Goal: Information Seeking & Learning: Learn about a topic

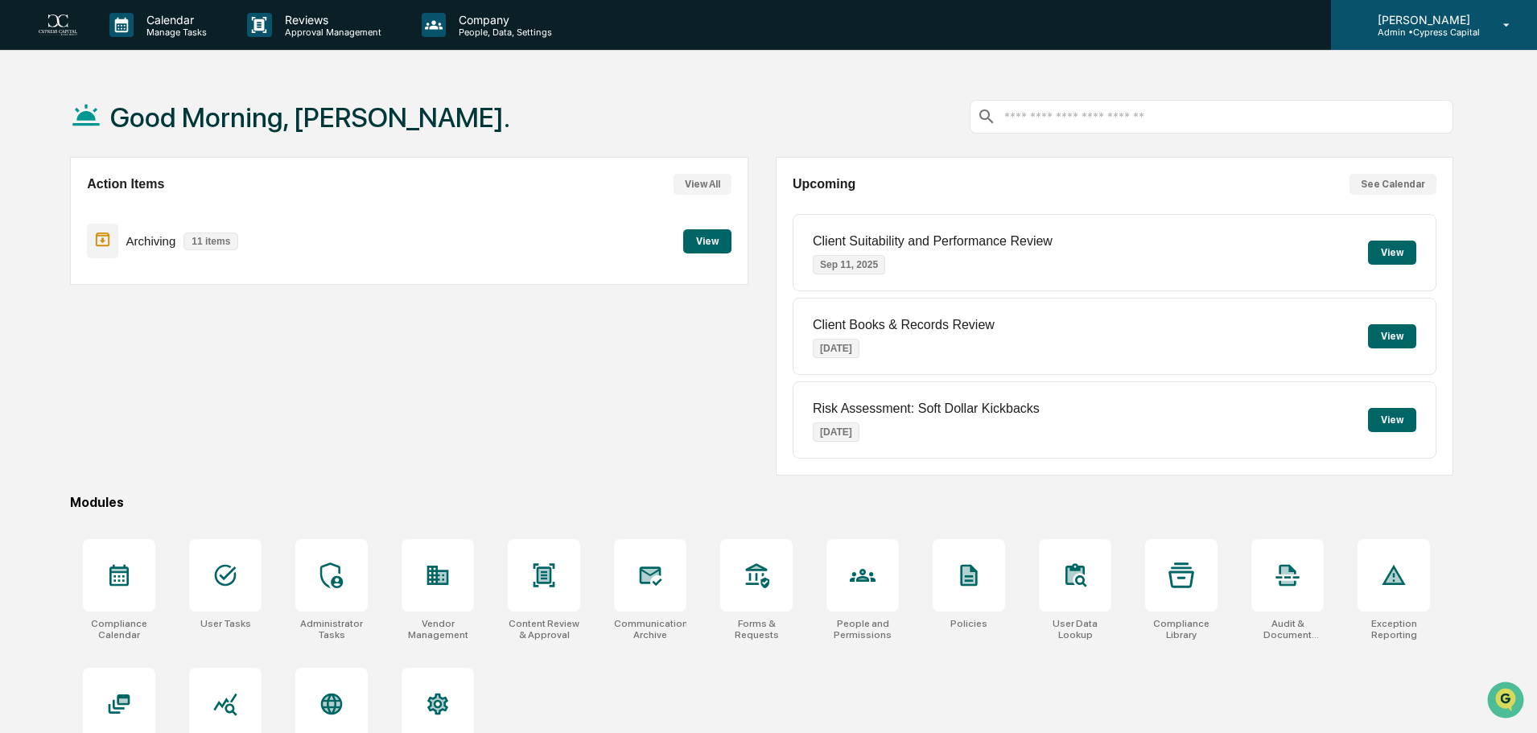
click at [1481, 25] on div "[PERSON_NAME] Admin • Cypress Capital" at bounding box center [1434, 25] width 206 height 50
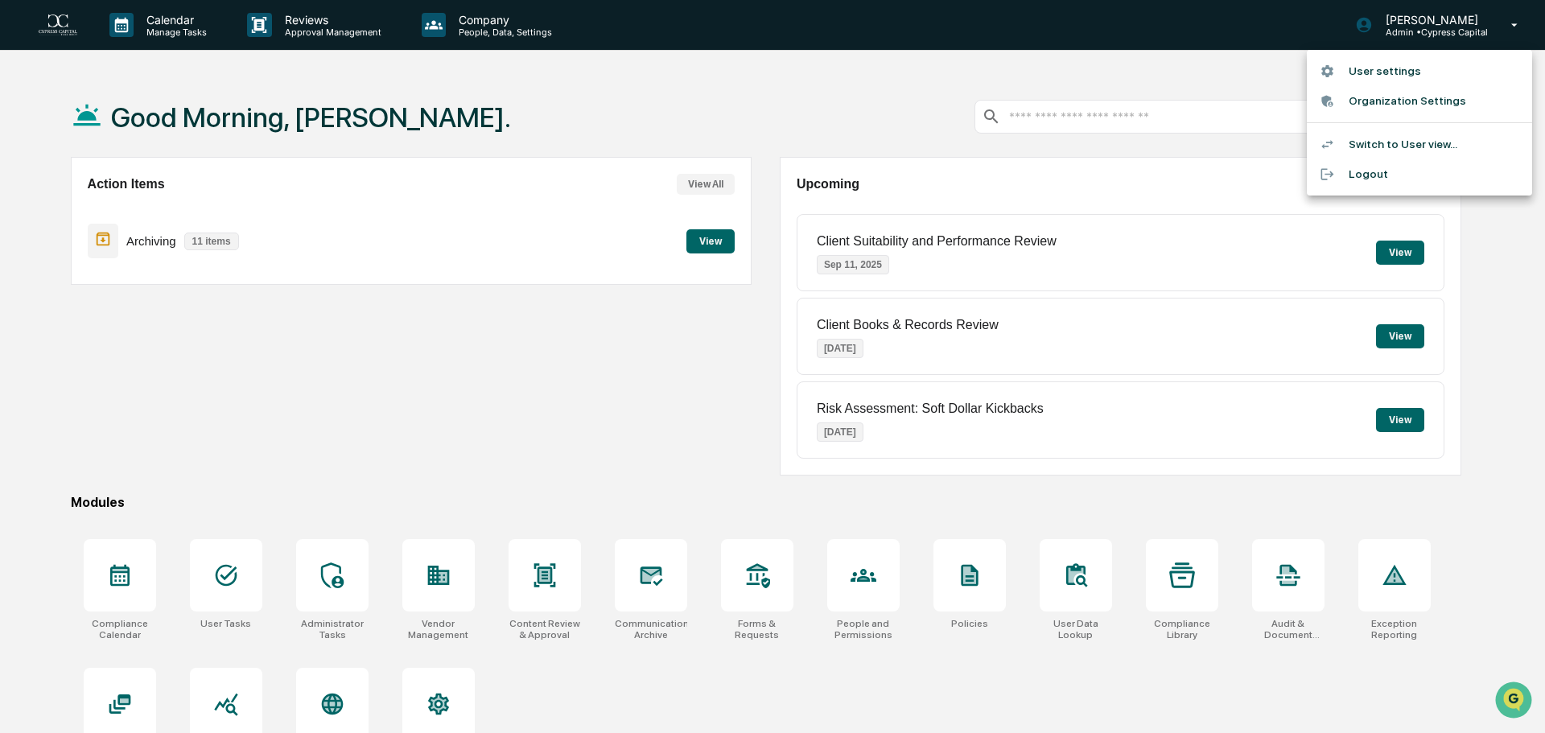
click at [538, 351] on div at bounding box center [772, 366] width 1545 height 733
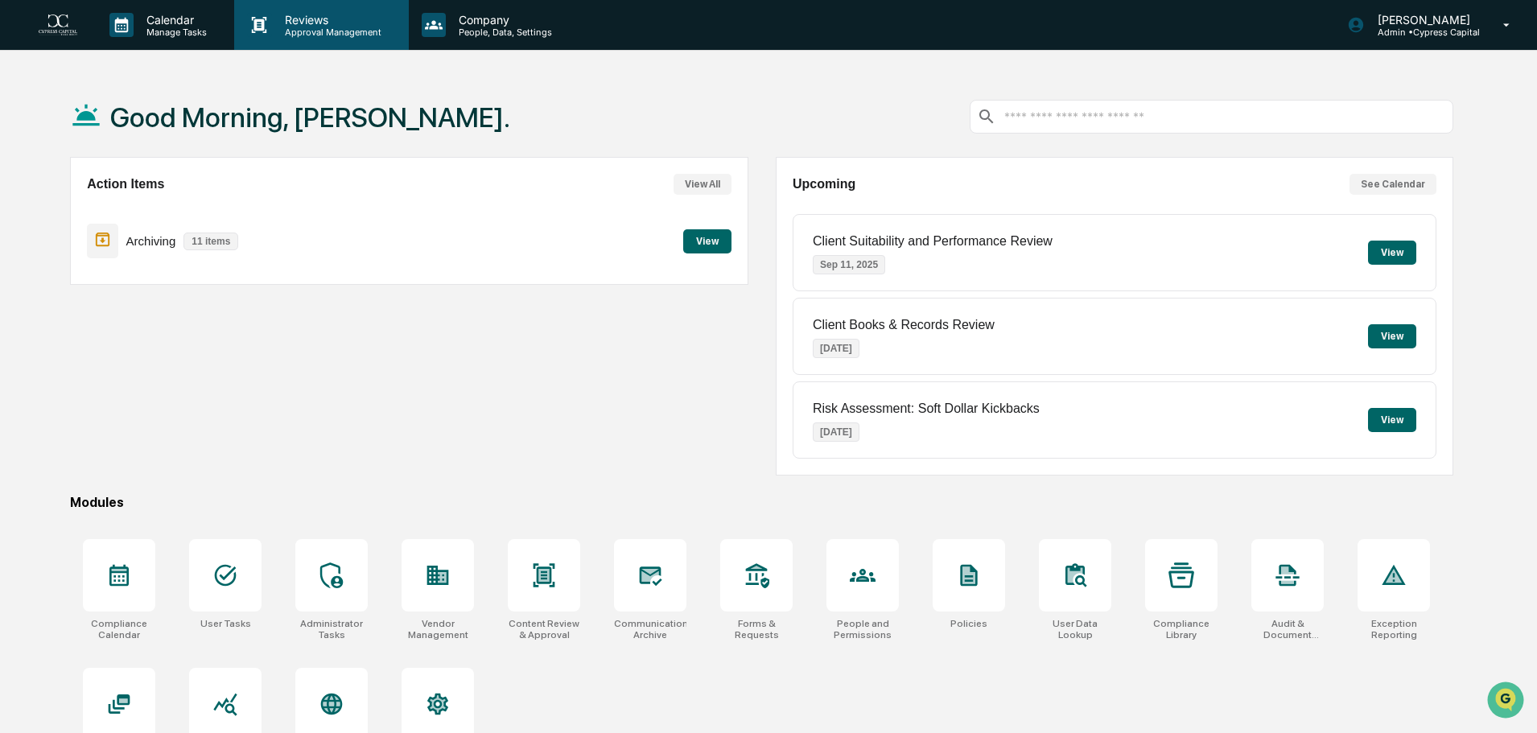
click at [358, 27] on p "Approval Management" at bounding box center [330, 32] width 117 height 11
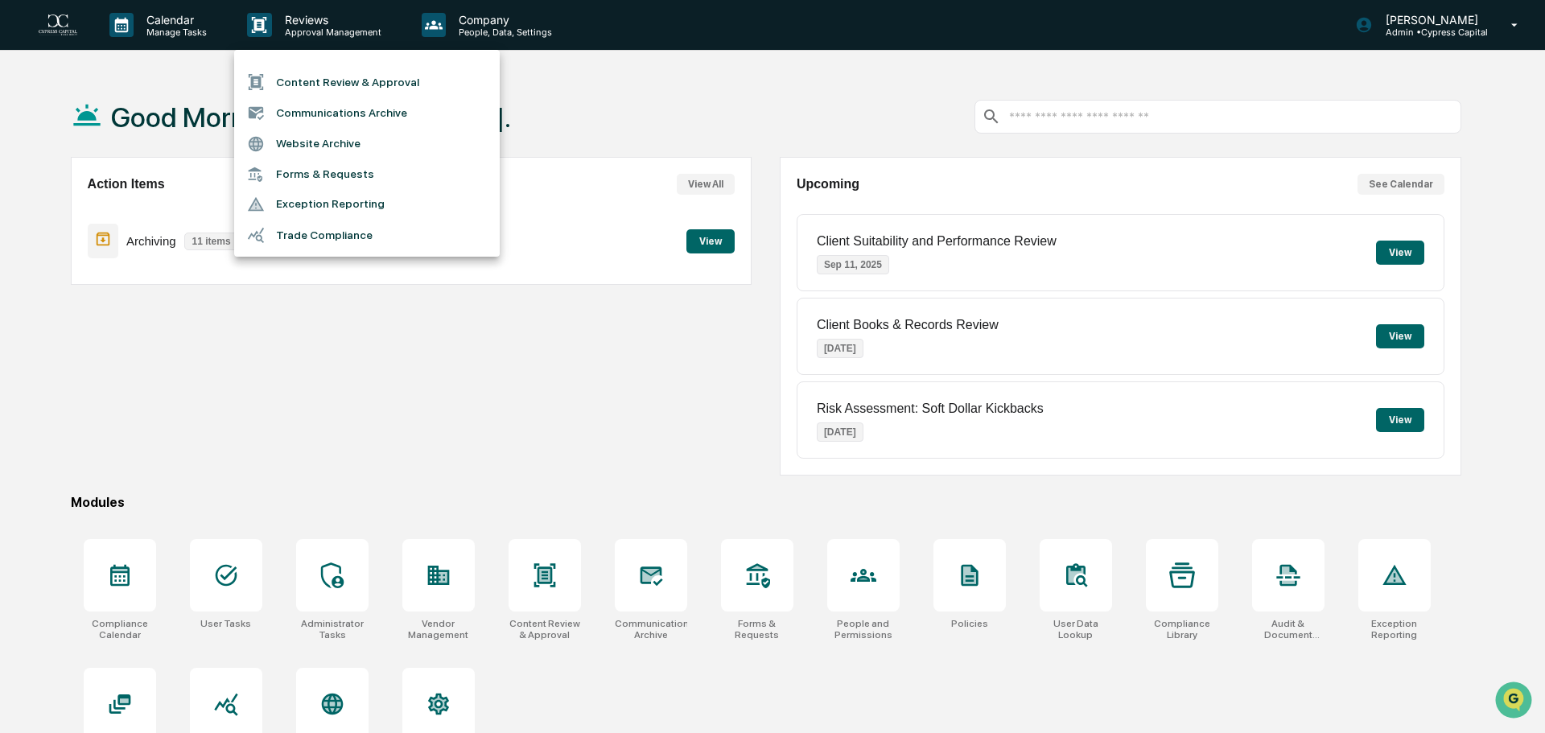
click at [494, 27] on div at bounding box center [772, 366] width 1545 height 733
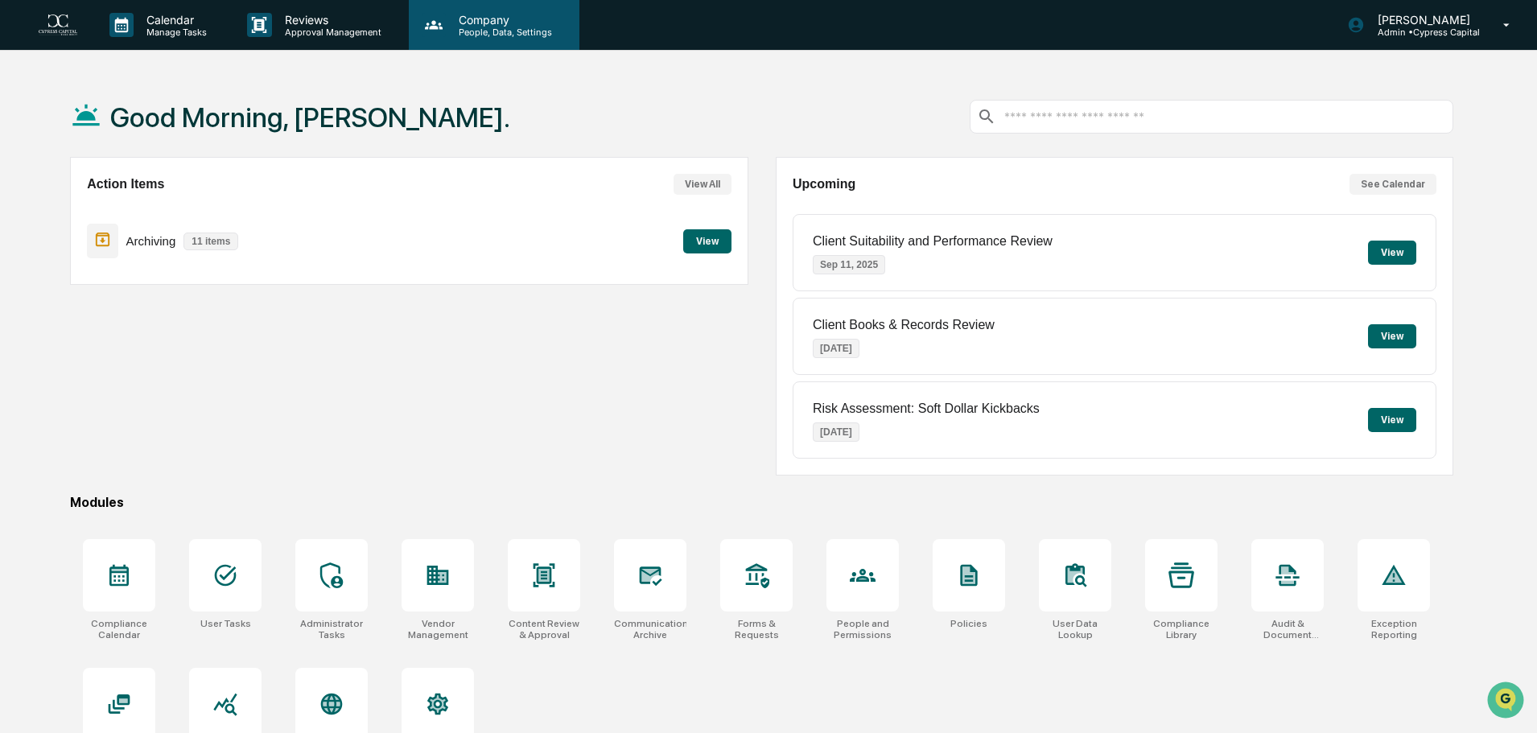
click at [492, 27] on p "People, Data, Settings" at bounding box center [503, 32] width 114 height 11
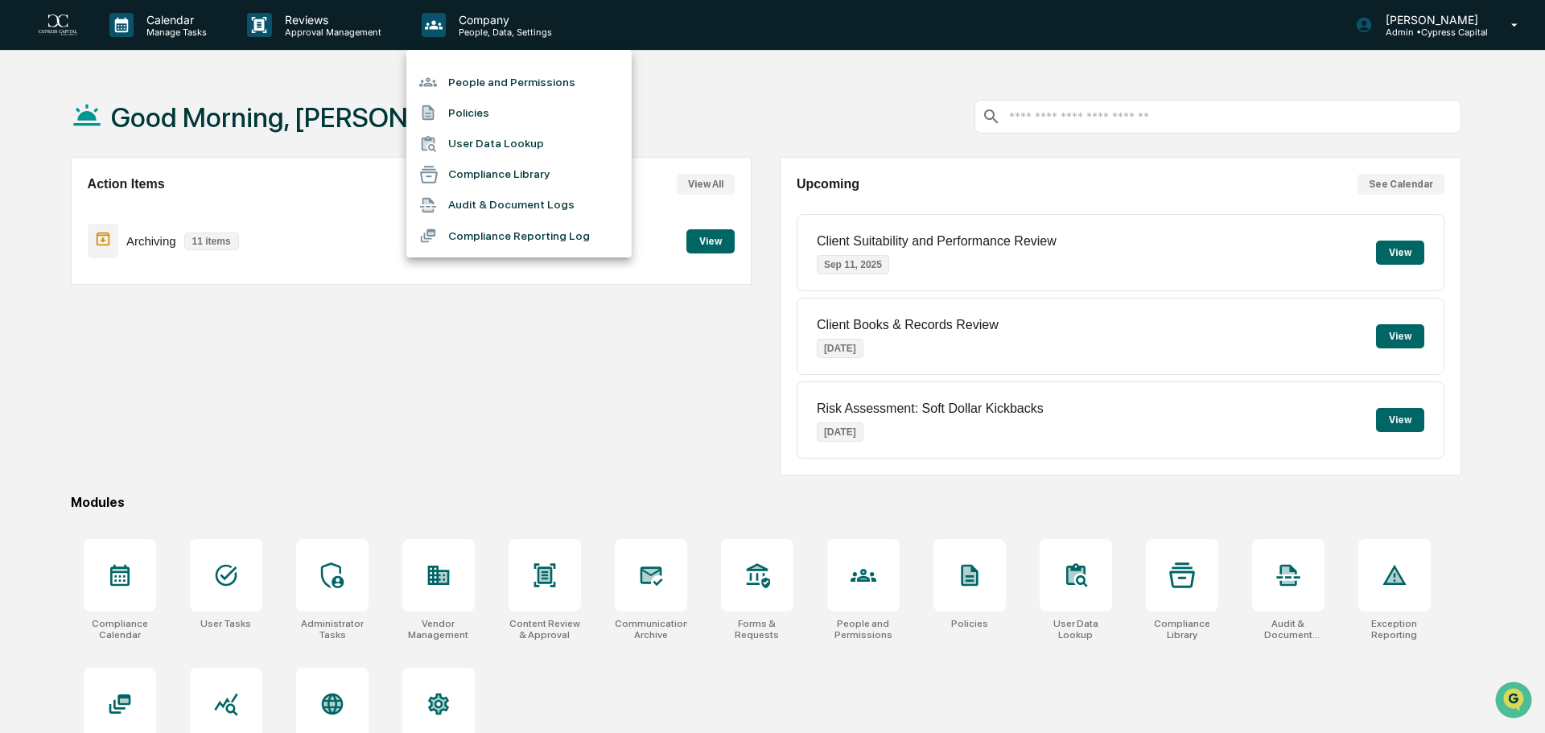
click at [317, 16] on div at bounding box center [772, 366] width 1545 height 733
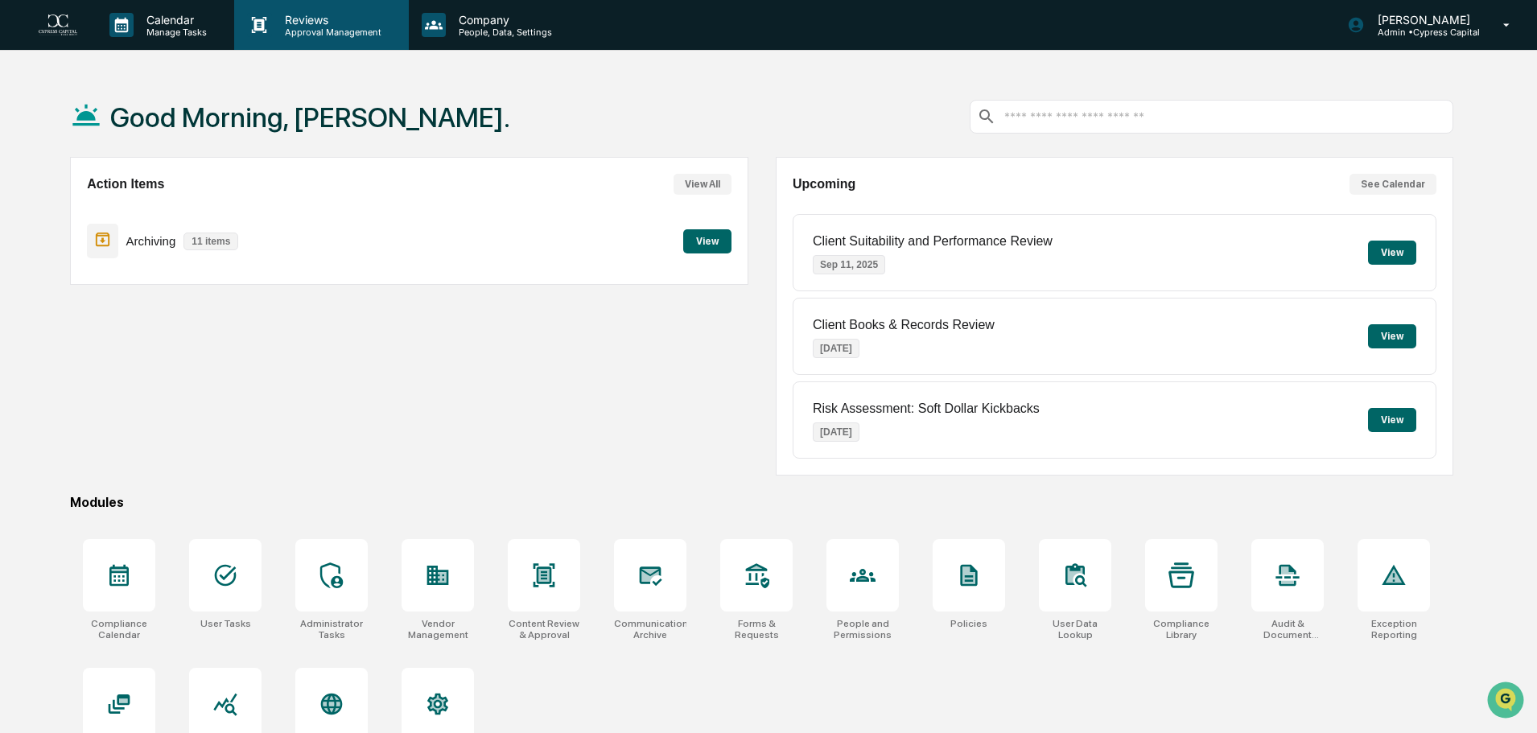
click at [301, 32] on p "Approval Management" at bounding box center [330, 32] width 117 height 11
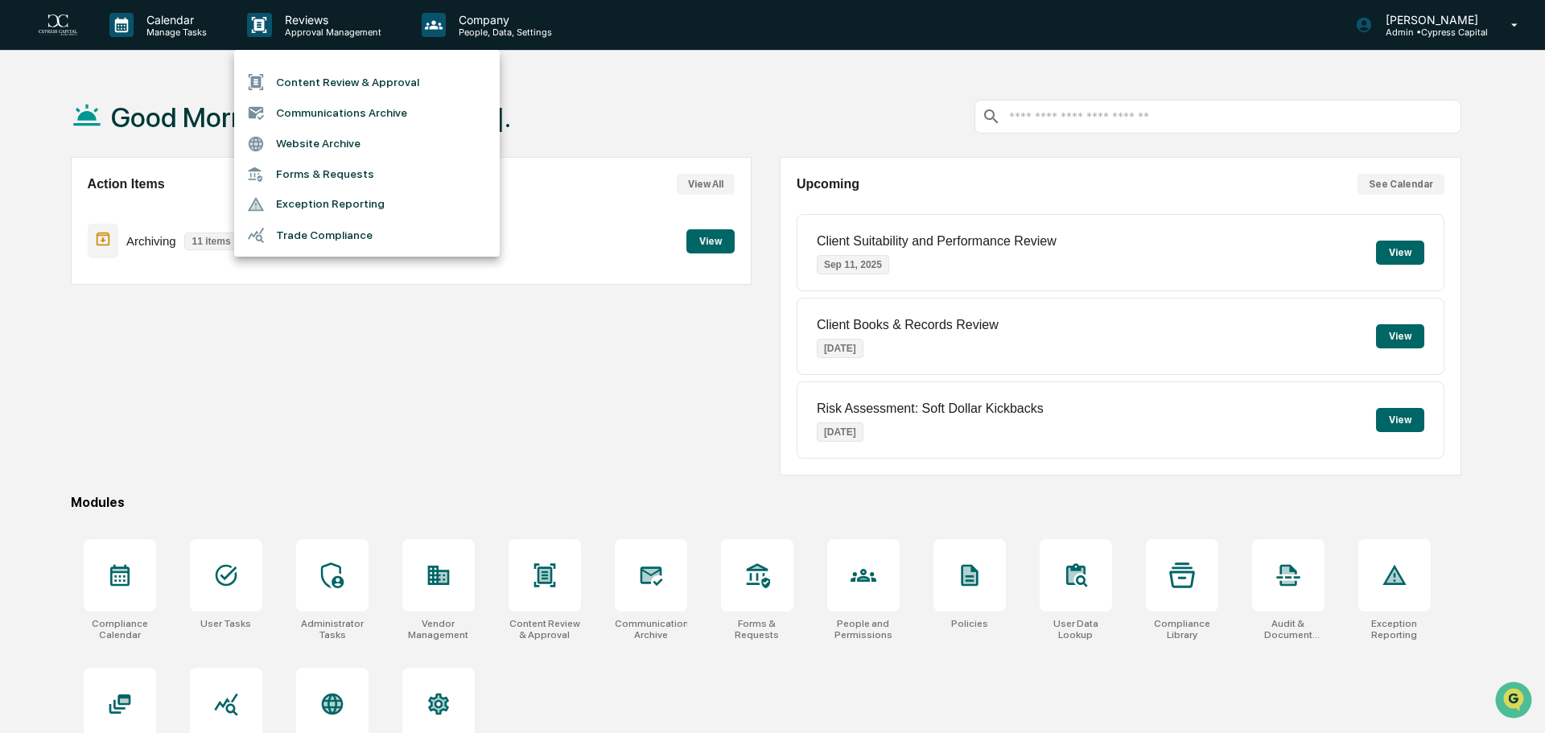
click at [311, 116] on li "Communications Archive" at bounding box center [367, 112] width 266 height 31
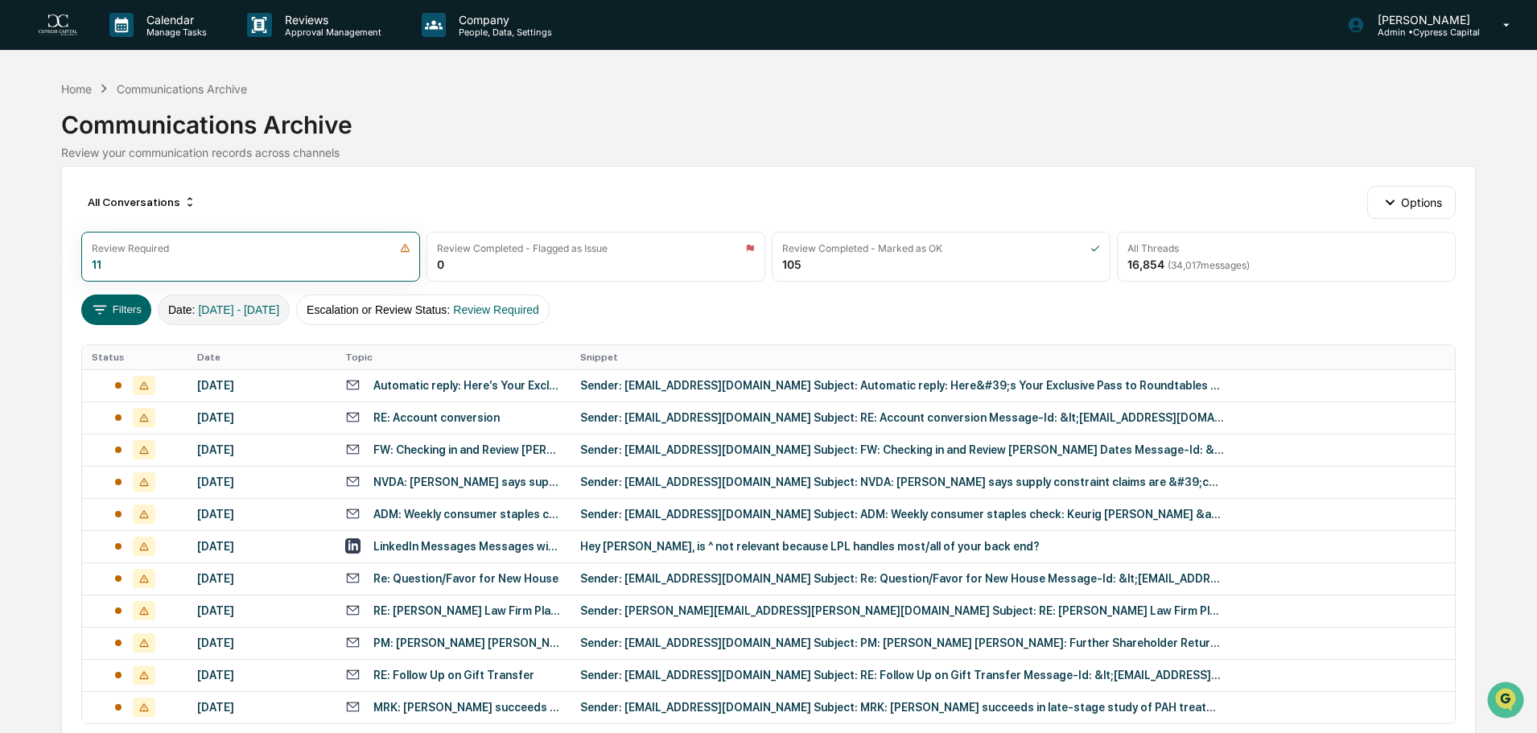
click at [259, 310] on span "[DATE] - [DATE]" at bounding box center [238, 309] width 81 height 13
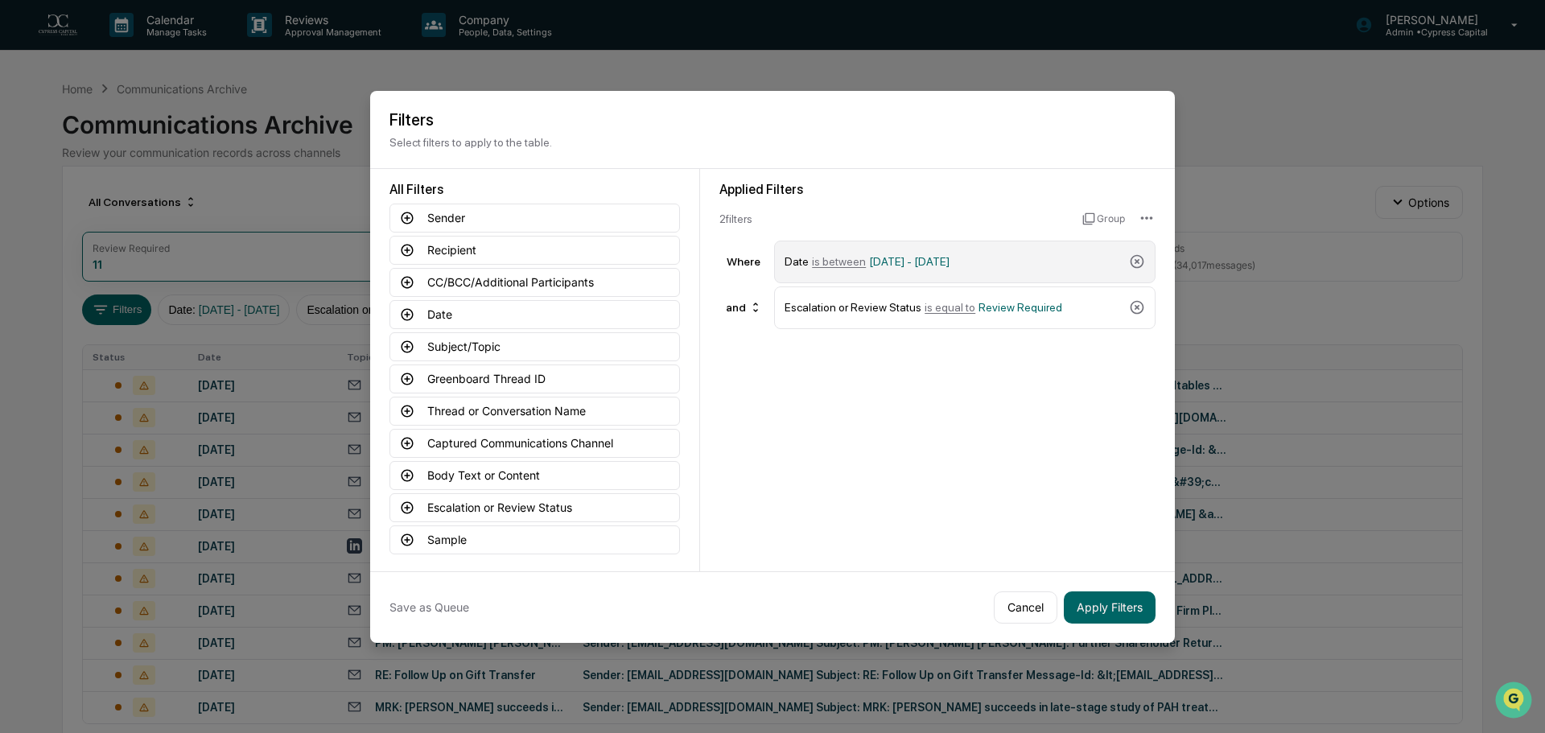
click at [916, 260] on span "[DATE] - [DATE]" at bounding box center [909, 261] width 80 height 13
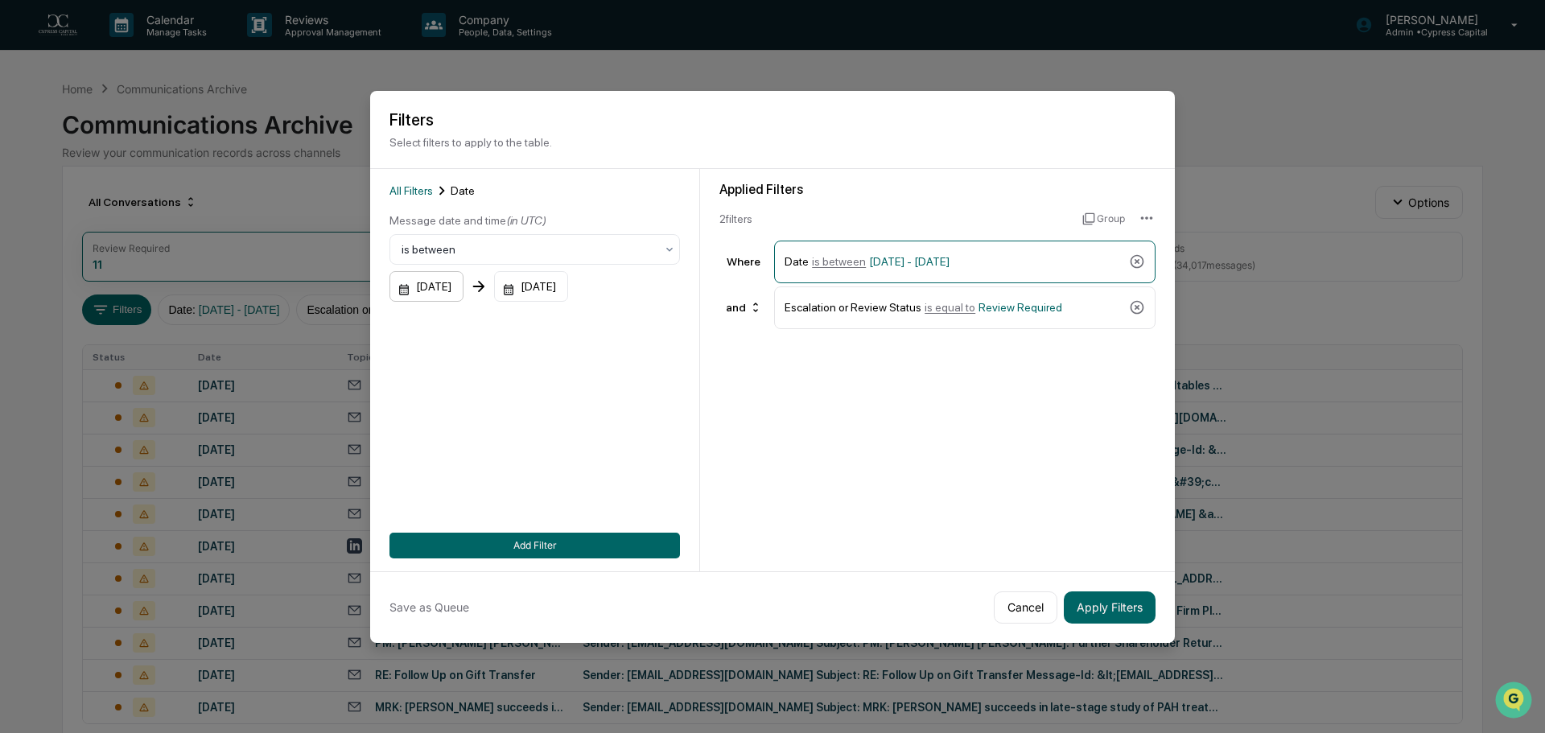
click at [447, 278] on div "[DATE]" at bounding box center [426, 286] width 74 height 31
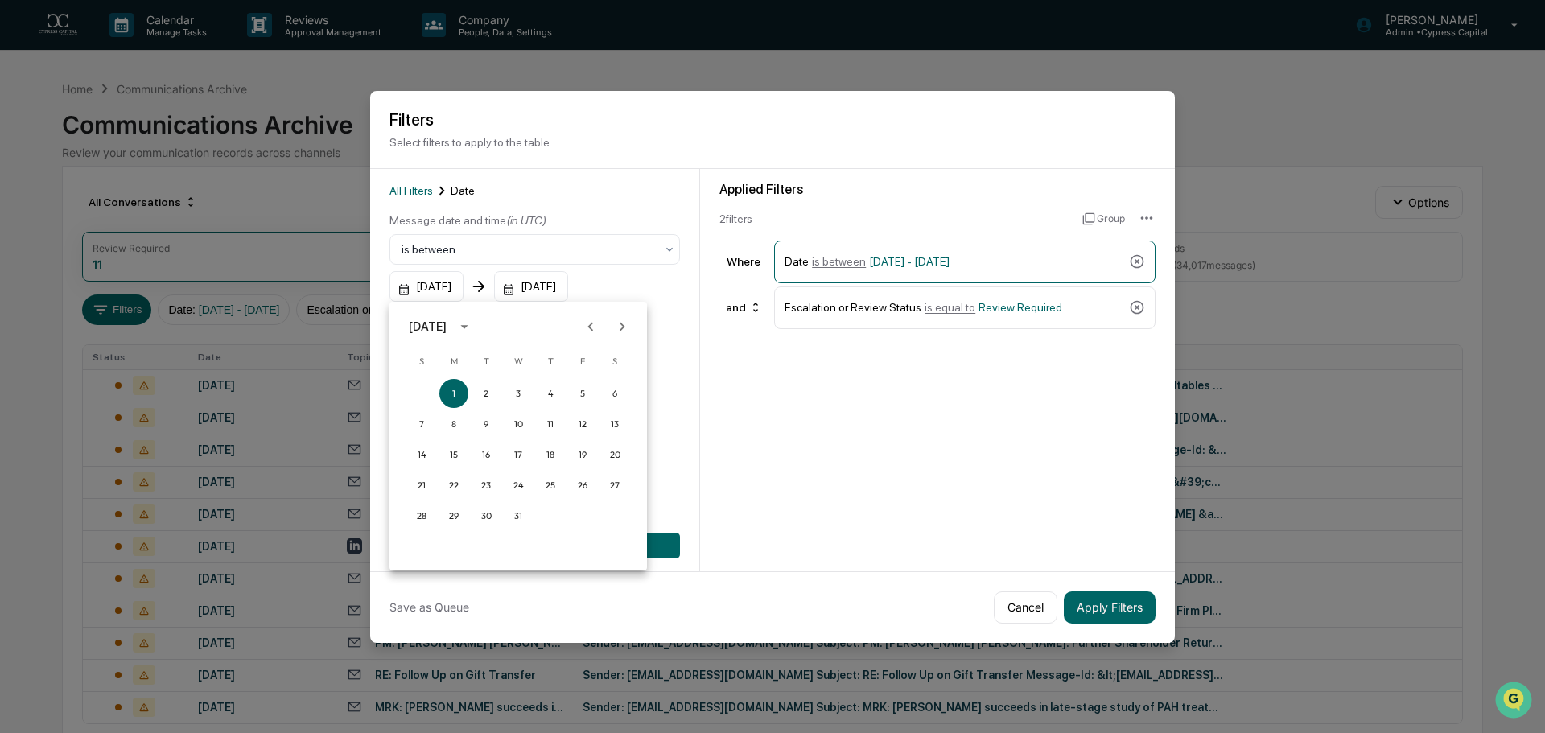
click at [616, 319] on icon "Next month" at bounding box center [622, 327] width 18 height 18
click at [617, 325] on icon "Next month" at bounding box center [622, 327] width 18 height 18
click at [459, 390] on button "1" at bounding box center [453, 393] width 29 height 29
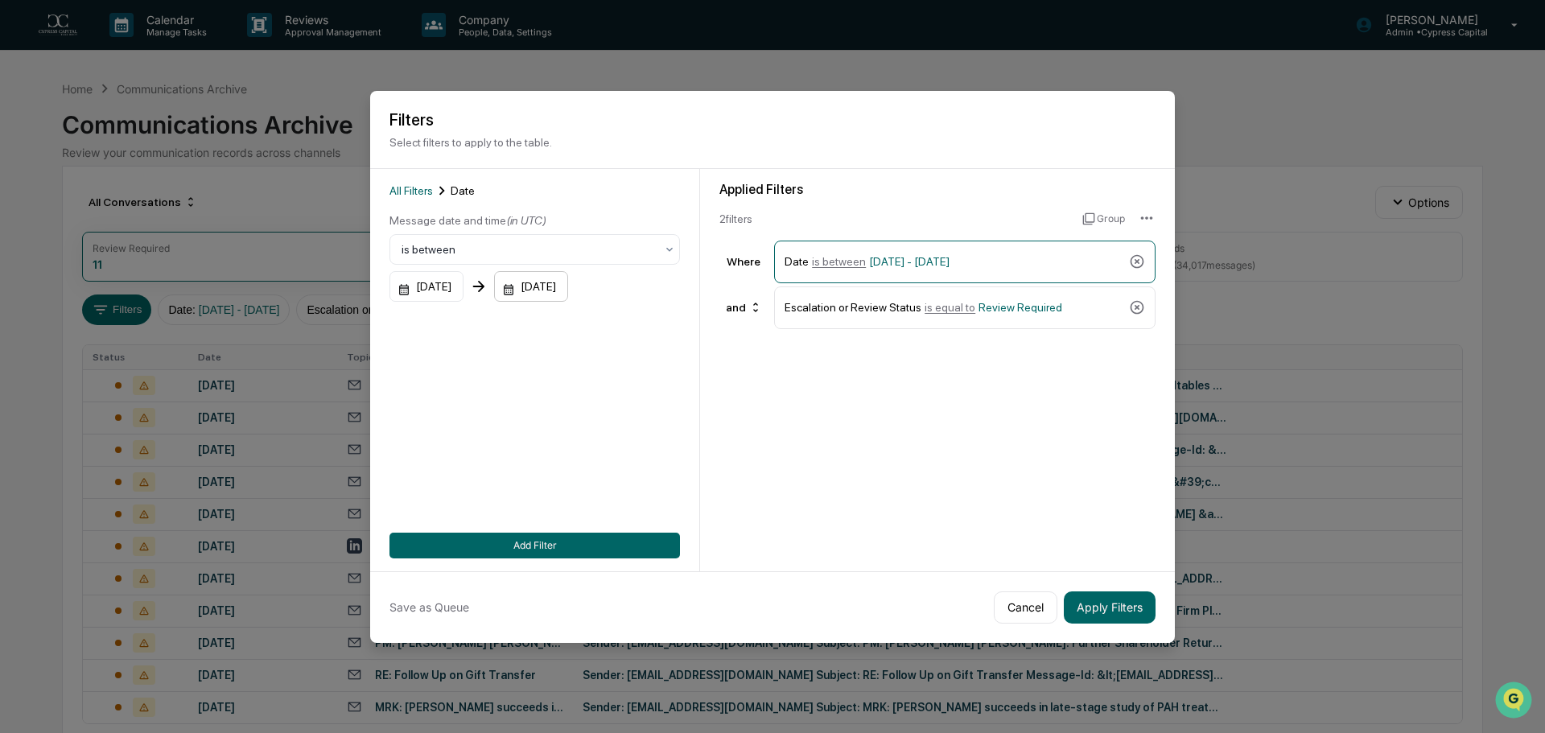
click at [568, 290] on div "[DATE]" at bounding box center [531, 286] width 74 height 31
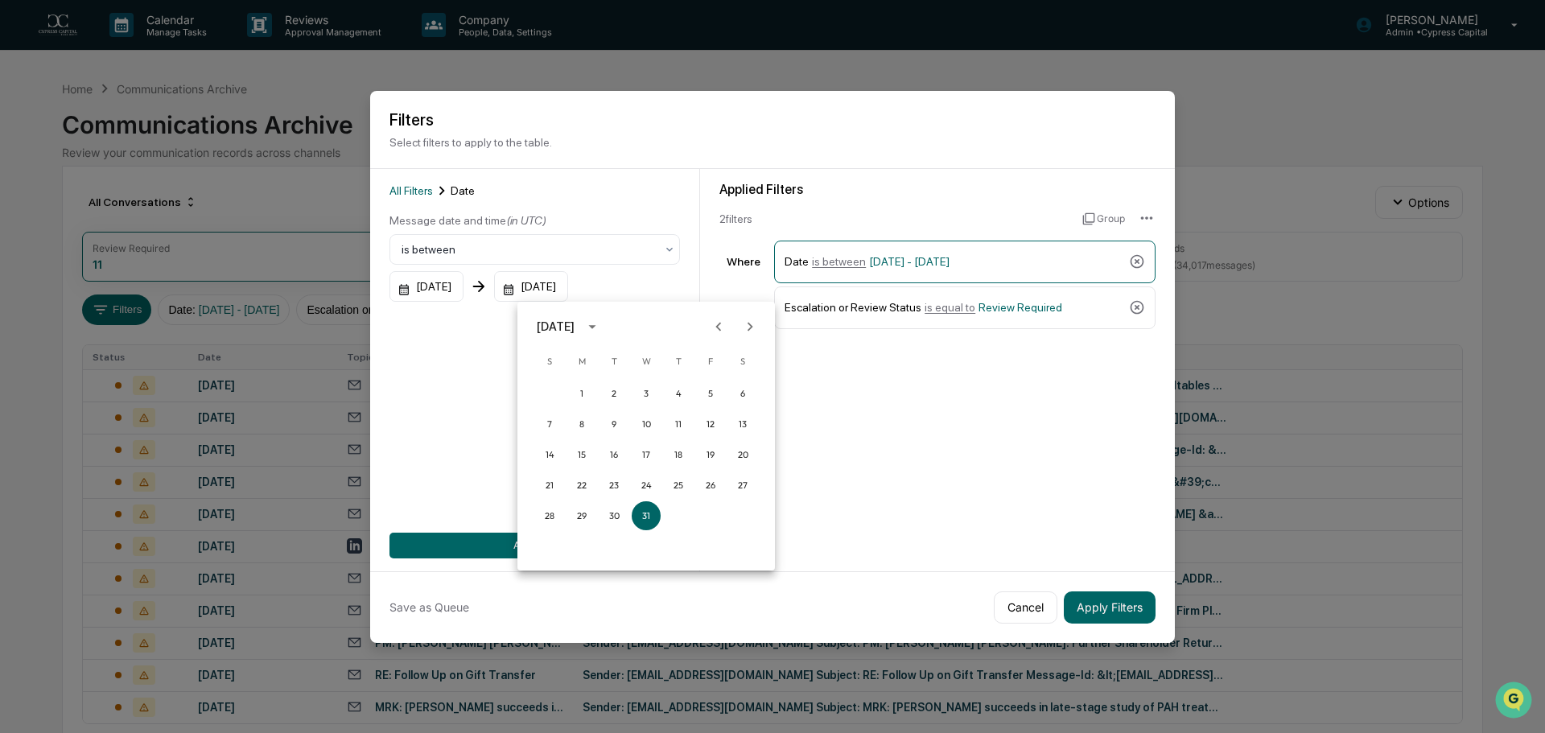
click at [751, 326] on icon "Next month" at bounding box center [751, 326] width 6 height 9
click at [751, 327] on icon "Next month" at bounding box center [751, 326] width 6 height 9
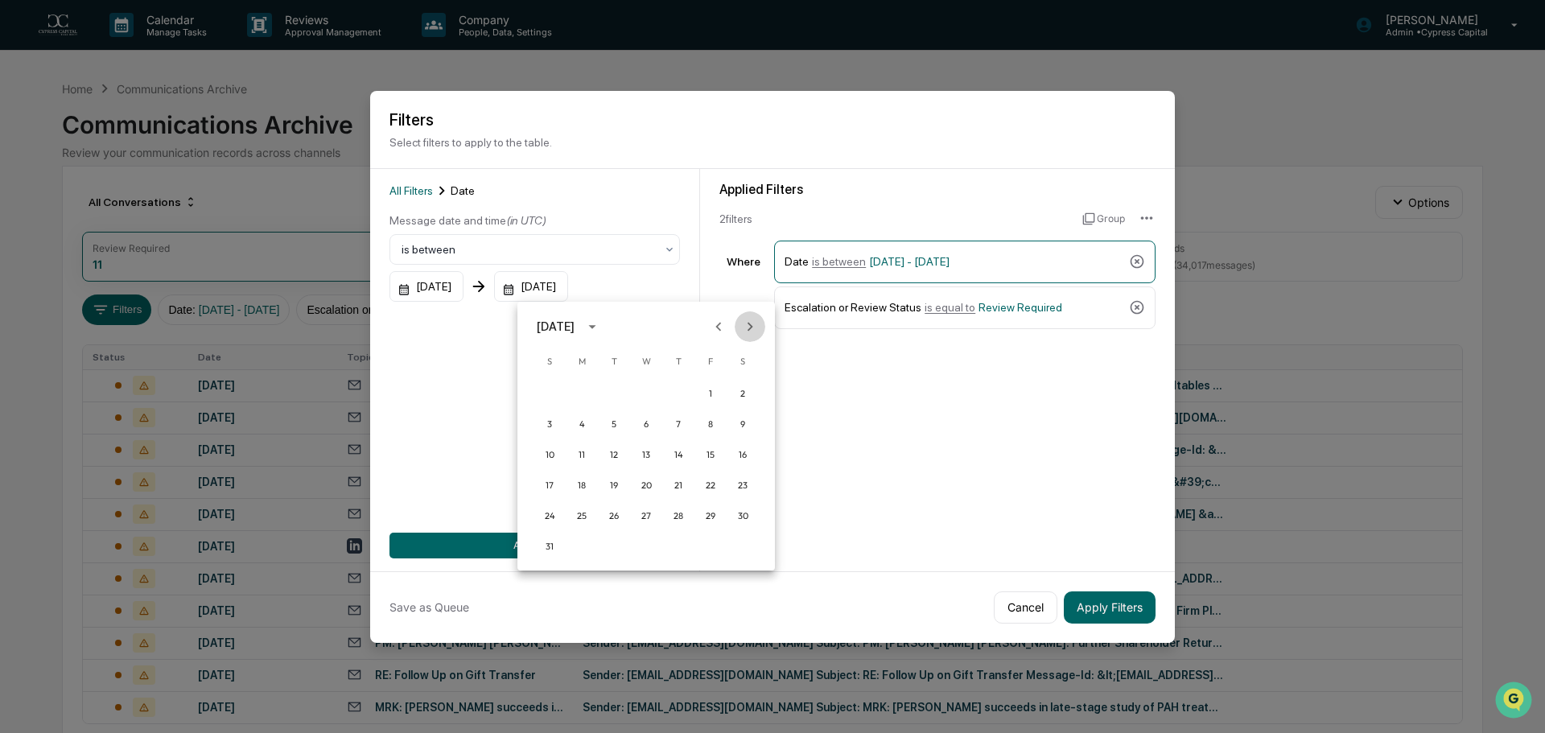
click at [751, 327] on icon "Next month" at bounding box center [751, 326] width 6 height 9
click at [612, 514] on button "30" at bounding box center [613, 515] width 29 height 29
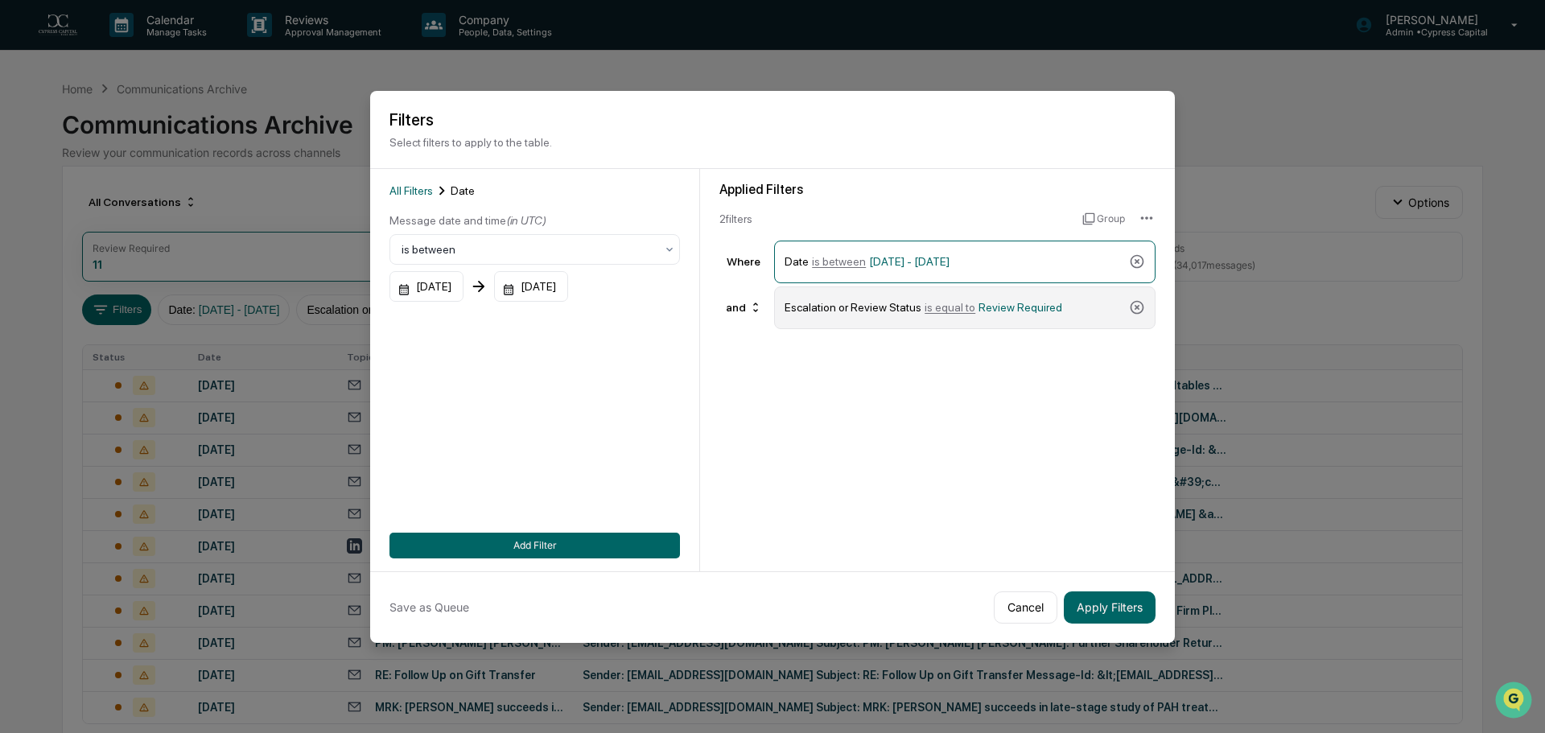
click at [1078, 310] on div "Escalation or Review Status is equal to Review Required" at bounding box center [954, 308] width 338 height 28
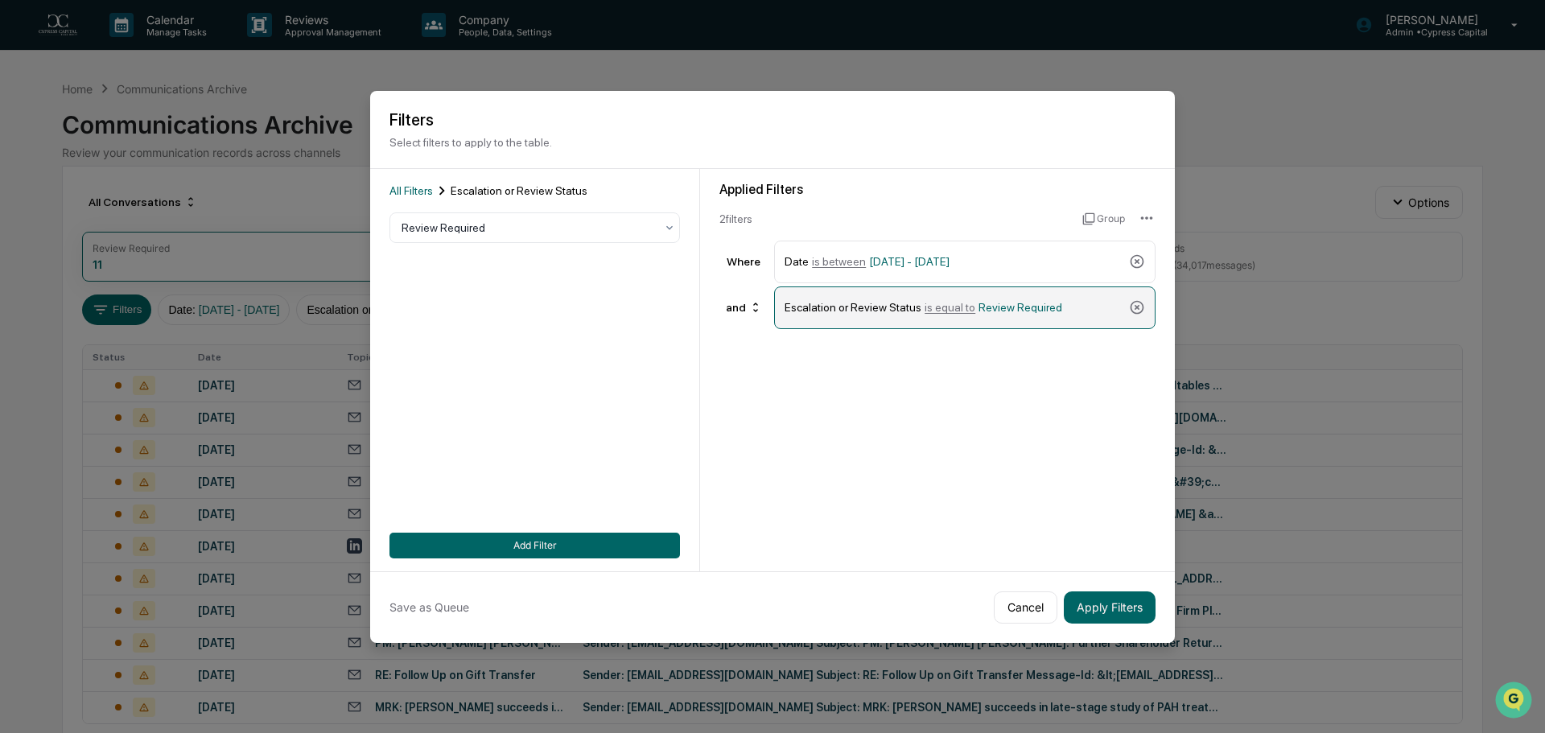
click at [1058, 304] on div "Escalation or Review Status is equal to Review Required" at bounding box center [954, 308] width 338 height 28
click at [1135, 304] on icon at bounding box center [1137, 307] width 16 height 16
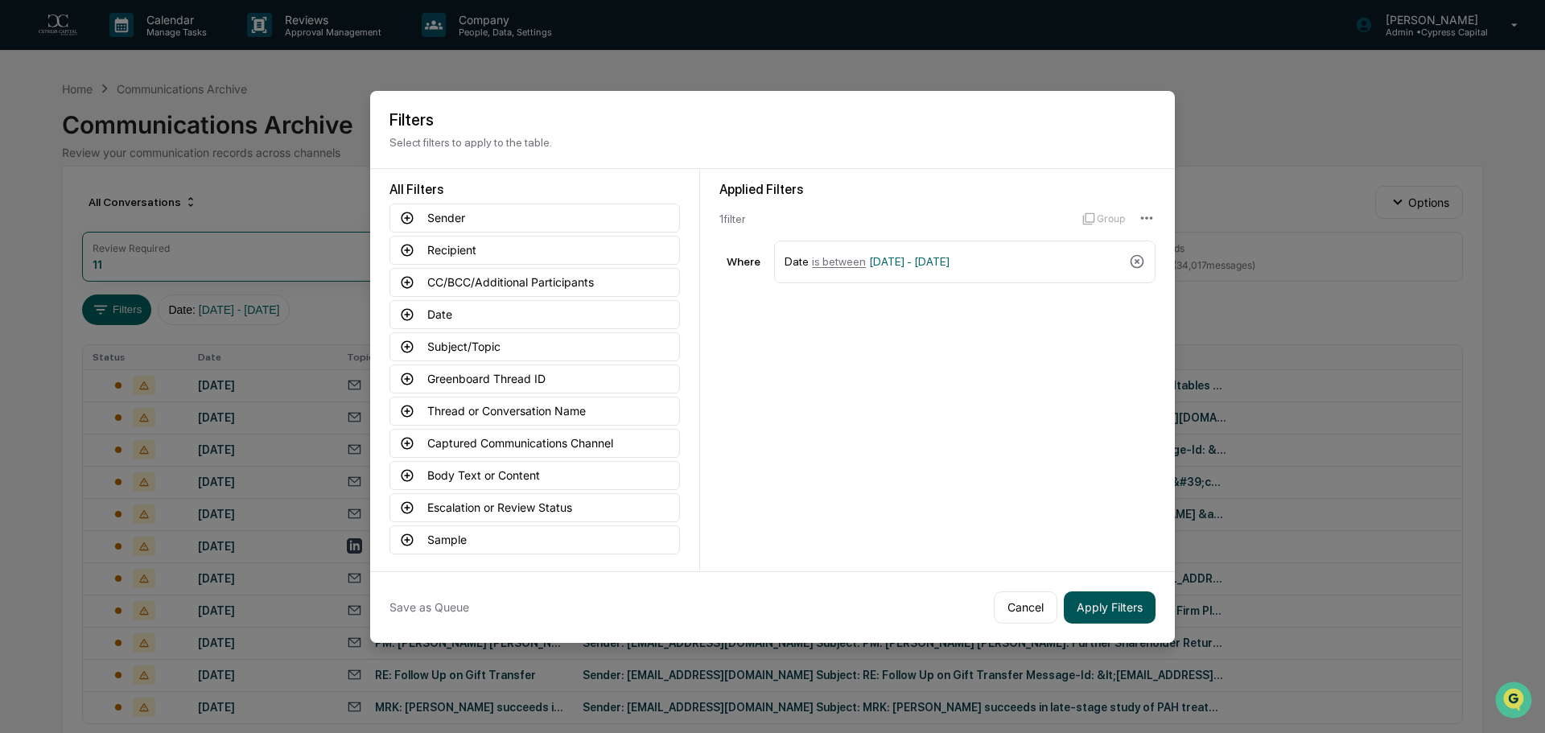
click at [1094, 605] on button "Apply Filters" at bounding box center [1110, 607] width 92 height 32
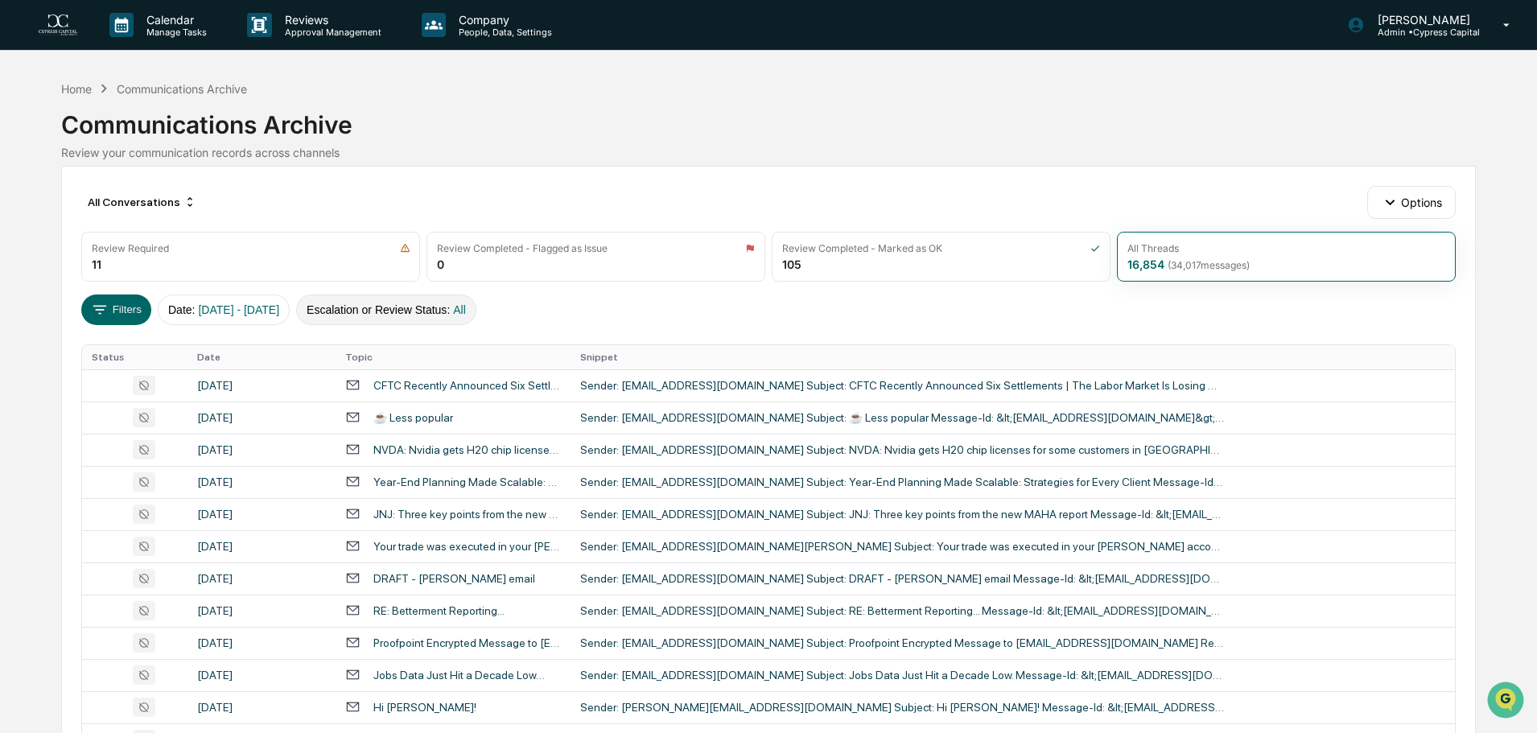
click at [438, 316] on button "Escalation or Review Status : All" at bounding box center [386, 310] width 180 height 31
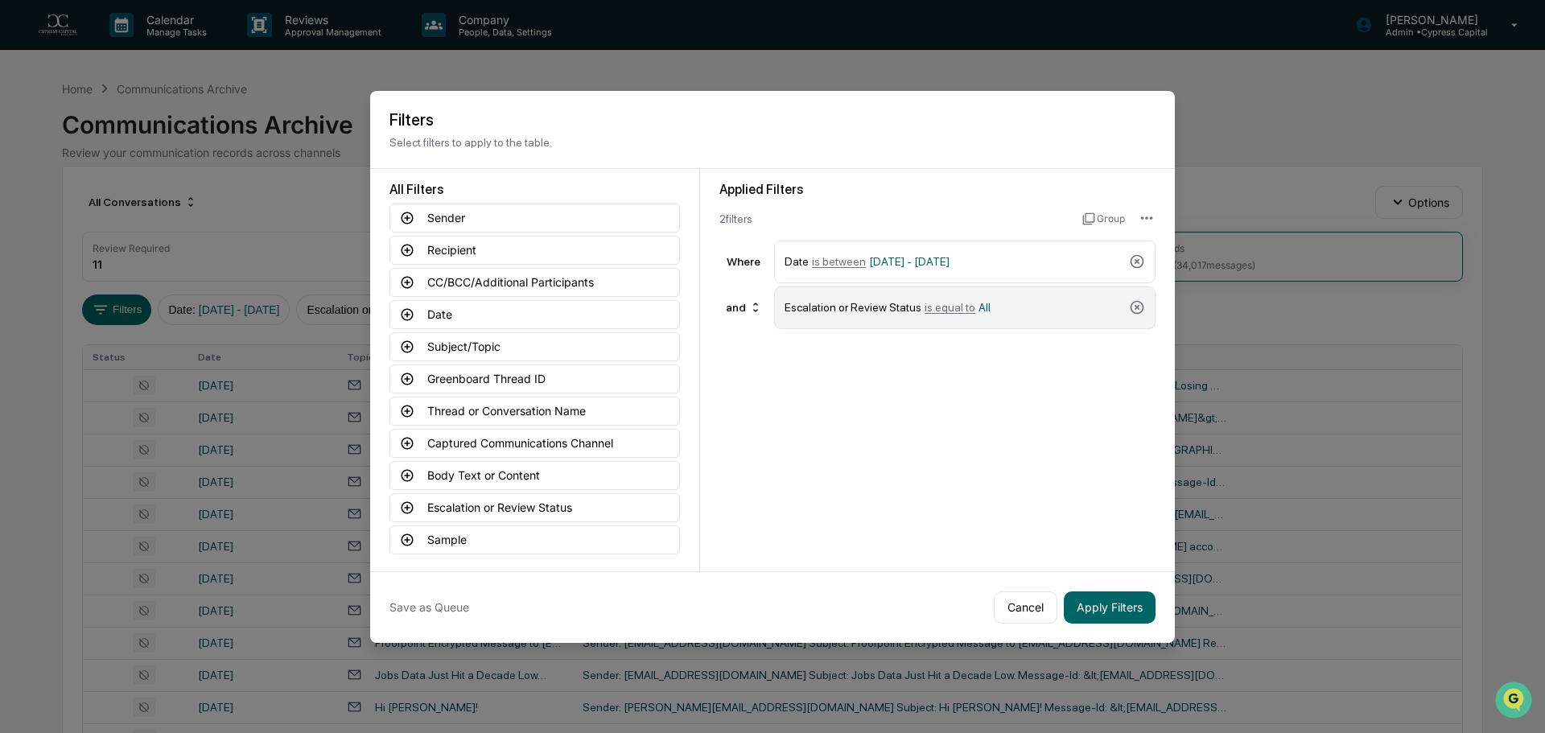
click at [1011, 311] on div "Escalation or Review Status is equal to All" at bounding box center [954, 308] width 338 height 28
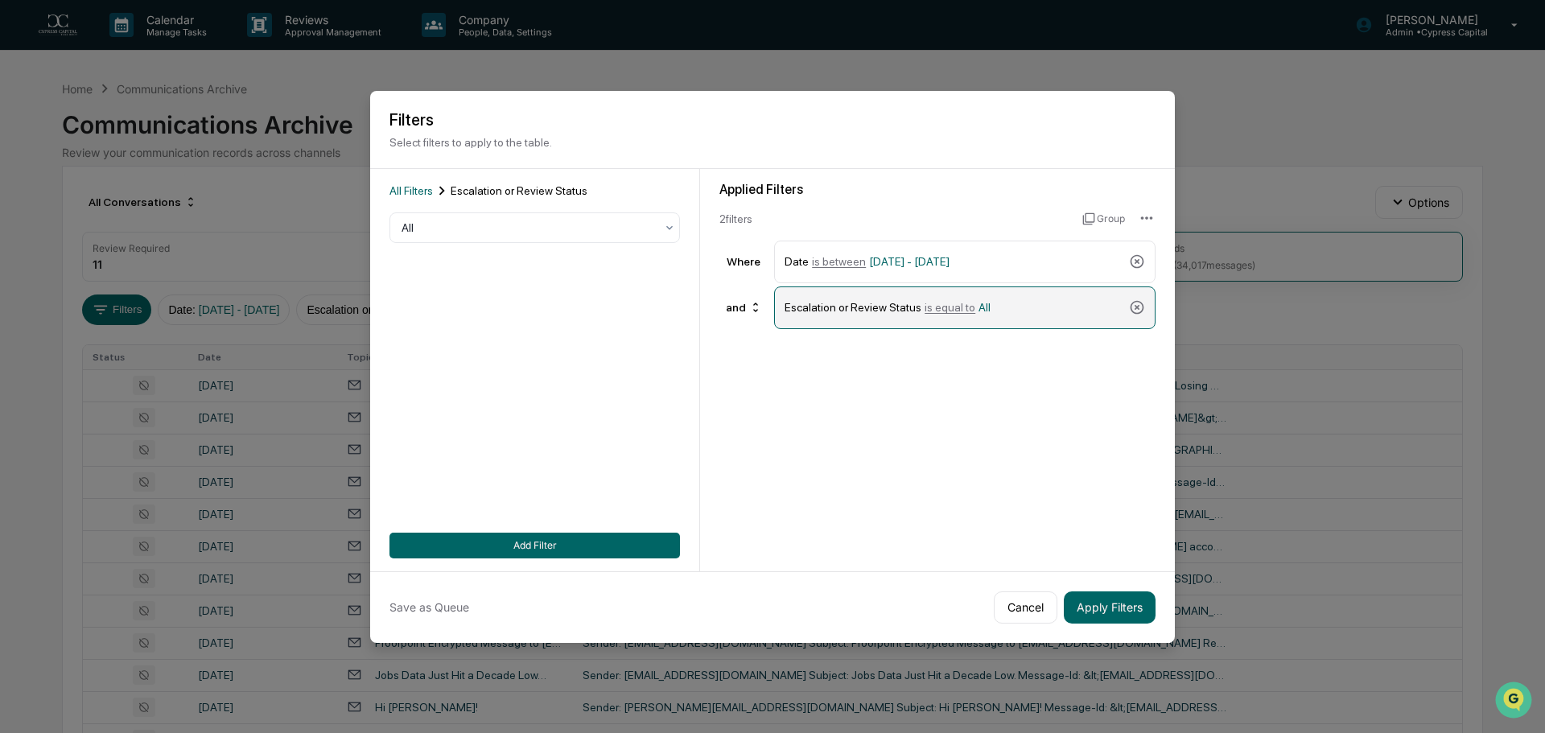
click at [1040, 311] on div "Escalation or Review Status is equal to All" at bounding box center [954, 308] width 338 height 28
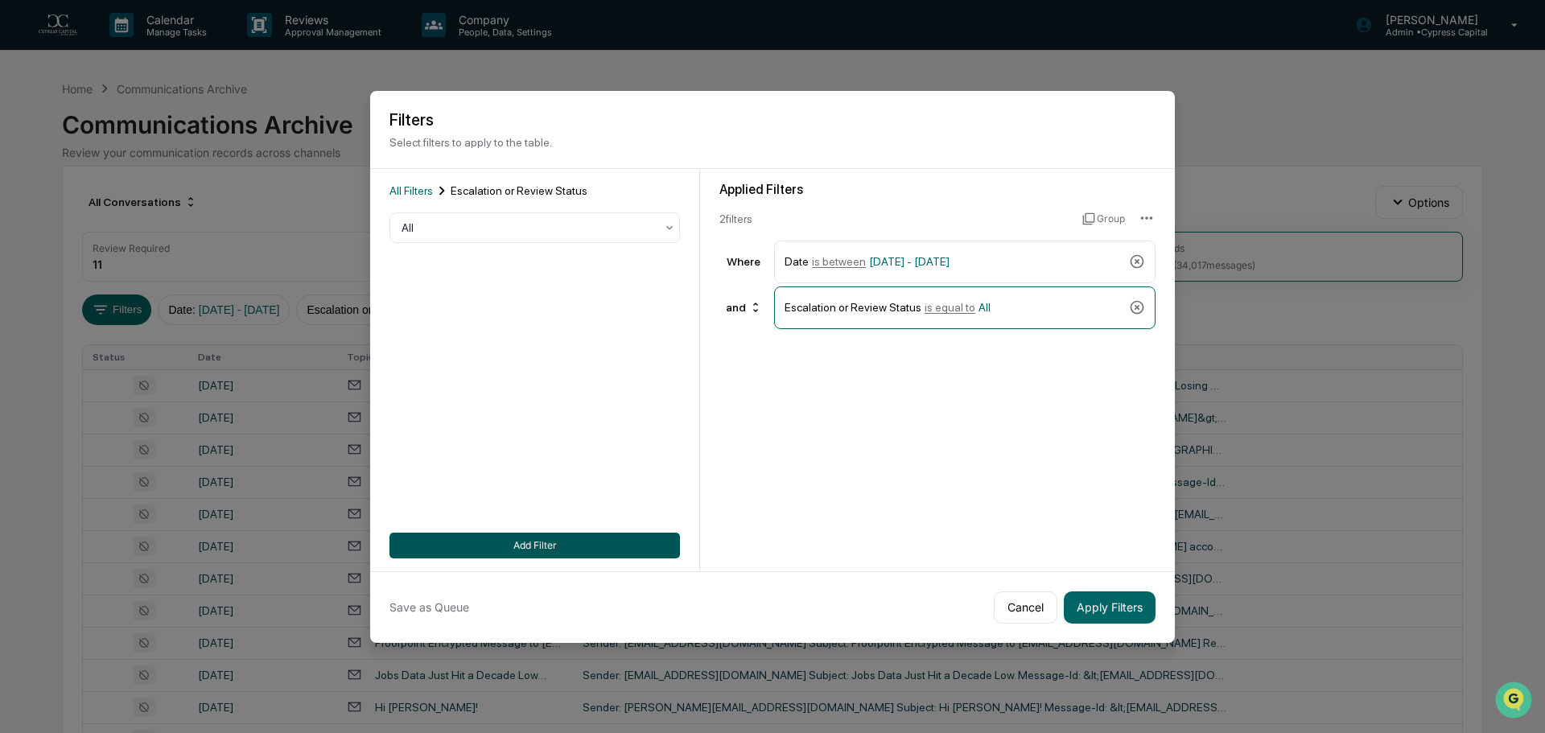
click at [586, 545] on button "Add Filter" at bounding box center [534, 546] width 290 height 26
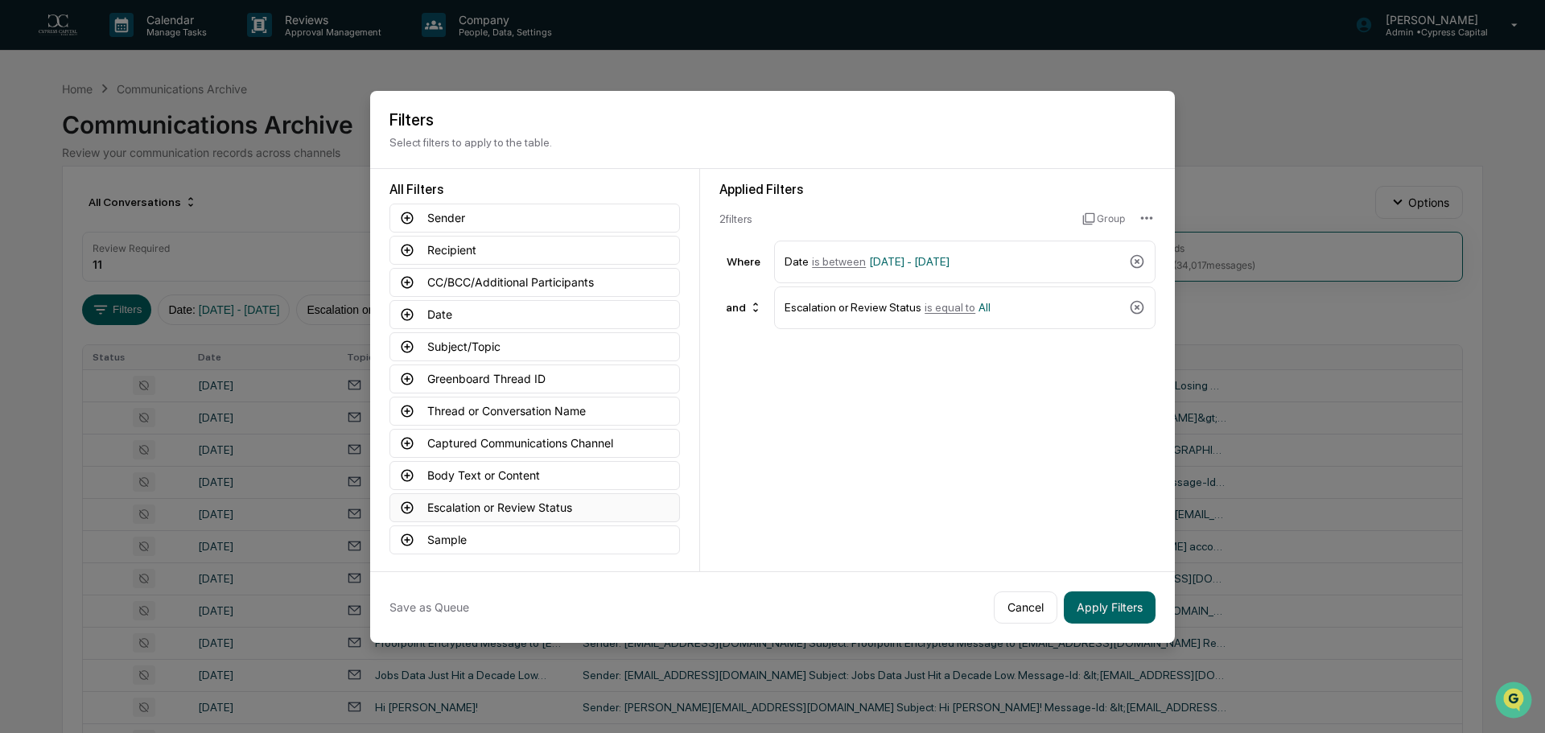
click at [536, 509] on button "Escalation or Review Status" at bounding box center [534, 507] width 290 height 29
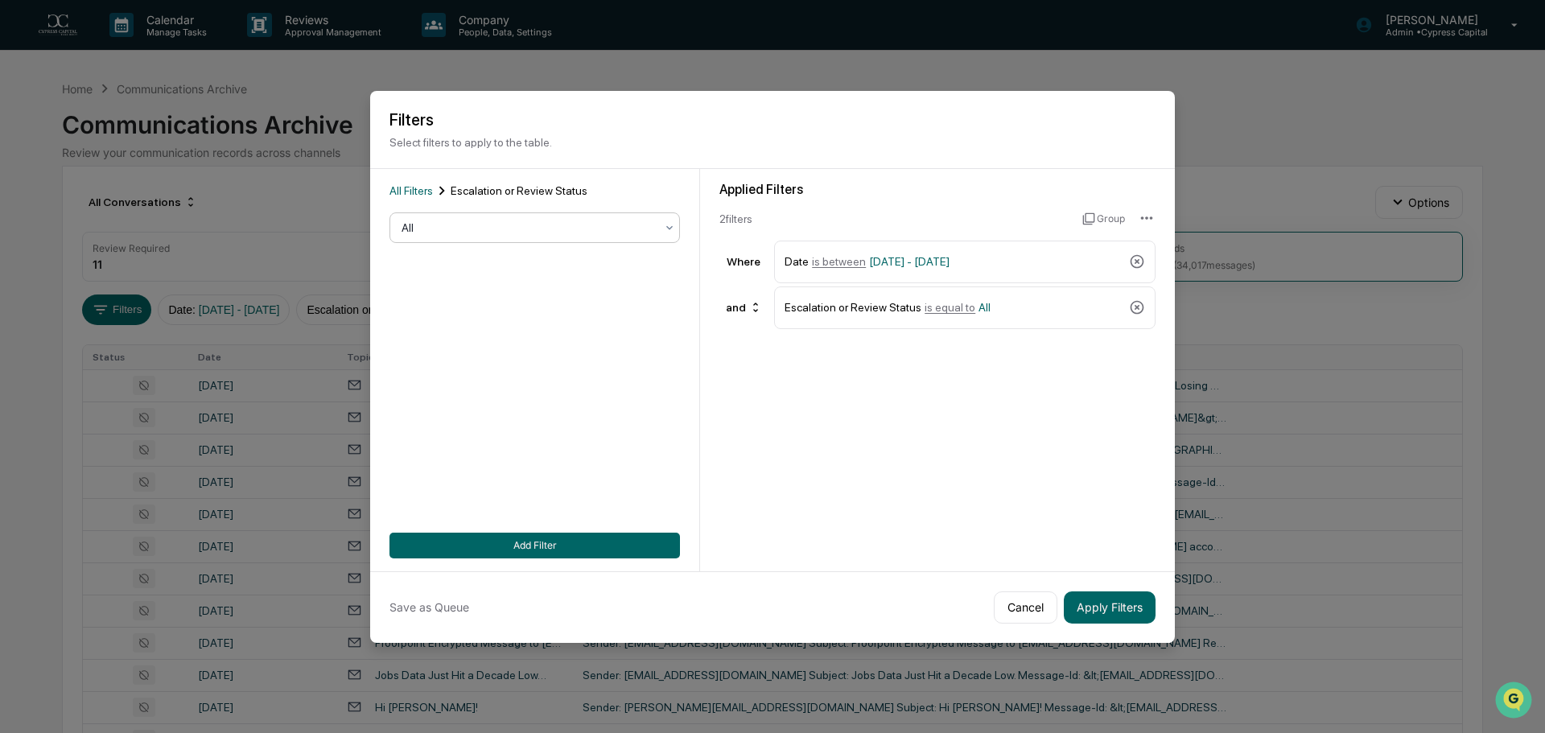
click at [528, 230] on div at bounding box center [528, 228] width 253 height 16
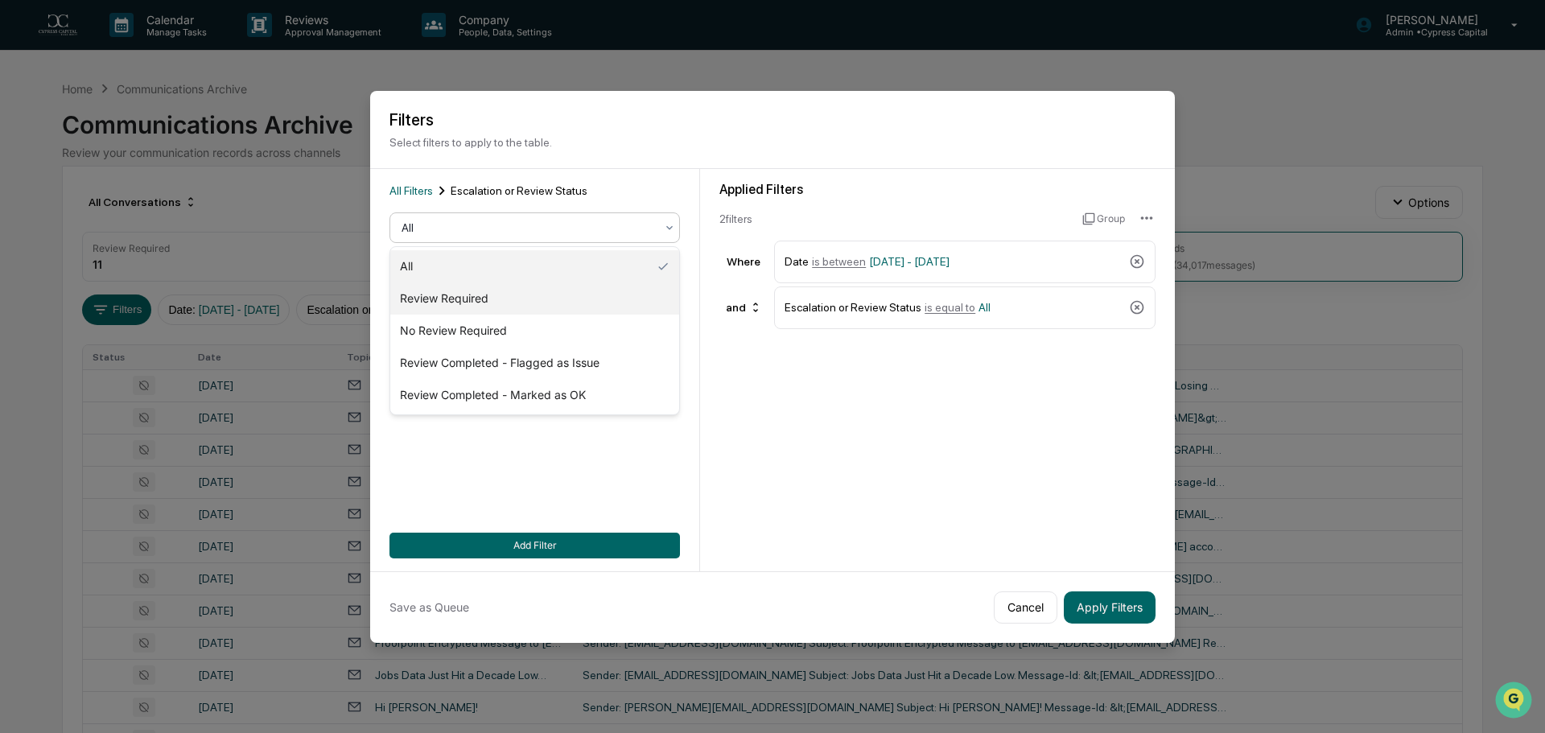
click at [503, 297] on div "Review Required" at bounding box center [534, 298] width 289 height 32
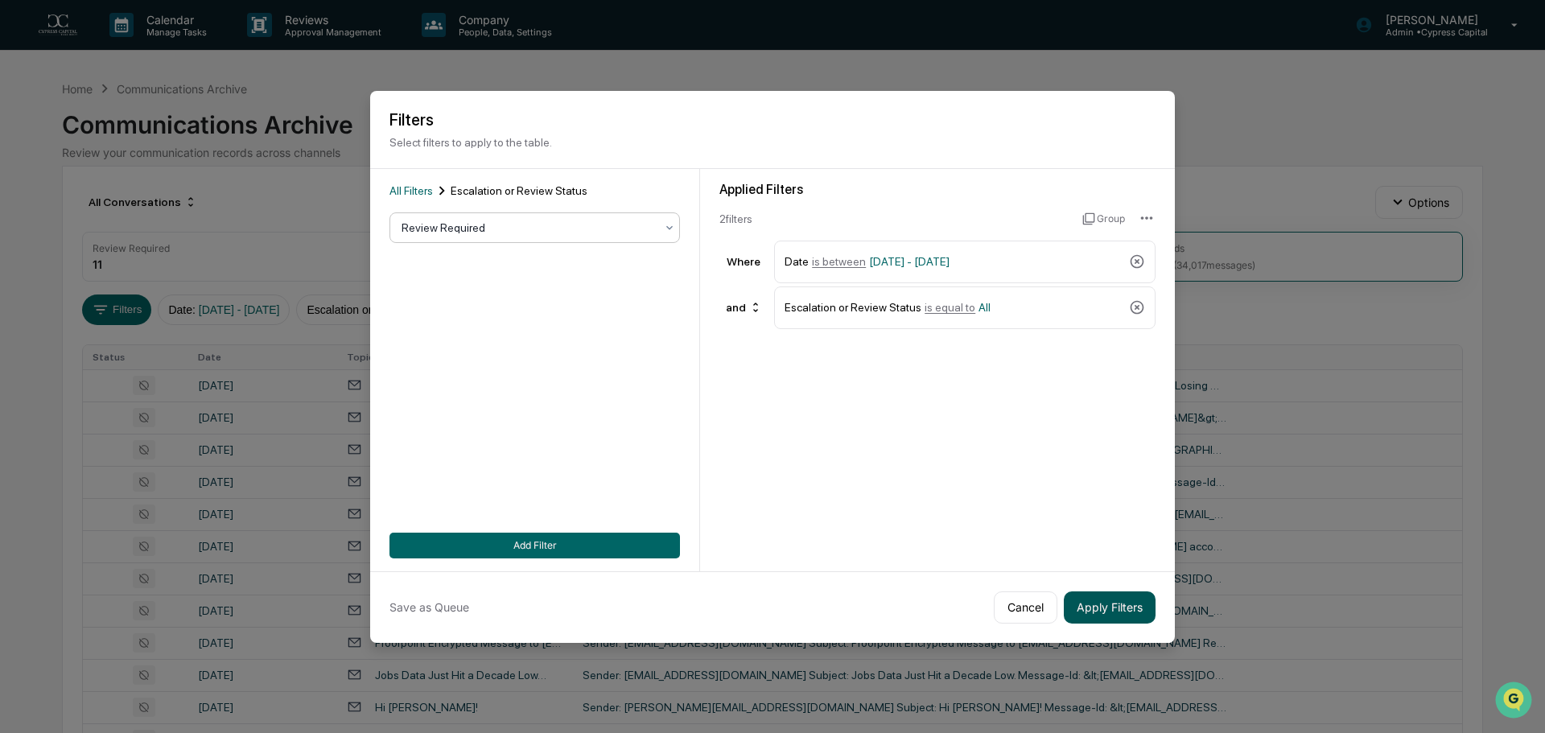
click at [1113, 613] on button "Apply Filters" at bounding box center [1110, 607] width 92 height 32
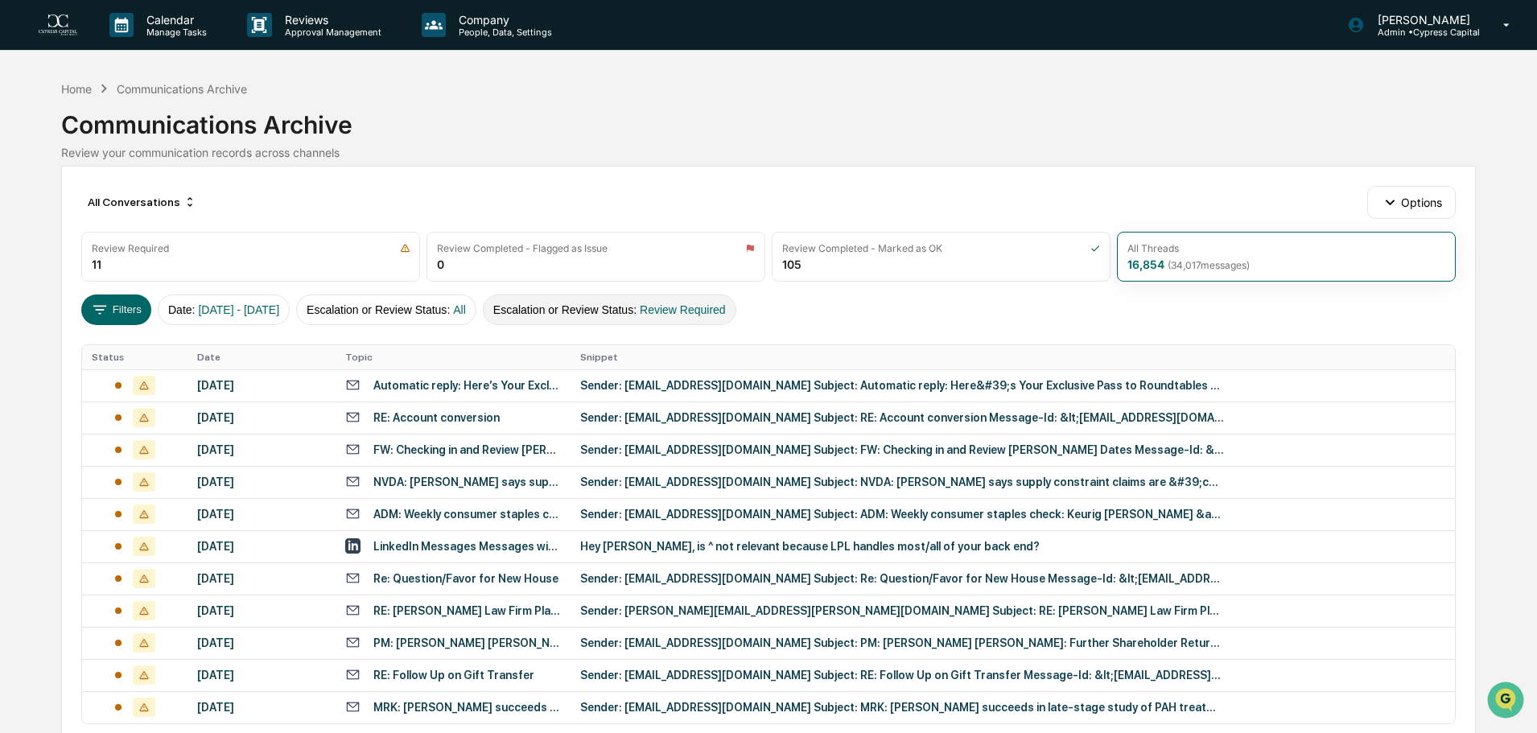
click at [713, 315] on span "Review Required" at bounding box center [683, 309] width 86 height 13
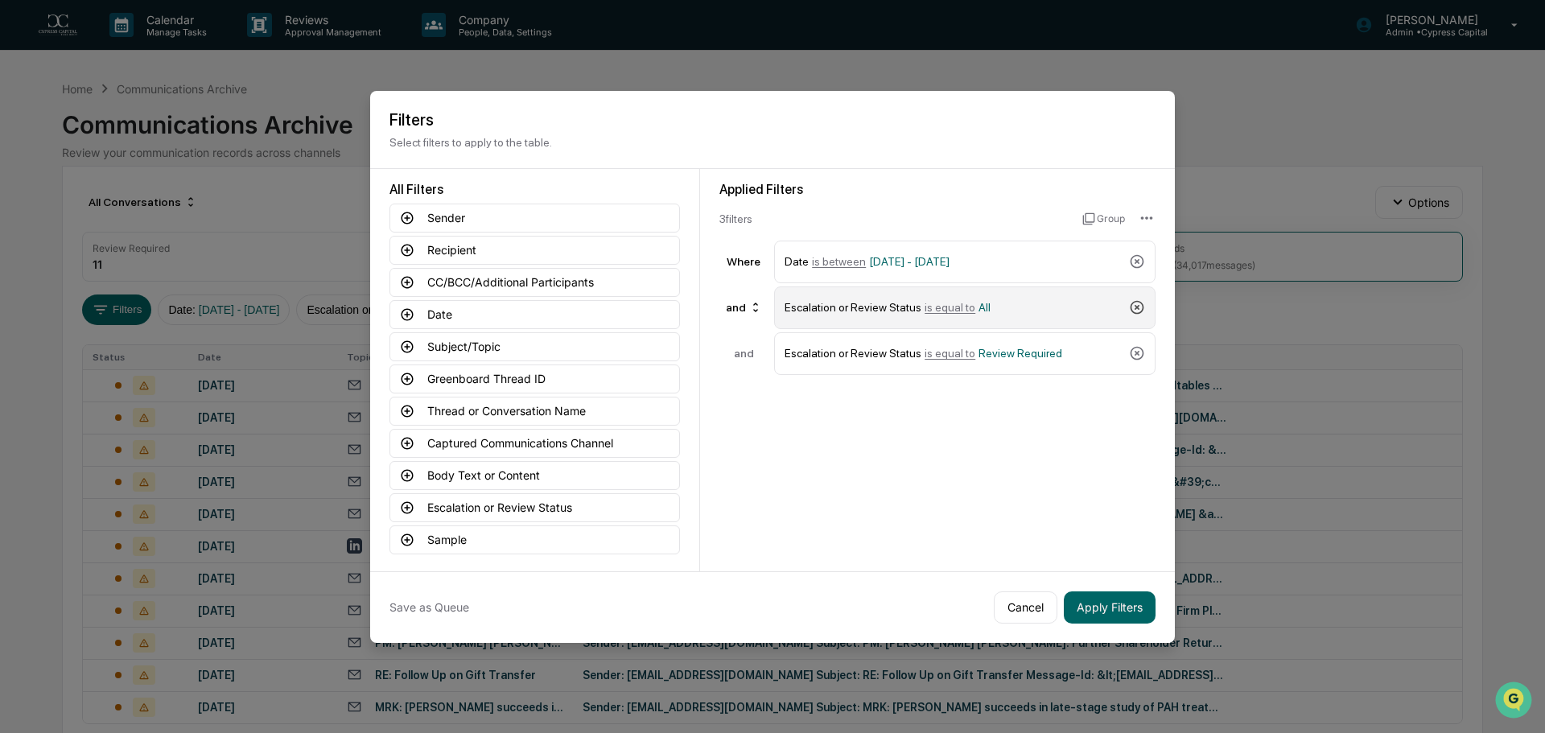
click at [1139, 310] on icon at bounding box center [1137, 307] width 16 height 16
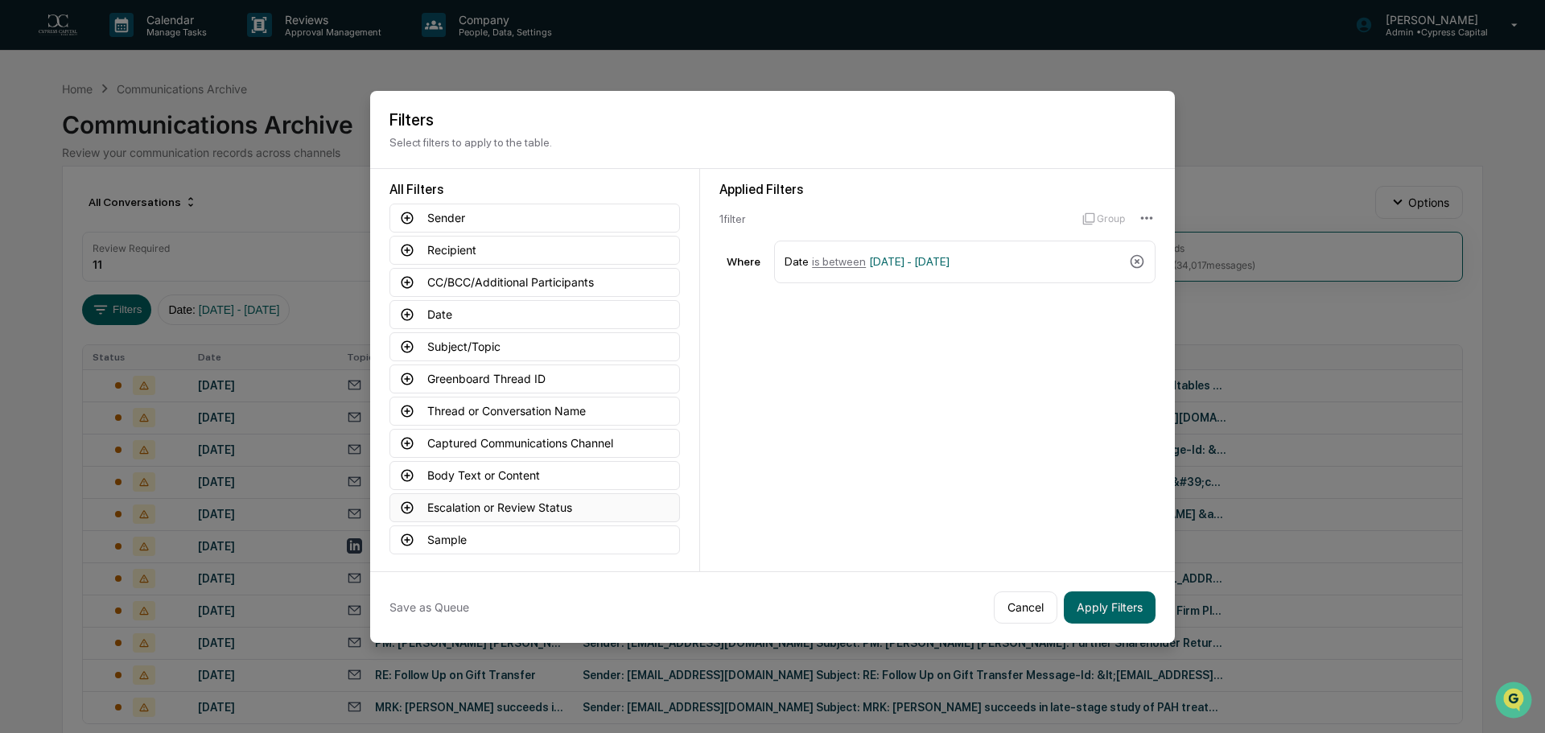
click at [498, 511] on button "Escalation or Review Status" at bounding box center [534, 507] width 290 height 29
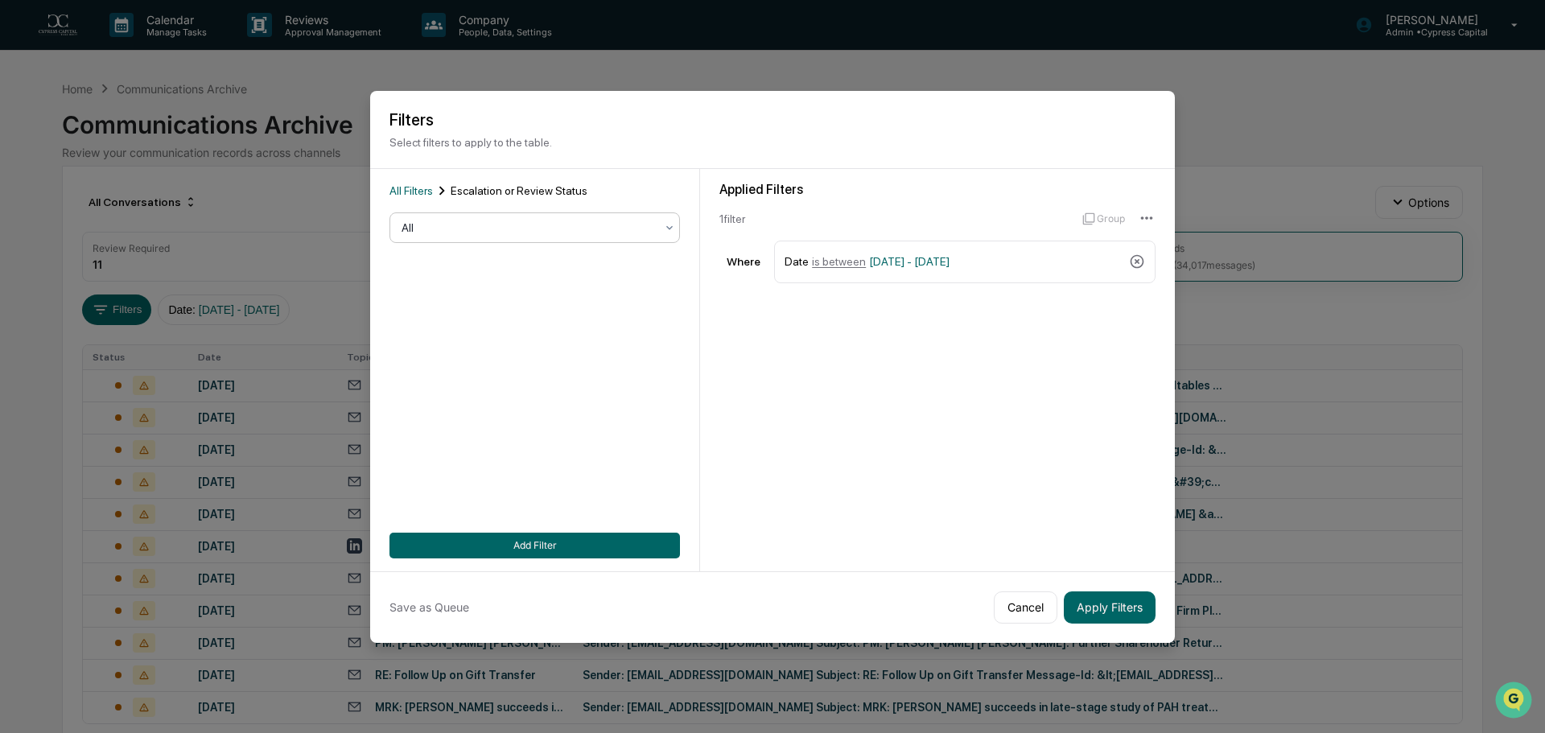
click at [508, 234] on div at bounding box center [528, 228] width 253 height 16
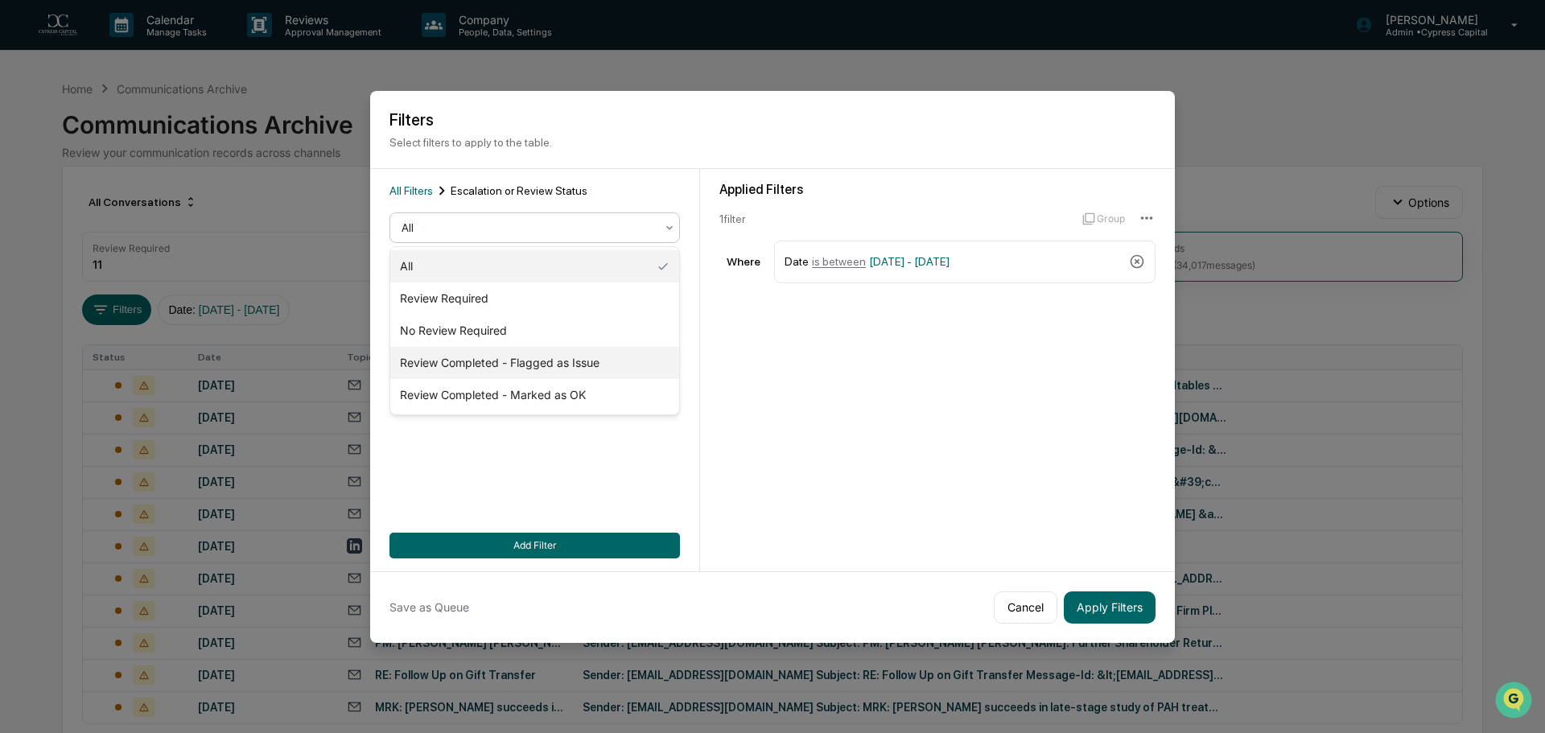
click at [531, 361] on div "Review Completed - Flagged as Issue" at bounding box center [534, 363] width 289 height 32
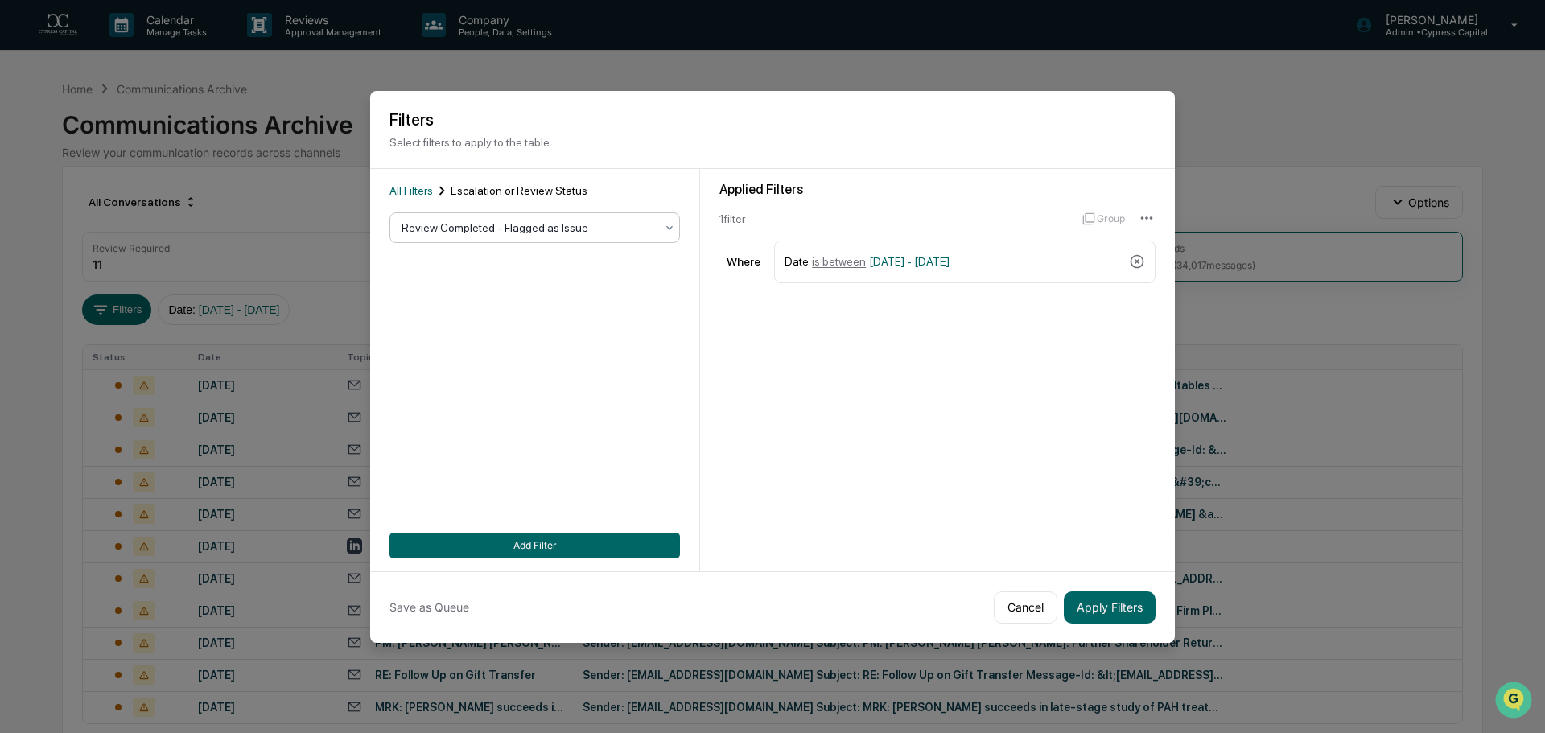
click at [627, 233] on div at bounding box center [528, 228] width 253 height 16
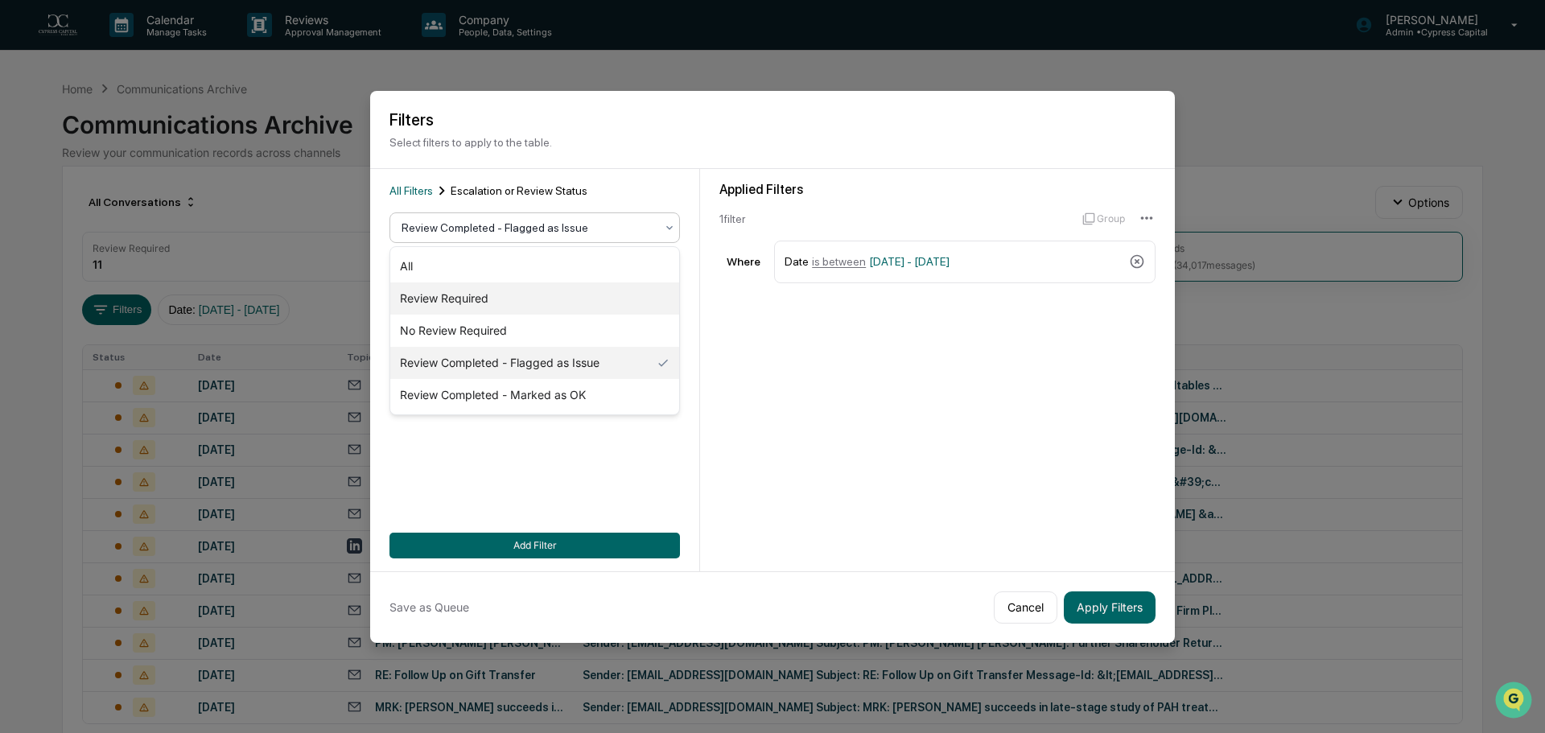
click at [513, 300] on div "Review Required" at bounding box center [534, 298] width 289 height 32
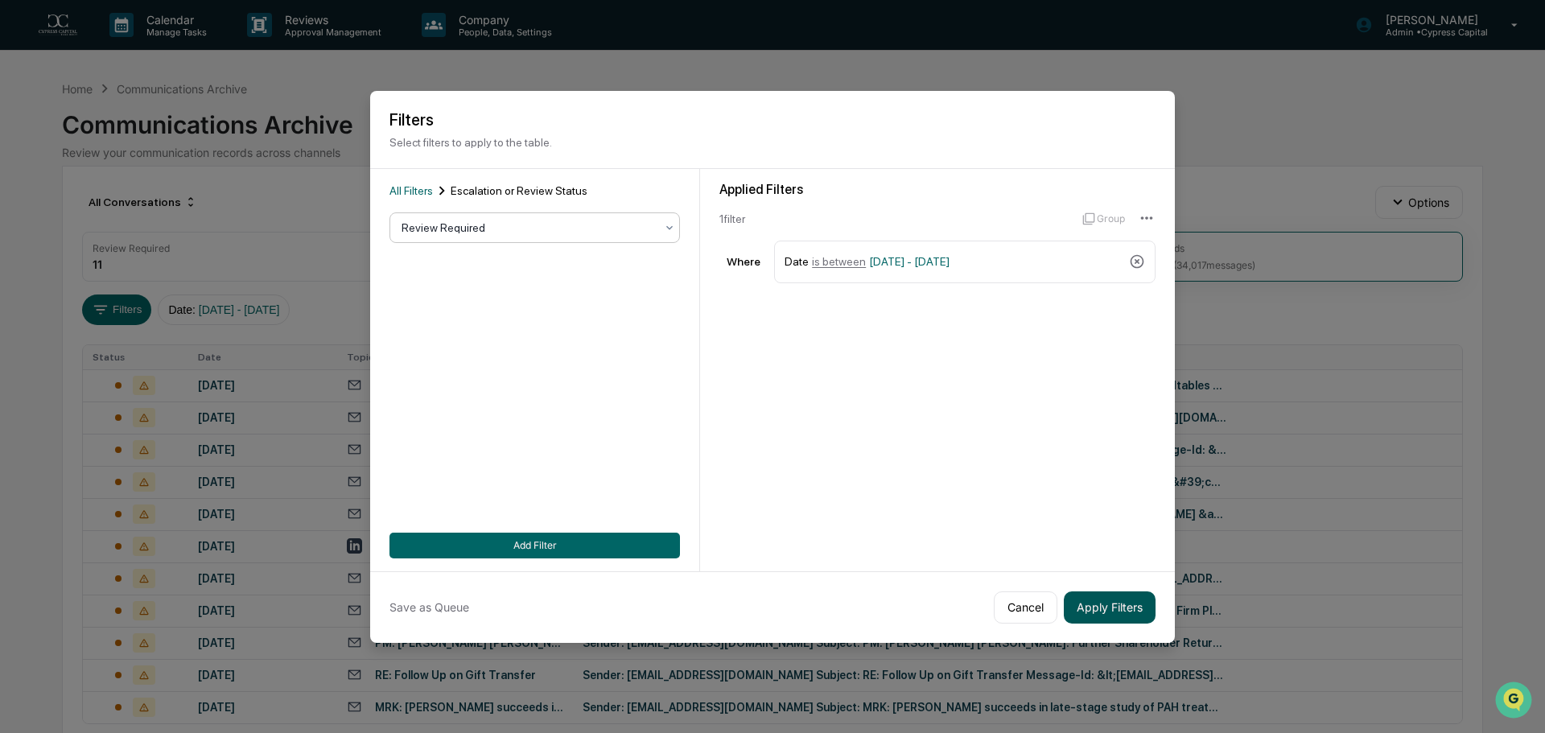
click at [1106, 614] on button "Apply Filters" at bounding box center [1110, 607] width 92 height 32
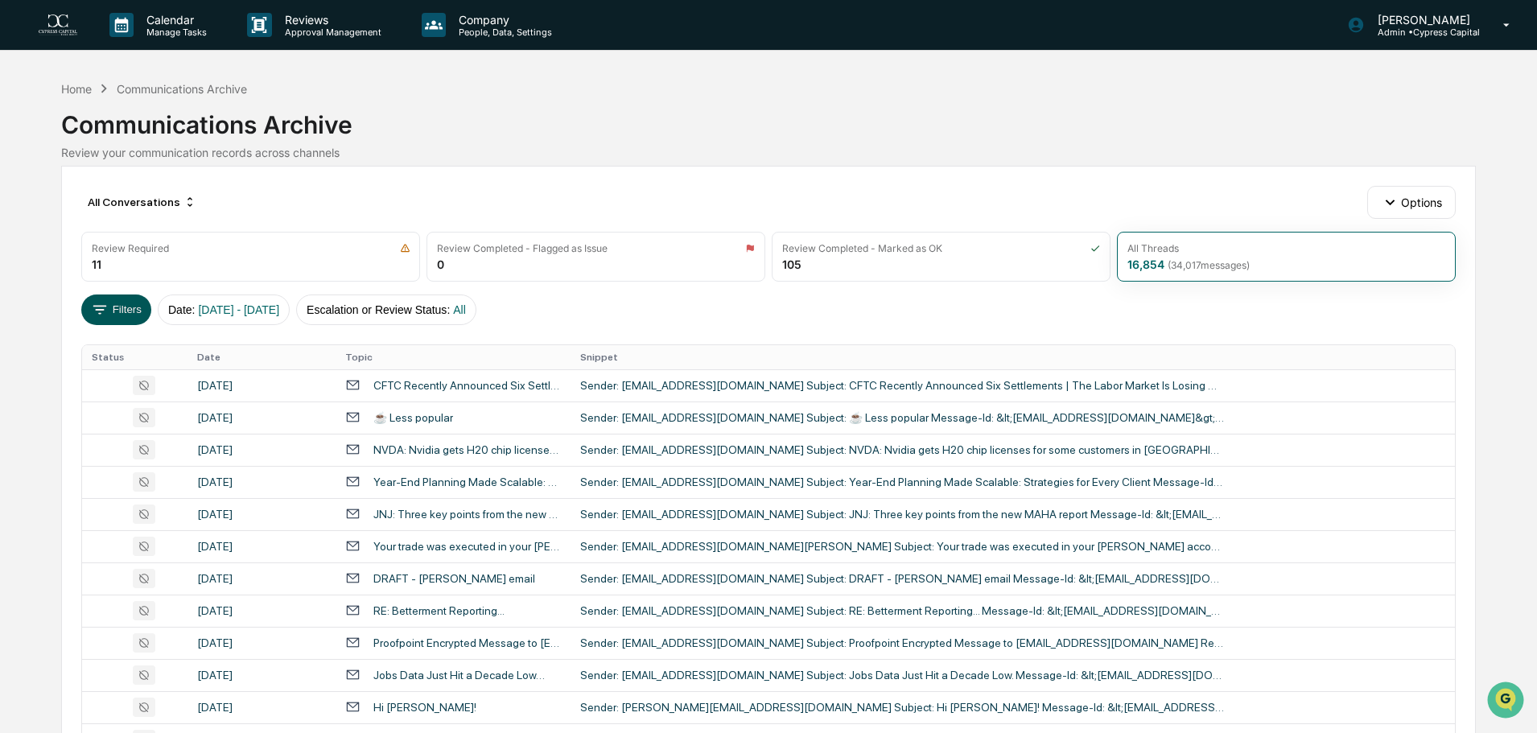
click at [119, 309] on button "Filters" at bounding box center [116, 310] width 70 height 31
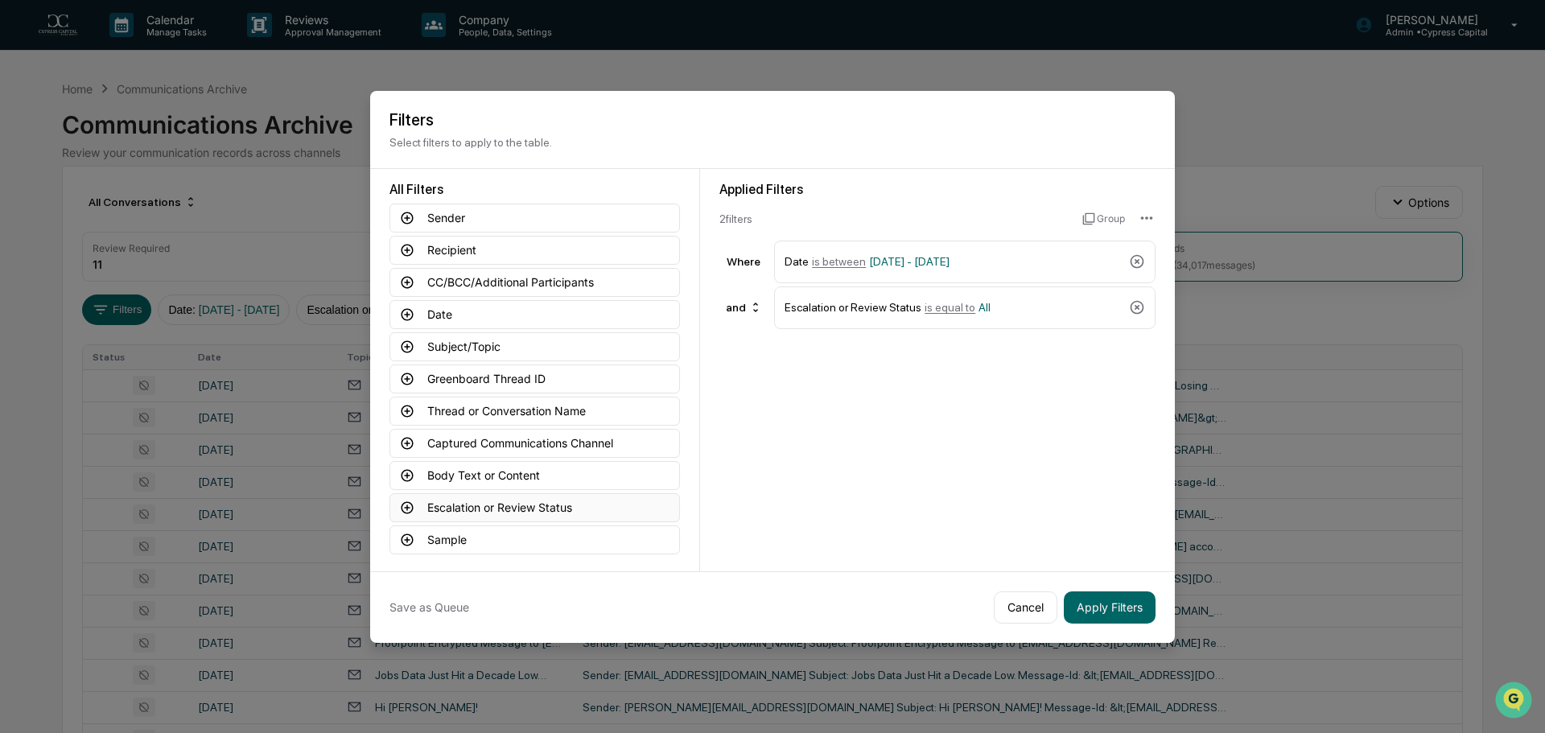
click at [501, 509] on button "Escalation or Review Status" at bounding box center [534, 507] width 290 height 29
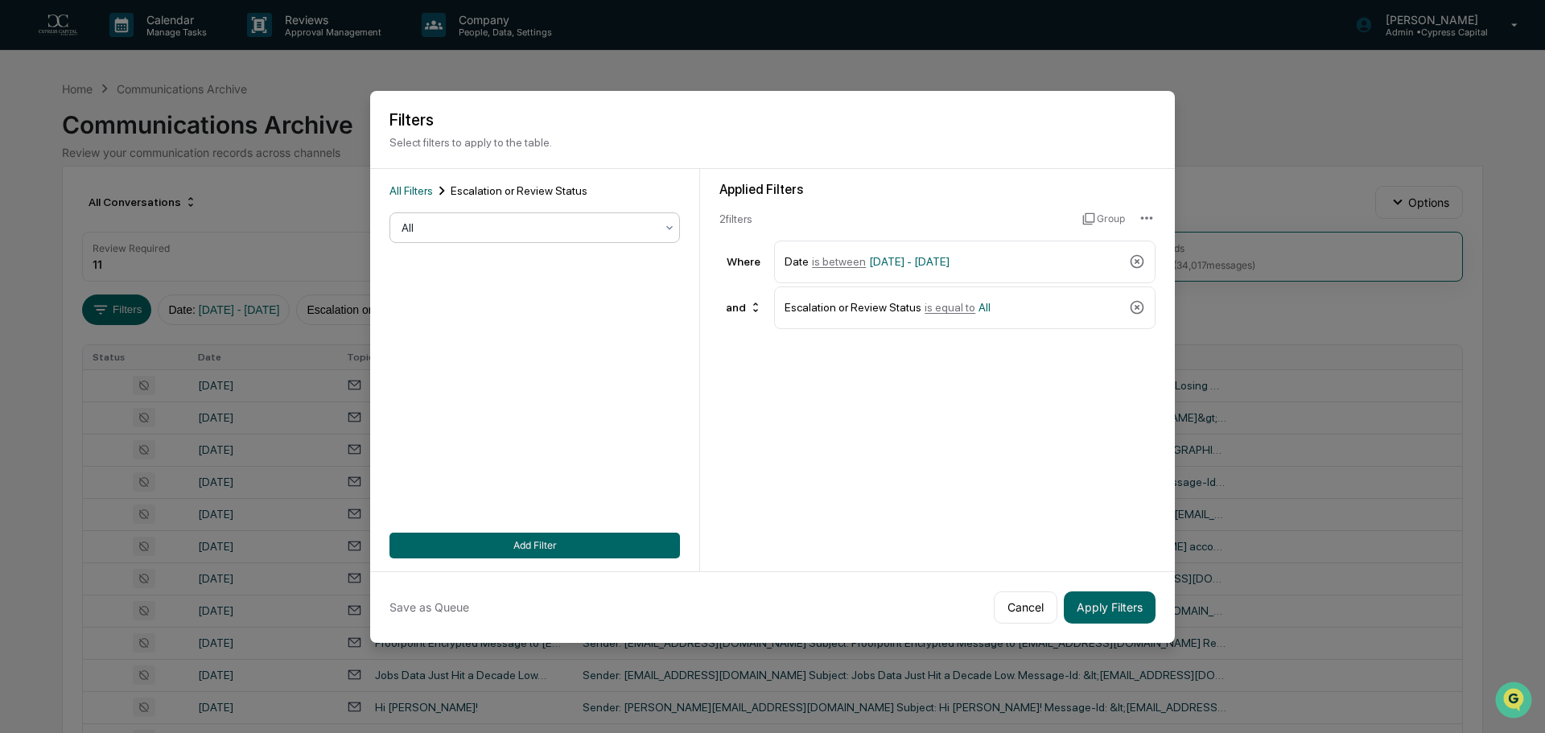
click at [591, 236] on div "All" at bounding box center [528, 227] width 270 height 23
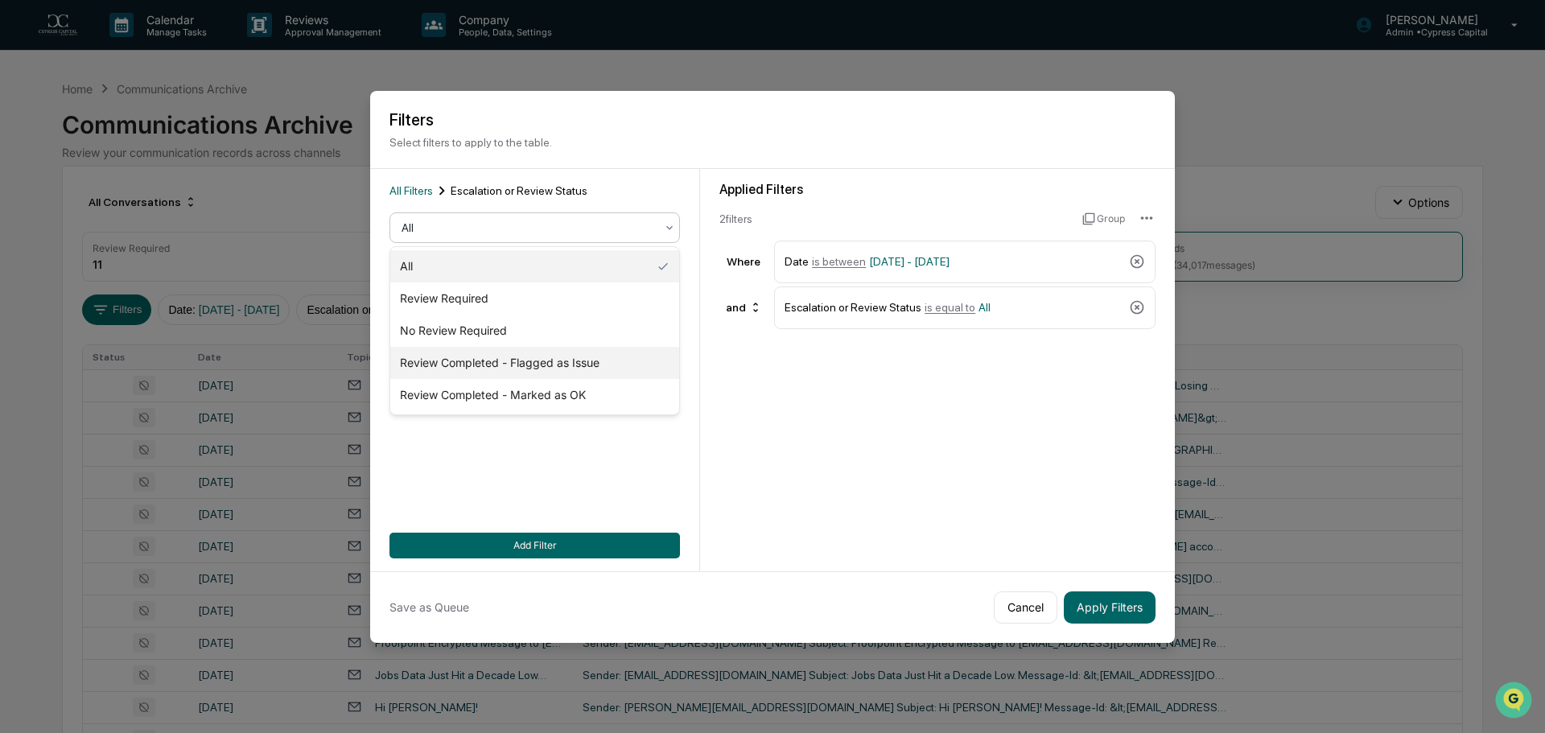
click at [506, 363] on div "Review Completed - Flagged as Issue" at bounding box center [534, 363] width 289 height 32
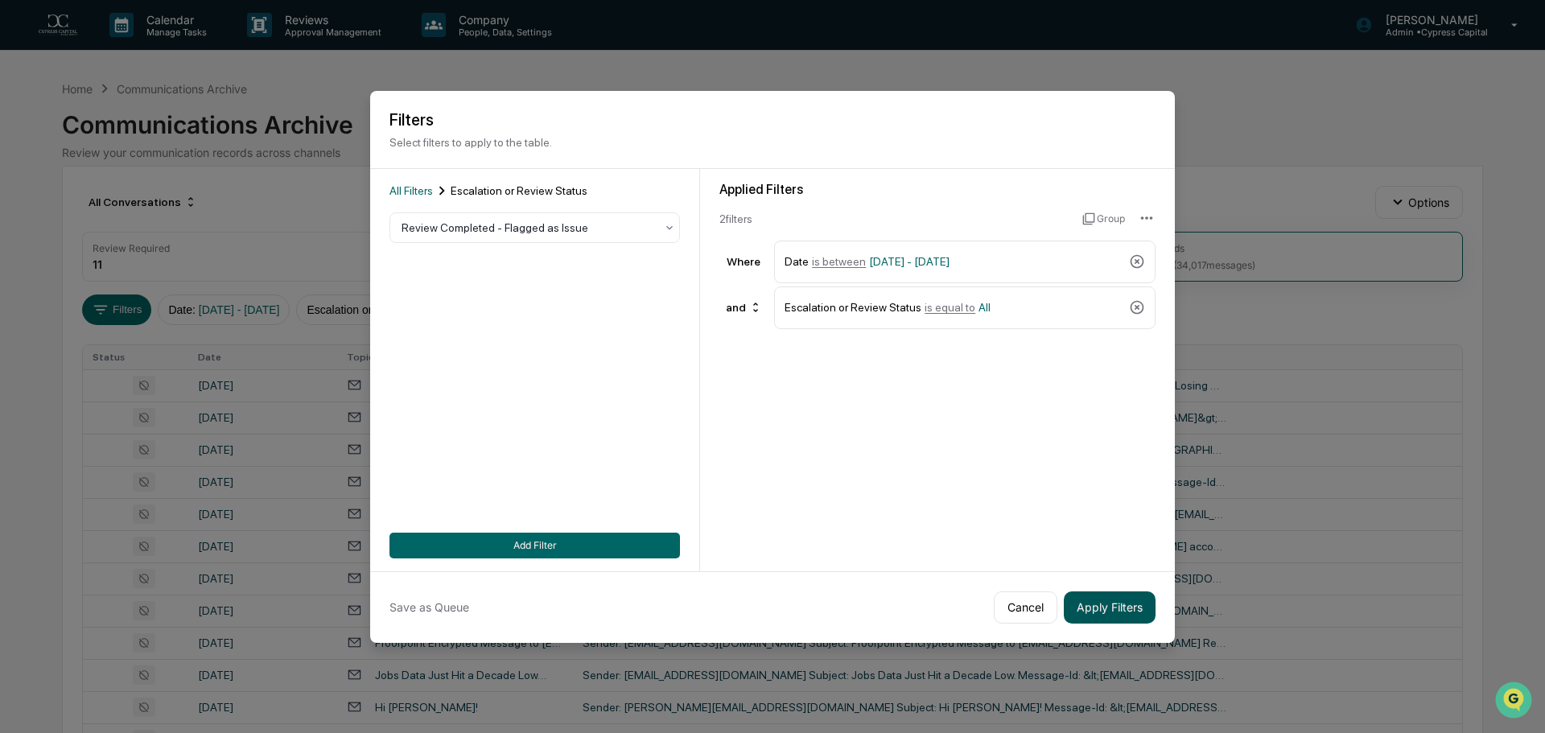
click at [1092, 604] on button "Apply Filters" at bounding box center [1110, 607] width 92 height 32
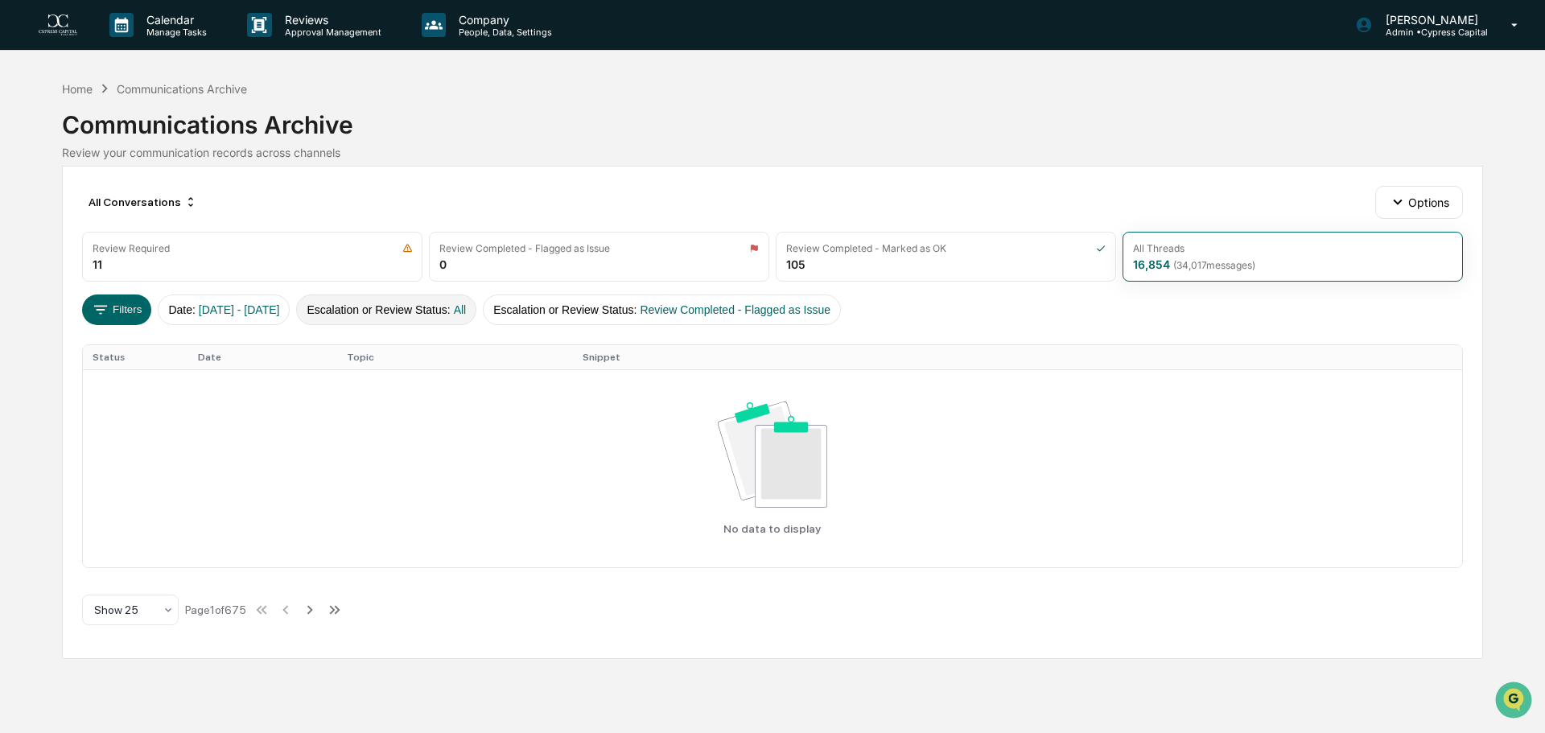
click at [467, 314] on button "Escalation or Review Status : All" at bounding box center [386, 310] width 180 height 31
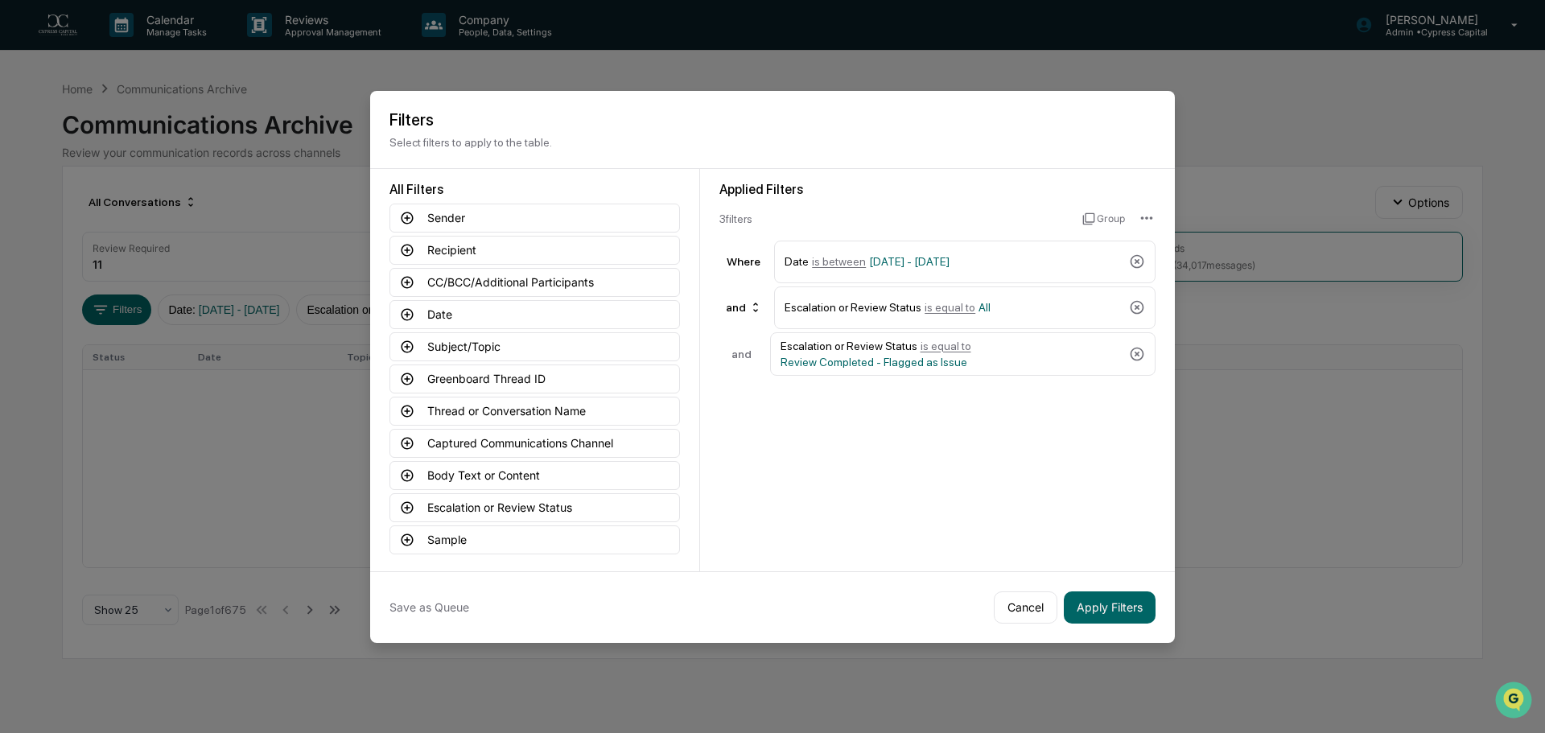
click at [1135, 355] on icon at bounding box center [1137, 354] width 16 height 16
click at [1136, 302] on icon at bounding box center [1138, 308] width 14 height 14
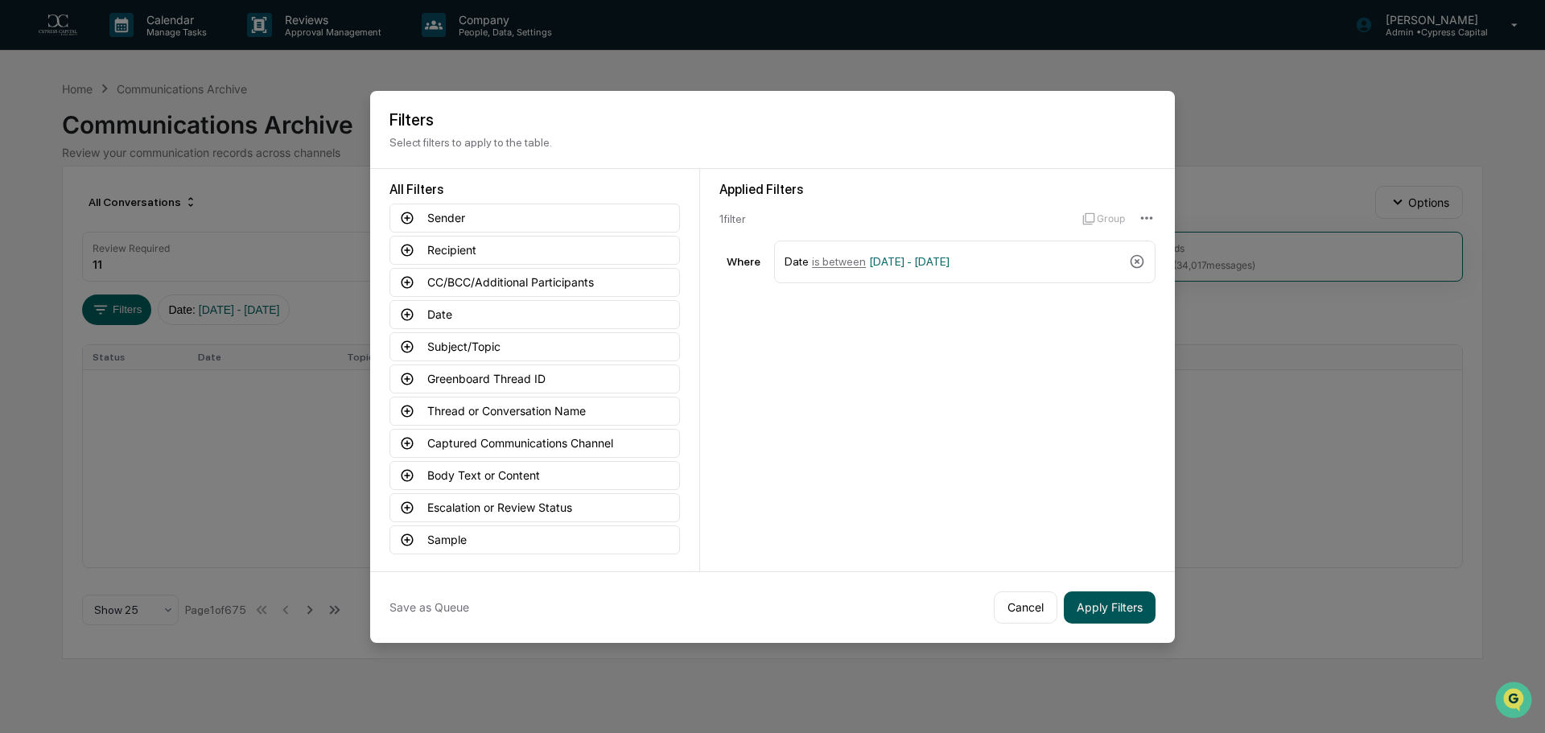
click at [1132, 609] on button "Apply Filters" at bounding box center [1110, 607] width 92 height 32
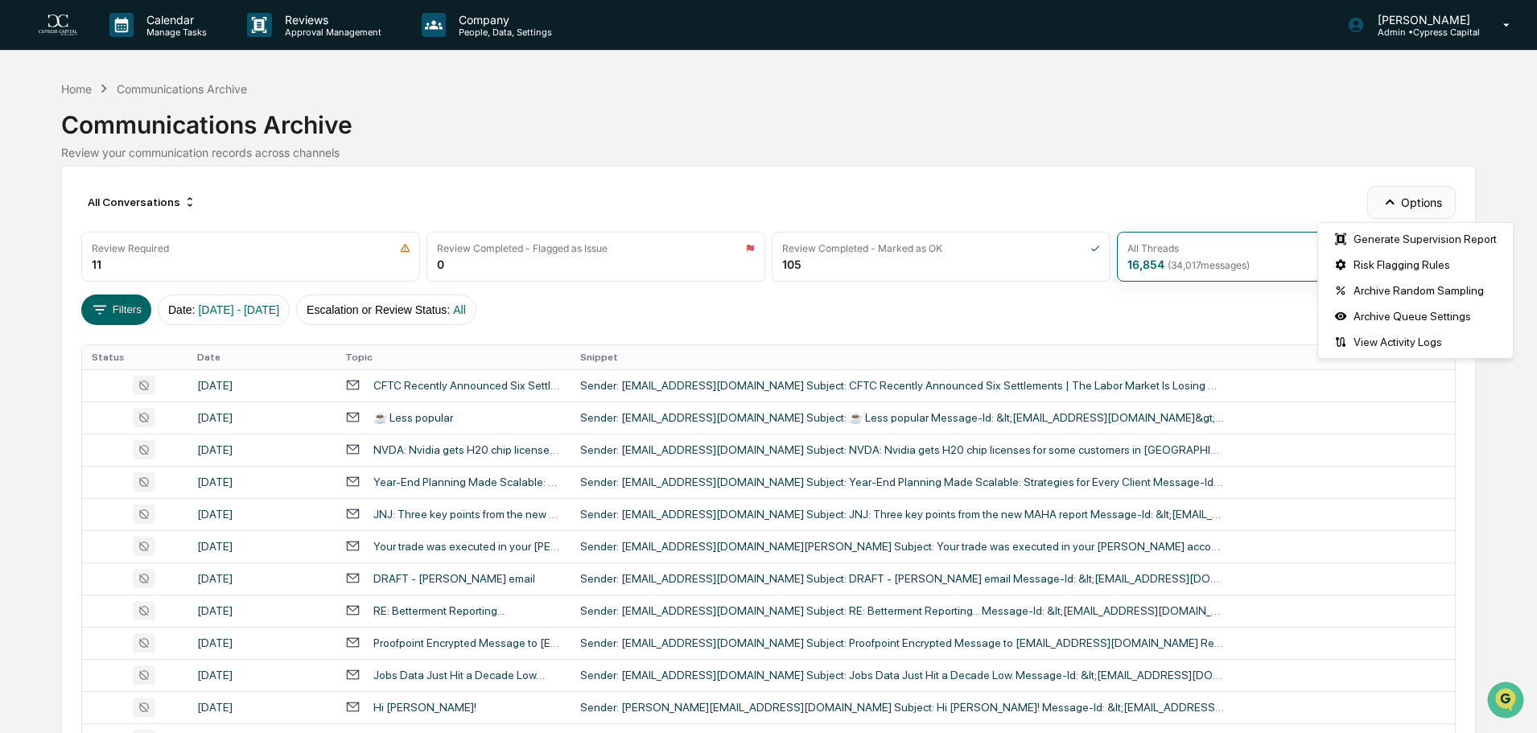
click at [1377, 206] on button "Options" at bounding box center [1411, 202] width 88 height 32
click at [720, 318] on div "Filters Date : [DATE] - [DATE] Escalation or Review Status : All" at bounding box center [768, 310] width 1374 height 31
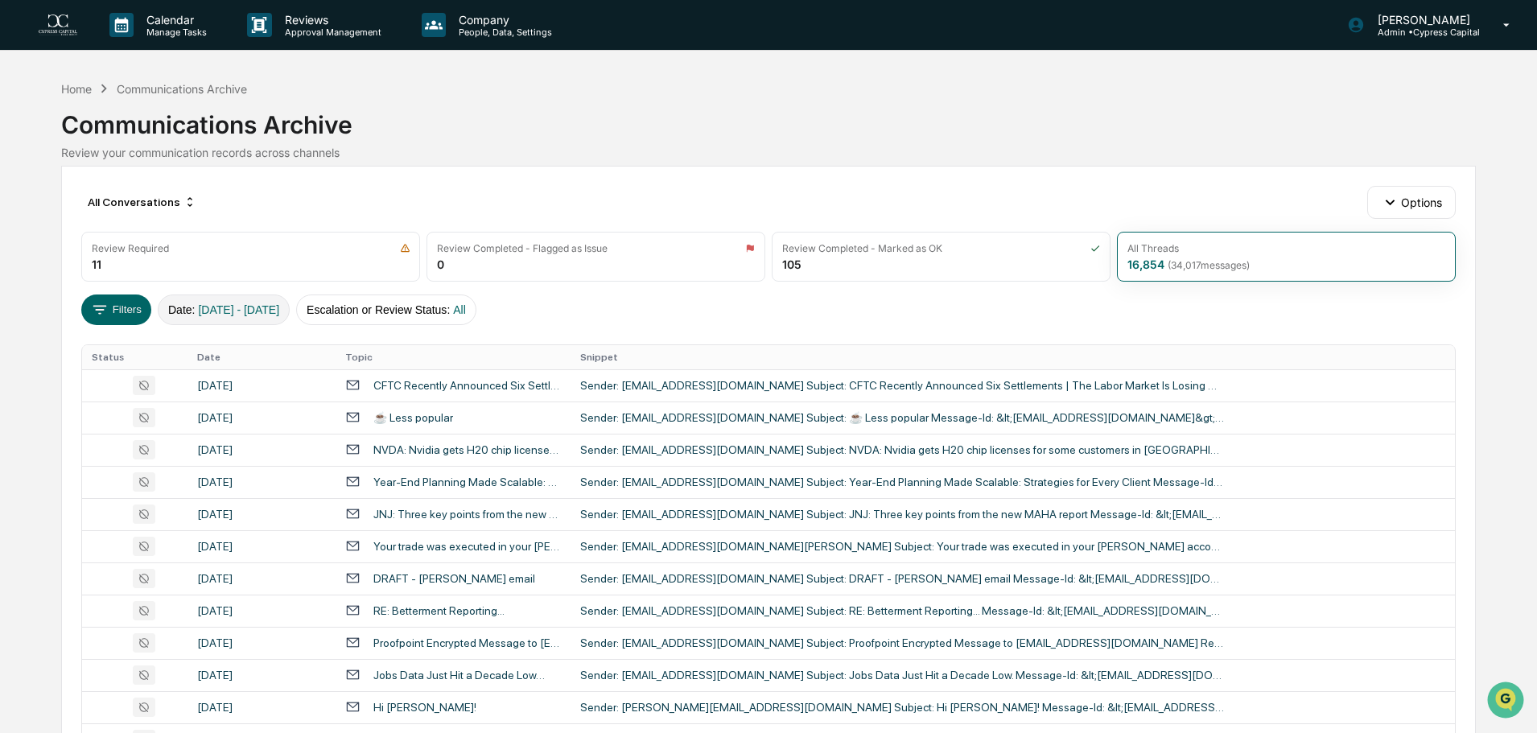
click at [240, 308] on span "[DATE] - [DATE]" at bounding box center [238, 309] width 81 height 13
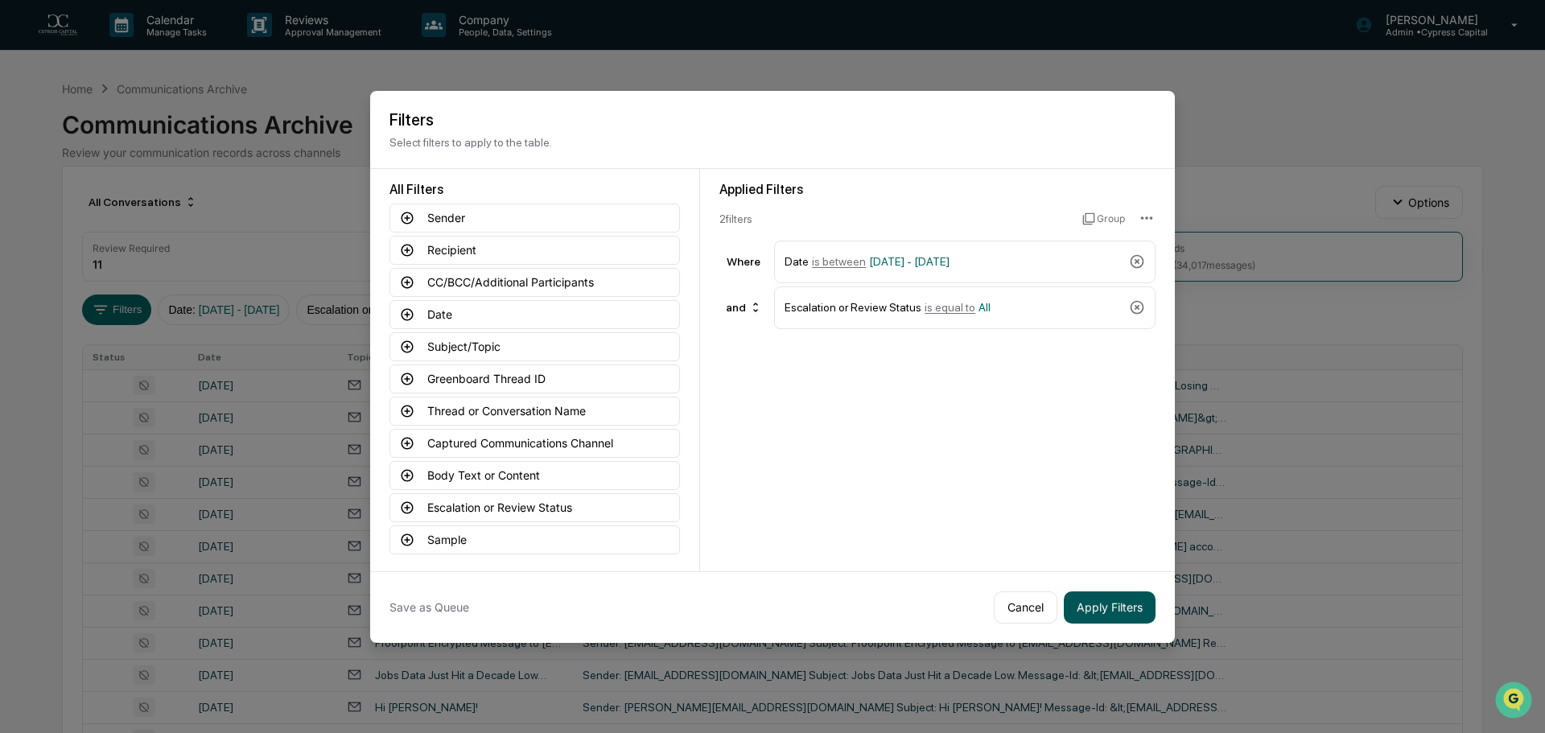
click at [1108, 616] on button "Apply Filters" at bounding box center [1110, 607] width 92 height 32
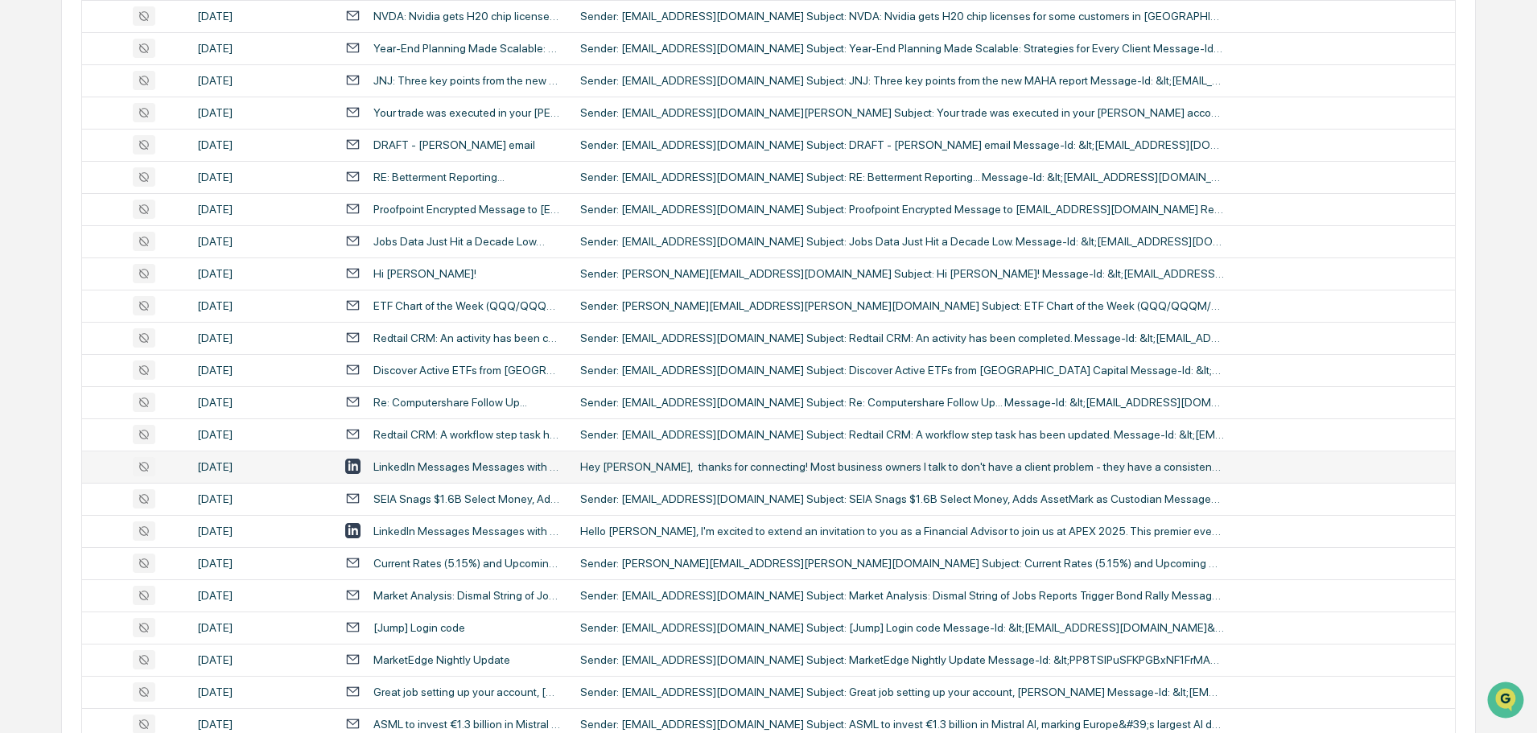
scroll to position [533, 0]
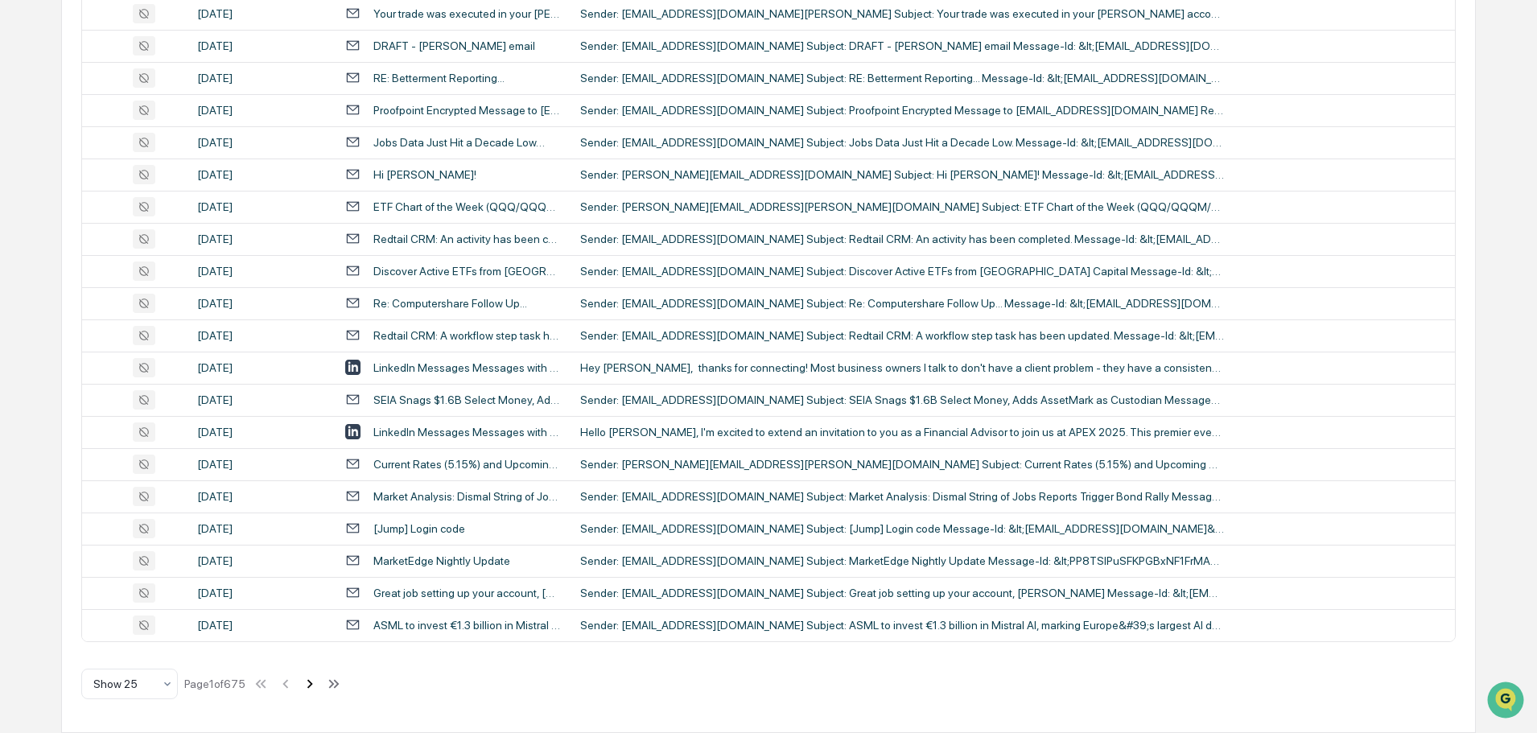
click at [311, 686] on icon at bounding box center [310, 684] width 18 height 18
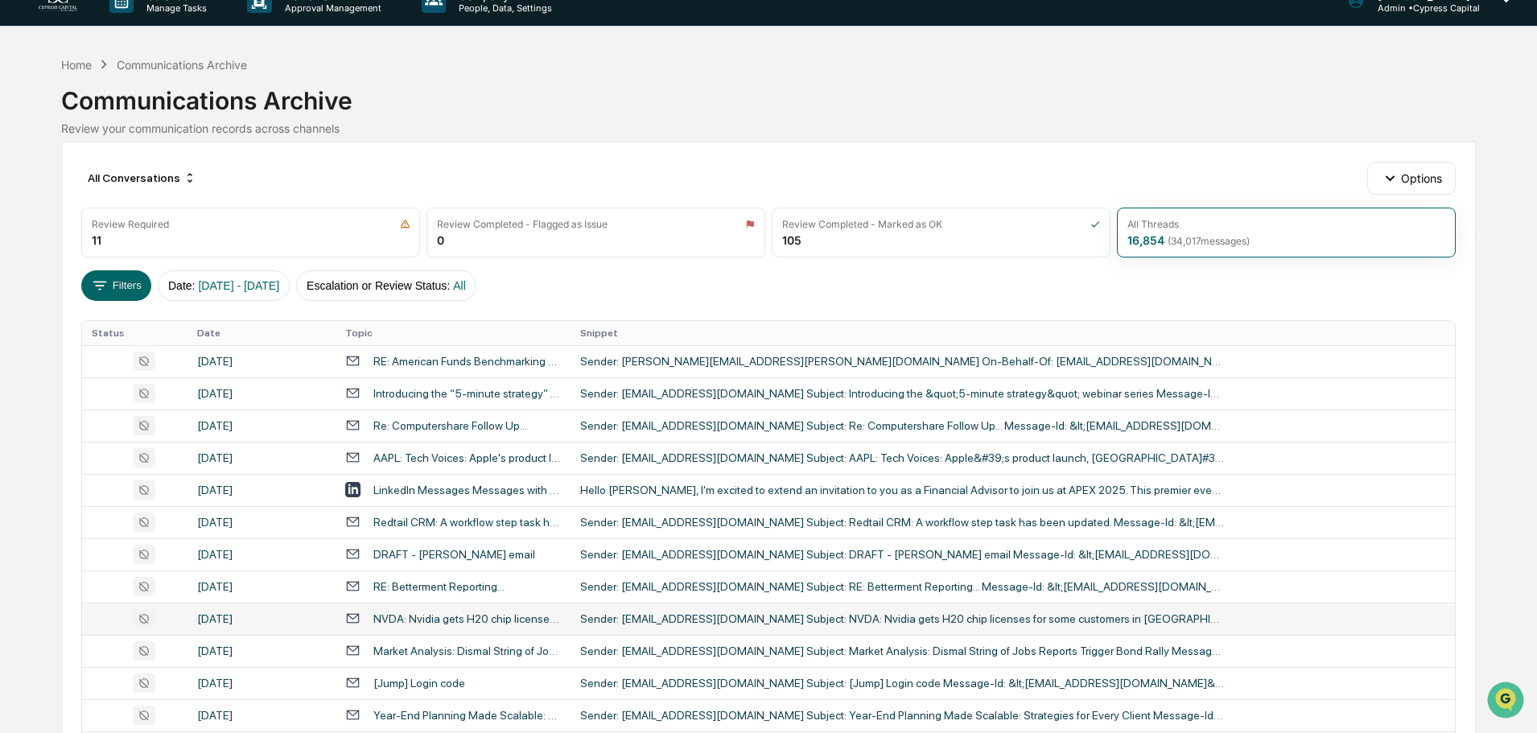
scroll to position [0, 0]
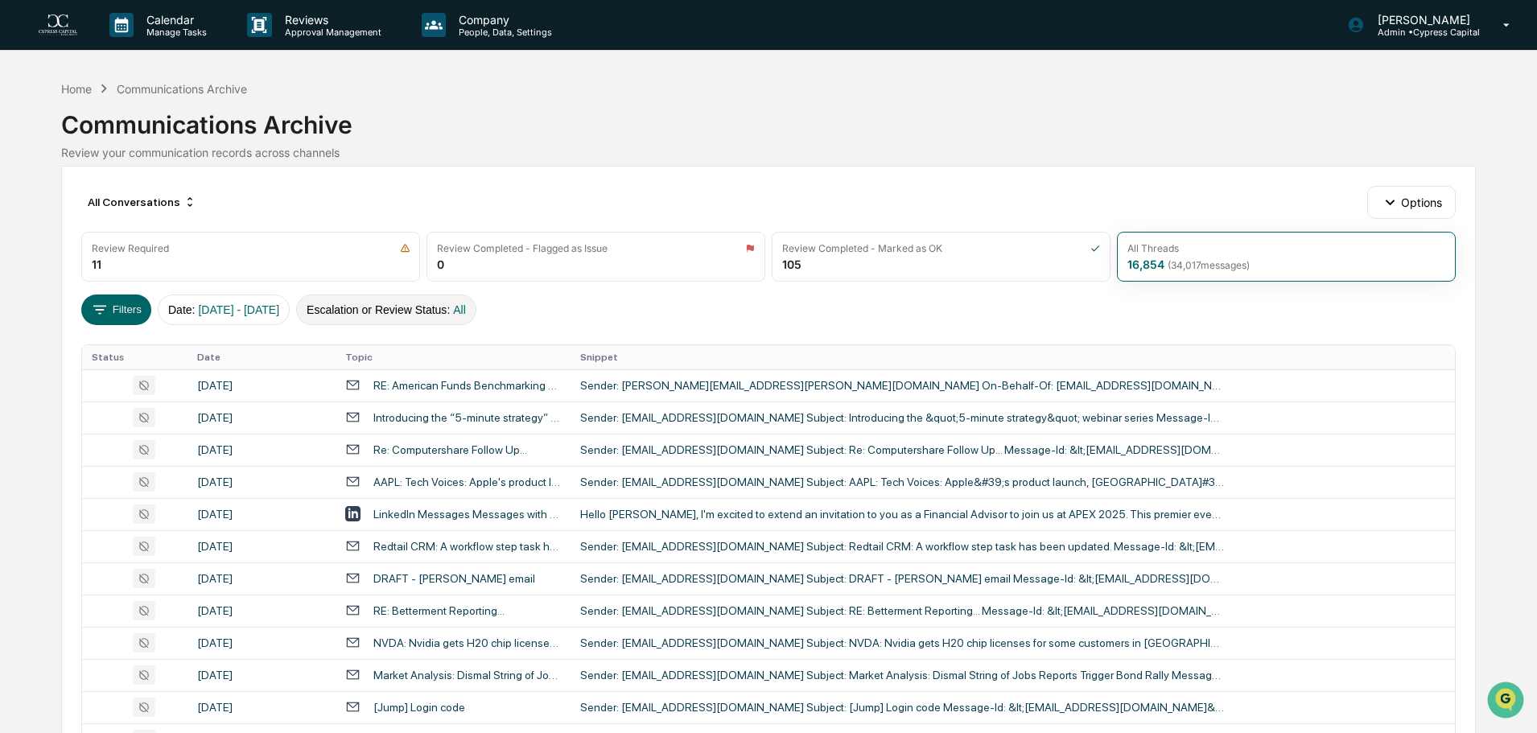
click at [411, 303] on button "Escalation or Review Status : All" at bounding box center [386, 310] width 180 height 31
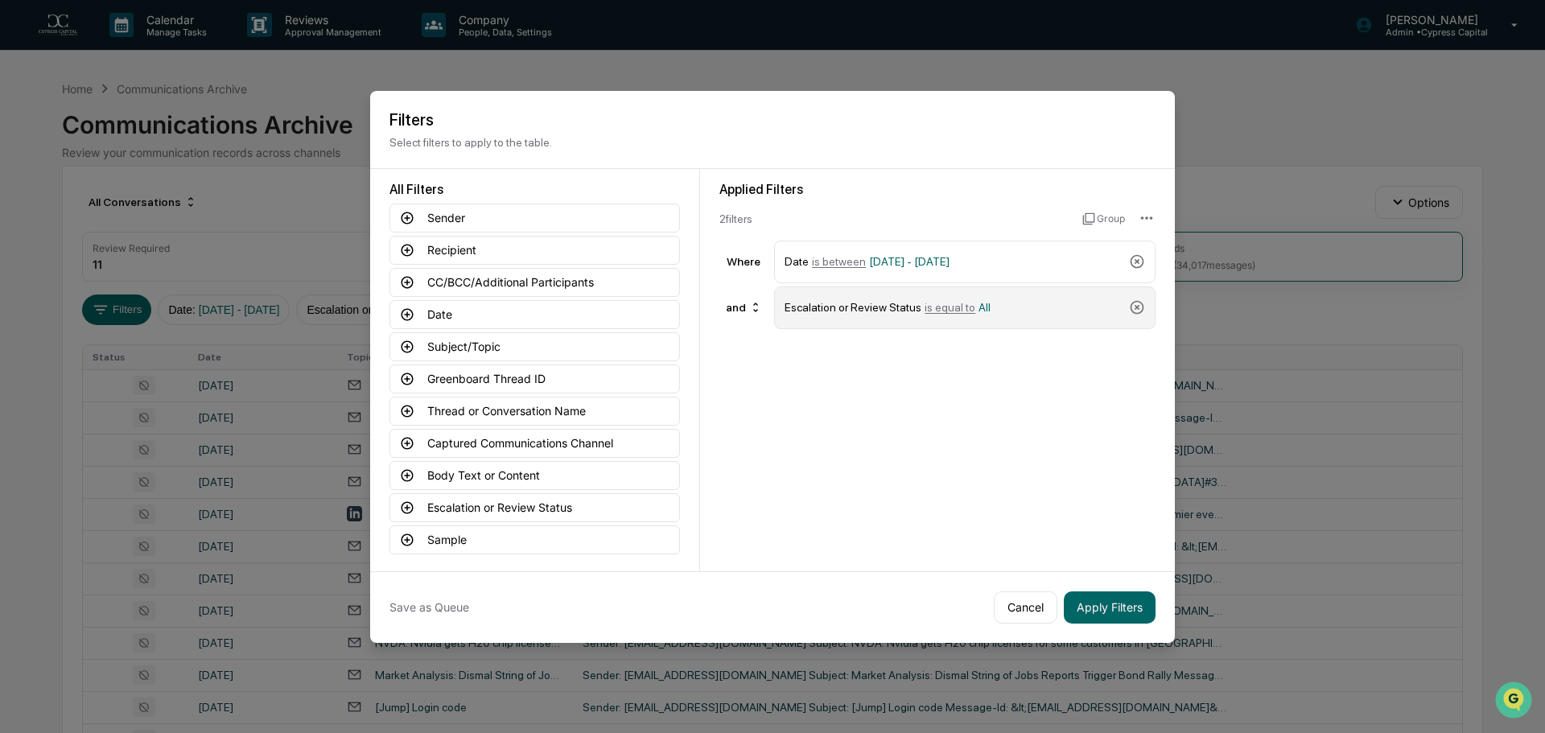
click at [1032, 312] on div "Escalation or Review Status is equal to All" at bounding box center [954, 308] width 338 height 28
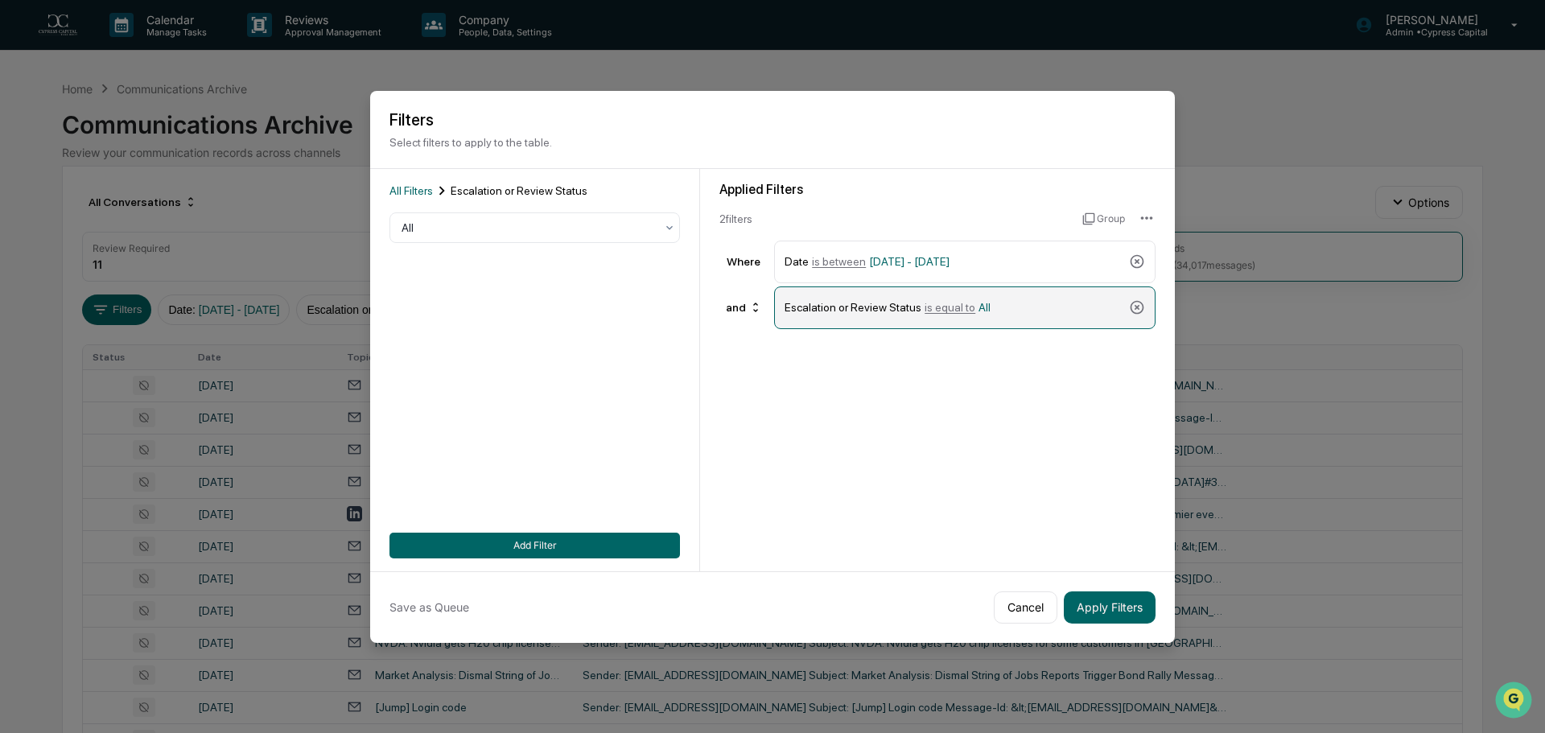
click at [946, 306] on span "is equal to" at bounding box center [950, 307] width 51 height 13
click at [925, 307] on span "is equal to" at bounding box center [950, 307] width 51 height 13
click at [970, 307] on div "Escalation or Review Status is equal to All" at bounding box center [954, 308] width 338 height 28
click at [842, 307] on div "Escalation or Review Status is equal to All" at bounding box center [954, 308] width 338 height 28
click at [1133, 304] on icon at bounding box center [1137, 307] width 16 height 16
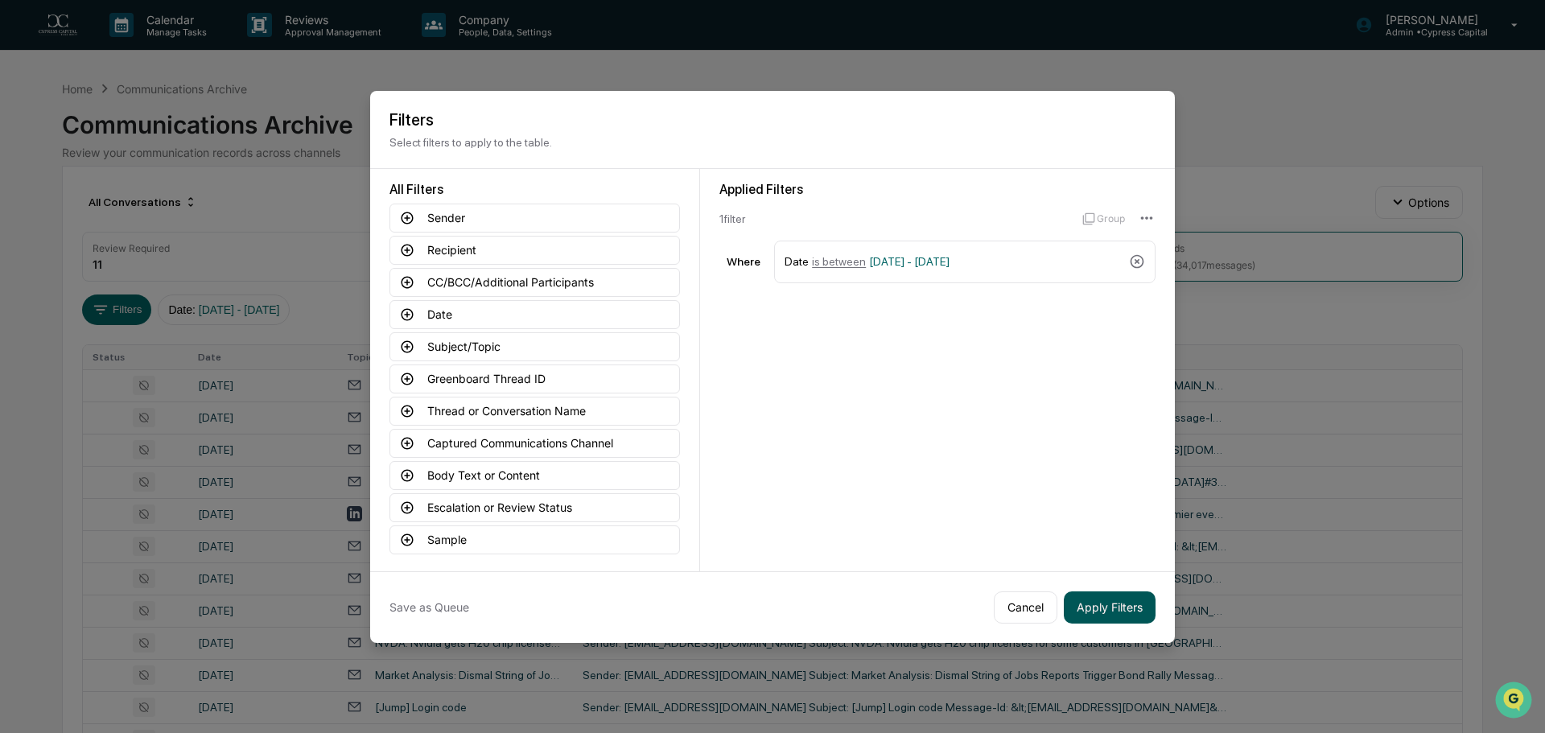
click at [1110, 611] on button "Apply Filters" at bounding box center [1110, 607] width 92 height 32
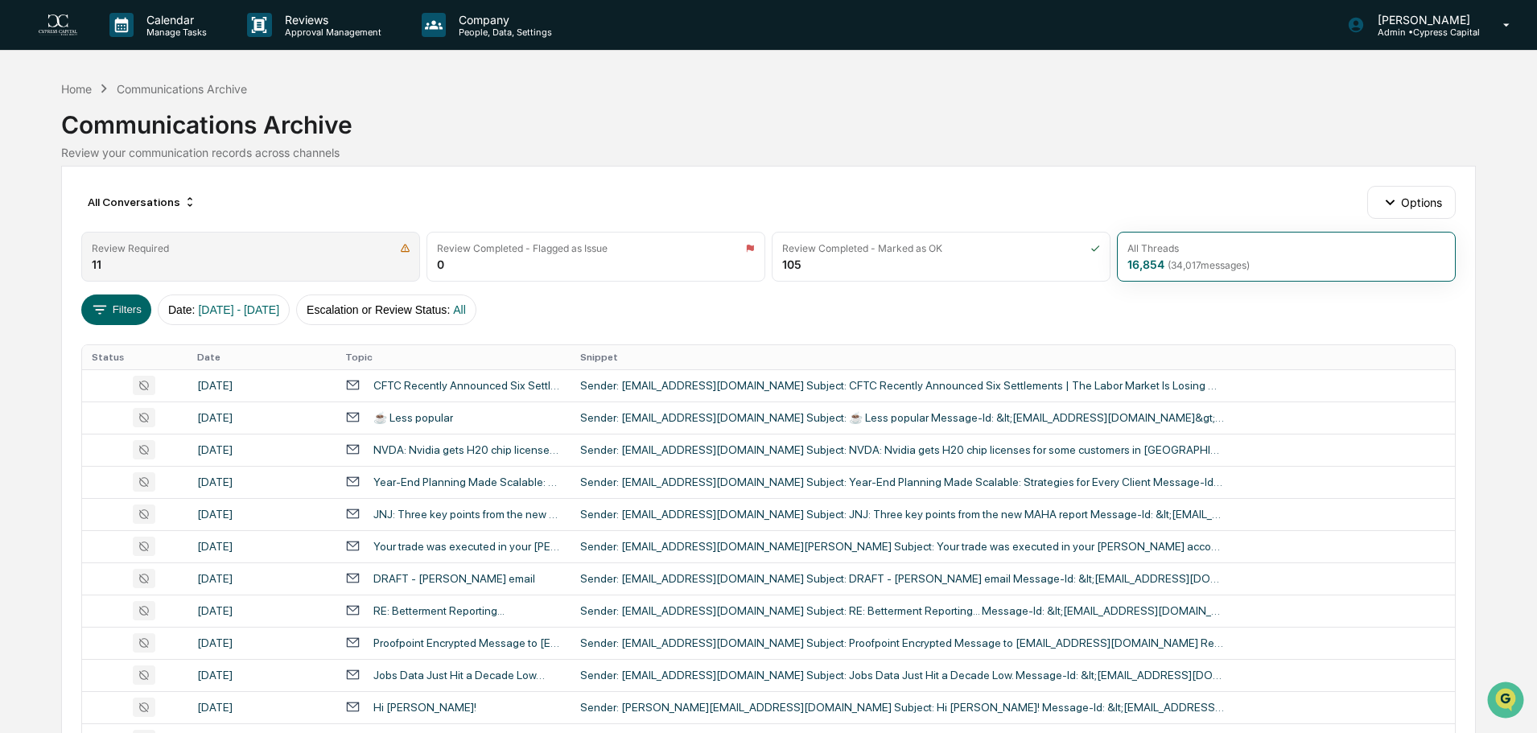
click at [225, 249] on div "Review Required" at bounding box center [251, 248] width 318 height 12
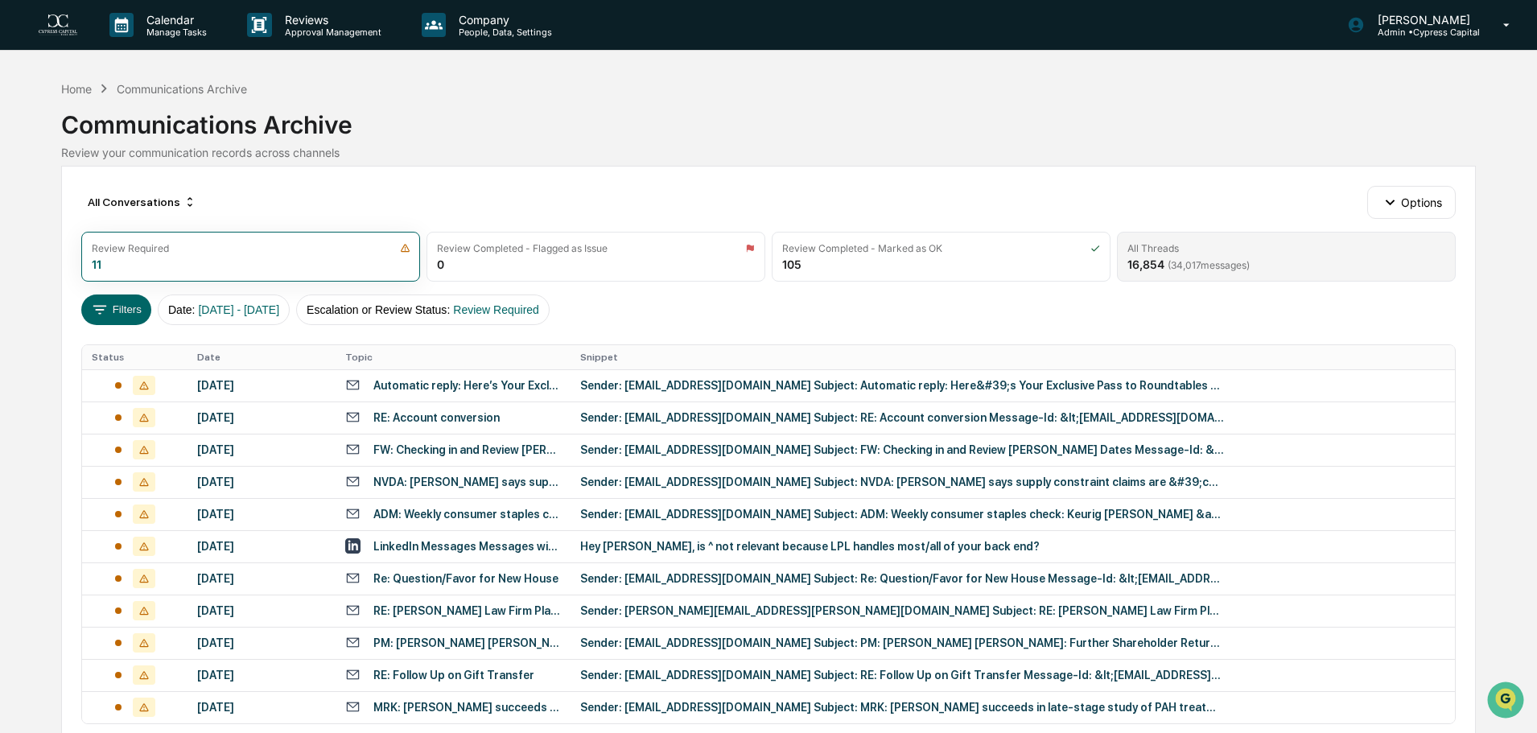
click at [1218, 256] on div "All Threads 16,854 ( 34,017 messages)" at bounding box center [1286, 257] width 339 height 50
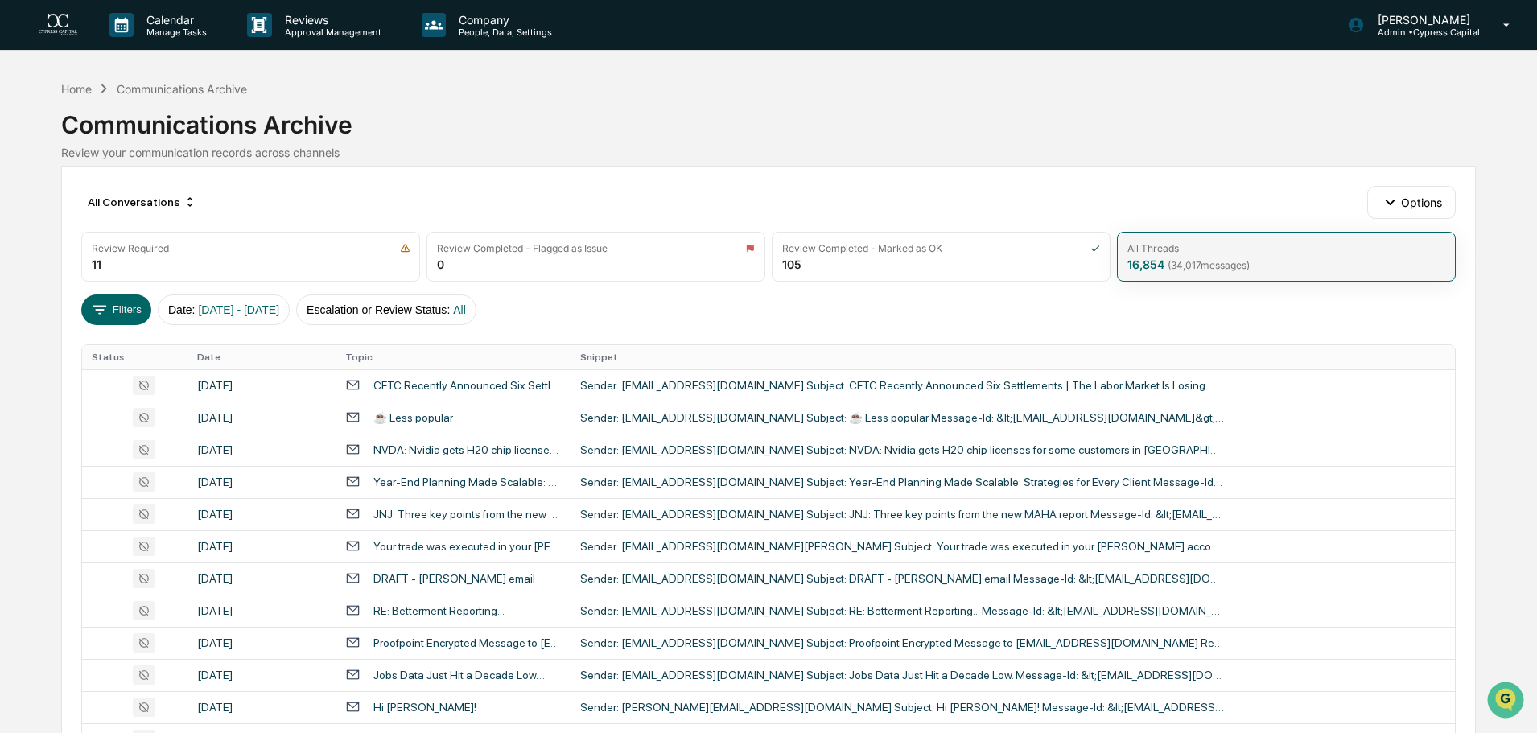
click at [1230, 260] on span "( 34,017 messages)" at bounding box center [1209, 265] width 82 height 12
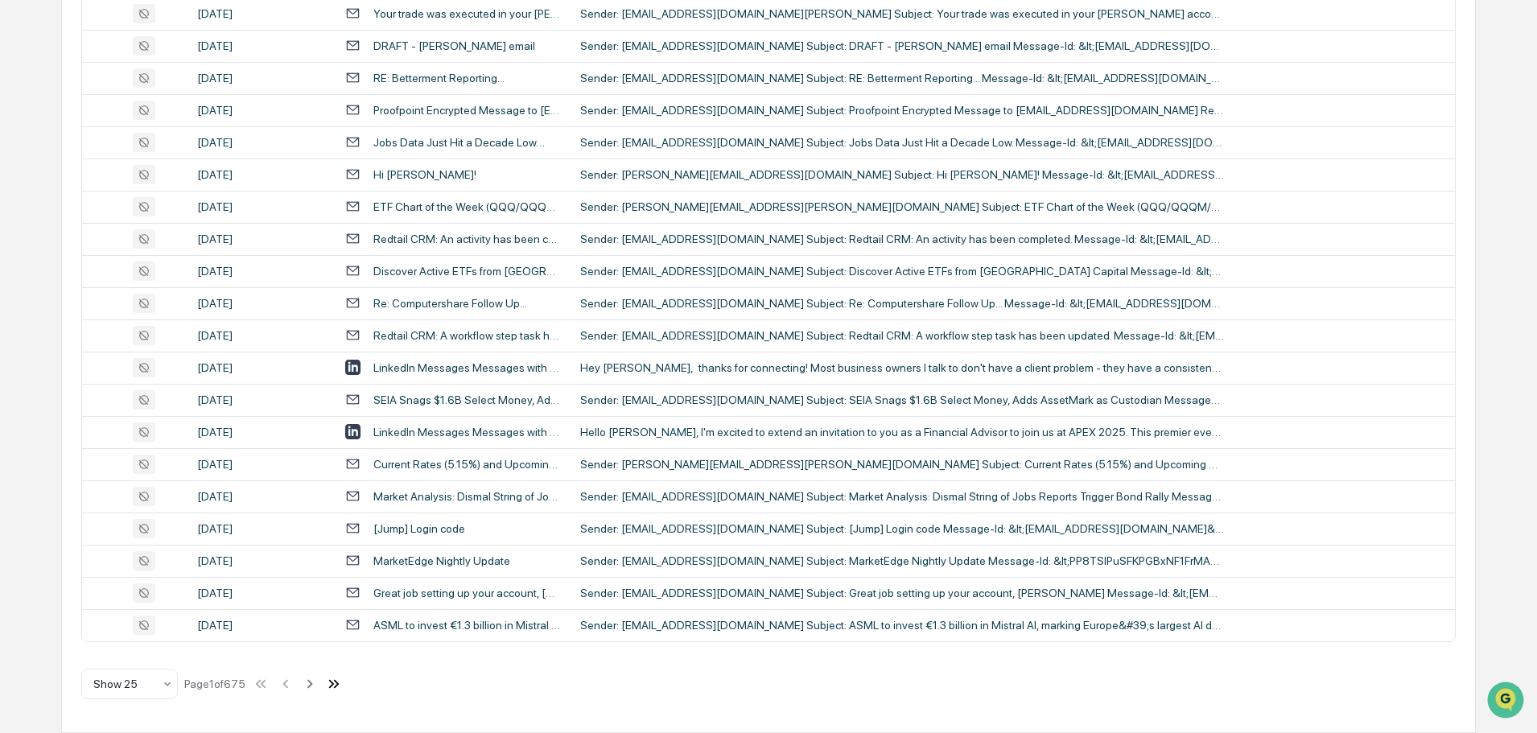
click at [335, 685] on icon at bounding box center [334, 684] width 18 height 18
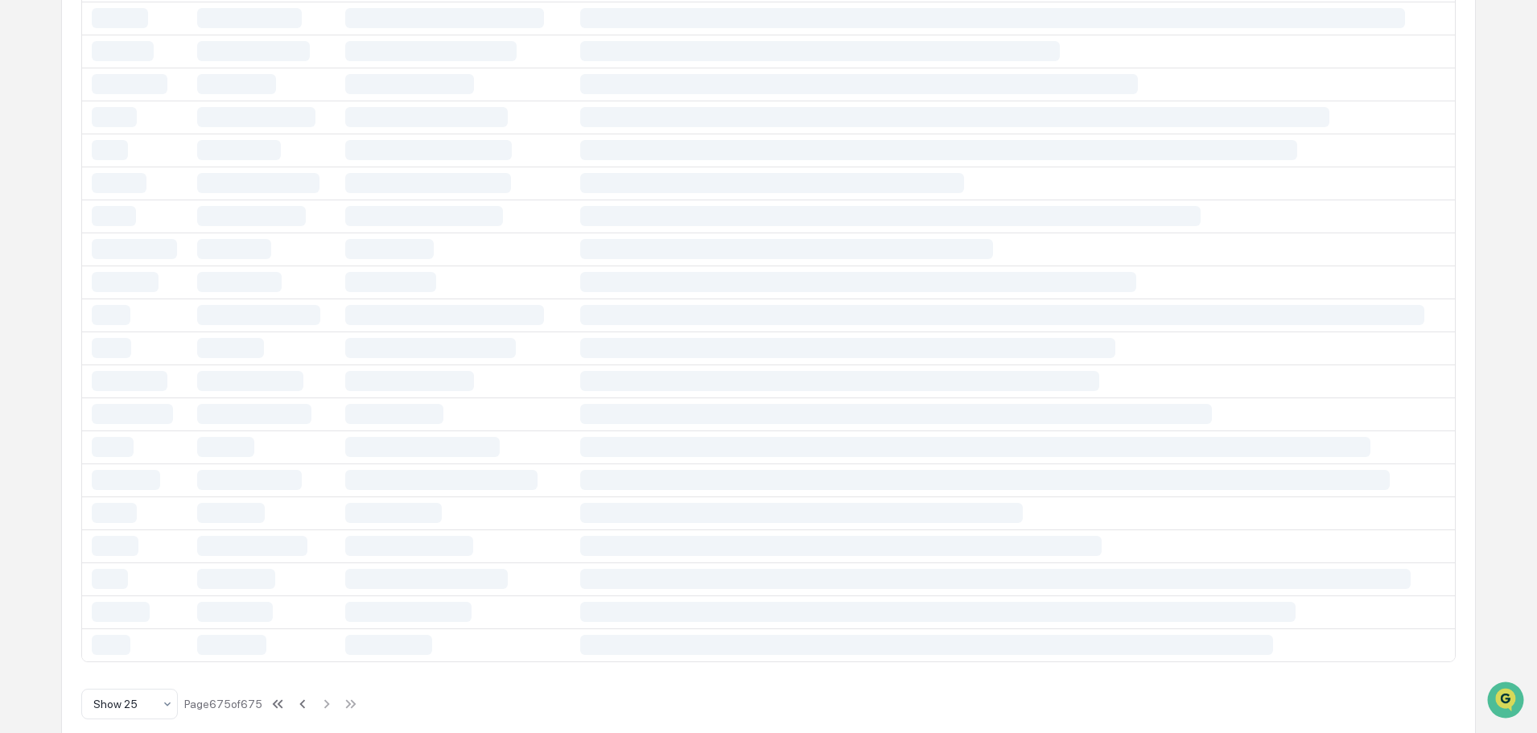
scroll to position [0, 0]
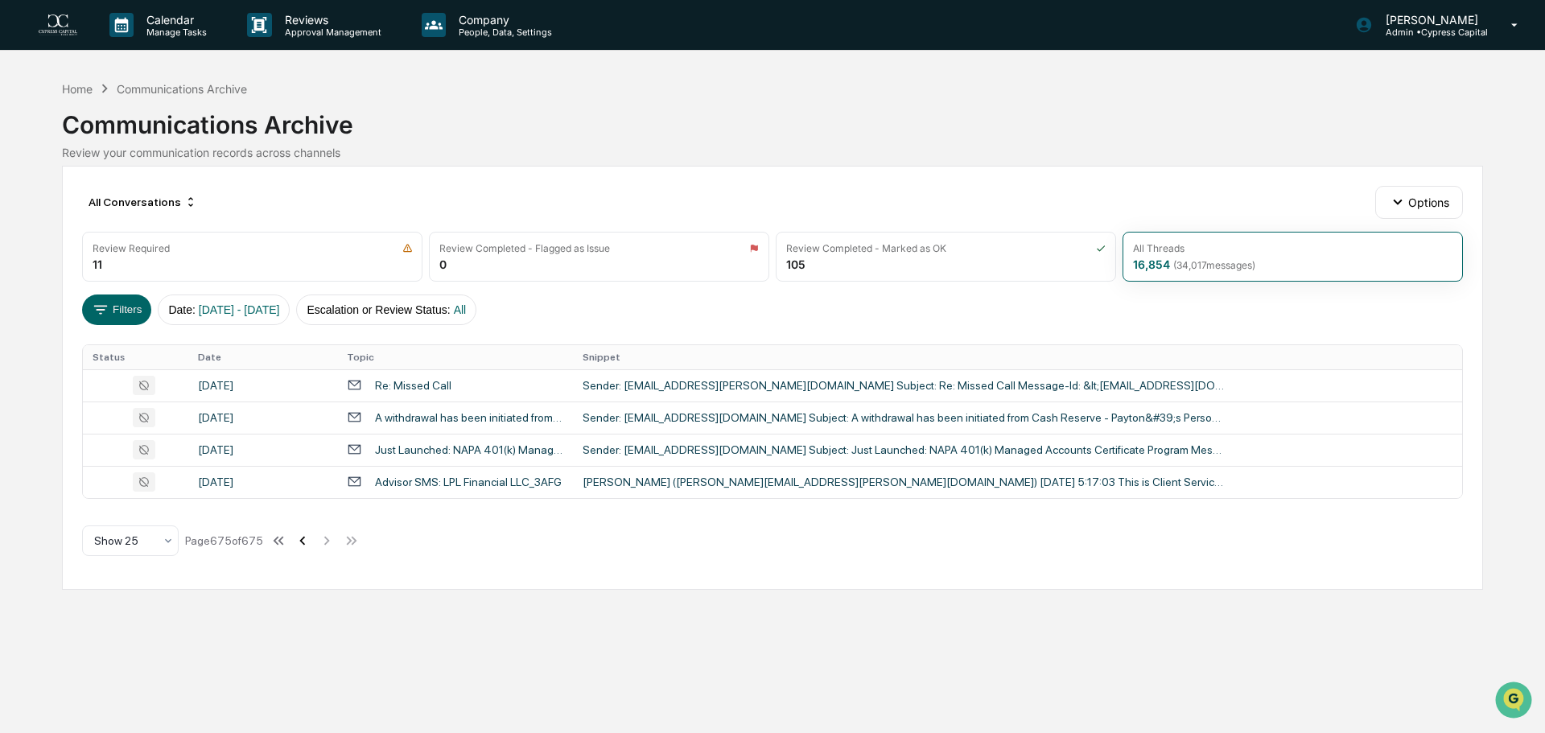
click at [301, 541] on icon at bounding box center [303, 540] width 6 height 9
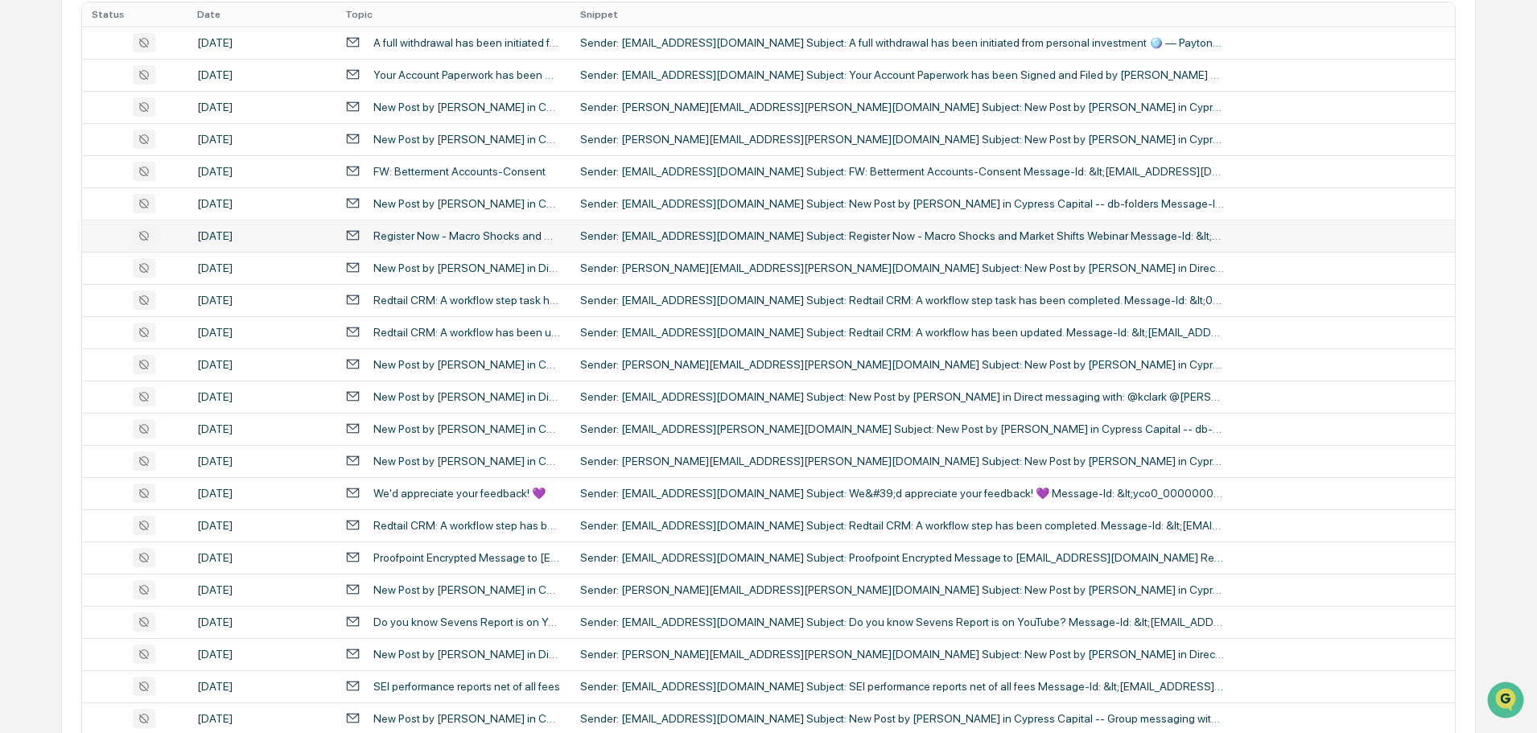
scroll to position [533, 0]
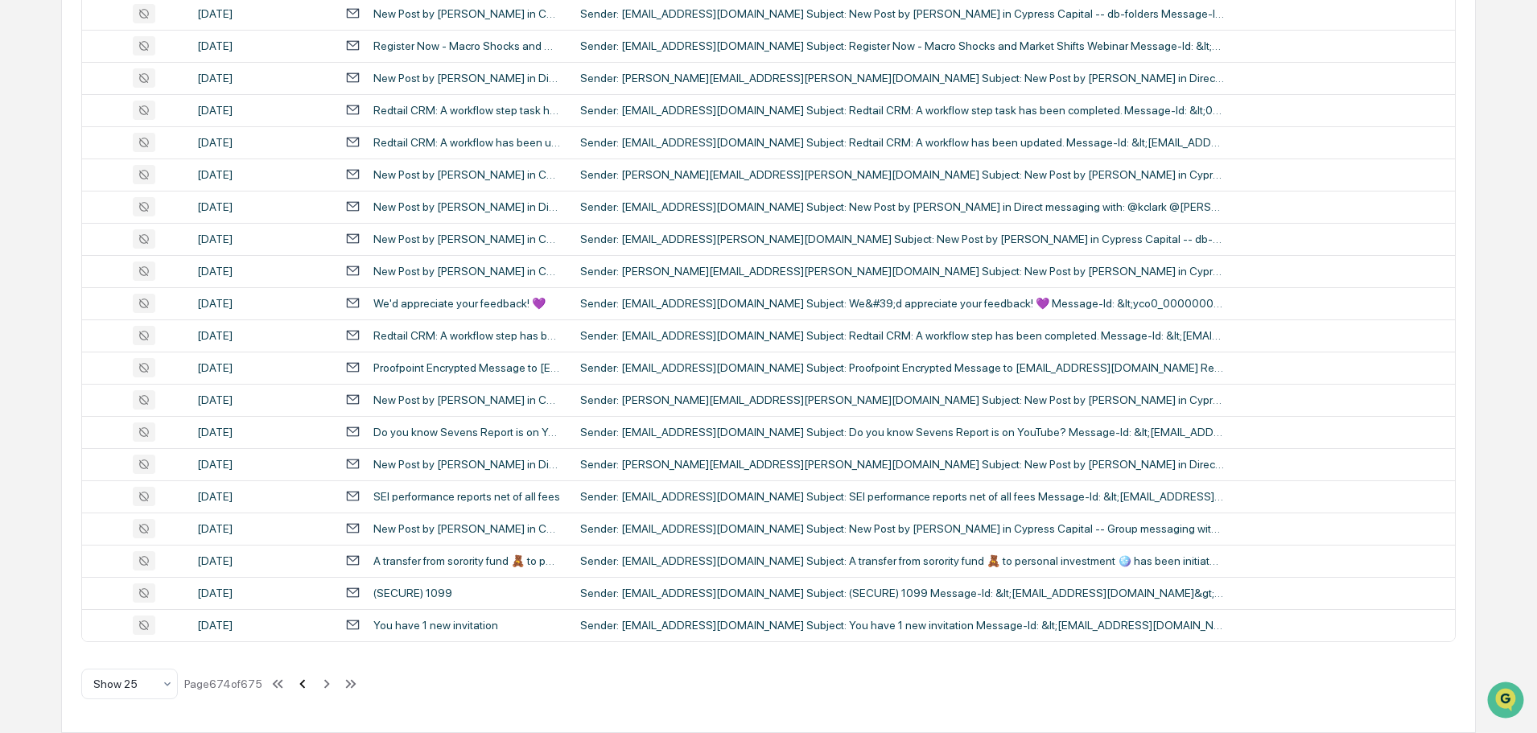
click at [303, 681] on icon at bounding box center [302, 683] width 6 height 9
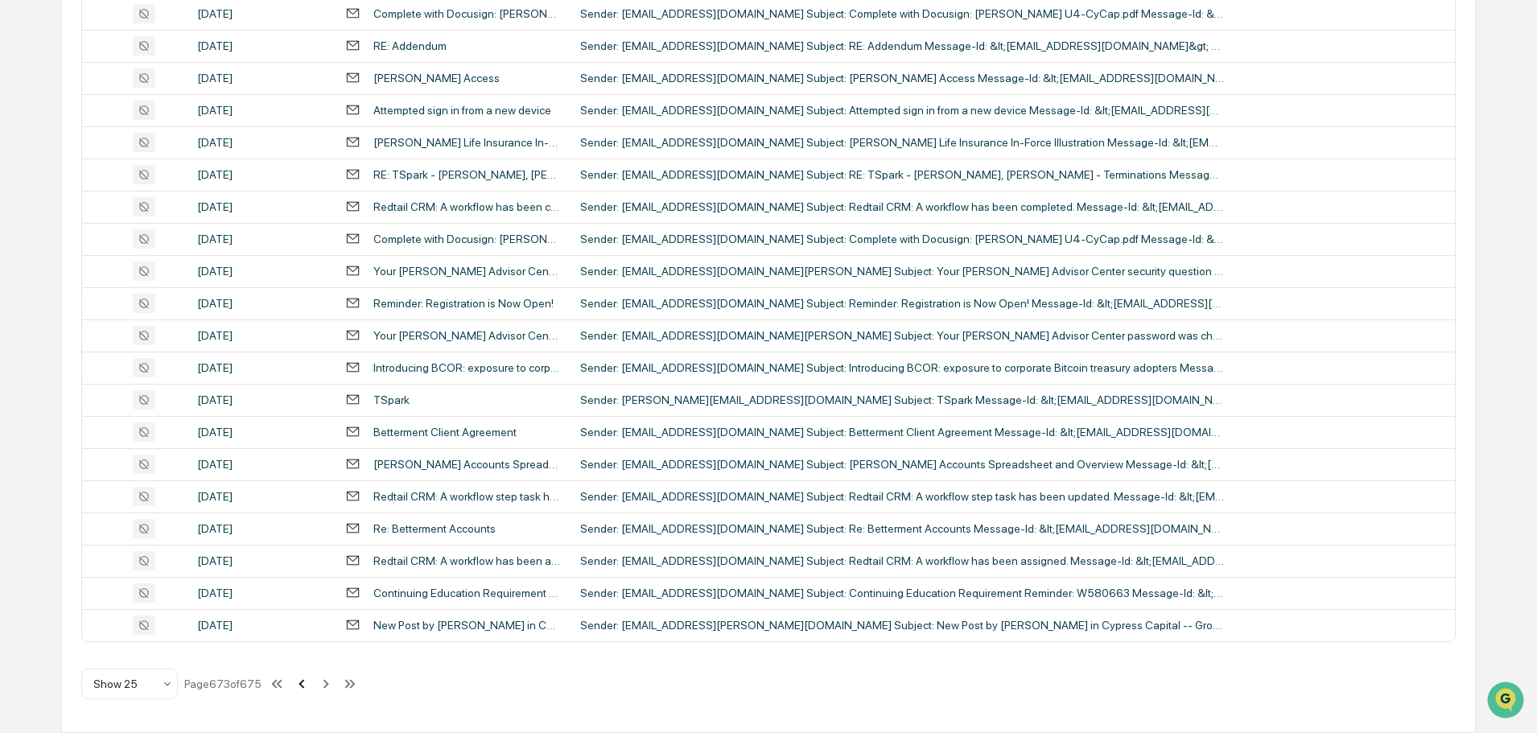
click at [307, 690] on icon at bounding box center [302, 684] width 18 height 18
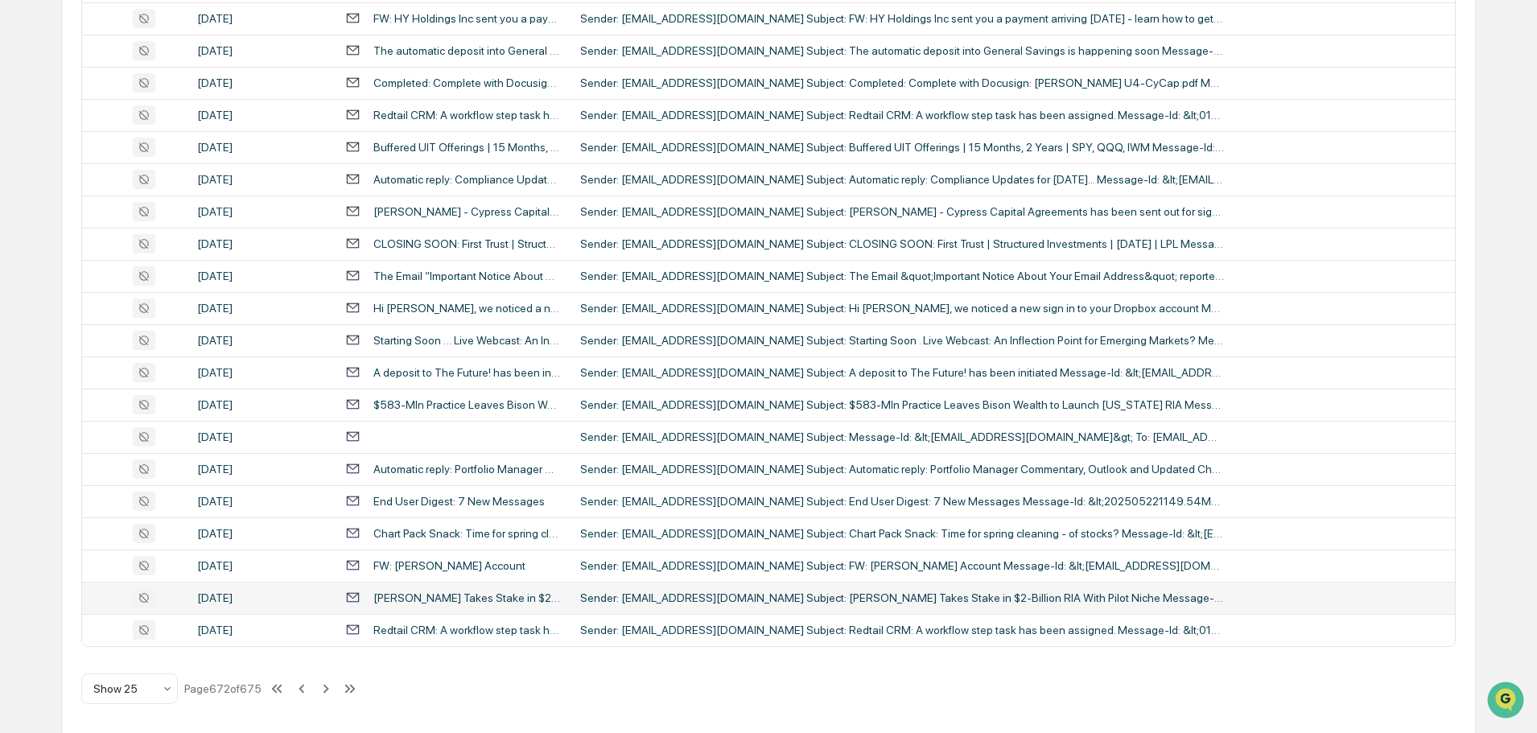
scroll to position [0, 0]
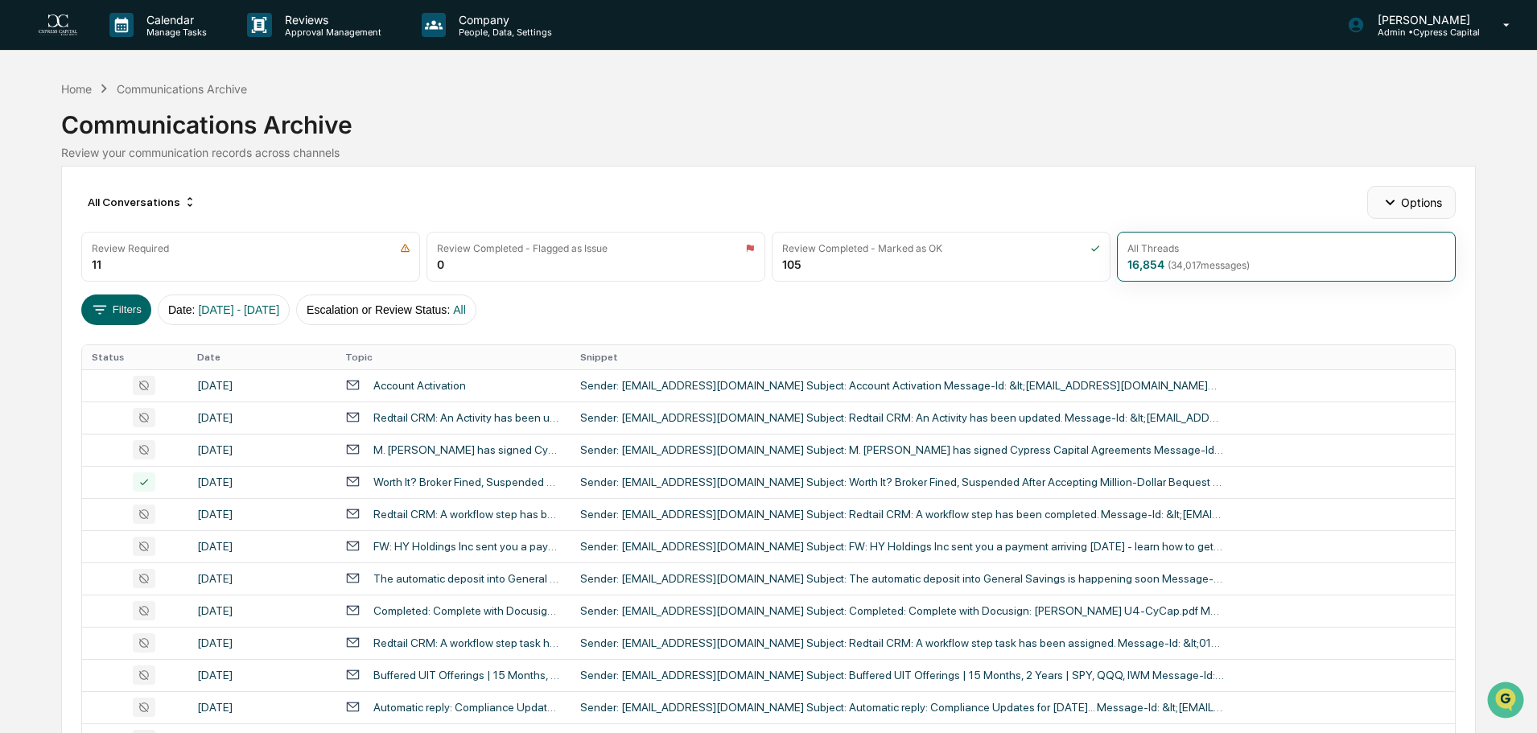
click at [1433, 202] on button "Options" at bounding box center [1411, 202] width 88 height 32
click at [1408, 295] on div "Archive Random Sampling" at bounding box center [1415, 291] width 188 height 26
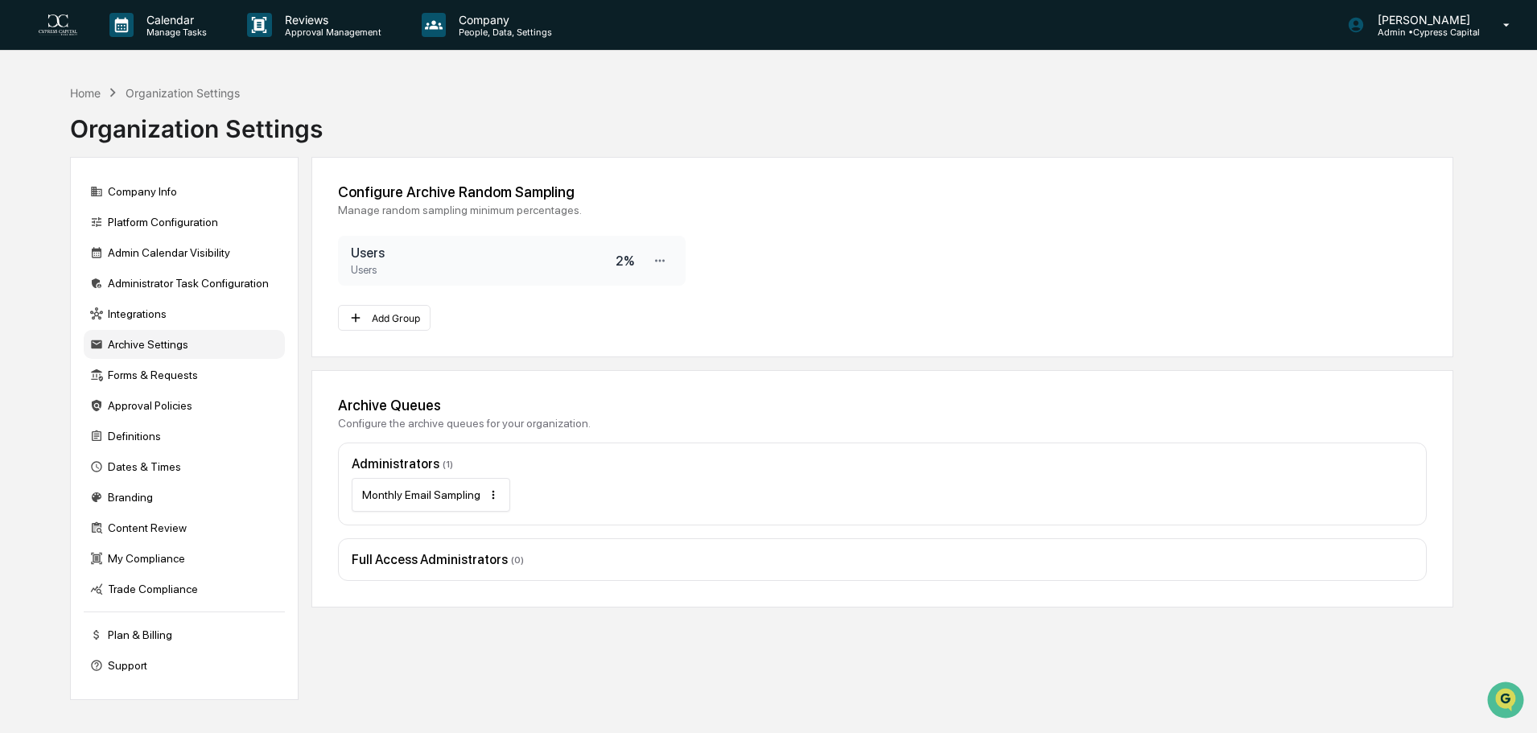
click at [488, 495] on html "Calendar Manage Tasks Reviews Approval Management Company People, Data, Setting…" at bounding box center [768, 366] width 1537 height 733
click at [737, 646] on html "Calendar Manage Tasks Reviews Approval Management Company People, Data, Setting…" at bounding box center [772, 366] width 1545 height 733
click at [137, 473] on div "Dates & Times" at bounding box center [184, 466] width 201 height 29
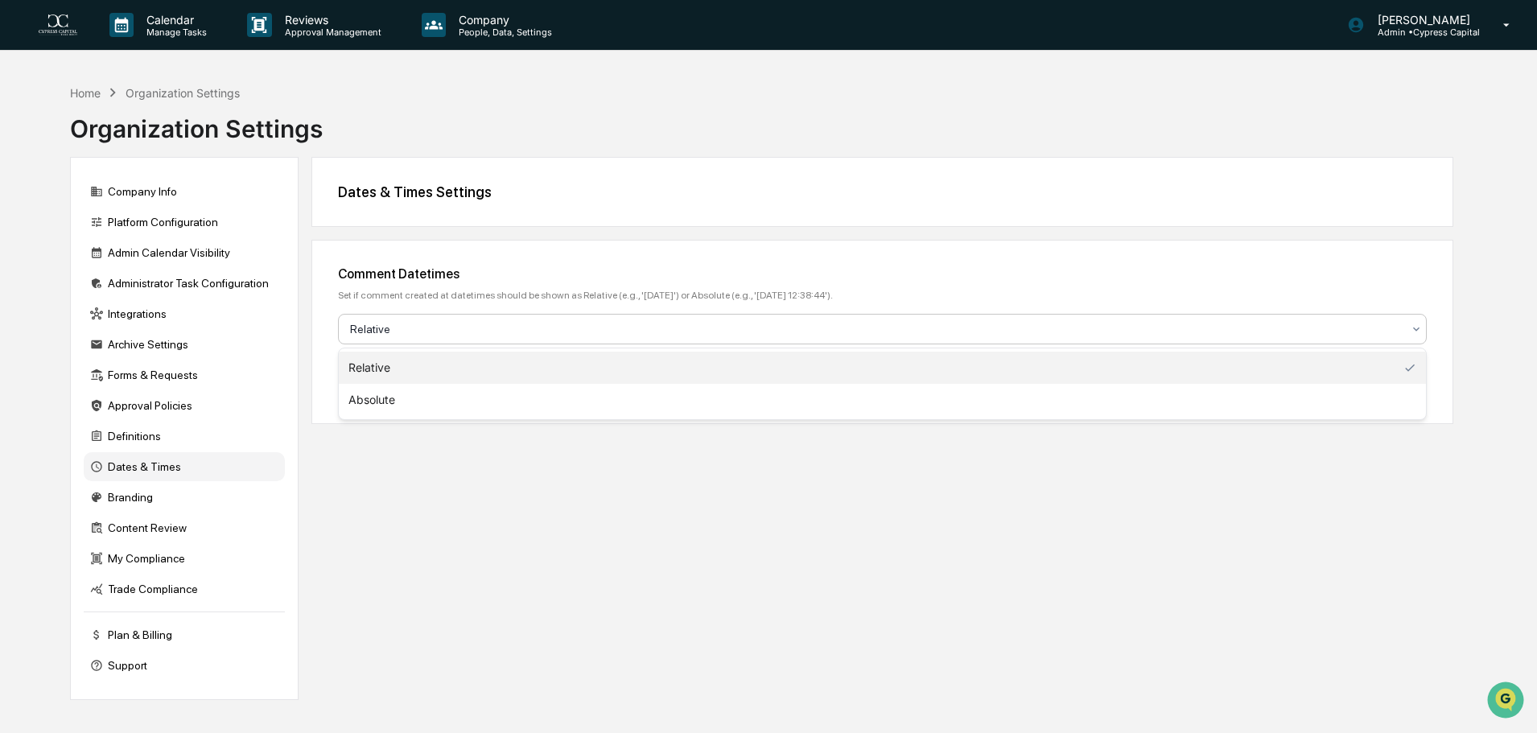
click at [700, 327] on div at bounding box center [876, 329] width 1052 height 16
click at [806, 630] on div "Dates & Times Settings Comment Datetimes Set if comment created at datetimes sh…" at bounding box center [882, 428] width 1142 height 543
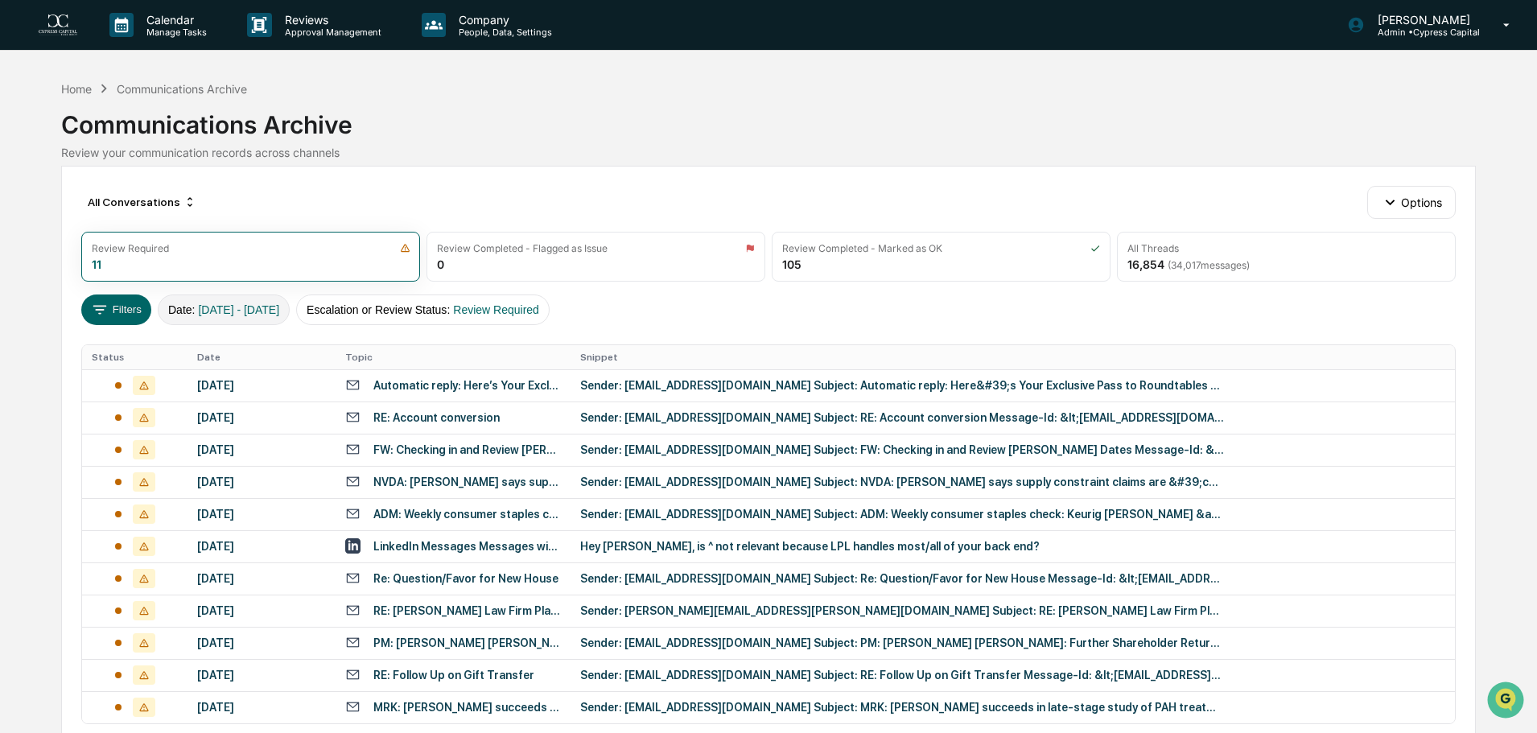
click at [225, 311] on span "[DATE] - [DATE]" at bounding box center [238, 309] width 81 height 13
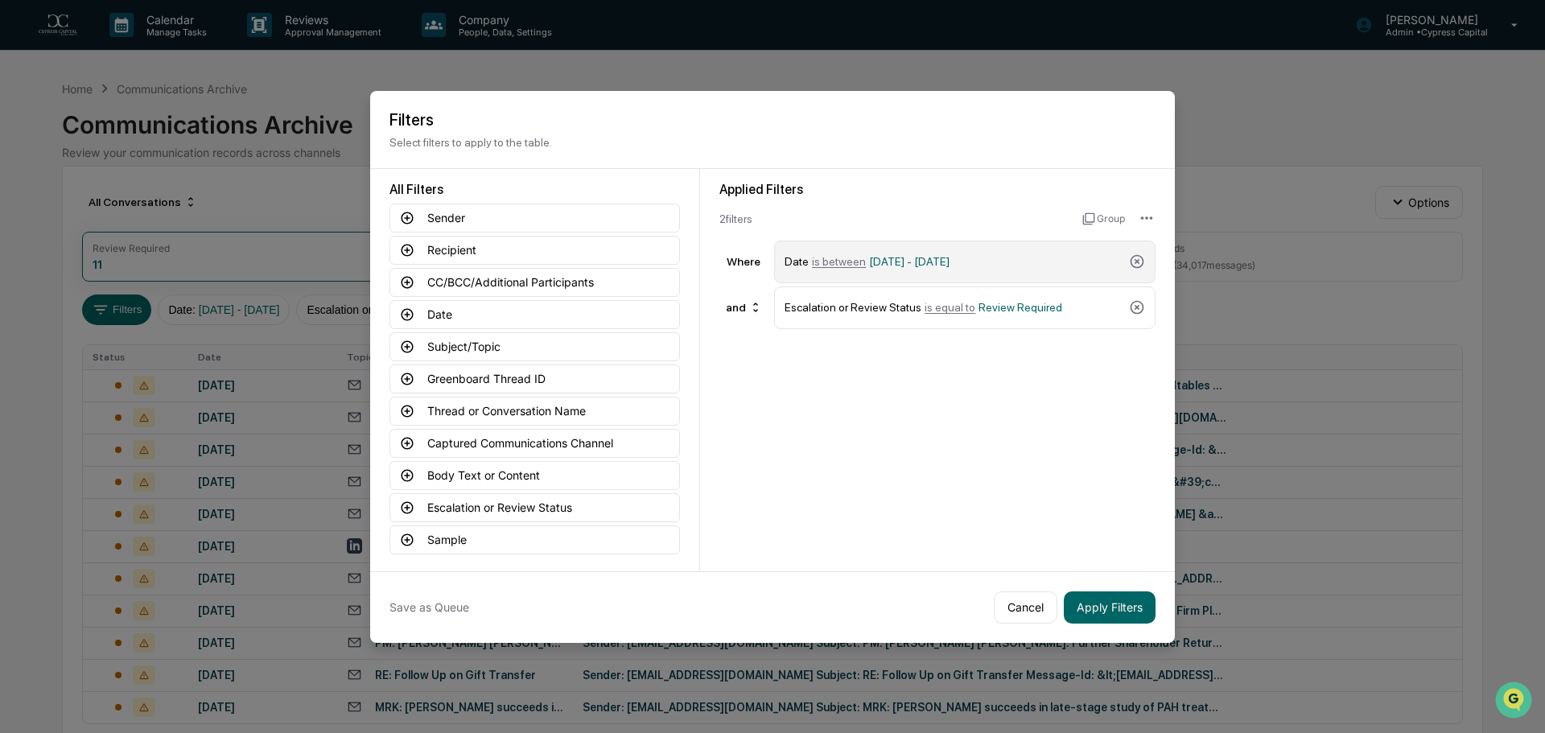
click at [834, 263] on span "is between" at bounding box center [839, 261] width 54 height 13
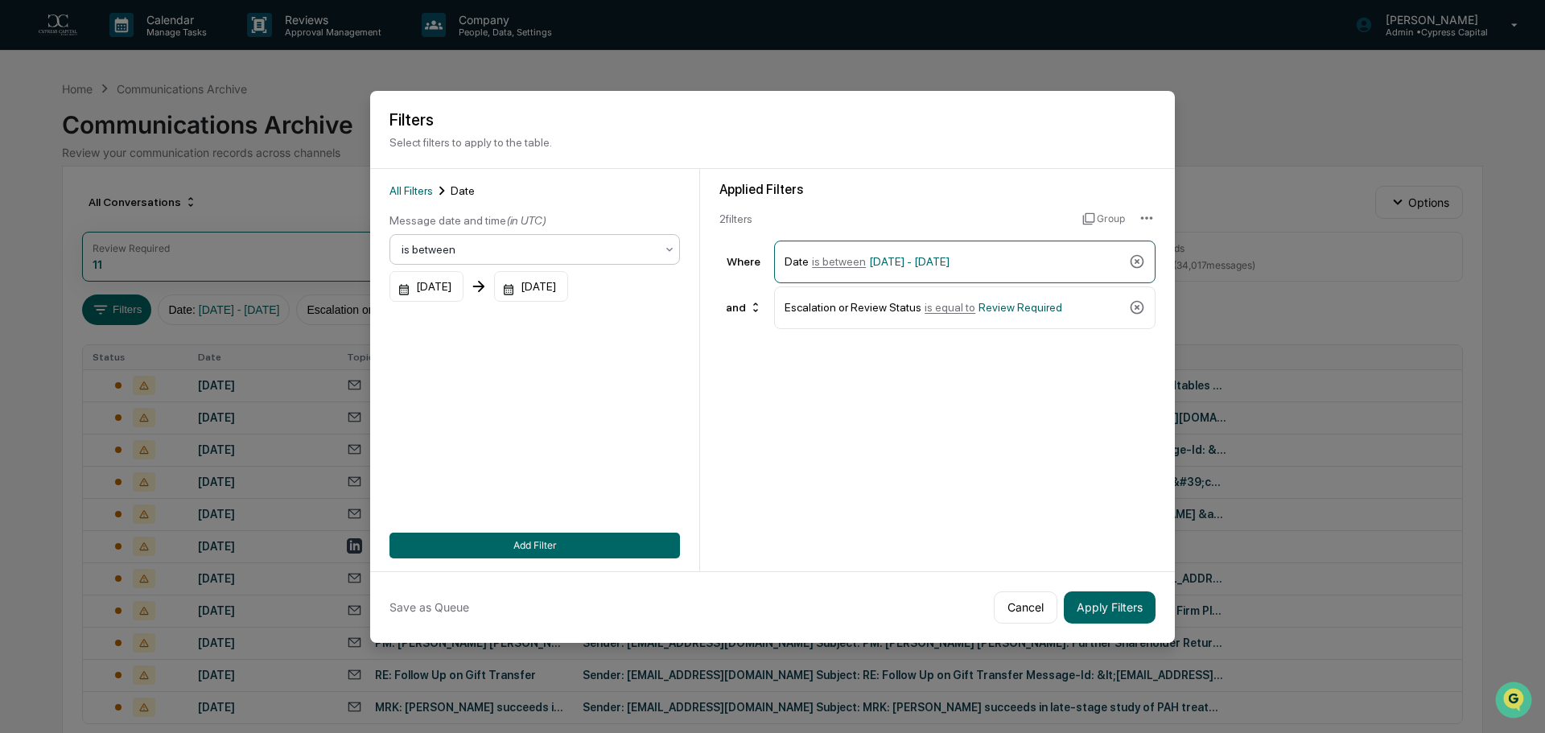
click at [460, 238] on div "is between" at bounding box center [528, 249] width 270 height 23
click at [500, 425] on div "All Filters Date Message date and time (in UTC) 3 results available. Use Up and…" at bounding box center [534, 370] width 290 height 377
click at [449, 298] on div "[DATE]" at bounding box center [426, 286] width 74 height 31
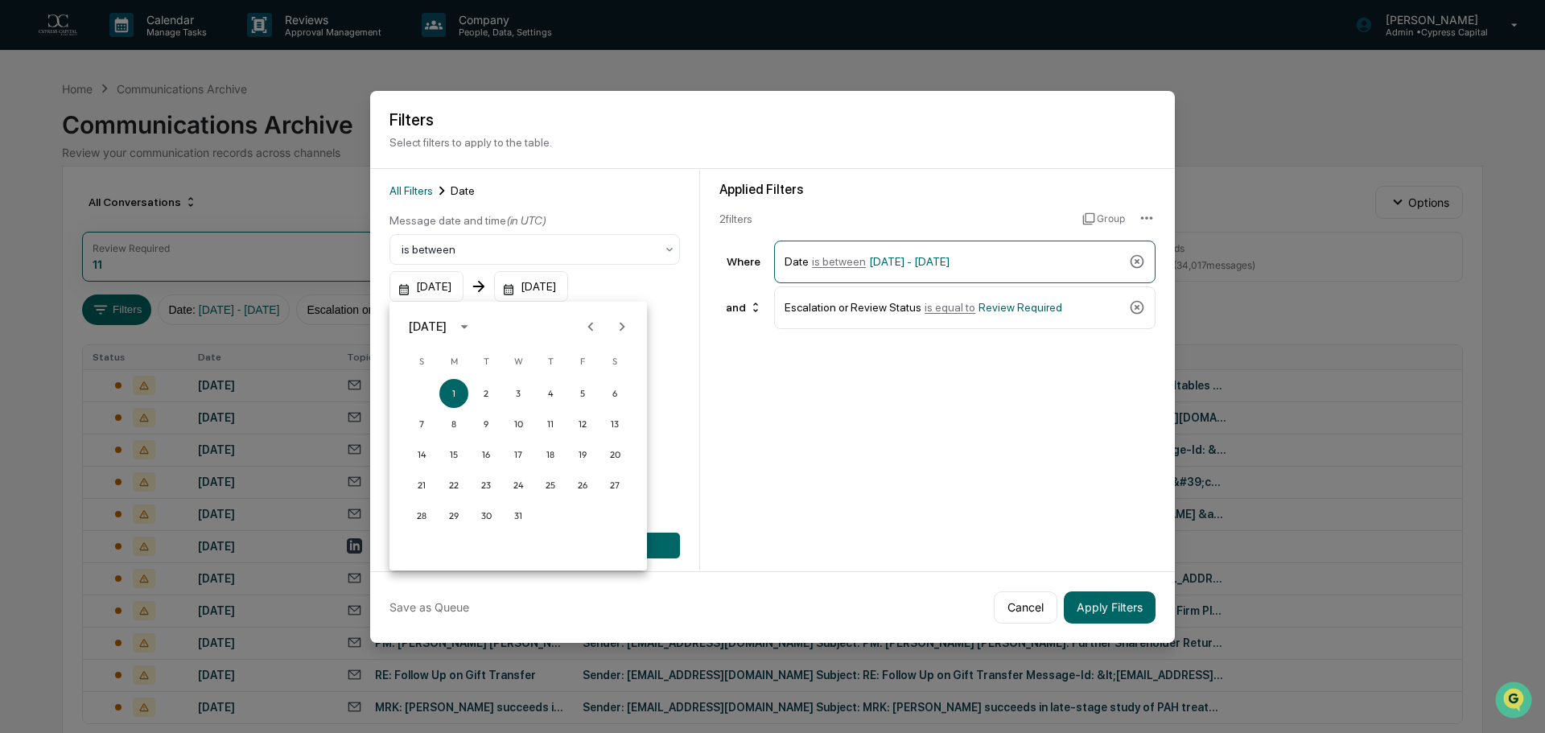
click at [620, 328] on icon "Next month" at bounding box center [622, 327] width 18 height 18
click at [618, 329] on icon "Next month" at bounding box center [622, 327] width 18 height 18
click at [446, 390] on button "1" at bounding box center [453, 393] width 29 height 29
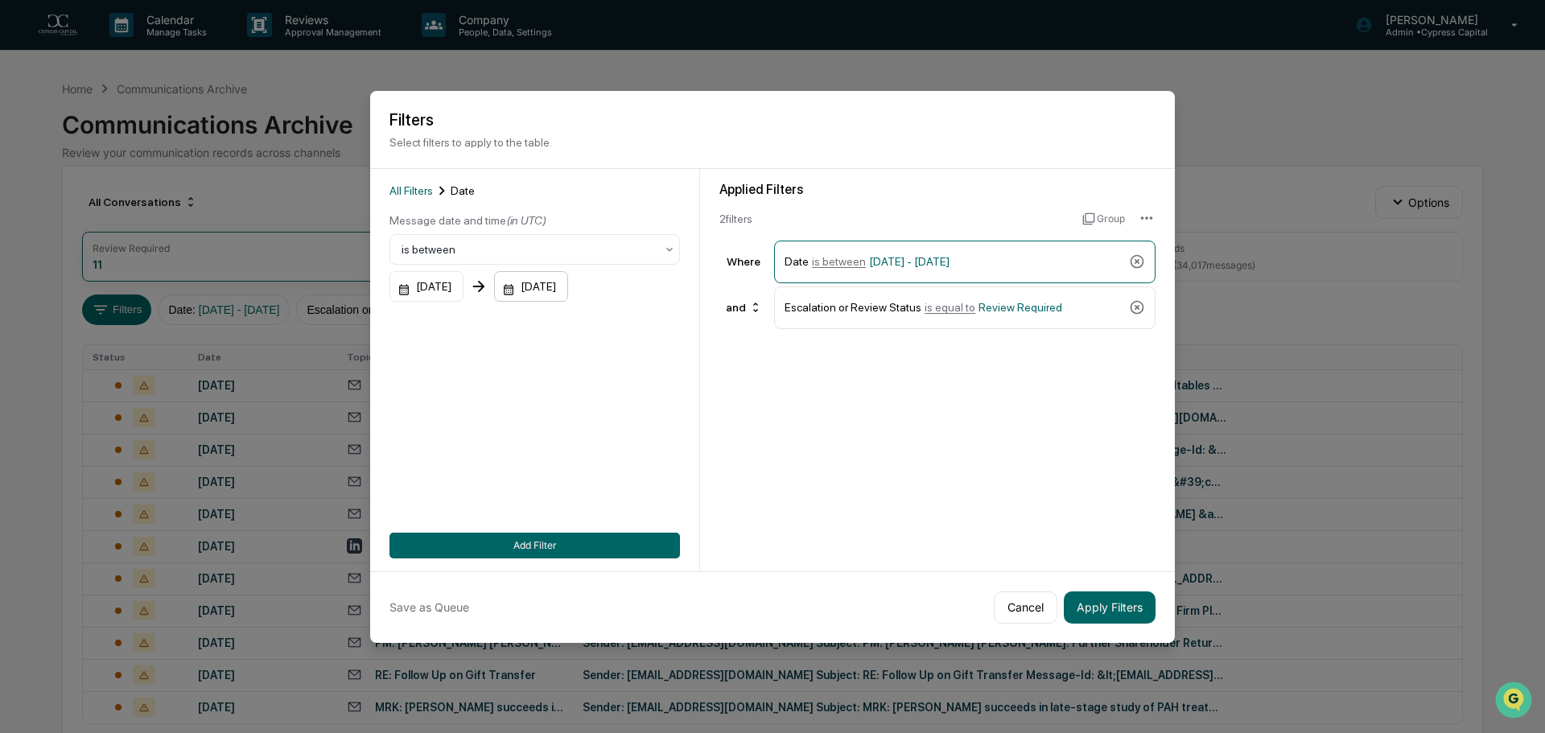
click at [568, 284] on div "[DATE]" at bounding box center [531, 286] width 74 height 31
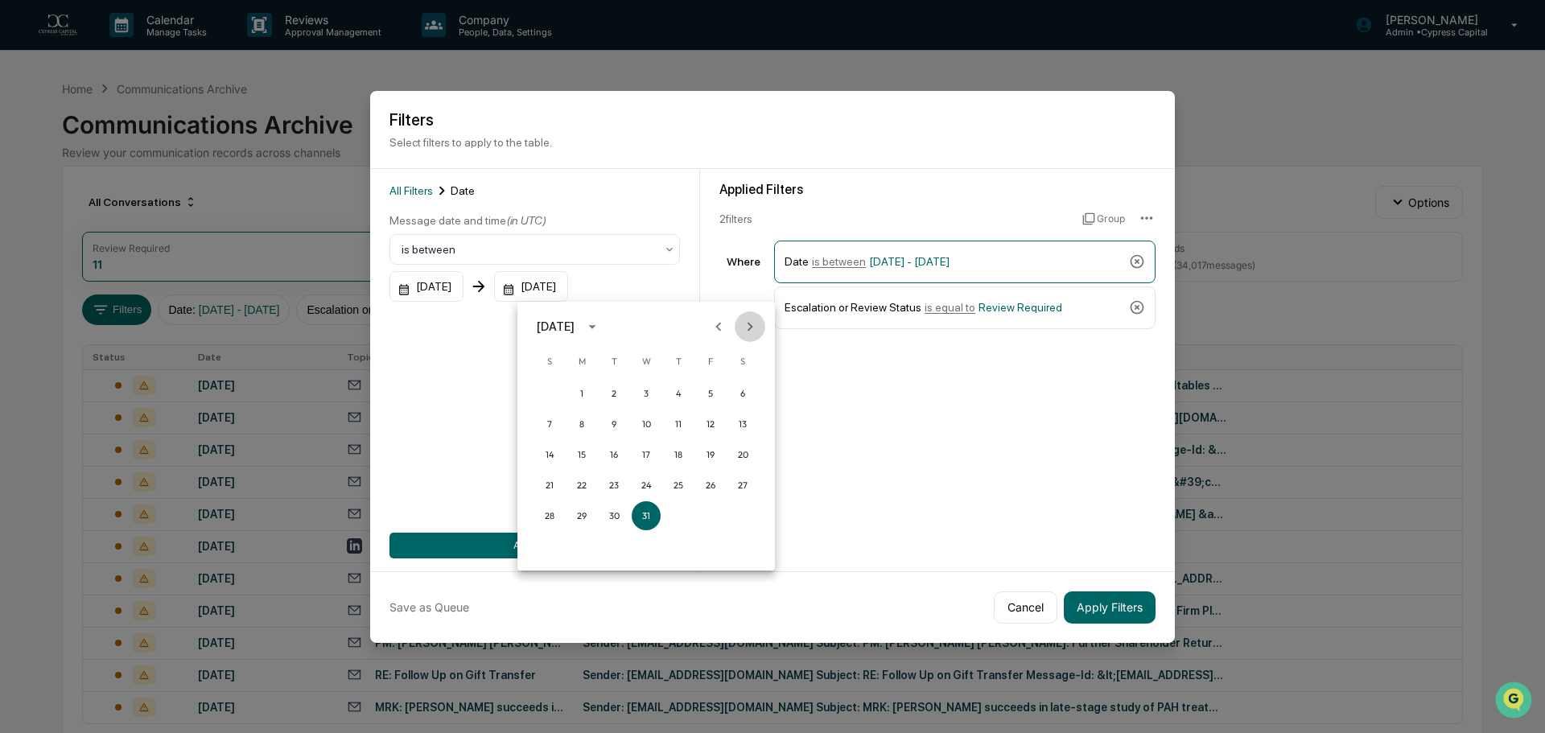
click at [763, 326] on button "Next month" at bounding box center [750, 326] width 31 height 31
click at [760, 327] on button "Next month" at bounding box center [750, 326] width 31 height 31
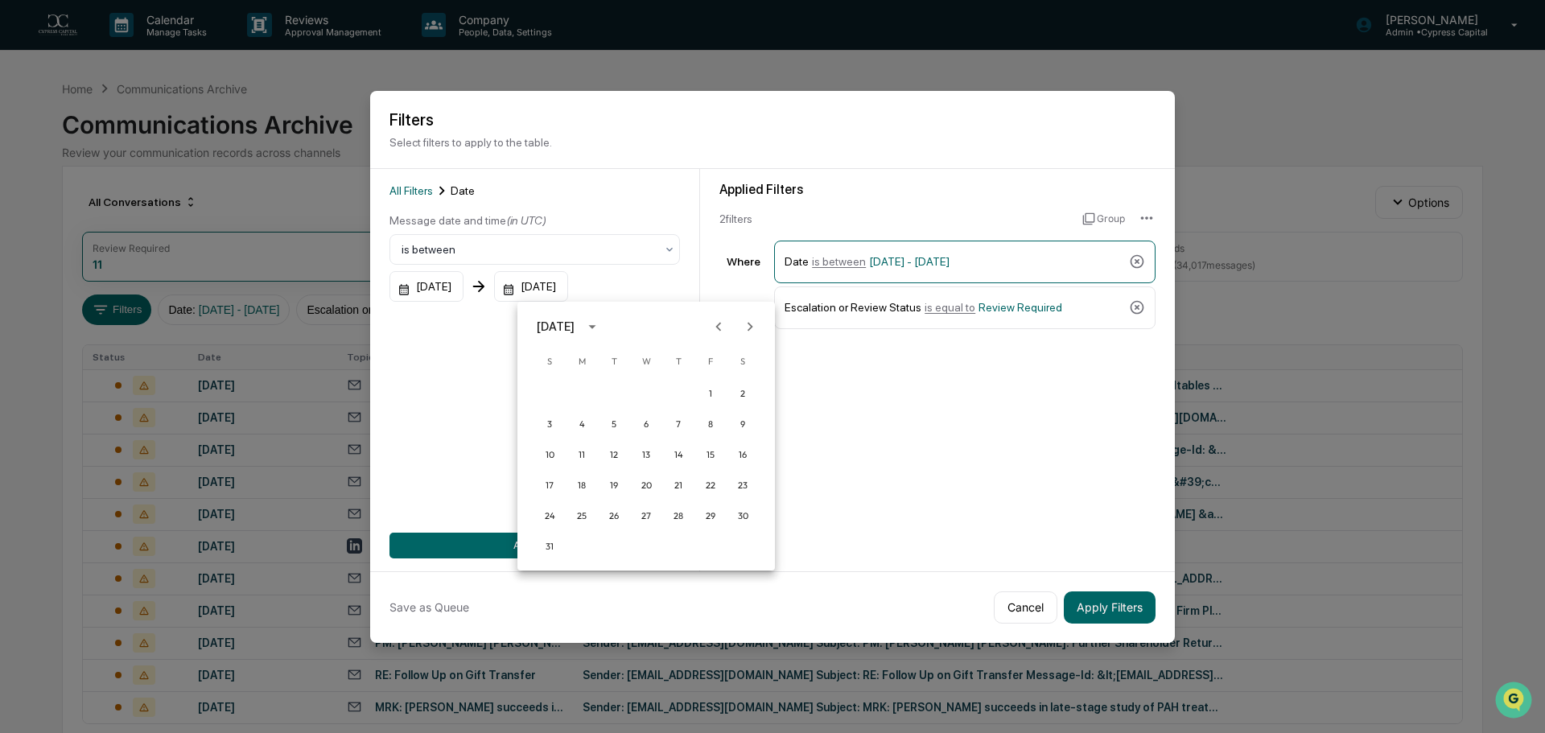
click at [760, 327] on button "Next month" at bounding box center [750, 326] width 31 height 31
click at [612, 506] on button "30" at bounding box center [613, 515] width 29 height 29
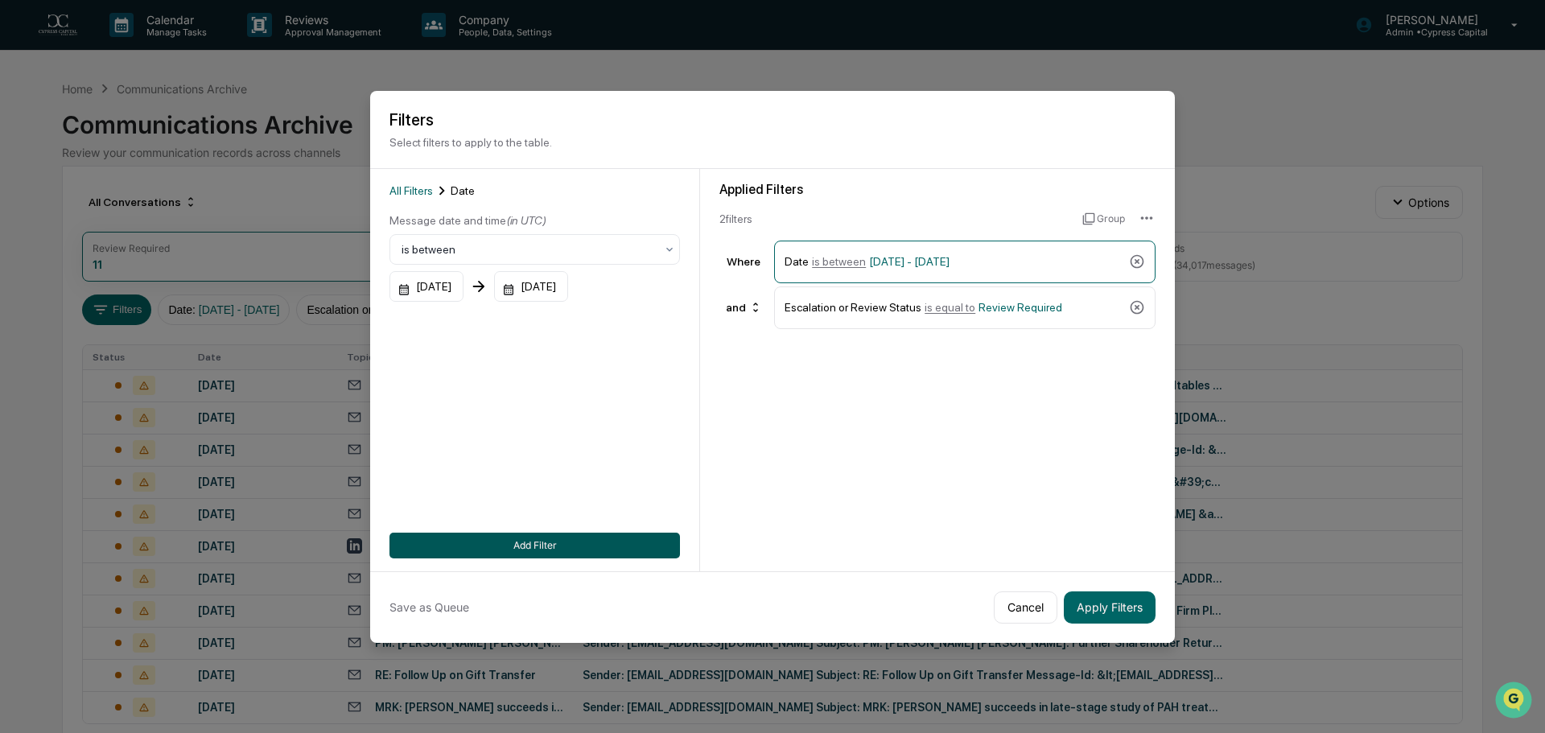
click at [587, 545] on button "Add Filter" at bounding box center [534, 546] width 290 height 26
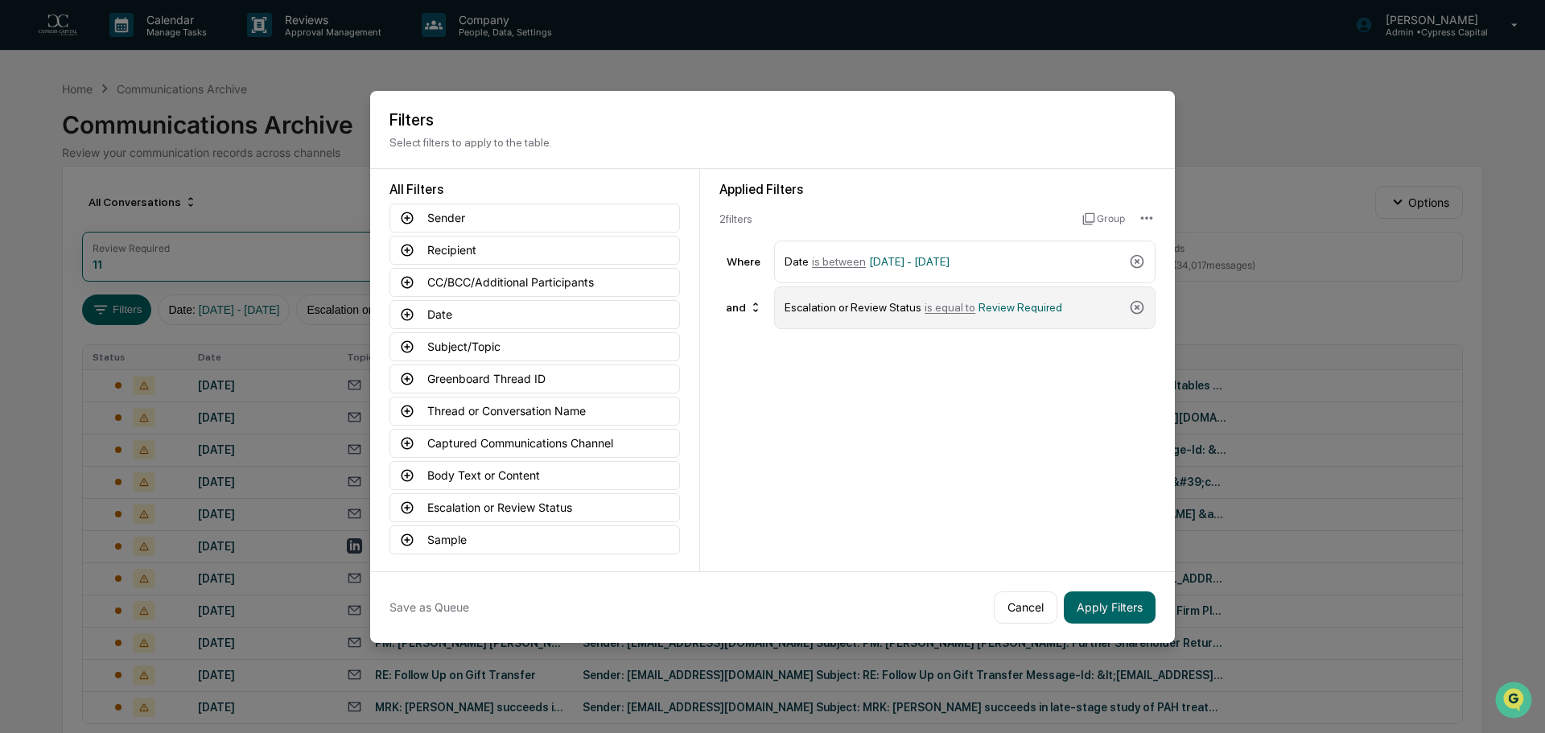
click at [1024, 303] on span "Review Required" at bounding box center [1020, 307] width 84 height 13
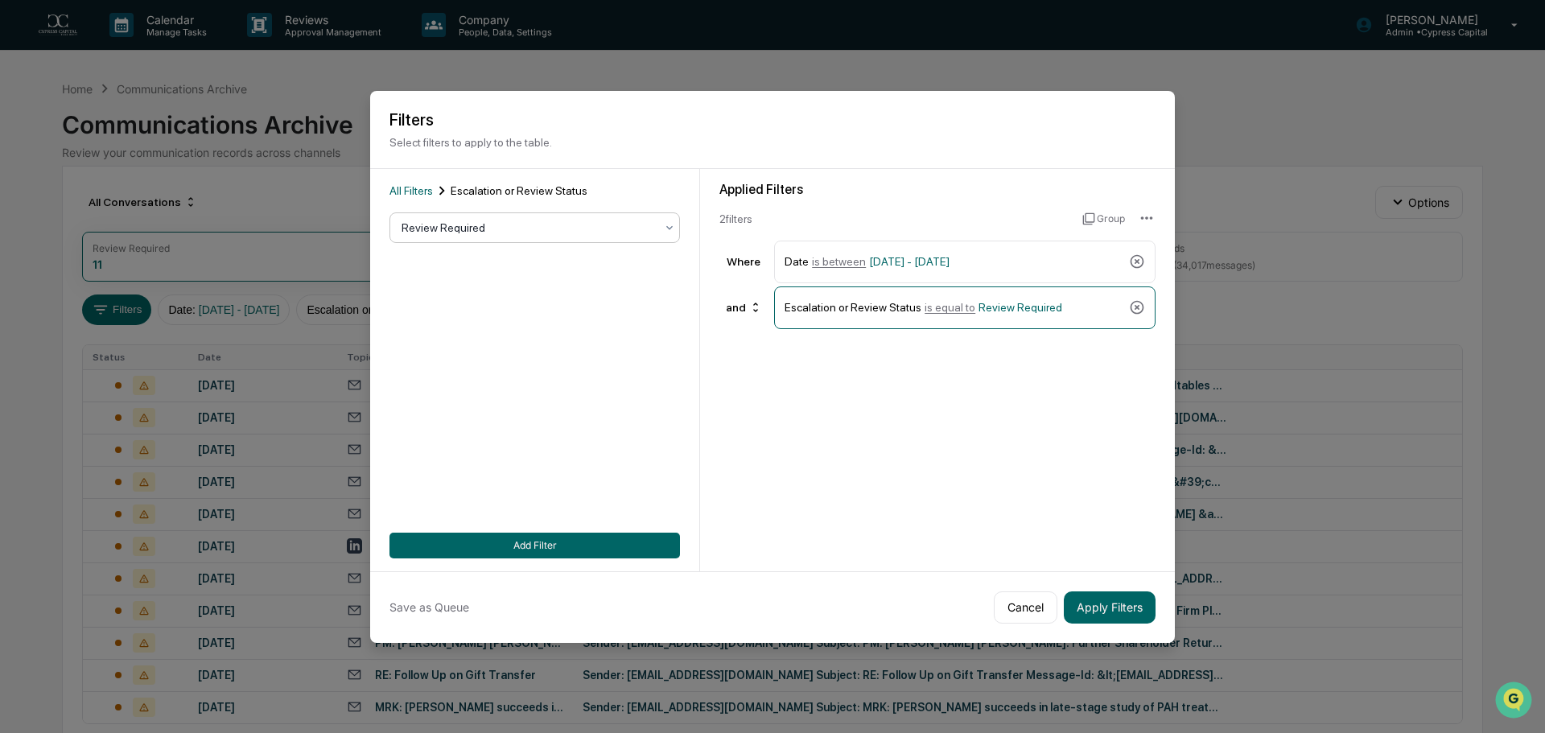
click at [616, 229] on div at bounding box center [528, 228] width 253 height 16
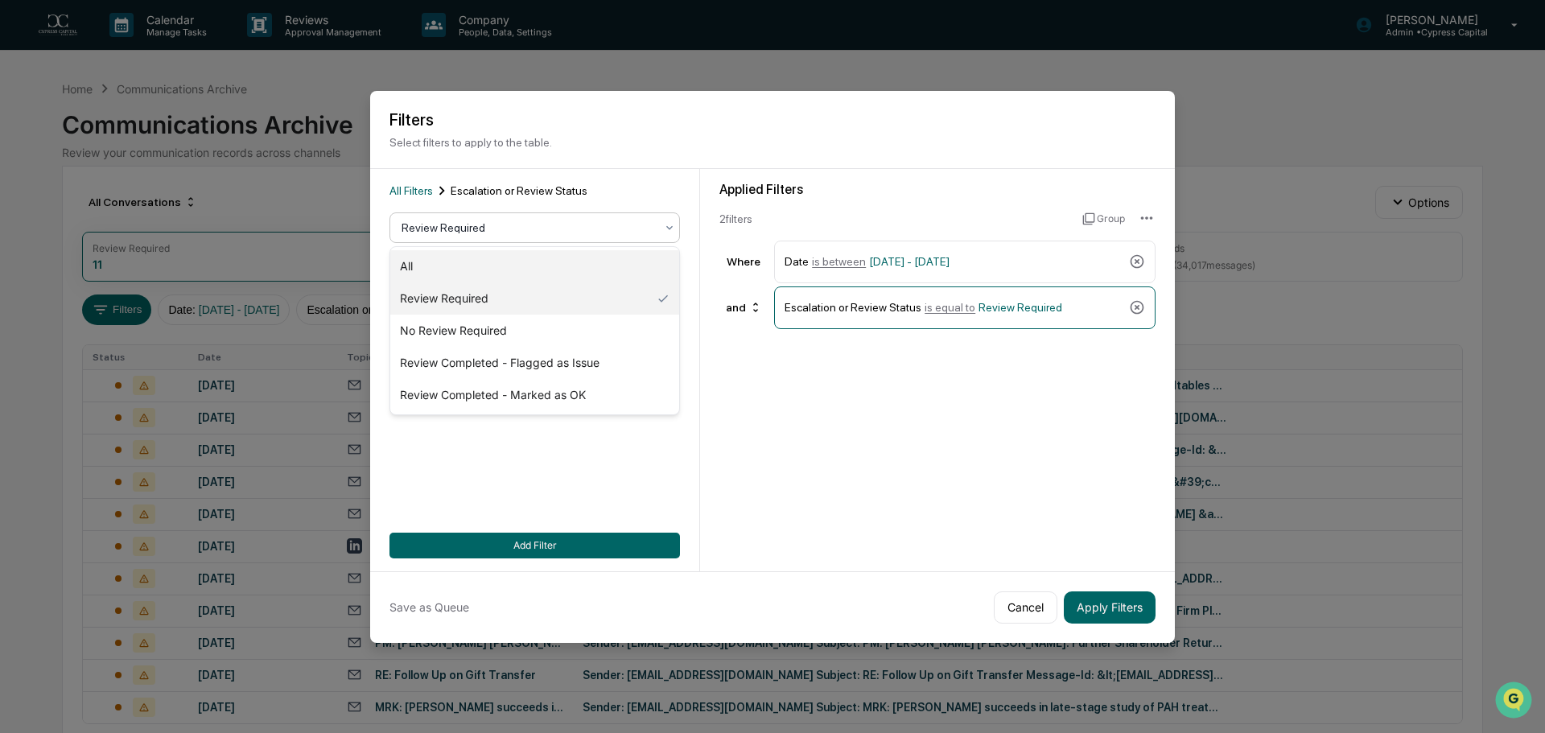
click at [486, 266] on div "All" at bounding box center [534, 266] width 289 height 32
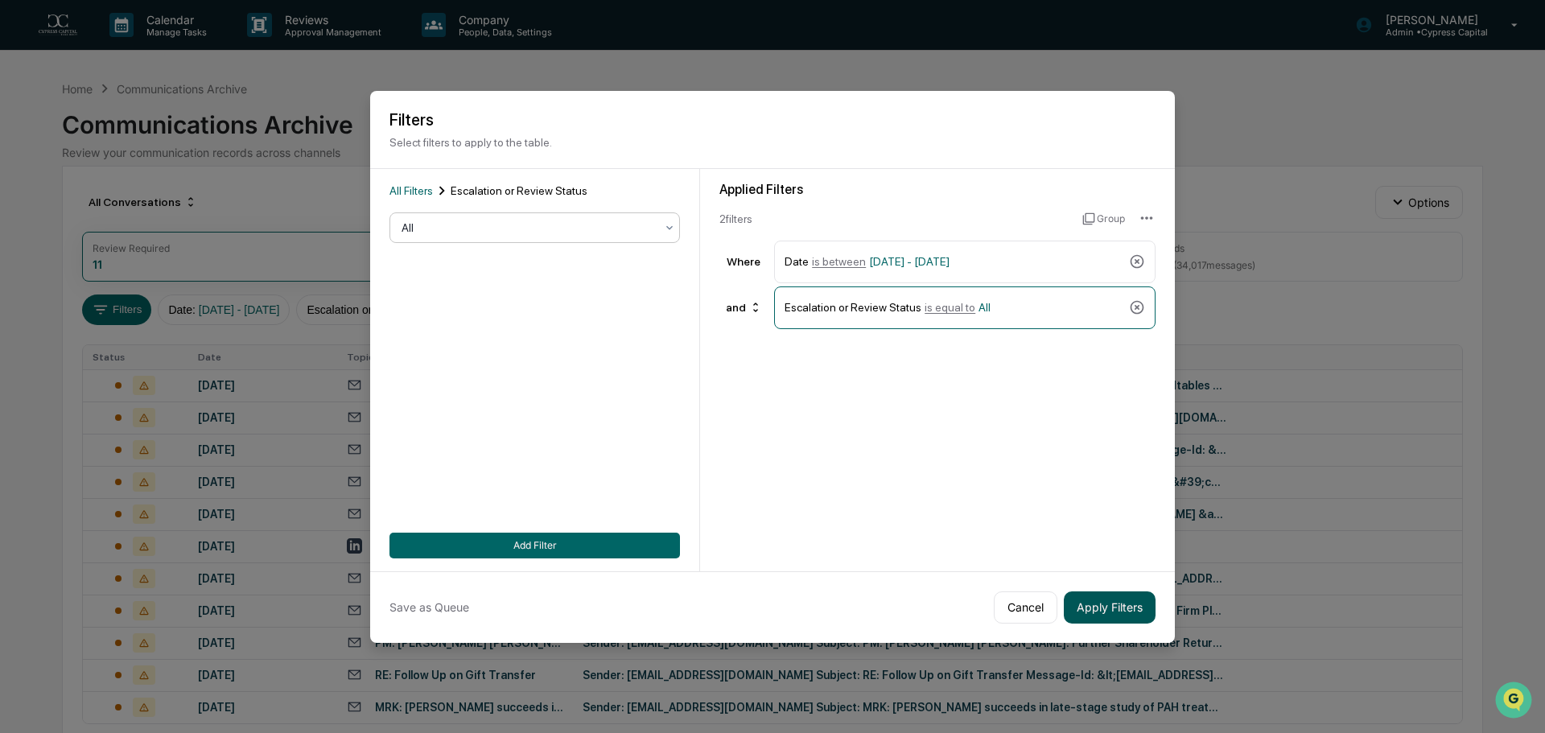
click at [1085, 604] on button "Apply Filters" at bounding box center [1110, 607] width 92 height 32
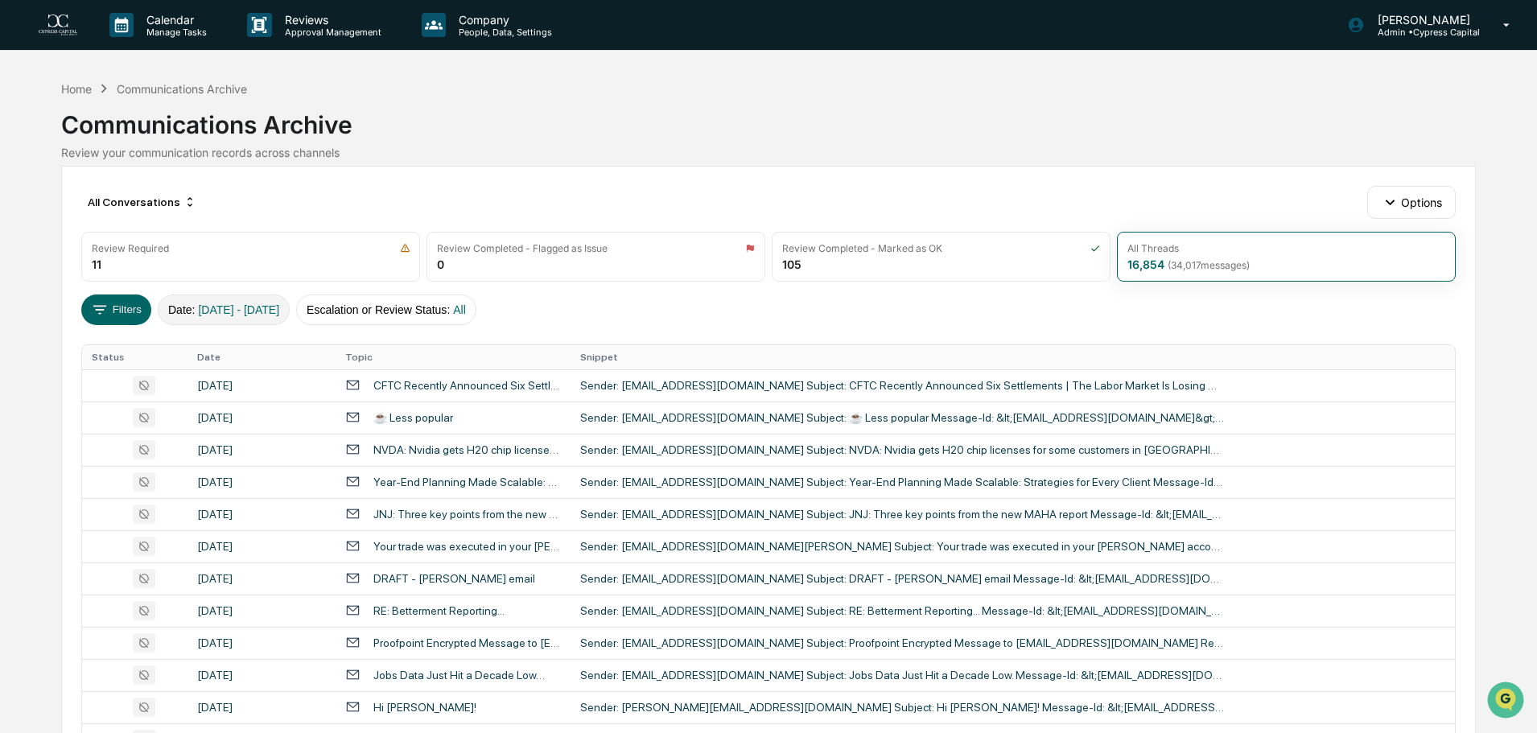
click at [249, 302] on button "Date : [DATE] - [DATE]" at bounding box center [224, 310] width 132 height 31
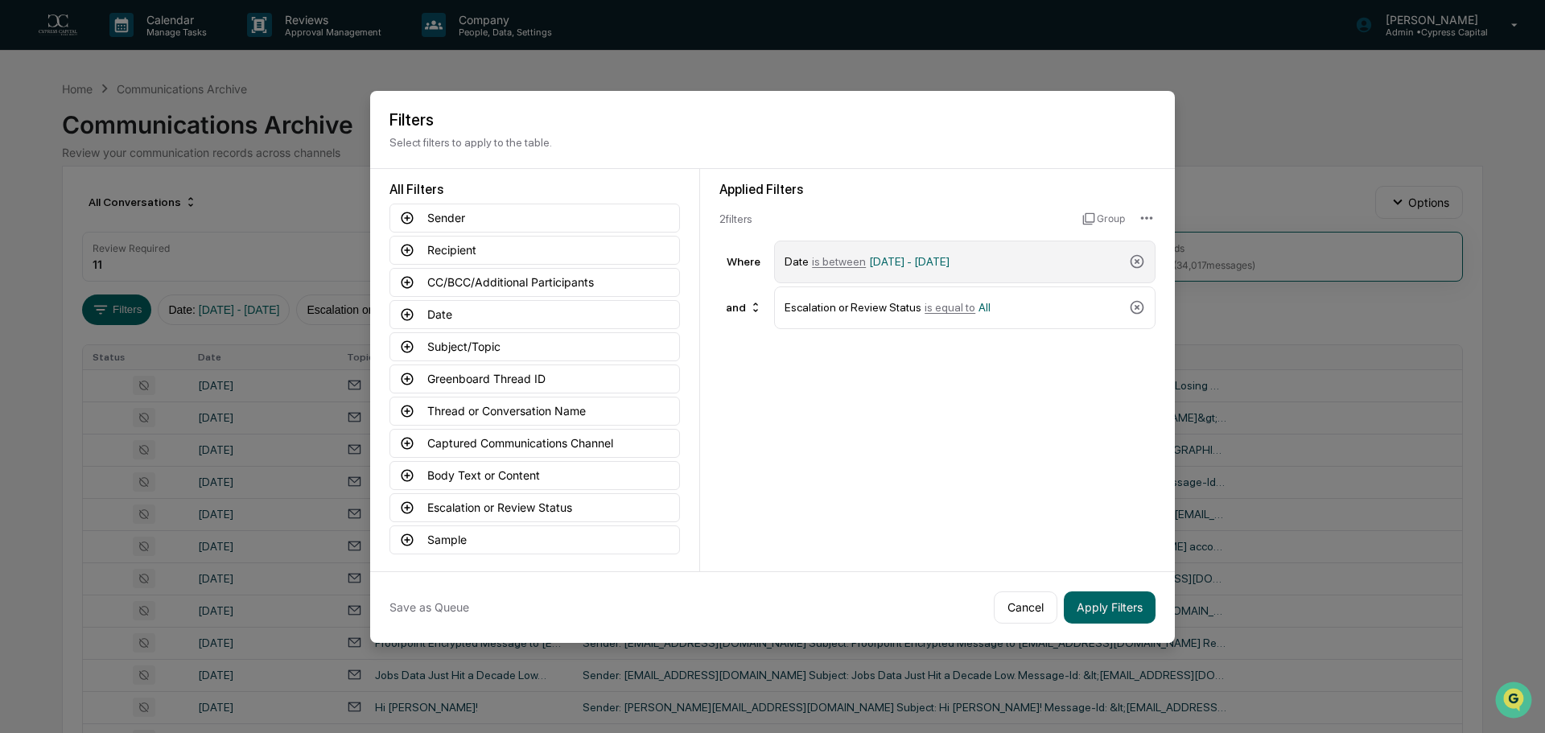
click at [973, 250] on div "Date is between [DATE] - [DATE]" at bounding box center [954, 262] width 338 height 28
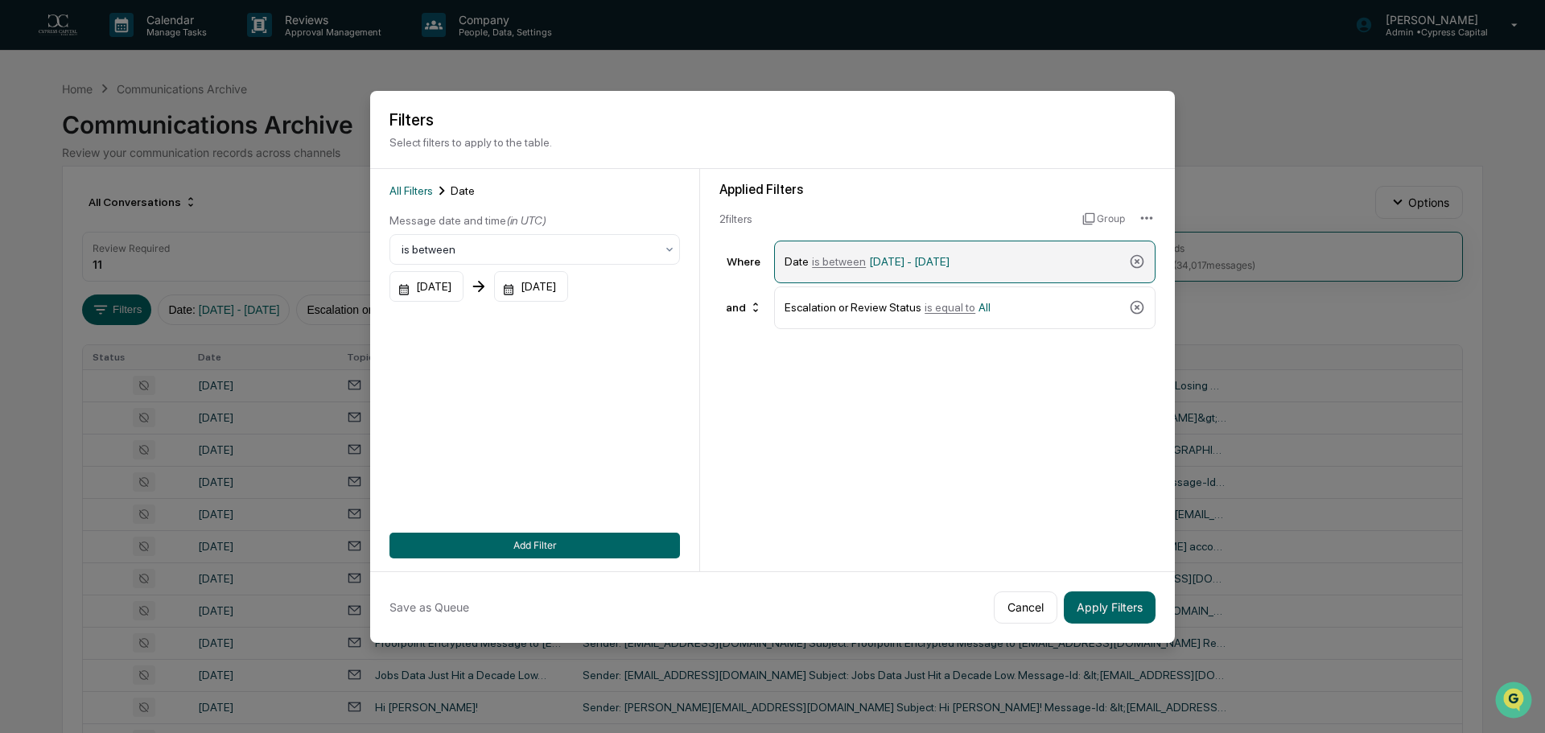
click at [950, 262] on span "[DATE] - [DATE]" at bounding box center [909, 261] width 80 height 13
click at [844, 260] on span "is between" at bounding box center [839, 261] width 54 height 13
click at [950, 257] on span "[DATE] - [DATE]" at bounding box center [909, 261] width 80 height 13
click at [513, 247] on div at bounding box center [528, 249] width 253 height 16
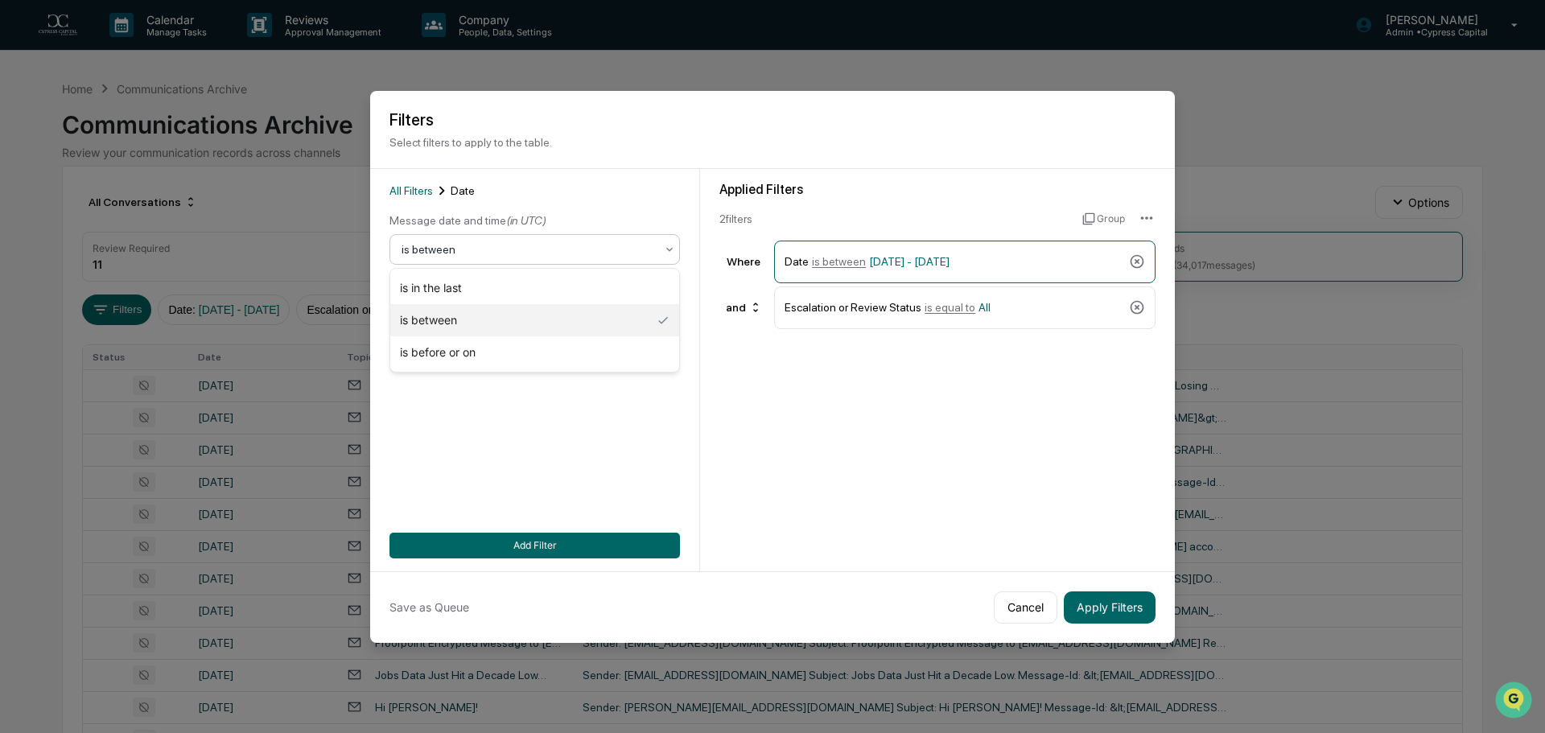
click at [487, 353] on div "is before or on" at bounding box center [534, 352] width 289 height 32
click at [1099, 615] on button "Apply Filters" at bounding box center [1110, 607] width 92 height 32
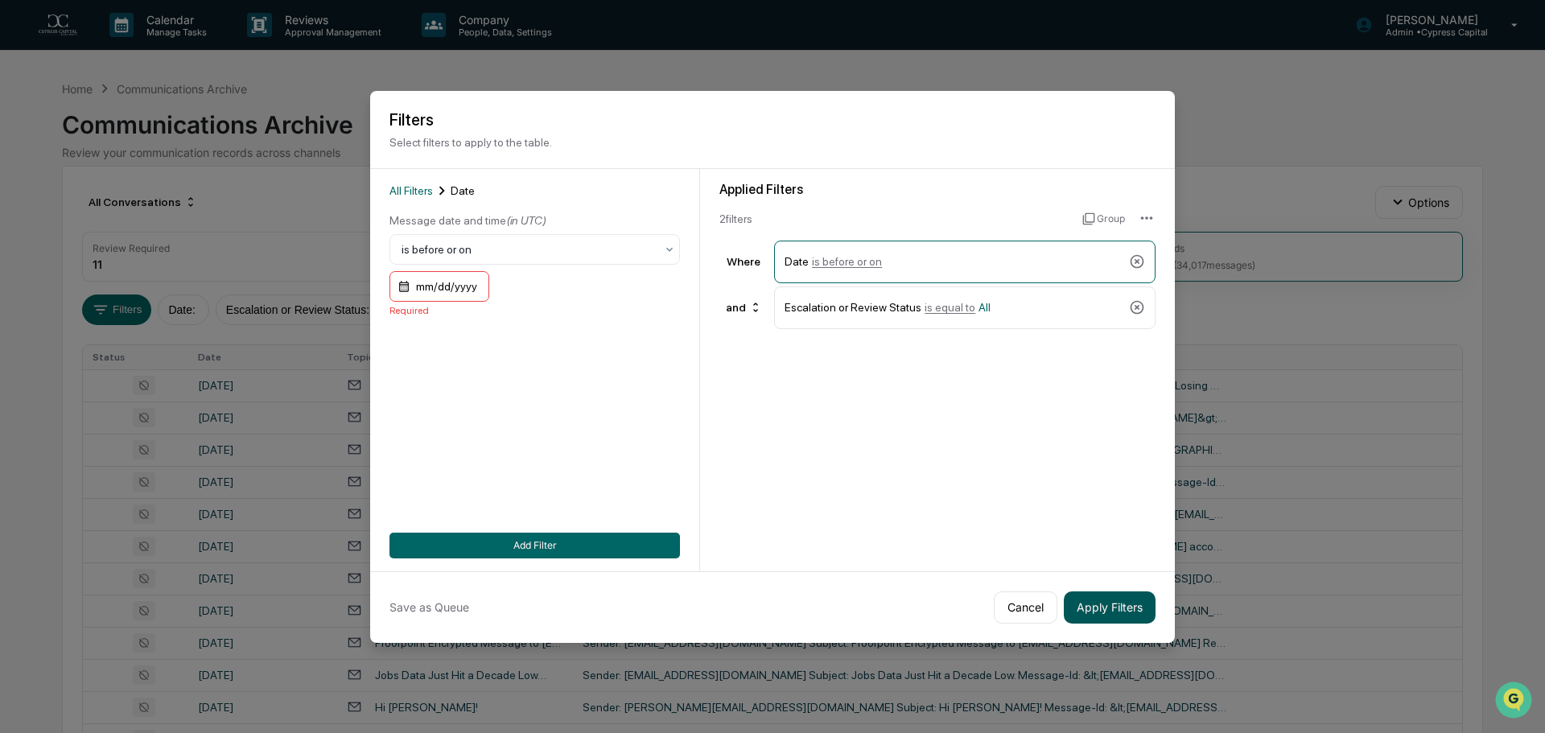
click at [1097, 600] on button "Apply Filters" at bounding box center [1110, 607] width 92 height 32
click at [1112, 601] on button "Apply Filters" at bounding box center [1110, 607] width 92 height 32
click at [455, 287] on div "mm/dd/yyyy" at bounding box center [439, 286] width 100 height 31
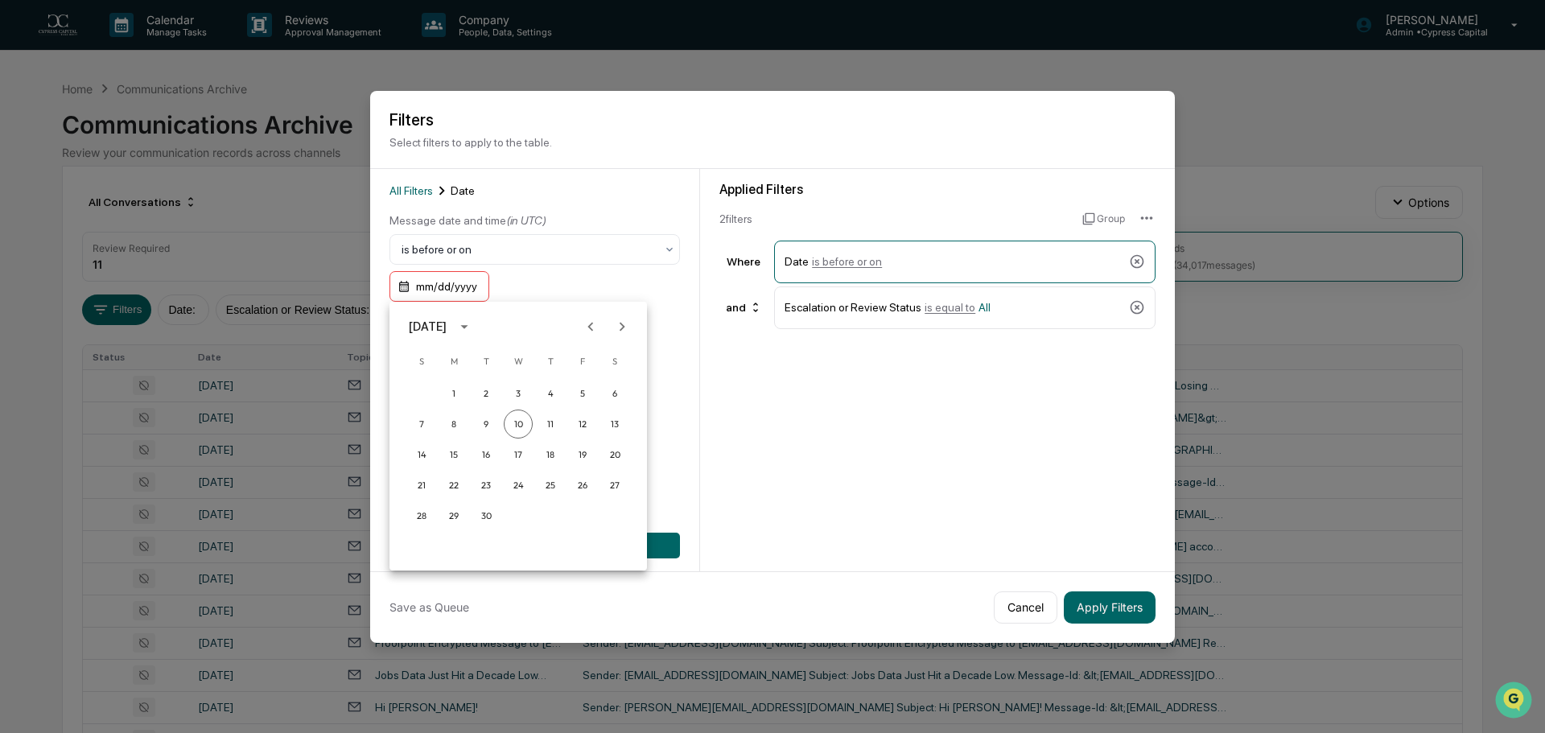
click at [594, 325] on icon "Previous month" at bounding box center [591, 327] width 18 height 18
click at [591, 327] on icon "Previous month" at bounding box center [591, 327] width 18 height 18
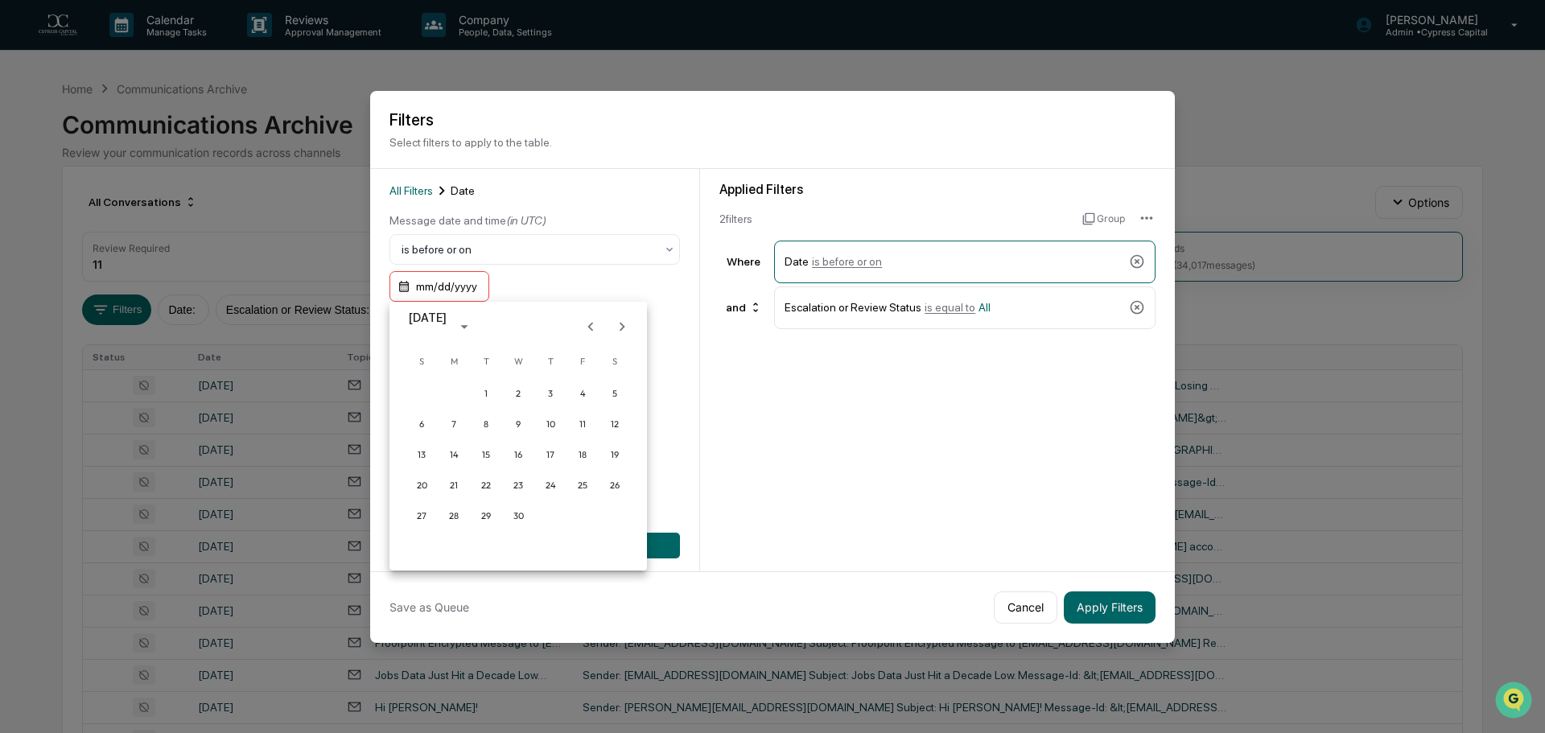
click at [591, 327] on icon "Previous month" at bounding box center [591, 327] width 18 height 18
click at [616, 390] on button "1" at bounding box center [614, 393] width 29 height 29
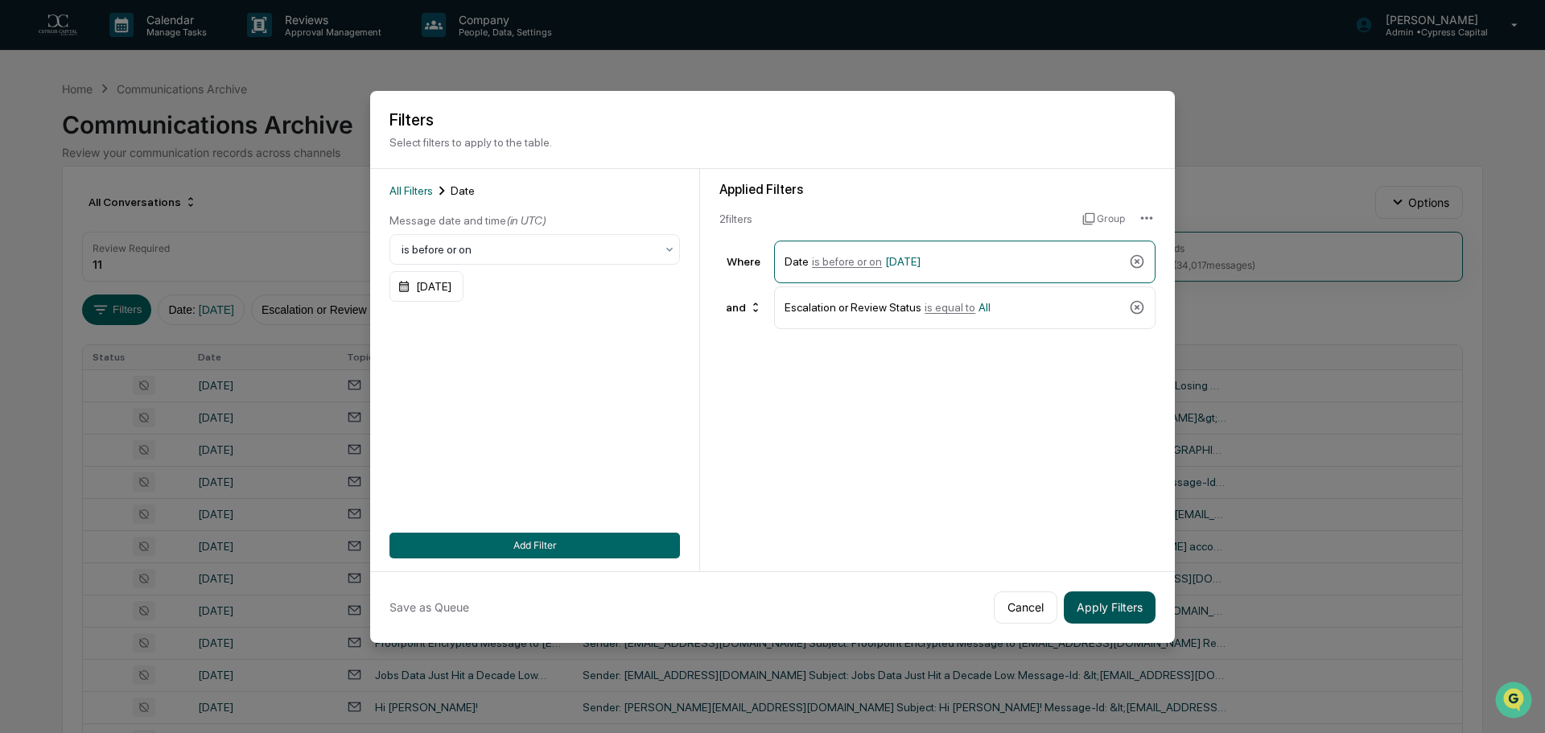
click at [1100, 606] on button "Apply Filters" at bounding box center [1110, 607] width 92 height 32
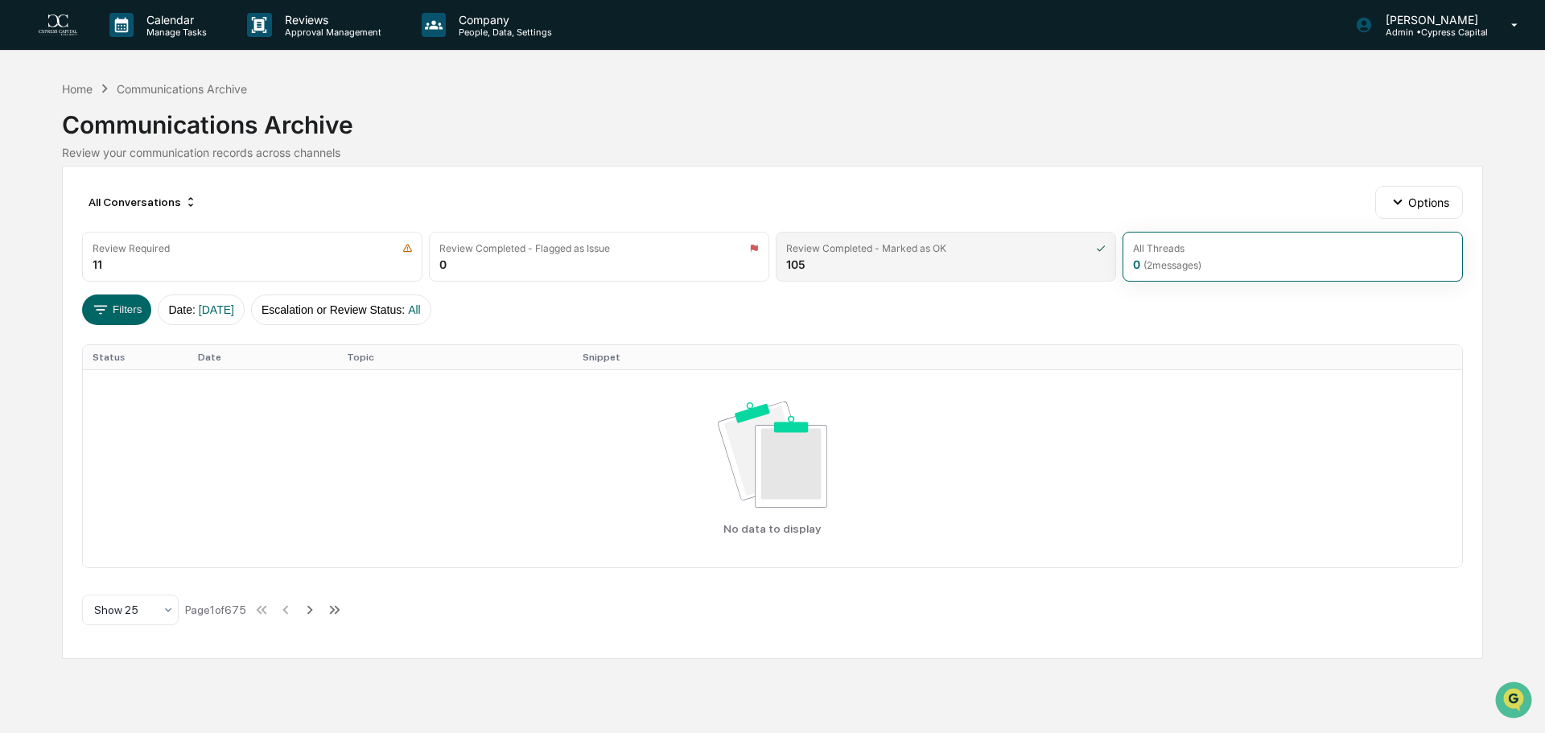
click at [1031, 259] on div "Review Completed - Marked as OK 105" at bounding box center [946, 257] width 340 height 50
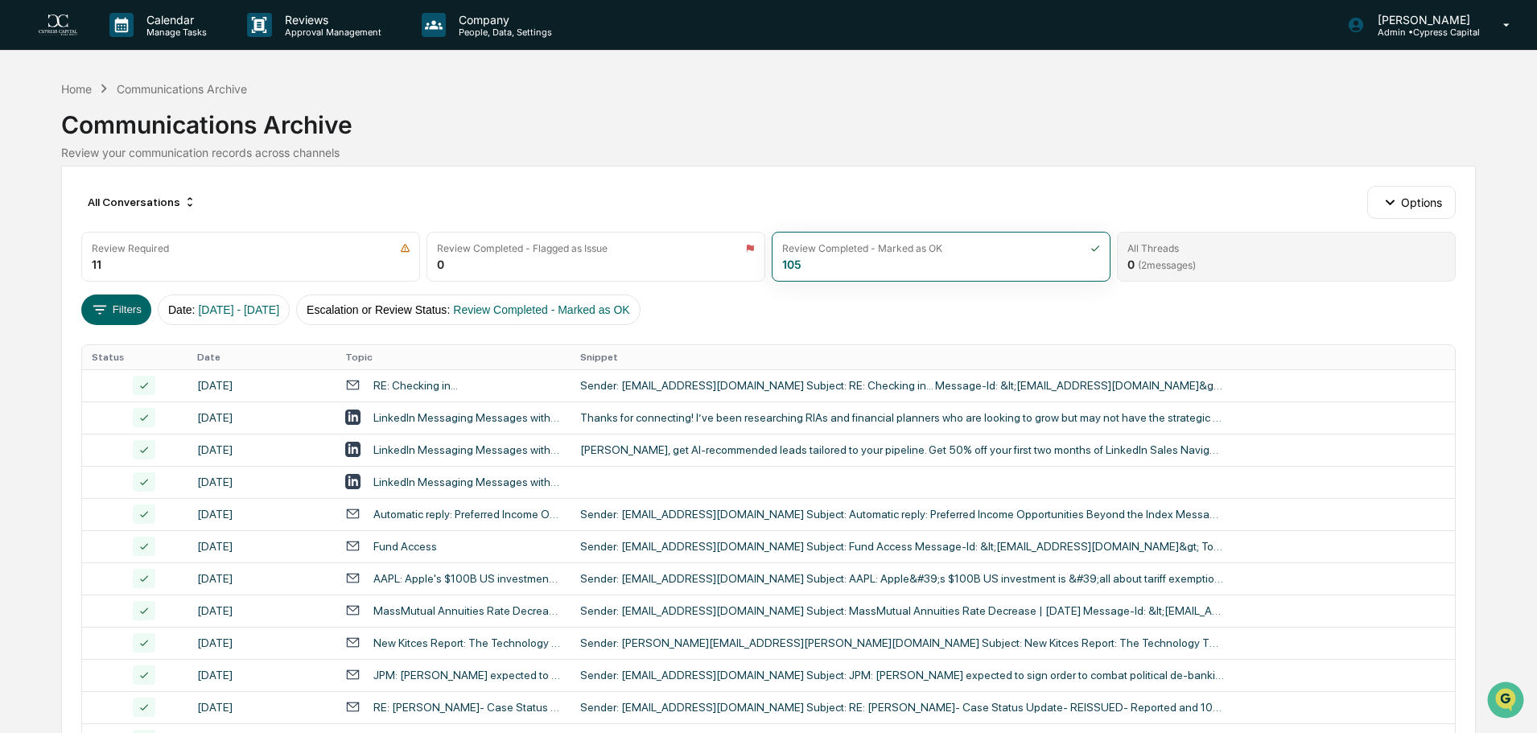
click at [1196, 260] on span "( 2 messages)" at bounding box center [1167, 265] width 58 height 12
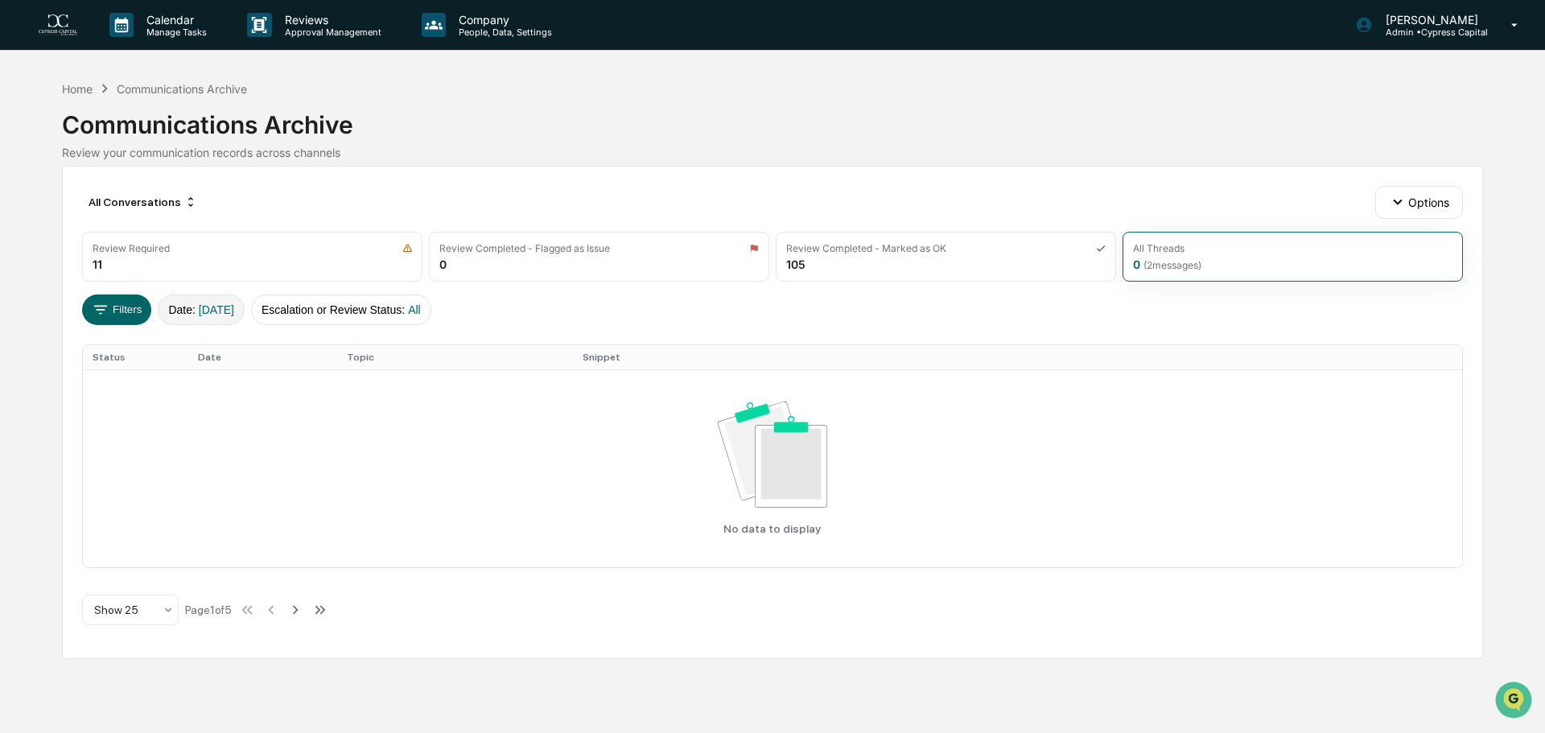
click at [208, 314] on span "[DATE]" at bounding box center [216, 309] width 35 height 13
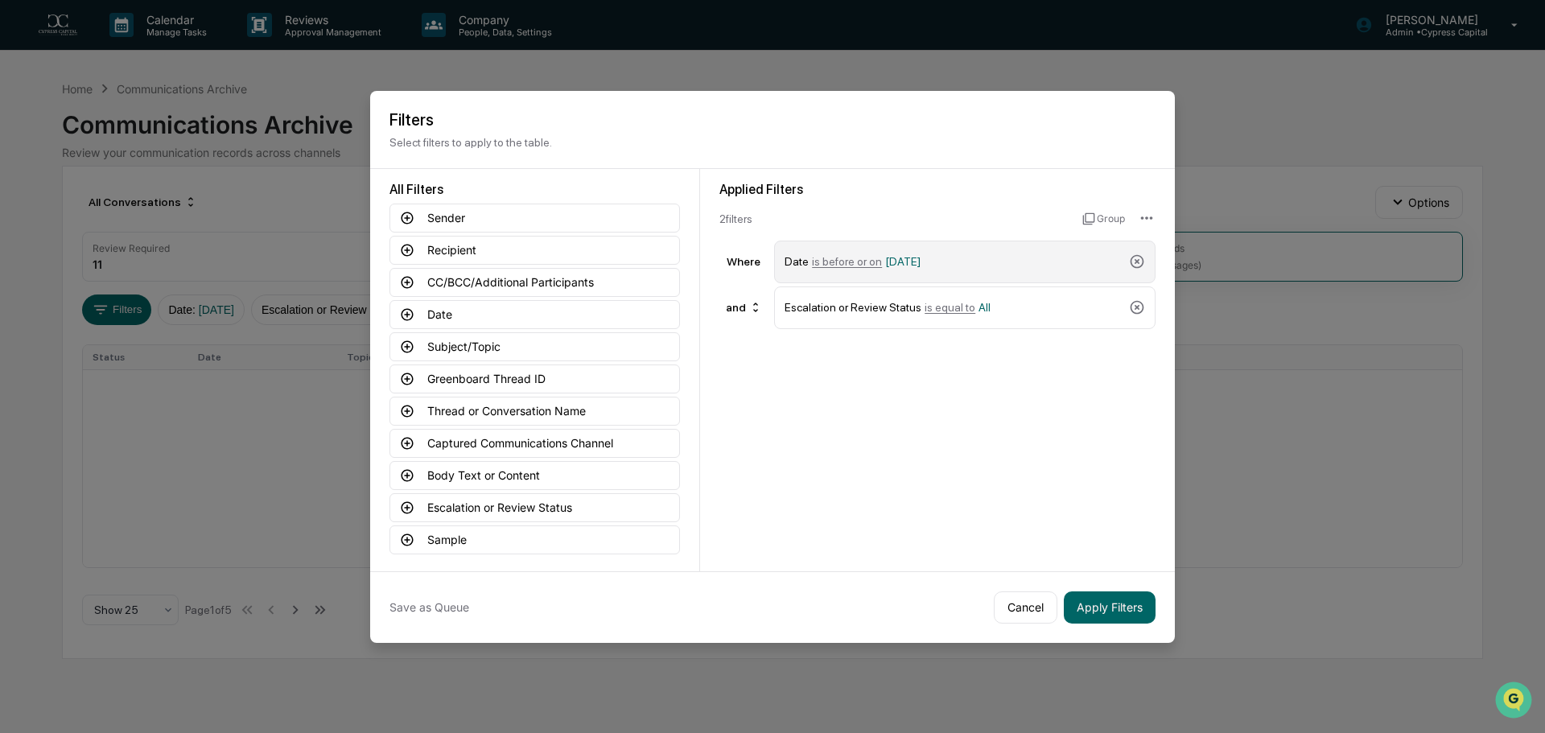
click at [973, 266] on div "Date is before or on [DATE]" at bounding box center [954, 262] width 338 height 28
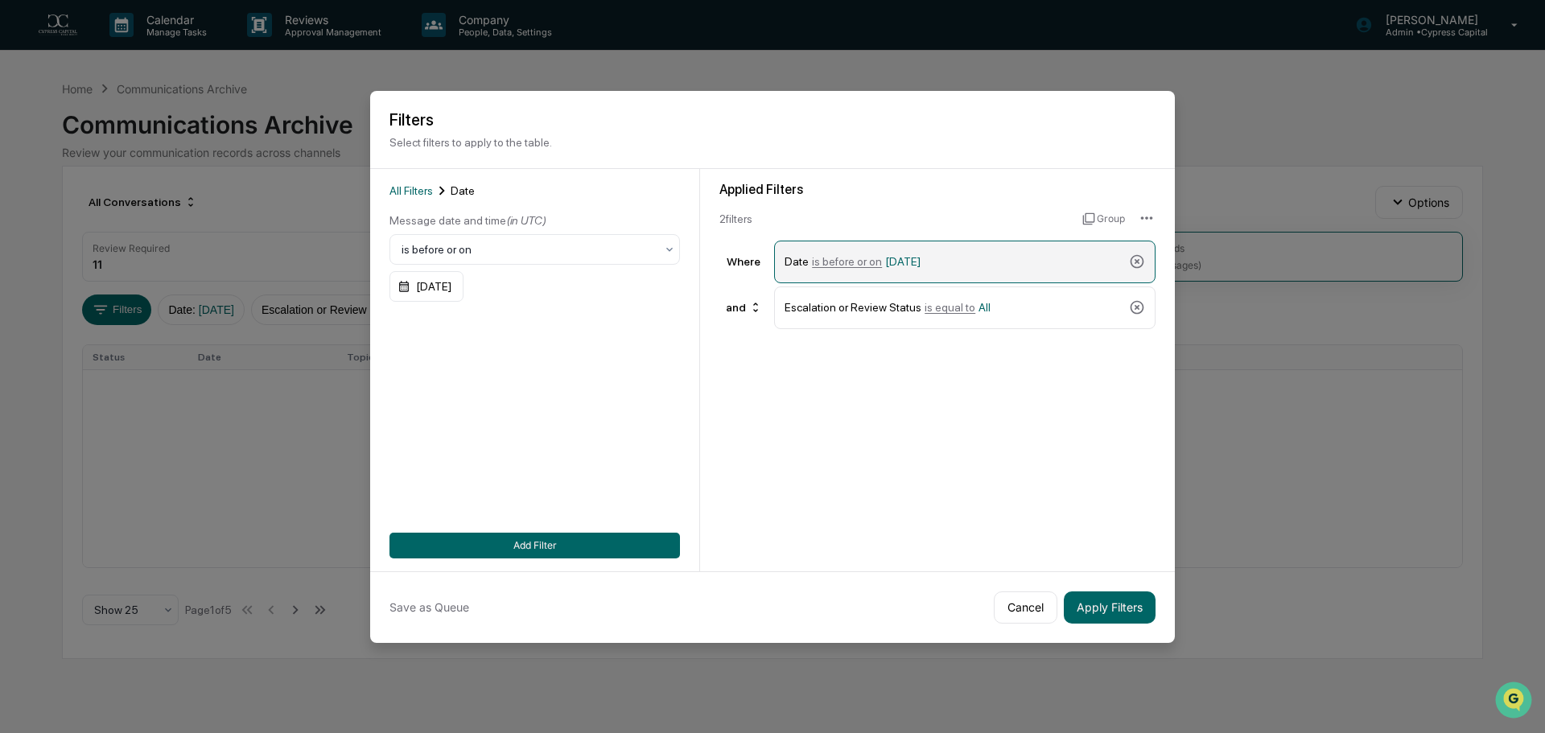
click at [832, 261] on span "is before or on" at bounding box center [847, 261] width 70 height 13
click at [901, 252] on div "Date is before or on [DATE]" at bounding box center [954, 262] width 338 height 28
click at [523, 246] on div at bounding box center [528, 249] width 253 height 16
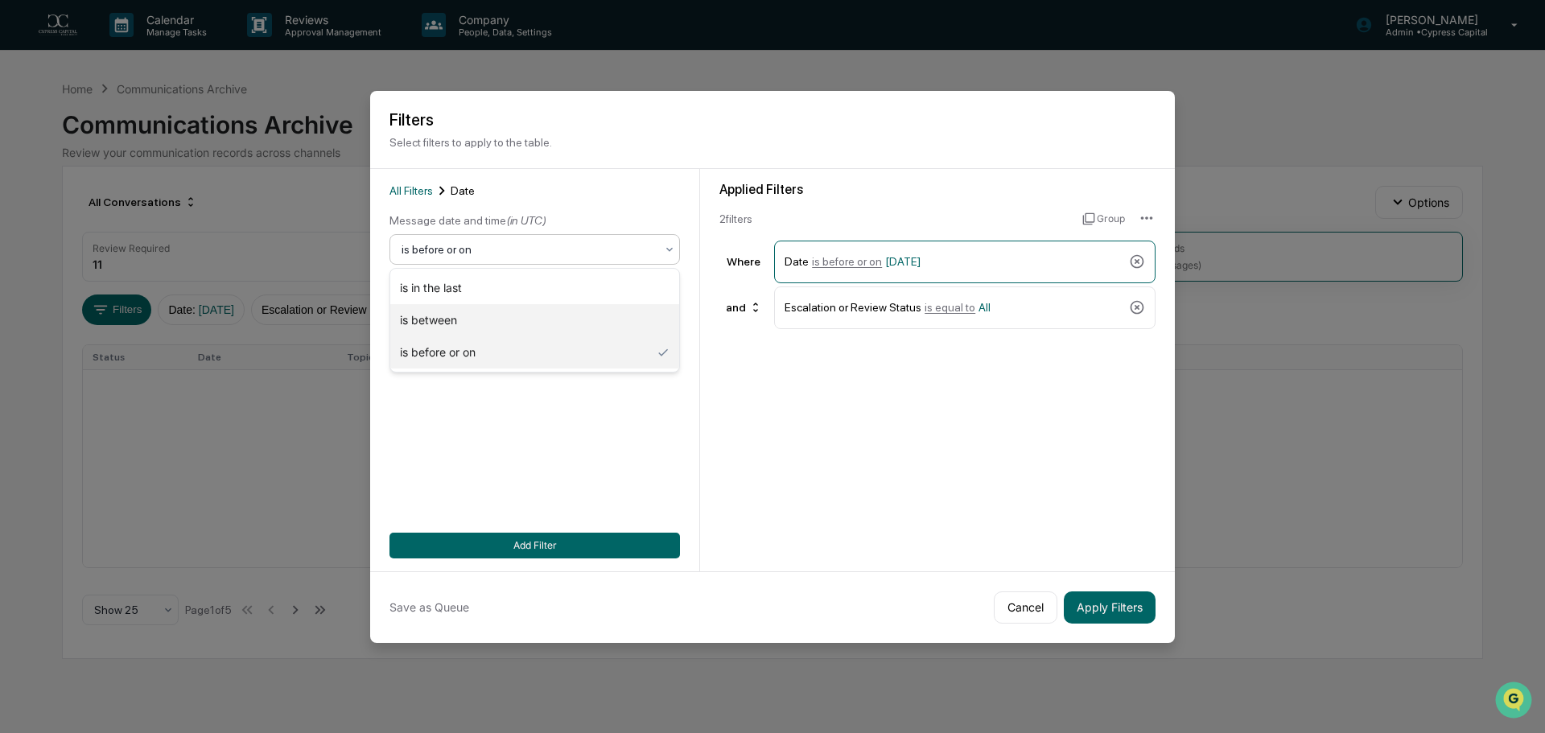
drag, startPoint x: 423, startPoint y: 326, endPoint x: 438, endPoint y: 303, distance: 27.5
click at [423, 325] on div "is between" at bounding box center [534, 320] width 289 height 32
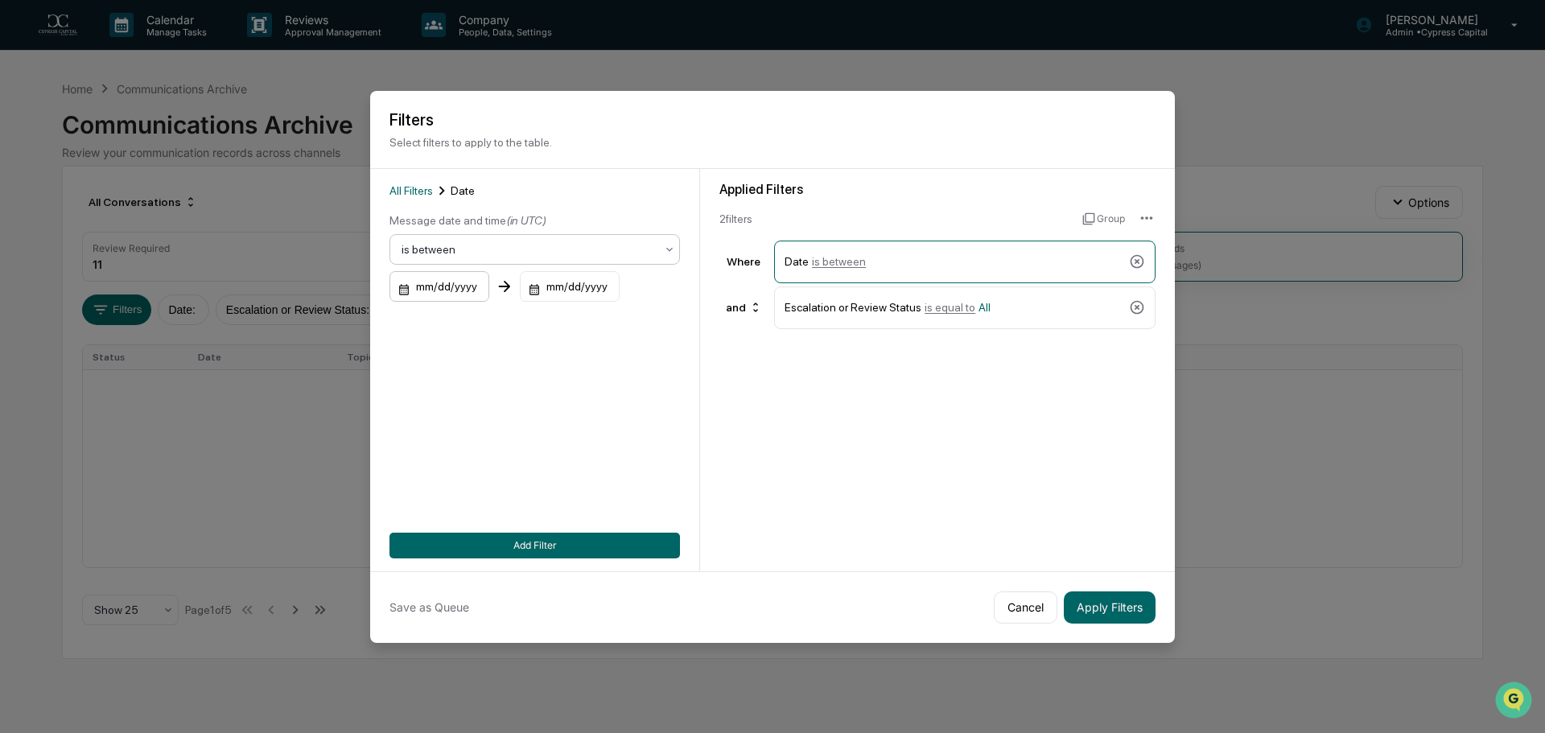
click at [433, 288] on div "mm/dd/yyyy" at bounding box center [439, 286] width 100 height 31
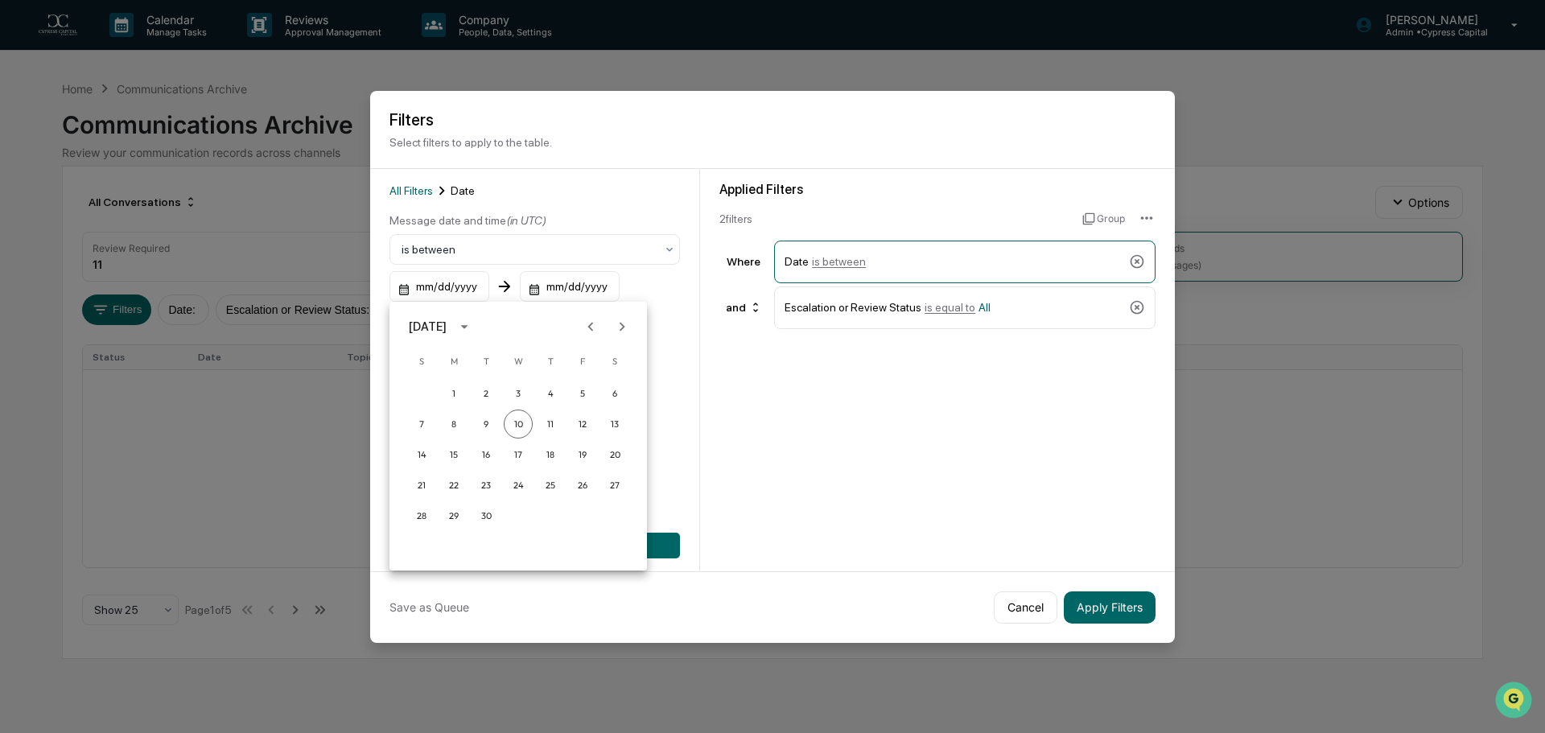
click at [616, 329] on icon "Next month" at bounding box center [622, 327] width 18 height 18
click at [613, 328] on icon "Next month" at bounding box center [622, 327] width 18 height 18
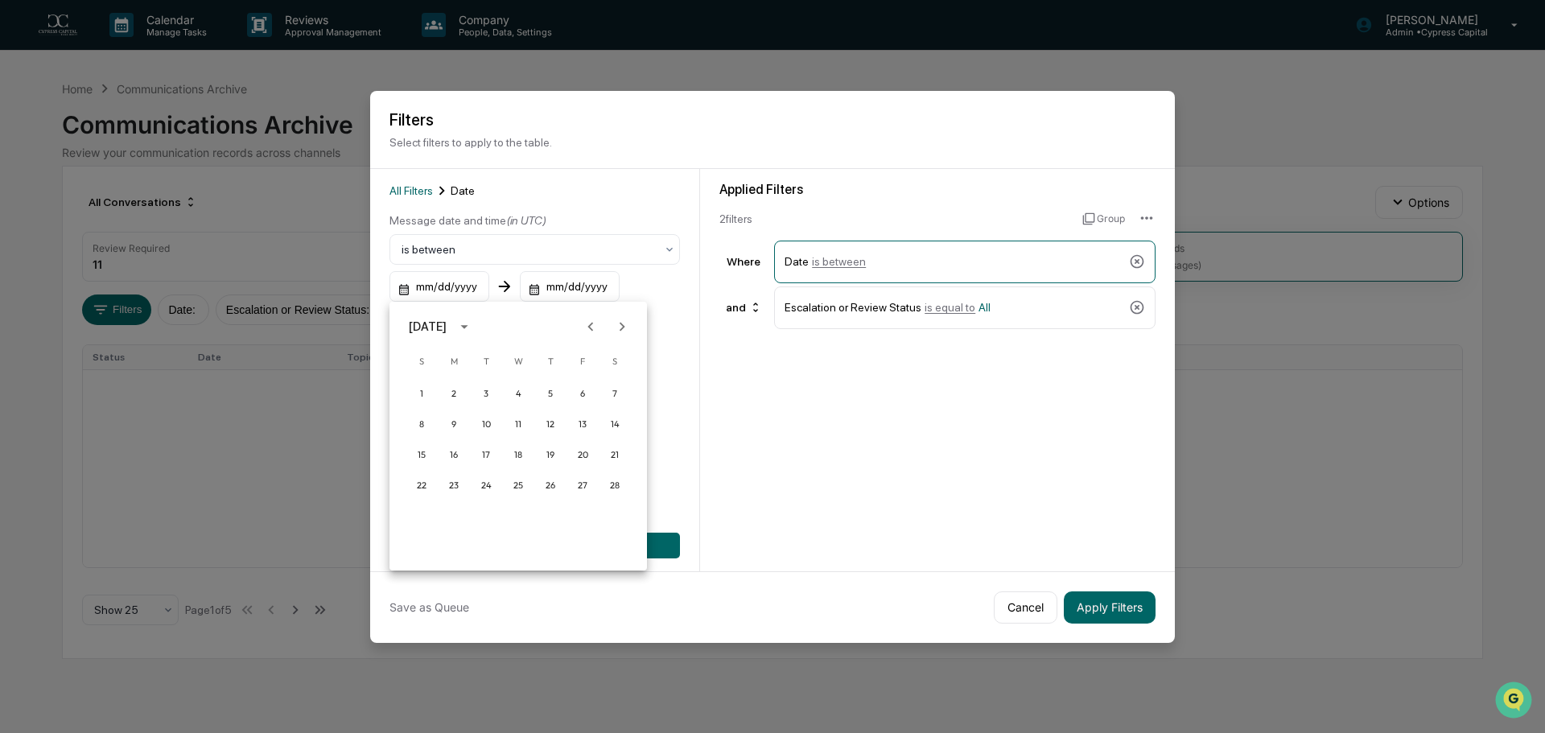
click at [613, 328] on icon "Next month" at bounding box center [622, 327] width 18 height 18
click at [519, 385] on button "1" at bounding box center [518, 393] width 29 height 29
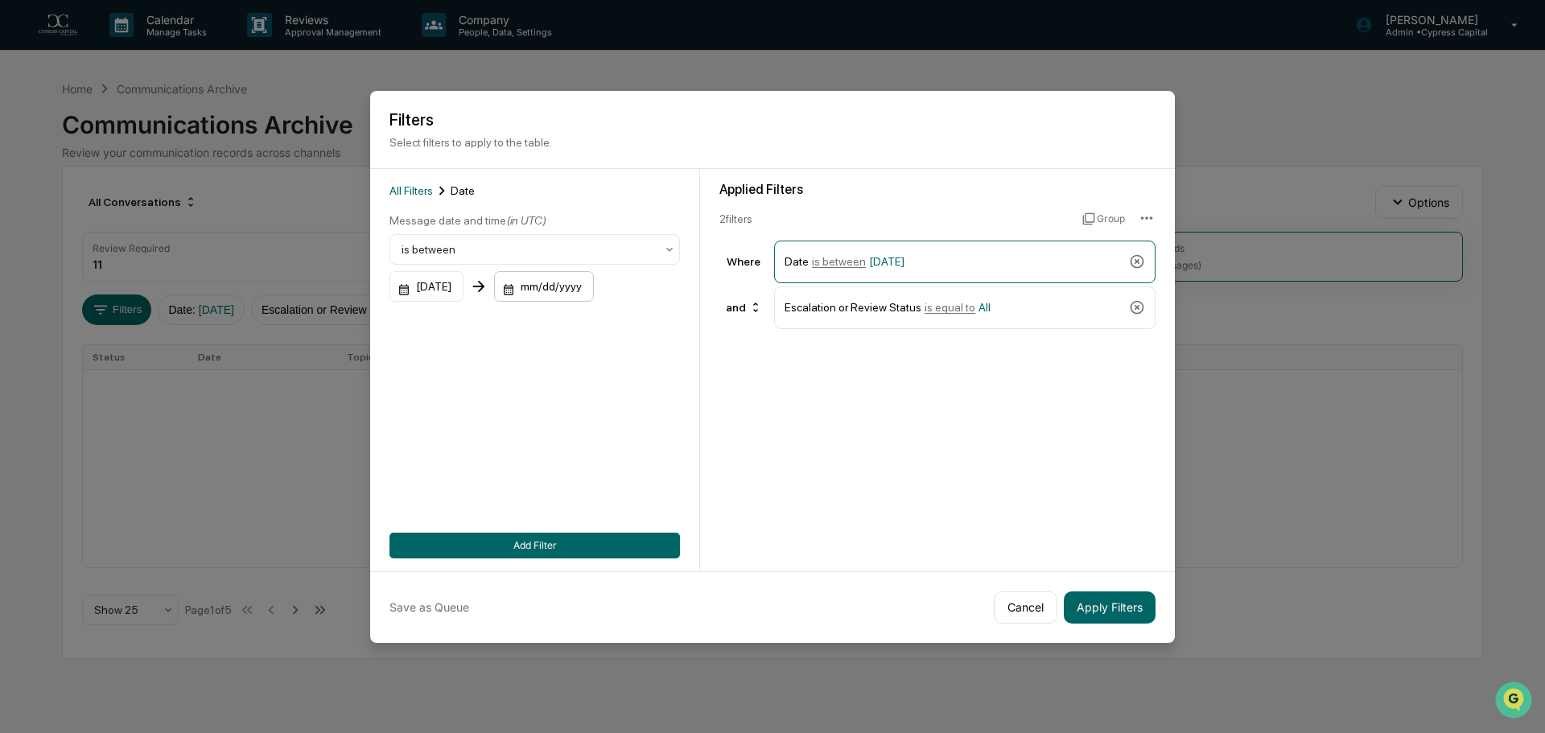
click at [587, 281] on div "mm/dd/yyyy" at bounding box center [544, 286] width 100 height 31
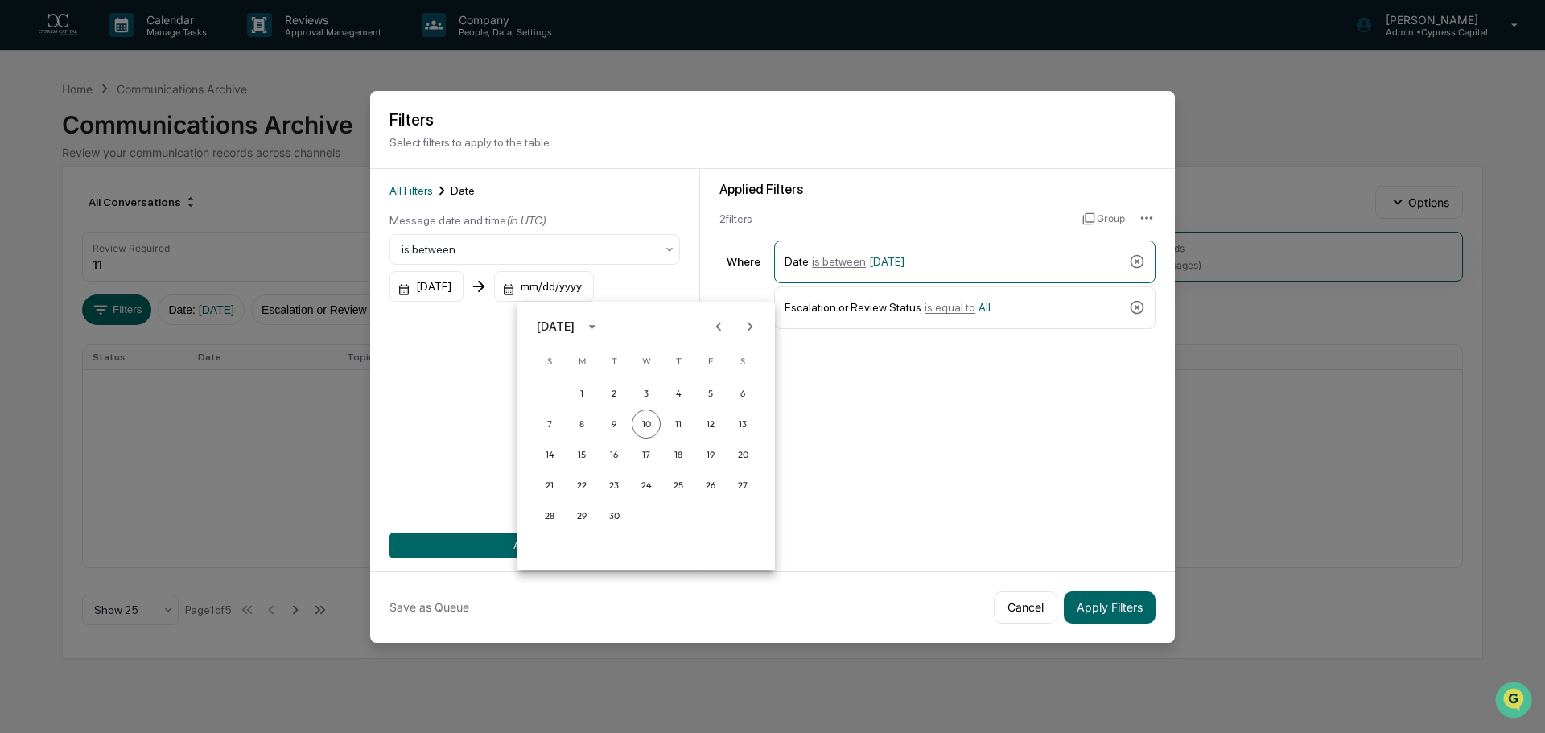
click at [748, 328] on icon "Next month" at bounding box center [750, 327] width 18 height 18
click at [721, 331] on icon "Previous month" at bounding box center [719, 326] width 6 height 9
click at [713, 321] on icon "Previous month" at bounding box center [719, 327] width 18 height 18
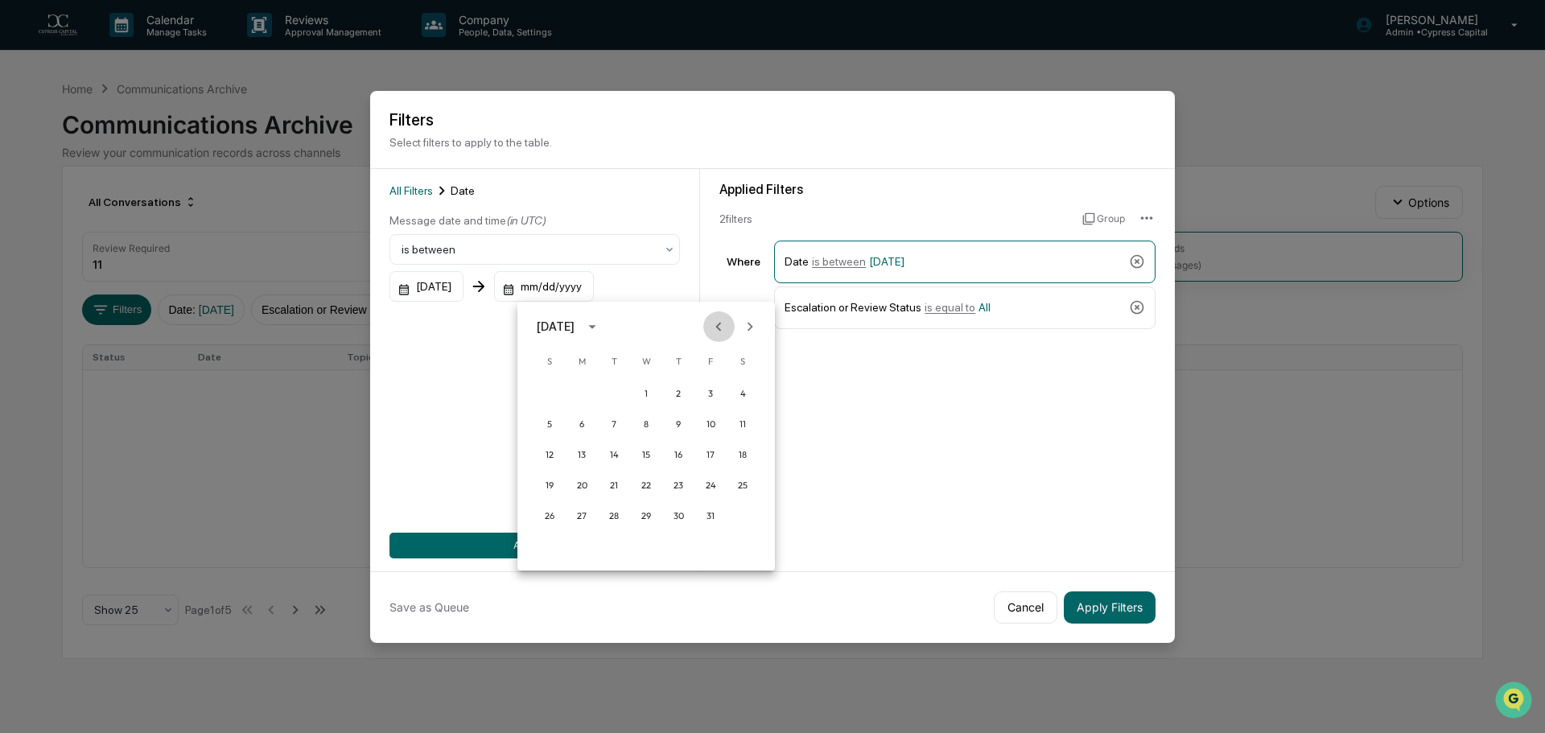
click at [713, 321] on icon "Previous month" at bounding box center [719, 327] width 18 height 18
click at [579, 514] on button "30" at bounding box center [581, 515] width 29 height 29
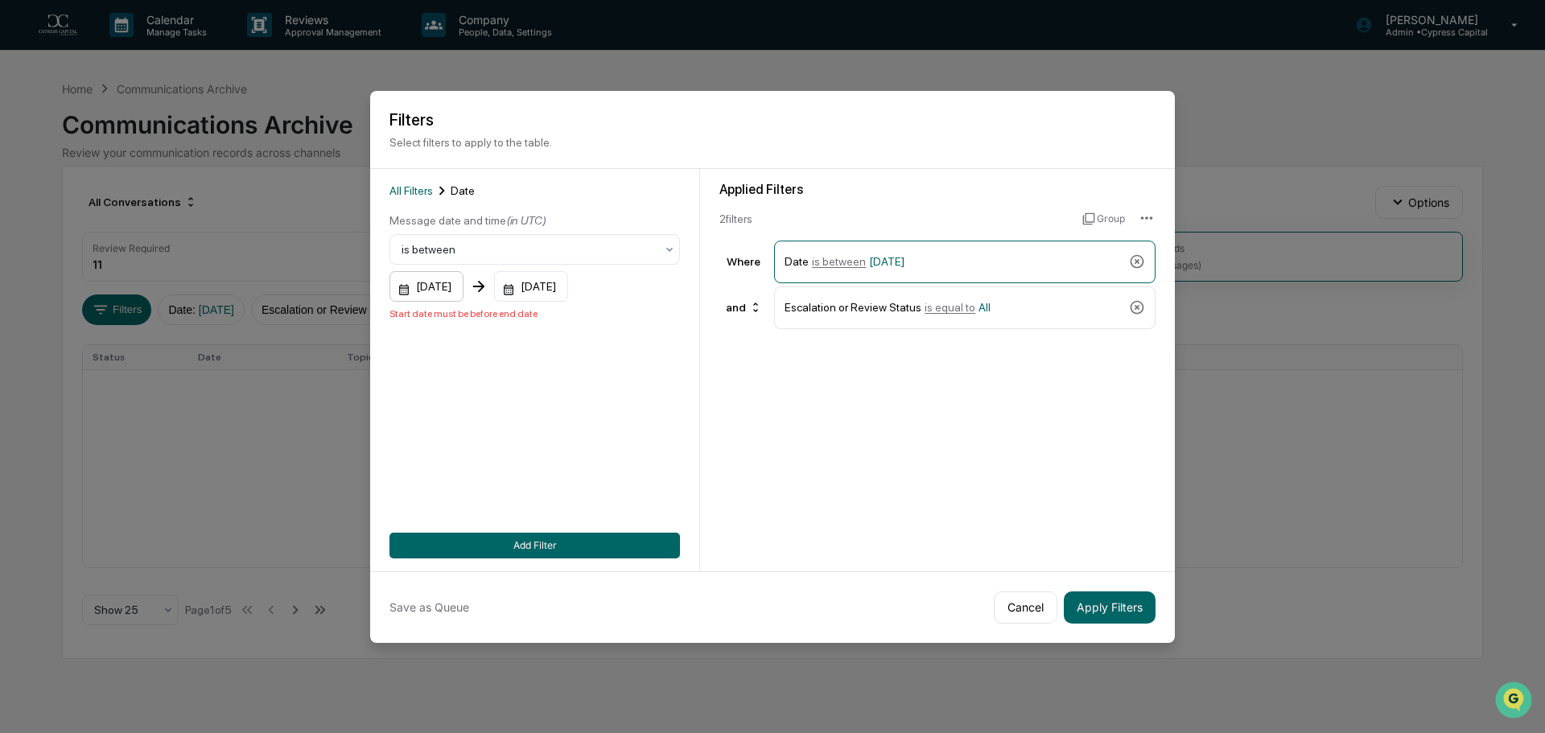
click at [441, 288] on div "[DATE]" at bounding box center [426, 286] width 74 height 31
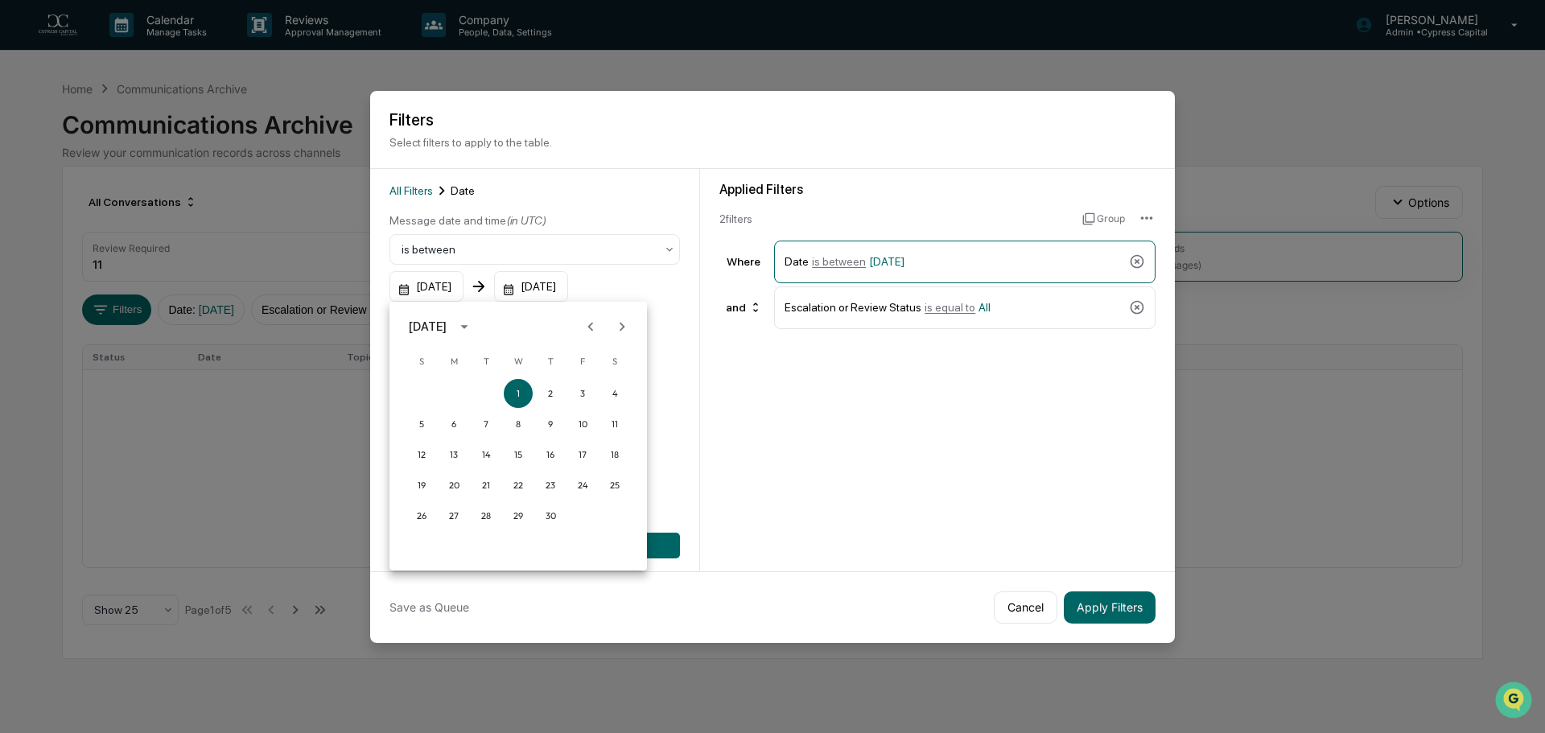
click at [587, 327] on icon "Previous month" at bounding box center [591, 327] width 18 height 18
click at [587, 325] on icon "Previous month" at bounding box center [591, 327] width 18 height 18
click at [587, 324] on icon "Previous month" at bounding box center [591, 327] width 18 height 18
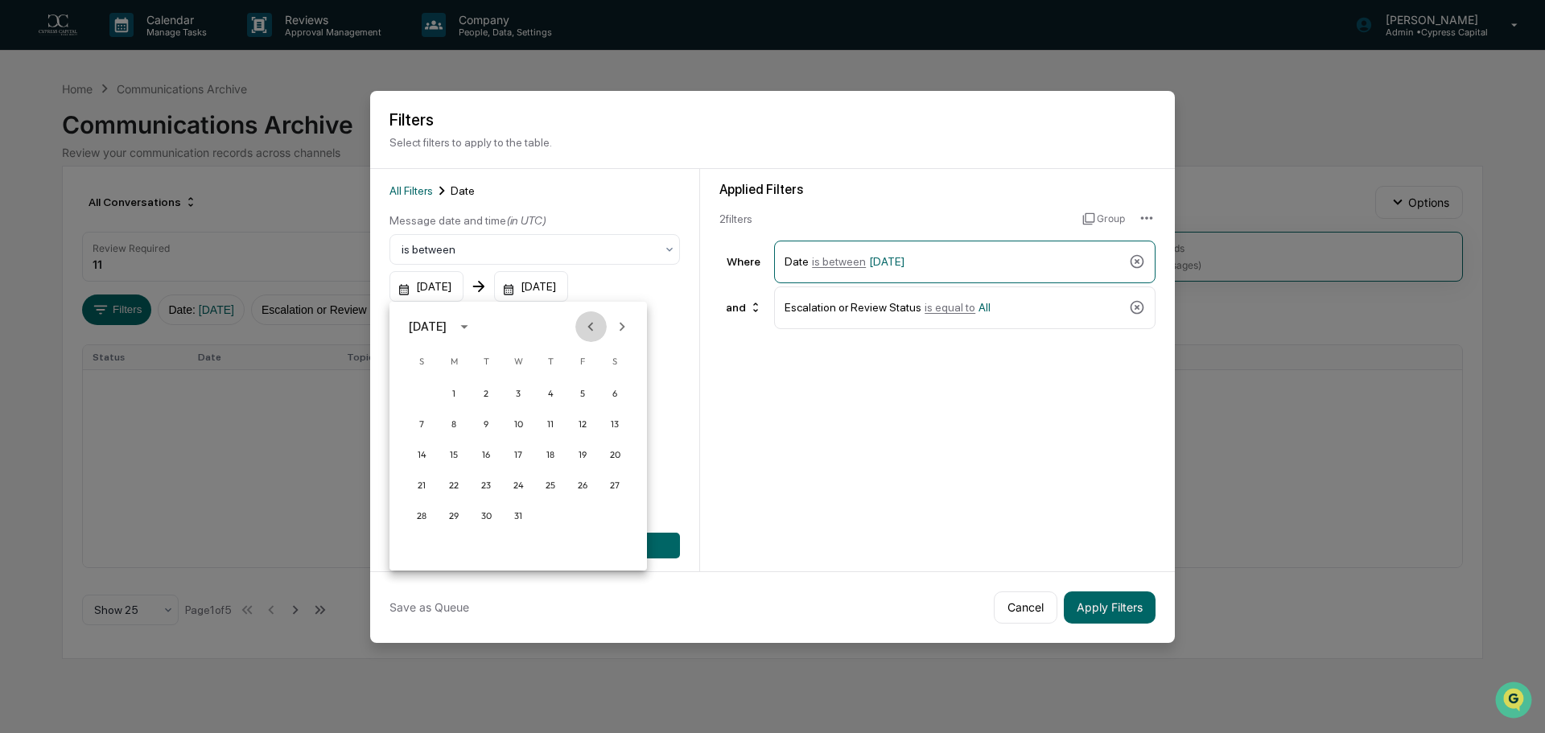
click at [587, 324] on icon "Previous month" at bounding box center [591, 327] width 18 height 18
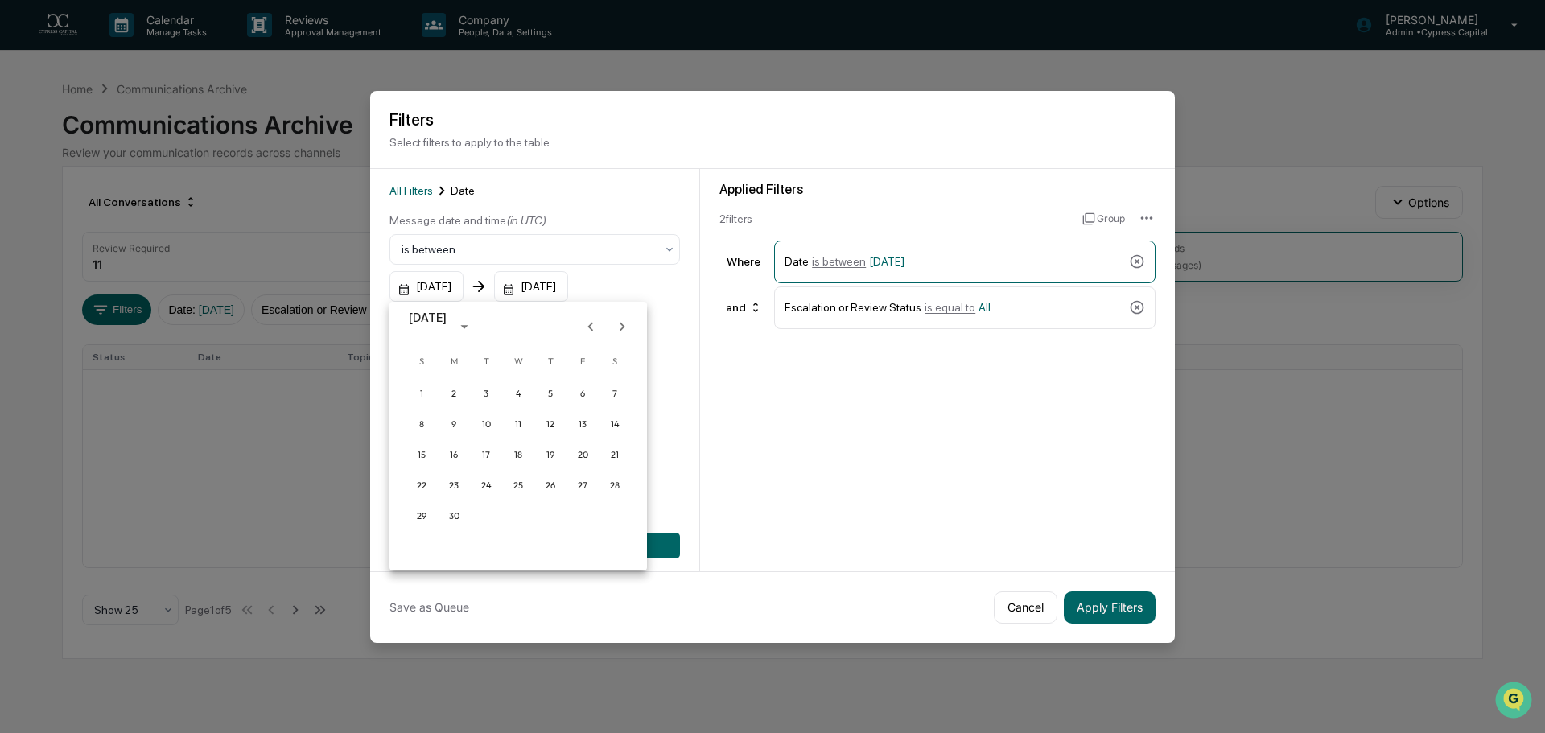
click at [587, 324] on icon "Previous month" at bounding box center [591, 327] width 18 height 18
click at [624, 330] on icon "Next month" at bounding box center [622, 327] width 18 height 18
click at [484, 389] on button "1" at bounding box center [486, 393] width 29 height 29
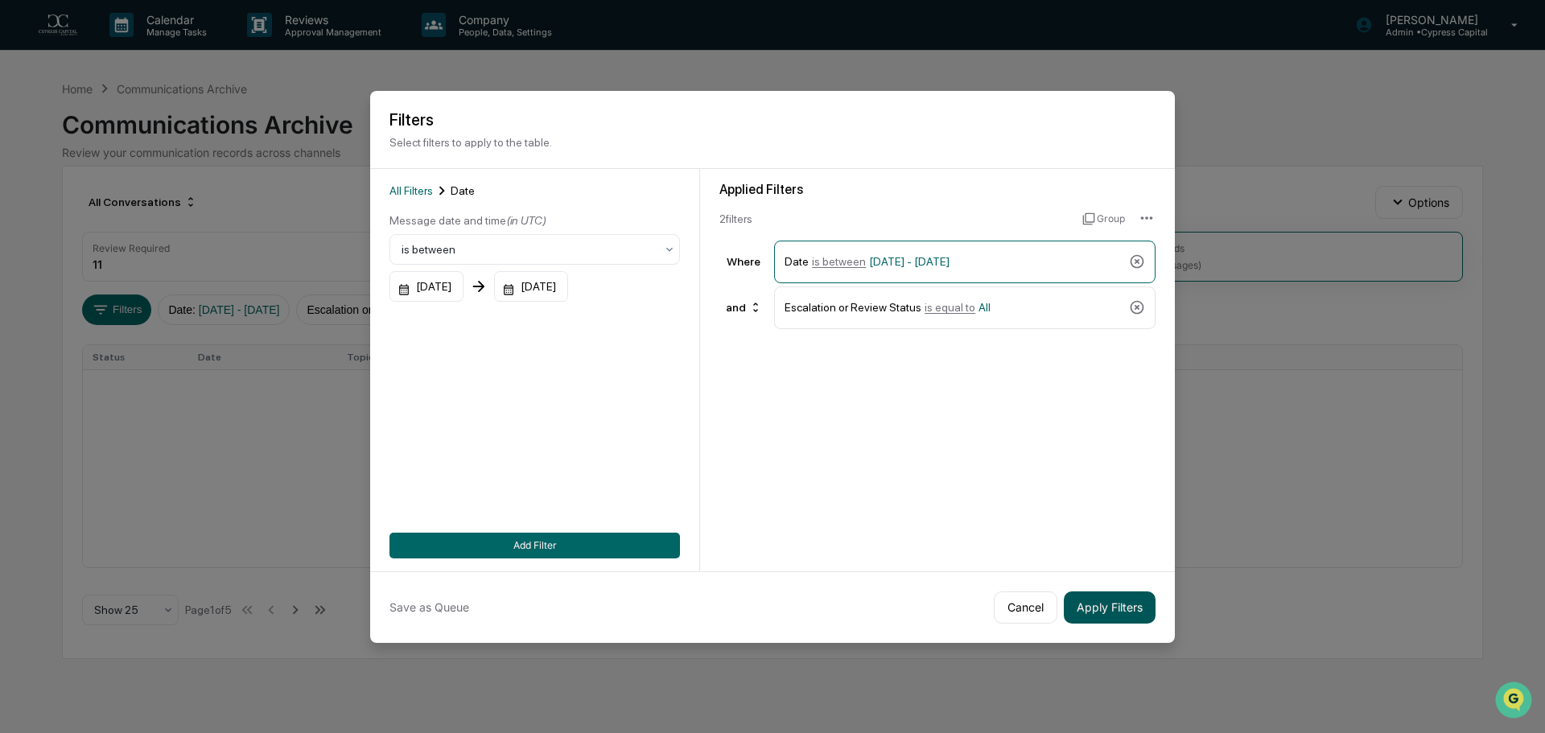
click at [1106, 612] on button "Apply Filters" at bounding box center [1110, 607] width 92 height 32
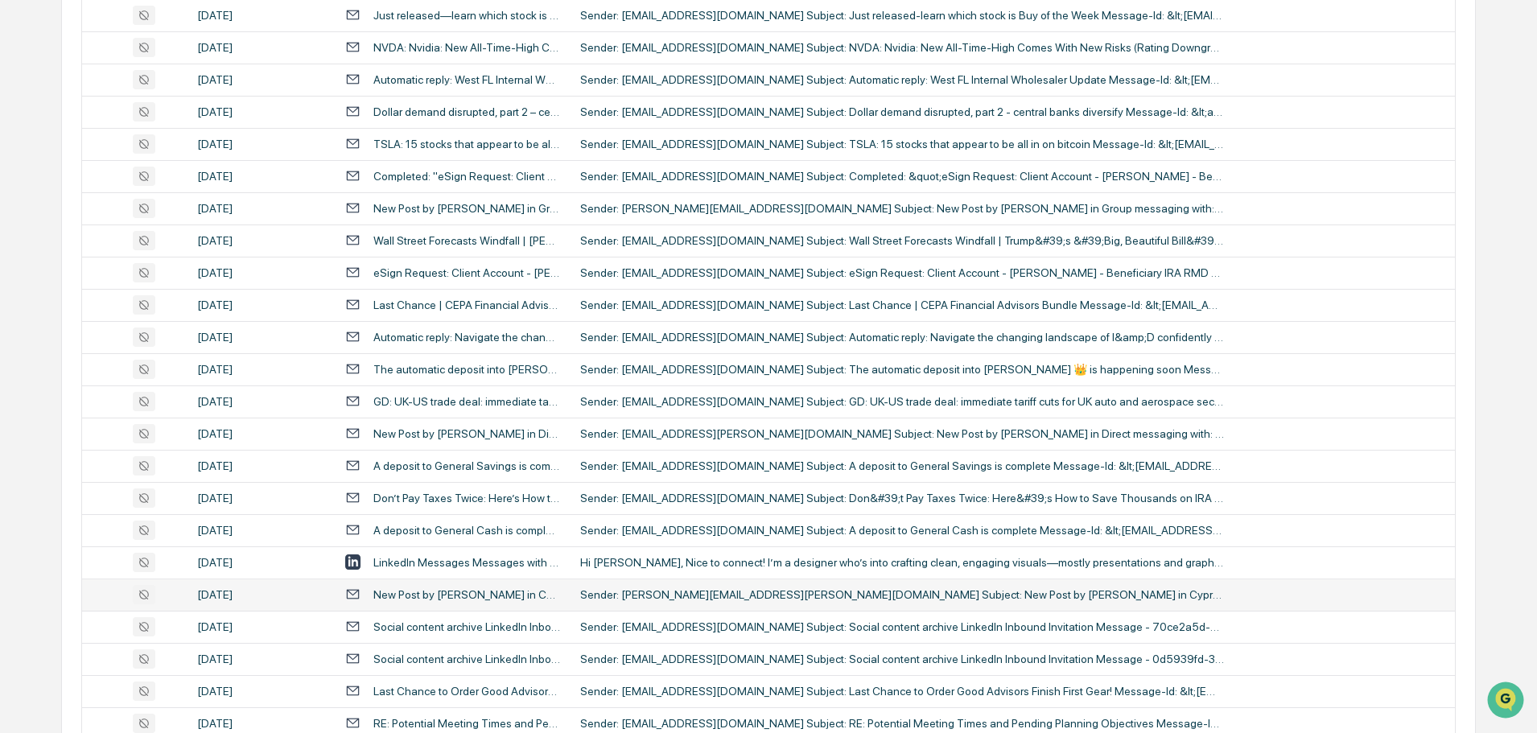
scroll to position [533, 0]
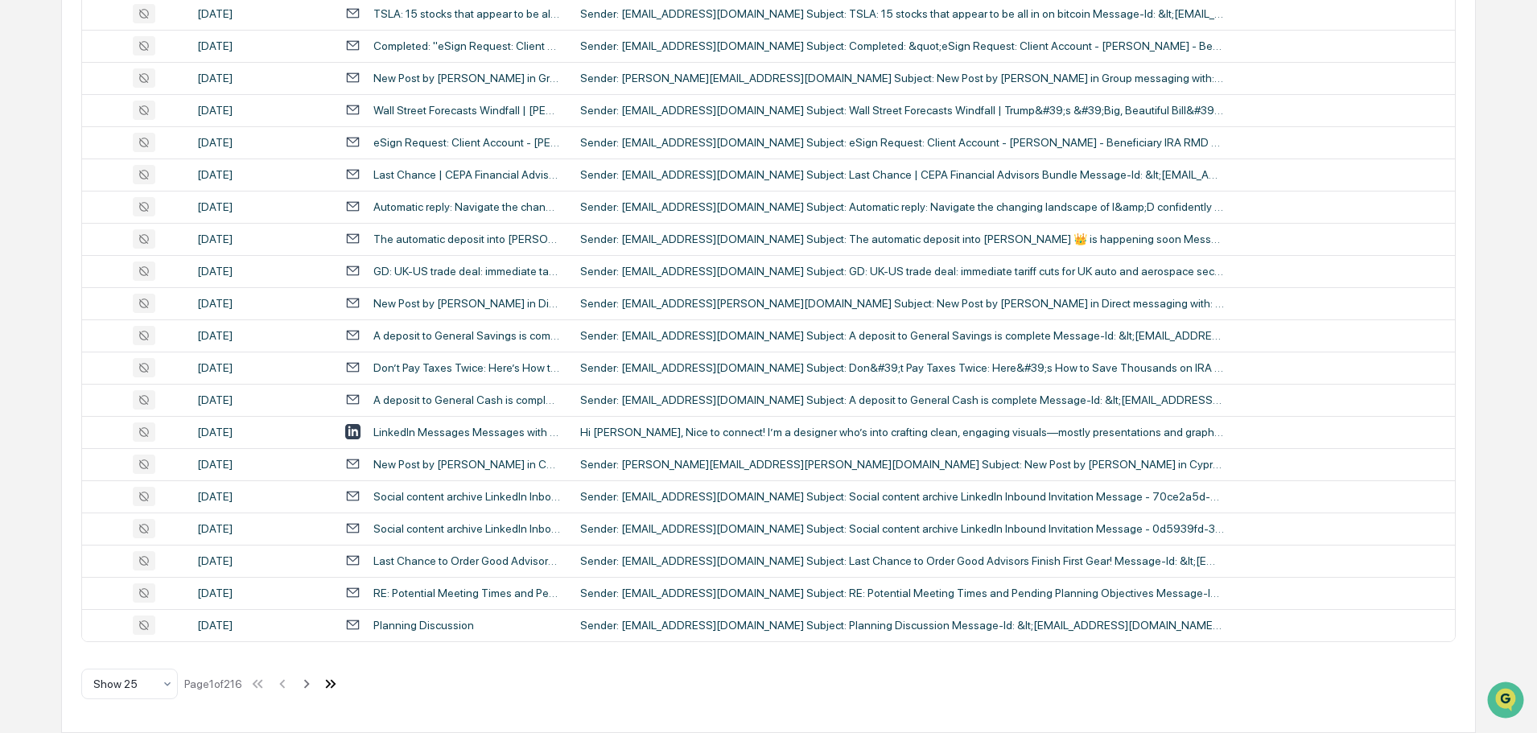
click at [338, 684] on icon at bounding box center [331, 684] width 18 height 18
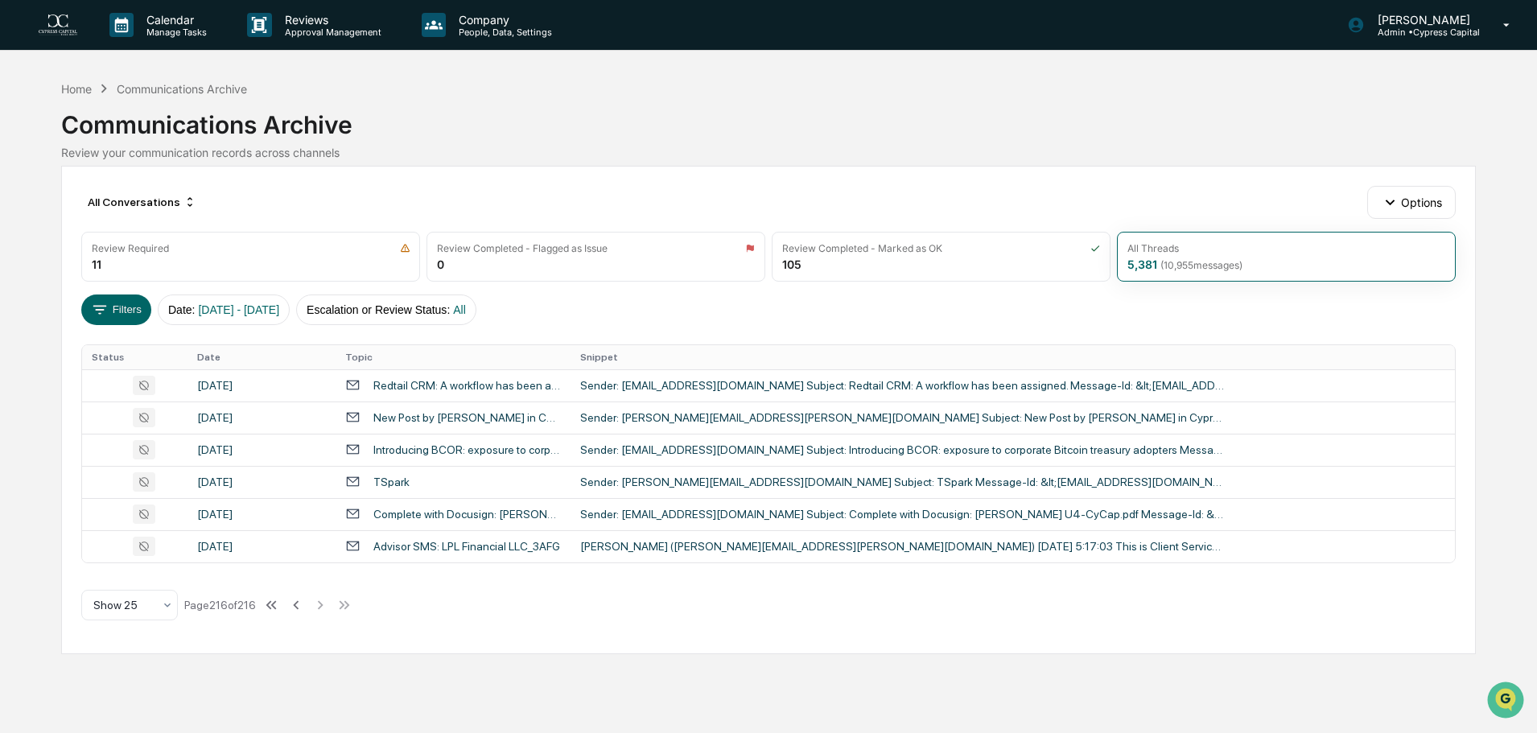
scroll to position [0, 0]
click at [305, 607] on icon at bounding box center [296, 605] width 18 height 18
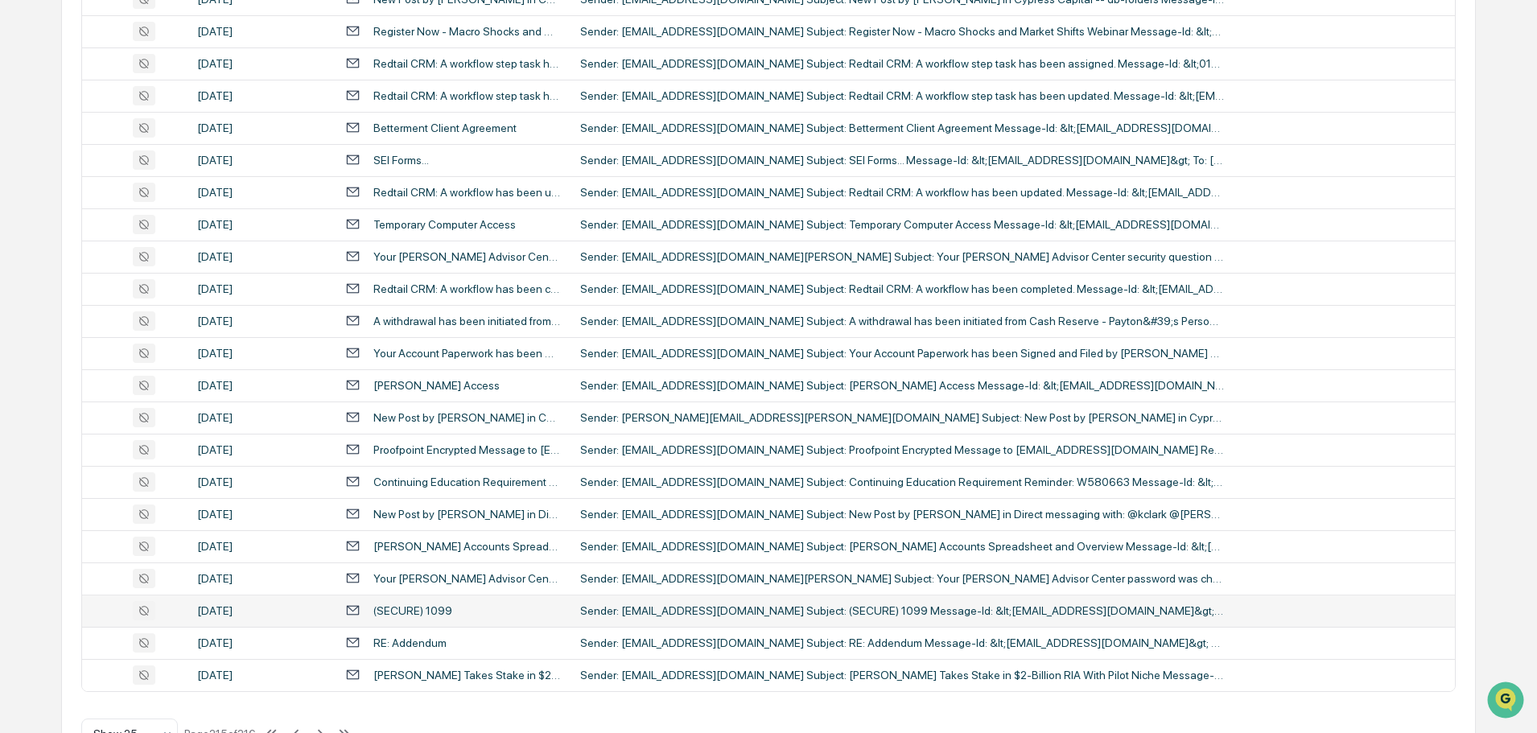
scroll to position [533, 0]
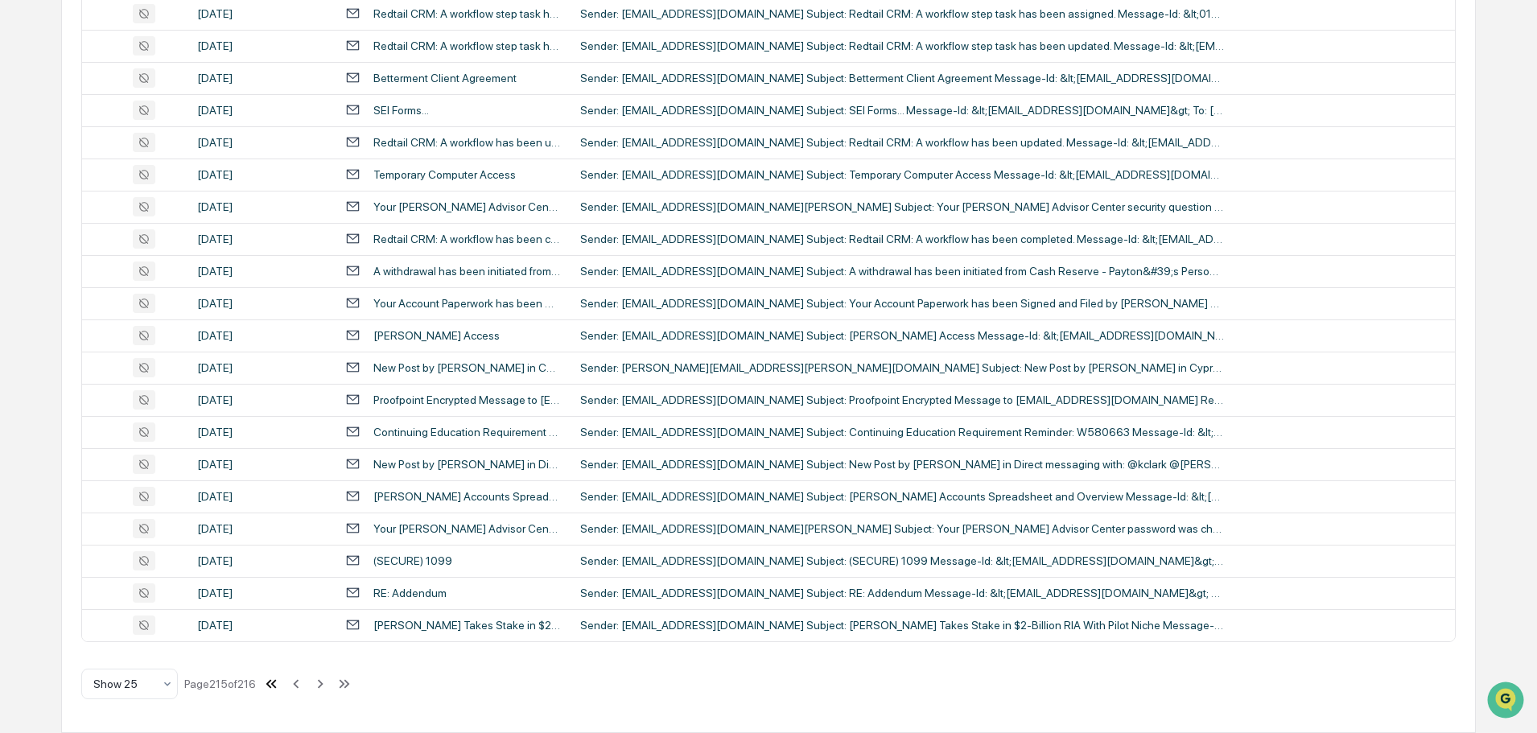
click at [277, 686] on icon at bounding box center [274, 683] width 6 height 9
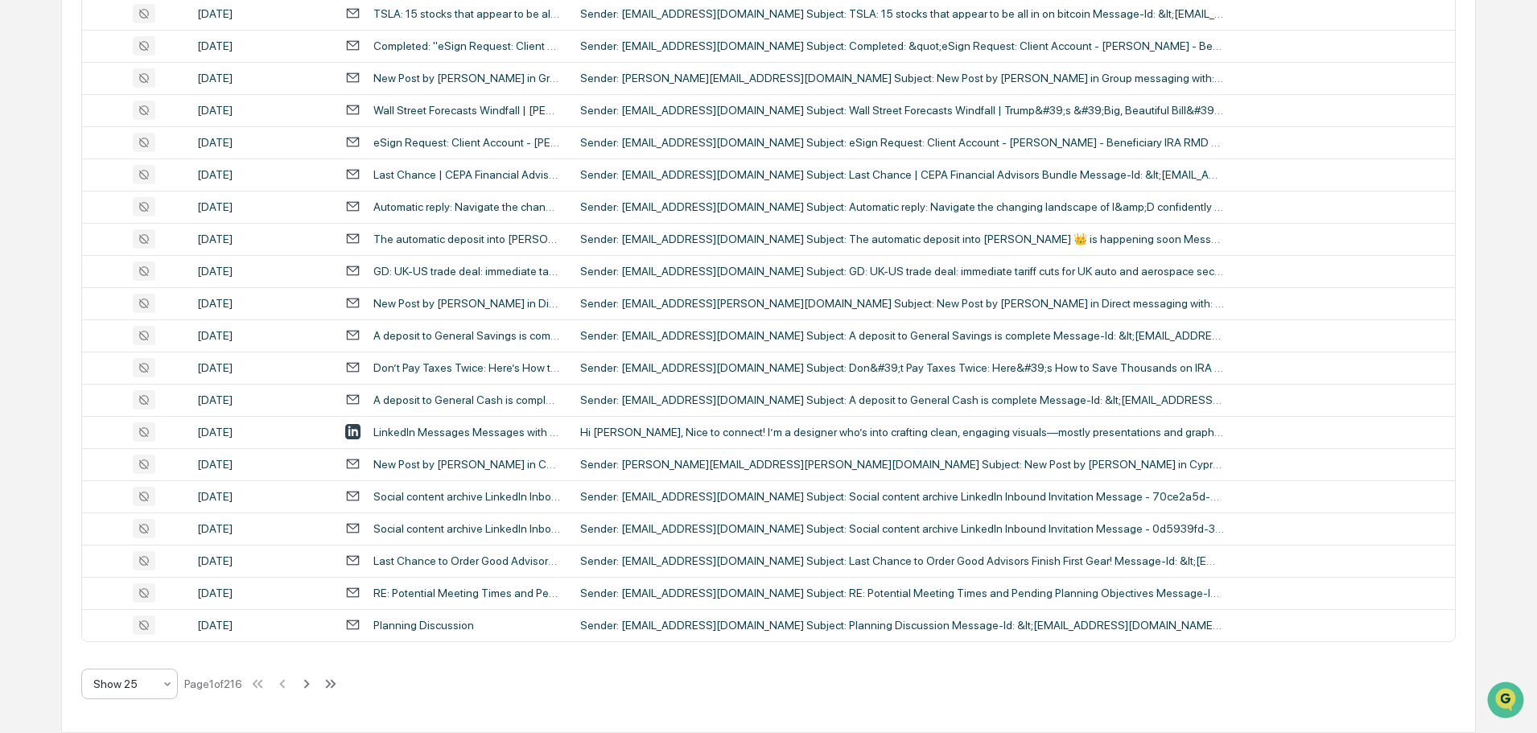
click at [138, 684] on div at bounding box center [123, 684] width 60 height 16
click at [113, 640] on div "Show 100" at bounding box center [129, 642] width 95 height 32
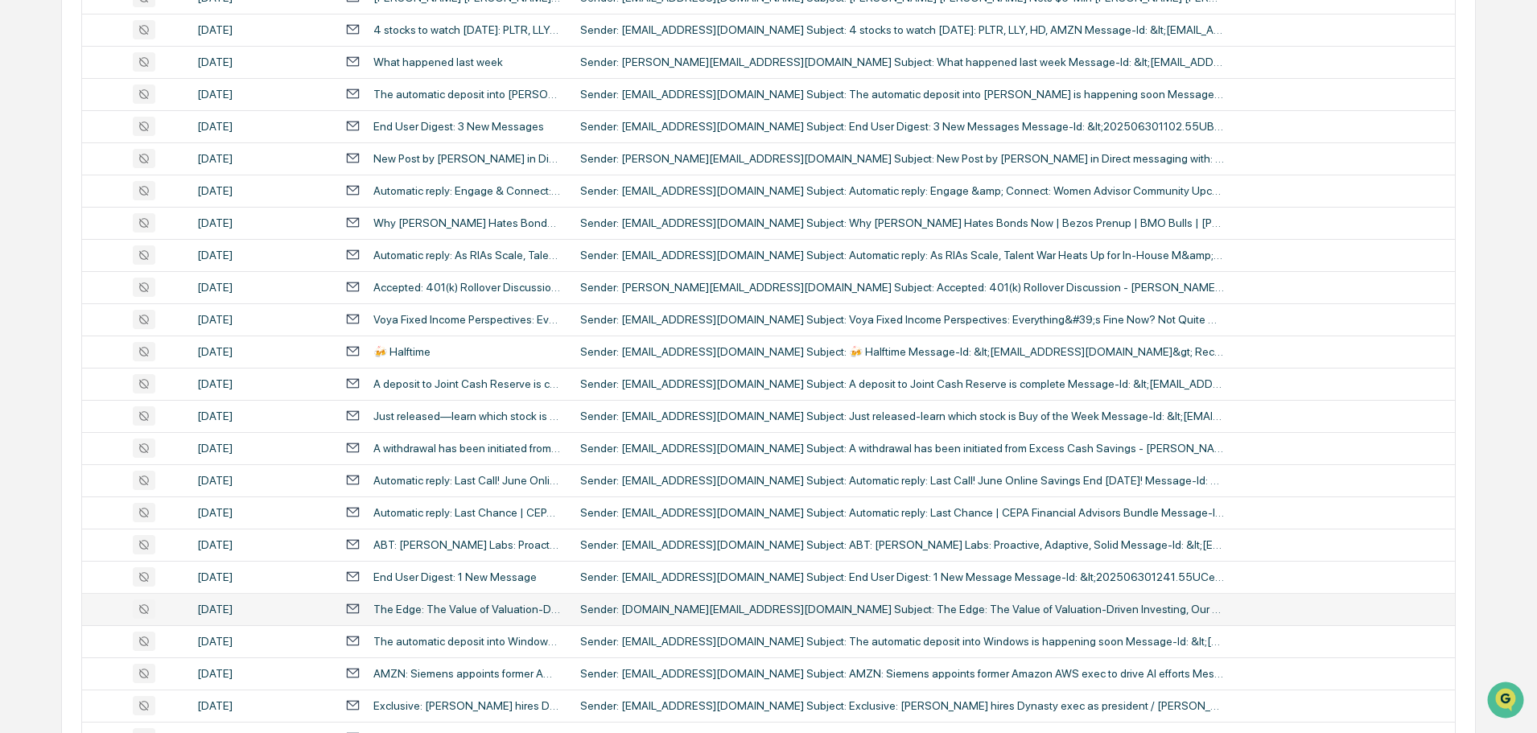
scroll to position [0, 0]
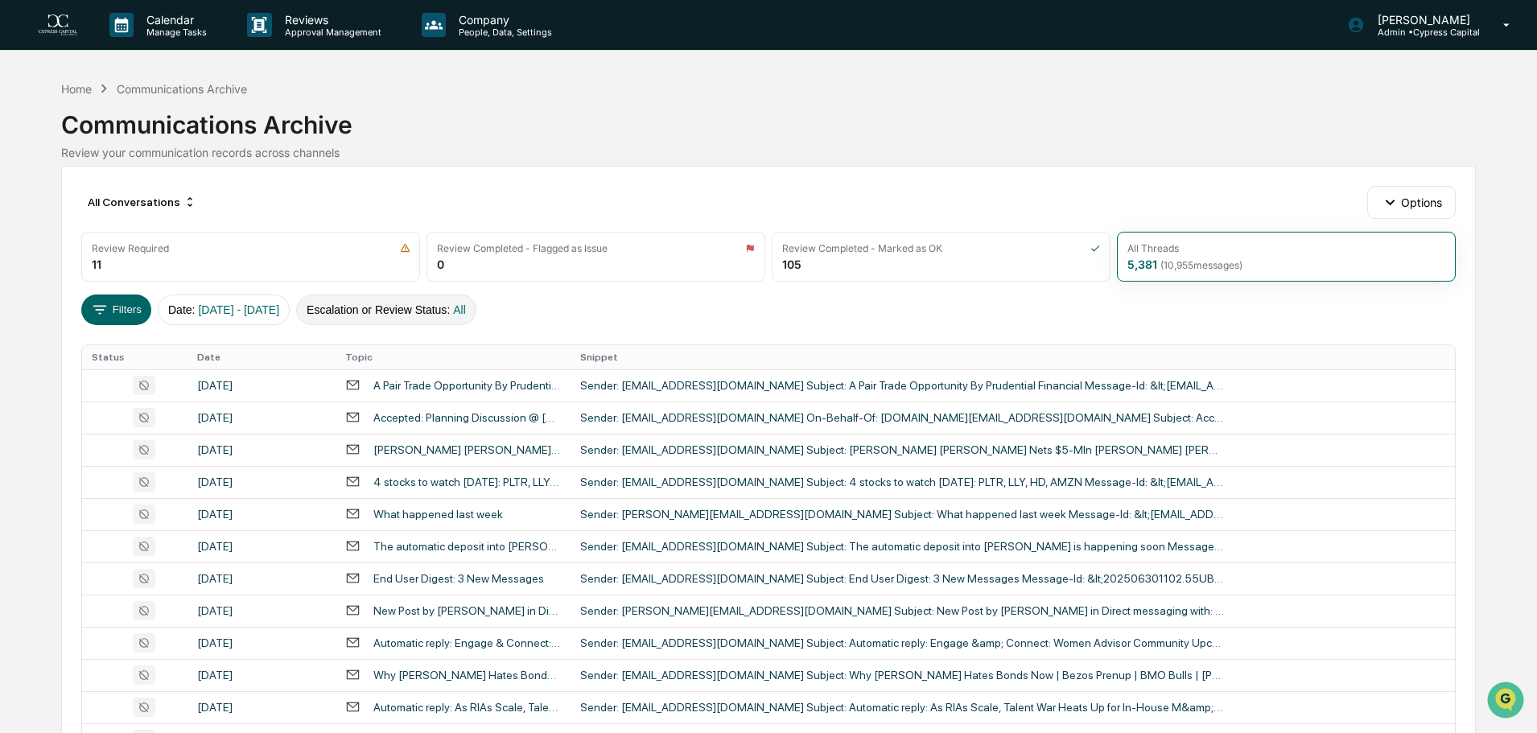
click at [421, 311] on button "Escalation or Review Status : All" at bounding box center [386, 310] width 180 height 31
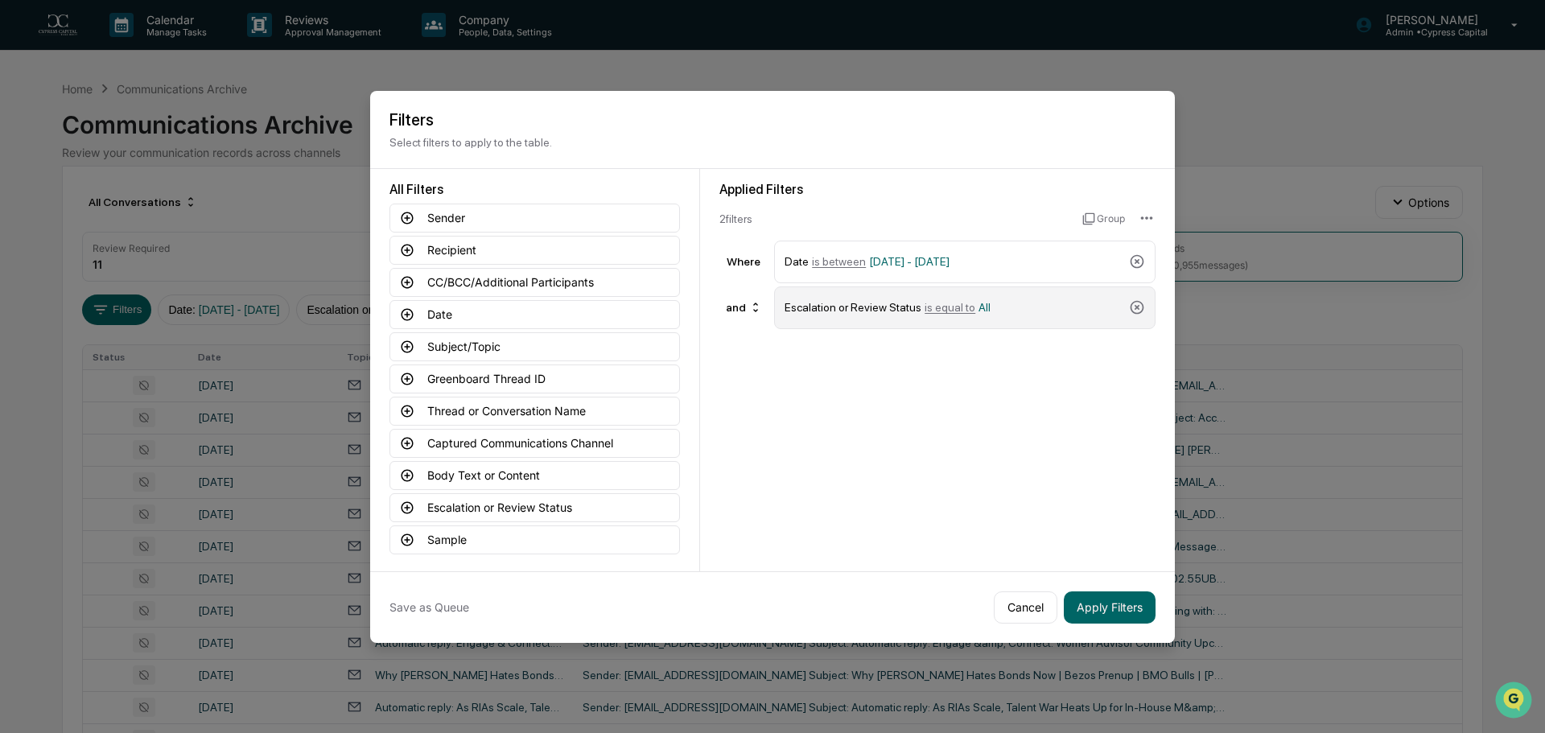
click at [929, 309] on span "is equal to" at bounding box center [950, 307] width 51 height 13
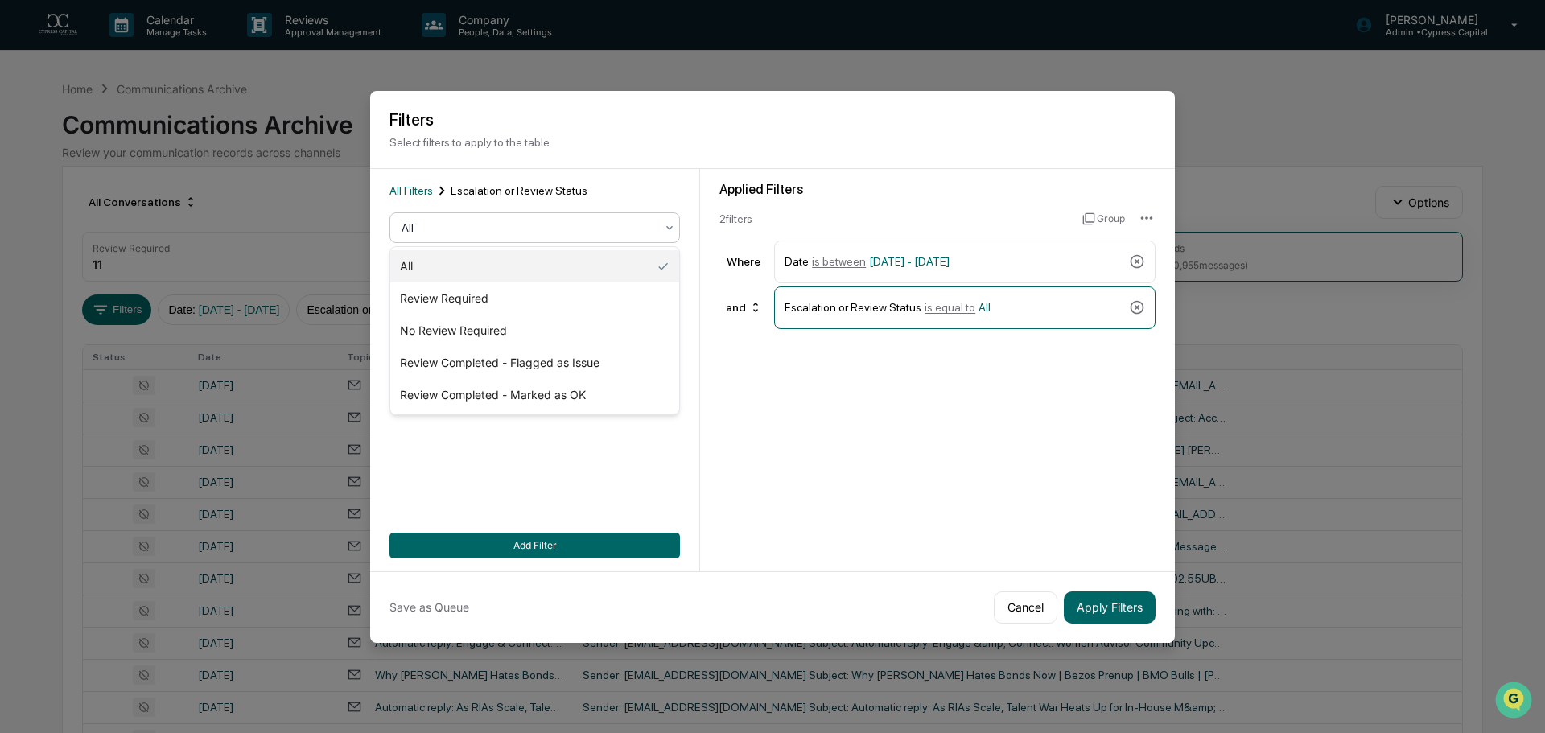
click at [480, 231] on div at bounding box center [528, 228] width 253 height 16
click at [497, 291] on div "Review Required" at bounding box center [534, 298] width 289 height 32
click at [632, 233] on div at bounding box center [528, 228] width 253 height 16
click at [521, 264] on div "All" at bounding box center [534, 266] width 289 height 32
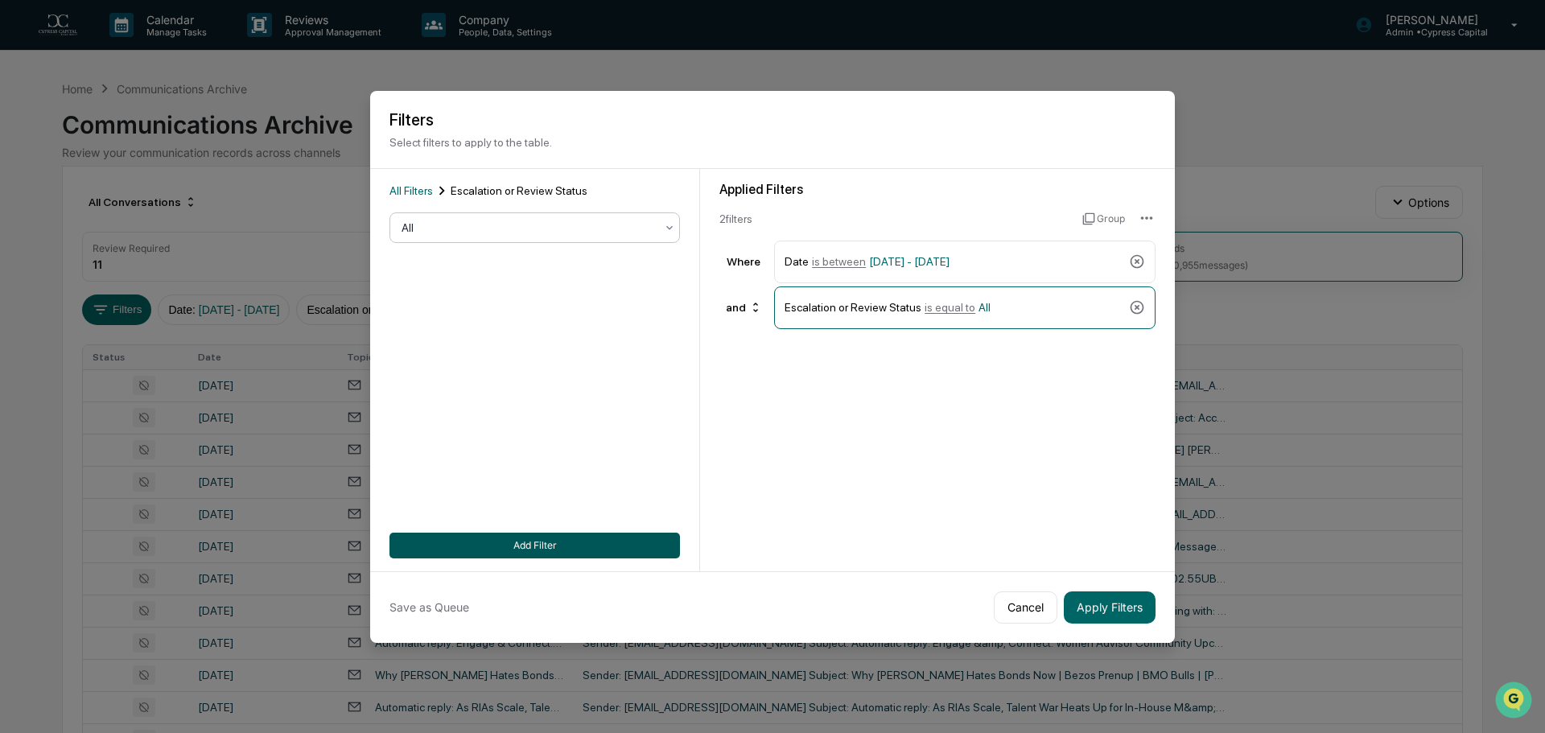
click at [544, 551] on button "Add Filter" at bounding box center [534, 546] width 290 height 26
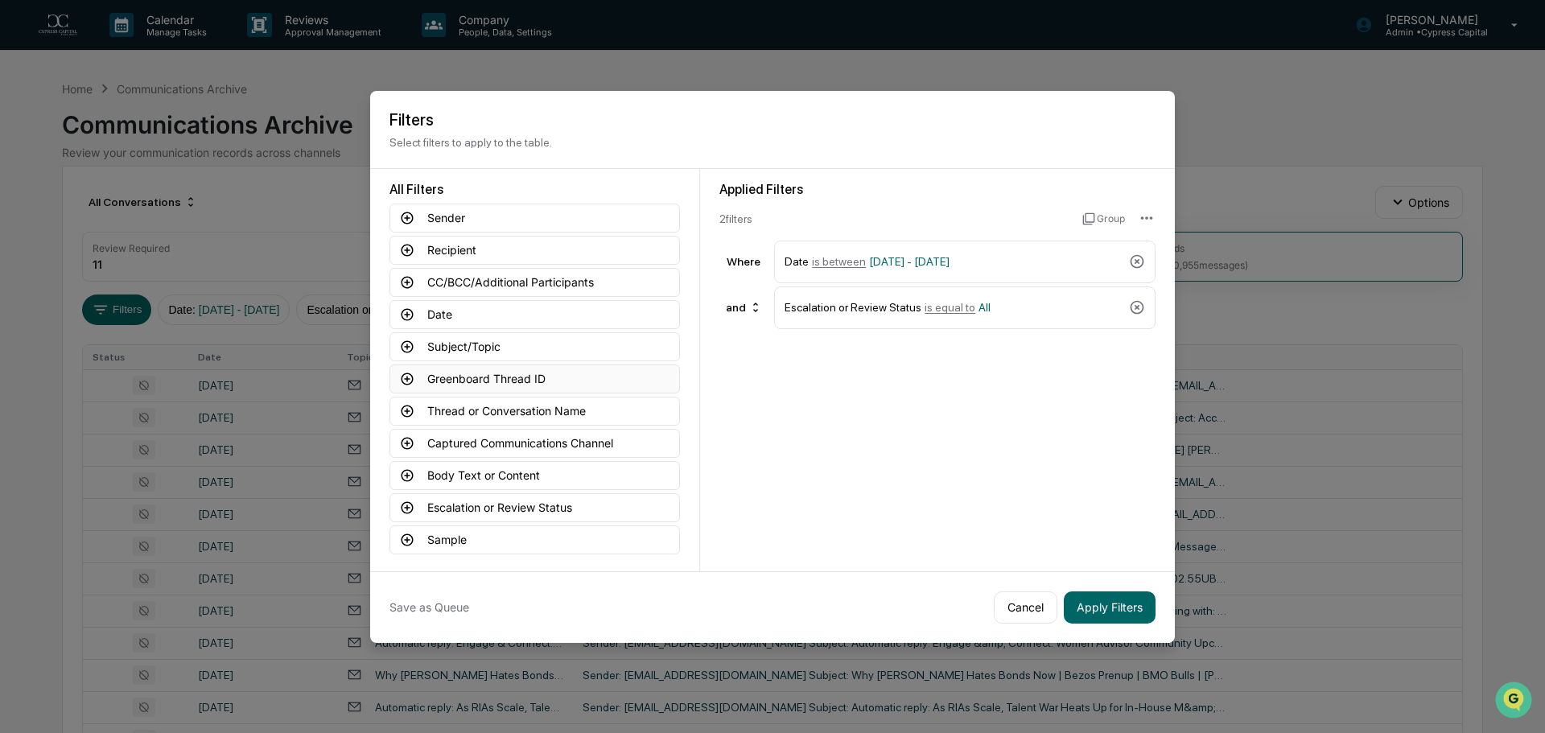
click at [558, 377] on button "Greenboard Thread ID" at bounding box center [534, 379] width 290 height 29
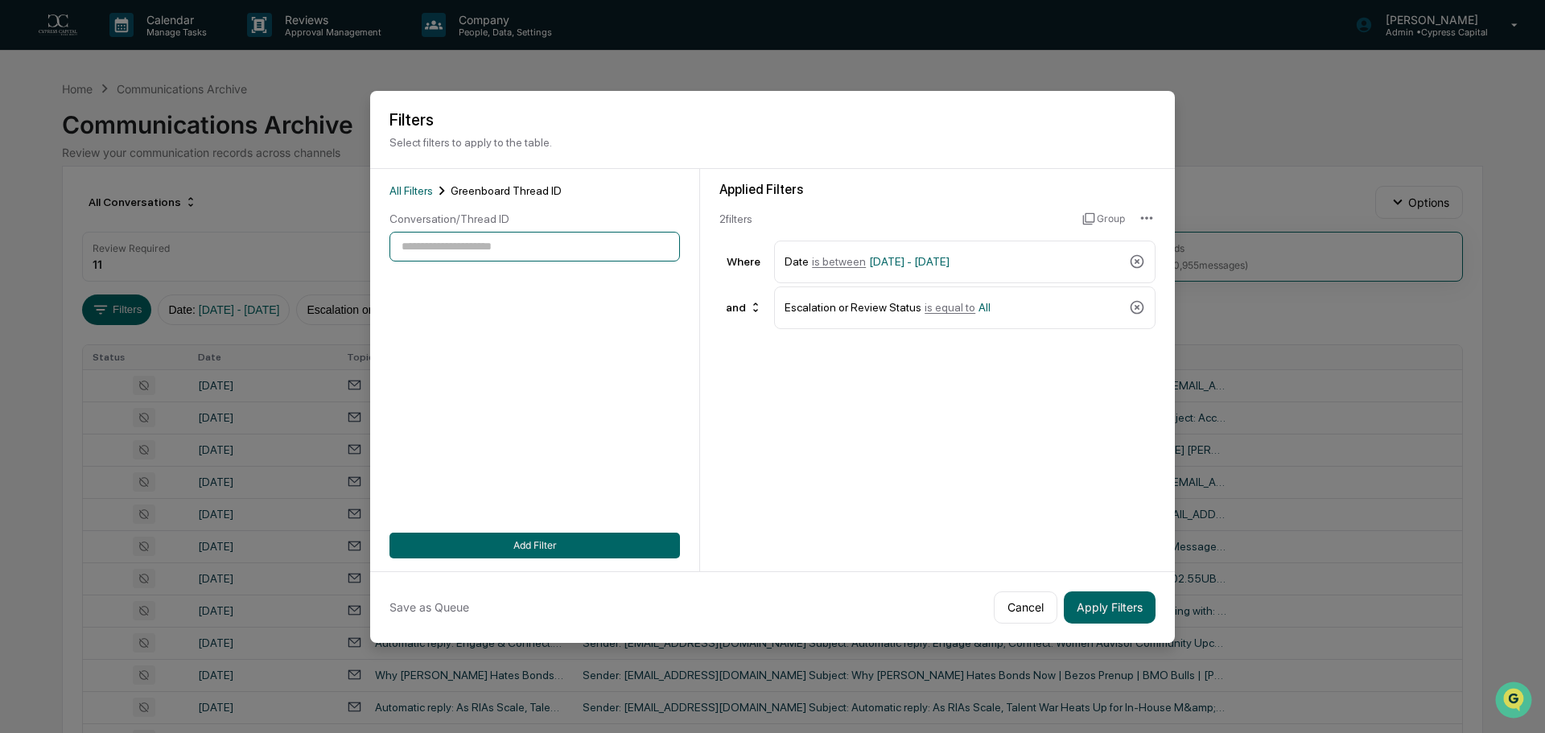
click at [501, 249] on input at bounding box center [534, 247] width 290 height 30
click at [423, 191] on span "All Filters" at bounding box center [410, 190] width 43 height 13
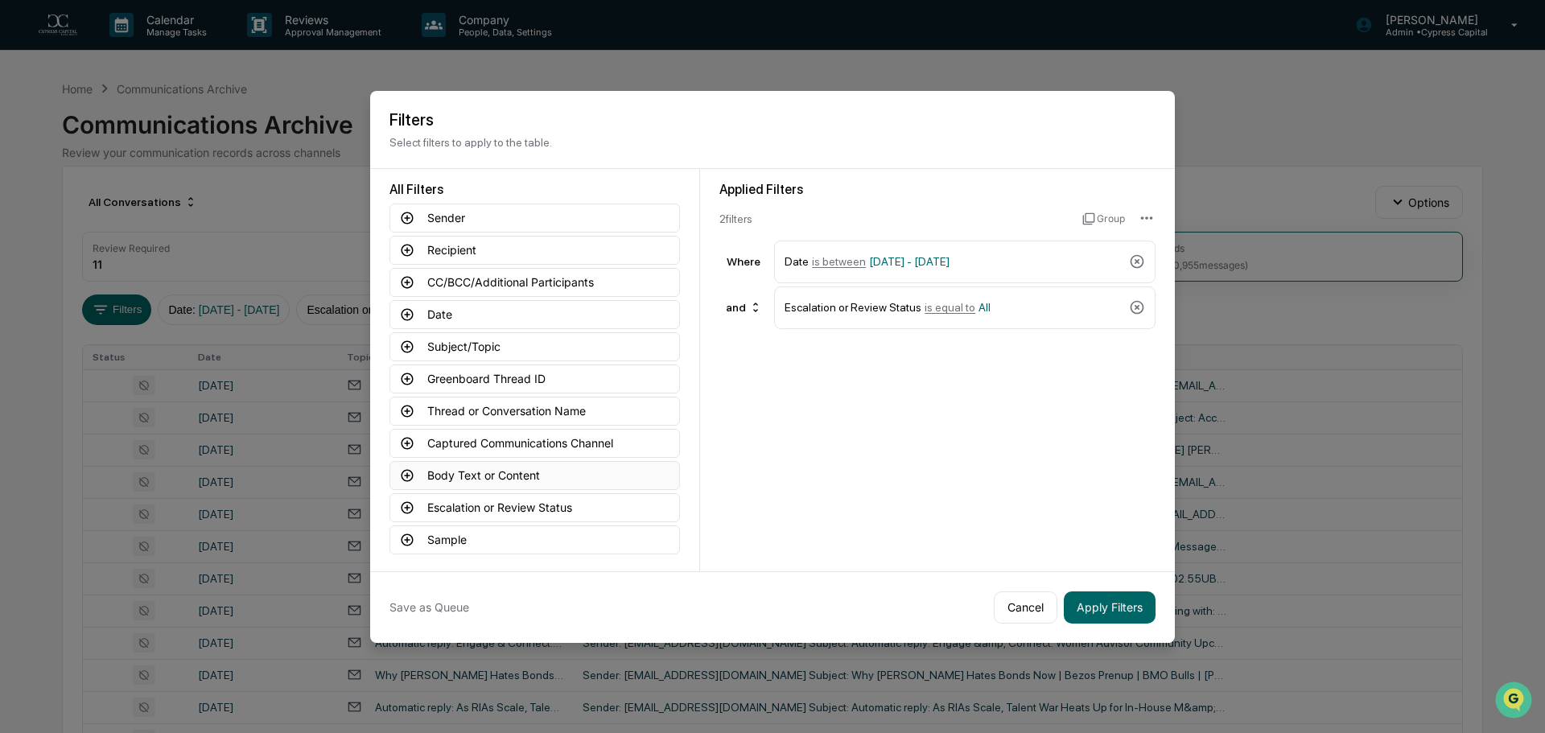
click at [521, 474] on button "Body Text or Content" at bounding box center [534, 475] width 290 height 29
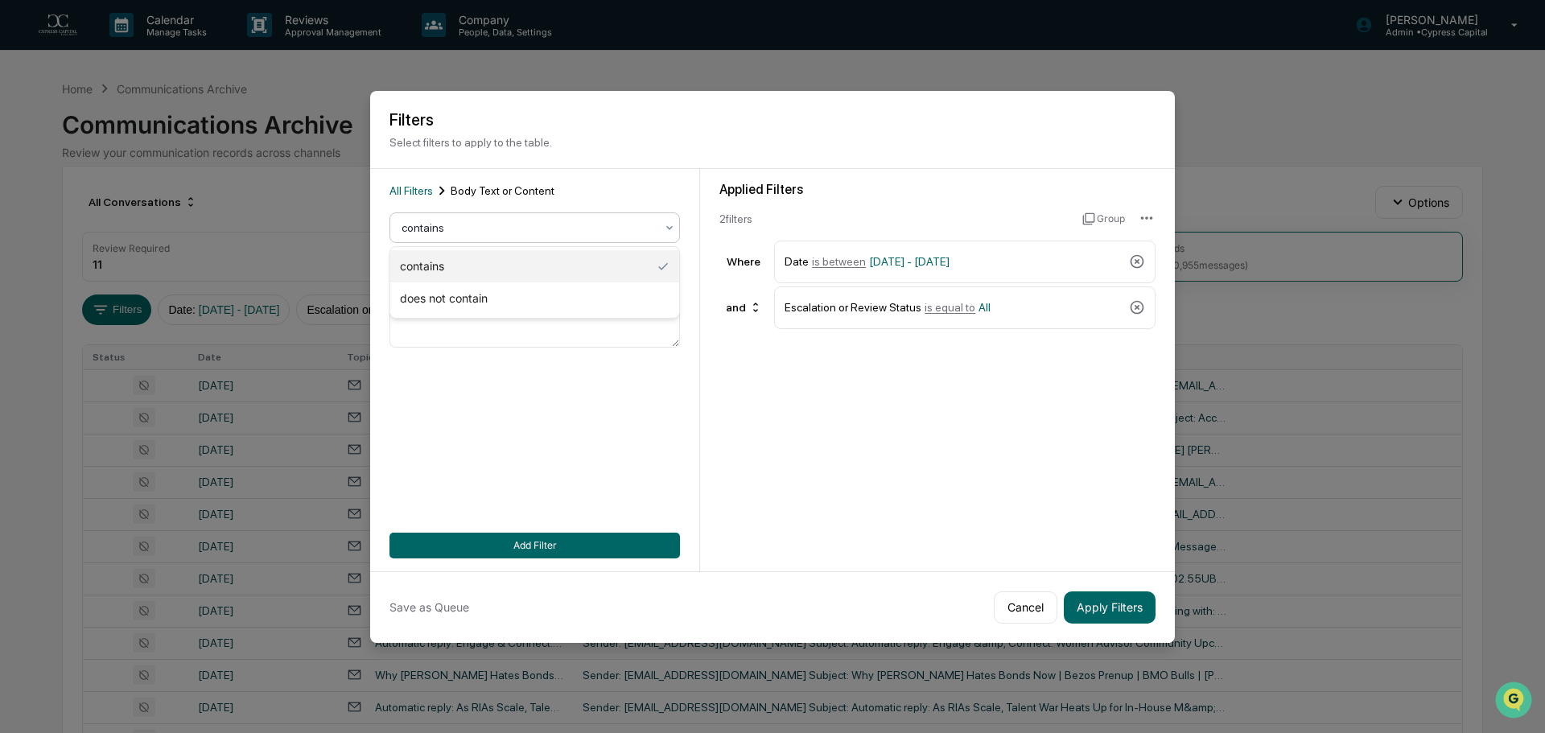
click at [497, 227] on div at bounding box center [528, 228] width 253 height 16
click at [585, 461] on div "All Filters Body Text or Content 2 results available. Use Up and Down to choose…" at bounding box center [534, 370] width 290 height 377
click at [546, 291] on textarea at bounding box center [534, 298] width 290 height 98
click at [512, 277] on textarea at bounding box center [534, 298] width 290 height 98
click at [511, 306] on textarea at bounding box center [534, 298] width 290 height 98
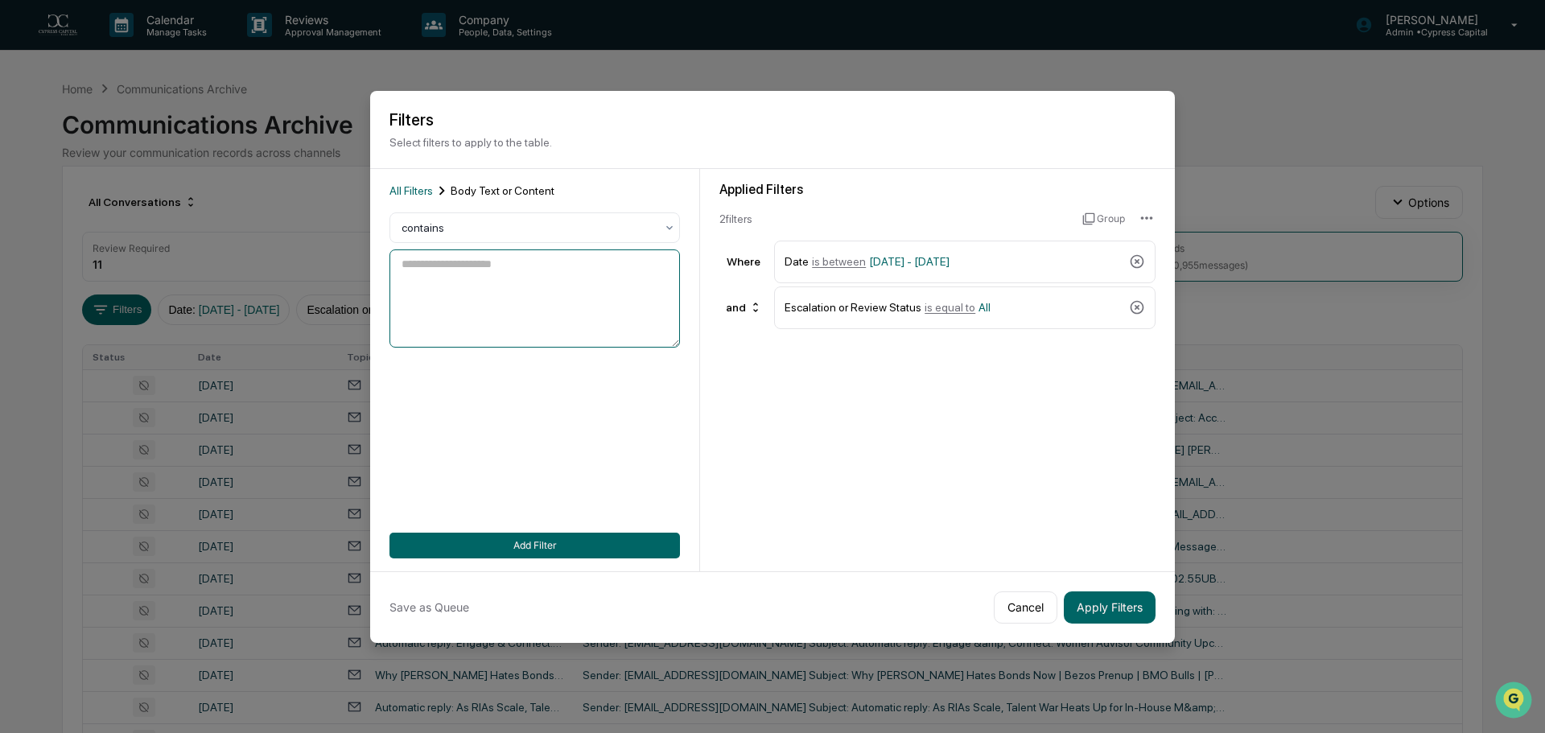
click at [465, 303] on textarea at bounding box center [534, 298] width 290 height 98
paste textarea "**********"
click at [505, 328] on textarea "**********" at bounding box center [534, 298] width 290 height 98
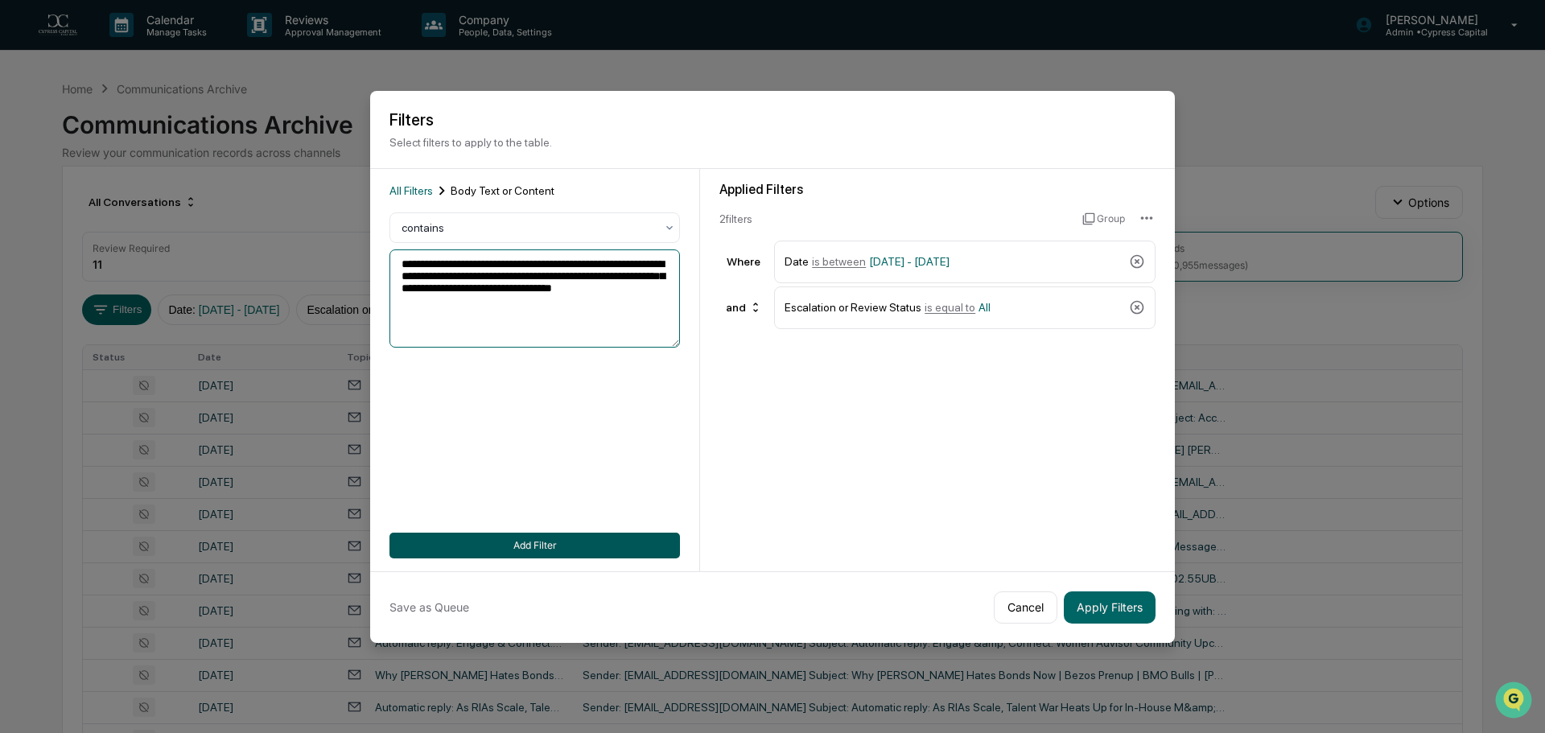
type textarea "**********"
click at [522, 548] on button "Add Filter" at bounding box center [534, 546] width 290 height 26
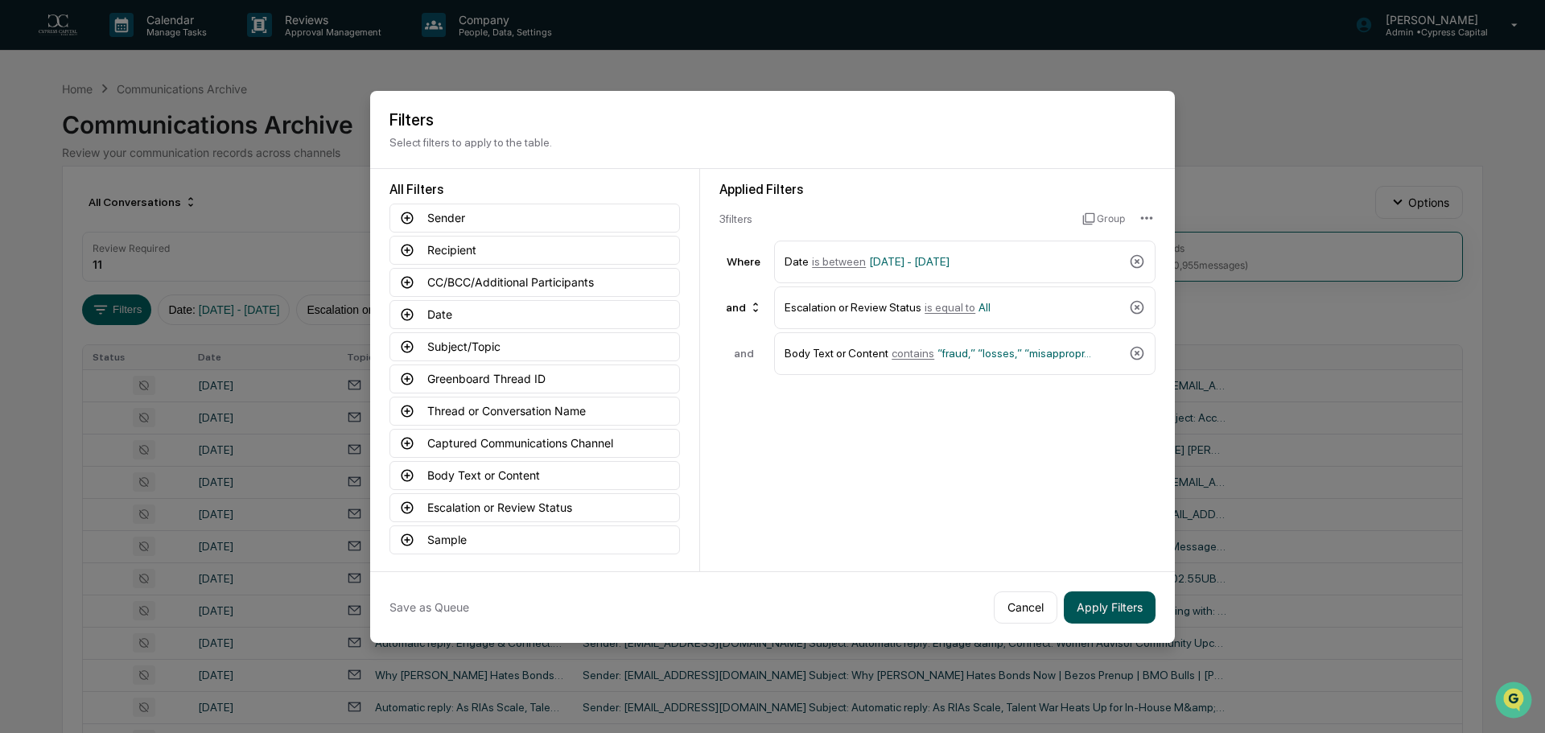
click at [1123, 606] on button "Apply Filters" at bounding box center [1110, 607] width 92 height 32
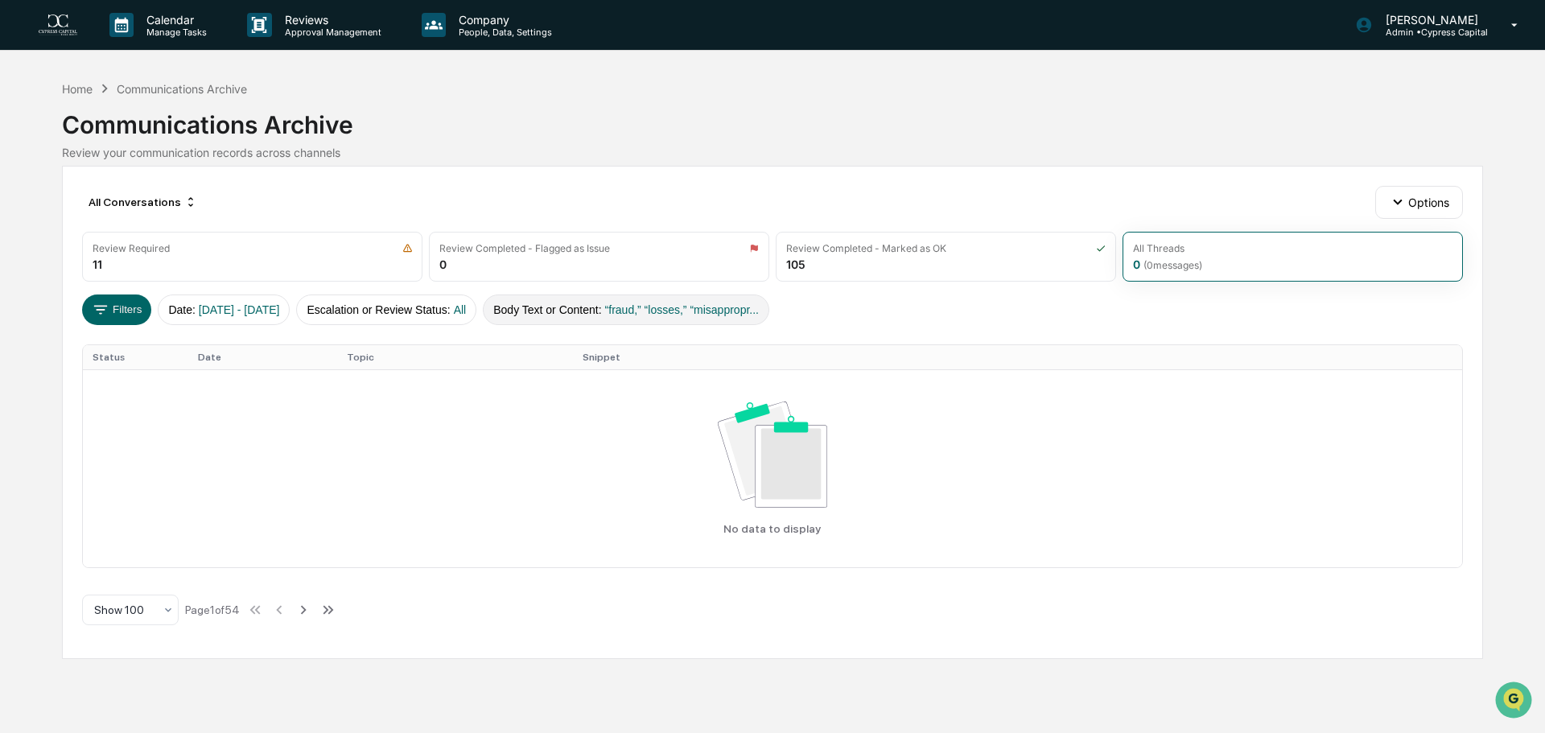
click at [628, 311] on button "Body Text or Content : “fraud,” “losses,” “misappropr..." at bounding box center [626, 310] width 286 height 31
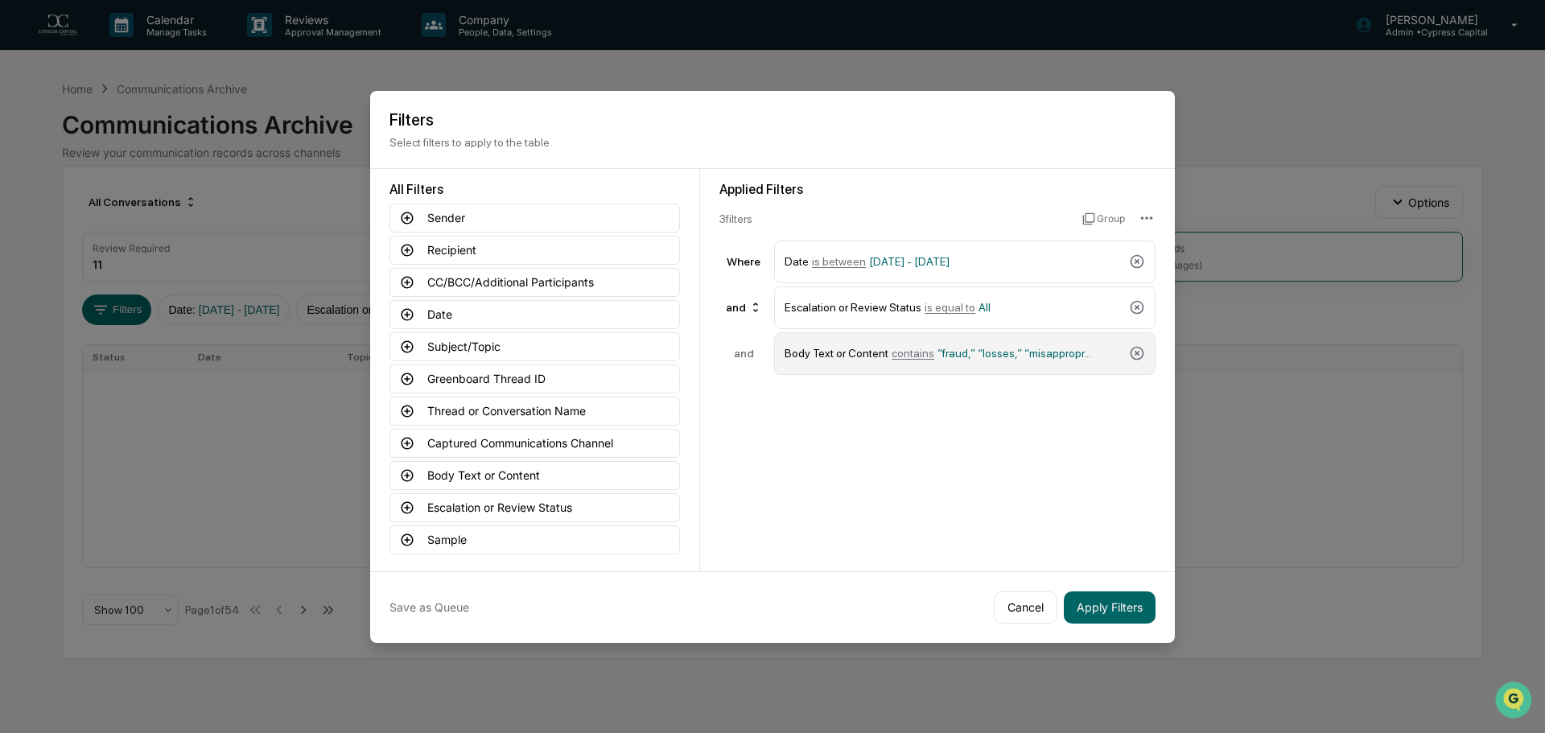
click at [966, 349] on span "“fraud,” “losses,” “misappropr..." at bounding box center [1014, 353] width 154 height 13
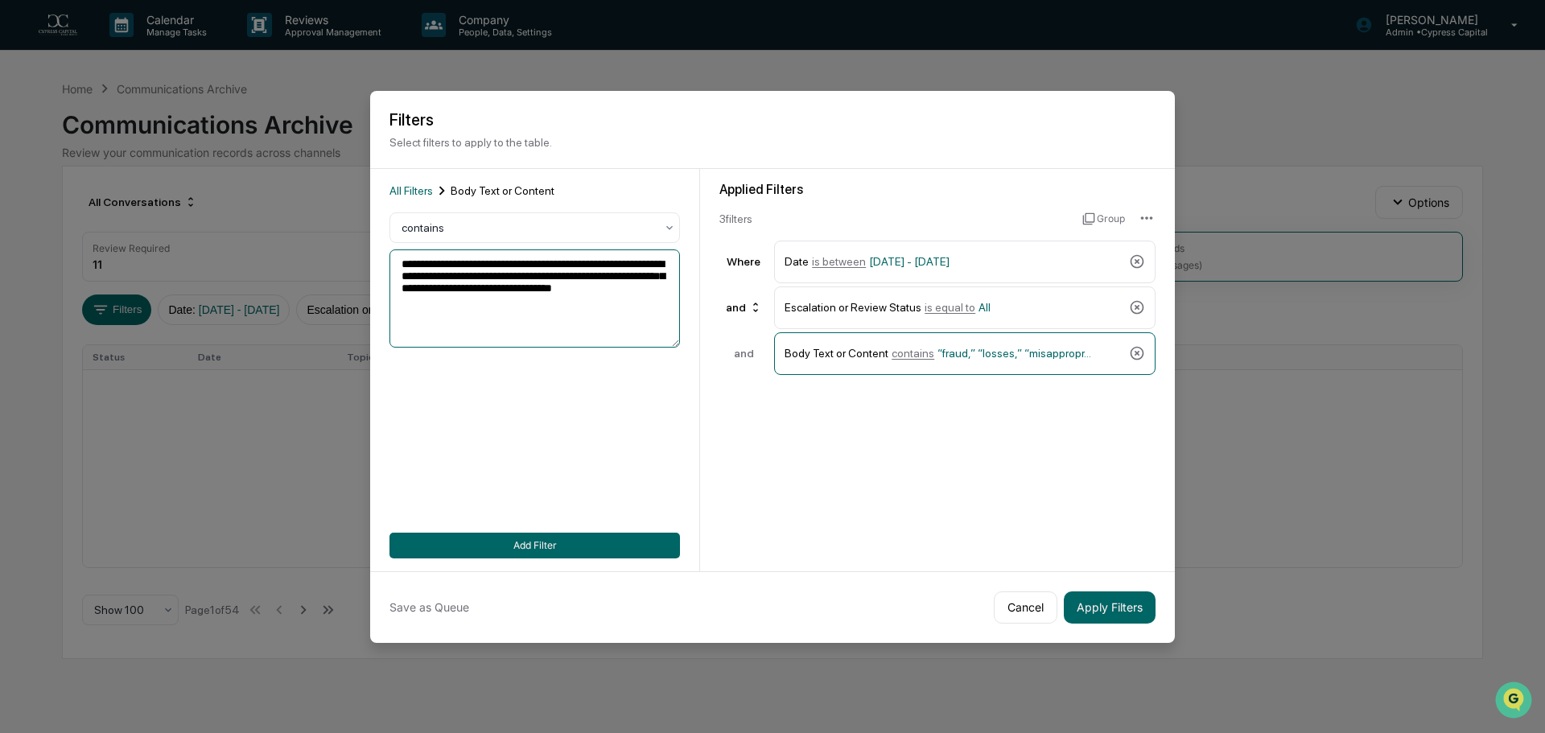
drag, startPoint x: 409, startPoint y: 262, endPoint x: 357, endPoint y: 259, distance: 51.6
click at [357, 259] on body "**********" at bounding box center [772, 366] width 1545 height 733
click at [411, 261] on textarea "**********" at bounding box center [534, 298] width 290 height 98
drag, startPoint x: 407, startPoint y: 261, endPoint x: 383, endPoint y: 261, distance: 24.1
click at [383, 261] on div "**********" at bounding box center [535, 370] width 330 height 402
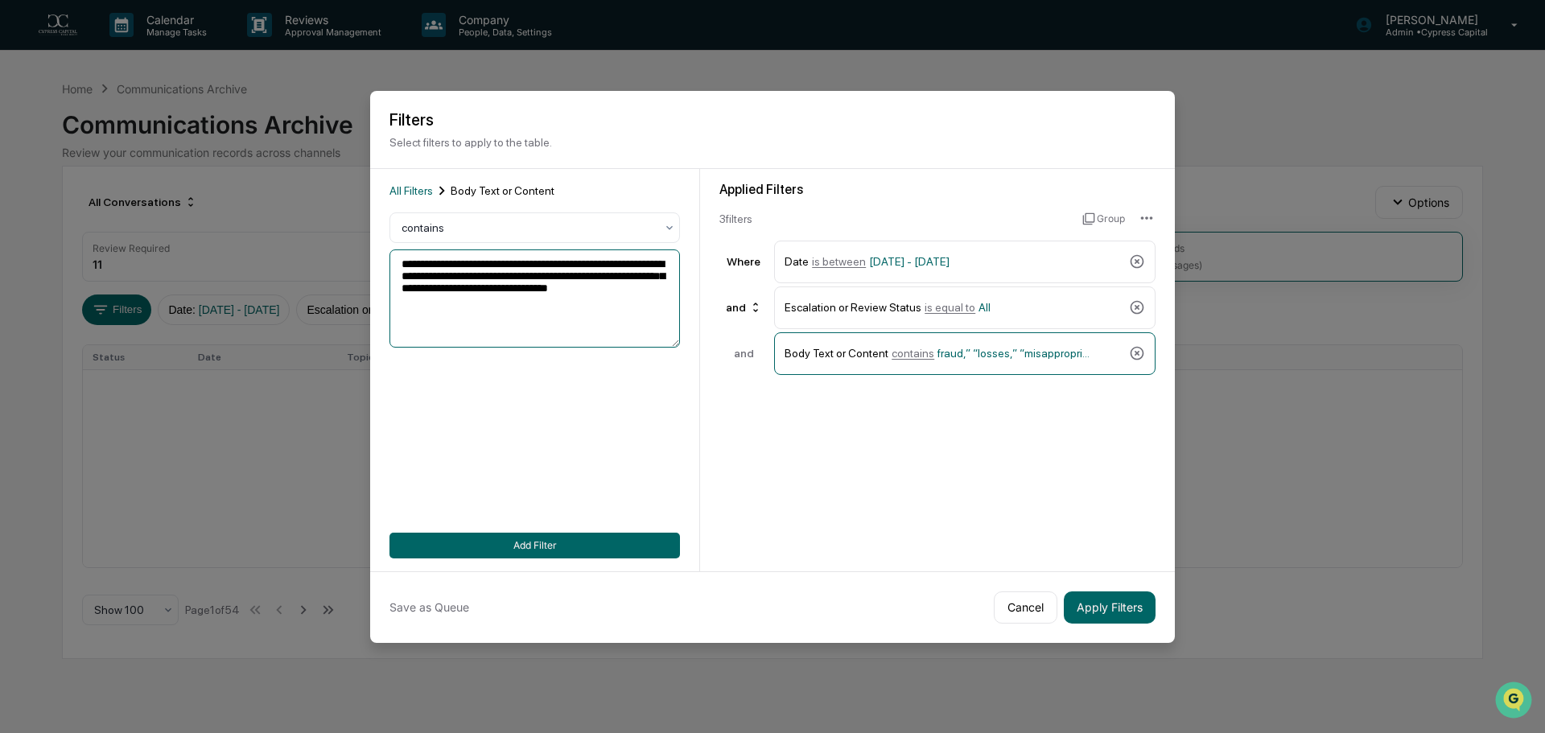
drag, startPoint x: 439, startPoint y: 262, endPoint x: 431, endPoint y: 261, distance: 8.9
click at [431, 261] on textarea "**********" at bounding box center [534, 298] width 290 height 98
drag, startPoint x: 472, startPoint y: 262, endPoint x: 463, endPoint y: 261, distance: 8.9
click at [463, 261] on textarea "**********" at bounding box center [534, 298] width 290 height 98
click at [549, 259] on textarea "**********" at bounding box center [534, 298] width 290 height 98
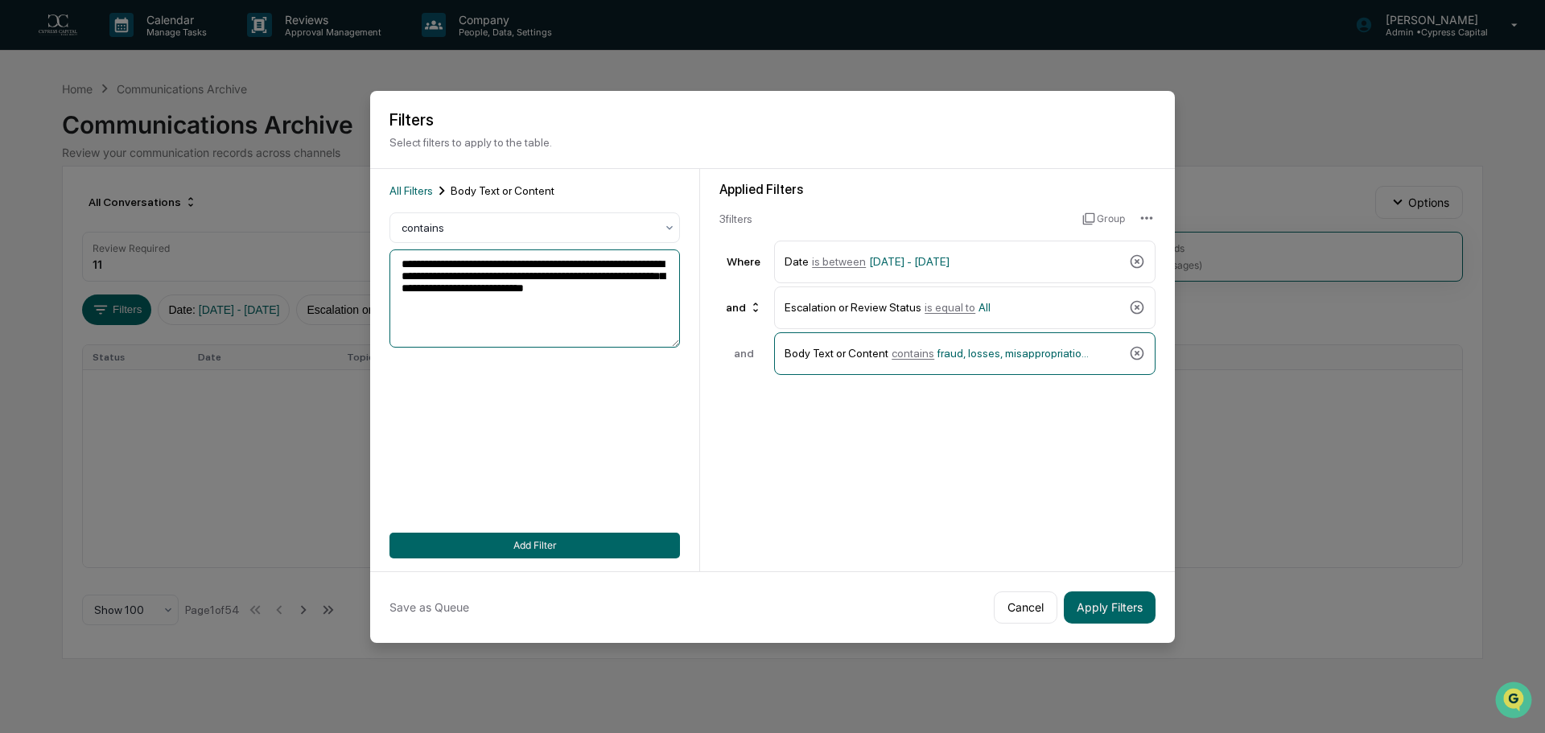
click at [545, 261] on textarea "**********" at bounding box center [534, 298] width 290 height 98
click at [546, 262] on textarea "**********" at bounding box center [534, 298] width 290 height 98
click at [550, 262] on textarea "**********" at bounding box center [534, 298] width 290 height 98
click at [591, 262] on textarea "**********" at bounding box center [534, 298] width 290 height 98
click at [592, 261] on textarea "**********" at bounding box center [534, 298] width 290 height 98
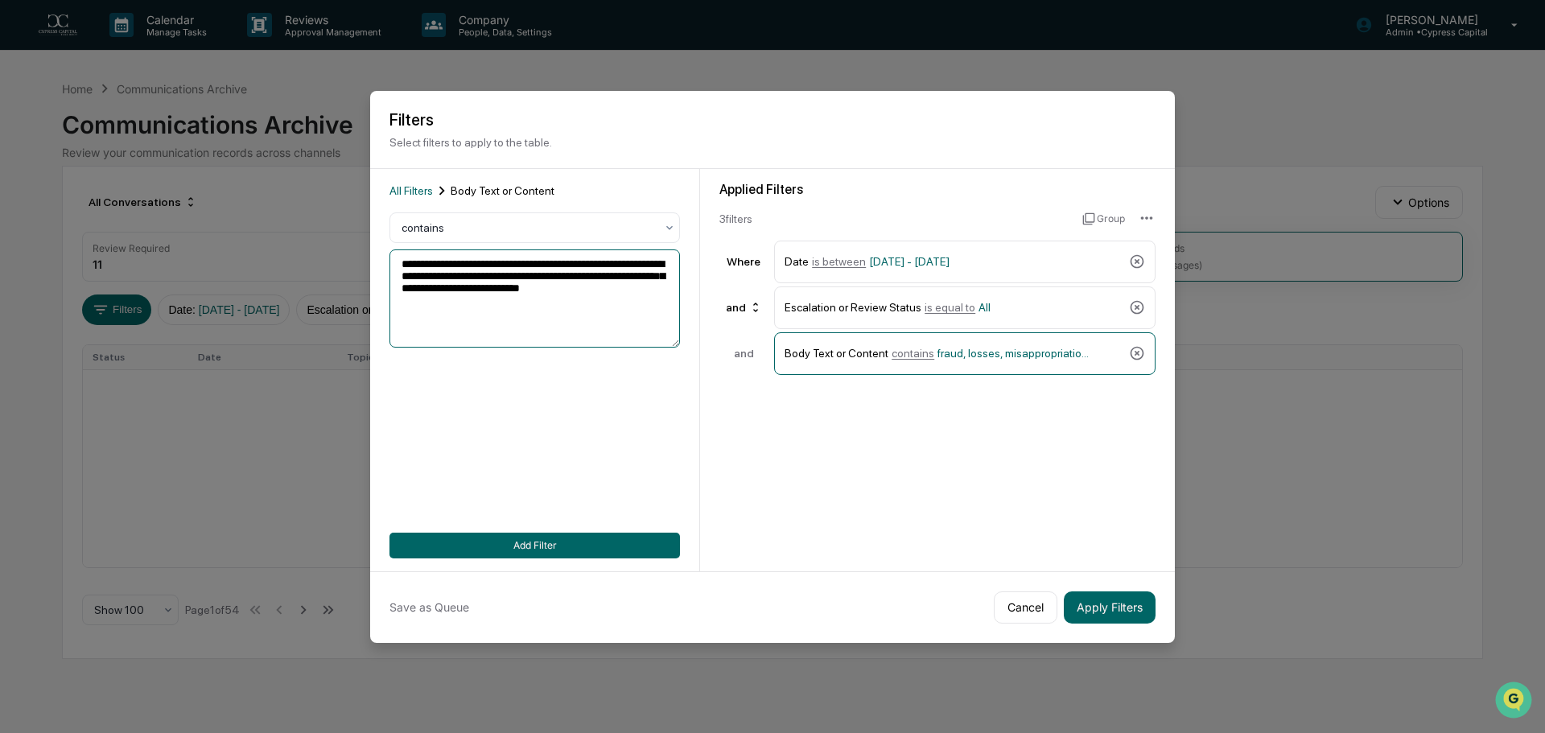
click at [645, 262] on textarea "**********" at bounding box center [534, 298] width 290 height 98
click at [643, 262] on textarea "**********" at bounding box center [534, 298] width 290 height 98
click at [410, 273] on textarea "**********" at bounding box center [534, 298] width 290 height 98
click at [406, 276] on textarea "**********" at bounding box center [534, 298] width 290 height 98
click at [453, 274] on textarea "**********" at bounding box center [534, 298] width 290 height 98
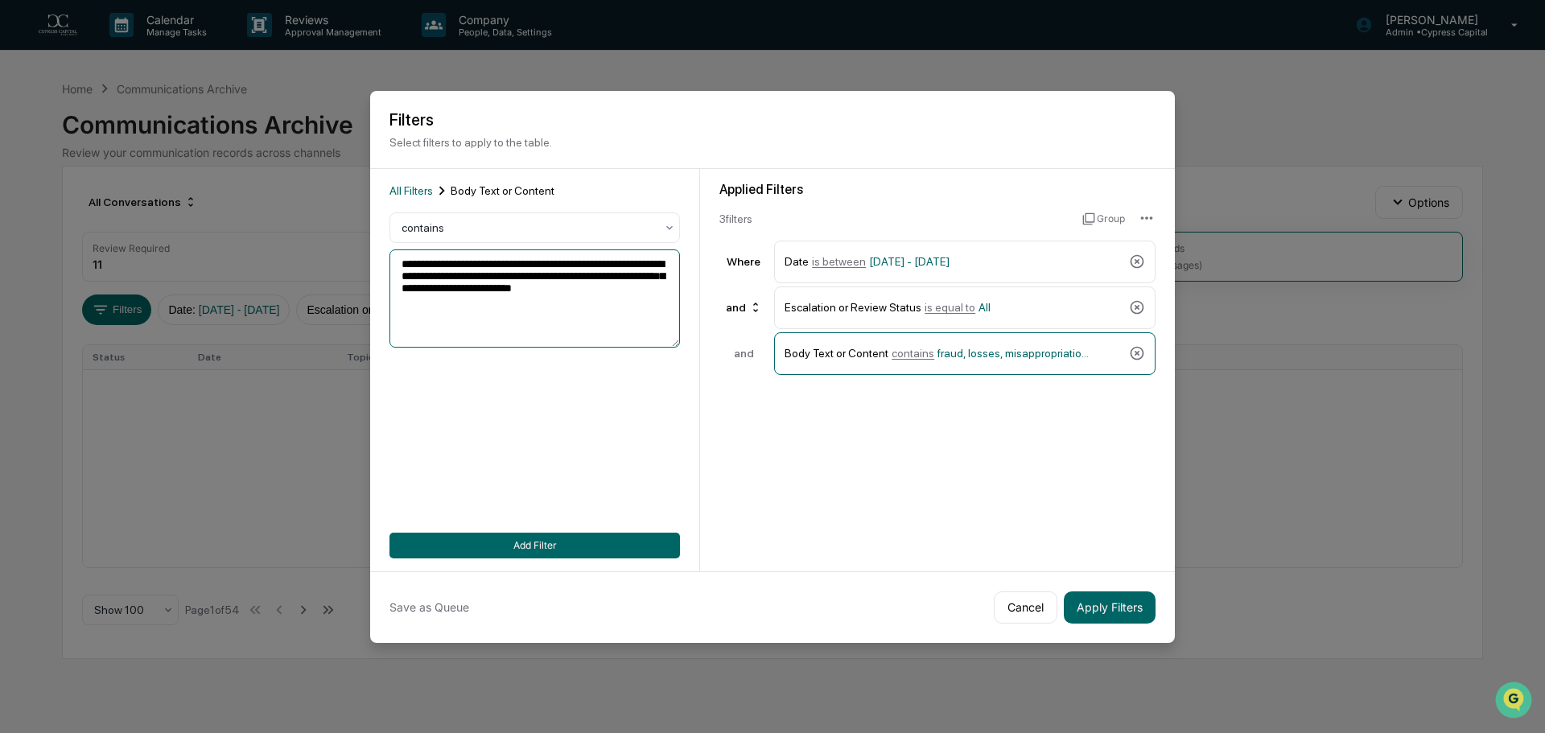
drag, startPoint x: 458, startPoint y: 275, endPoint x: 448, endPoint y: 275, distance: 9.7
click at [448, 275] on textarea "**********" at bounding box center [534, 298] width 290 height 98
drag, startPoint x: 509, startPoint y: 274, endPoint x: 501, endPoint y: 273, distance: 8.1
click at [501, 273] on textarea "**********" at bounding box center [534, 298] width 290 height 98
click at [551, 274] on textarea "**********" at bounding box center [534, 298] width 290 height 98
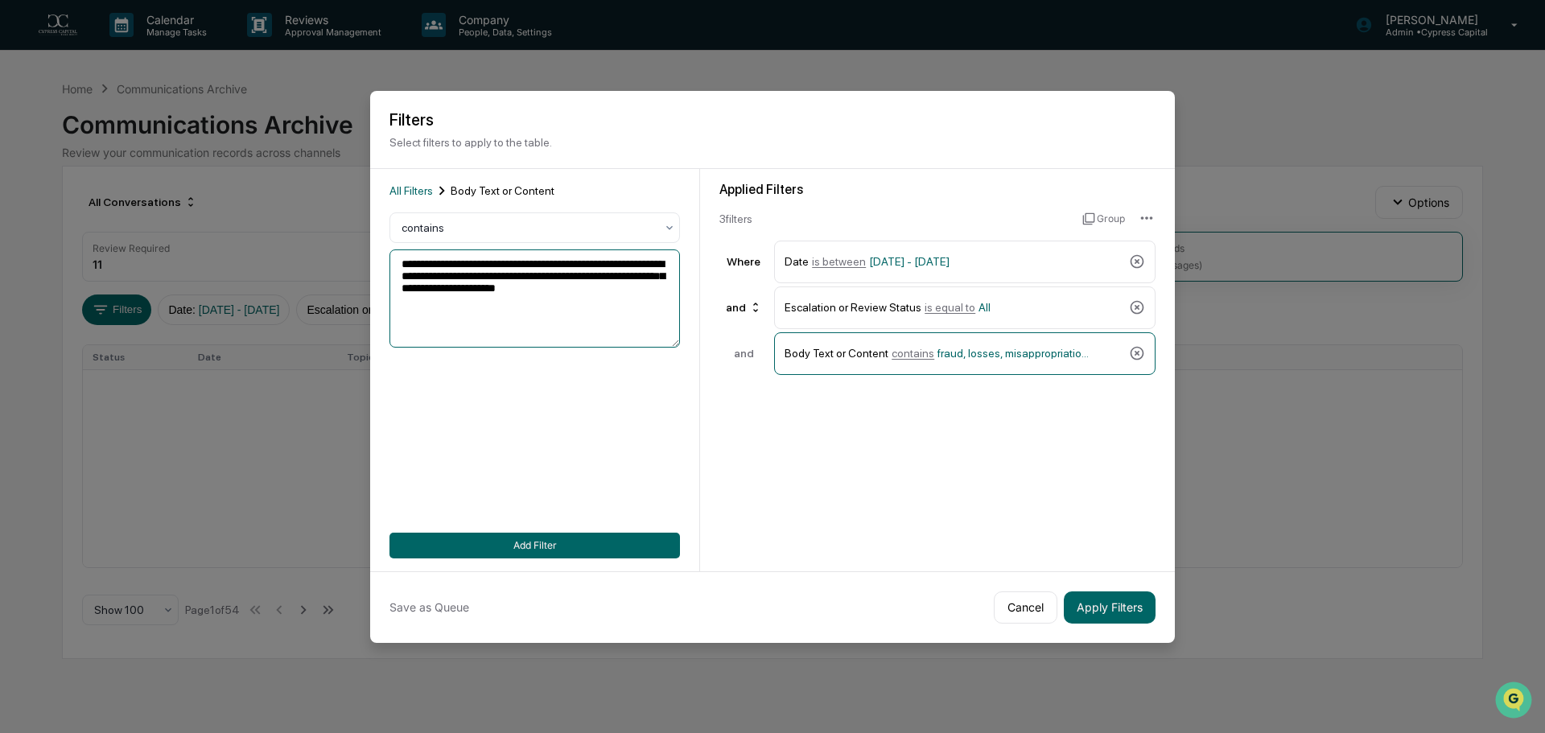
click at [554, 274] on textarea "**********" at bounding box center [534, 298] width 290 height 98
click at [614, 275] on textarea "**********" at bounding box center [534, 298] width 290 height 98
click at [405, 288] on textarea "**********" at bounding box center [534, 298] width 290 height 98
click at [461, 288] on textarea "**********" at bounding box center [534, 298] width 290 height 98
click at [467, 288] on textarea "**********" at bounding box center [534, 298] width 290 height 98
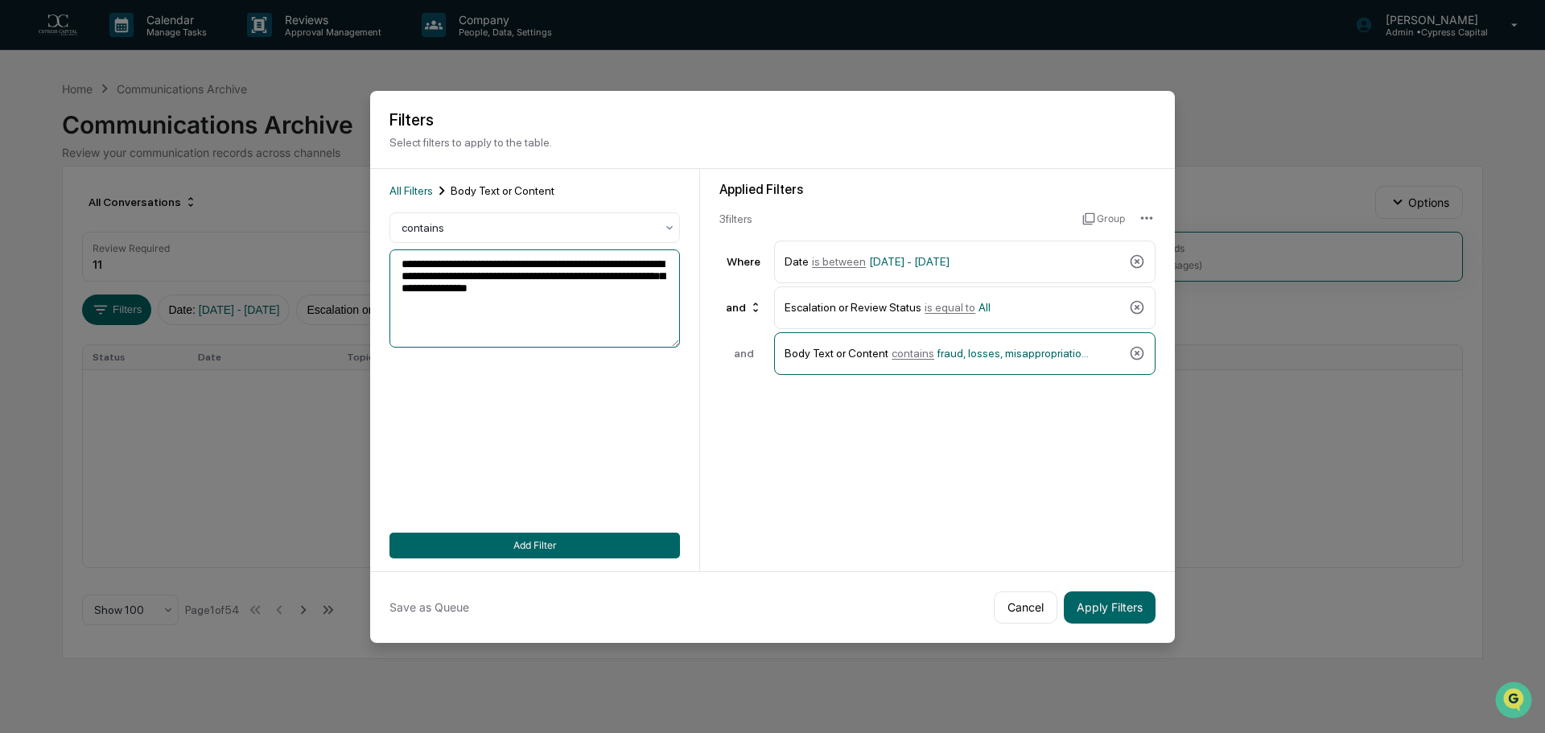
drag, startPoint x: 506, startPoint y: 299, endPoint x: 496, endPoint y: 292, distance: 11.6
click at [496, 292] on textarea "**********" at bounding box center [534, 298] width 290 height 98
click at [456, 291] on textarea "**********" at bounding box center [534, 298] width 290 height 98
click at [437, 290] on textarea "**********" at bounding box center [534, 298] width 290 height 98
click at [464, 290] on textarea "**********" at bounding box center [534, 298] width 290 height 98
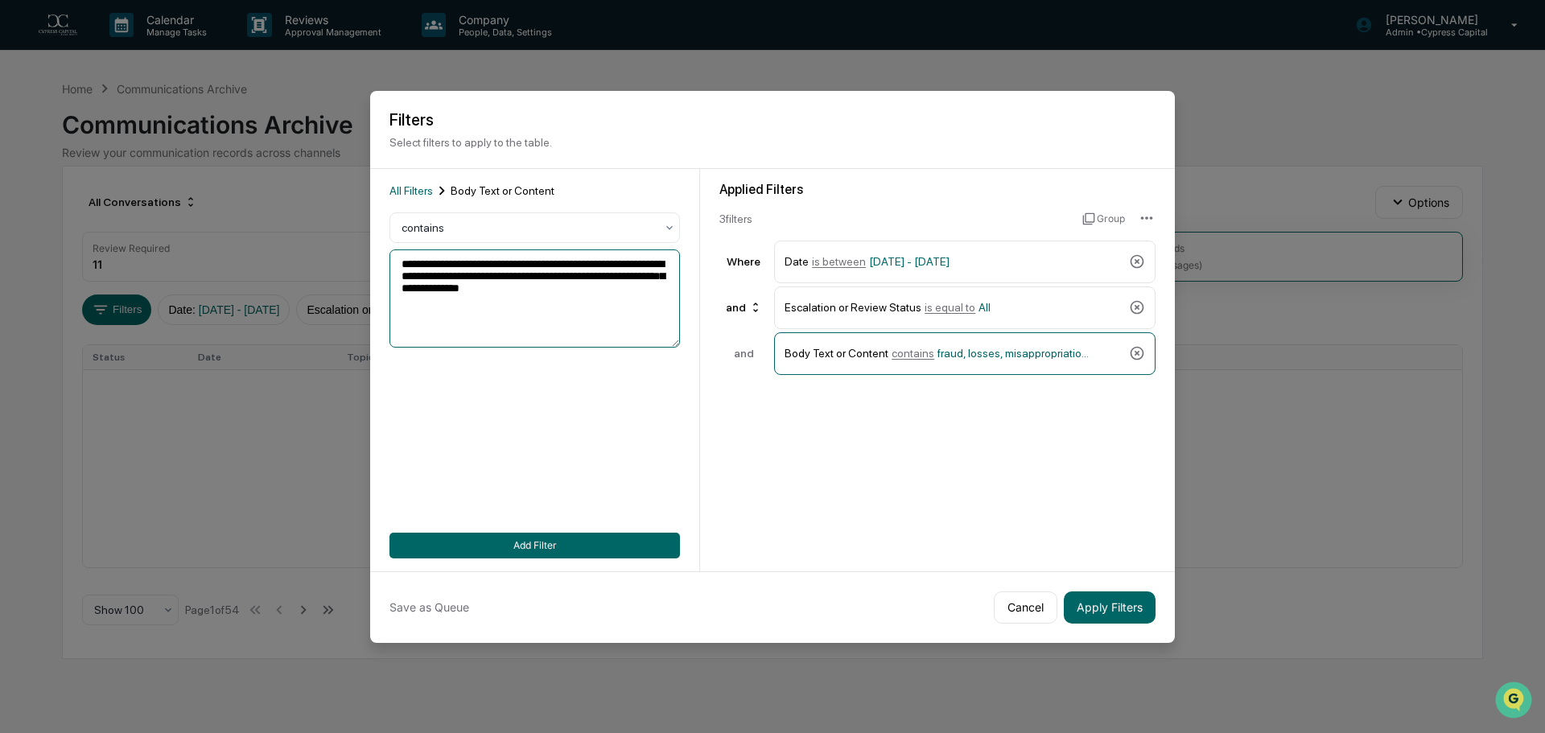
click at [488, 288] on textarea "**********" at bounding box center [534, 298] width 290 height 98
click at [522, 290] on textarea "**********" at bounding box center [534, 298] width 290 height 98
click at [530, 290] on textarea "**********" at bounding box center [534, 298] width 290 height 98
type textarea "**********"
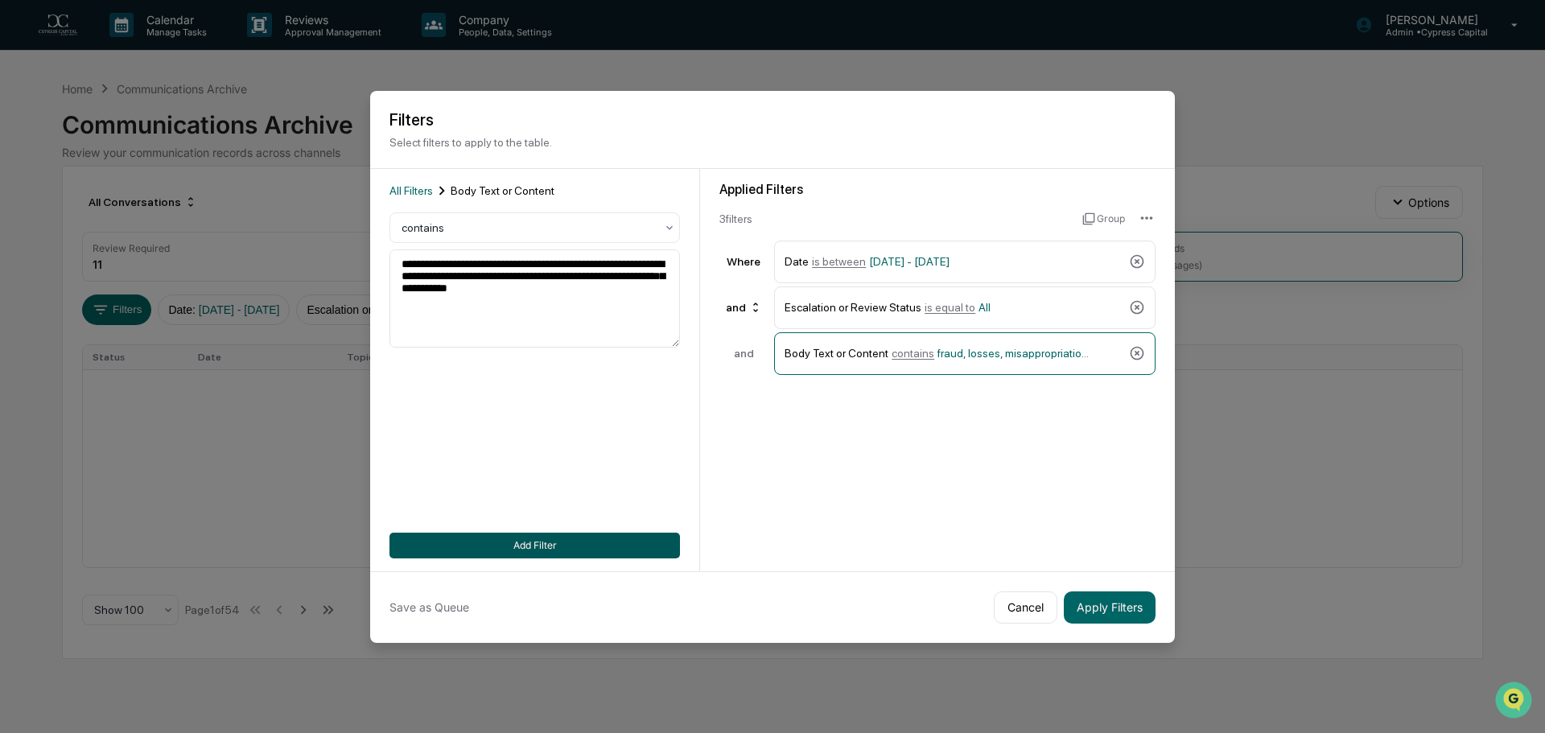
click at [568, 537] on button "Add Filter" at bounding box center [534, 546] width 290 height 26
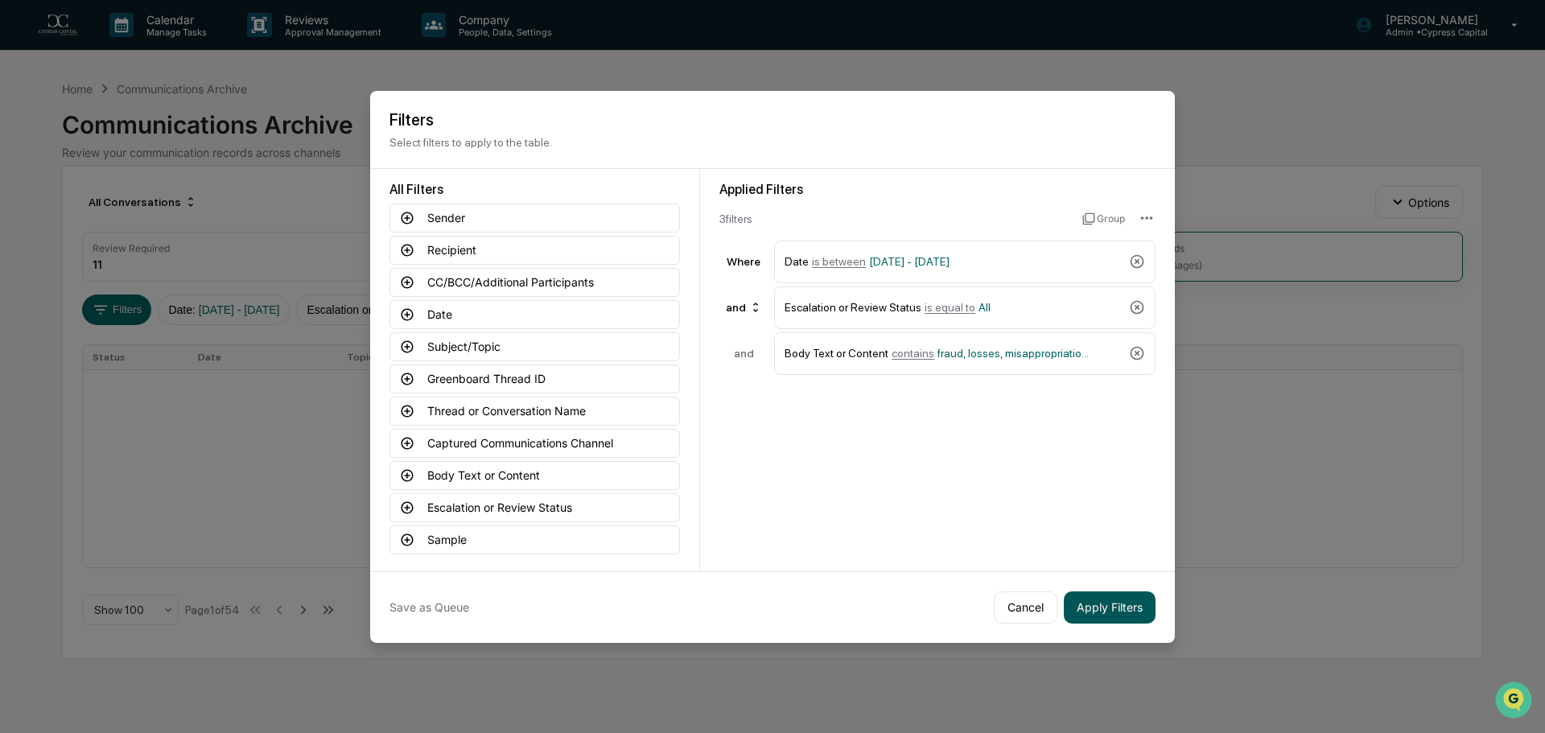
click at [1113, 611] on button "Apply Filters" at bounding box center [1110, 607] width 92 height 32
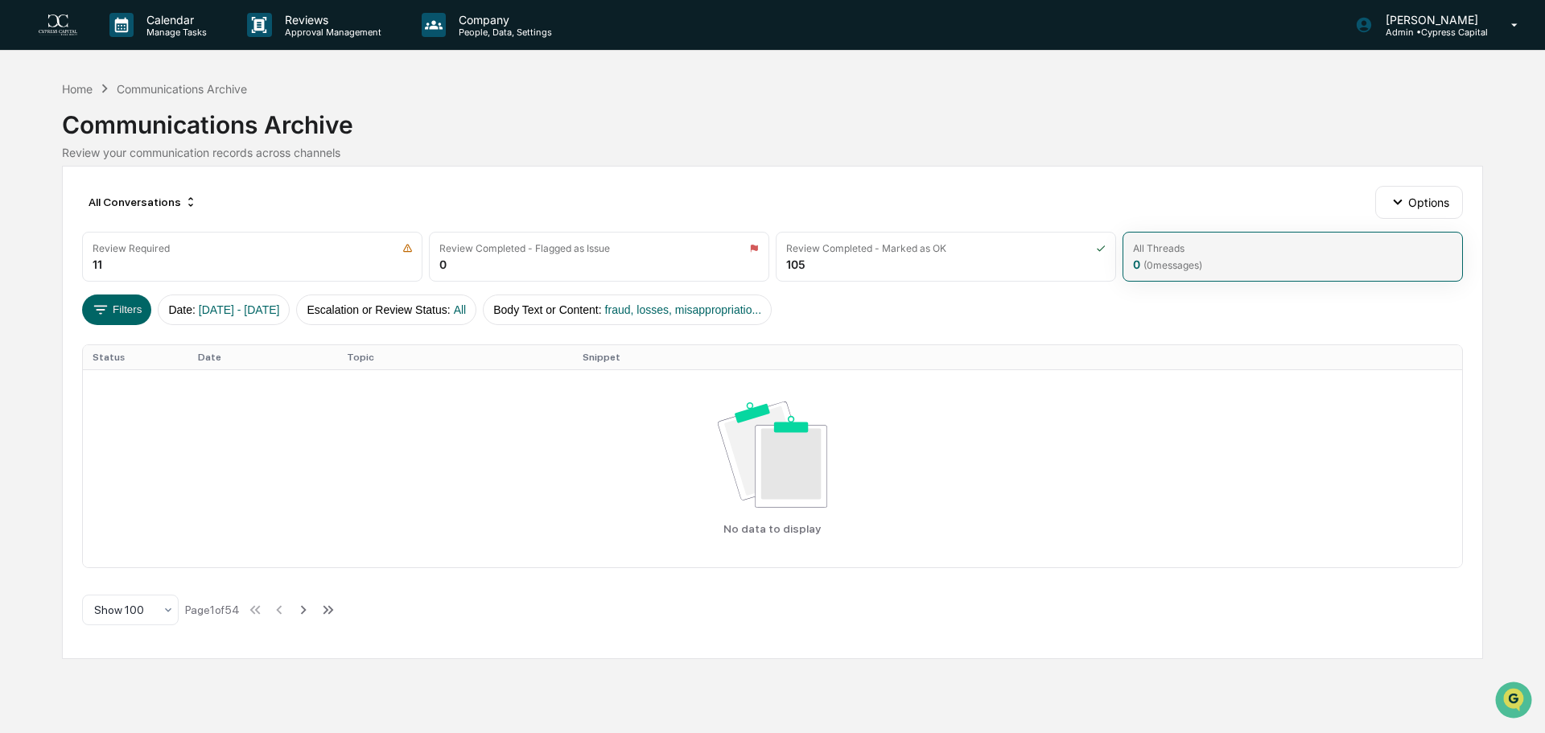
click at [1251, 266] on div "All Threads 0 ( 0 messages)" at bounding box center [1293, 257] width 340 height 50
click at [697, 316] on button "Body Text or Content : fraud, losses, misappropriatio..." at bounding box center [627, 310] width 289 height 31
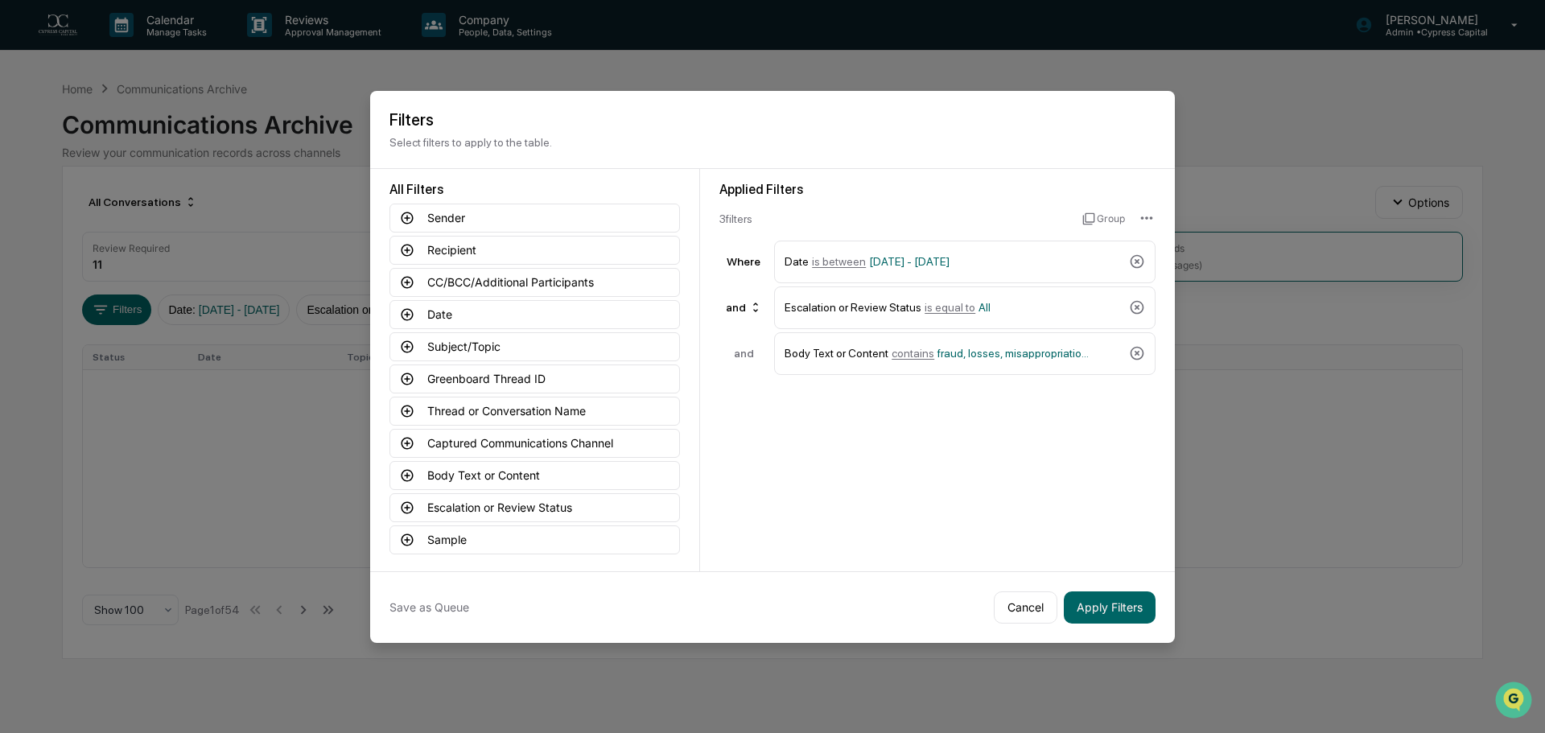
click at [1139, 356] on icon at bounding box center [1137, 353] width 16 height 16
click at [1139, 607] on button "Apply Filters" at bounding box center [1110, 607] width 92 height 32
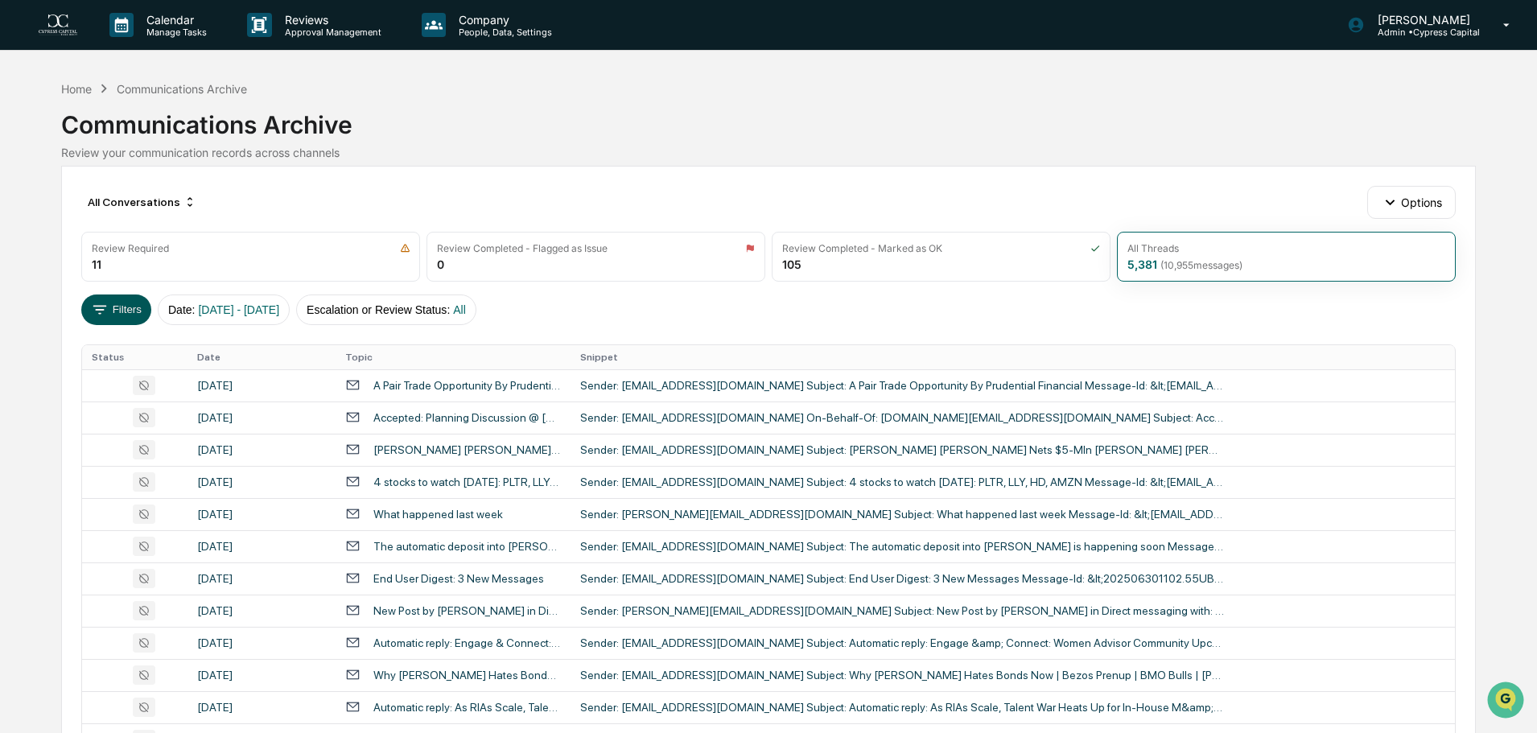
click at [104, 314] on icon at bounding box center [100, 310] width 18 height 18
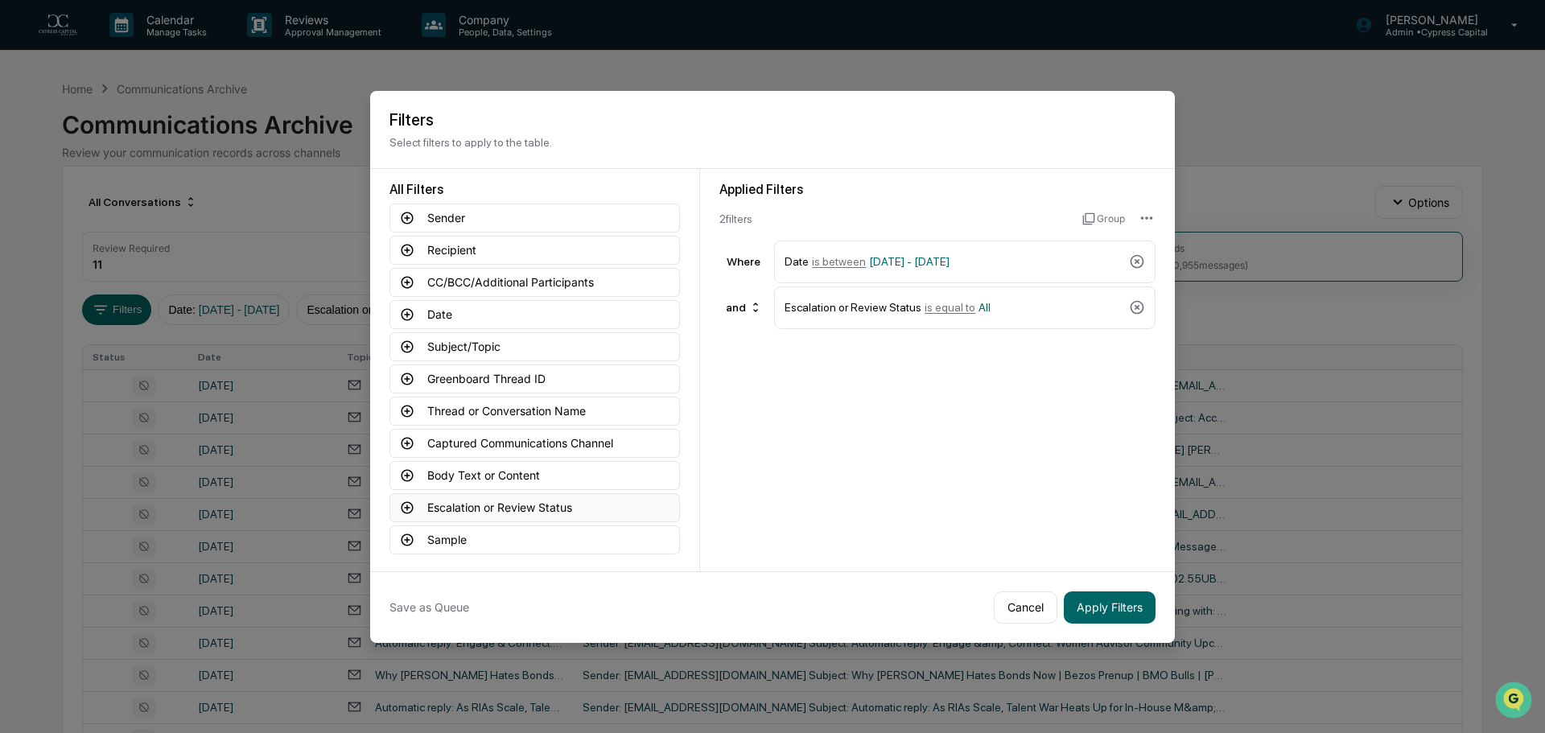
click at [547, 509] on button "Escalation or Review Status" at bounding box center [534, 507] width 290 height 29
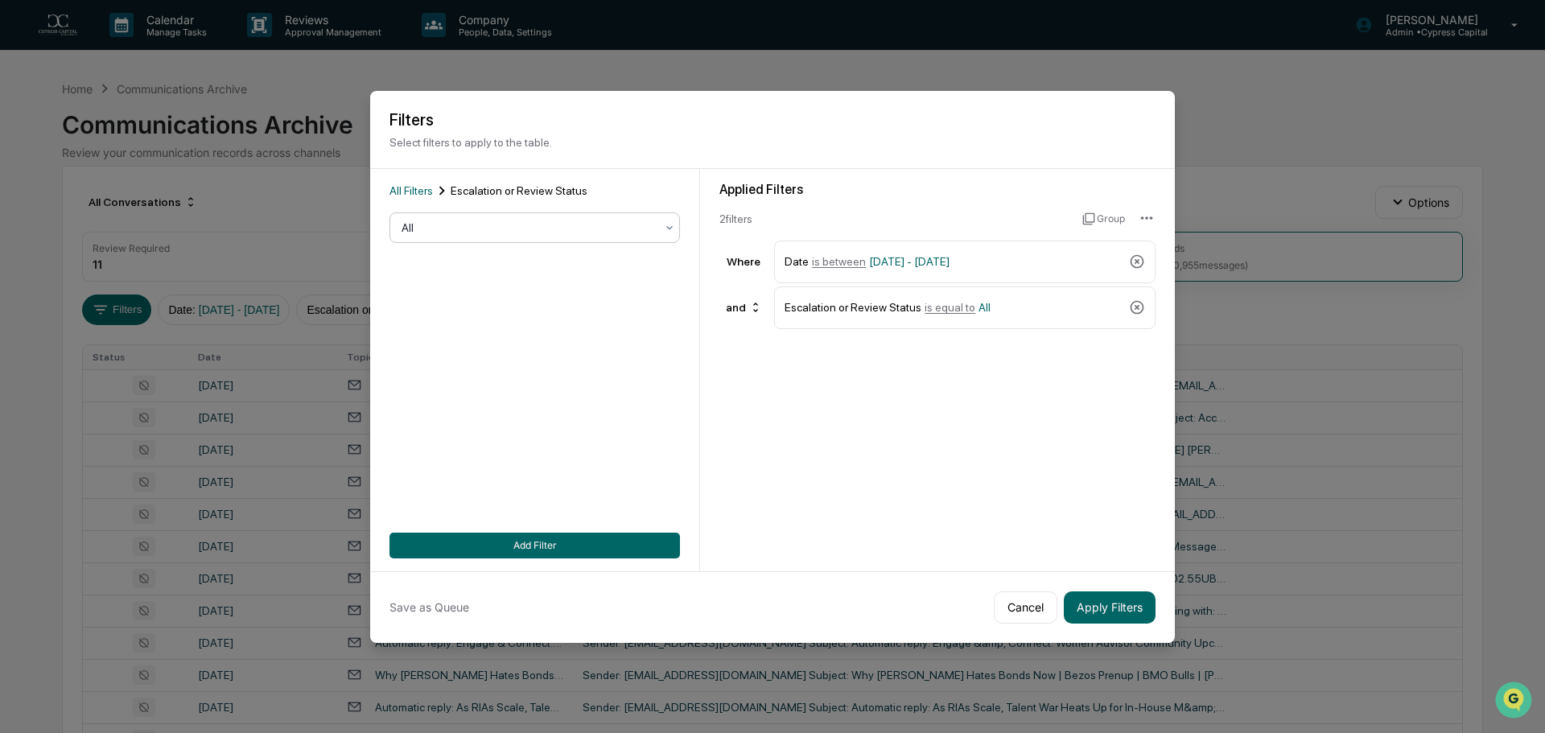
click at [514, 234] on div at bounding box center [528, 228] width 253 height 16
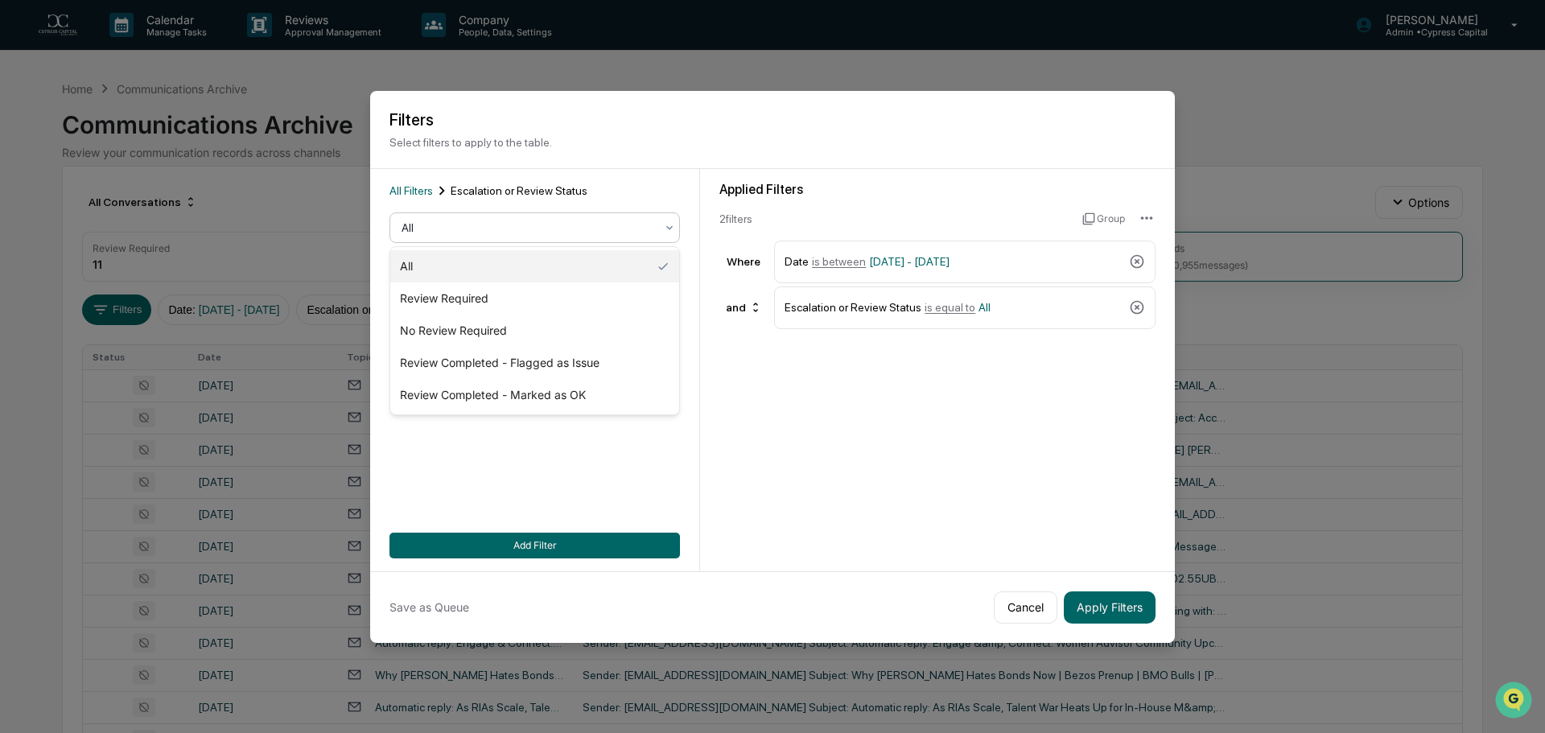
click at [702, 509] on div "Applied Filters 2 filter s Group Where Date is between [DATE] - [DATE] and Esca…" at bounding box center [937, 370] width 475 height 402
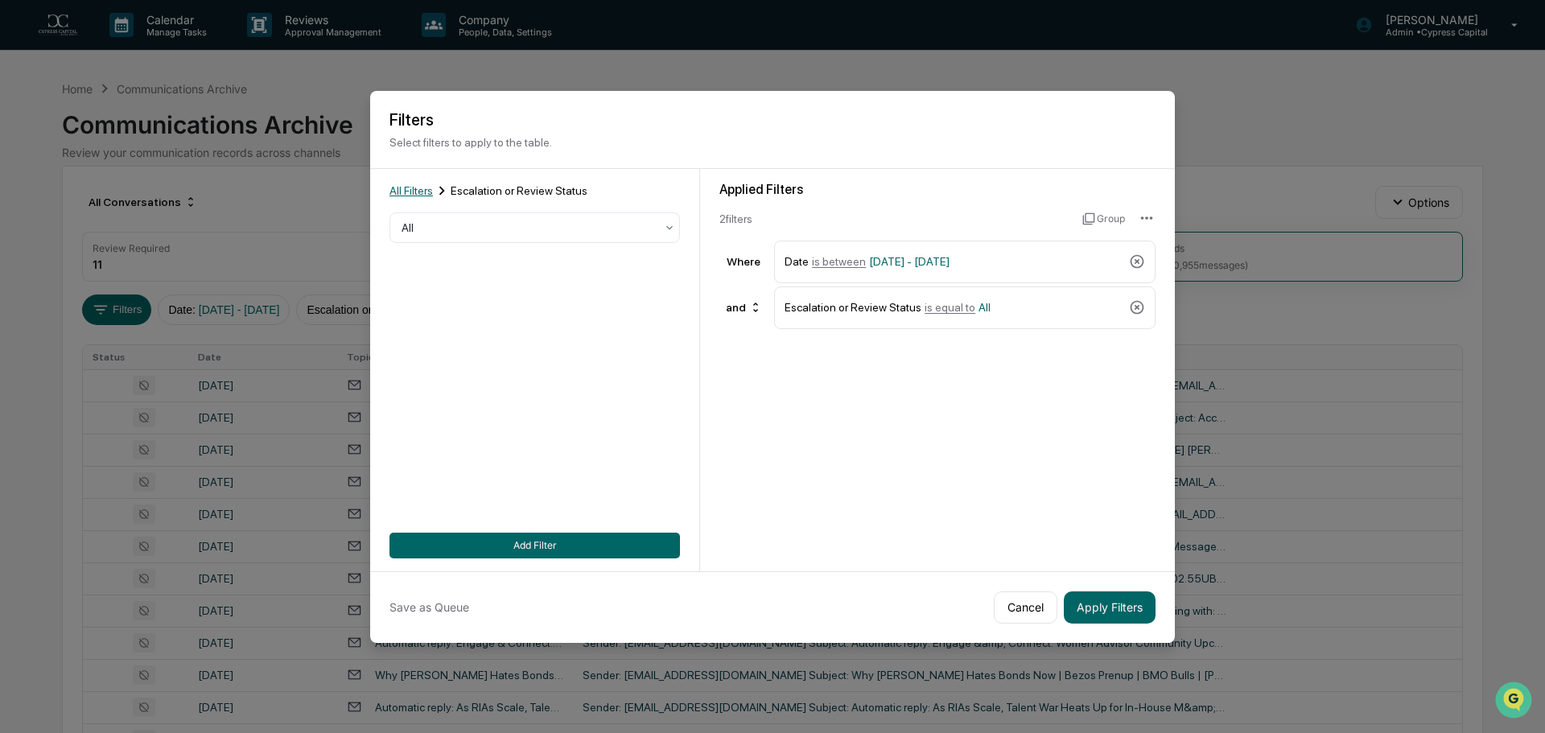
click at [415, 192] on span "All Filters" at bounding box center [410, 190] width 43 height 13
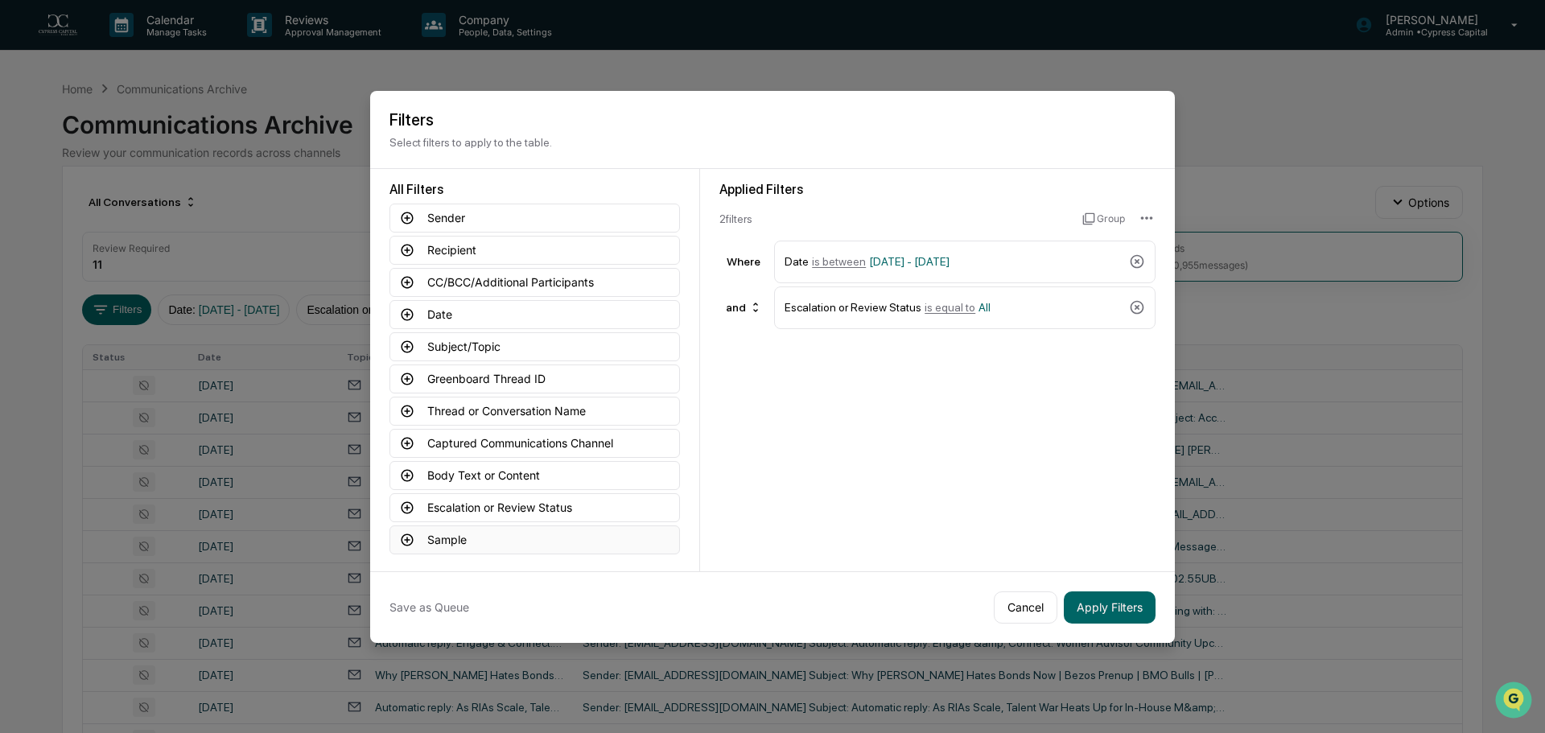
click at [506, 537] on button "Sample" at bounding box center [534, 539] width 290 height 29
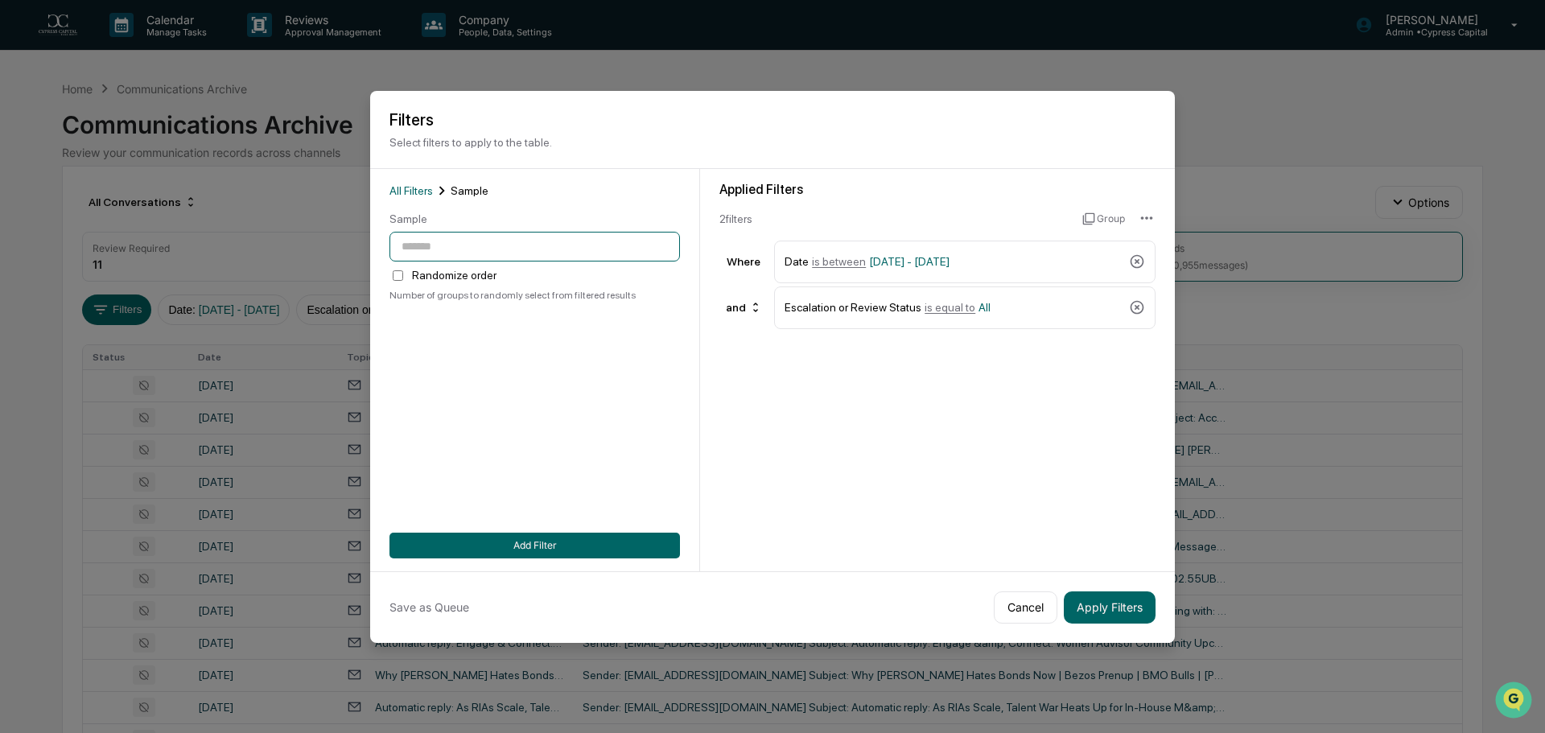
click at [499, 244] on input "number" at bounding box center [534, 247] width 290 height 30
click at [1144, 212] on html "Calendar Manage Tasks Reviews Approval Management Company People, Data, Setting…" at bounding box center [772, 366] width 1545 height 733
click at [811, 405] on html "Calendar Manage Tasks Reviews Approval Management Company People, Data, Setting…" at bounding box center [772, 366] width 1545 height 733
click at [1019, 599] on button "Cancel" at bounding box center [1026, 607] width 64 height 32
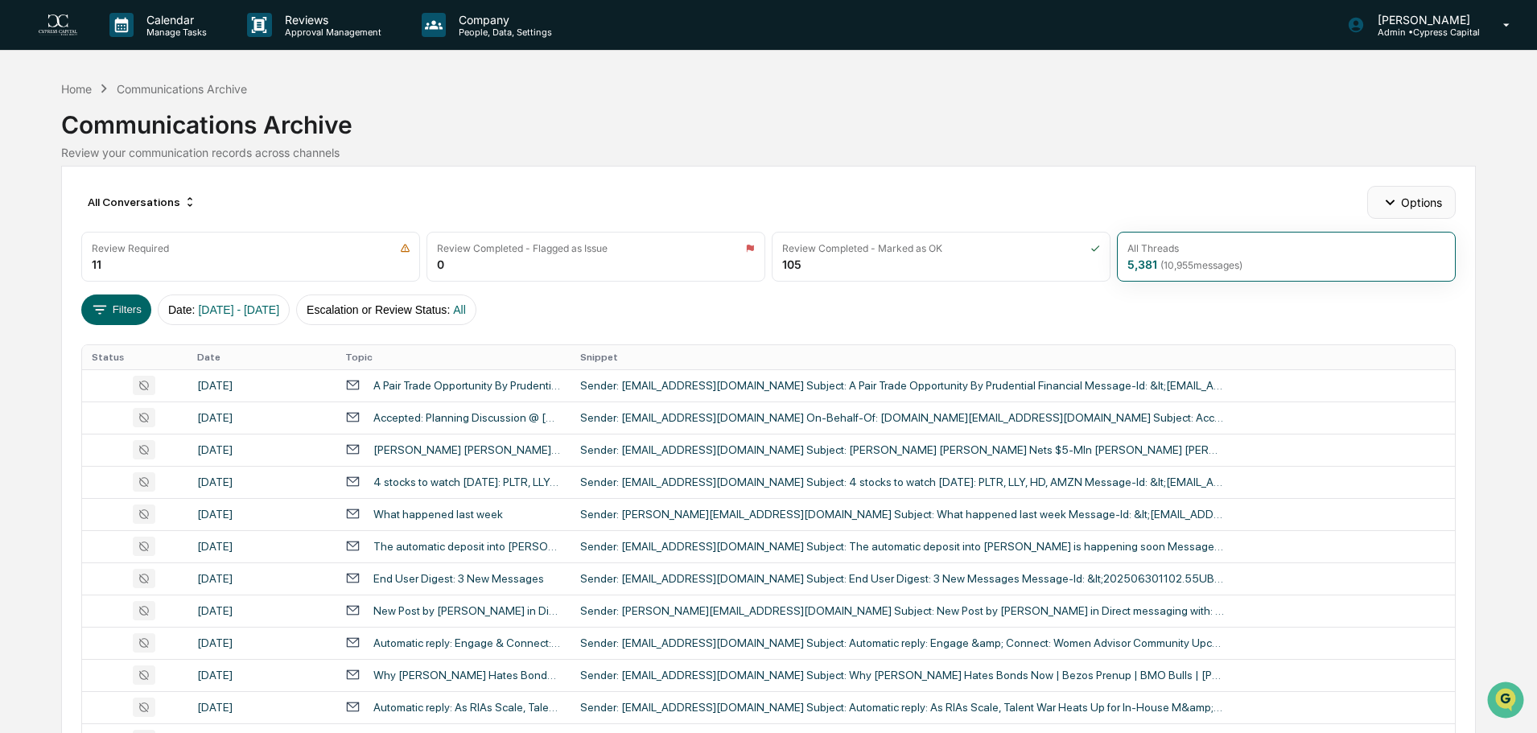
click at [1387, 192] on button "Options" at bounding box center [1411, 202] width 88 height 32
click at [1435, 270] on div "Risk Flagging Rules" at bounding box center [1415, 265] width 188 height 26
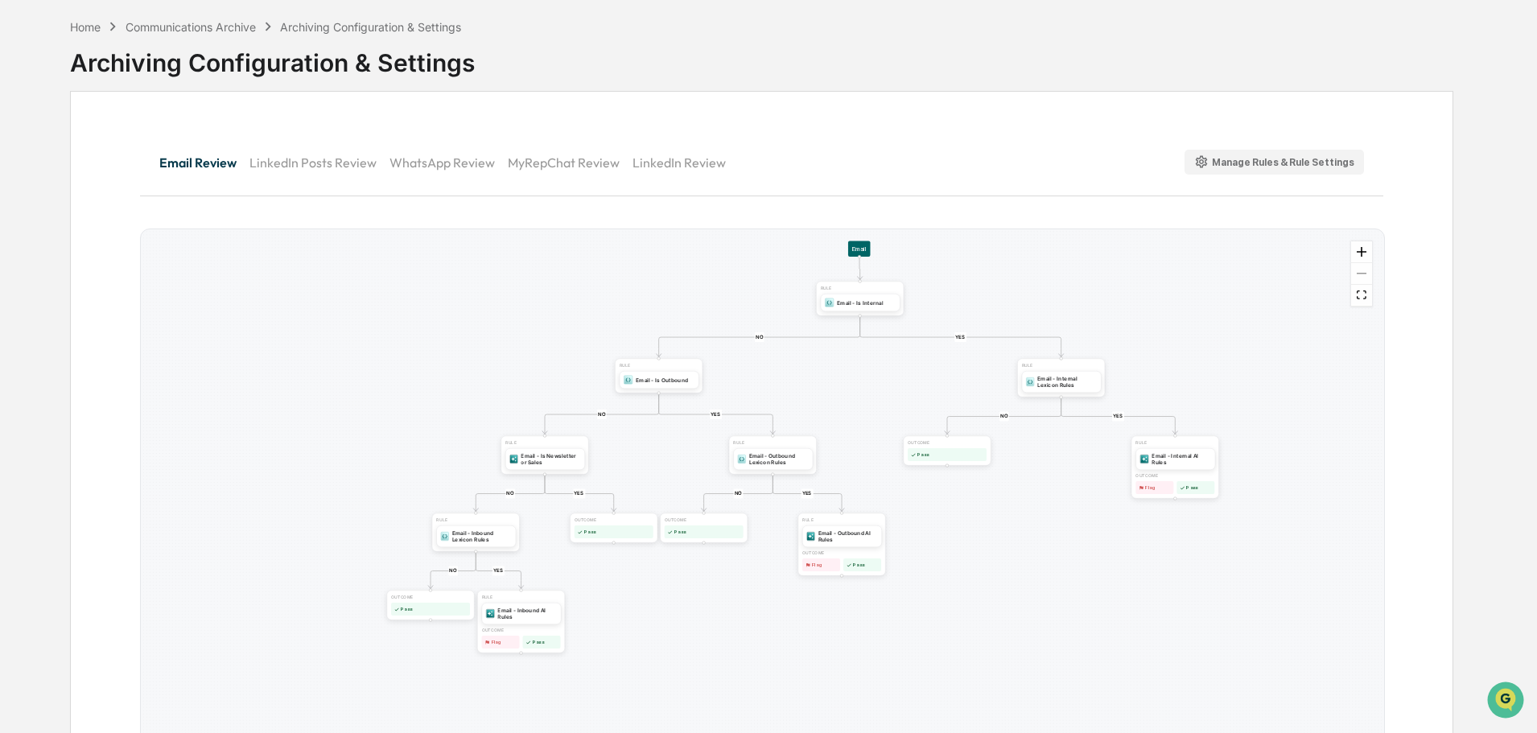
scroll to position [38, 0]
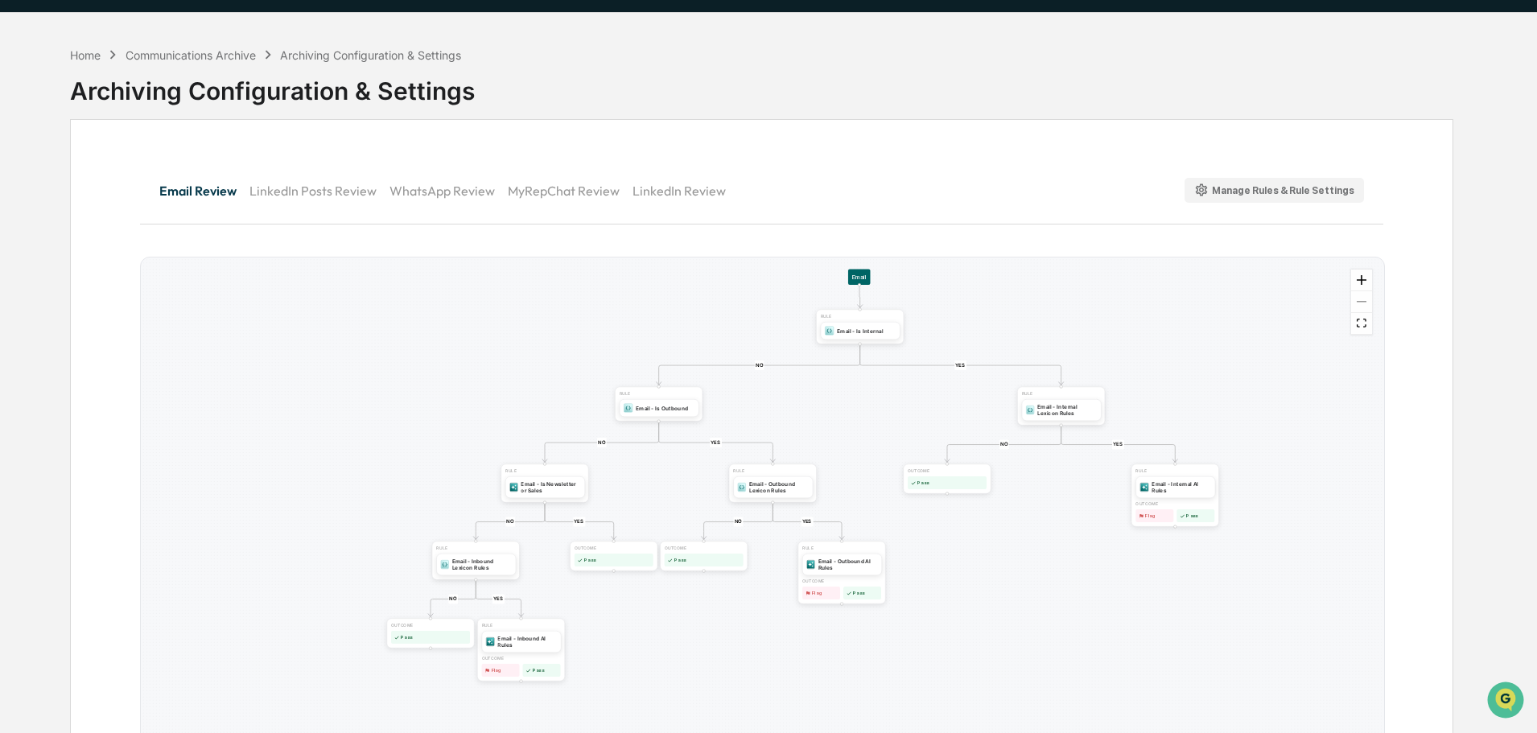
click at [1277, 189] on div "Manage Rules & Rule Settings" at bounding box center [1274, 190] width 161 height 15
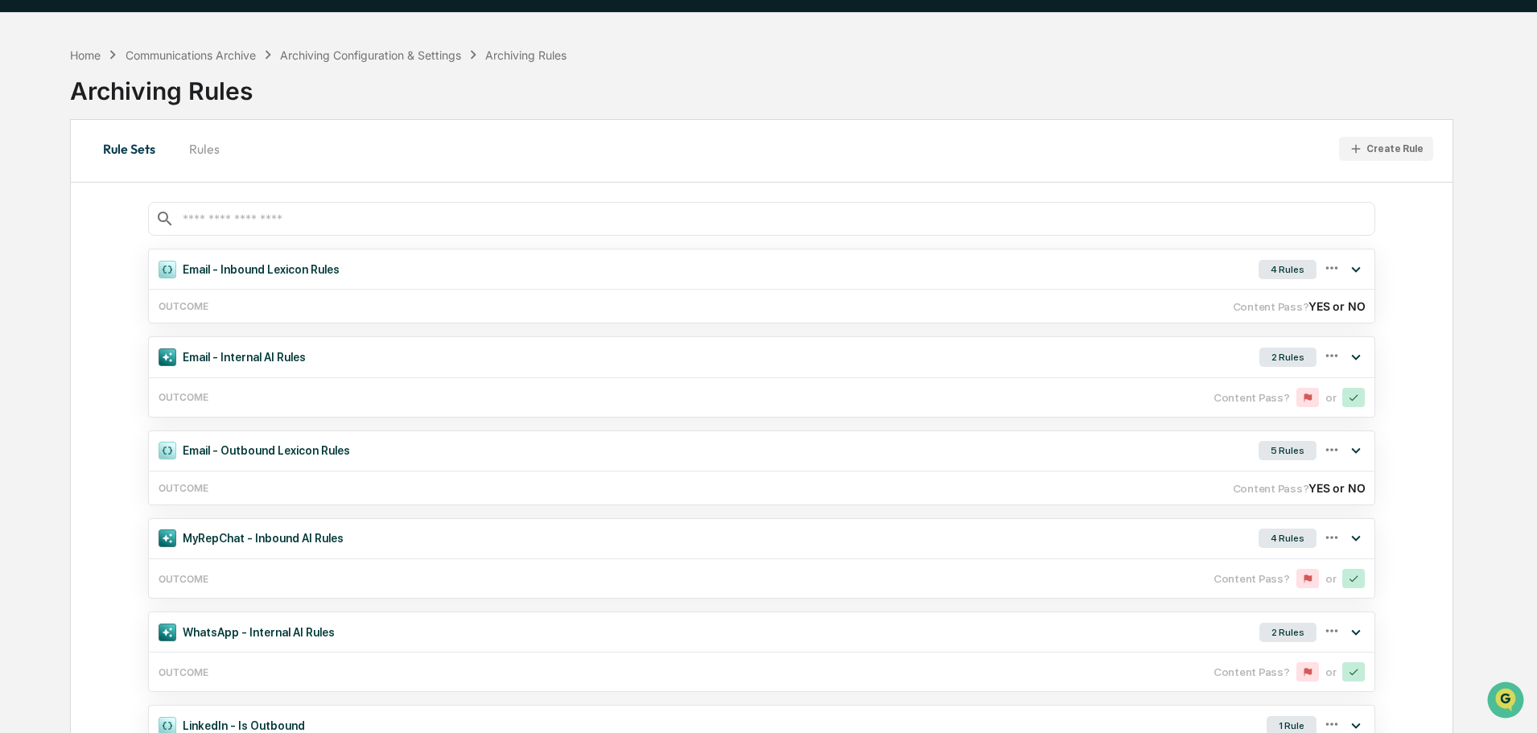
click at [202, 153] on button "Rules" at bounding box center [204, 149] width 72 height 39
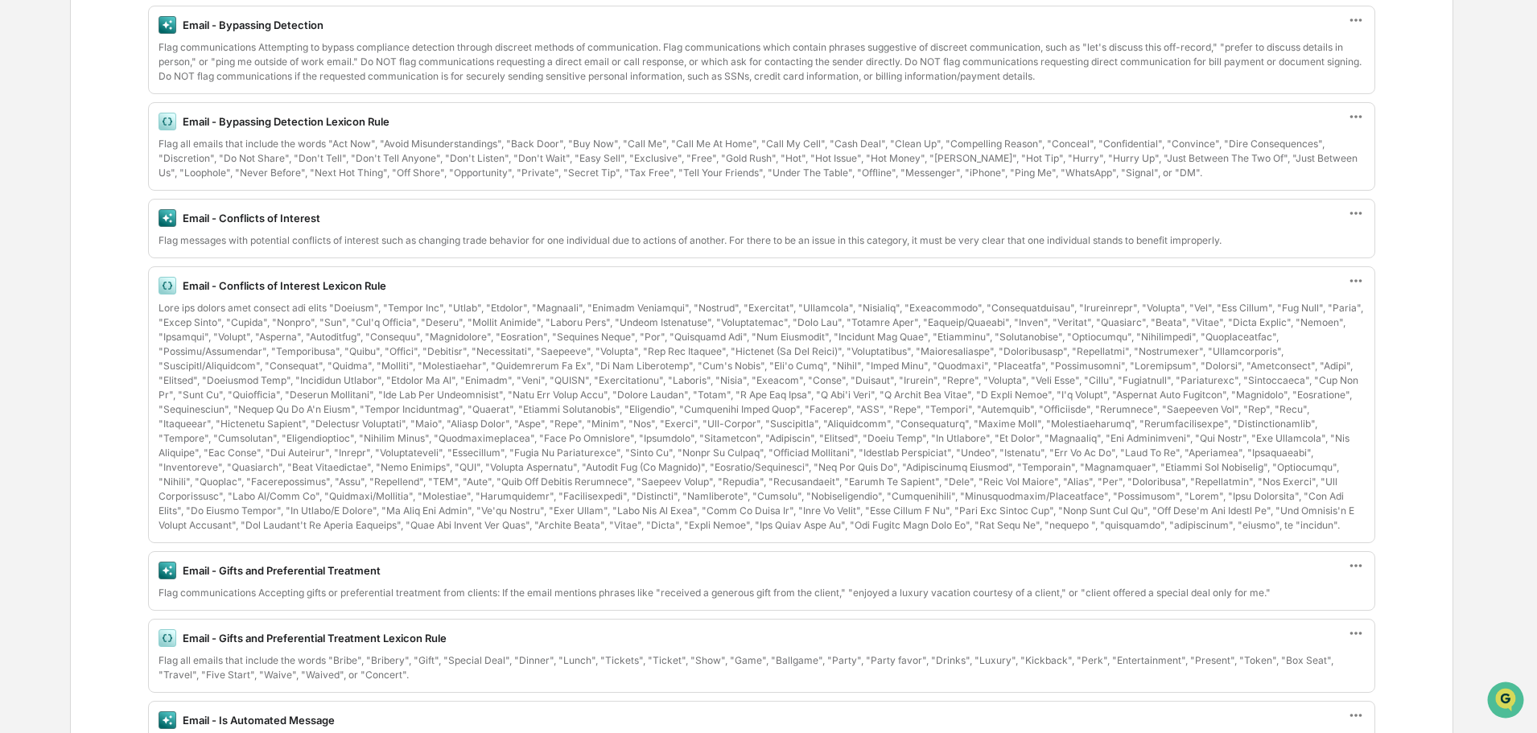
scroll to position [38, 0]
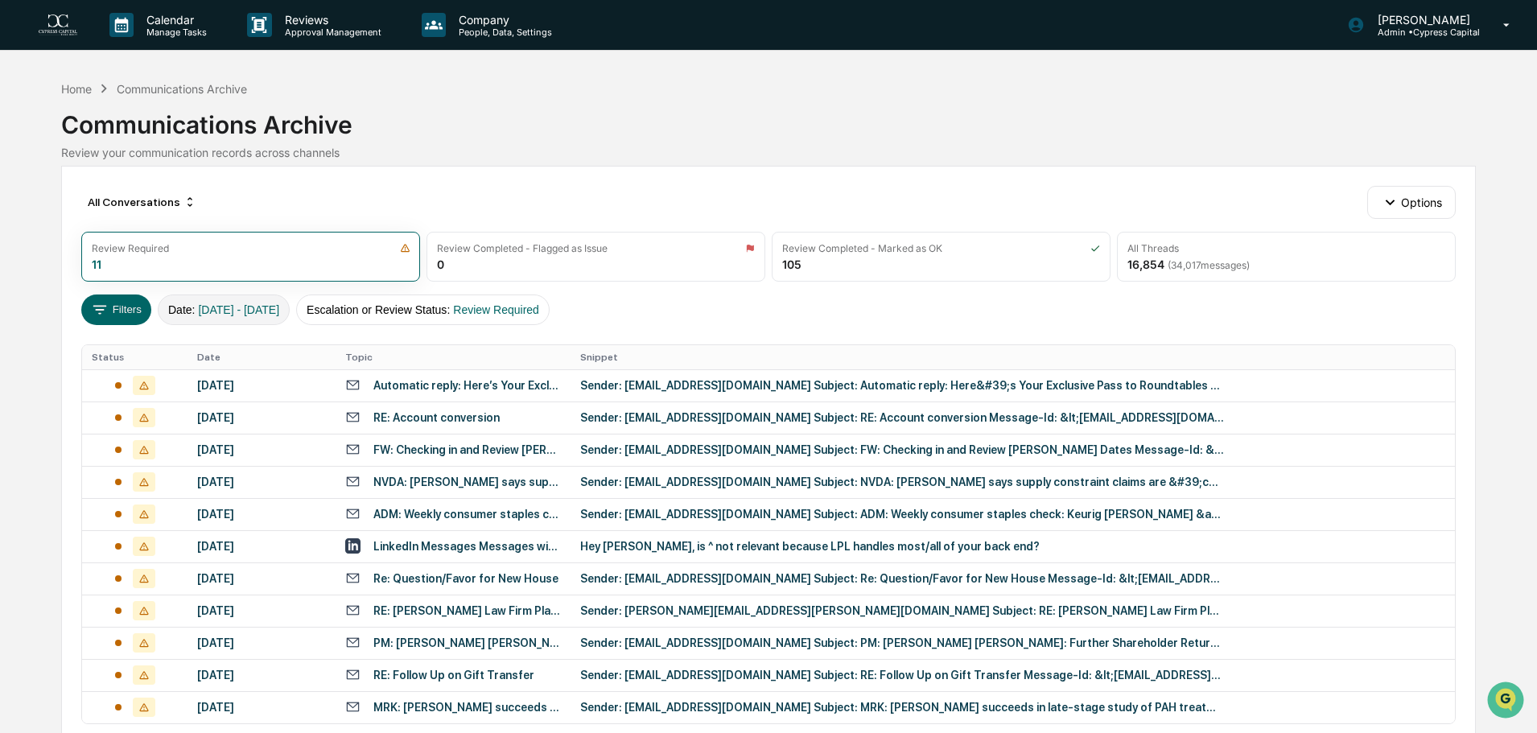
click at [253, 303] on span "[DATE] - [DATE]" at bounding box center [238, 309] width 81 height 13
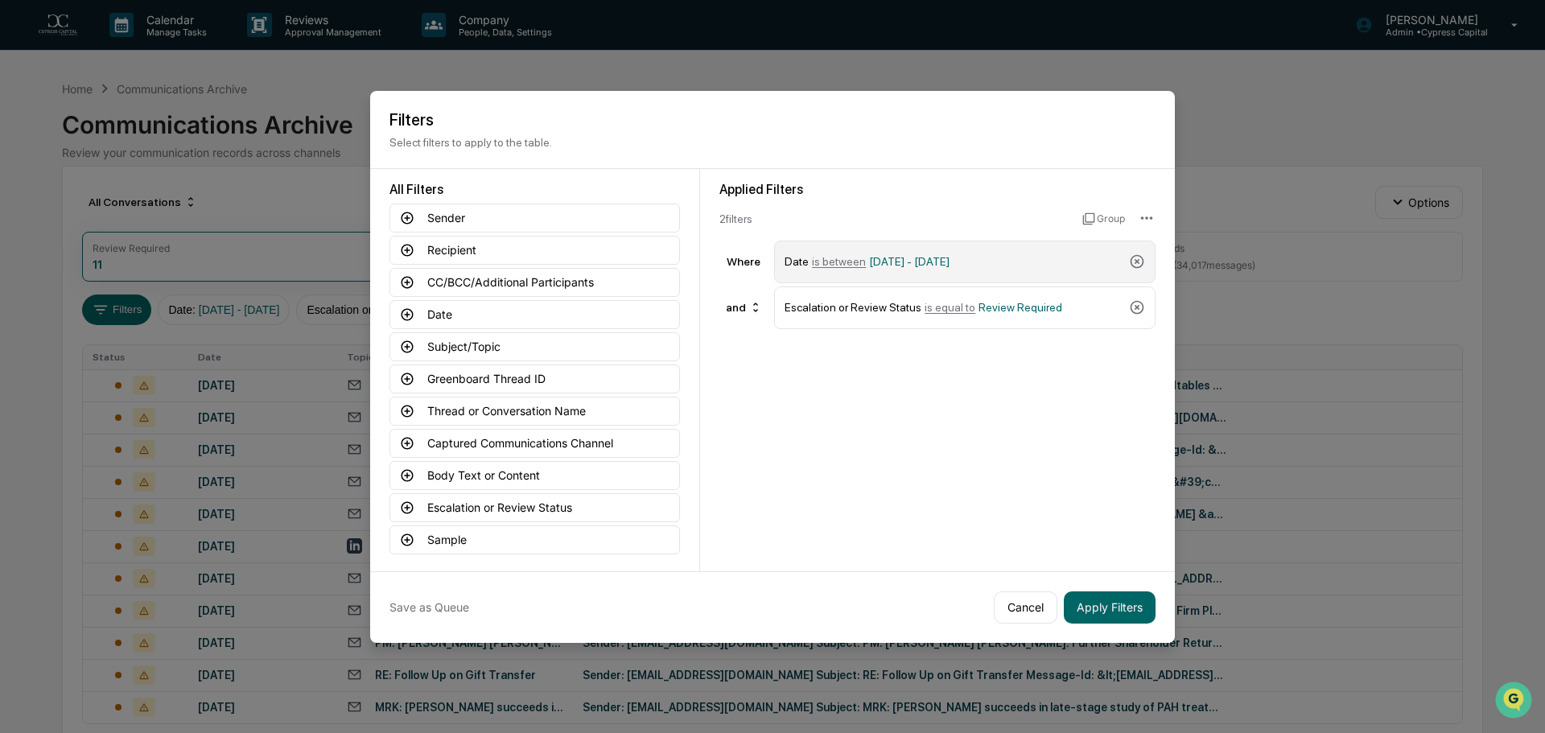
click at [921, 269] on div "Date is between [DATE] - [DATE]" at bounding box center [954, 262] width 338 height 28
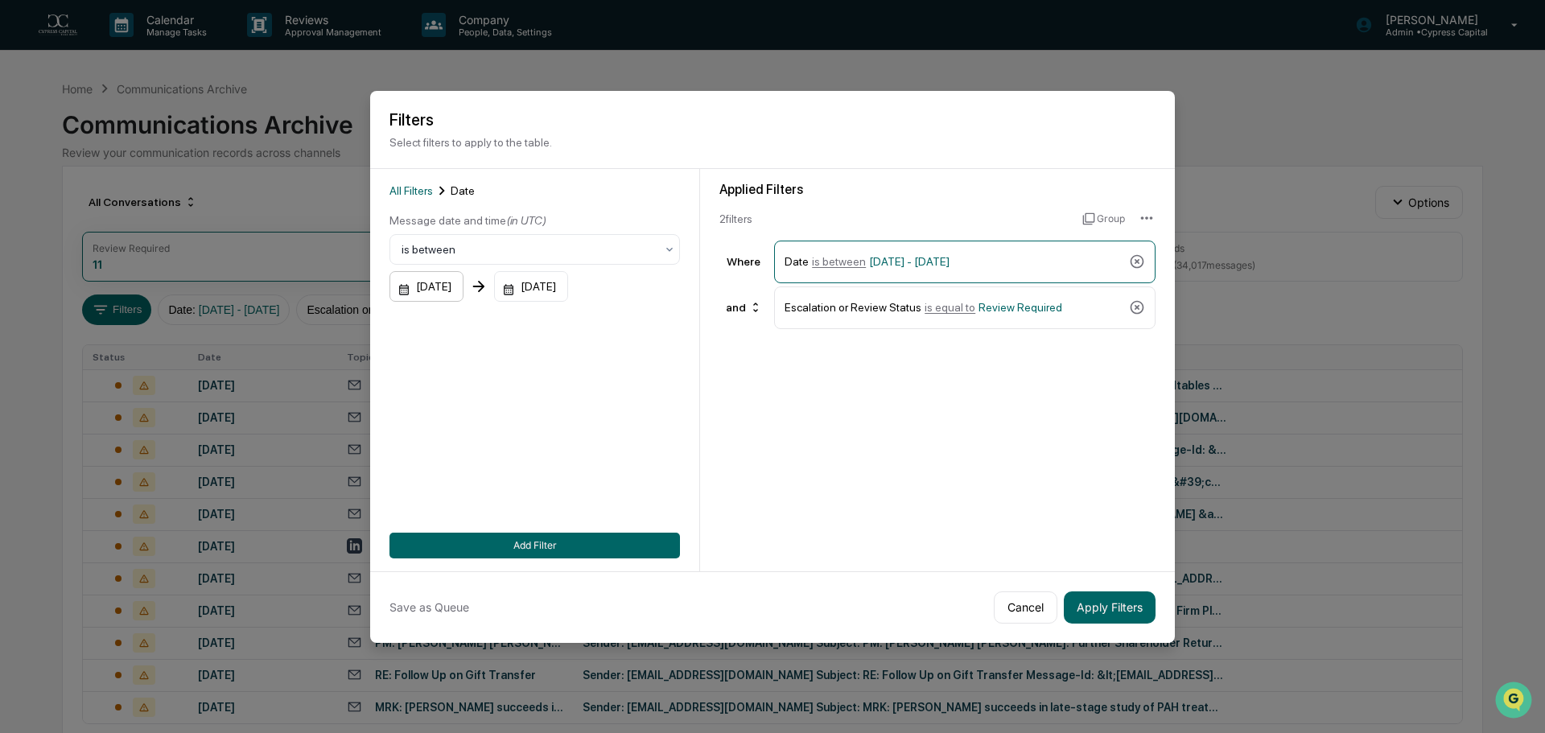
click at [455, 286] on div "[DATE]" at bounding box center [426, 286] width 74 height 31
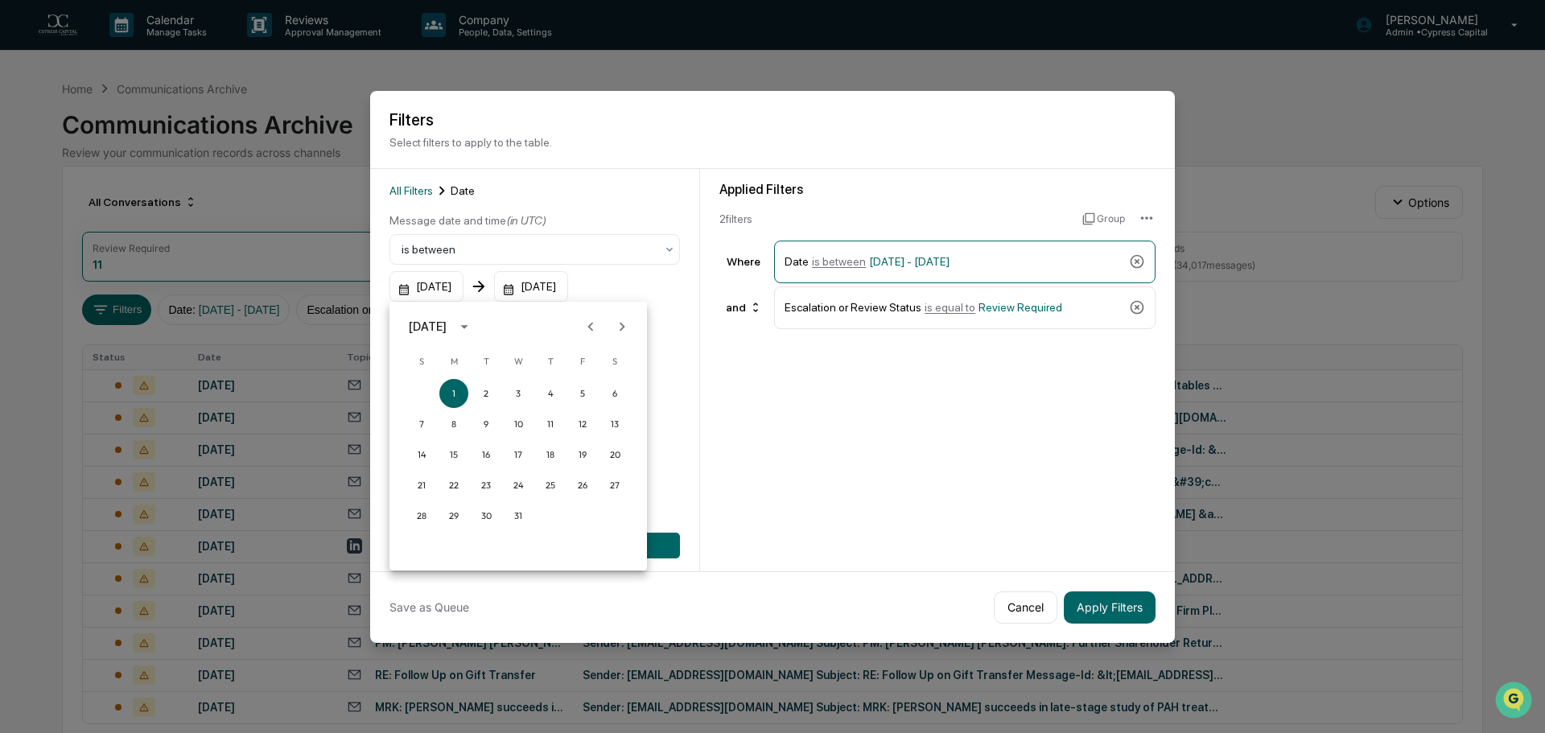
click at [624, 332] on icon "Next month" at bounding box center [622, 327] width 18 height 18
click at [626, 331] on icon "Next month" at bounding box center [622, 327] width 18 height 18
click at [451, 389] on button "1" at bounding box center [453, 393] width 29 height 29
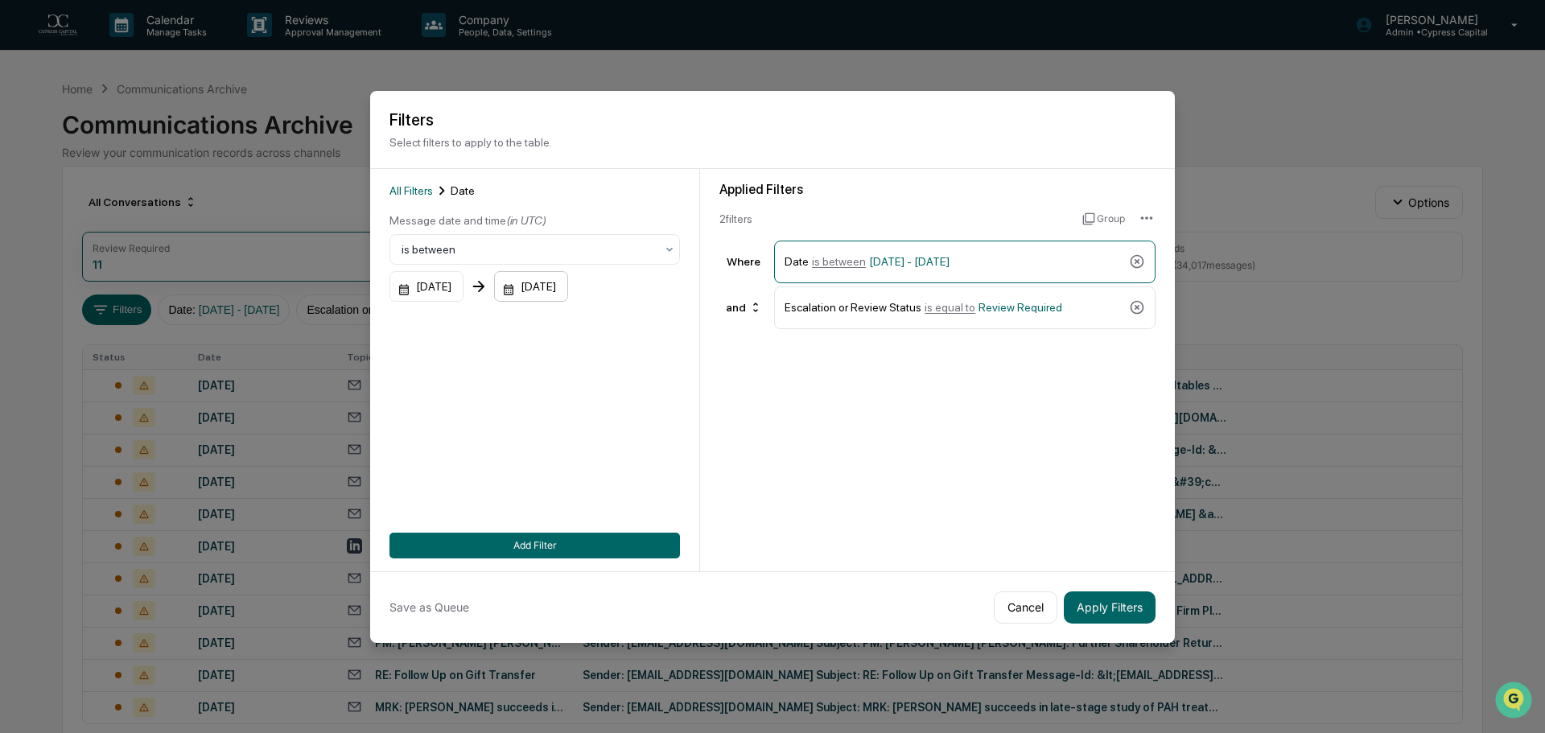
click at [568, 288] on div "[DATE]" at bounding box center [531, 286] width 74 height 31
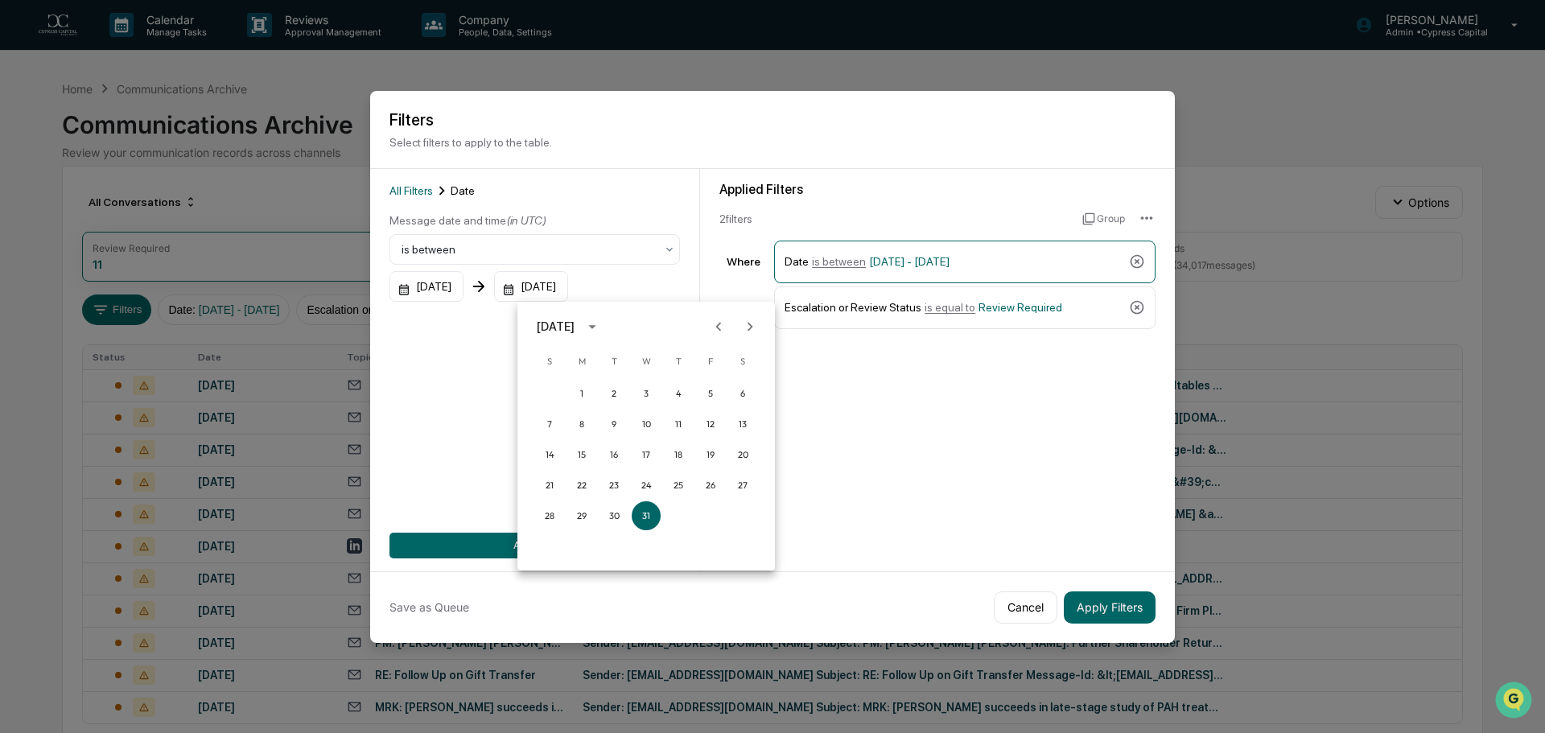
click at [747, 323] on icon "Next month" at bounding box center [750, 327] width 18 height 18
click at [747, 324] on icon "Next month" at bounding box center [750, 327] width 18 height 18
click at [715, 326] on icon "Previous month" at bounding box center [719, 327] width 18 height 18
click at [715, 327] on icon "Previous month" at bounding box center [719, 327] width 18 height 18
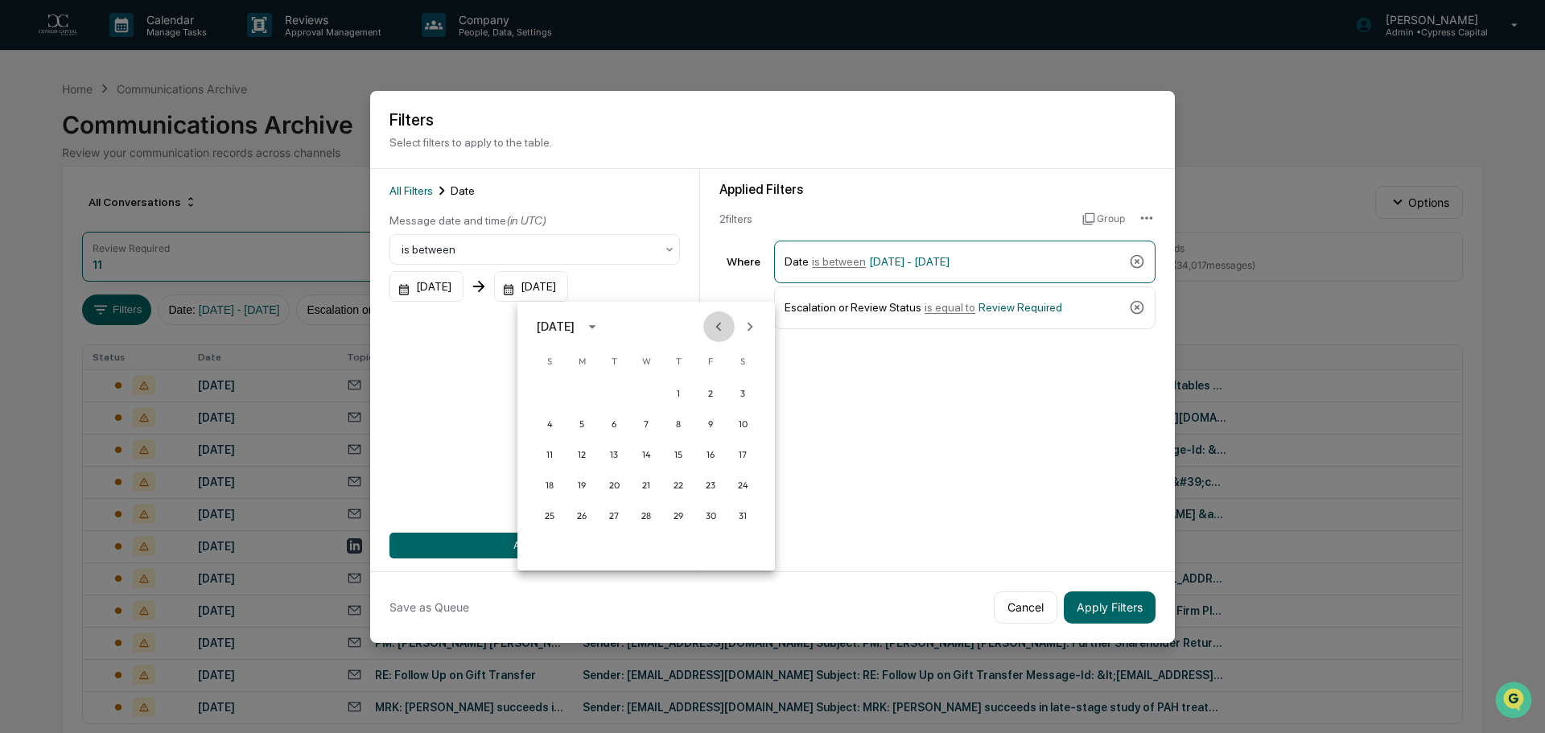
click at [715, 327] on icon "Previous month" at bounding box center [719, 327] width 18 height 18
click at [441, 290] on div at bounding box center [772, 366] width 1545 height 733
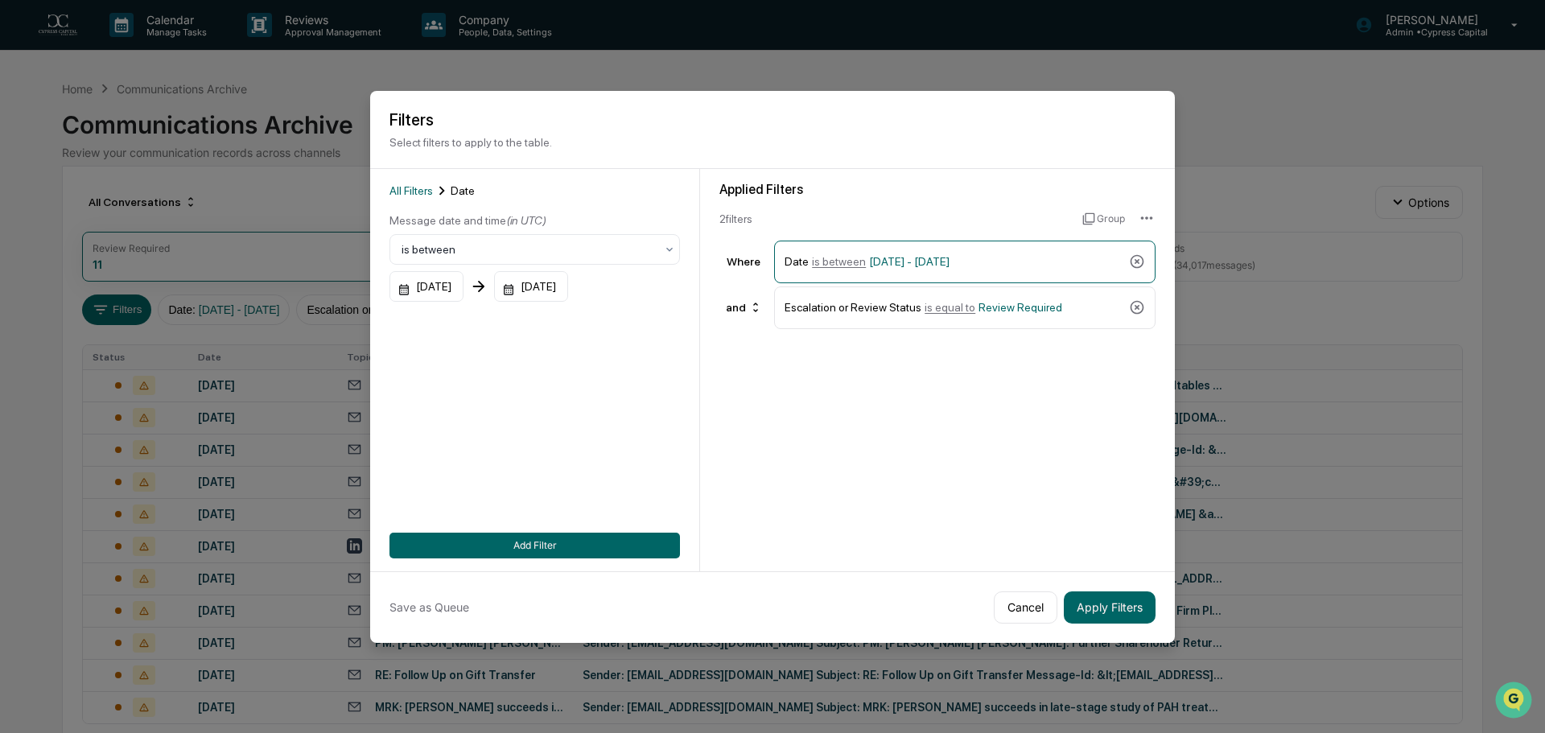
click at [460, 288] on div "[DATE] S M T W T F S 1 2 3 4 5 6 7 8 9 10 11 12 13 14 15 16 17 18 19 20 21 22 2…" at bounding box center [772, 366] width 1545 height 733
click at [463, 289] on div "[DATE]" at bounding box center [426, 286] width 74 height 31
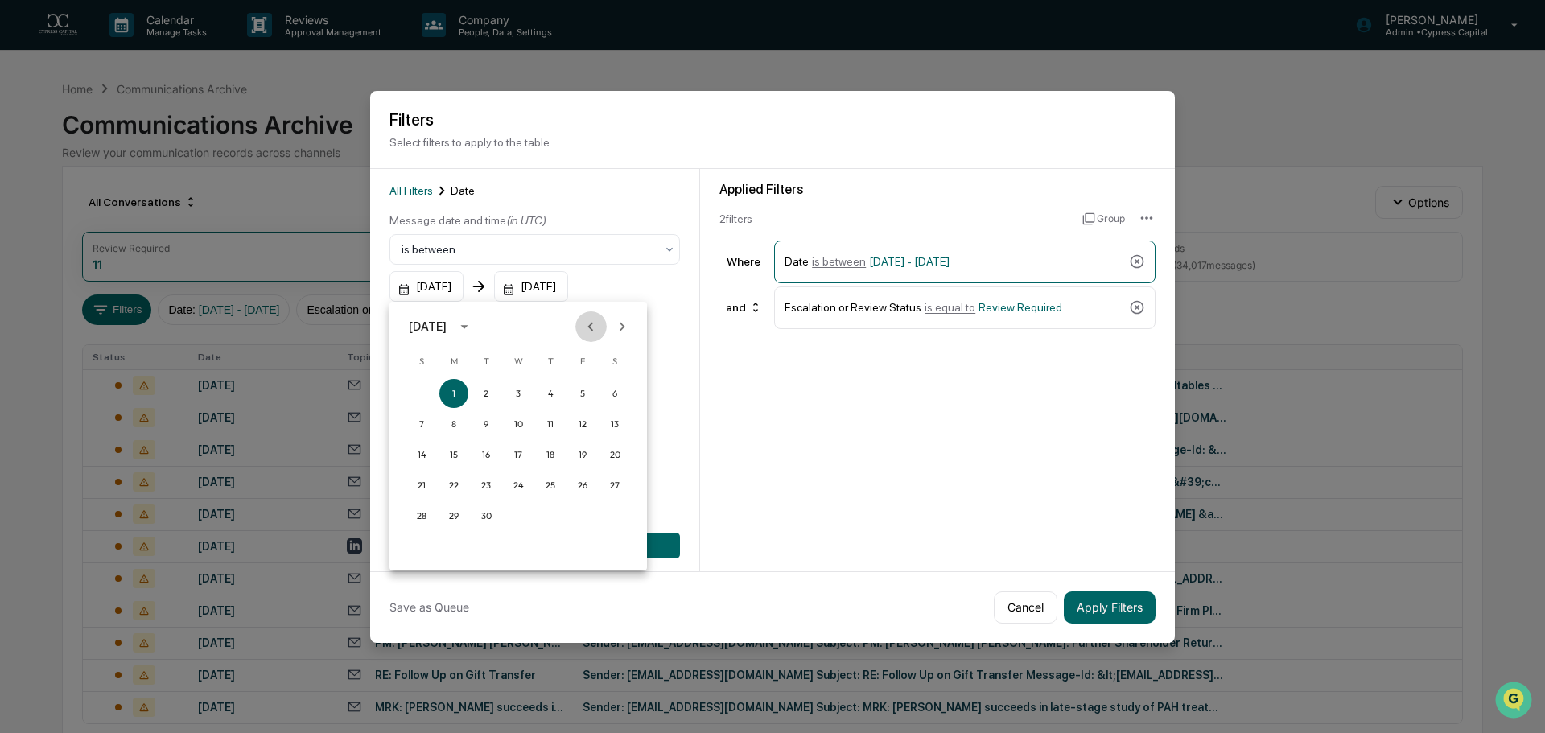
click at [594, 326] on icon "Previous month" at bounding box center [591, 327] width 18 height 18
click at [595, 326] on icon "Previous month" at bounding box center [591, 327] width 18 height 18
click at [617, 325] on icon "Next month" at bounding box center [622, 327] width 18 height 18
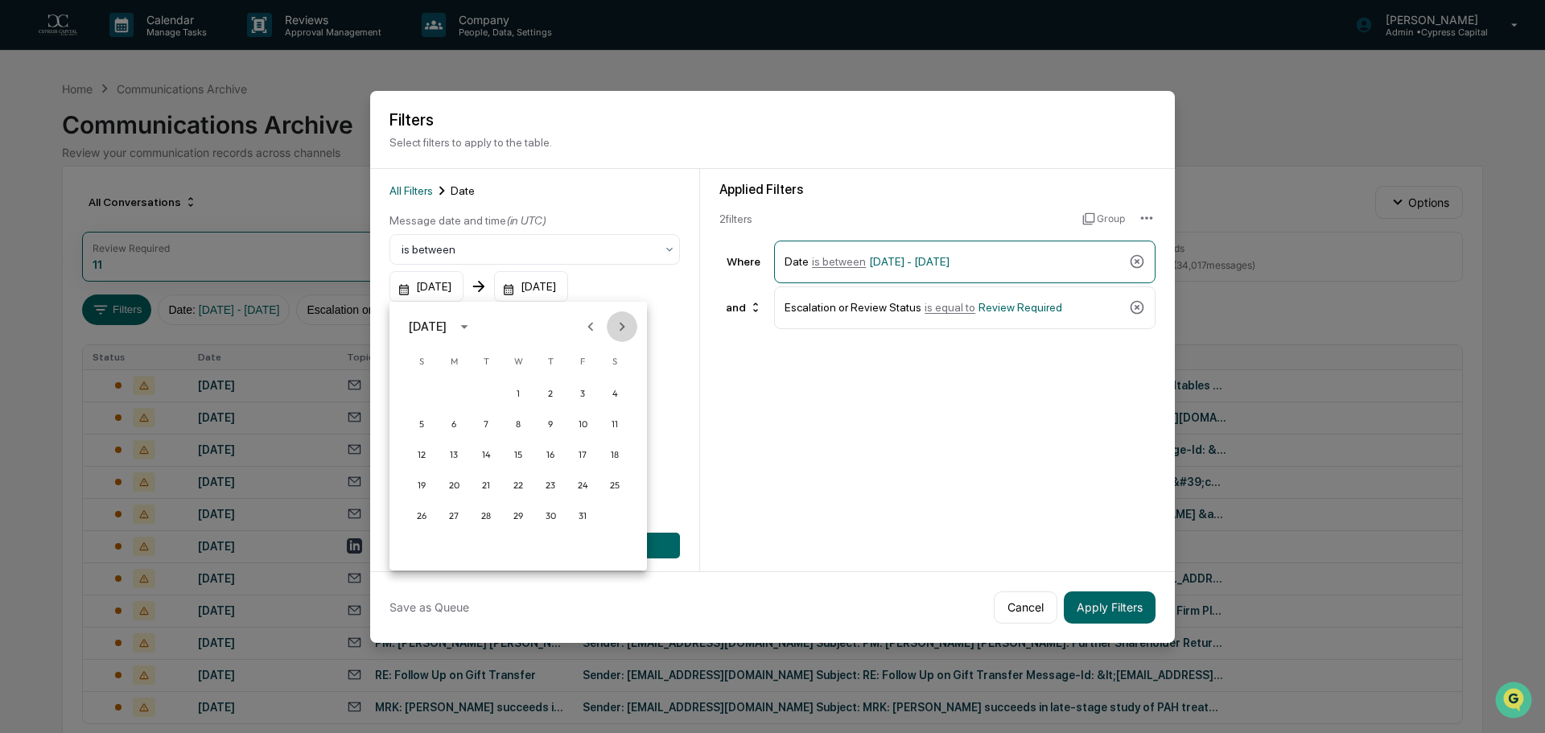
click at [617, 325] on icon "Next month" at bounding box center [622, 327] width 18 height 18
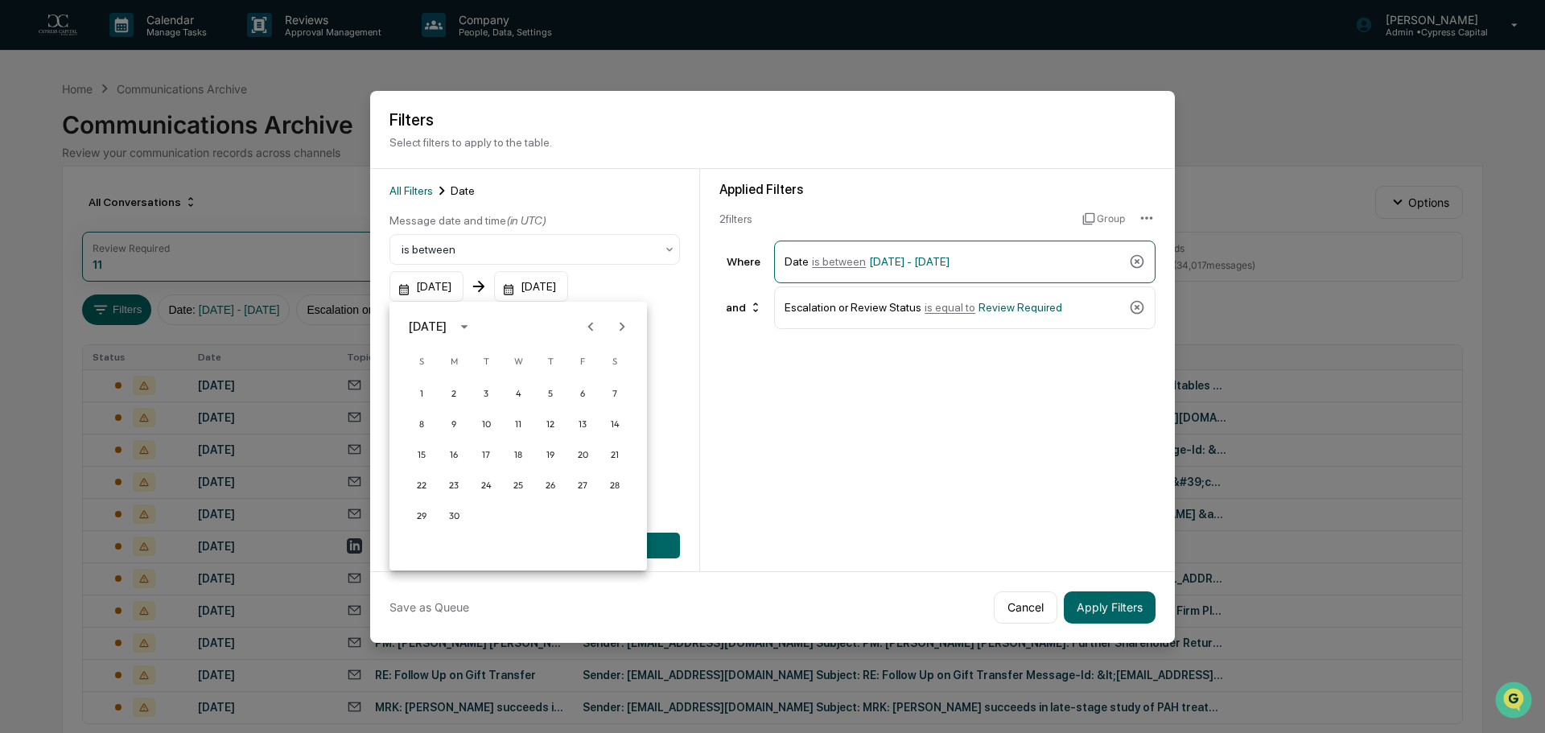
click at [617, 325] on icon "Next month" at bounding box center [622, 327] width 18 height 18
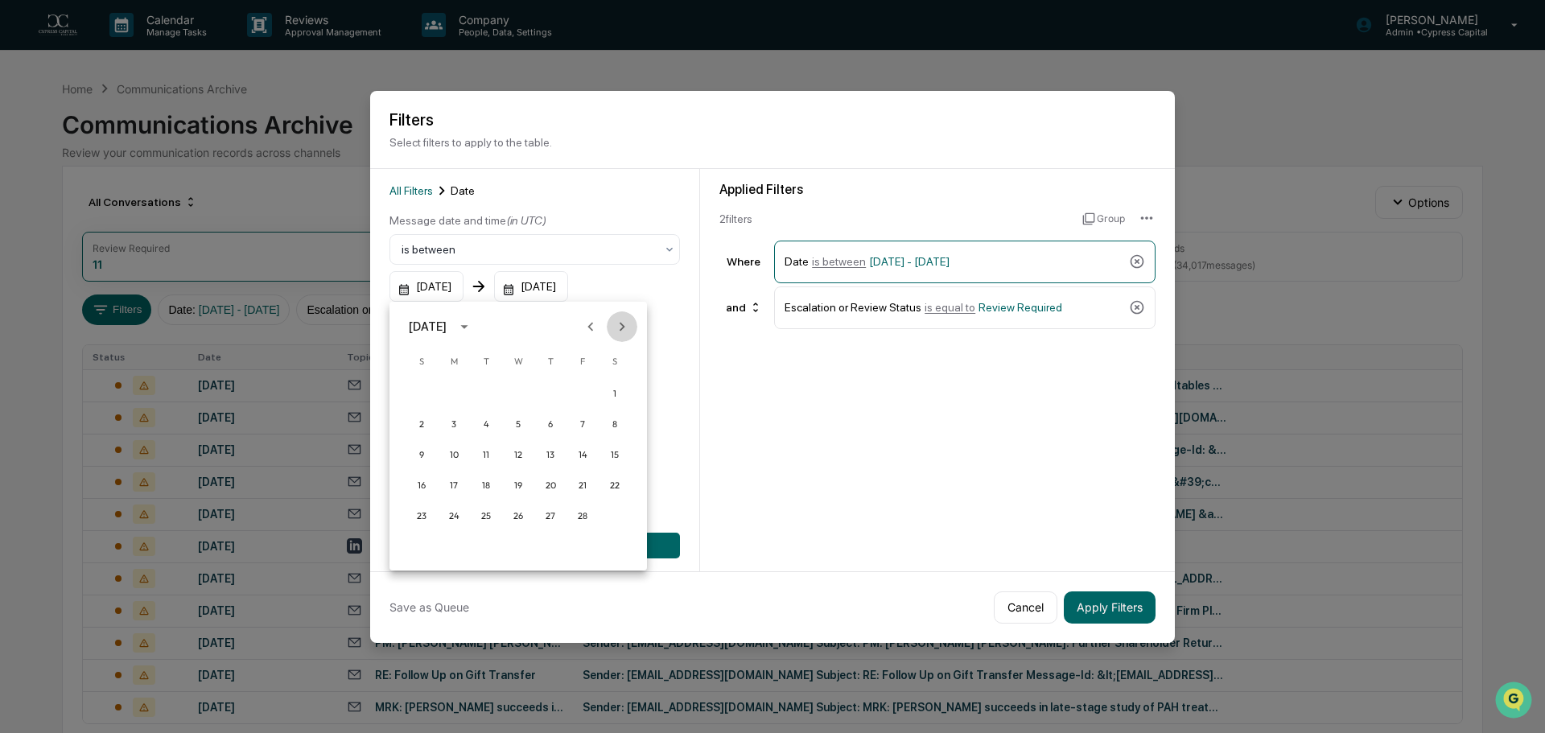
click at [617, 326] on icon "Next month" at bounding box center [622, 327] width 18 height 18
click at [618, 326] on icon "Next month" at bounding box center [622, 327] width 18 height 18
click at [590, 328] on icon "Previous month" at bounding box center [591, 326] width 6 height 9
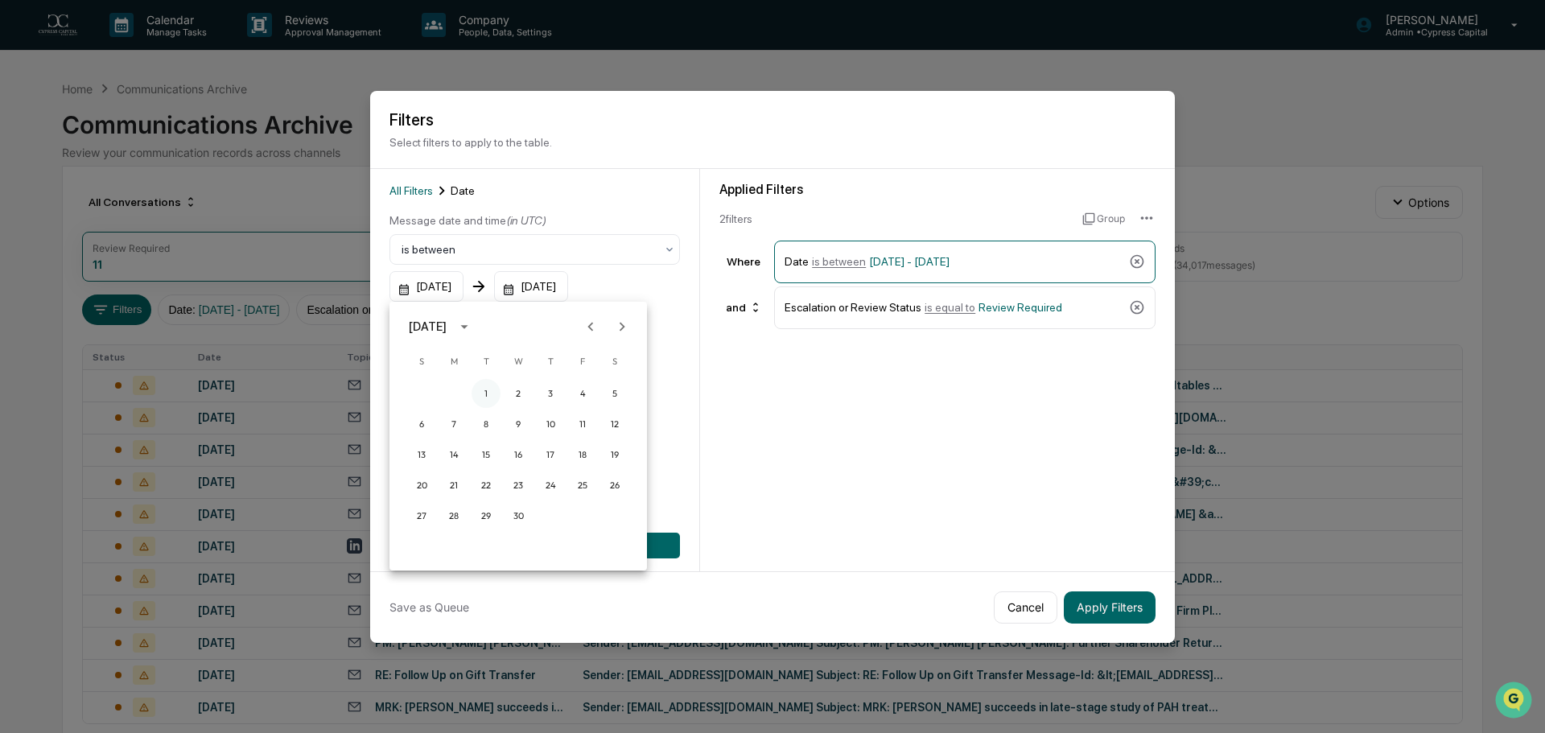
click at [489, 397] on button "1" at bounding box center [486, 393] width 29 height 29
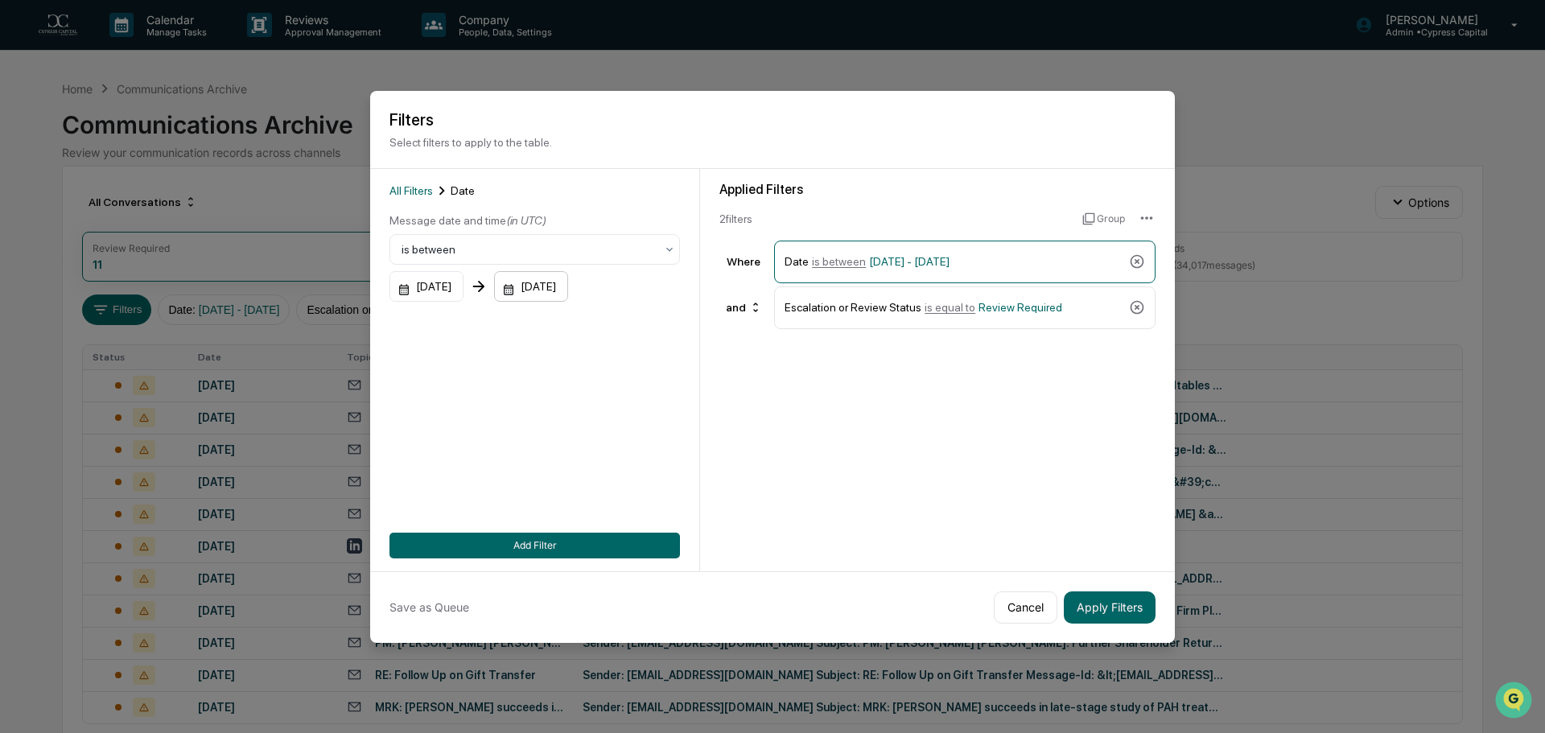
click at [568, 294] on div "[DATE]" at bounding box center [531, 286] width 74 height 31
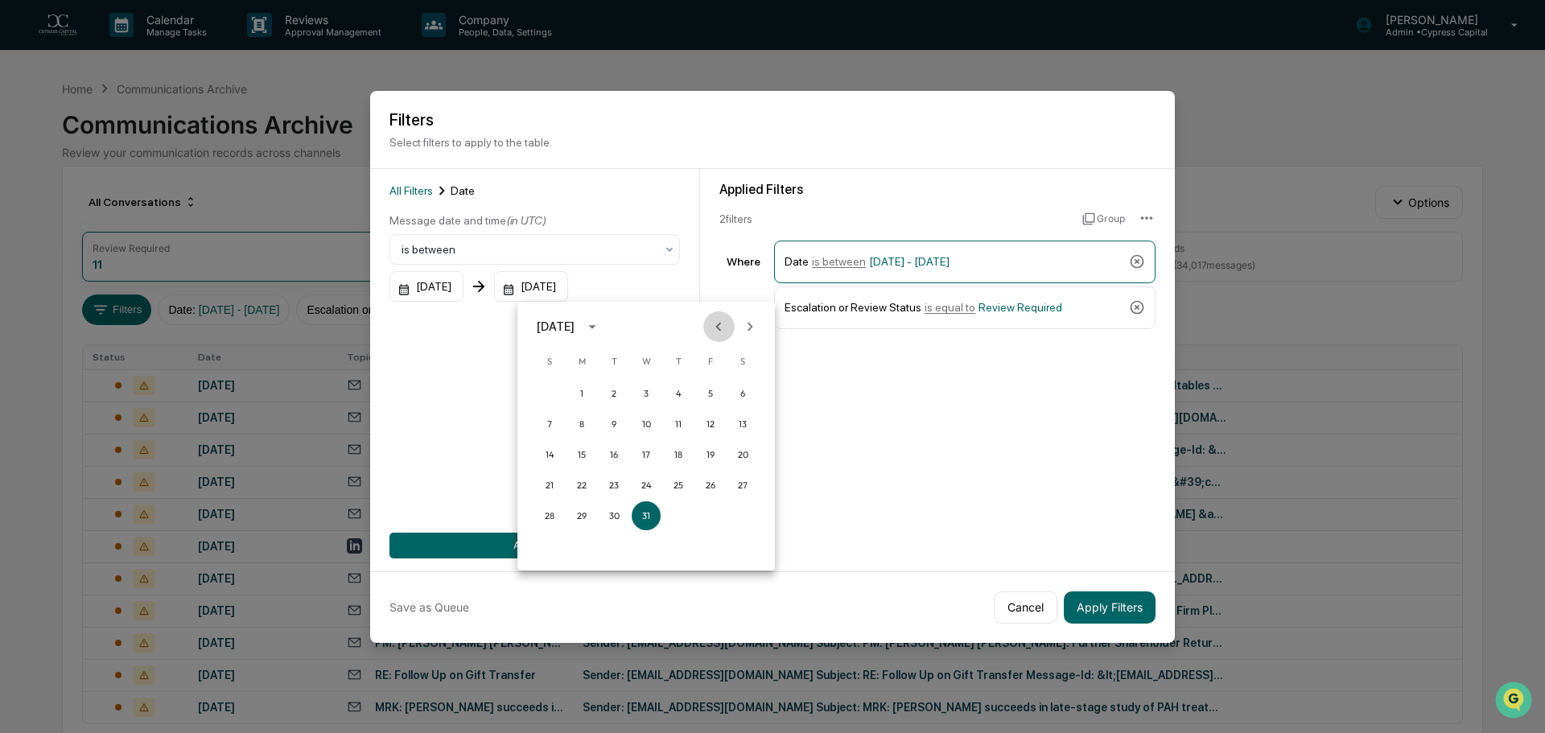
click at [715, 329] on icon "Previous month" at bounding box center [719, 327] width 18 height 18
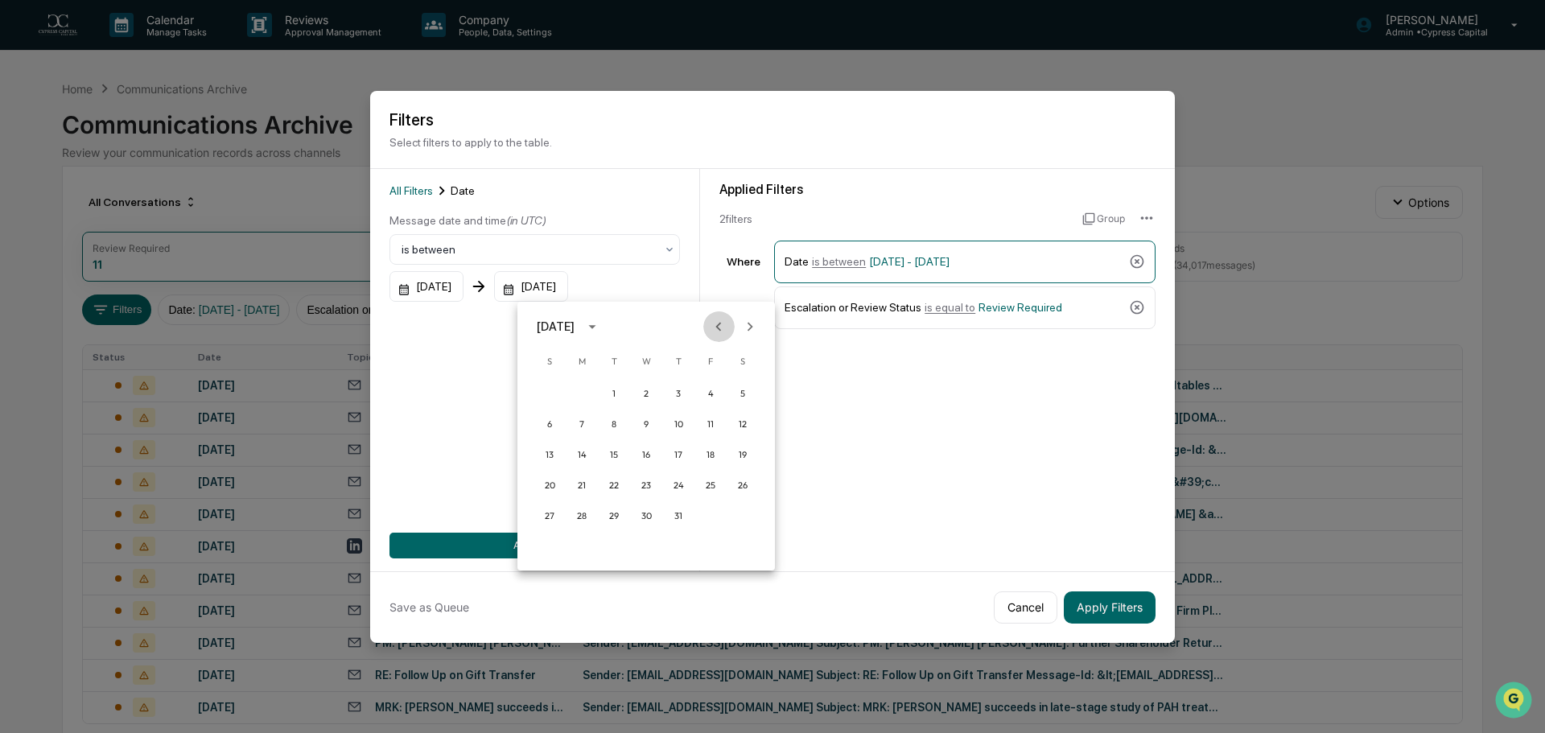
click at [715, 329] on icon "Previous month" at bounding box center [719, 327] width 18 height 18
click at [750, 328] on icon "Next month" at bounding box center [751, 326] width 6 height 9
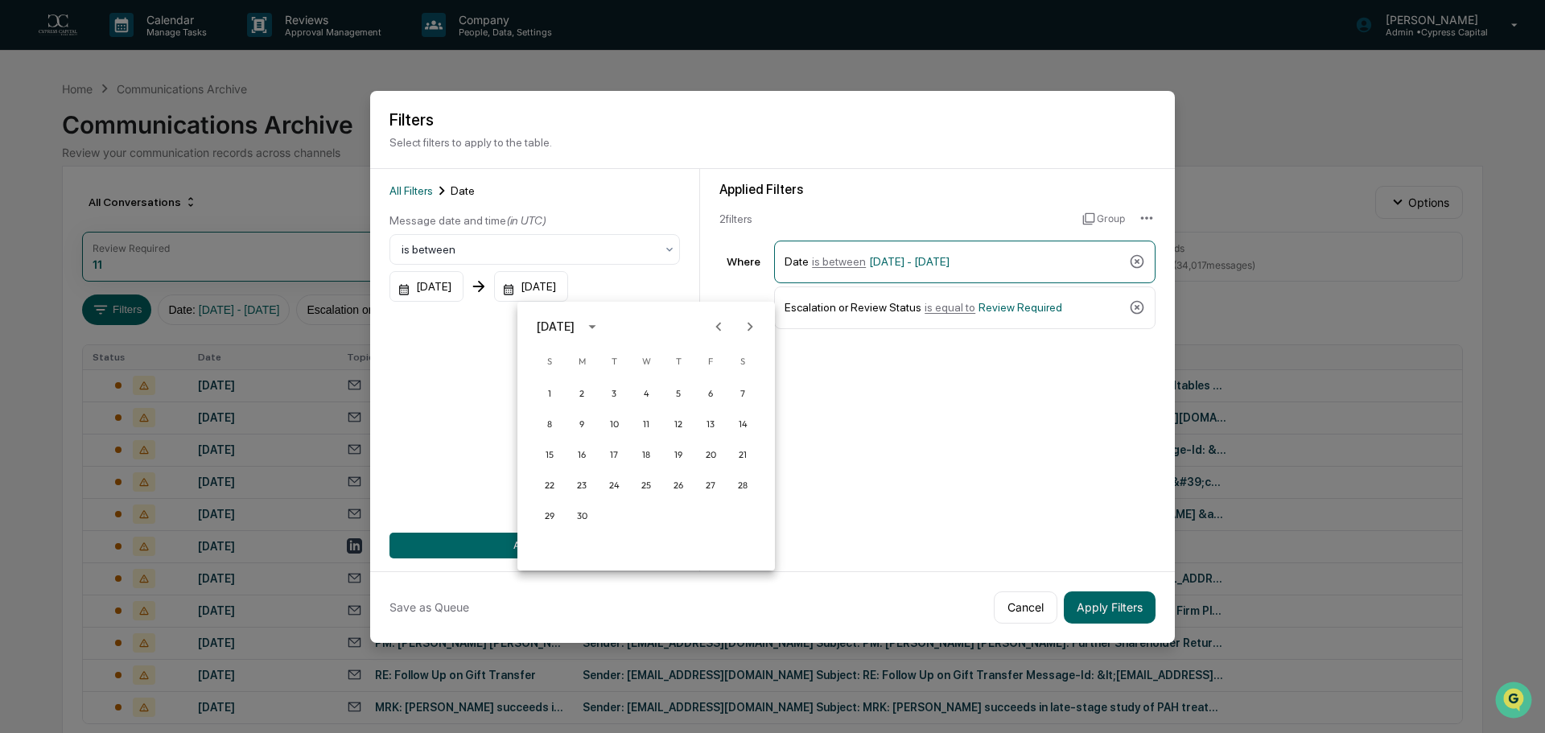
click at [750, 328] on icon "Next month" at bounding box center [751, 326] width 6 height 9
click at [723, 329] on icon "Previous month" at bounding box center [719, 327] width 18 height 18
click at [583, 515] on button "30" at bounding box center [581, 515] width 29 height 29
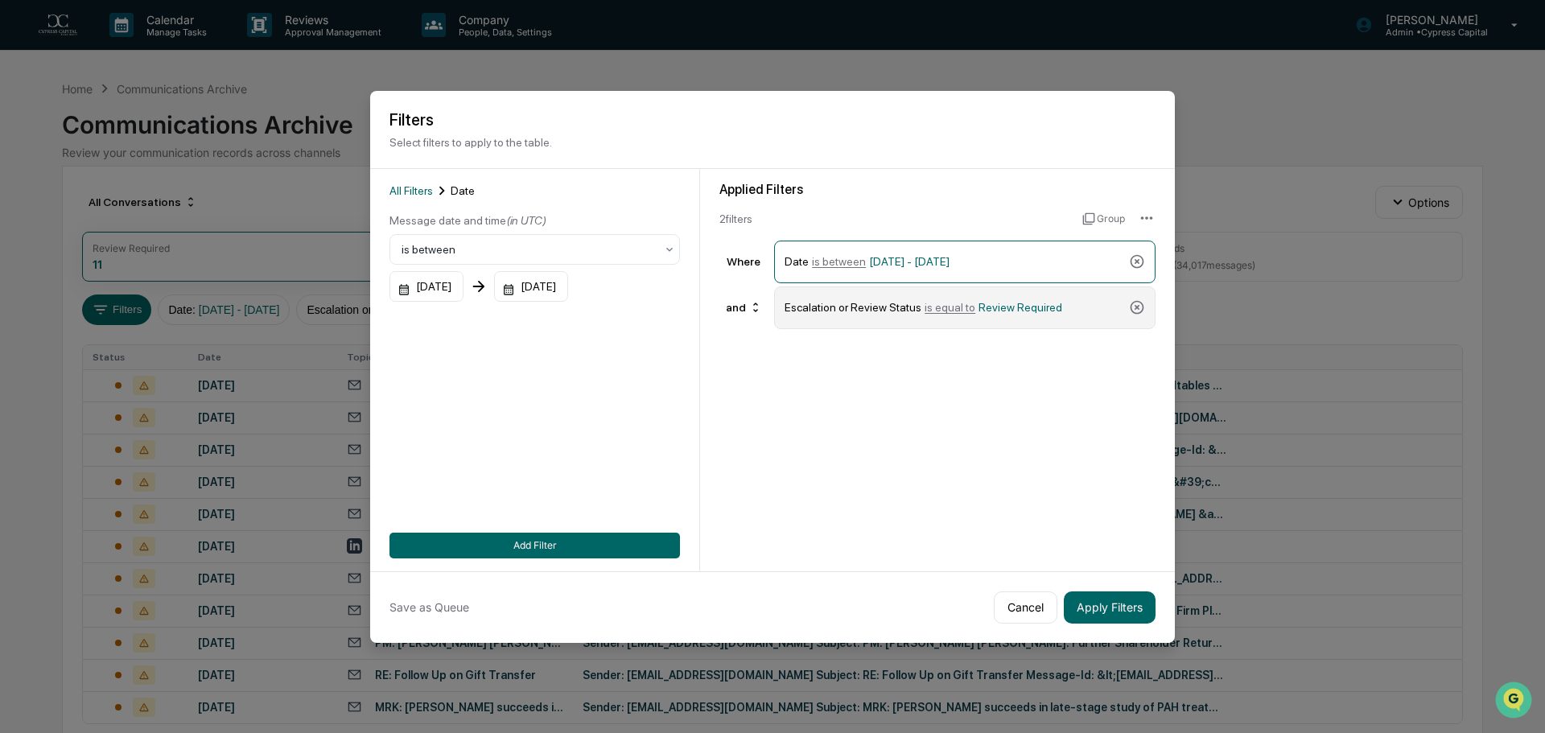
click at [1012, 302] on span "Review Required" at bounding box center [1020, 307] width 84 height 13
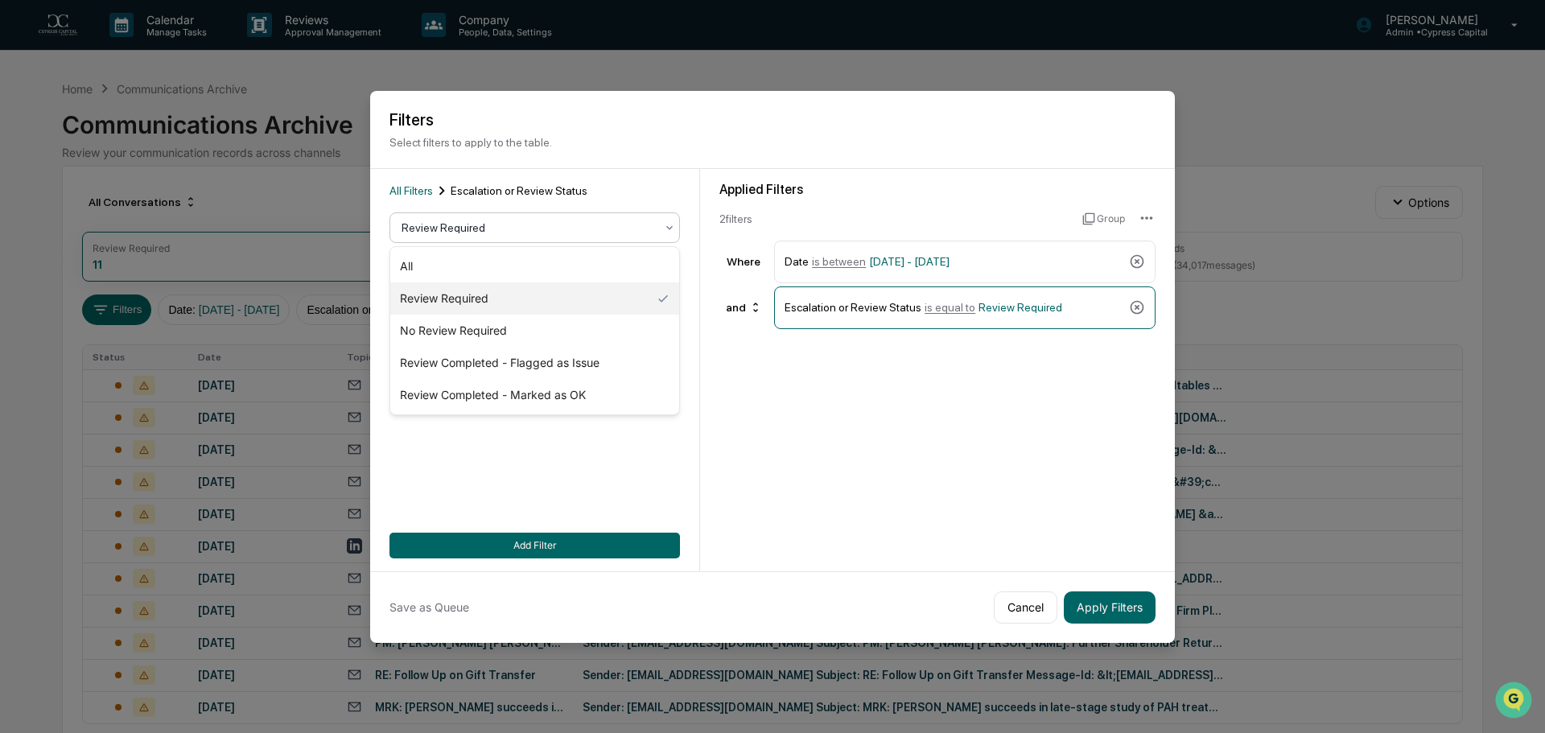
click at [492, 232] on div at bounding box center [528, 228] width 253 height 16
click at [1105, 613] on button "Apply Filters" at bounding box center [1110, 607] width 92 height 32
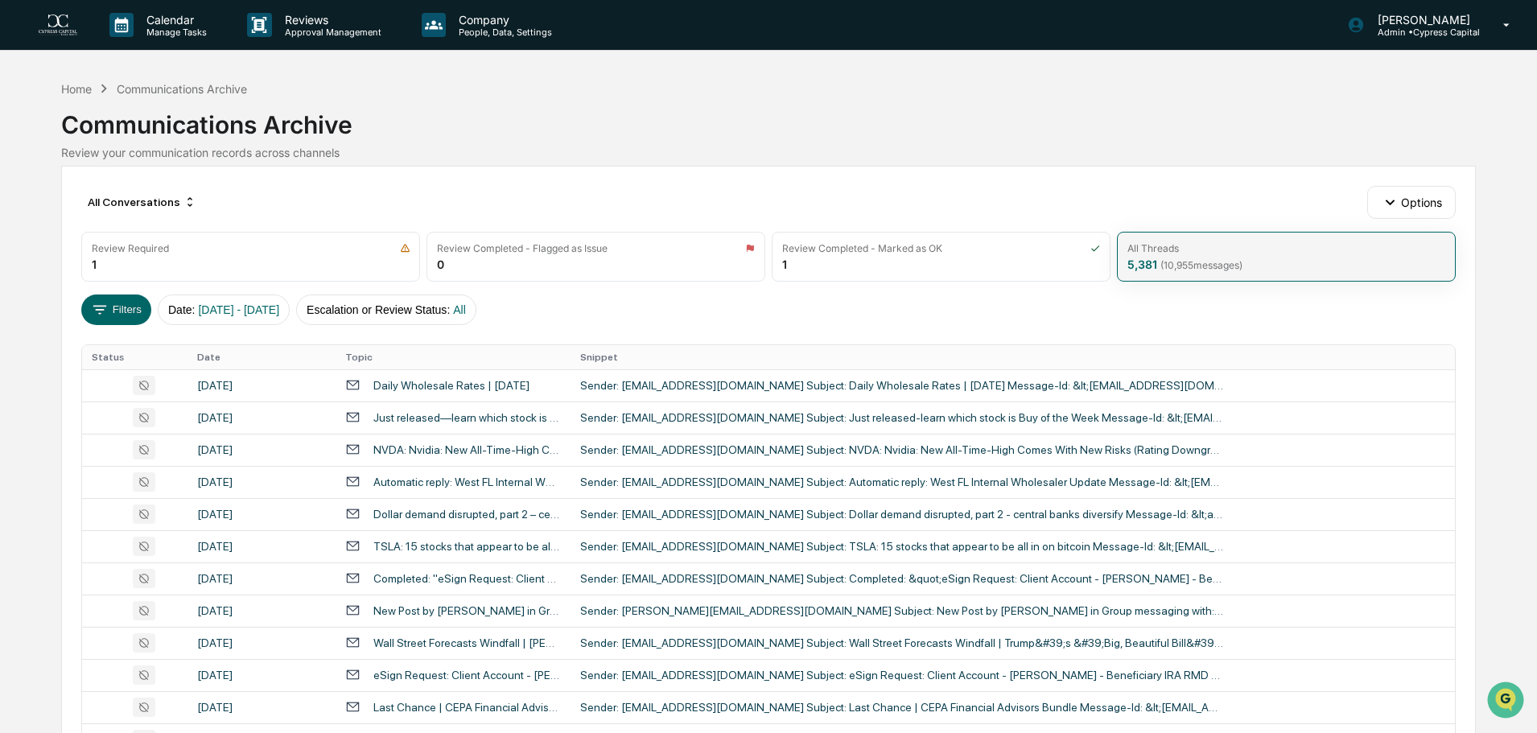
click at [1238, 266] on span "( 10,955 messages)" at bounding box center [1201, 265] width 82 height 12
click at [1193, 268] on span "( 10,955 messages)" at bounding box center [1201, 265] width 82 height 12
click at [122, 305] on button "Filters" at bounding box center [116, 310] width 70 height 31
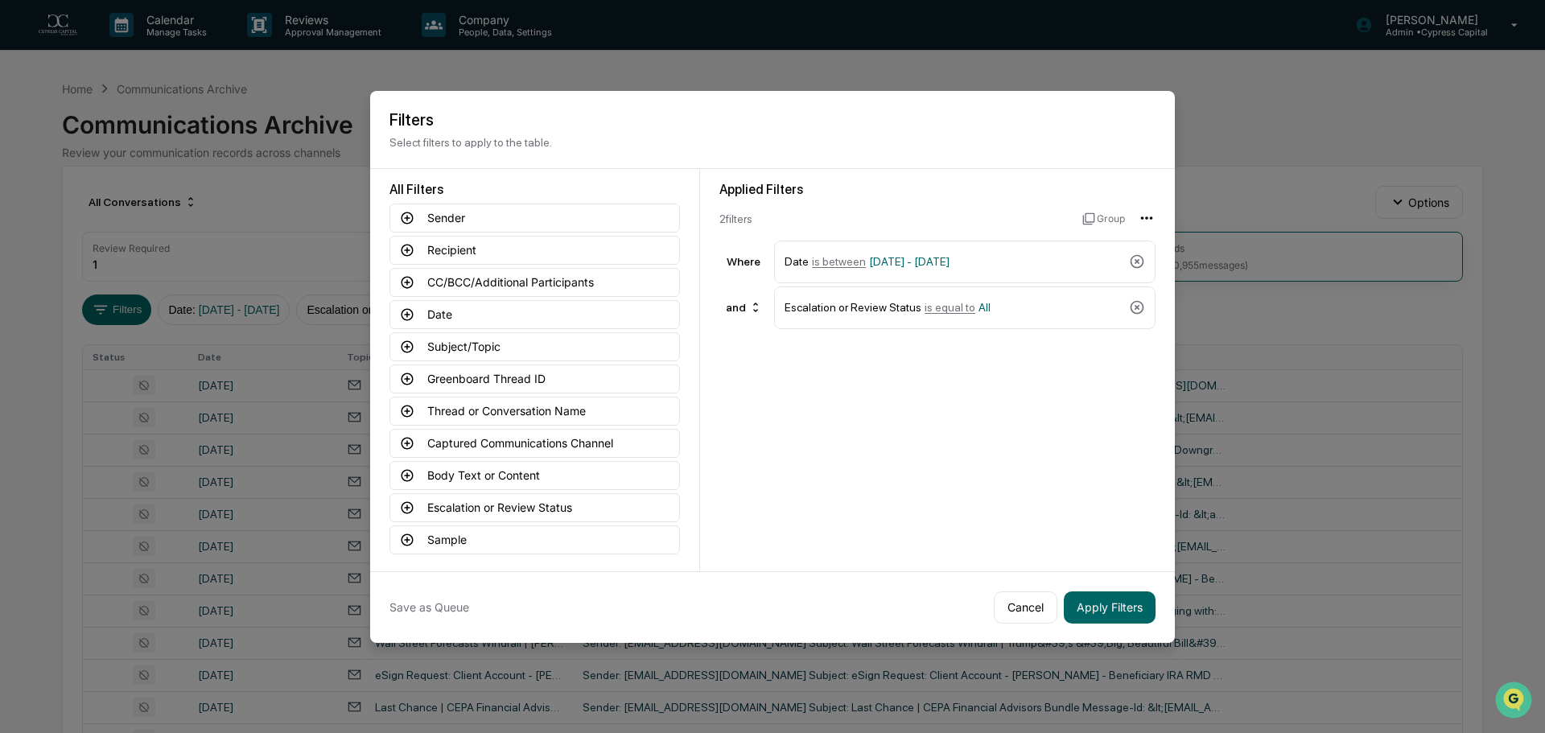
click at [1153, 223] on html "Calendar Manage Tasks Reviews Approval Management Company People, Data, Setting…" at bounding box center [772, 366] width 1545 height 733
click at [856, 502] on html "Calendar Manage Tasks Reviews Approval Management Company People, Data, Setting…" at bounding box center [772, 366] width 1545 height 733
click at [550, 510] on button "Escalation or Review Status" at bounding box center [534, 507] width 290 height 29
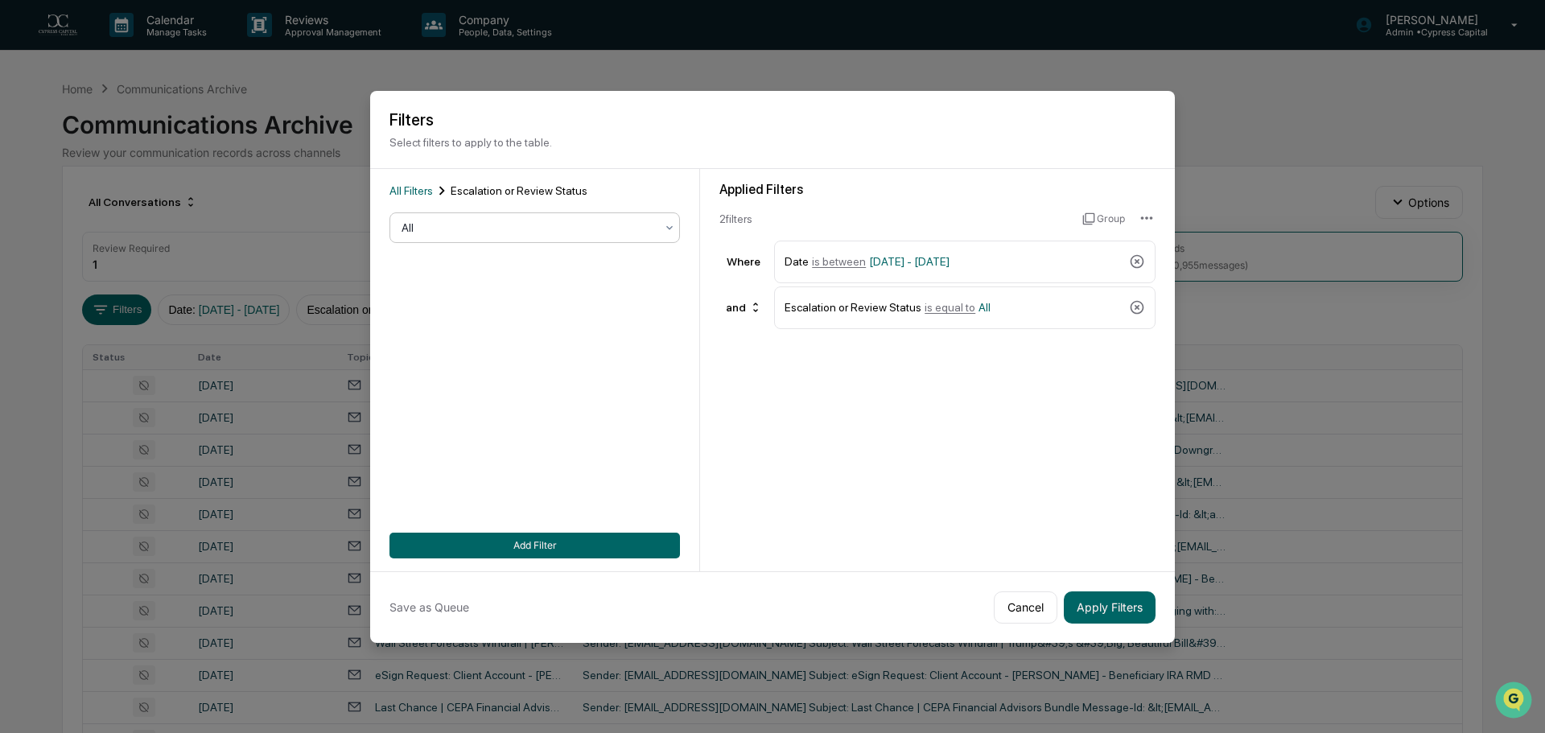
click at [542, 230] on div at bounding box center [528, 228] width 253 height 16
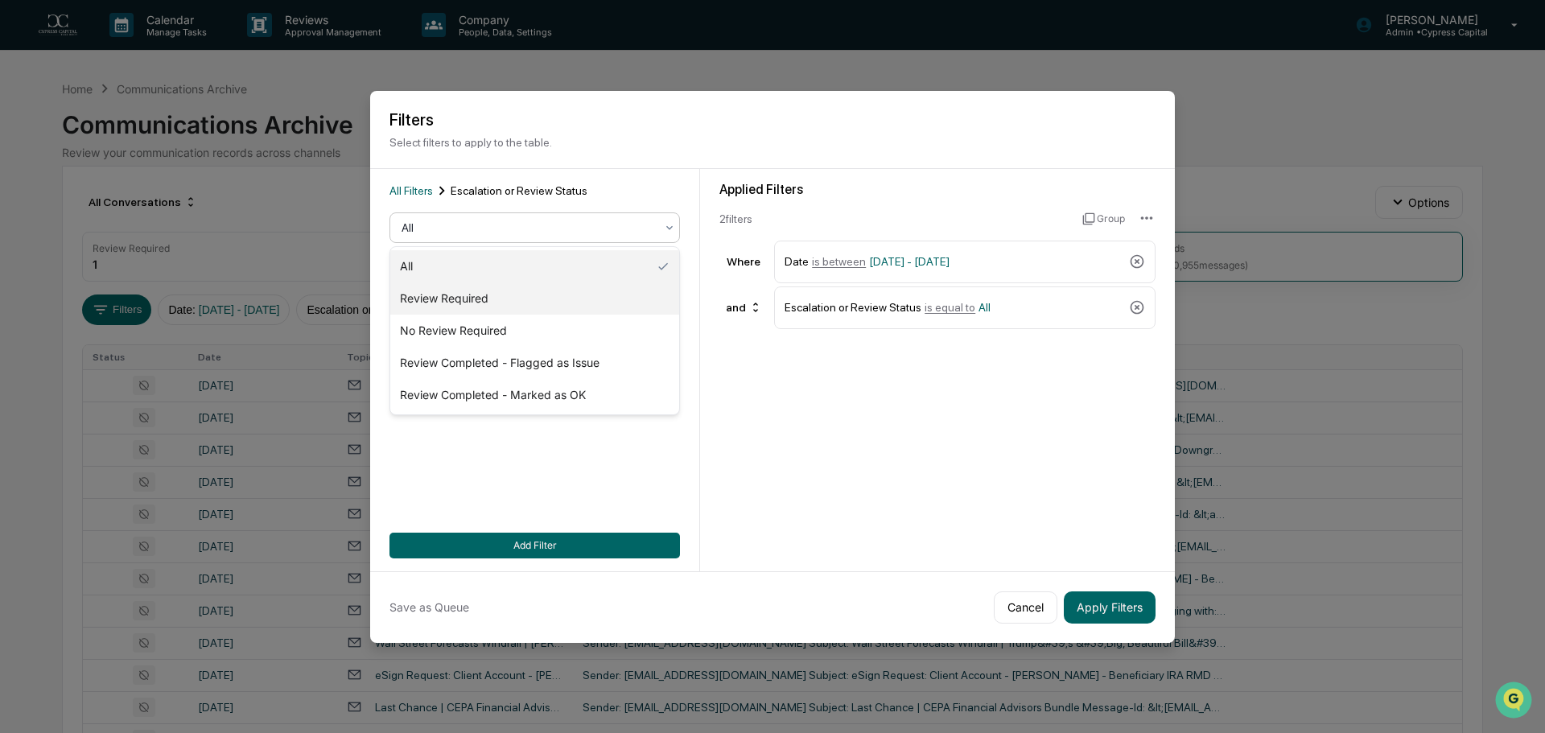
click at [479, 297] on div "Review Required" at bounding box center [534, 298] width 289 height 32
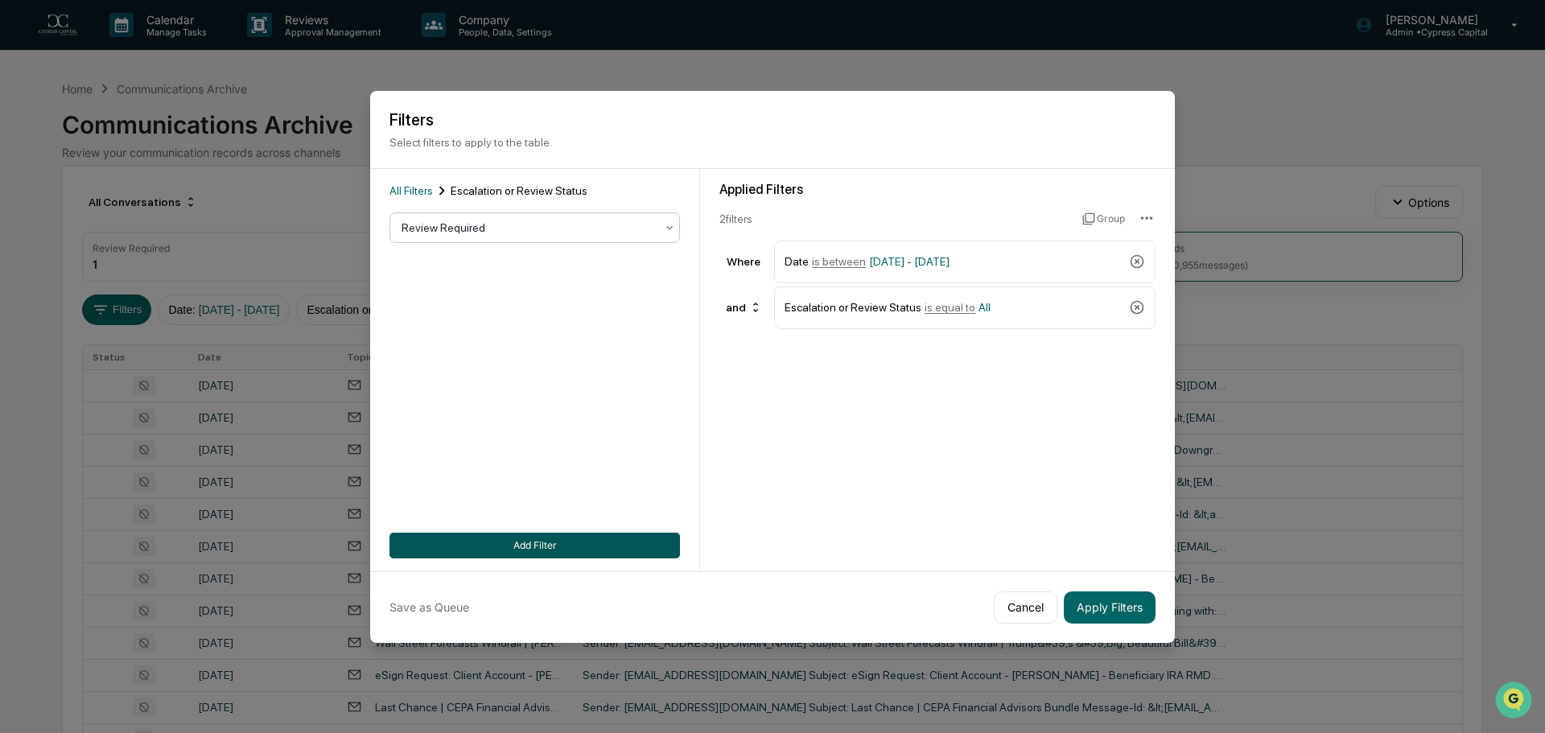
click at [569, 547] on button "Add Filter" at bounding box center [534, 546] width 290 height 26
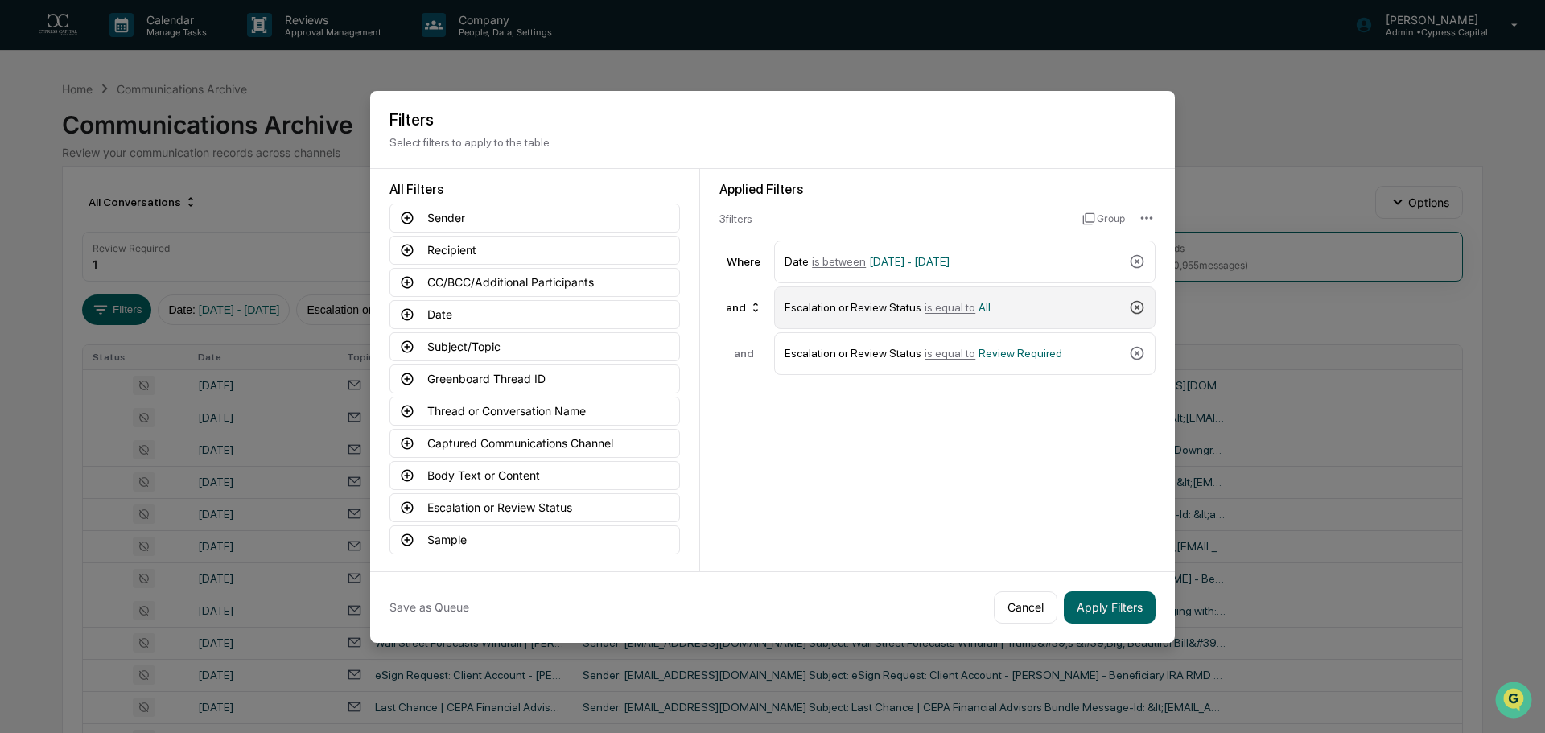
click at [1143, 305] on icon at bounding box center [1137, 307] width 16 height 16
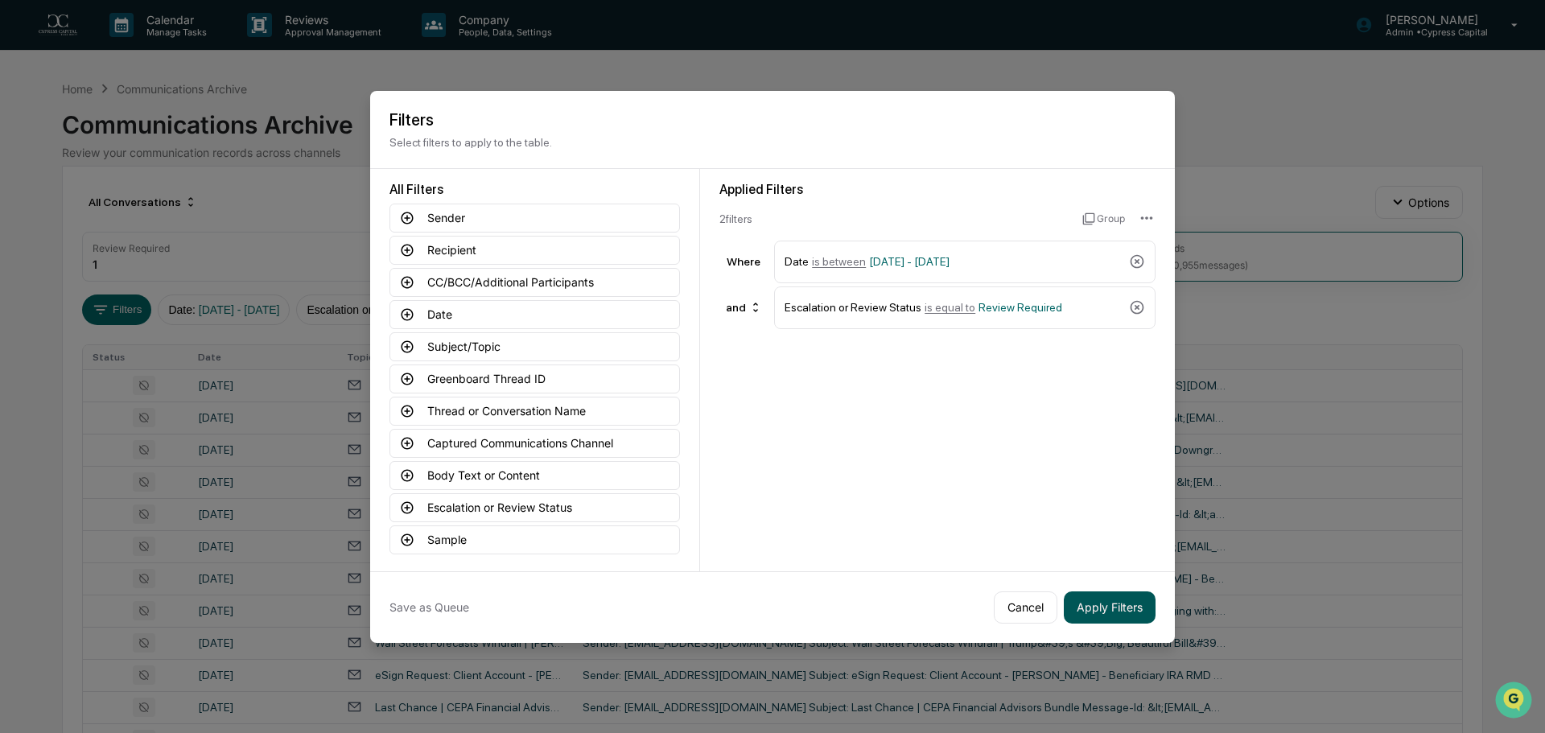
click at [1131, 605] on button "Apply Filters" at bounding box center [1110, 607] width 92 height 32
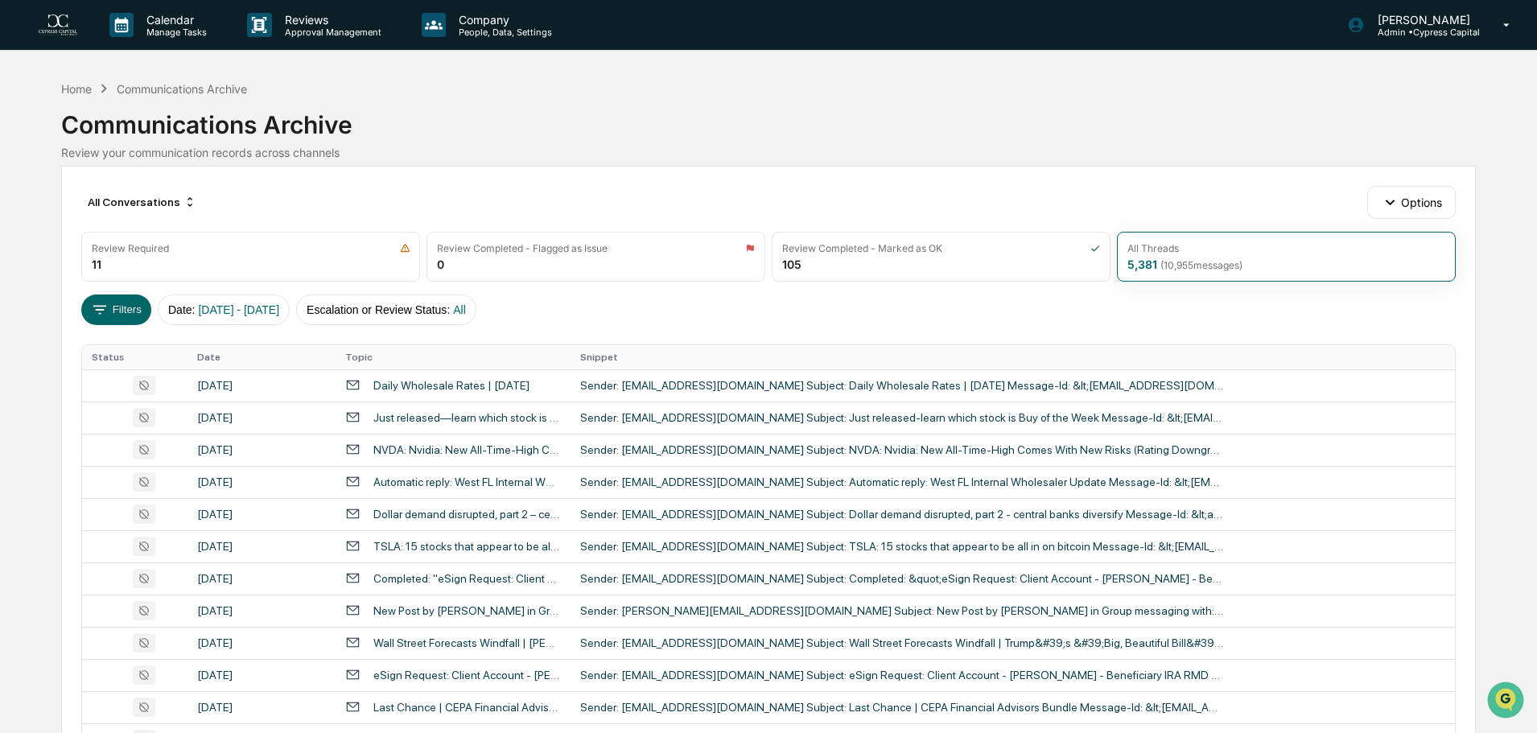
click at [1131, 605] on div "Sender: [PERSON_NAME][EMAIL_ADDRESS][DOMAIN_NAME] Subject: New Post by [PERSON_…" at bounding box center [902, 610] width 644 height 13
click at [31, 93] on div "Calendar Manage Tasks Reviews Approval Management Company People, Data, Setting…" at bounding box center [768, 633] width 1537 height 1266
click at [200, 255] on div "Review Required 11" at bounding box center [250, 257] width 339 height 50
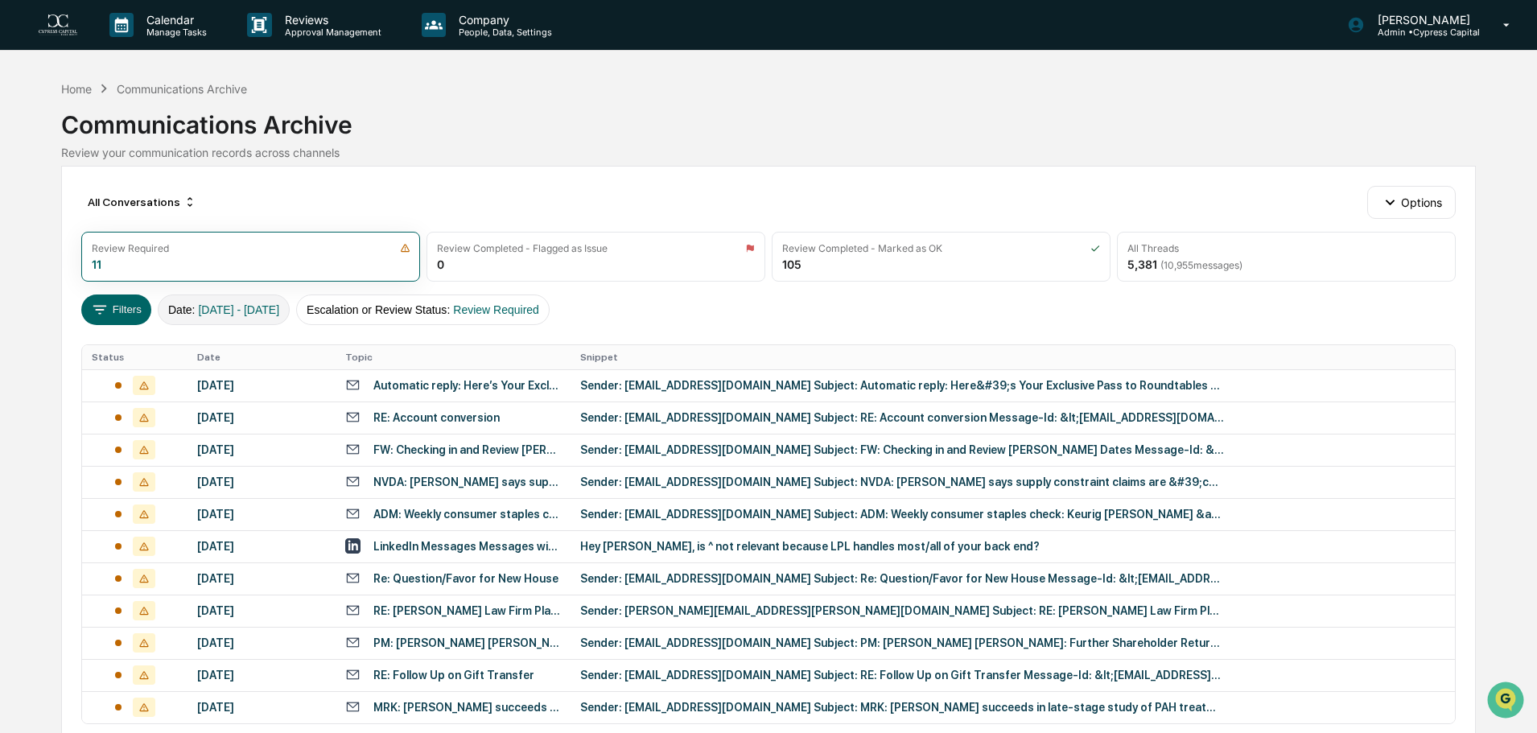
click at [262, 311] on span "[DATE] - [DATE]" at bounding box center [238, 309] width 81 height 13
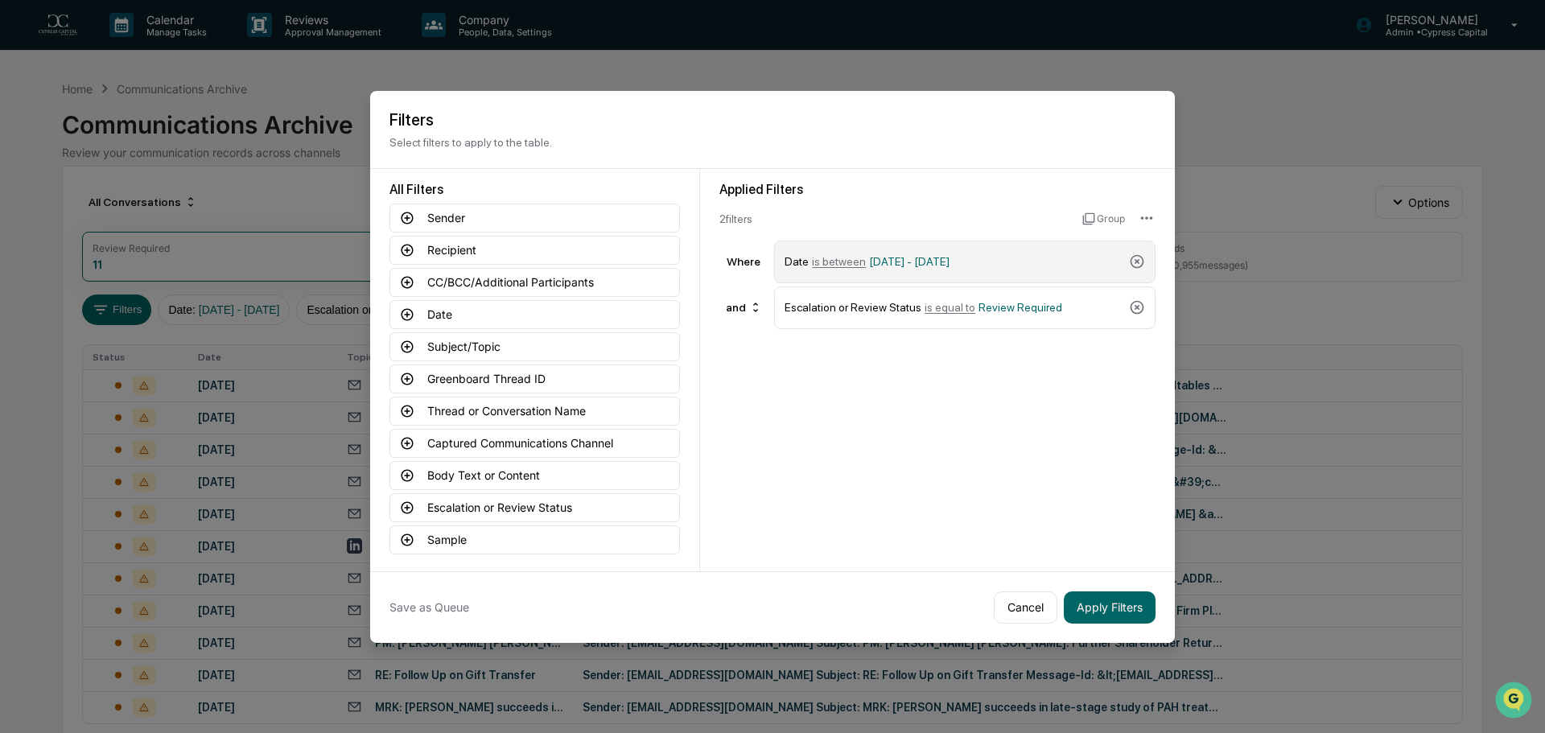
click at [995, 267] on div "Date is between [DATE] - [DATE]" at bounding box center [954, 262] width 338 height 28
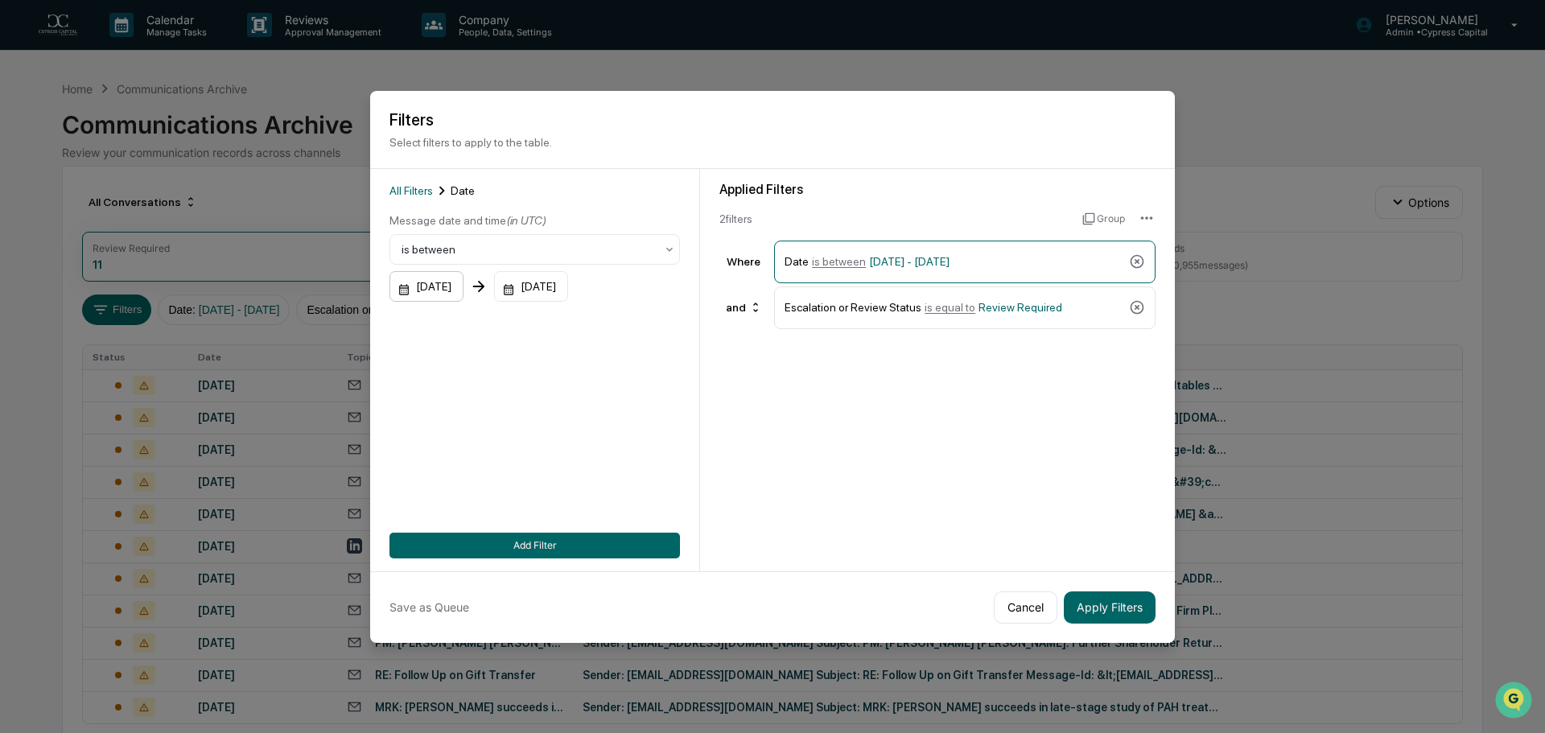
click at [460, 278] on div "[DATE]" at bounding box center [426, 286] width 74 height 31
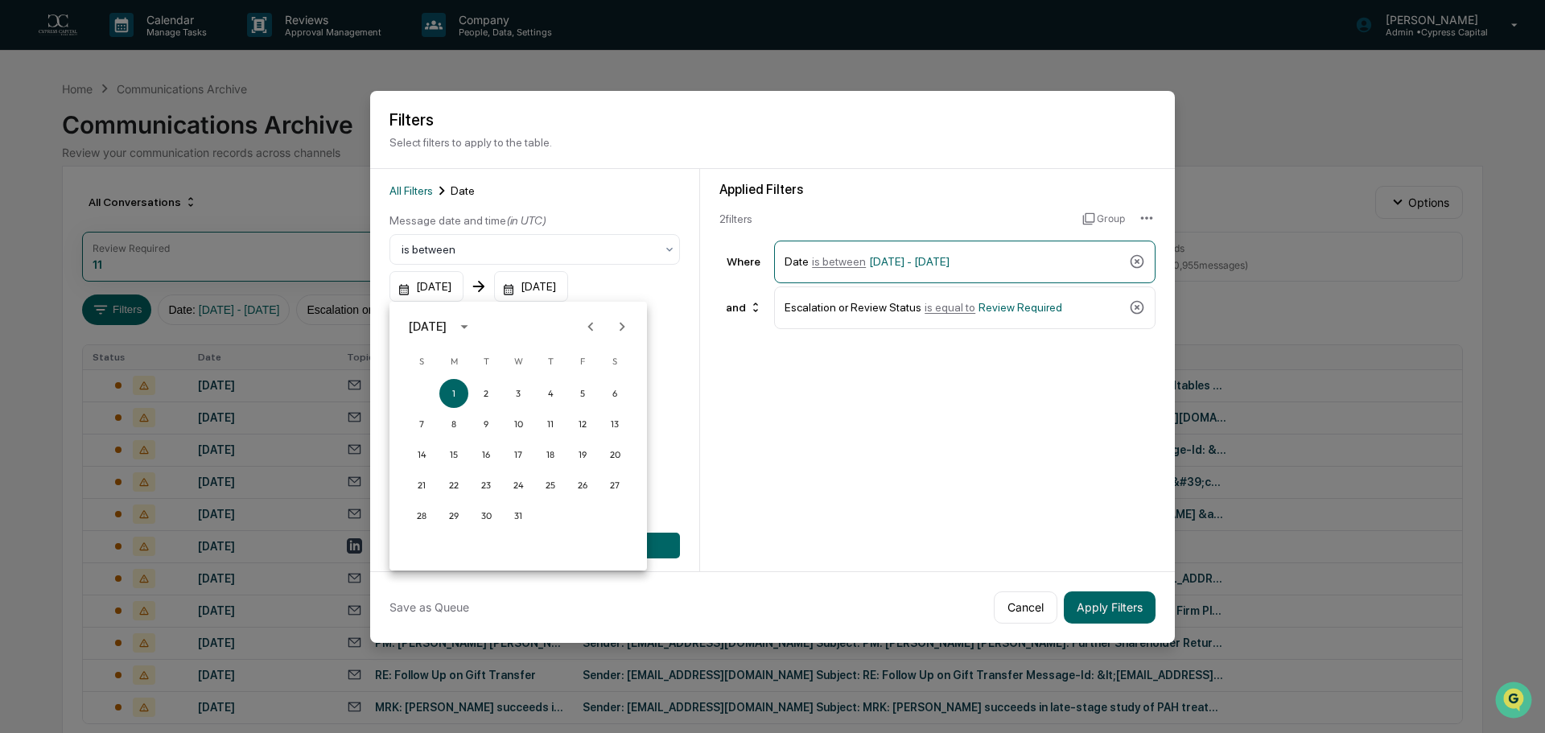
click at [473, 331] on icon "calendar view is open, switch to year view" at bounding box center [464, 327] width 18 height 18
click at [591, 455] on button "2025" at bounding box center [602, 457] width 58 height 29
click at [439, 411] on button "Apr" at bounding box center [435, 407] width 58 height 29
click at [492, 389] on button "1" at bounding box center [486, 393] width 29 height 29
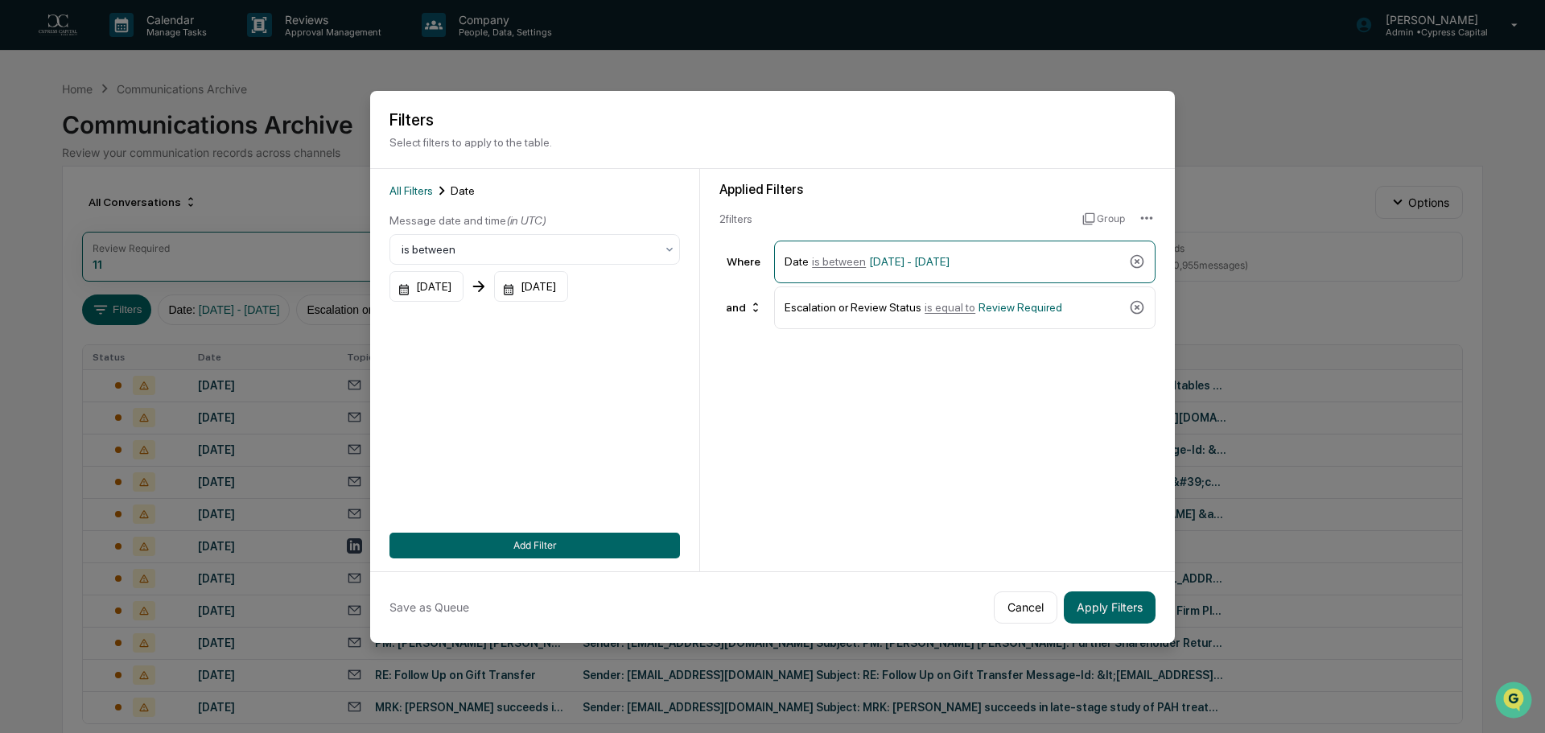
click at [553, 283] on div "[DATE]" at bounding box center [531, 286] width 74 height 31
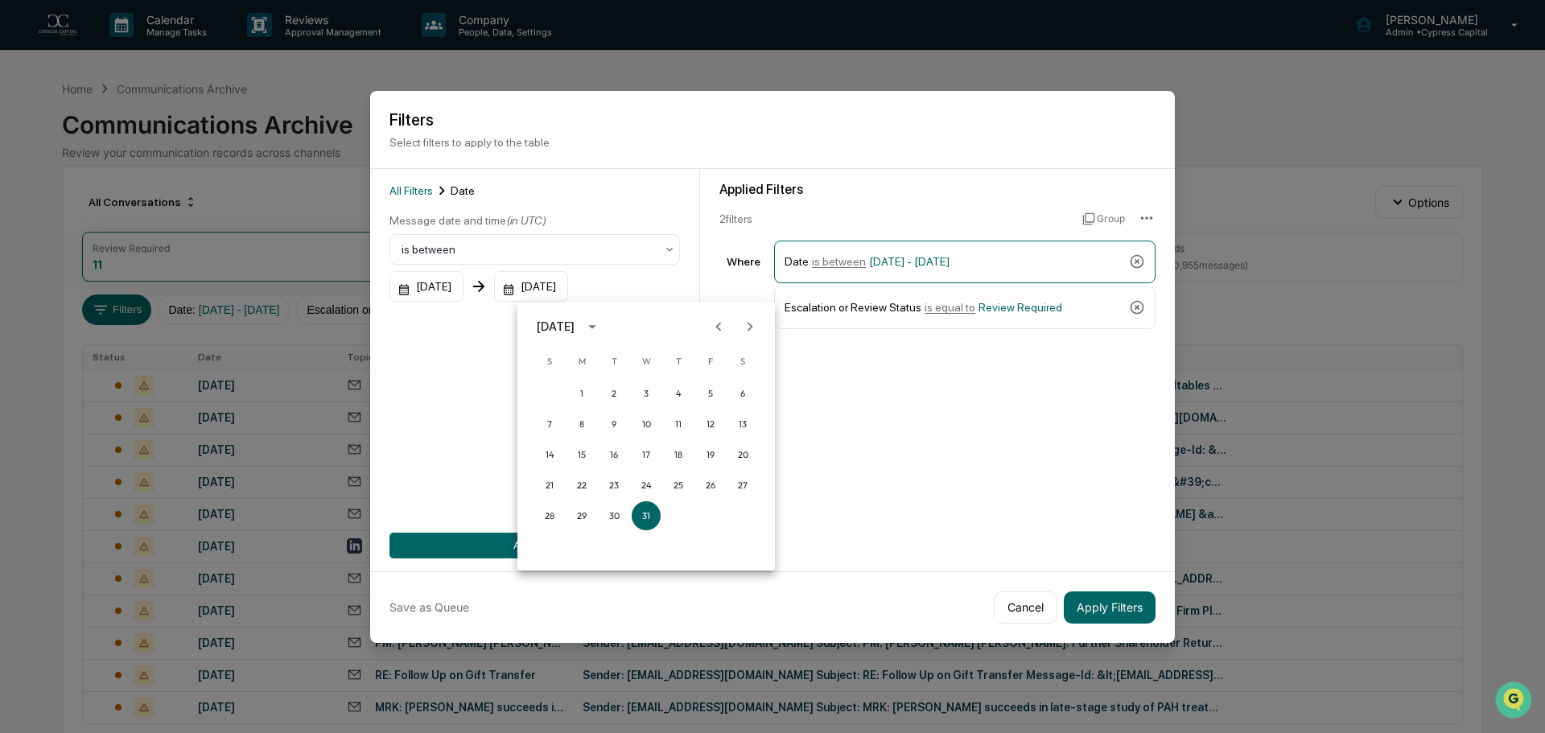
click at [575, 323] on div "[DATE]" at bounding box center [556, 327] width 38 height 18
click at [721, 447] on button "2025" at bounding box center [730, 457] width 58 height 29
click at [720, 408] on button "Jun" at bounding box center [730, 407] width 58 height 29
click at [575, 515] on button "30" at bounding box center [581, 515] width 29 height 29
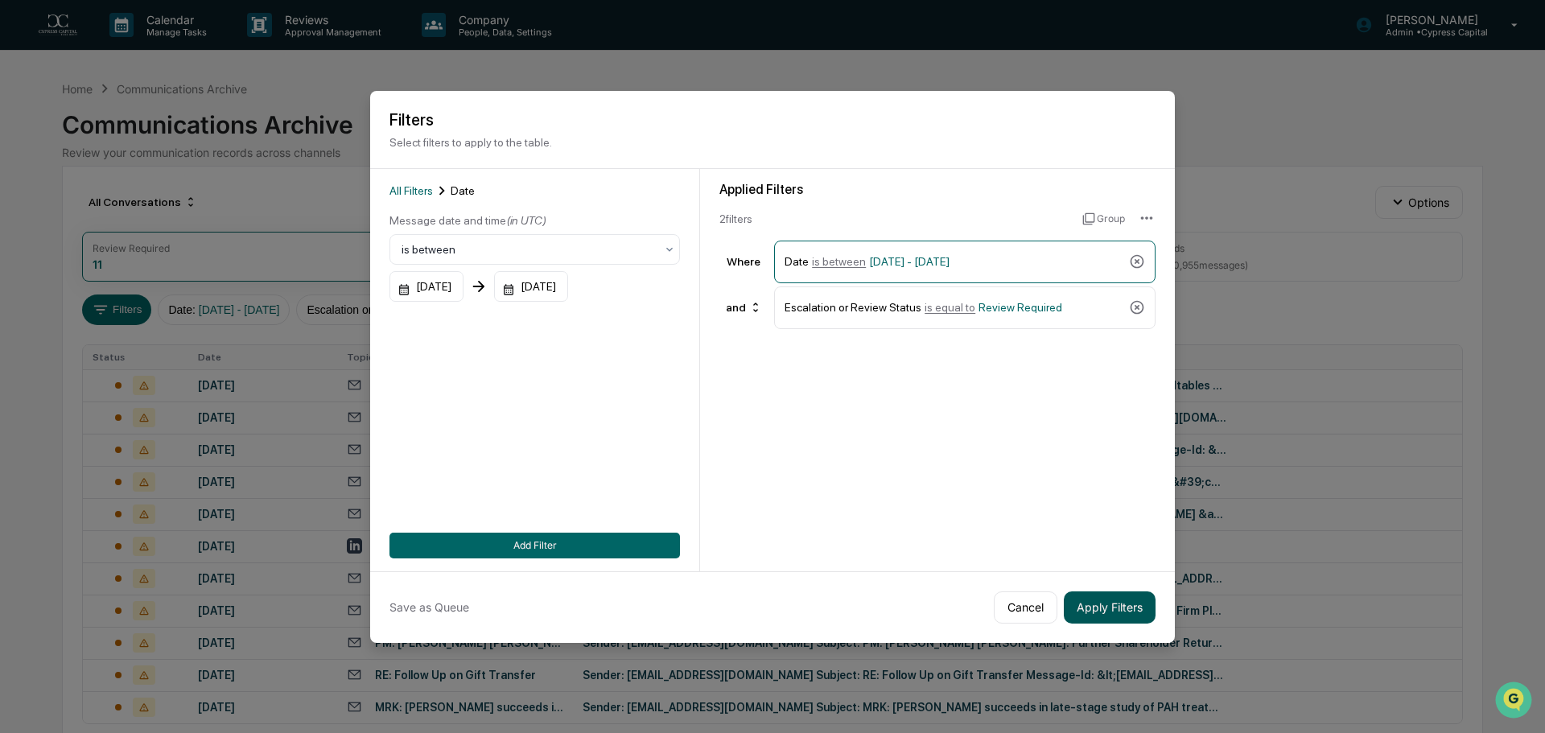
click at [1122, 612] on button "Apply Filters" at bounding box center [1110, 607] width 92 height 32
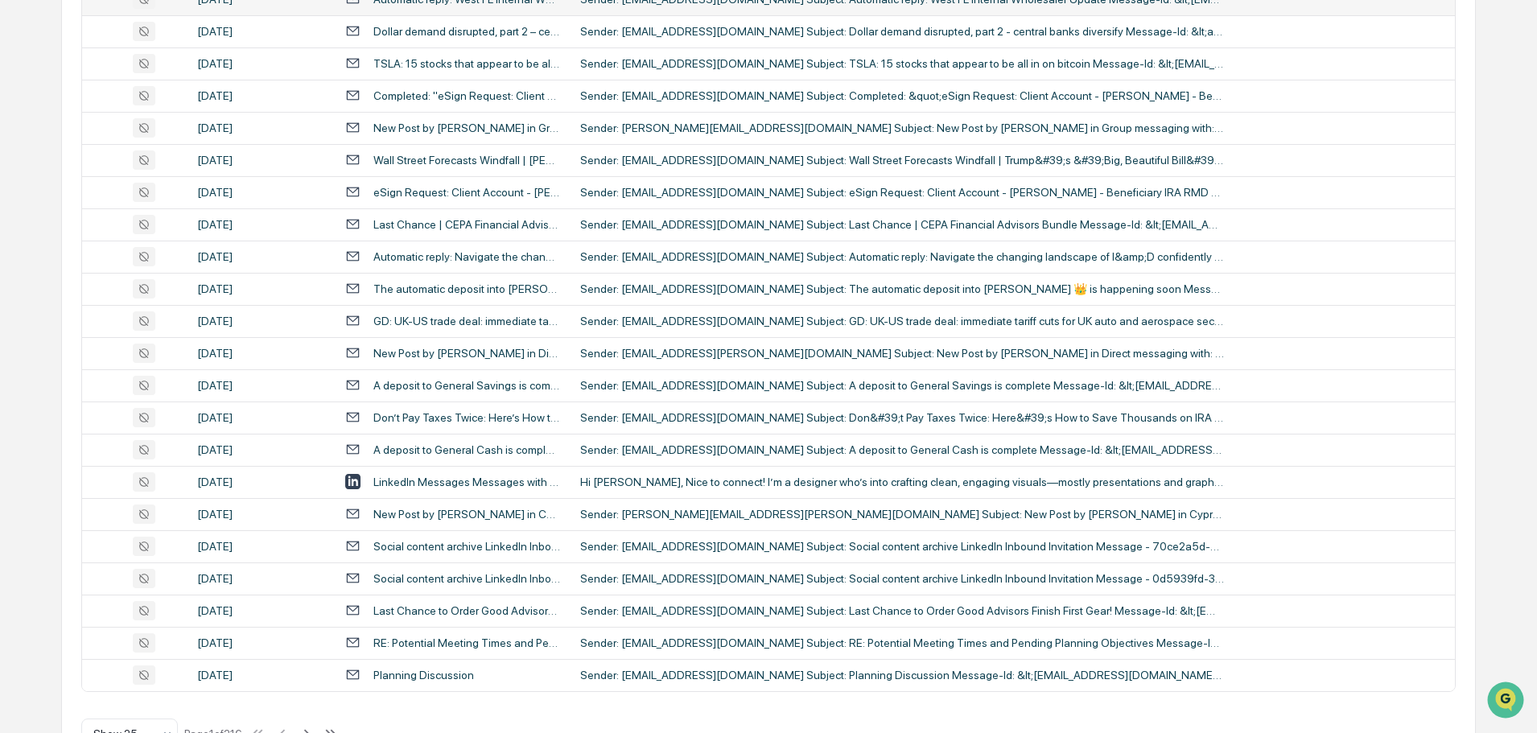
scroll to position [0, 0]
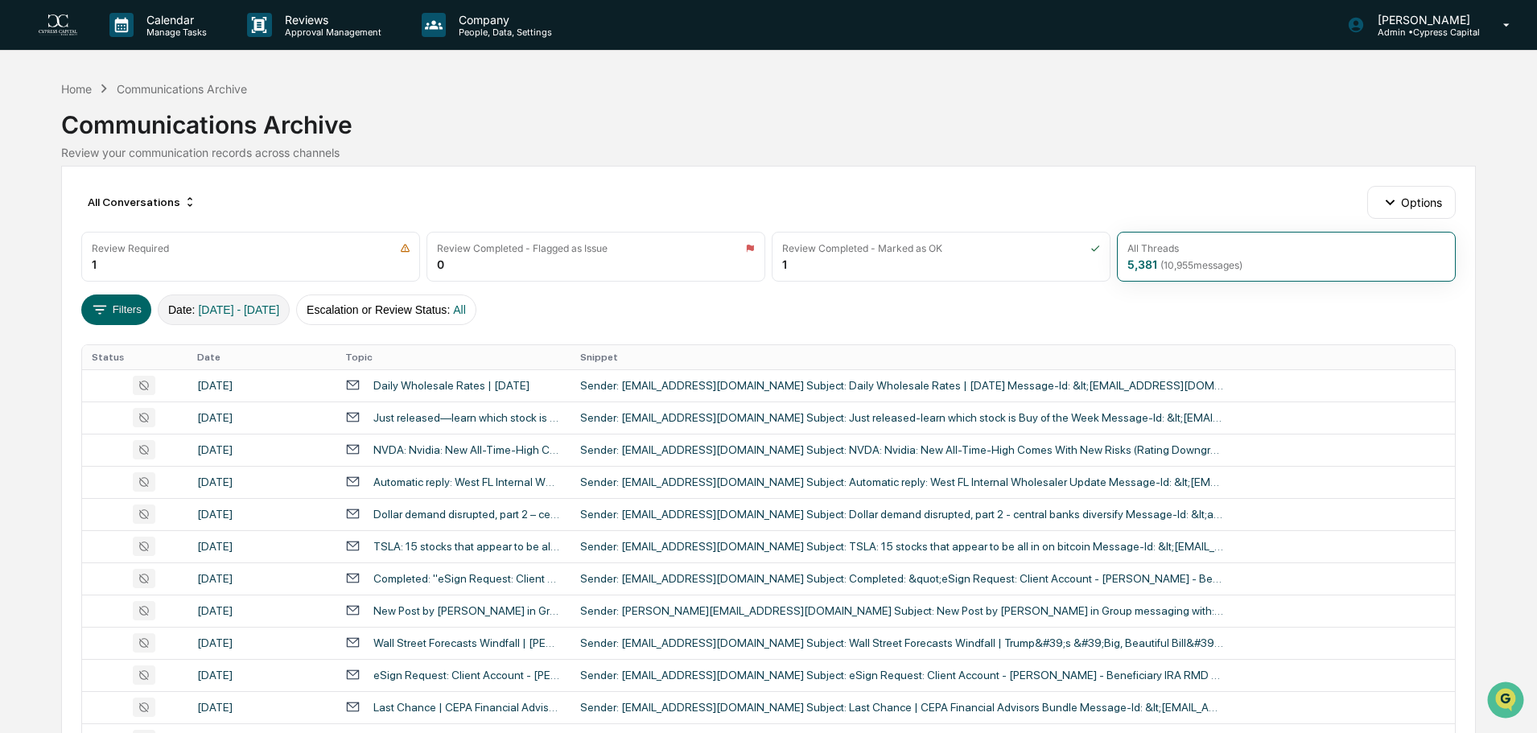
click at [269, 313] on span "[DATE] - [DATE]" at bounding box center [238, 309] width 81 height 13
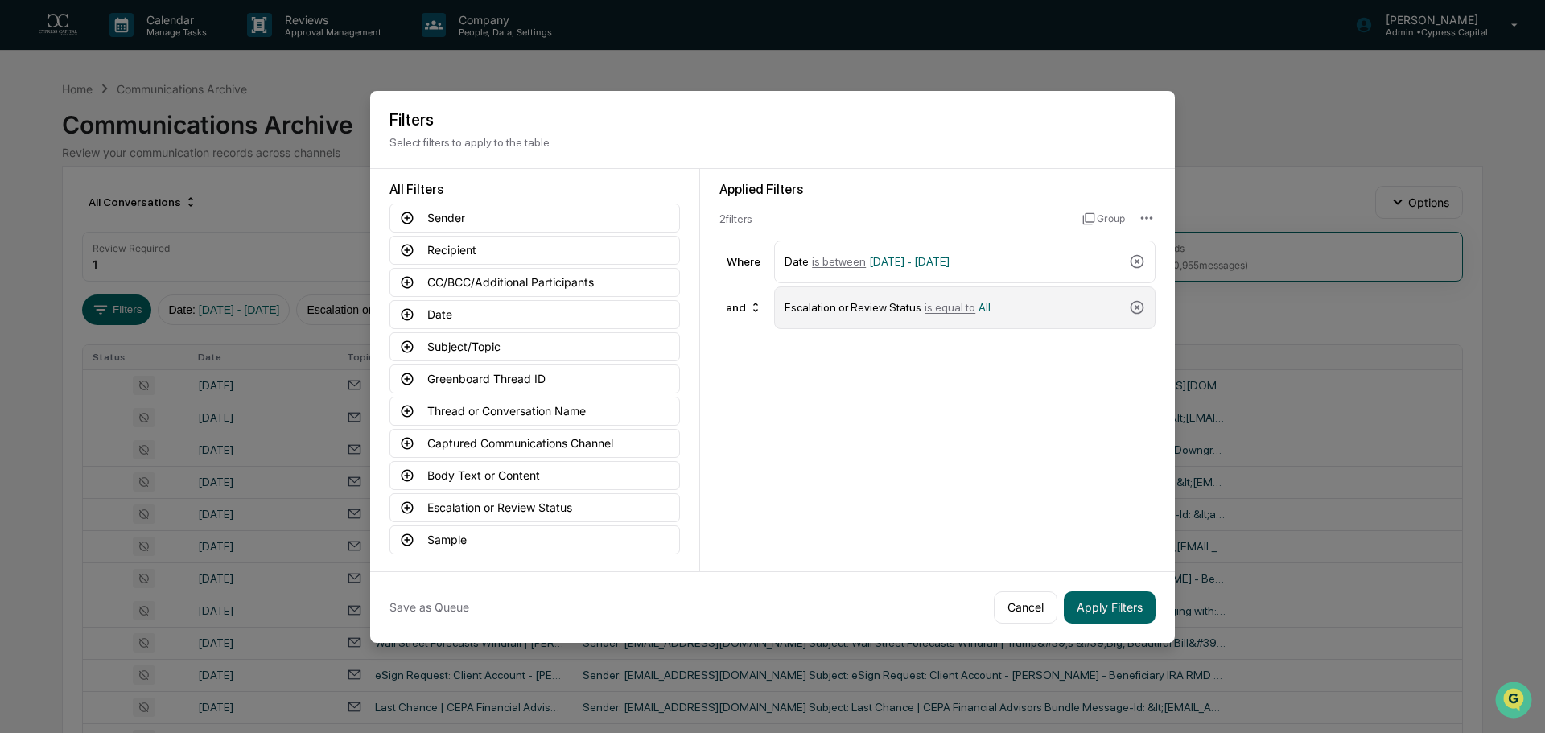
click at [942, 313] on span "is equal to" at bounding box center [950, 307] width 51 height 13
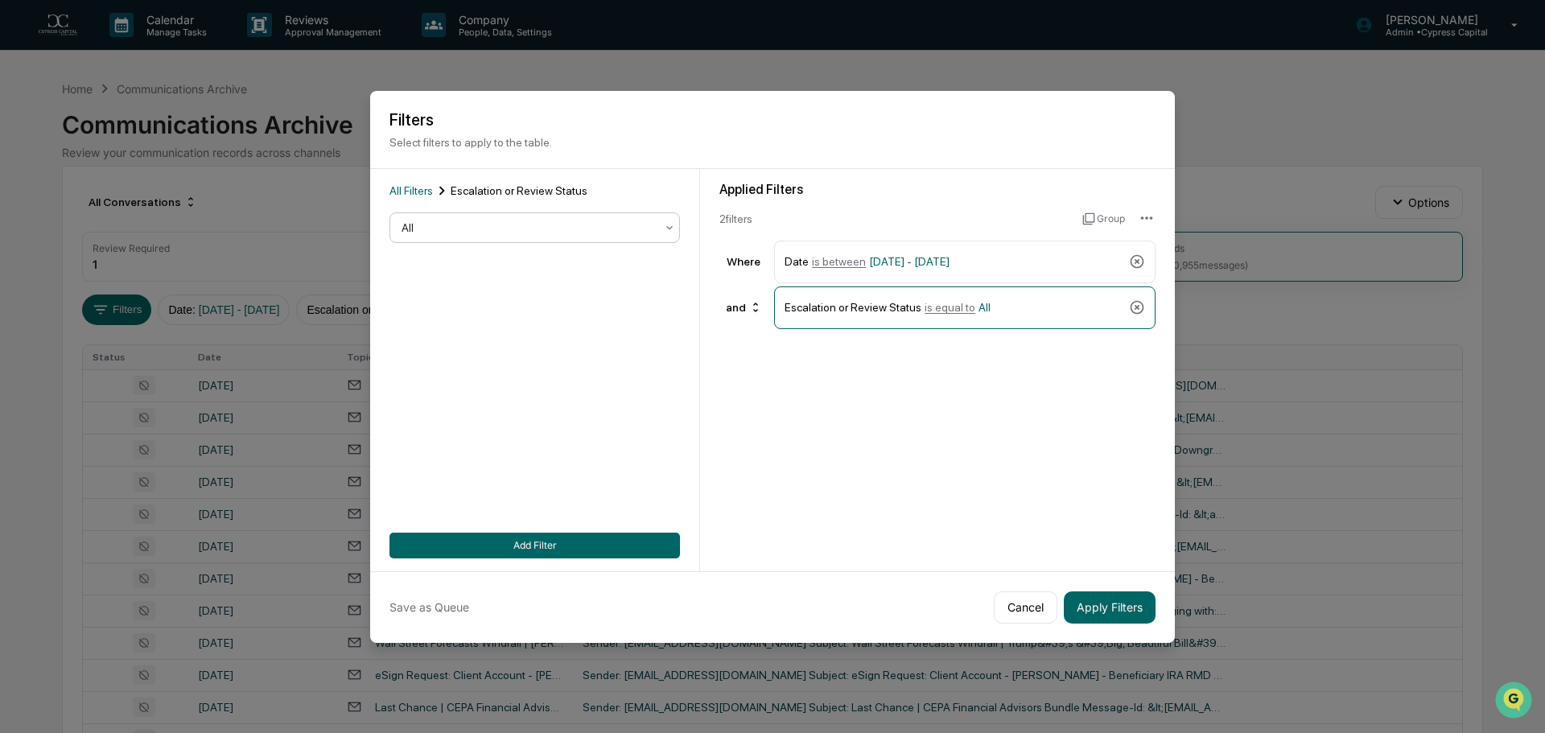
click at [518, 237] on div "All" at bounding box center [528, 227] width 270 height 23
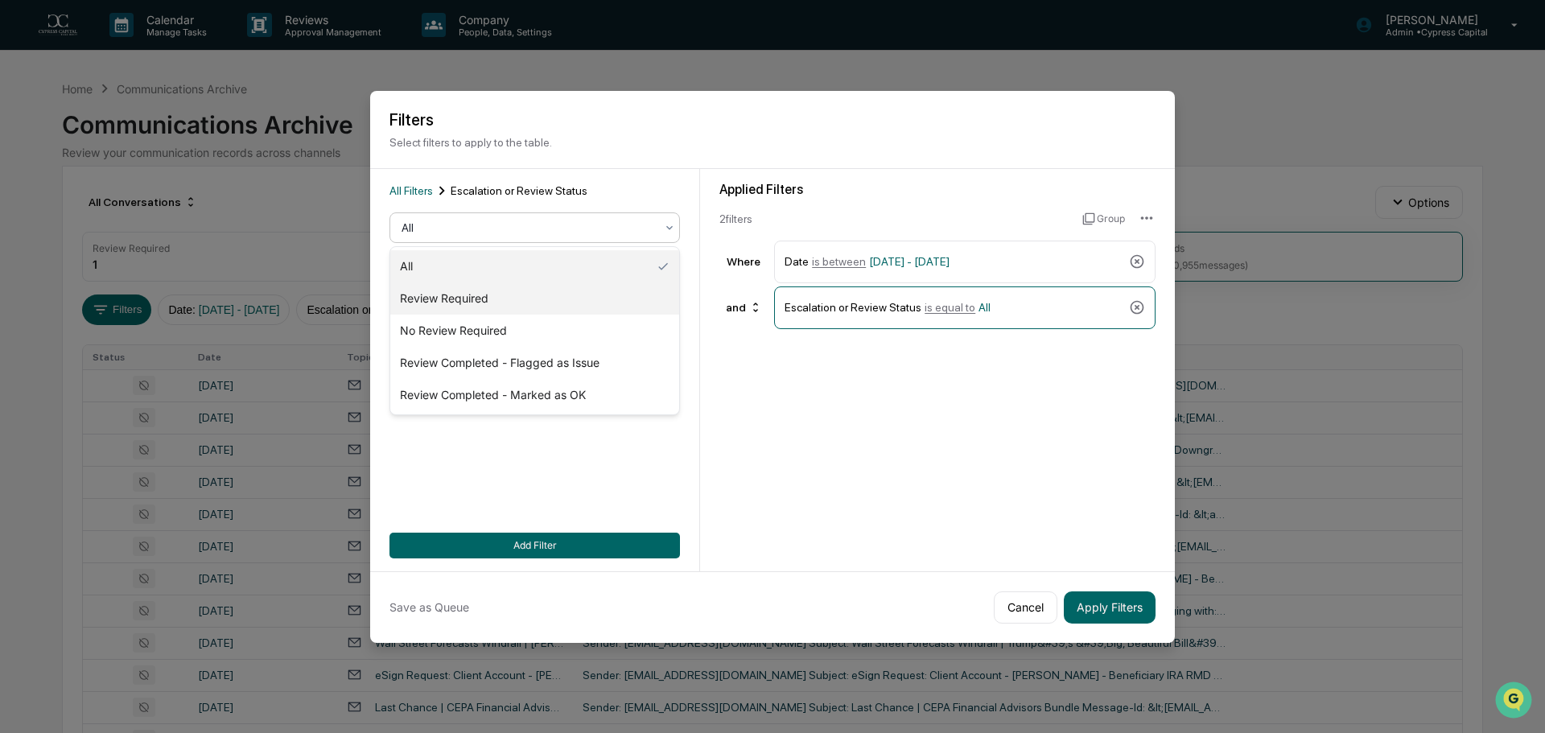
click at [516, 299] on div "Review Required" at bounding box center [534, 298] width 289 height 32
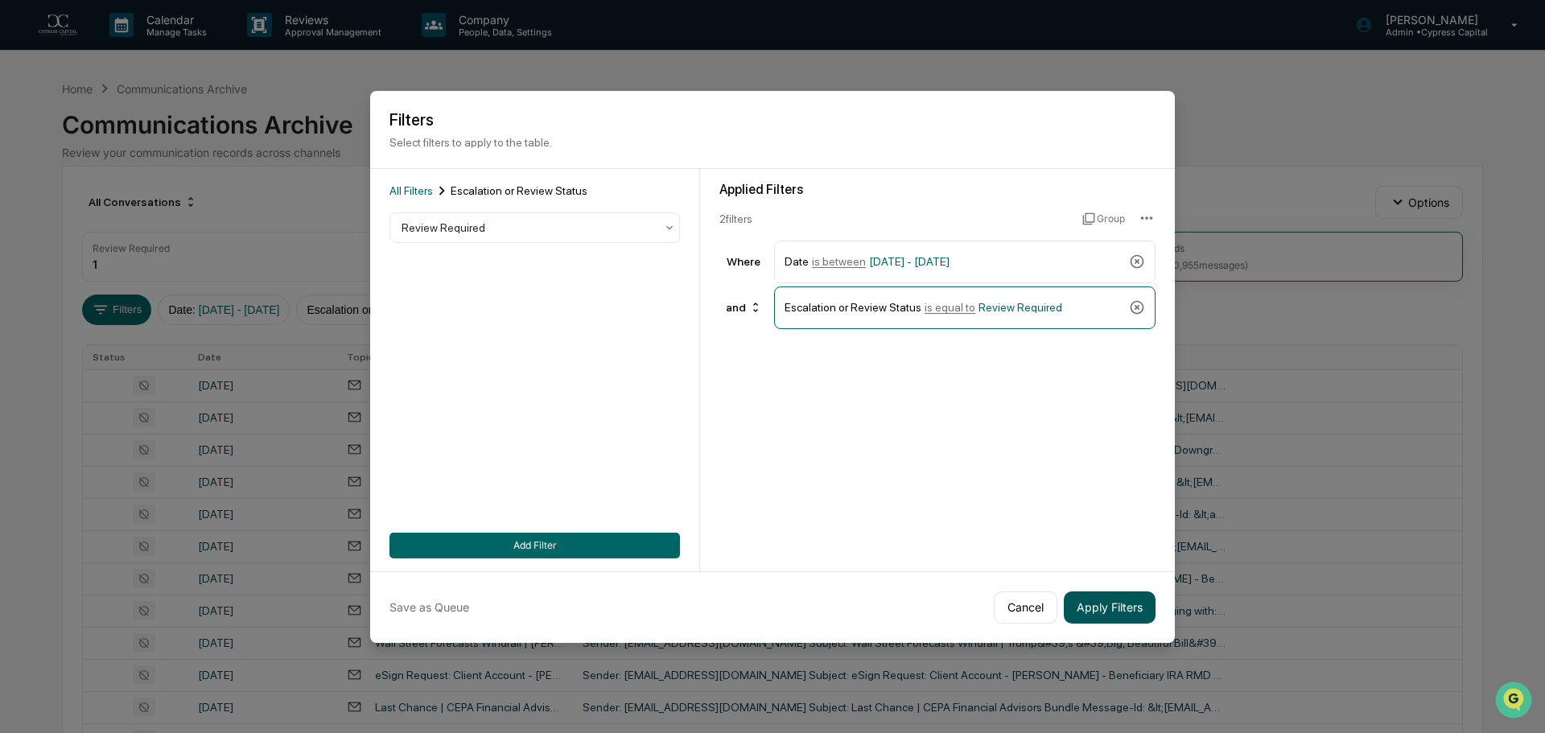
click at [1096, 605] on button "Apply Filters" at bounding box center [1110, 607] width 92 height 32
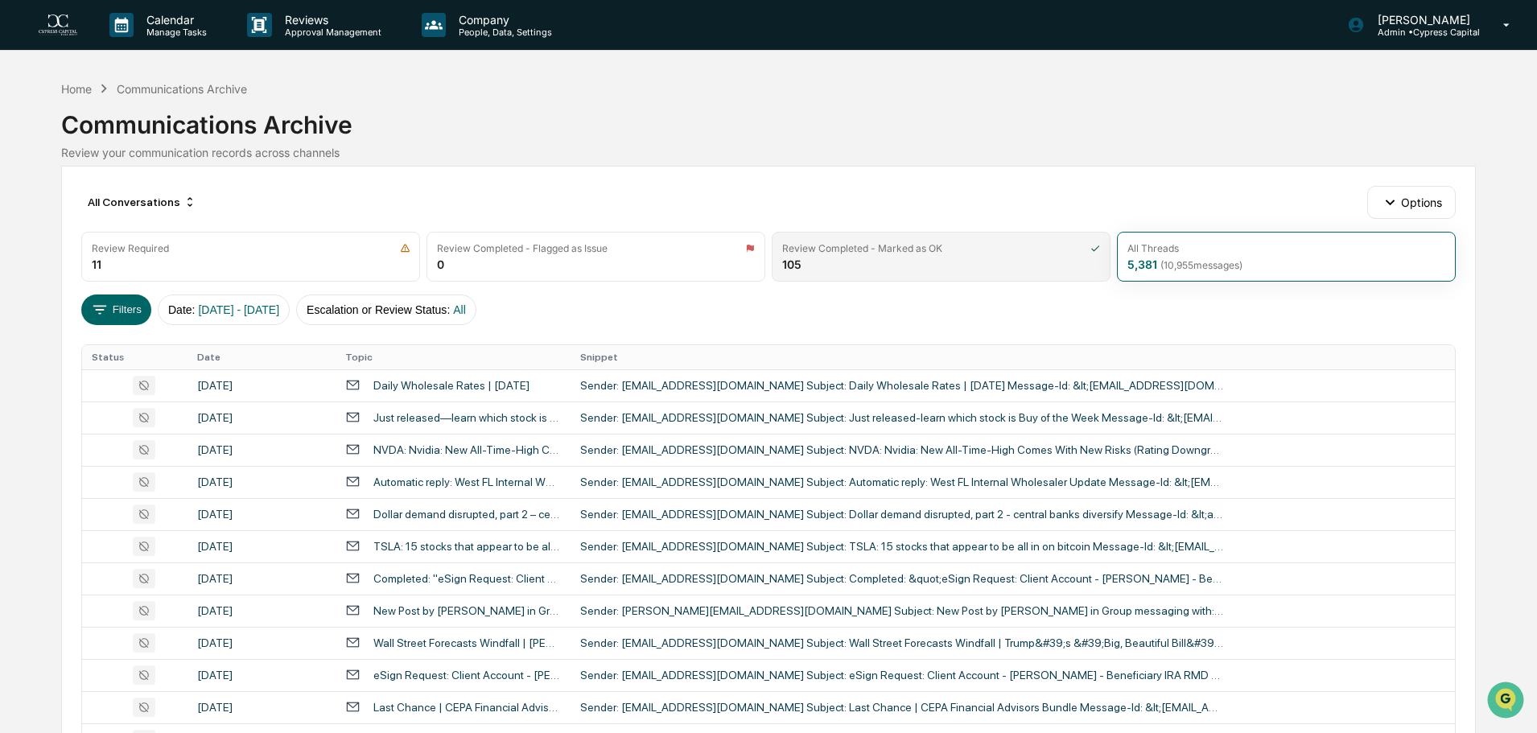
click at [876, 263] on div "Review Completed - Marked as OK 105" at bounding box center [941, 257] width 339 height 50
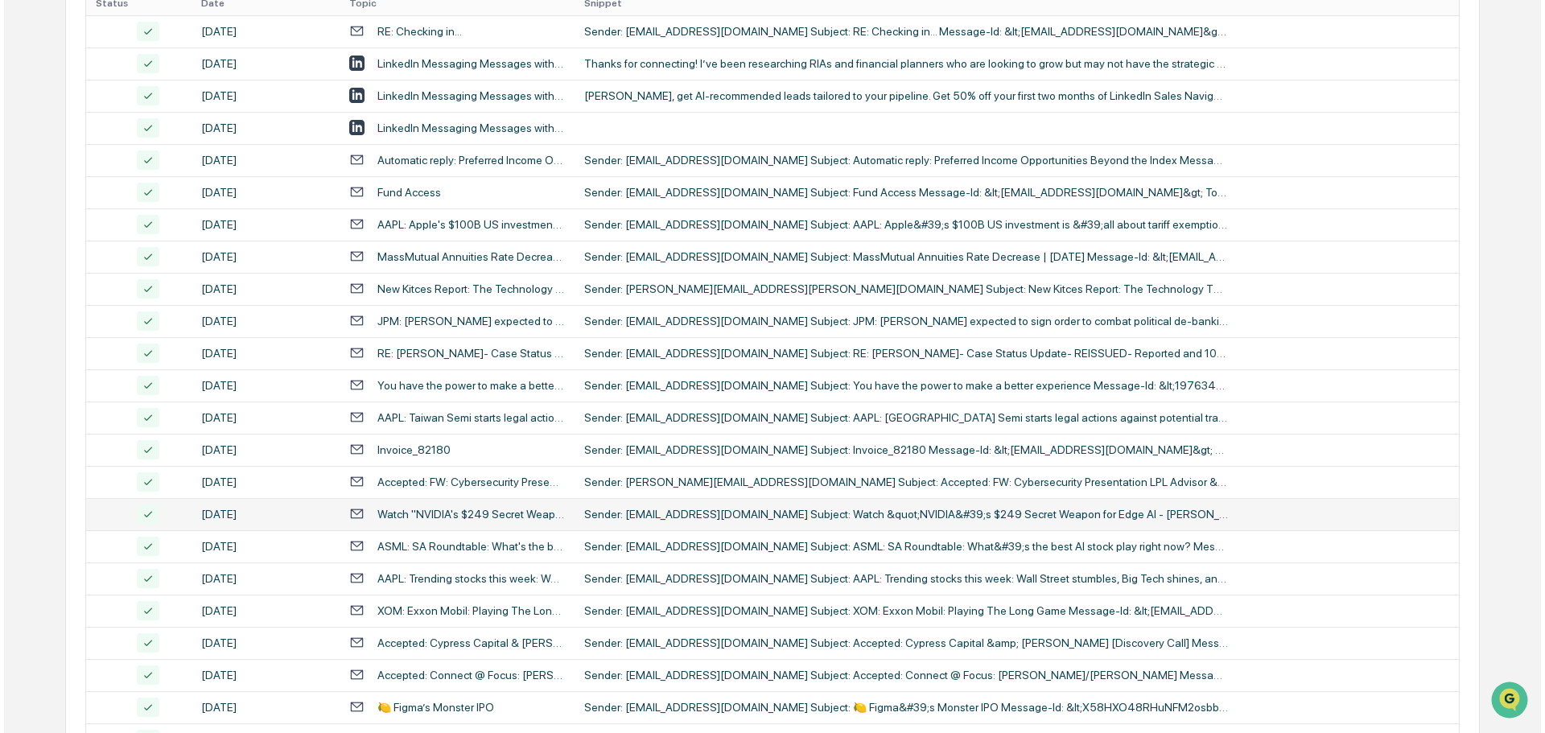
scroll to position [50, 0]
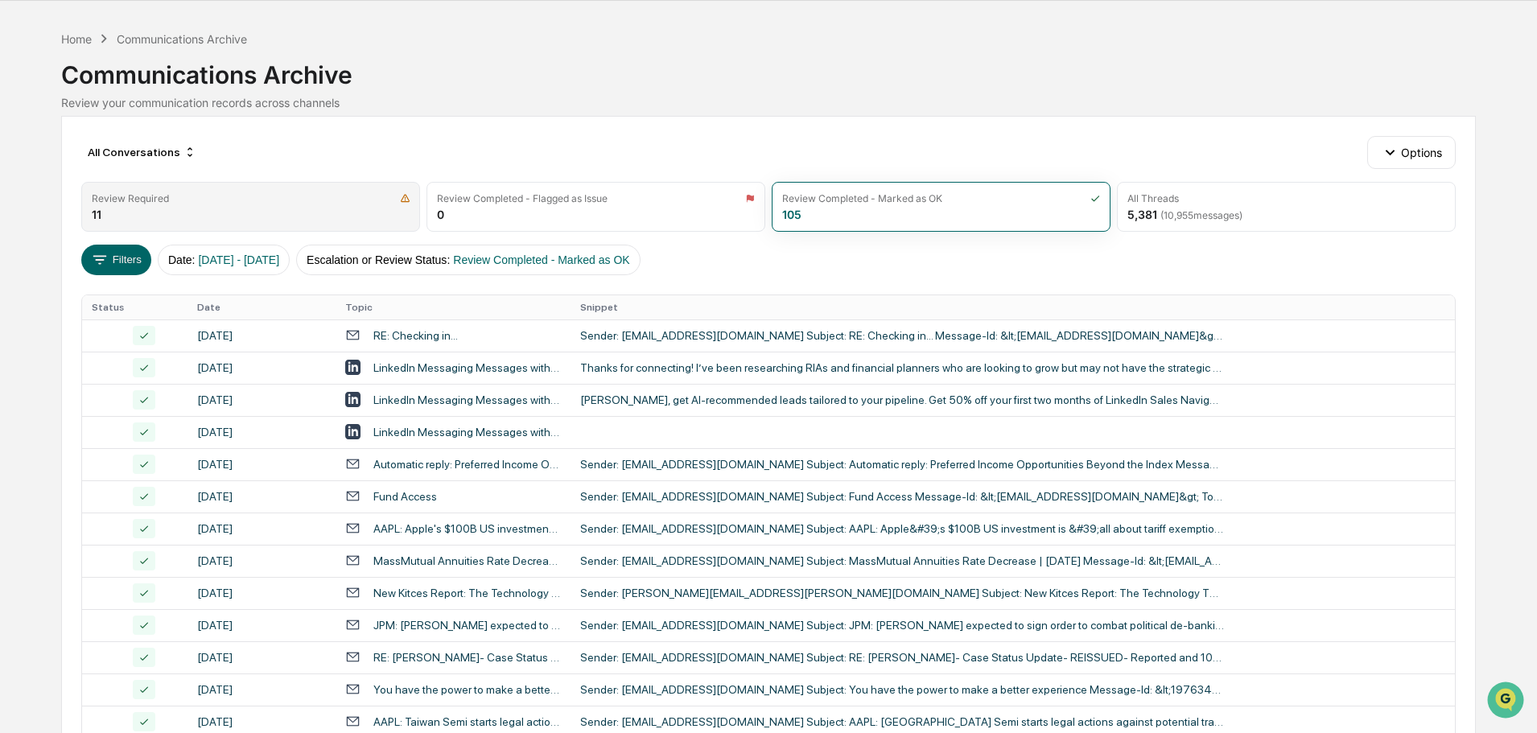
click at [250, 210] on div "Review Required 11" at bounding box center [250, 207] width 339 height 50
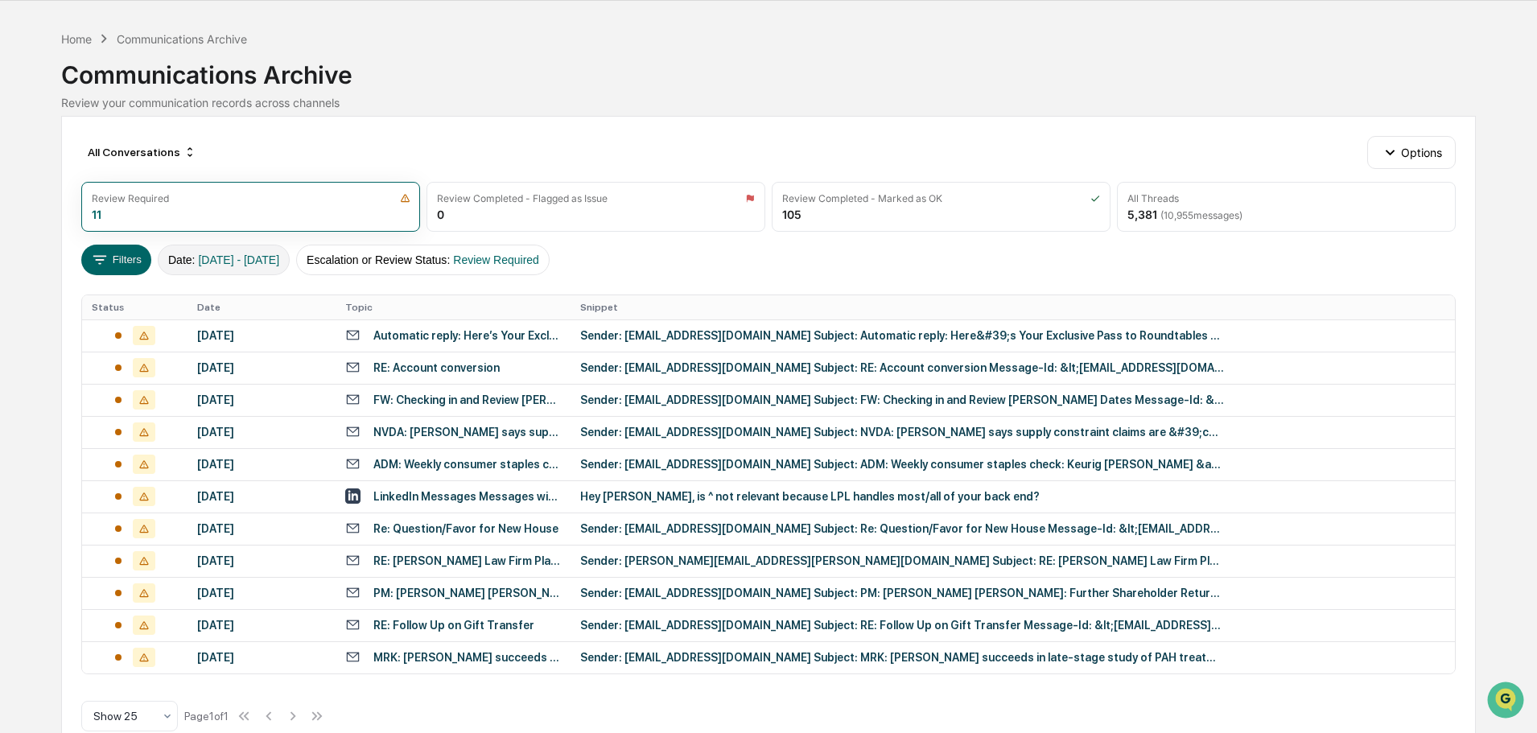
click at [229, 262] on span "[DATE] - [DATE]" at bounding box center [238, 259] width 81 height 13
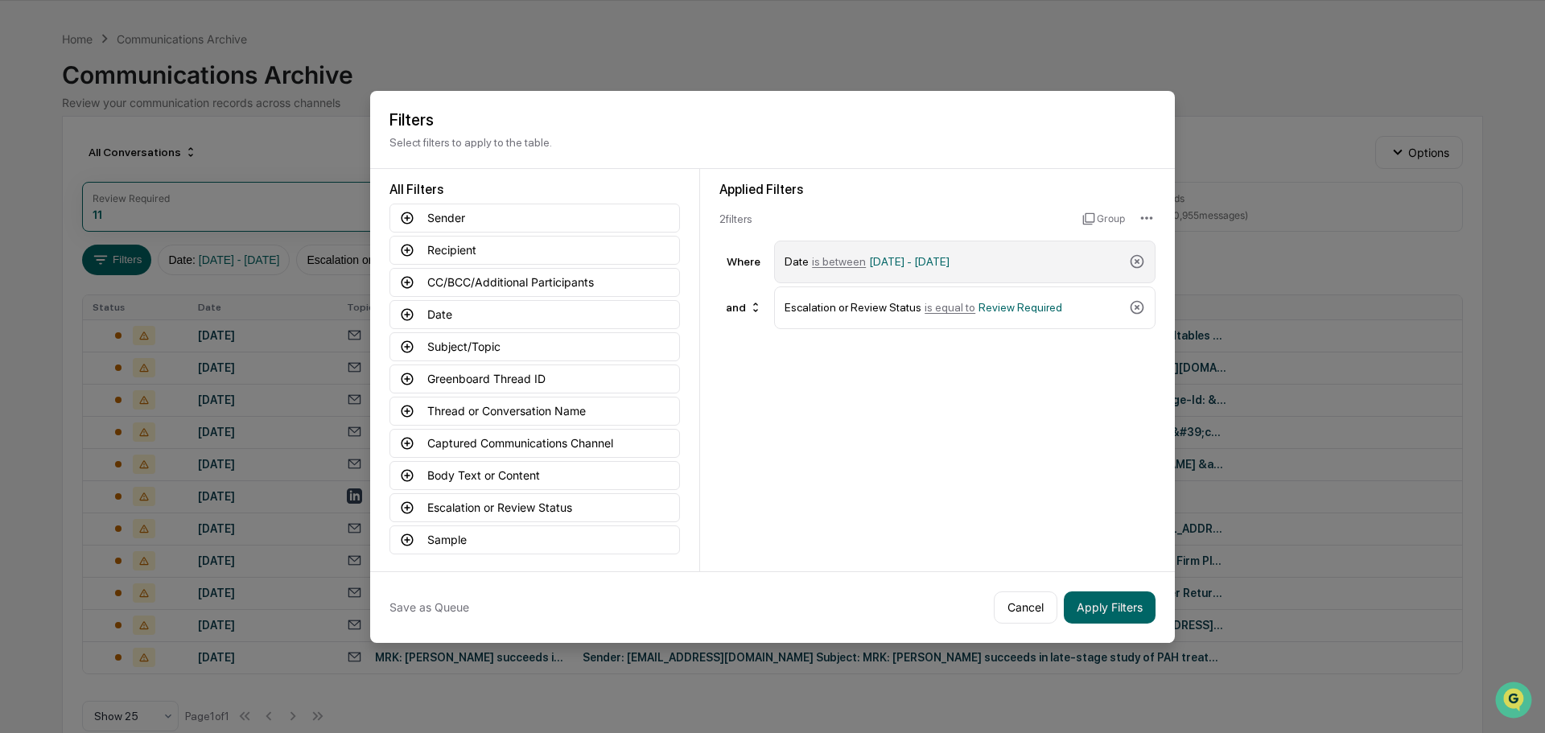
click at [847, 258] on span "is between" at bounding box center [839, 261] width 54 height 13
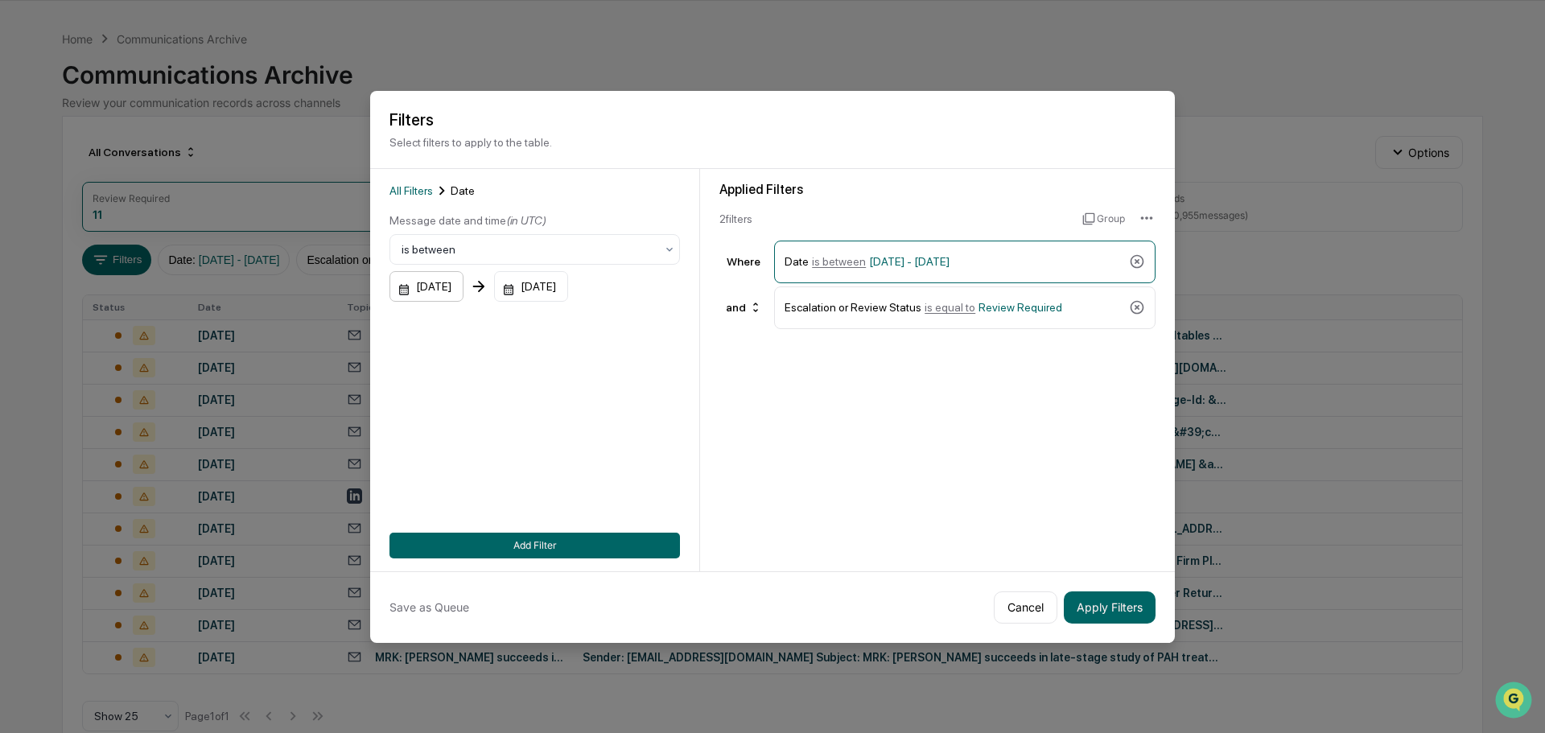
click at [451, 281] on div "[DATE]" at bounding box center [426, 286] width 74 height 31
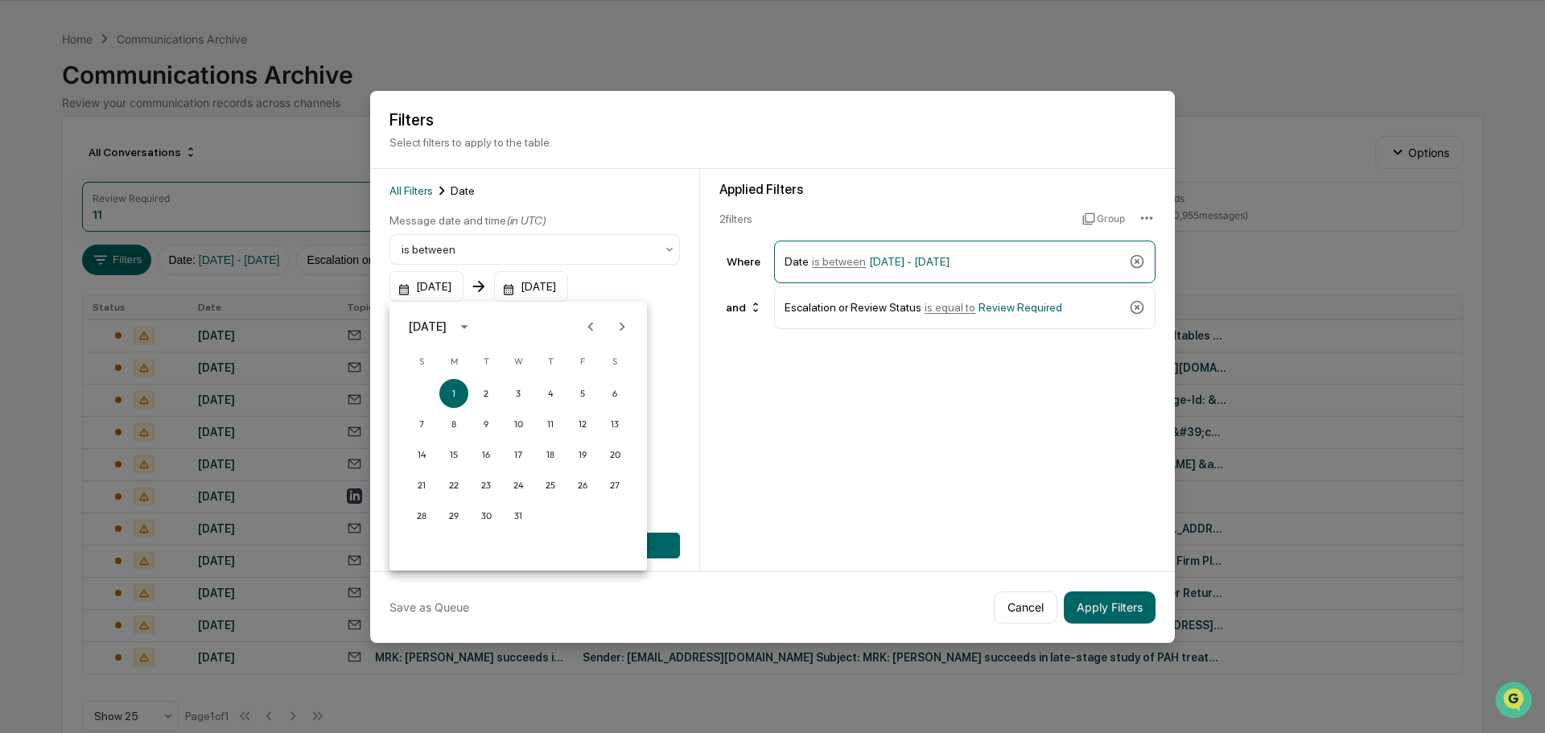
click at [626, 332] on icon "Next month" at bounding box center [622, 327] width 18 height 18
click at [626, 331] on icon "Next month" at bounding box center [622, 327] width 18 height 18
click at [455, 385] on button "1" at bounding box center [453, 393] width 29 height 29
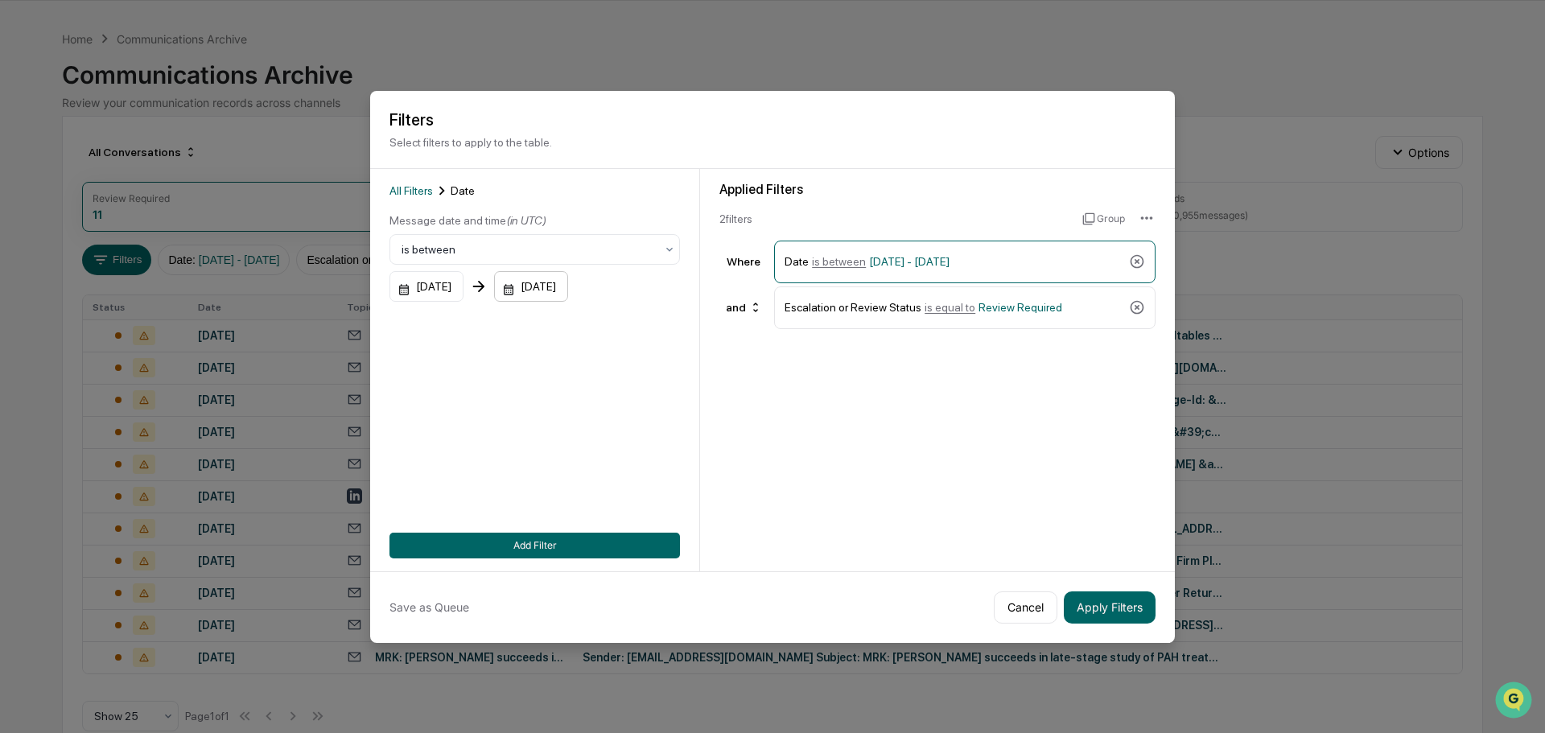
click at [568, 295] on div "[DATE]" at bounding box center [531, 286] width 74 height 31
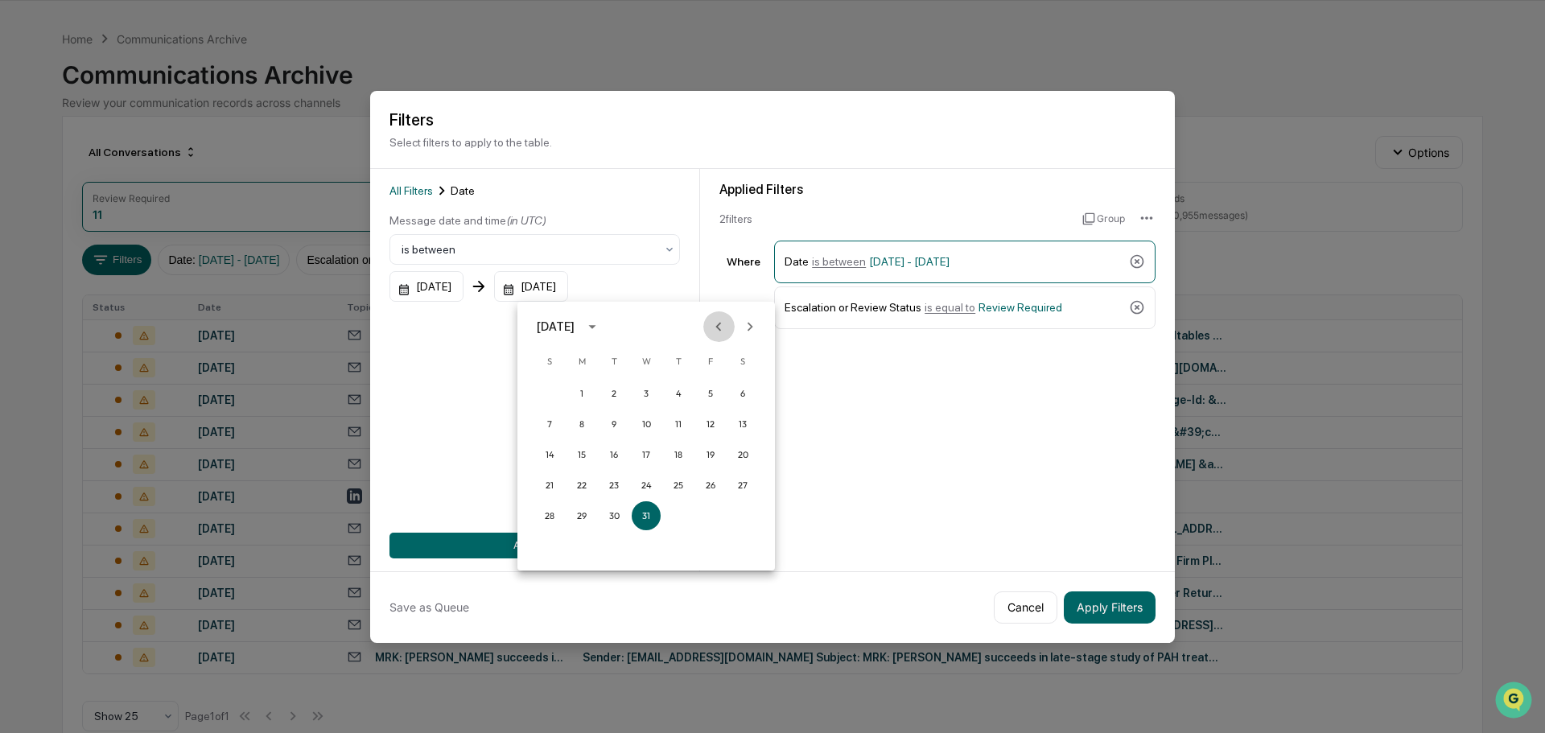
click at [727, 325] on icon "Previous month" at bounding box center [719, 327] width 18 height 18
click at [443, 283] on div at bounding box center [772, 366] width 1545 height 733
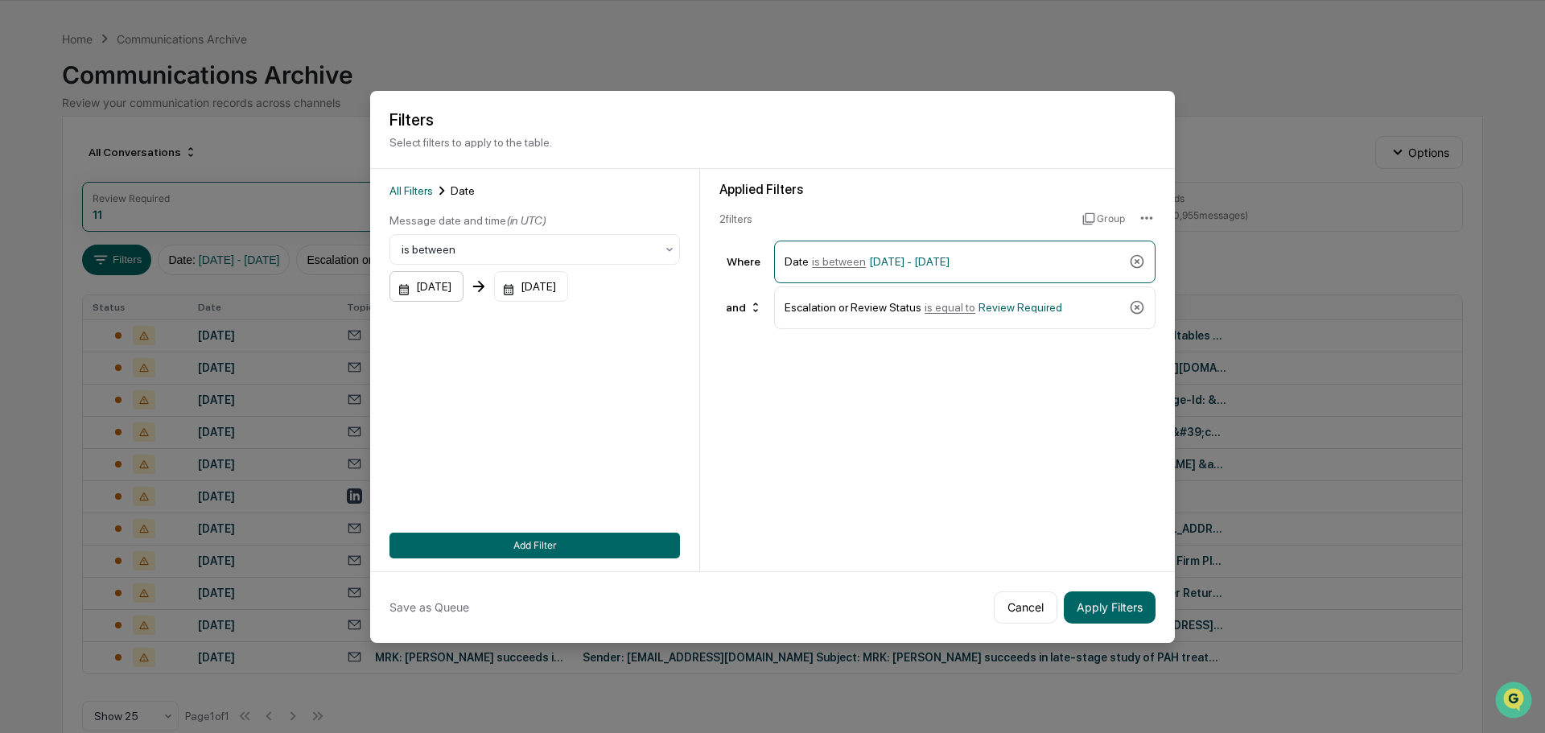
click at [455, 288] on div "[DATE]" at bounding box center [426, 286] width 74 height 31
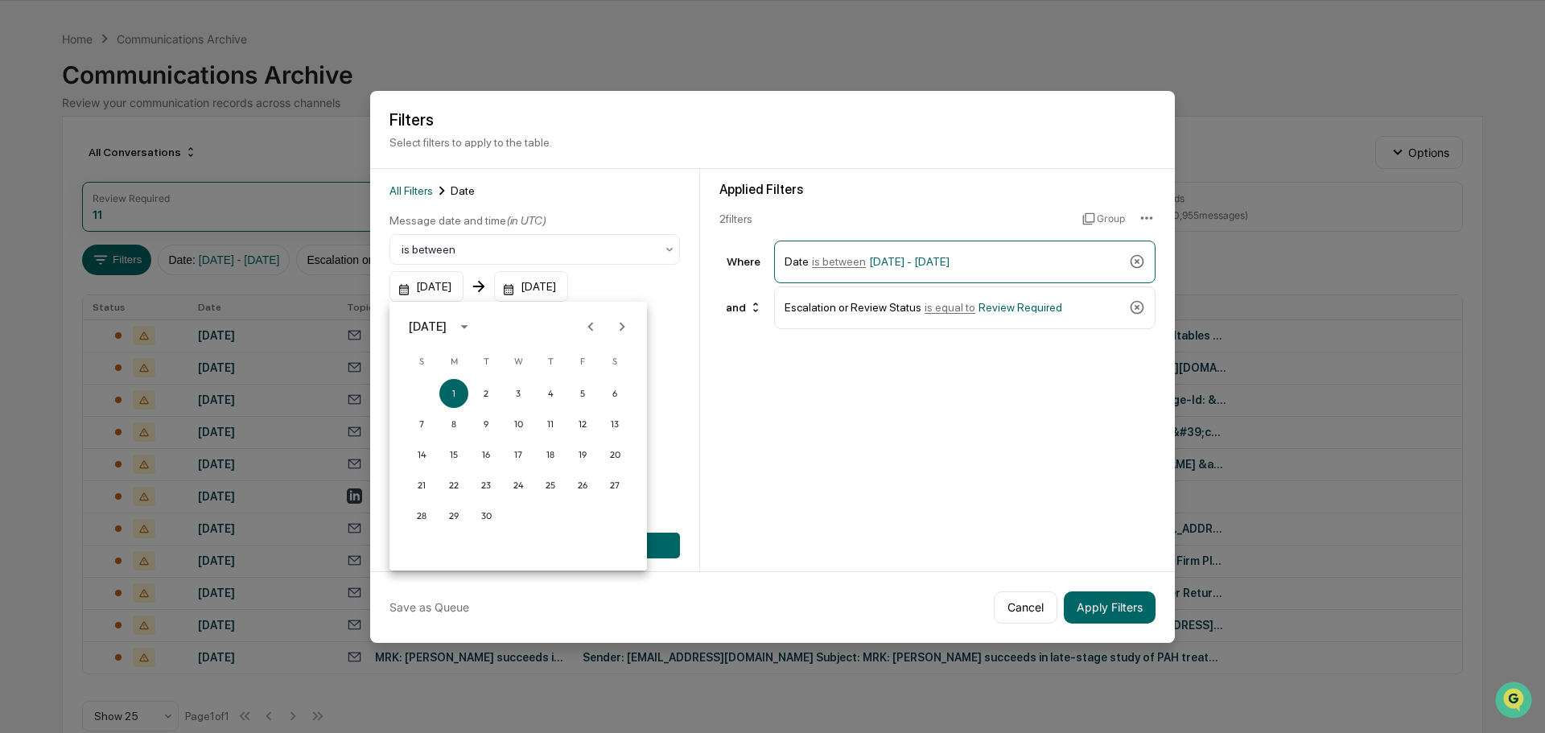
click at [439, 329] on div "[DATE]" at bounding box center [428, 327] width 38 height 18
click at [595, 459] on button "2025" at bounding box center [602, 457] width 58 height 29
click at [449, 401] on button "Apr" at bounding box center [435, 407] width 58 height 29
drag, startPoint x: 483, startPoint y: 387, endPoint x: 490, endPoint y: 378, distance: 11.4
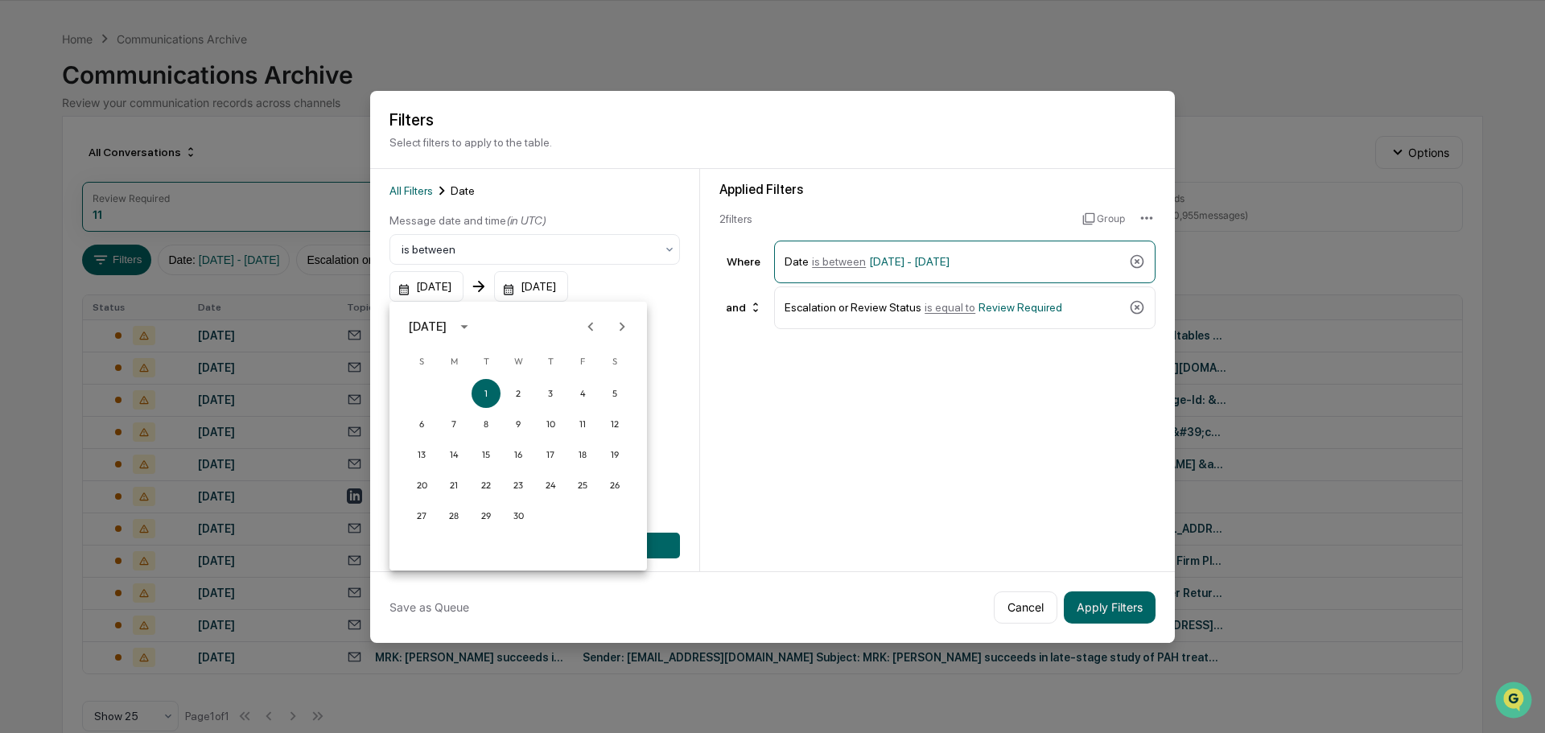
click at [482, 387] on button "1" at bounding box center [486, 393] width 29 height 29
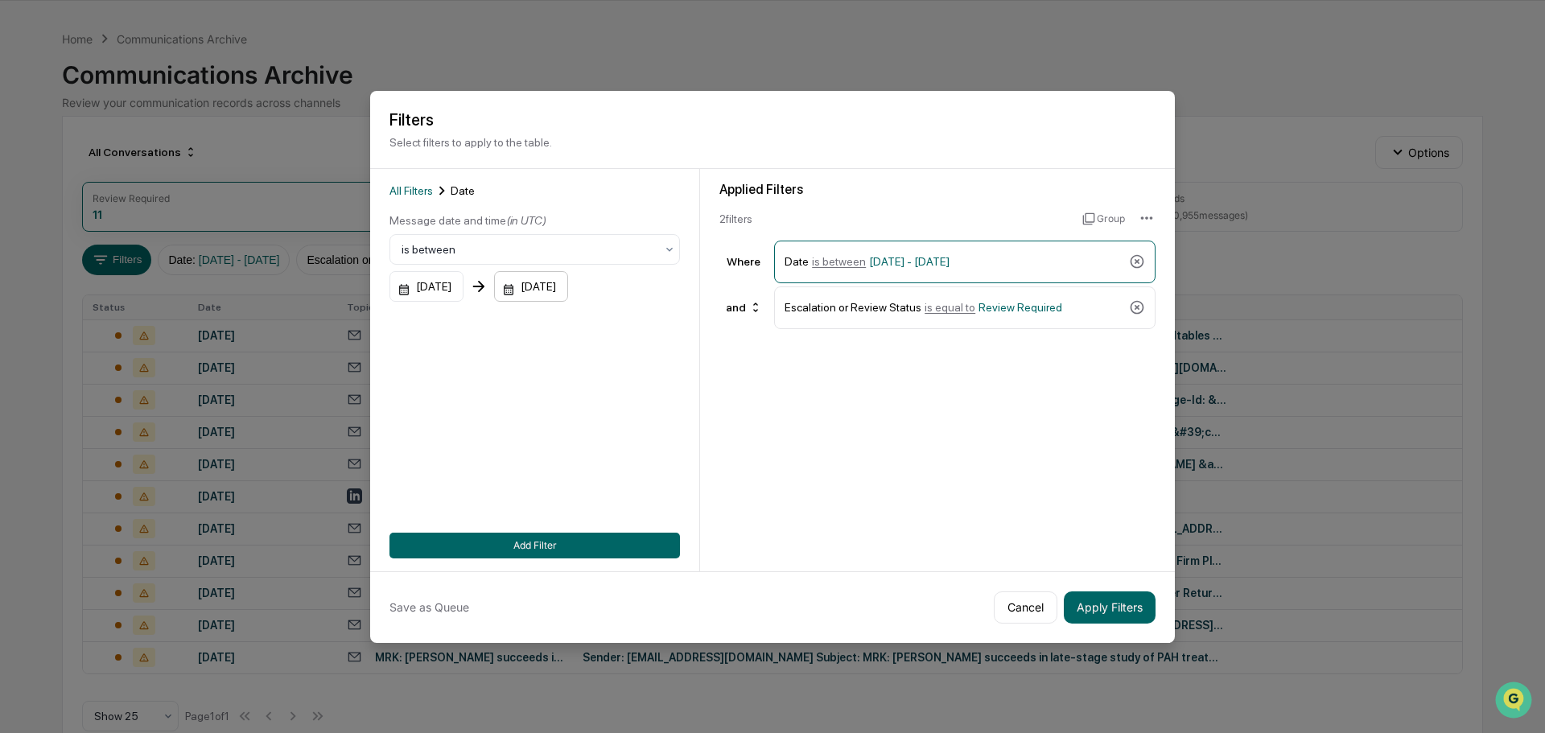
click at [568, 280] on div "[DATE]" at bounding box center [531, 286] width 74 height 31
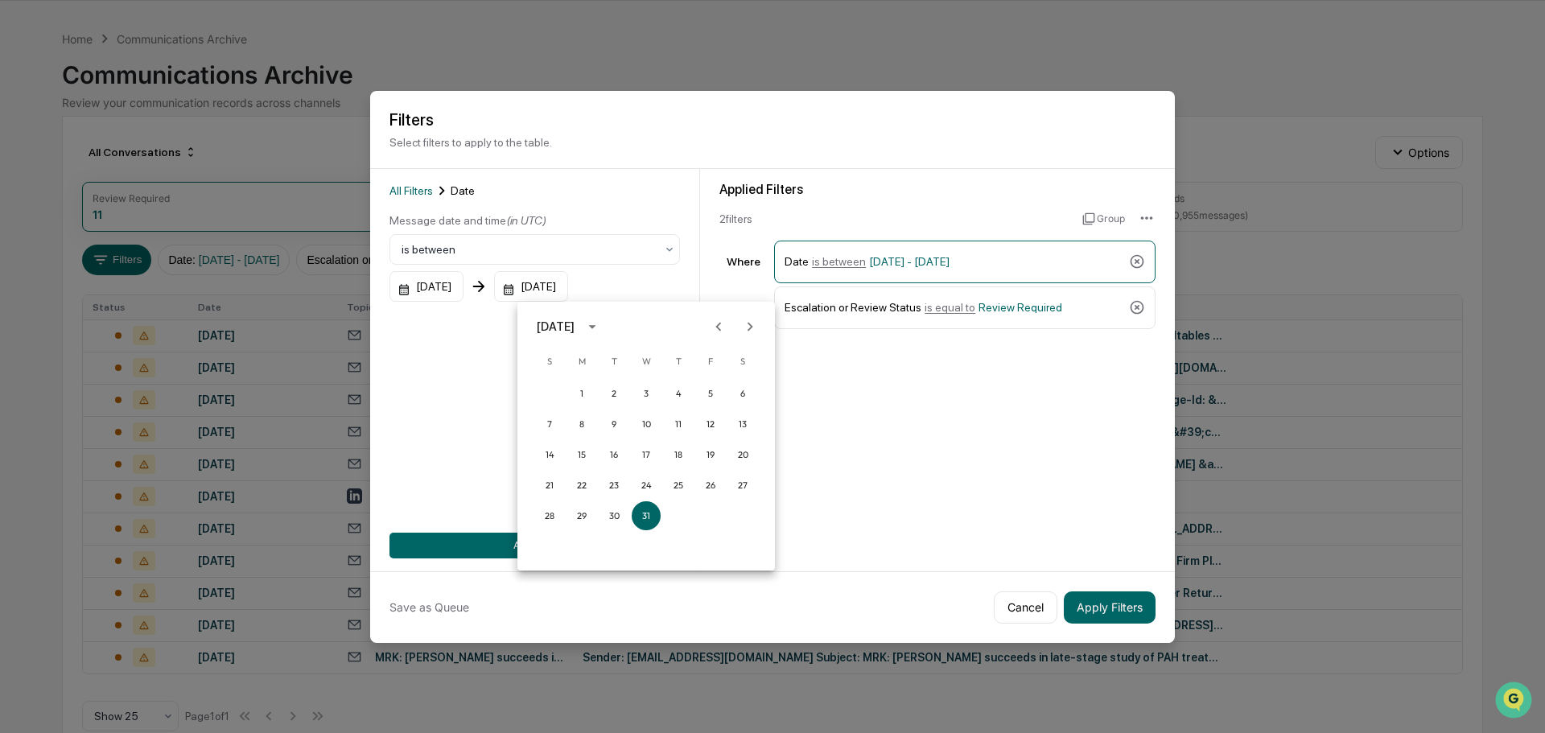
click at [575, 328] on div "[DATE]" at bounding box center [556, 327] width 38 height 18
click at [713, 455] on button "2025" at bounding box center [730, 457] width 58 height 29
click at [733, 402] on button "Jun" at bounding box center [730, 407] width 58 height 29
click at [578, 513] on button "30" at bounding box center [581, 515] width 29 height 29
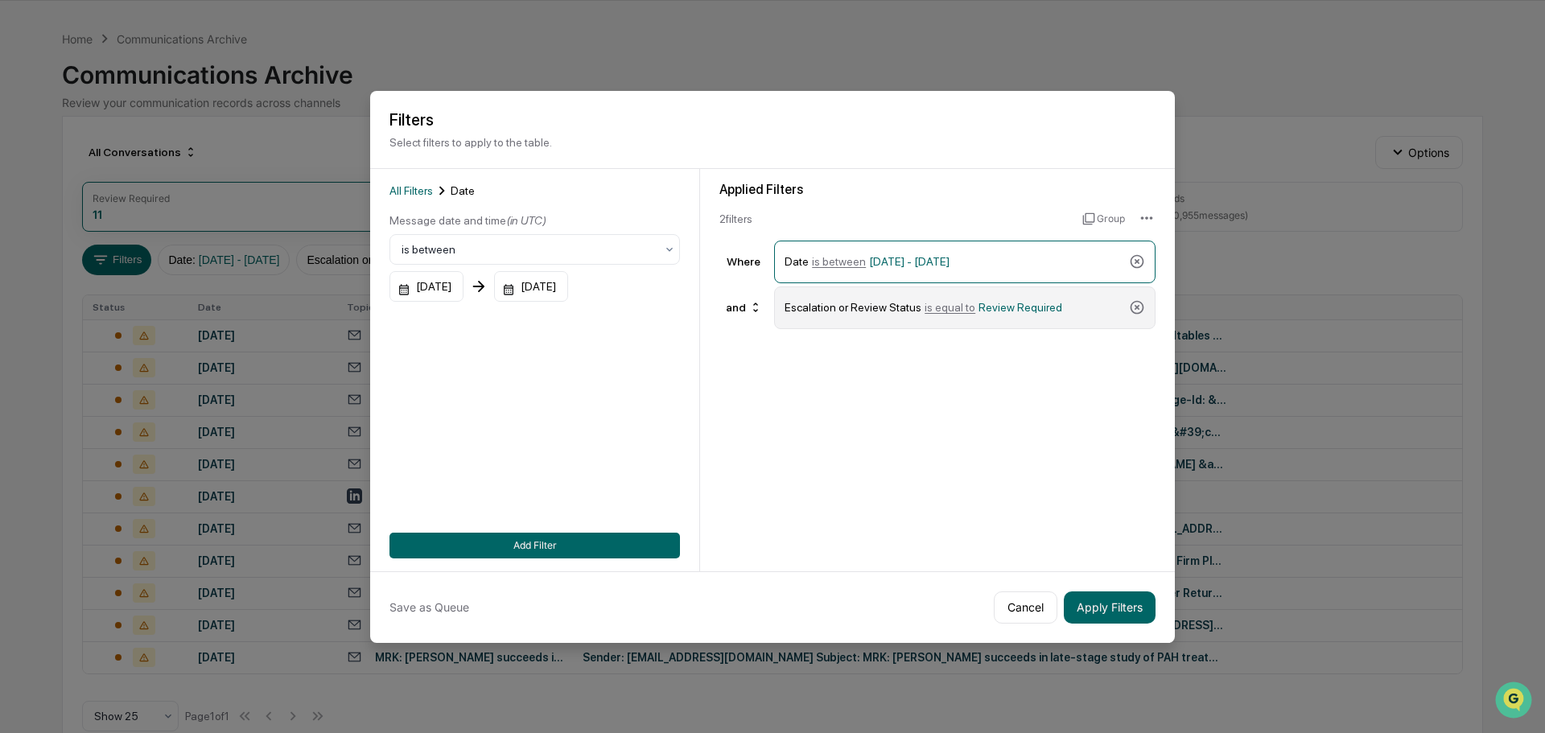
click at [1024, 310] on span "Review Required" at bounding box center [1020, 307] width 84 height 13
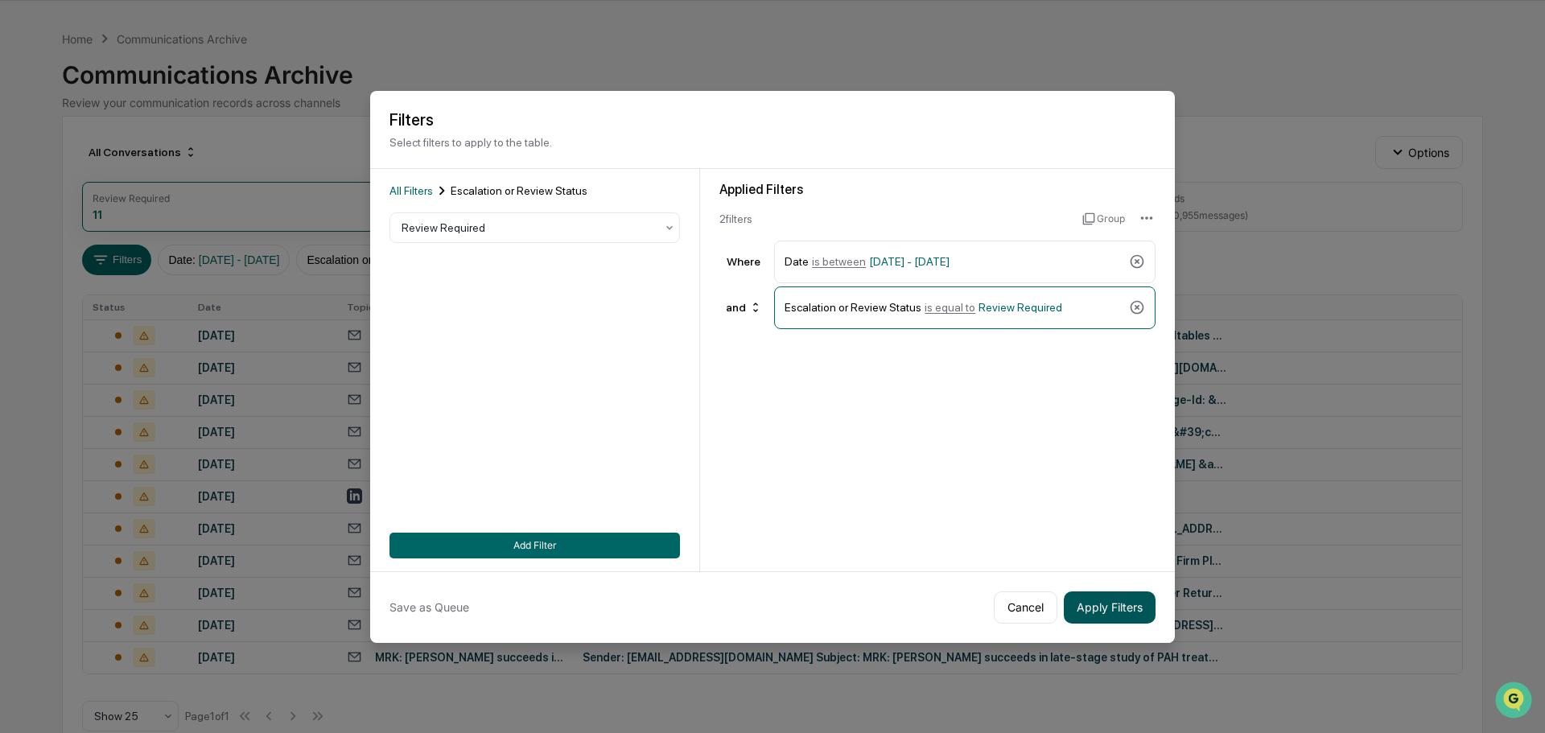
click at [1098, 606] on button "Apply Filters" at bounding box center [1110, 607] width 92 height 32
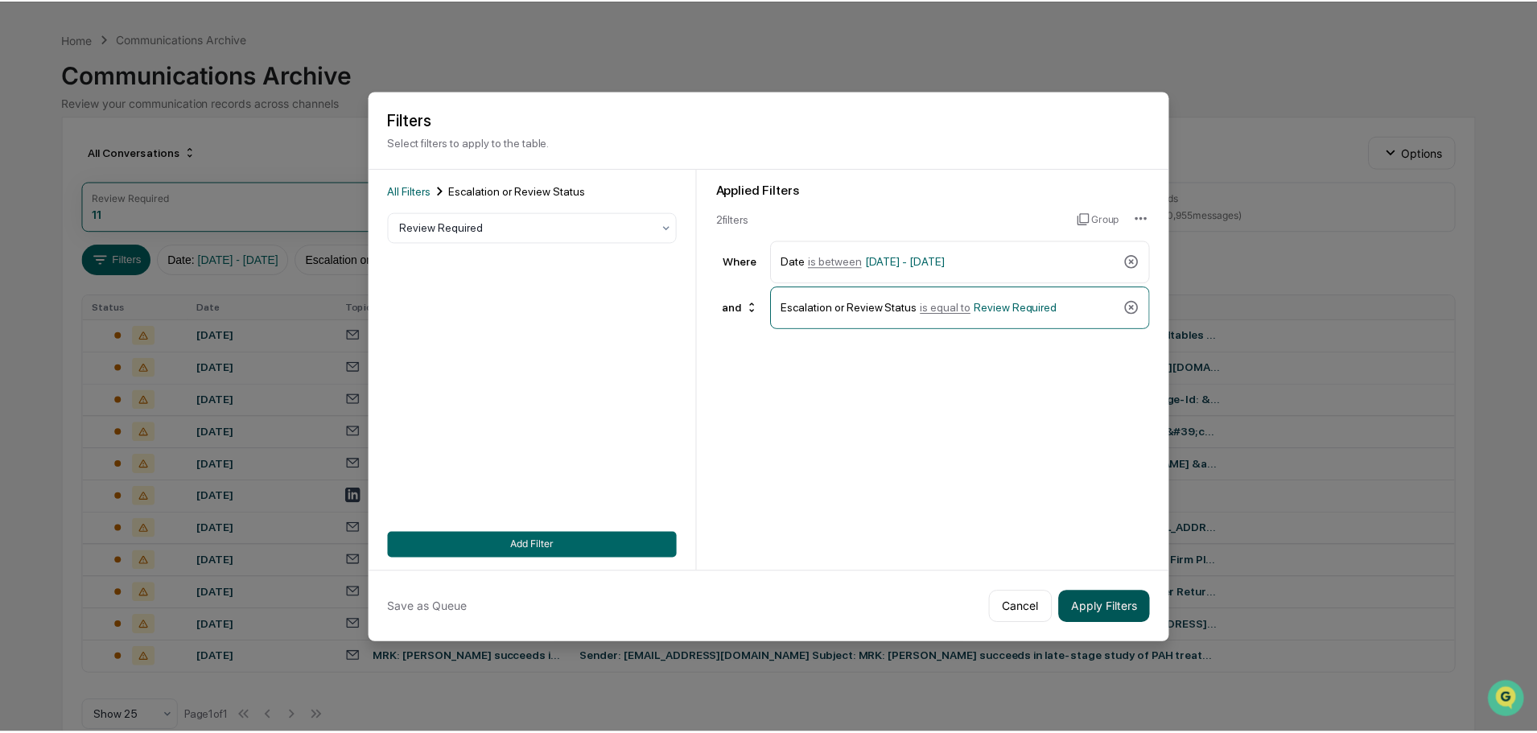
scroll to position [0, 0]
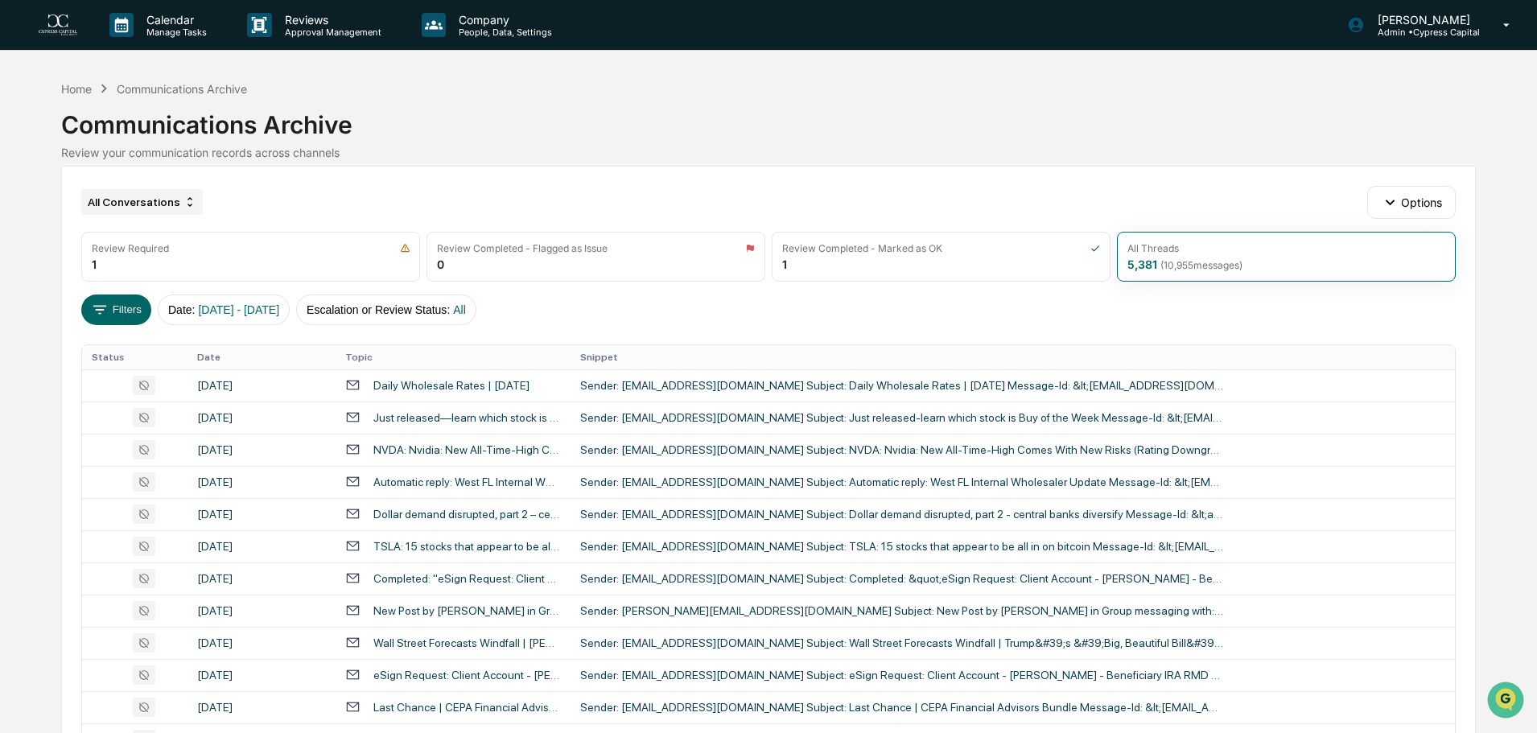
click at [174, 199] on div "All Conversations" at bounding box center [142, 202] width 122 height 26
click at [402, 209] on div "All Conversations Options" at bounding box center [768, 202] width 1374 height 32
click at [126, 312] on button "Filters" at bounding box center [116, 310] width 70 height 31
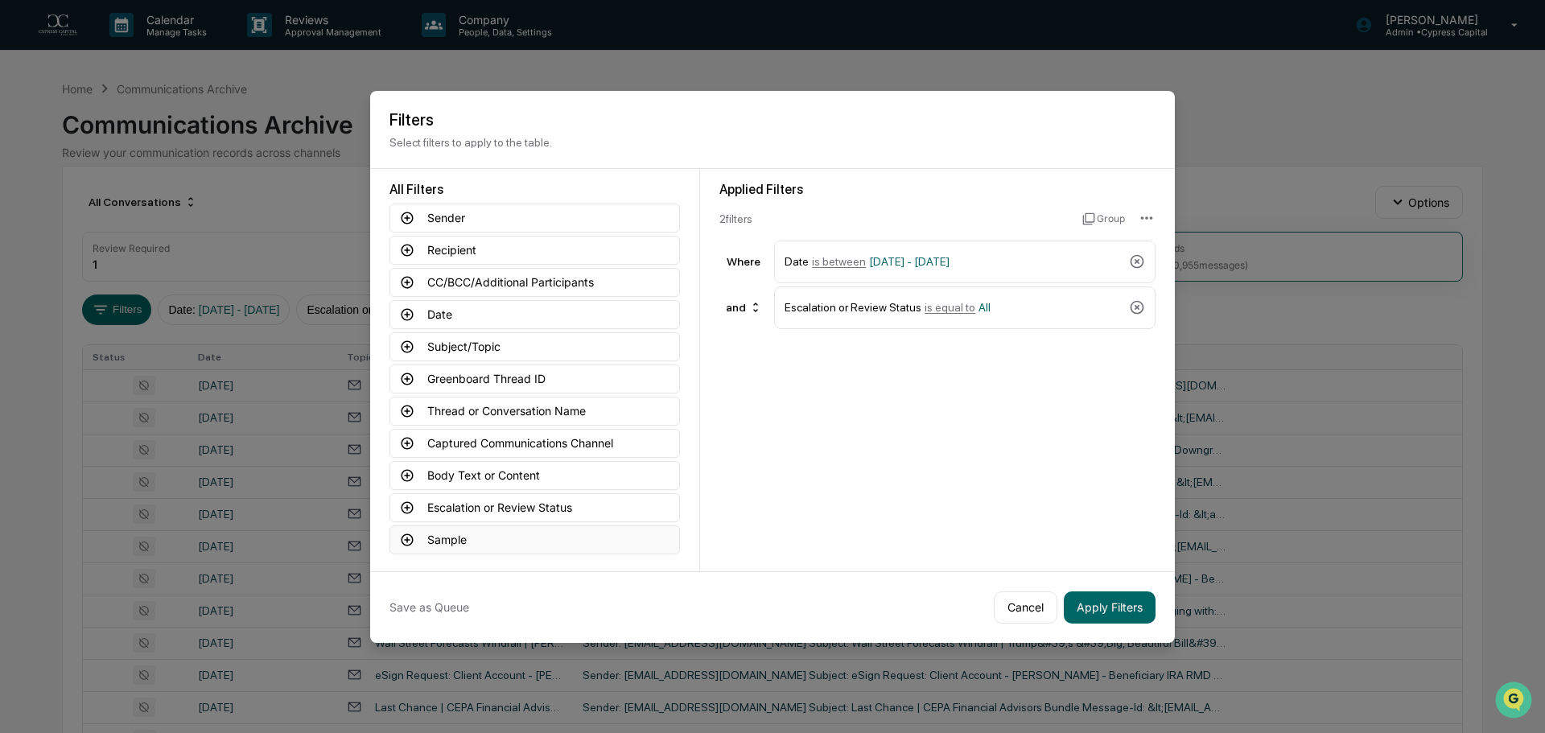
click at [514, 543] on button "Sample" at bounding box center [534, 539] width 290 height 29
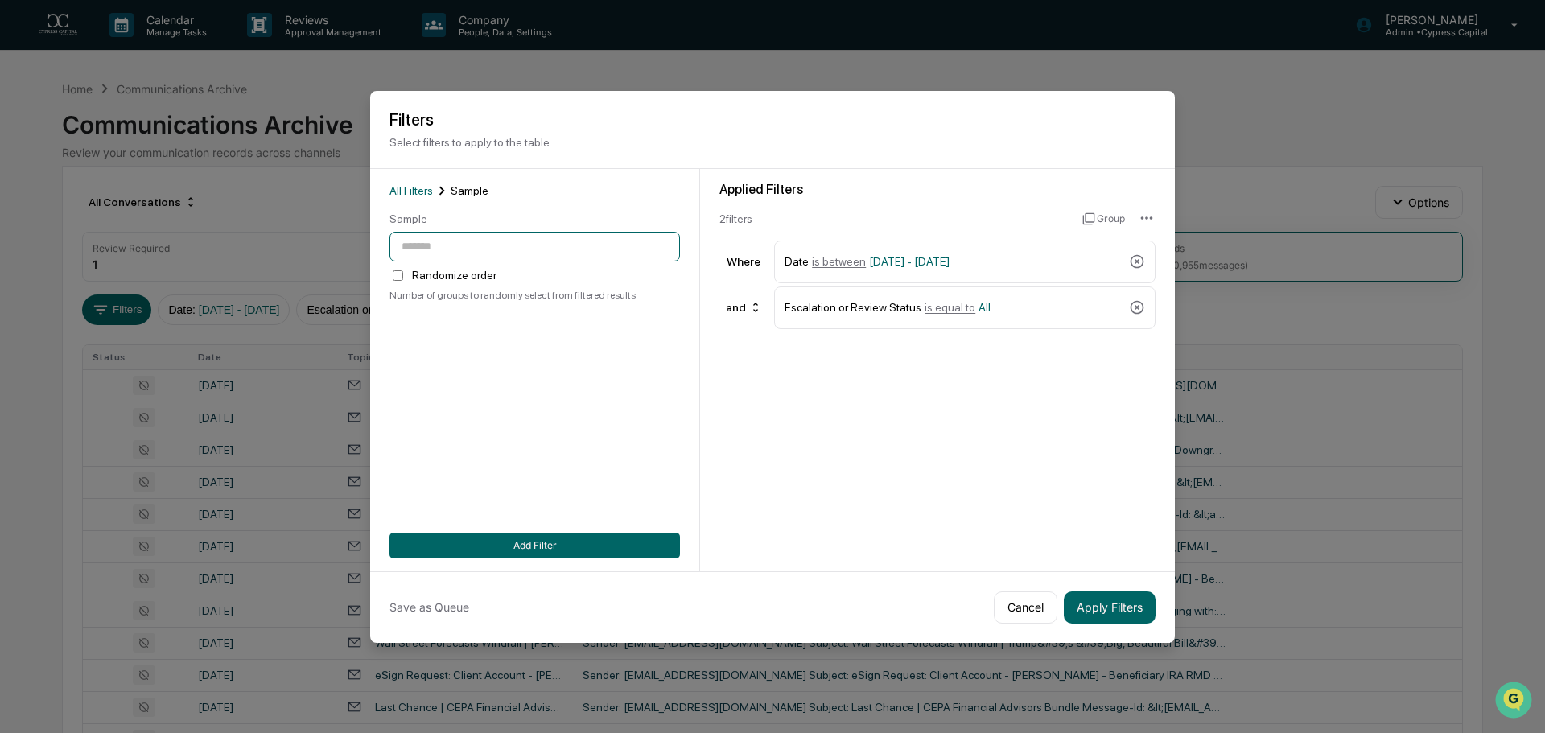
click at [458, 243] on input "number" at bounding box center [534, 247] width 290 height 30
type input "***"
click at [584, 549] on button "Add Filter" at bounding box center [534, 546] width 290 height 26
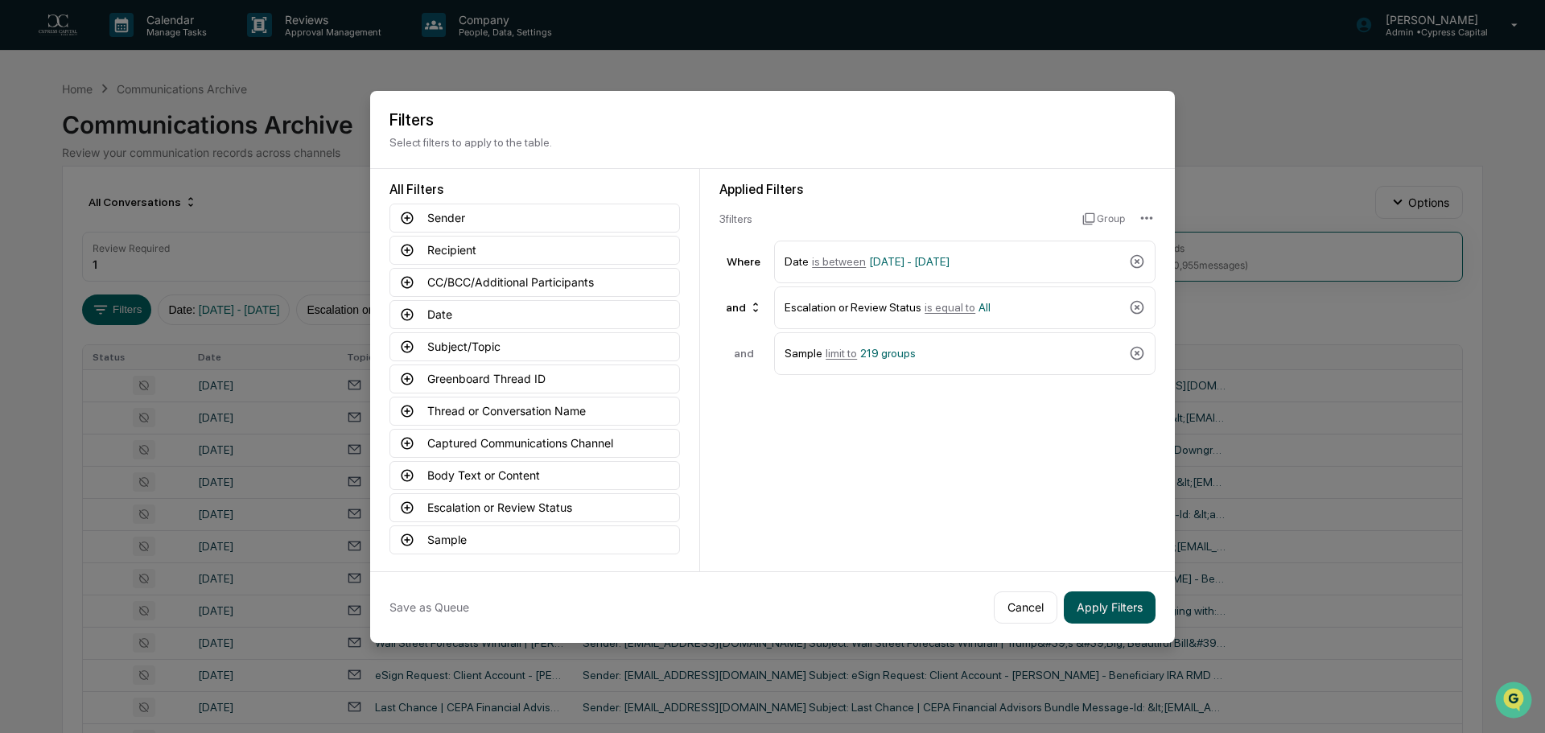
click at [1131, 605] on button "Apply Filters" at bounding box center [1110, 607] width 92 height 32
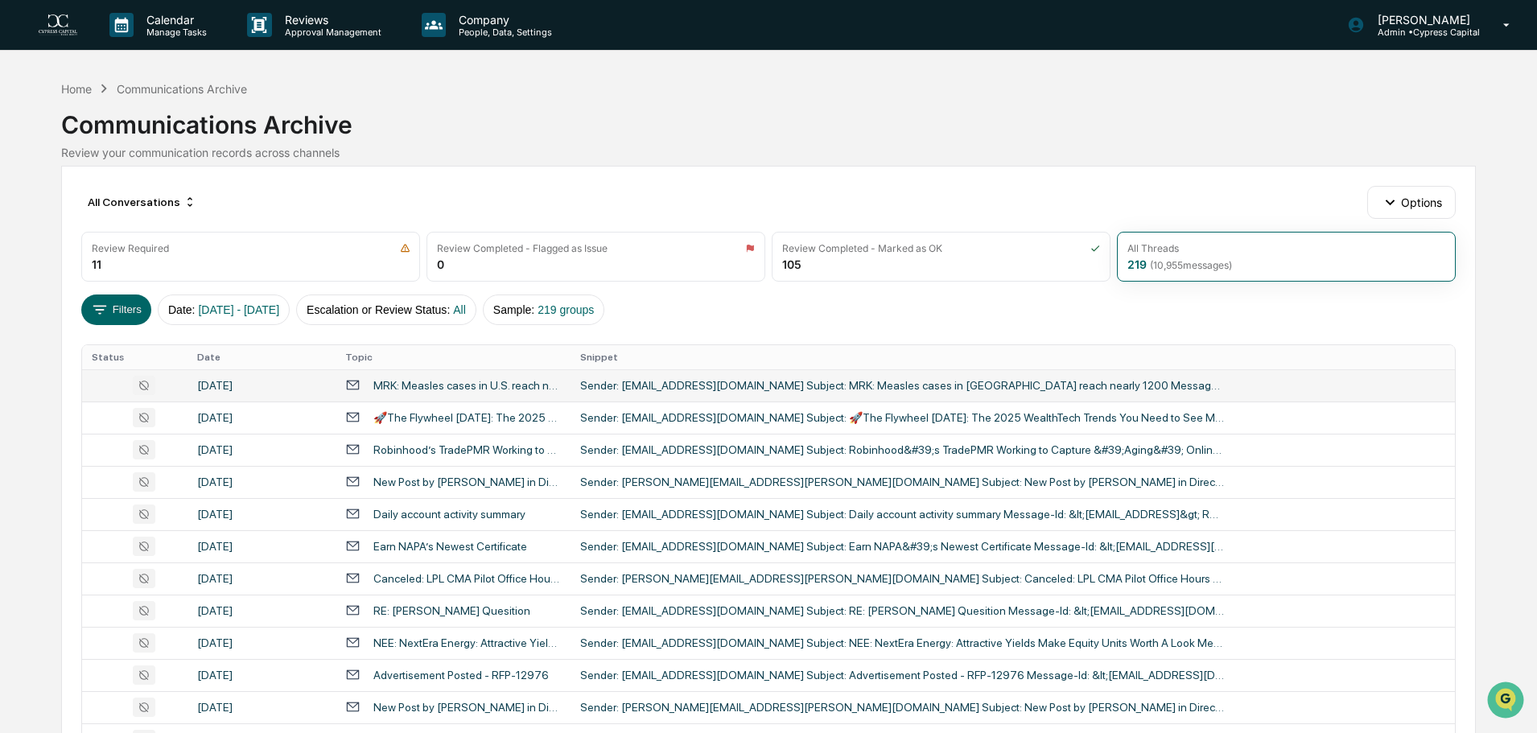
click at [734, 387] on div "Sender: [EMAIL_ADDRESS][DOMAIN_NAME] Subject: MRK: Measles cases in [GEOGRAPHIC…" at bounding box center [902, 385] width 644 height 13
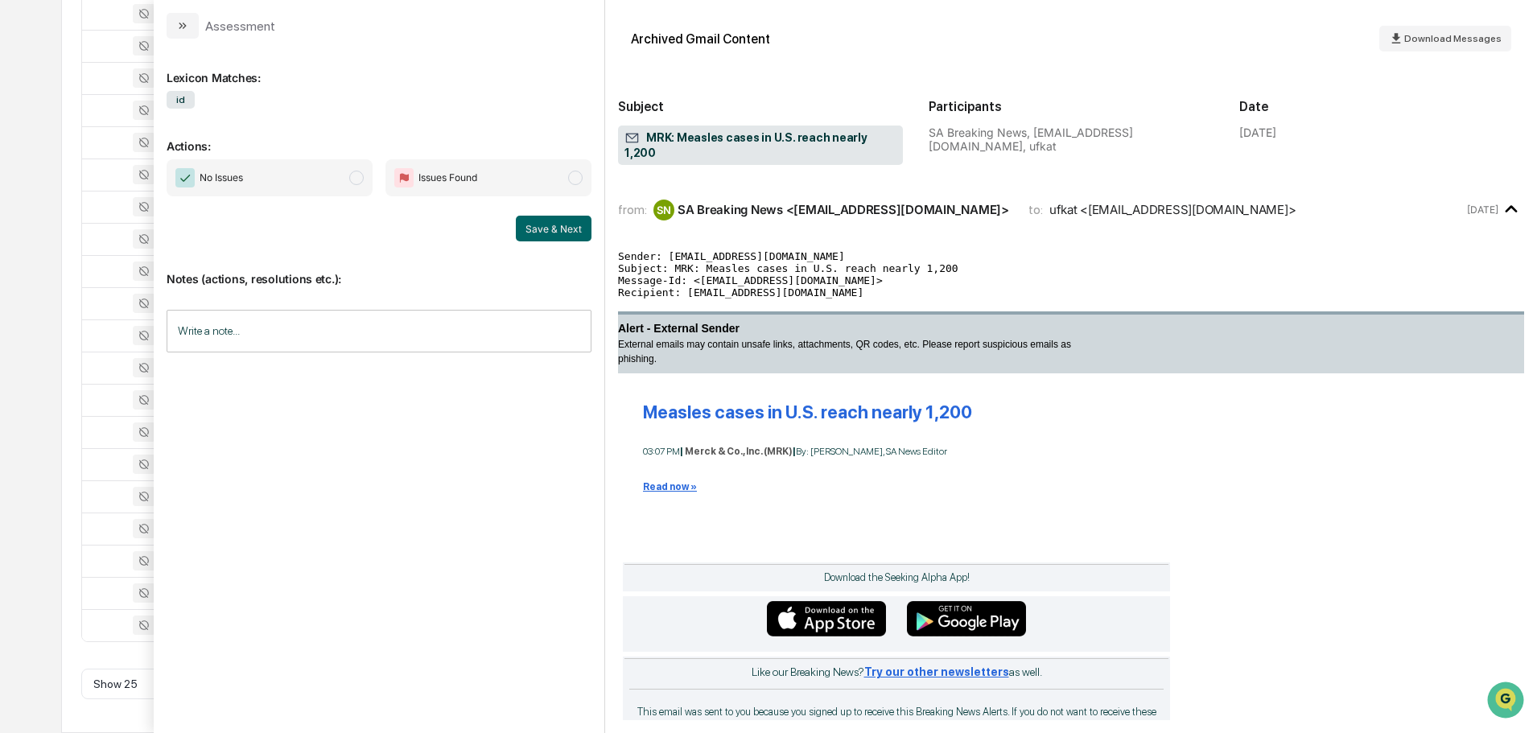
click at [30, 140] on div "Calendar Manage Tasks Reviews Approval Management Company People, Data, Setting…" at bounding box center [768, 100] width 1537 height 1266
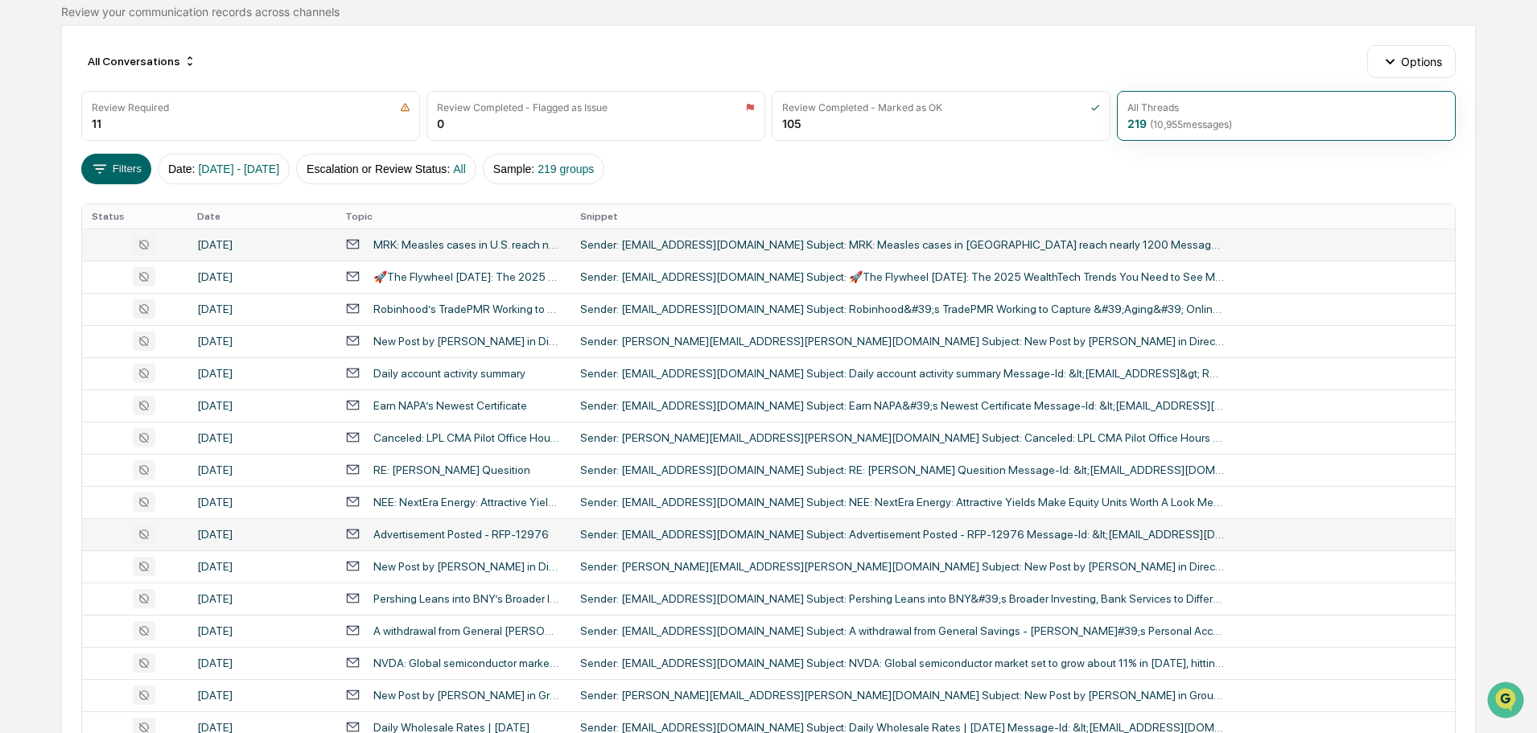
scroll to position [130, 0]
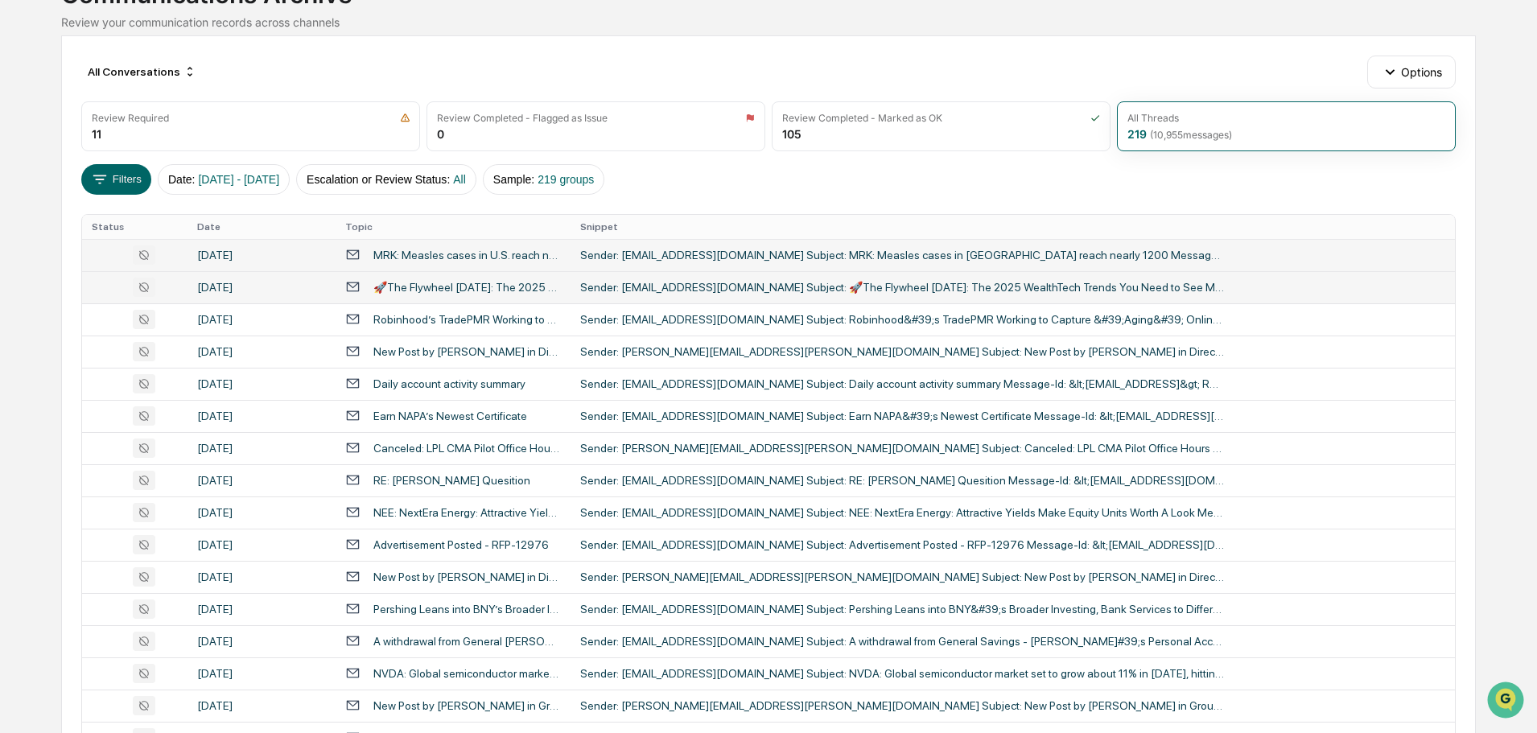
click at [724, 290] on div "Sender: [EMAIL_ADDRESS][DOMAIN_NAME] Subject: 🚀The Flywheel [DATE]: The 2025 We…" at bounding box center [902, 287] width 644 height 13
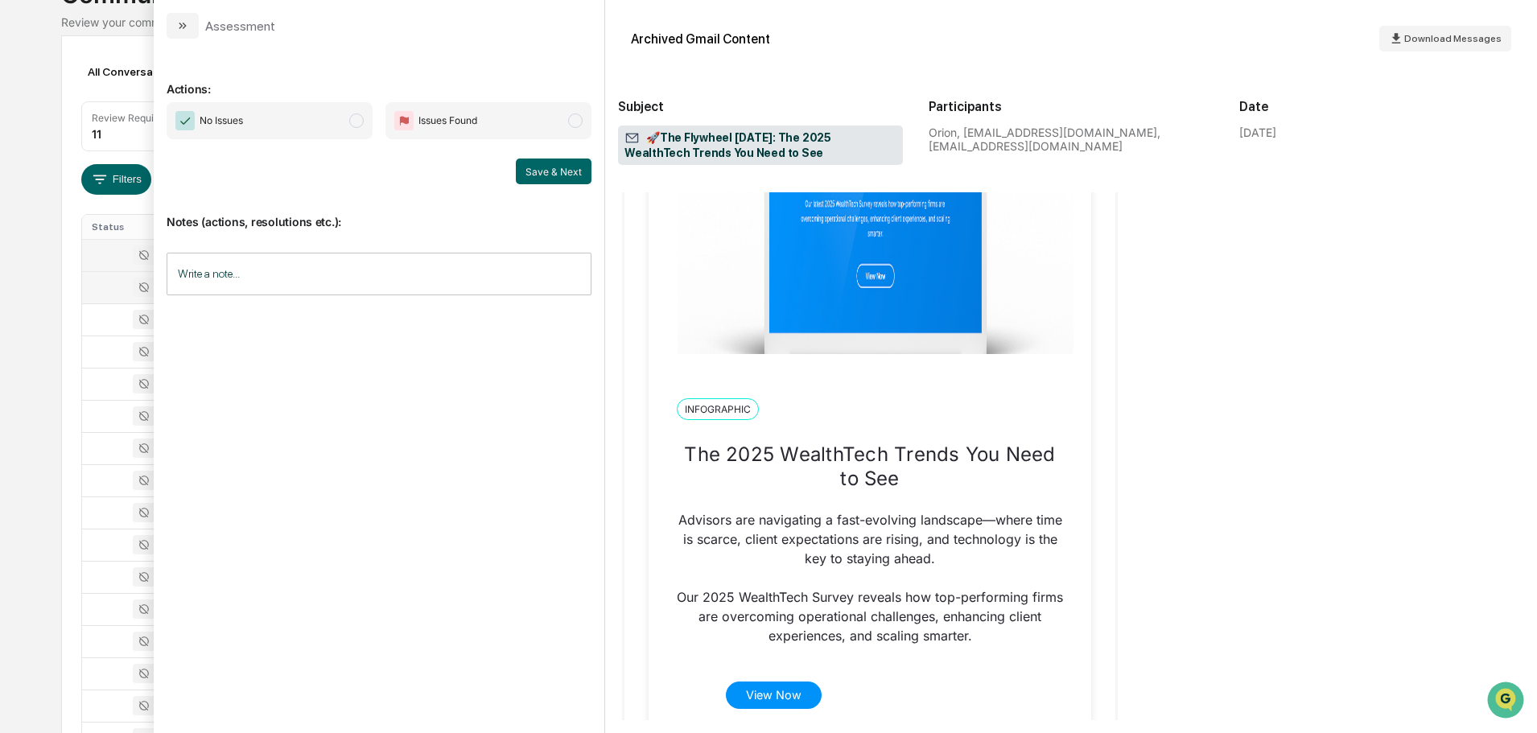
scroll to position [563, 0]
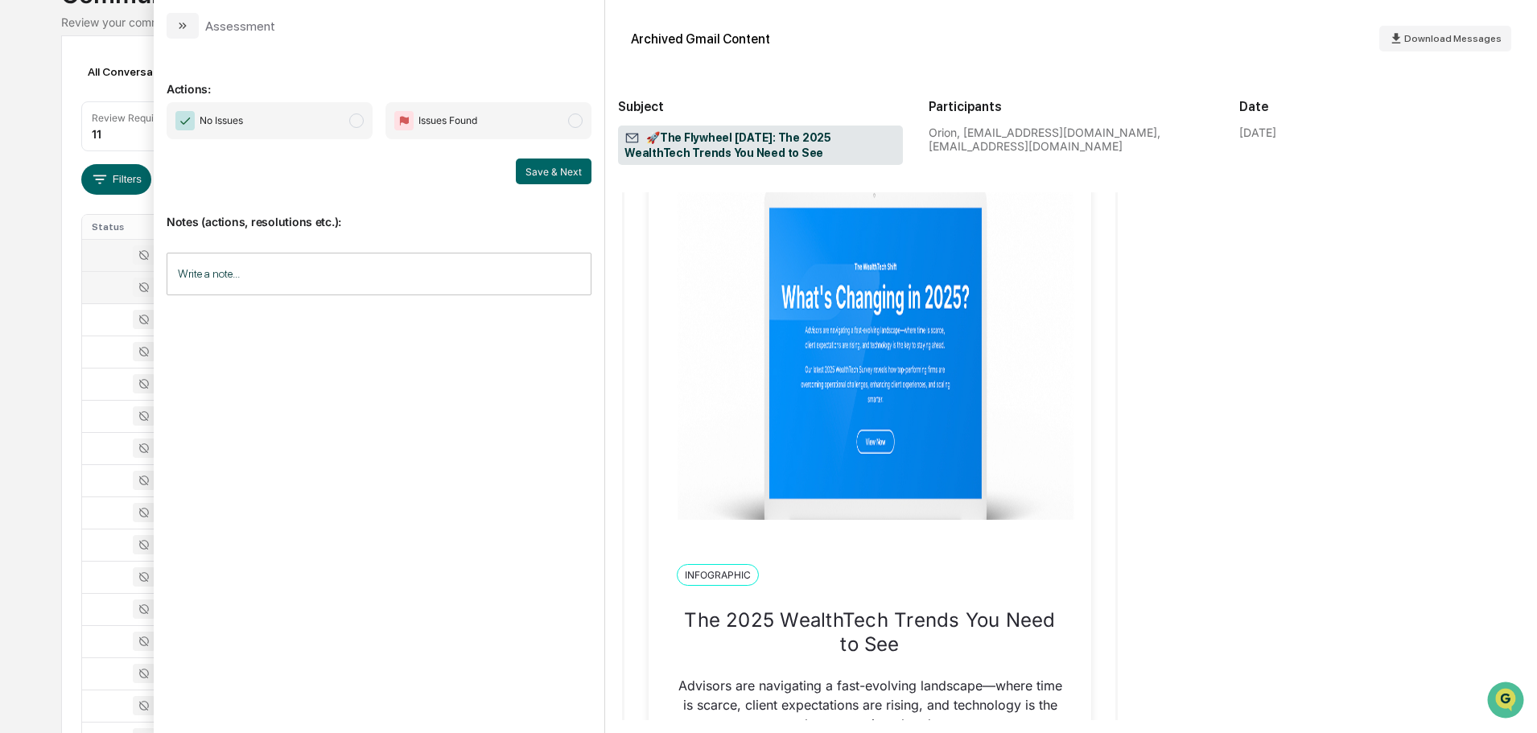
click at [44, 207] on div "Calendar Manage Tasks Reviews Approval Management Company People, Data, Setting…" at bounding box center [768, 503] width 1537 height 1266
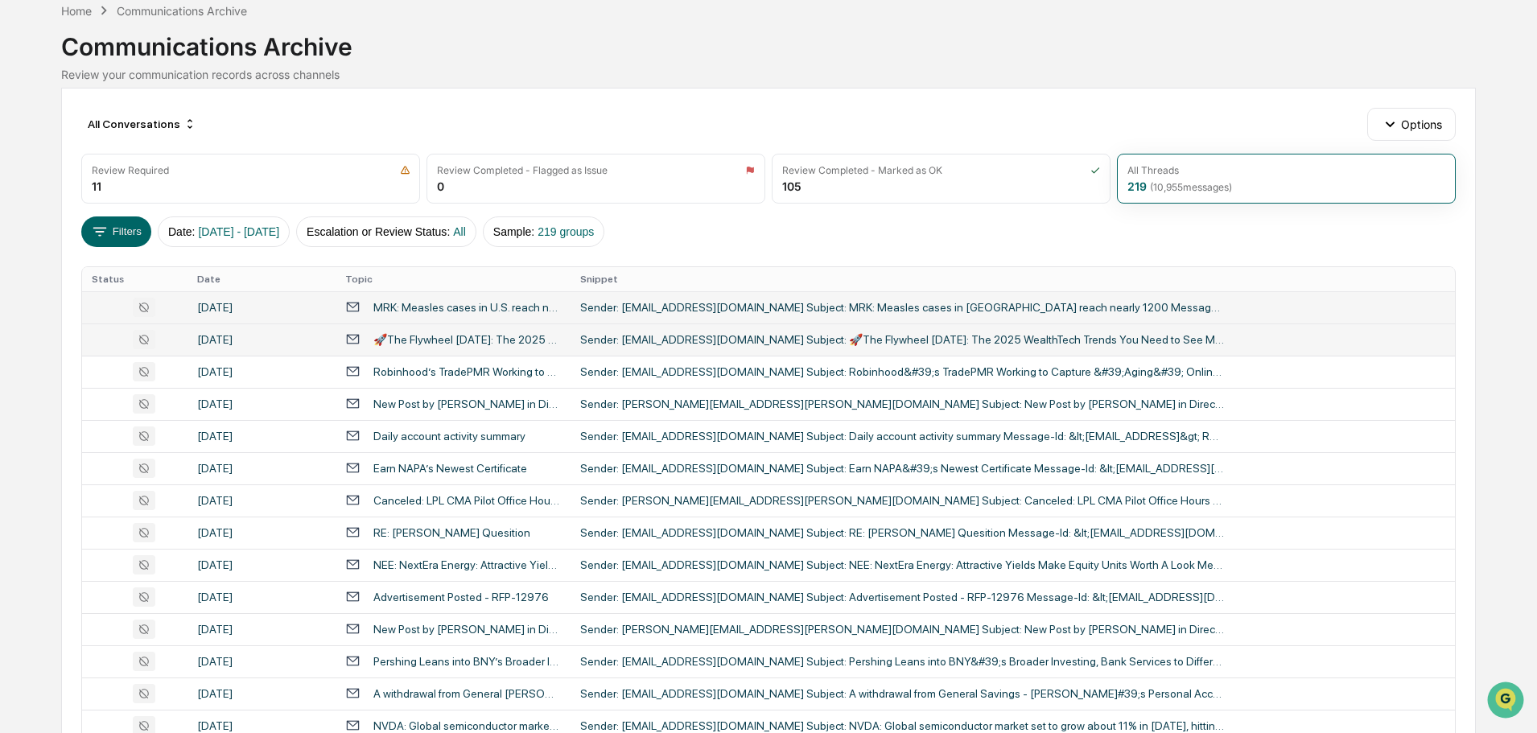
scroll to position [50, 0]
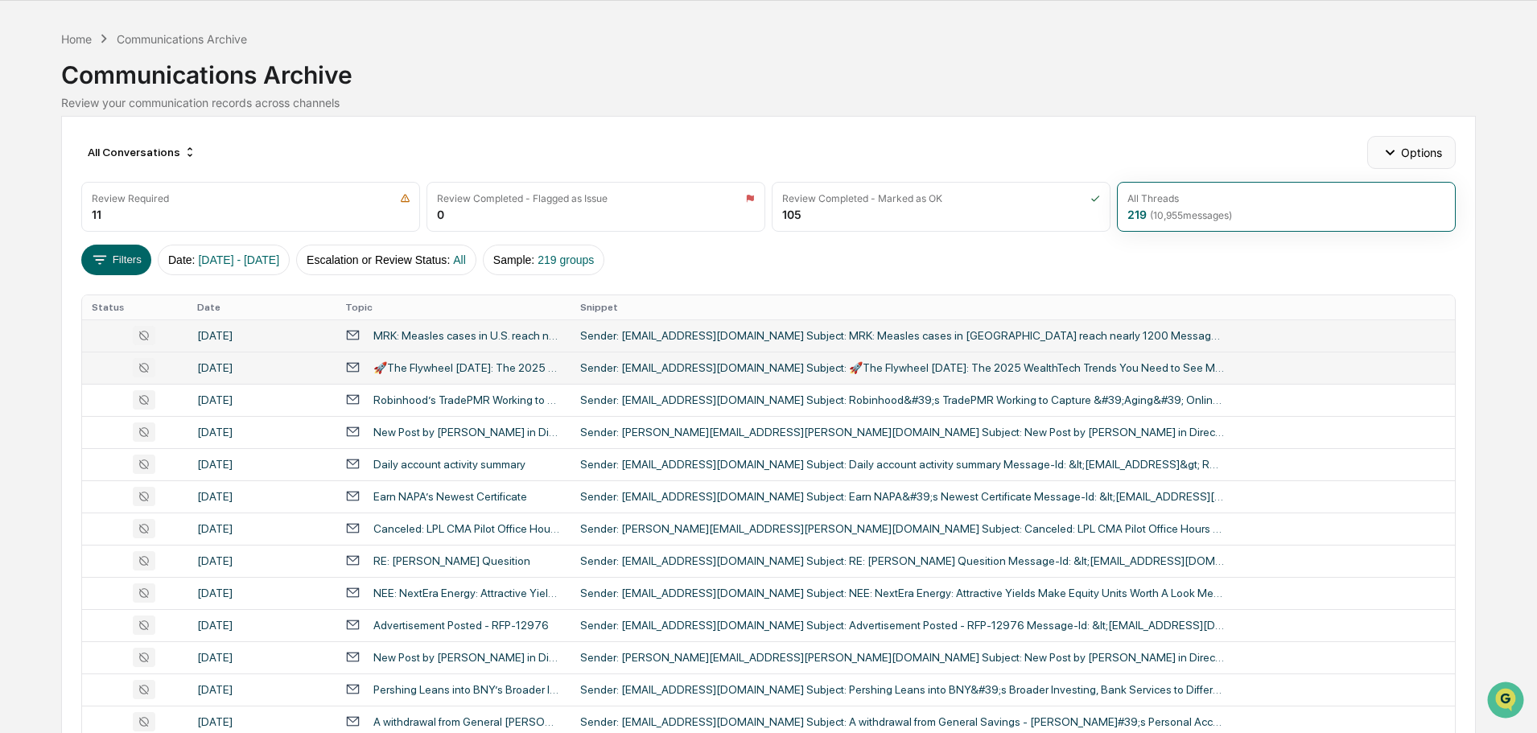
click at [1436, 159] on button "Options" at bounding box center [1411, 152] width 88 height 32
click at [1441, 270] on div "Archive Queue Settings" at bounding box center [1415, 266] width 188 height 26
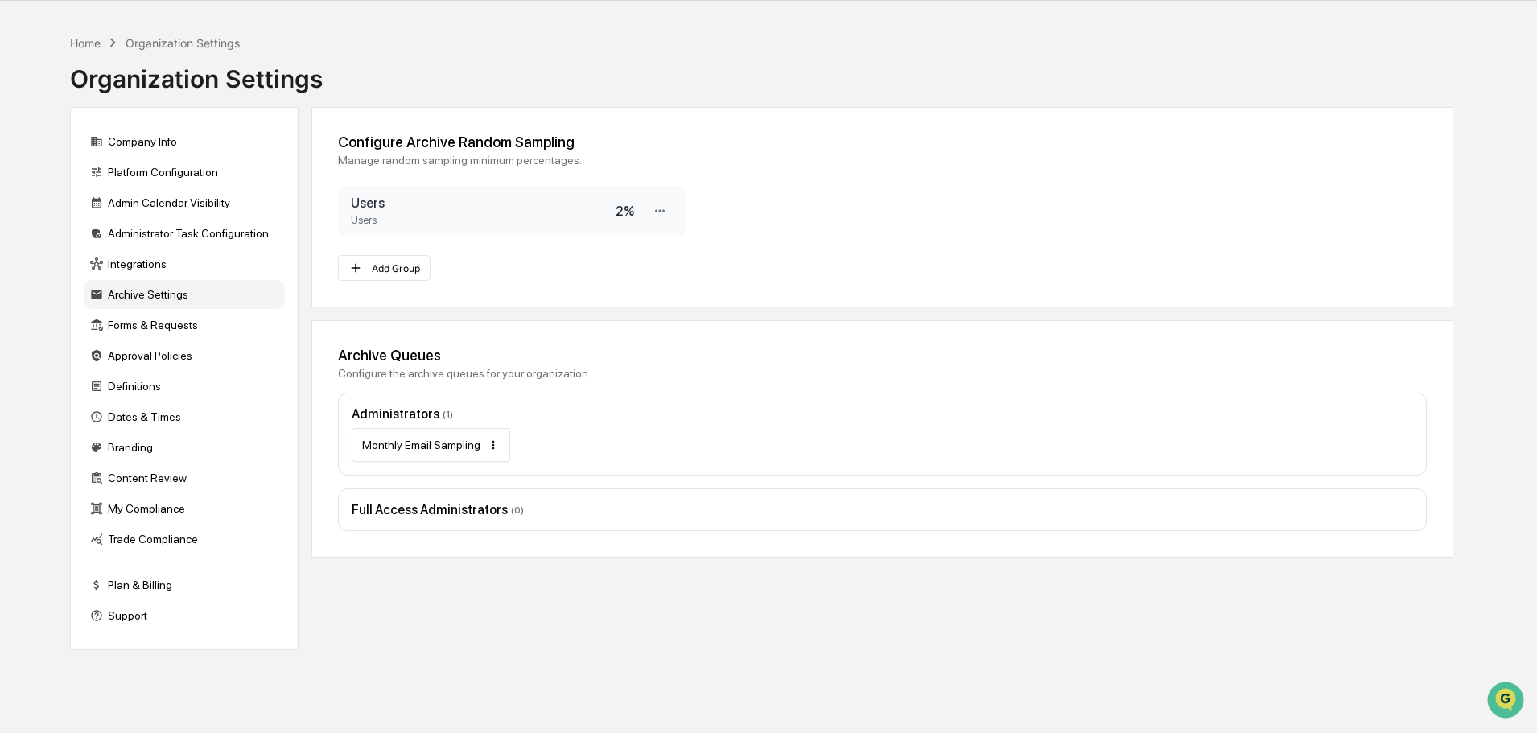
click at [492, 447] on html "Calendar Manage Tasks Reviews Approval Management Company People, Data, Setting…" at bounding box center [768, 316] width 1537 height 733
click at [797, 356] on html "Calendar Manage Tasks Reviews Approval Management Company People, Data, Setting…" at bounding box center [772, 316] width 1545 height 733
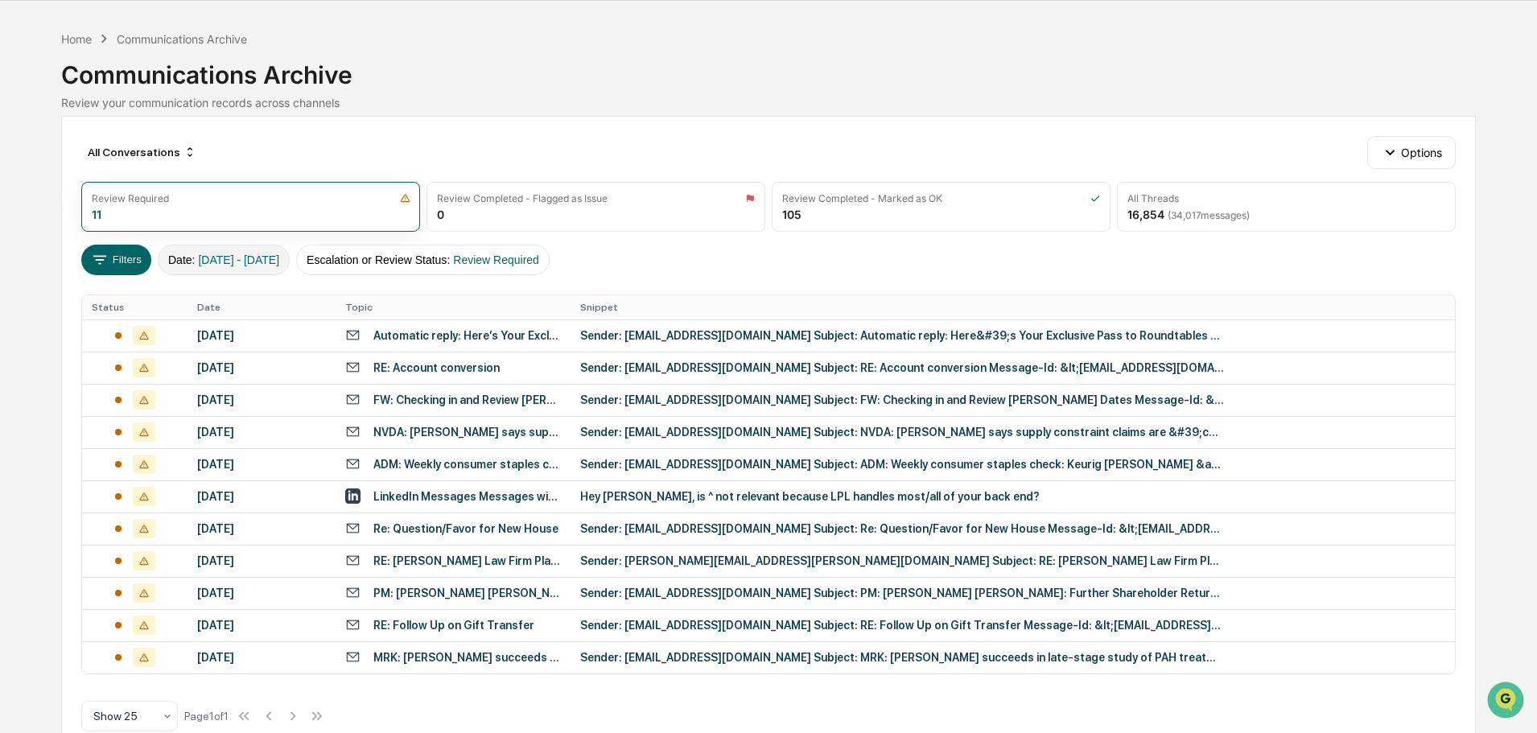
click at [274, 249] on button "Date : [DATE] - [DATE]" at bounding box center [224, 260] width 132 height 31
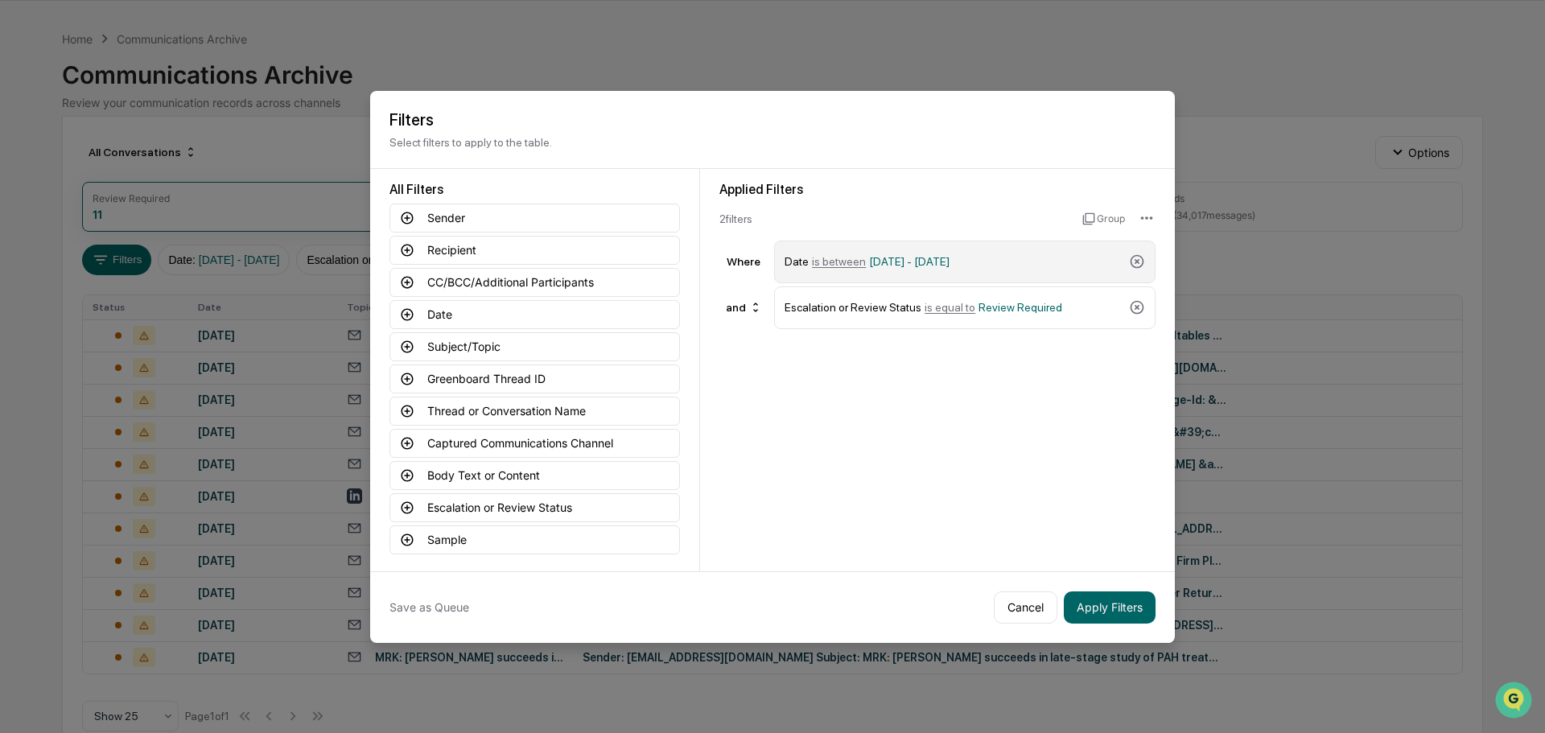
click at [859, 255] on div "Date is between [DATE] - [DATE]" at bounding box center [954, 262] width 338 height 28
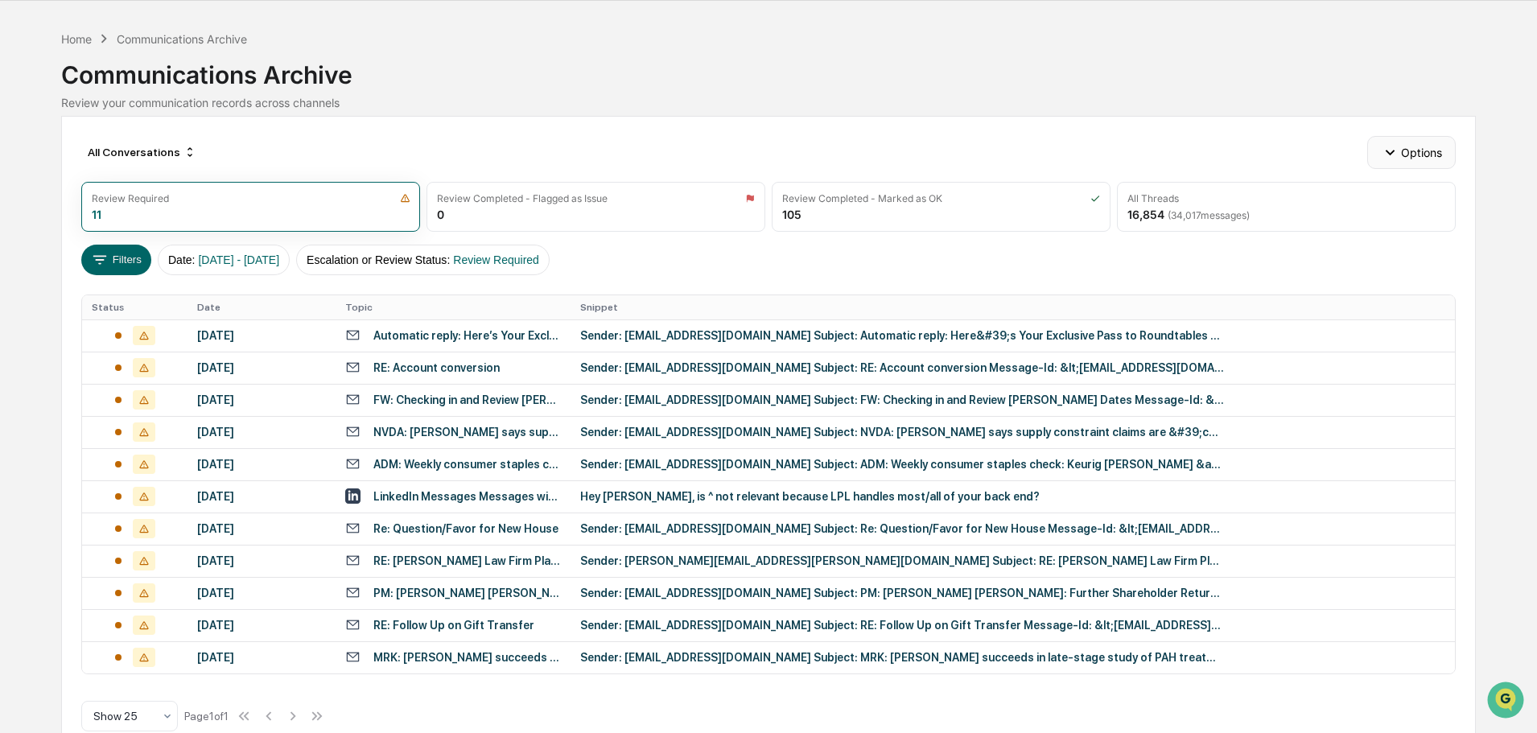
click at [1388, 146] on icon "button" at bounding box center [1390, 152] width 18 height 18
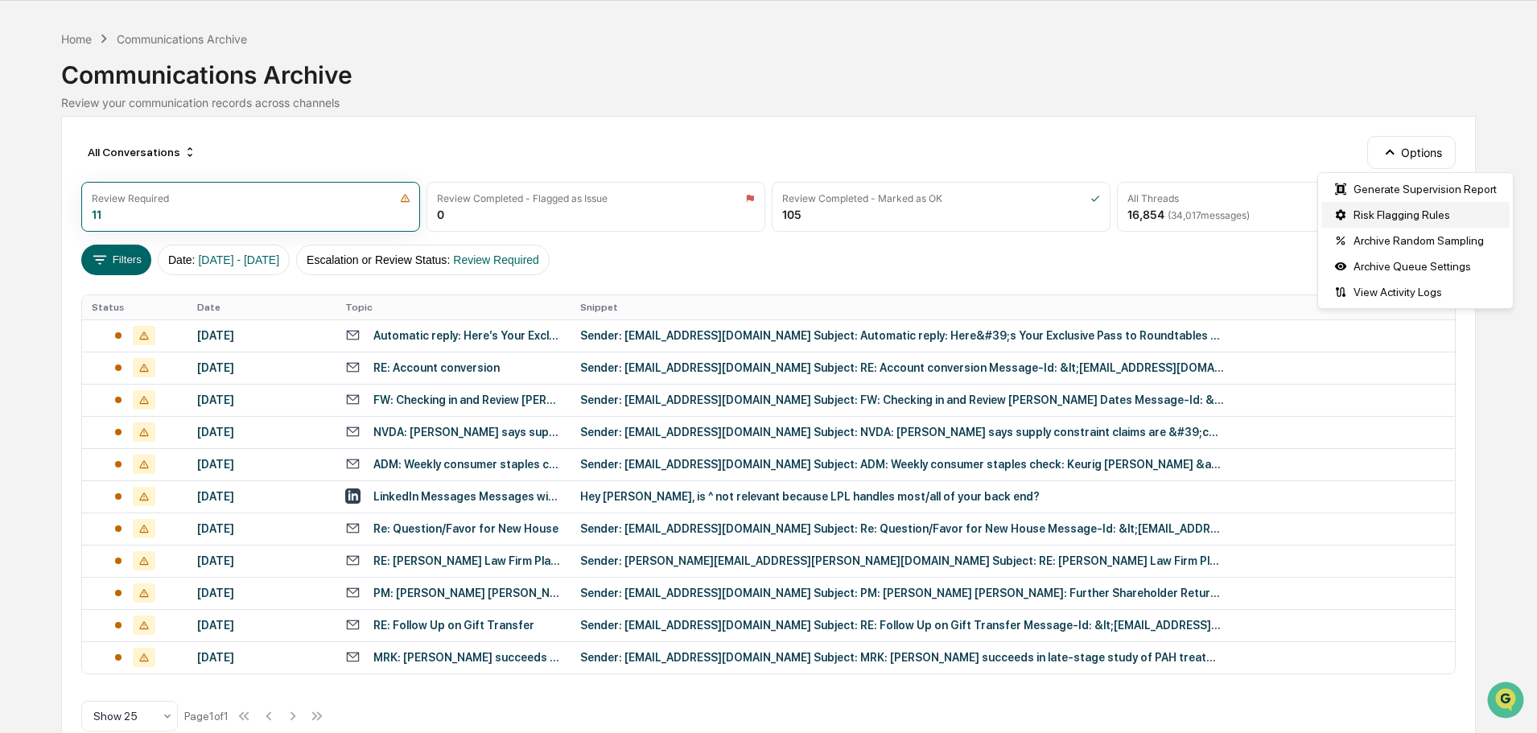
click at [1394, 218] on div "Risk Flagging Rules" at bounding box center [1415, 215] width 188 height 26
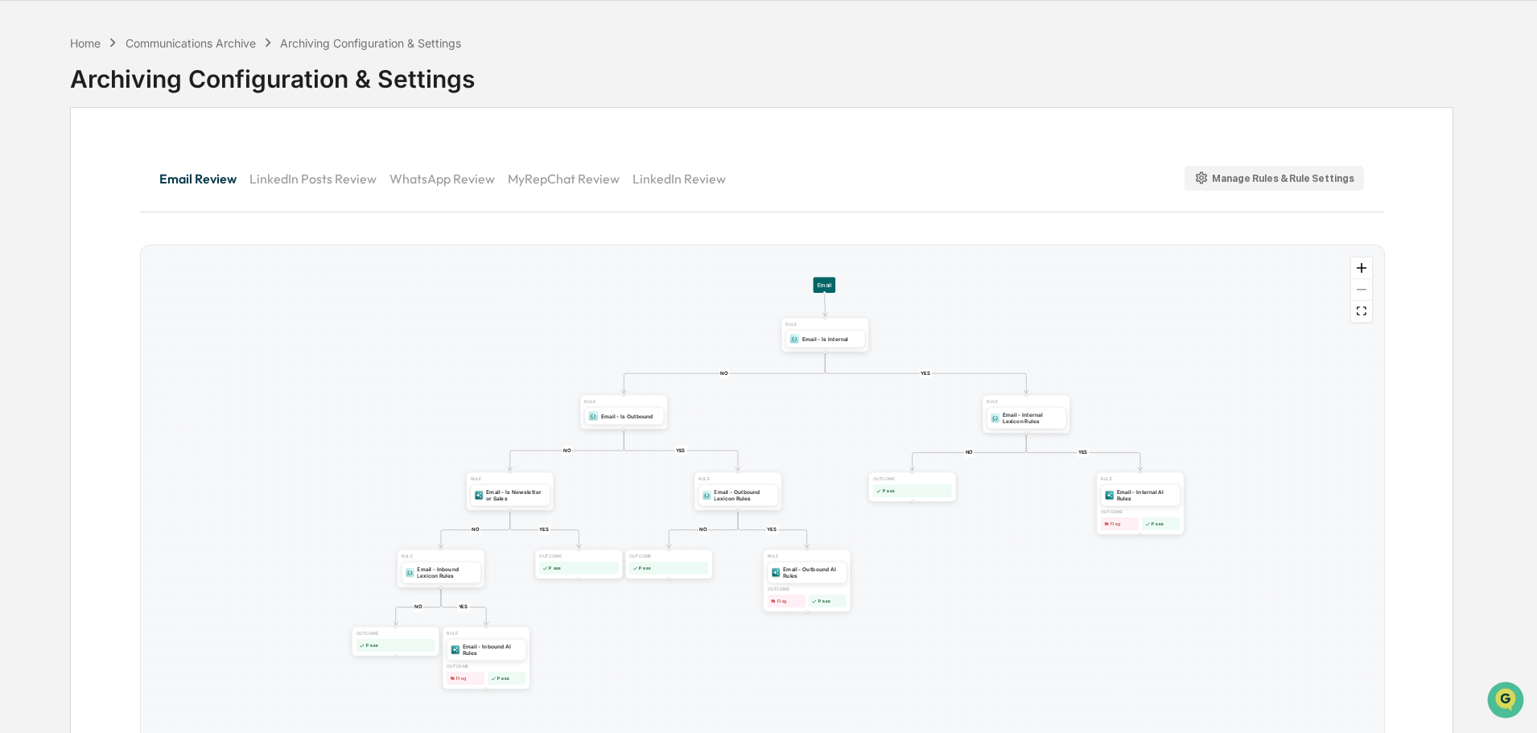
click at [1296, 169] on button "Manage Rules & Rule Settings" at bounding box center [1274, 178] width 180 height 25
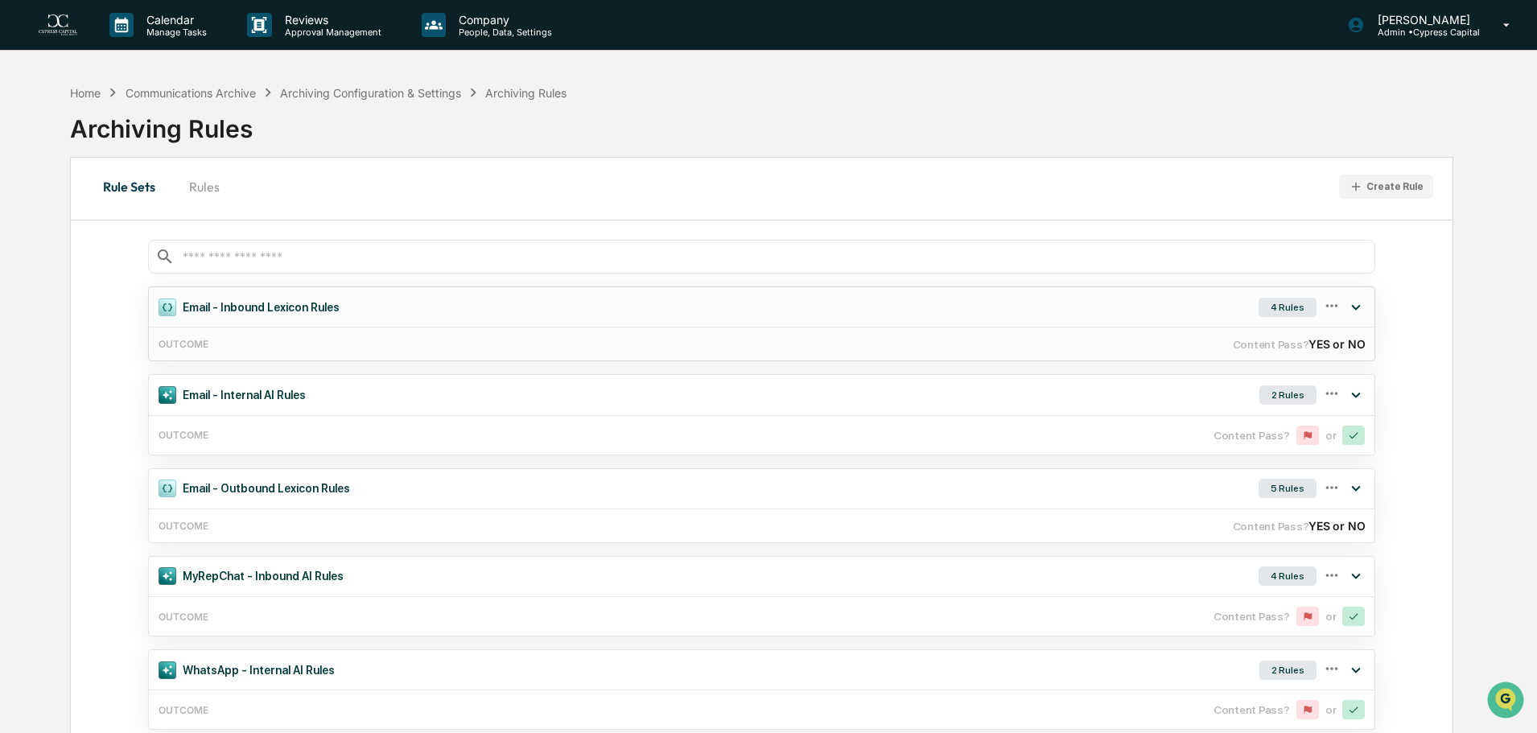
click at [348, 299] on div "Email - Inbound Lexicon Rules 4 Rules" at bounding box center [762, 306] width 1226 height 39
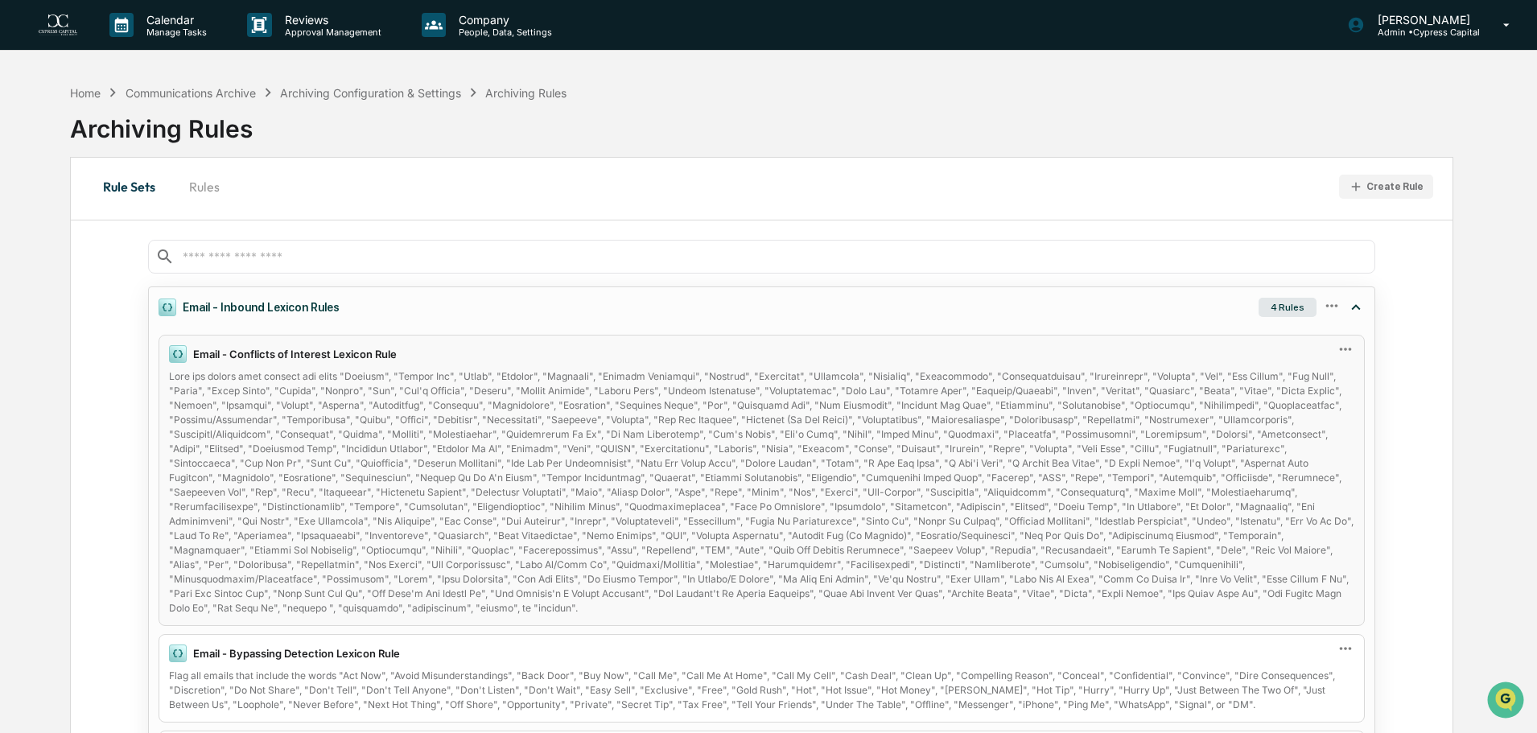
click at [1346, 347] on icon at bounding box center [1346, 349] width 18 height 18
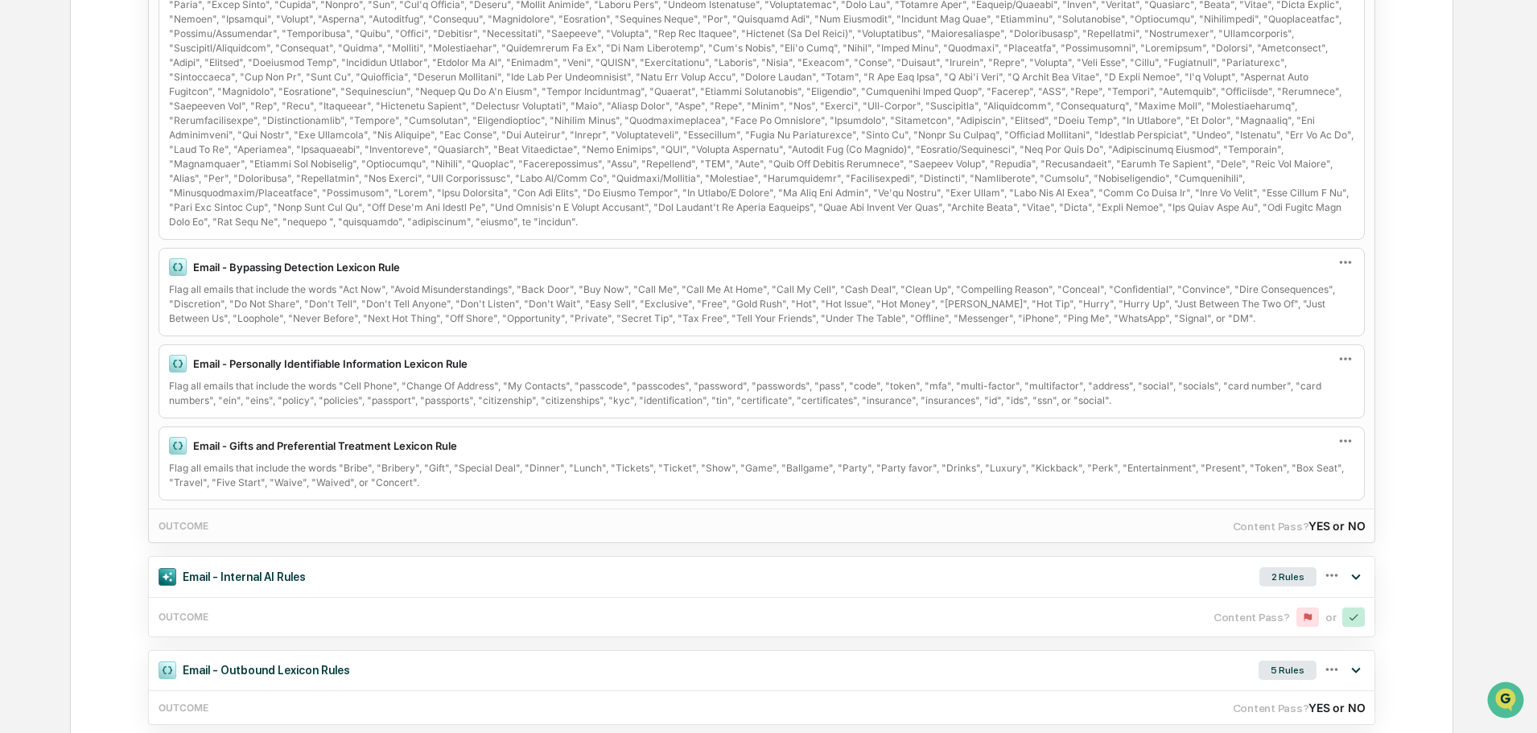
scroll to position [402, 0]
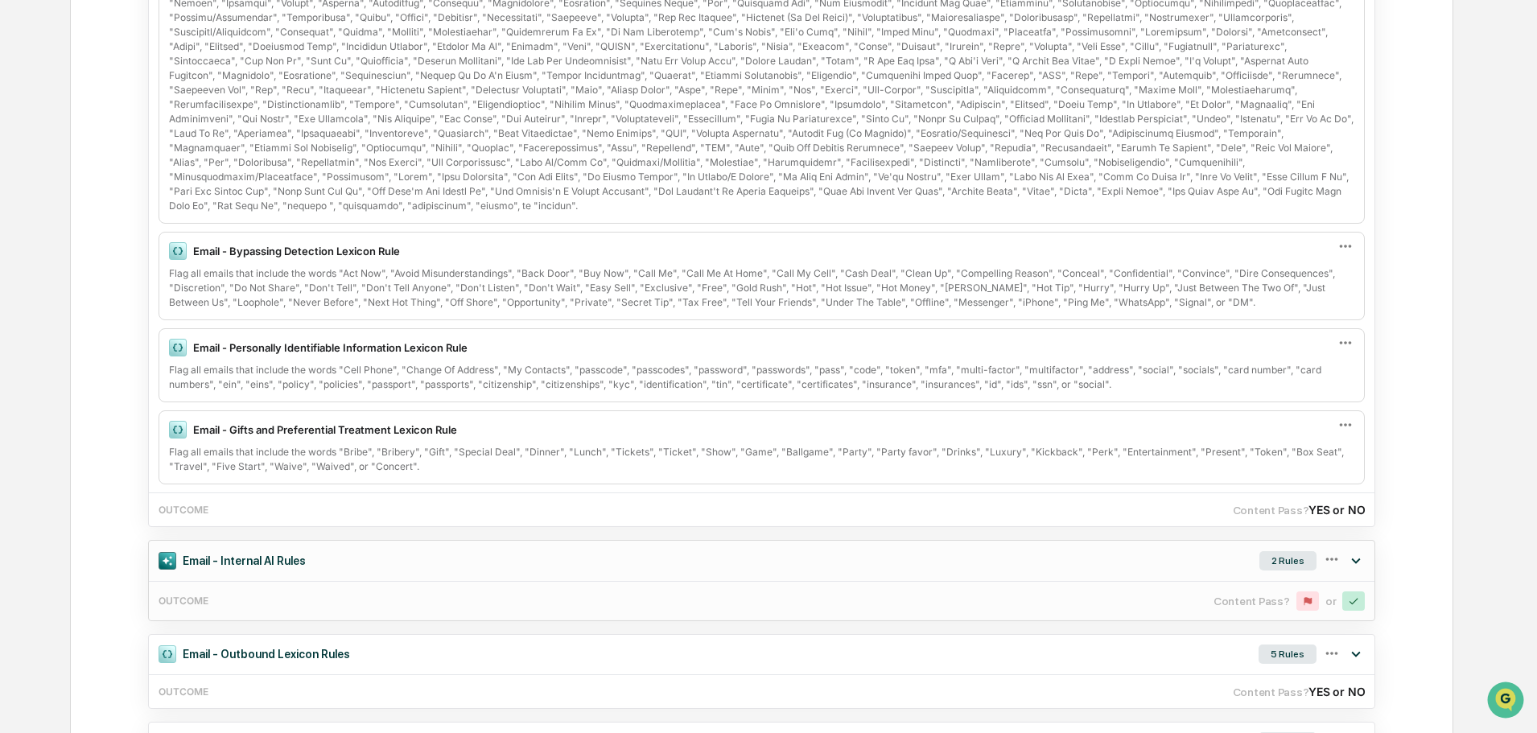
click at [433, 557] on div "Email - Internal AI Rules 2 Rules" at bounding box center [762, 560] width 1226 height 39
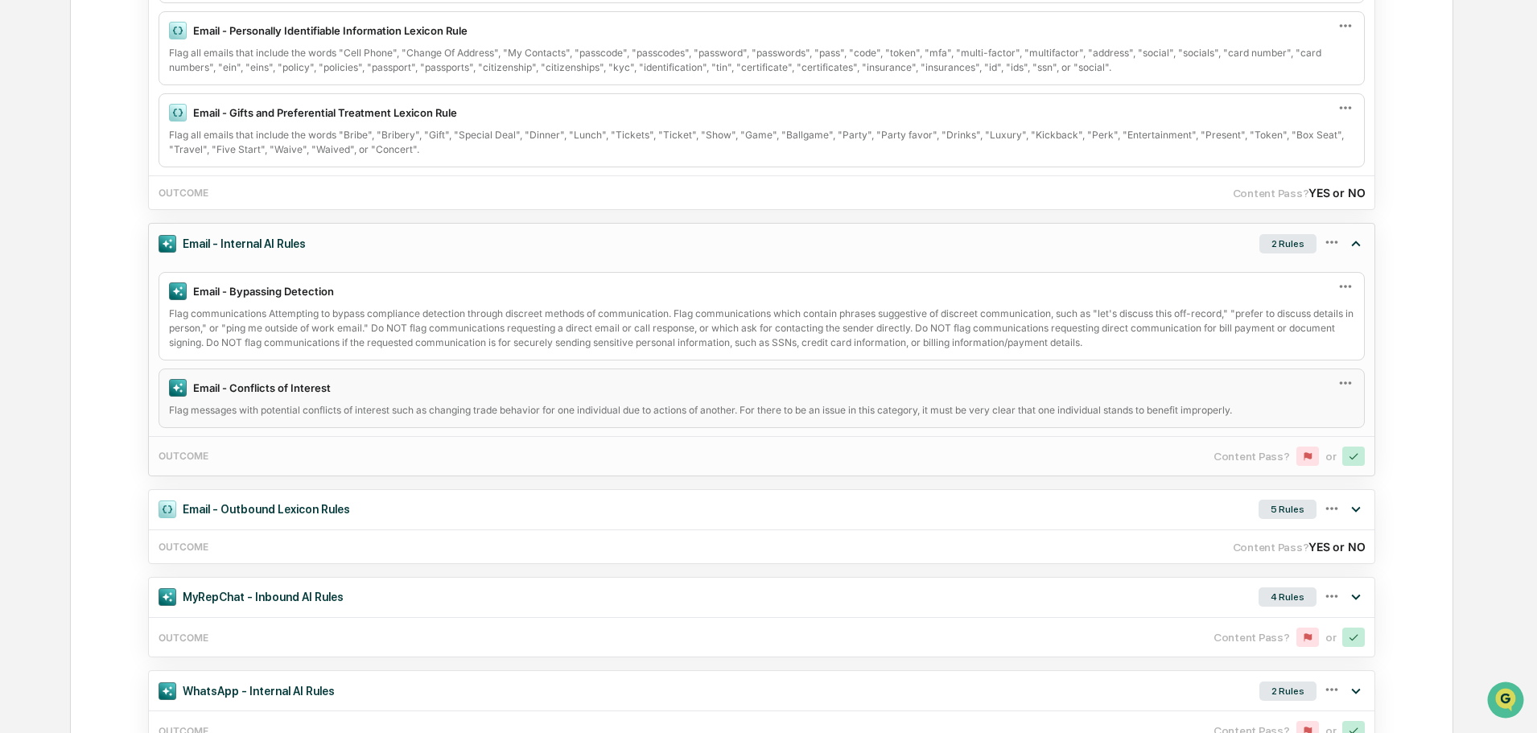
scroll to position [724, 0]
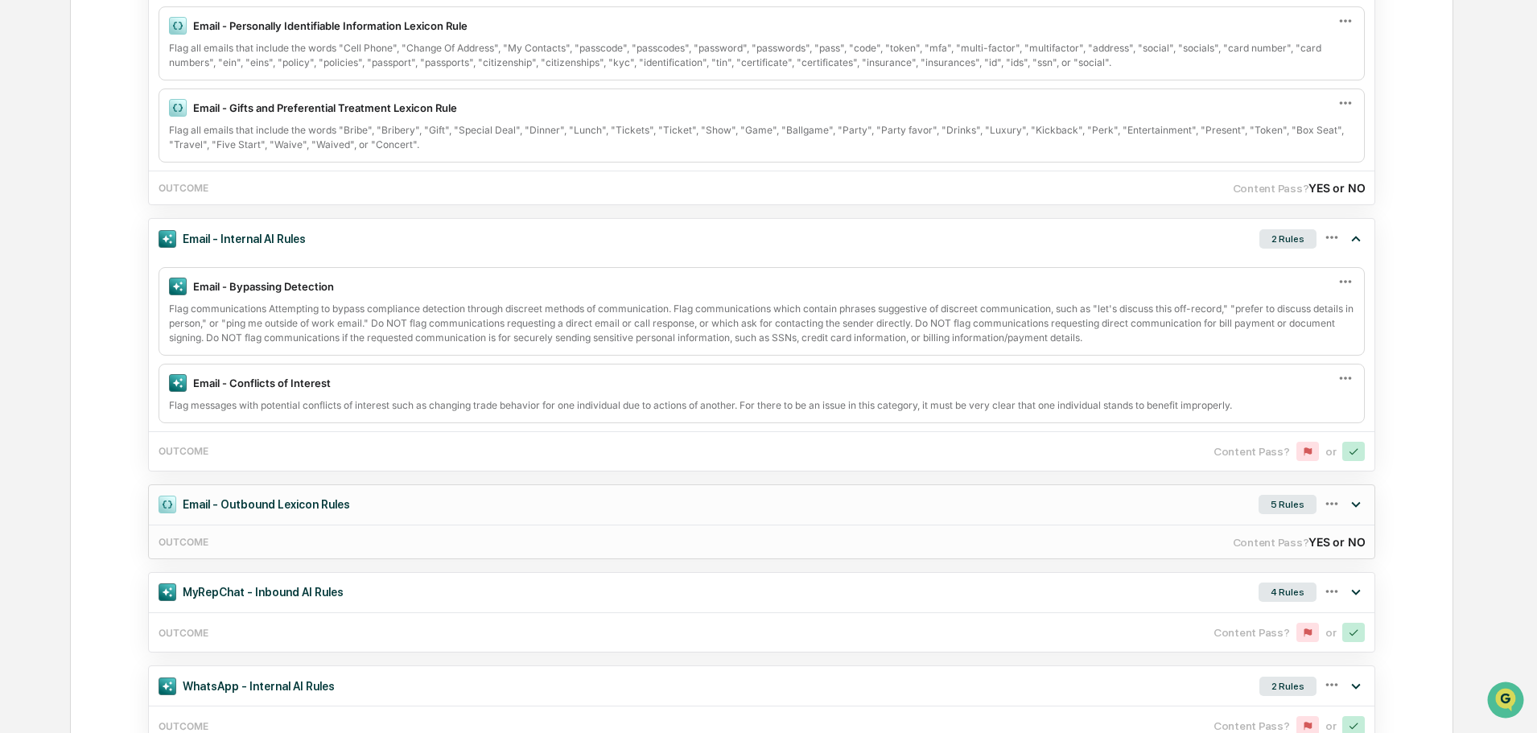
click at [439, 495] on div "Email - Outbound Lexicon Rules 5 Rules" at bounding box center [762, 504] width 1226 height 39
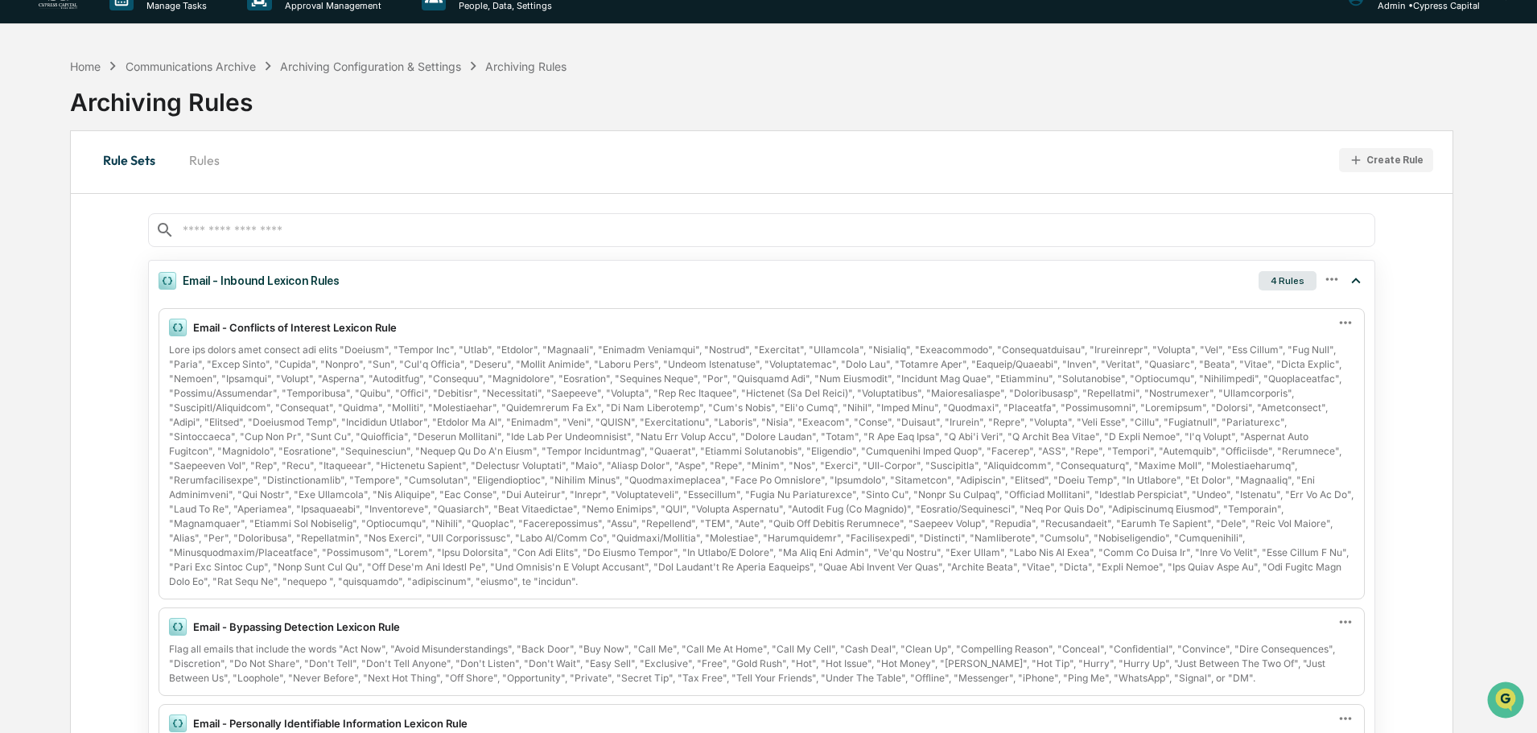
scroll to position [0, 0]
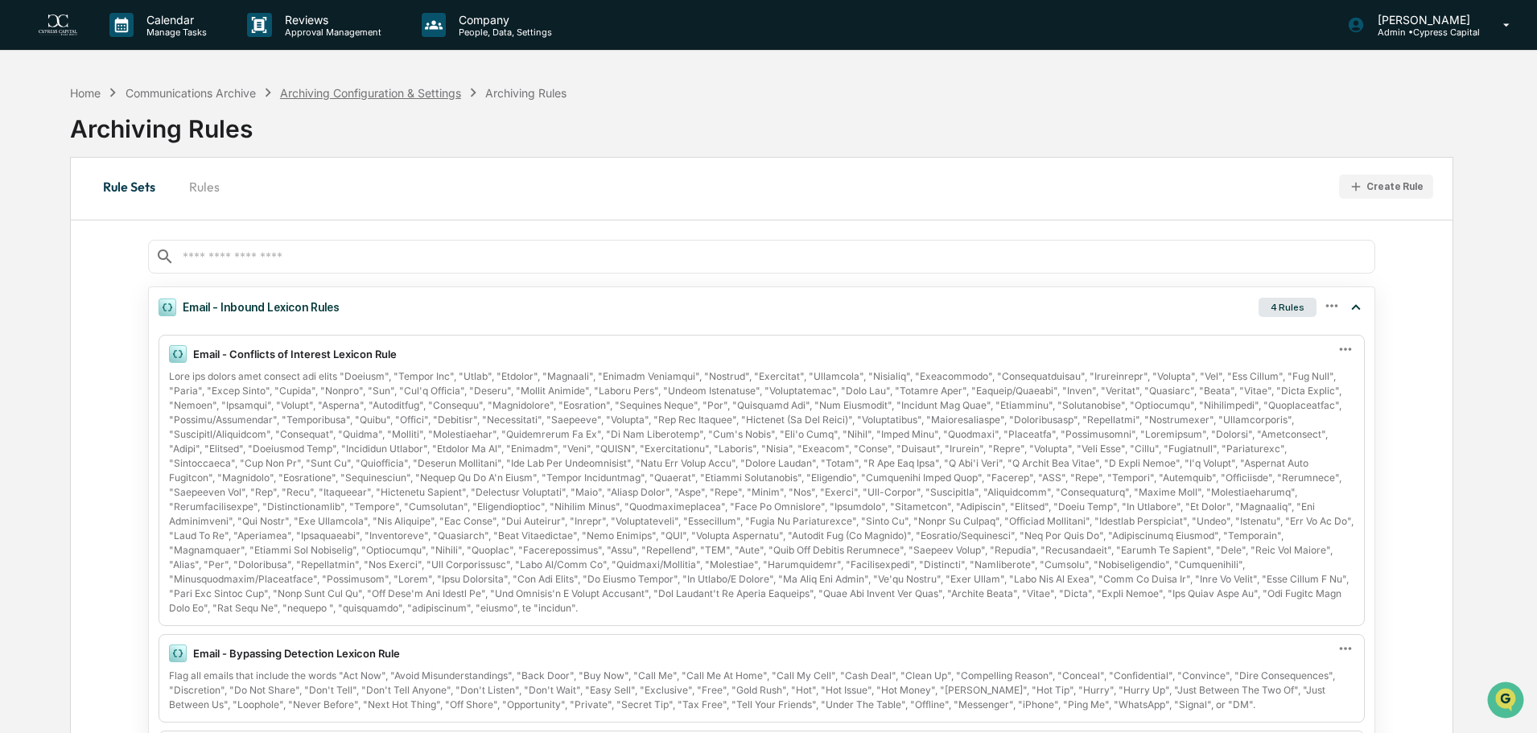
click at [428, 98] on div "Archiving Configuration & Settings" at bounding box center [370, 93] width 181 height 14
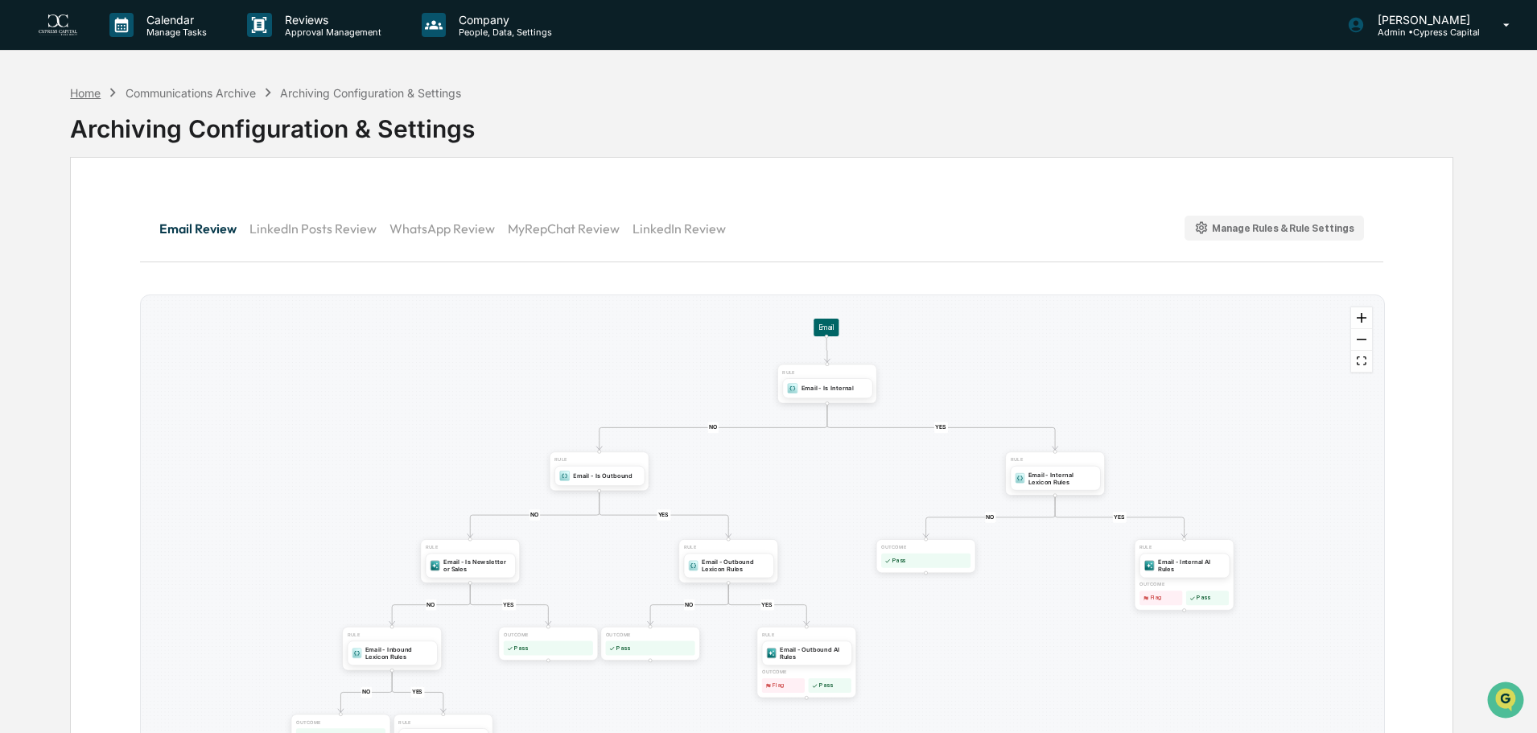
click at [88, 89] on div "Home" at bounding box center [85, 93] width 31 height 14
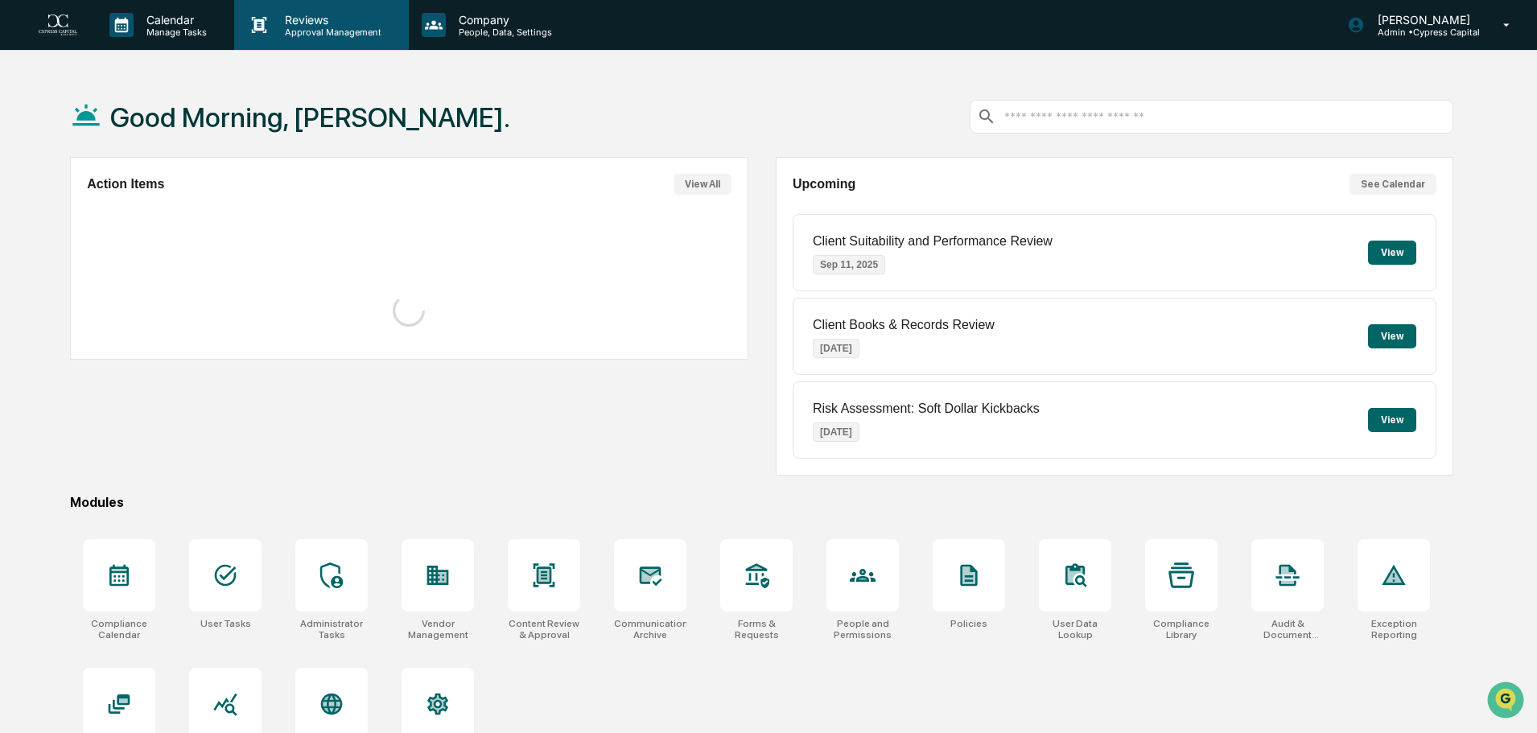
click at [323, 23] on p "Reviews" at bounding box center [330, 20] width 117 height 14
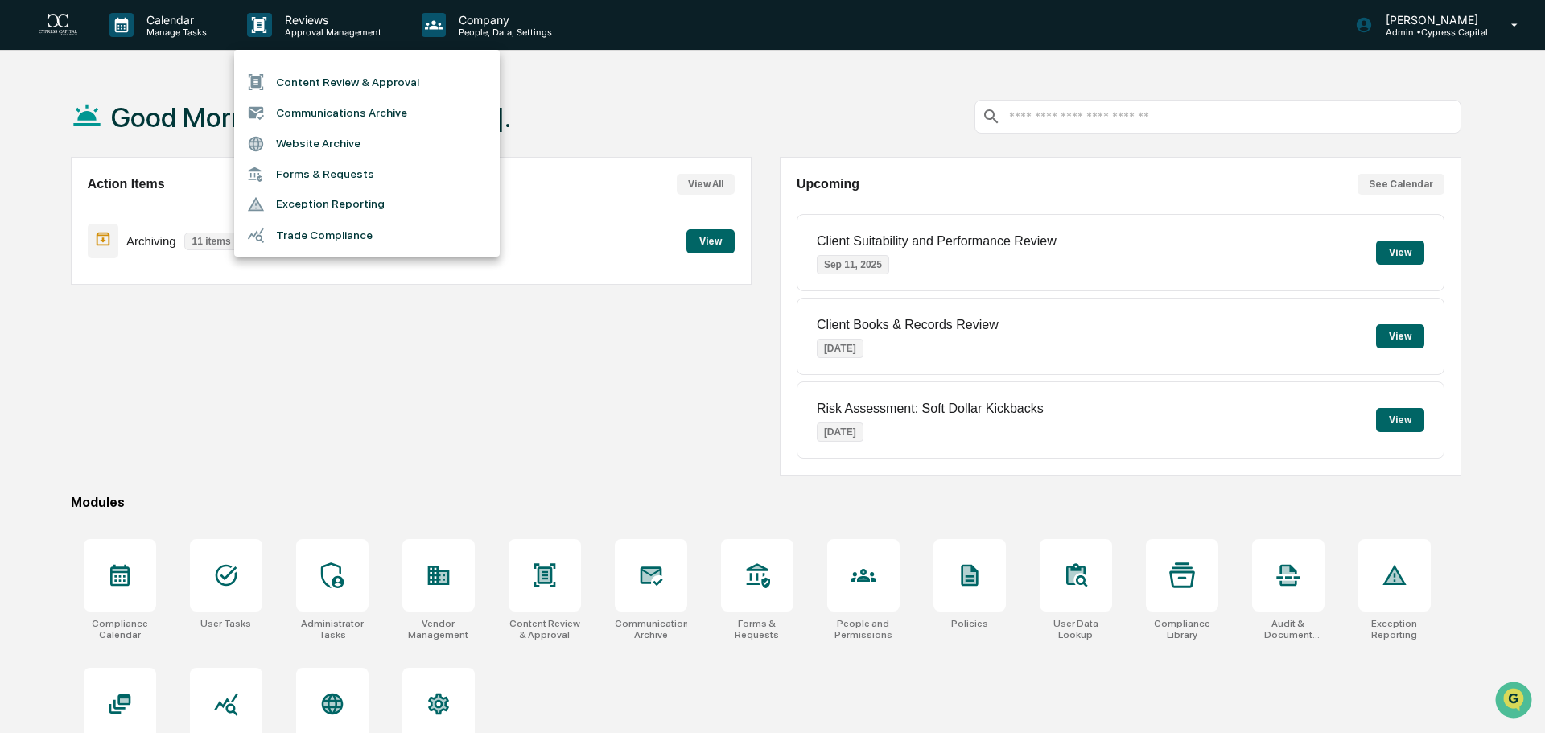
click at [360, 117] on li "Communications Archive" at bounding box center [367, 112] width 266 height 31
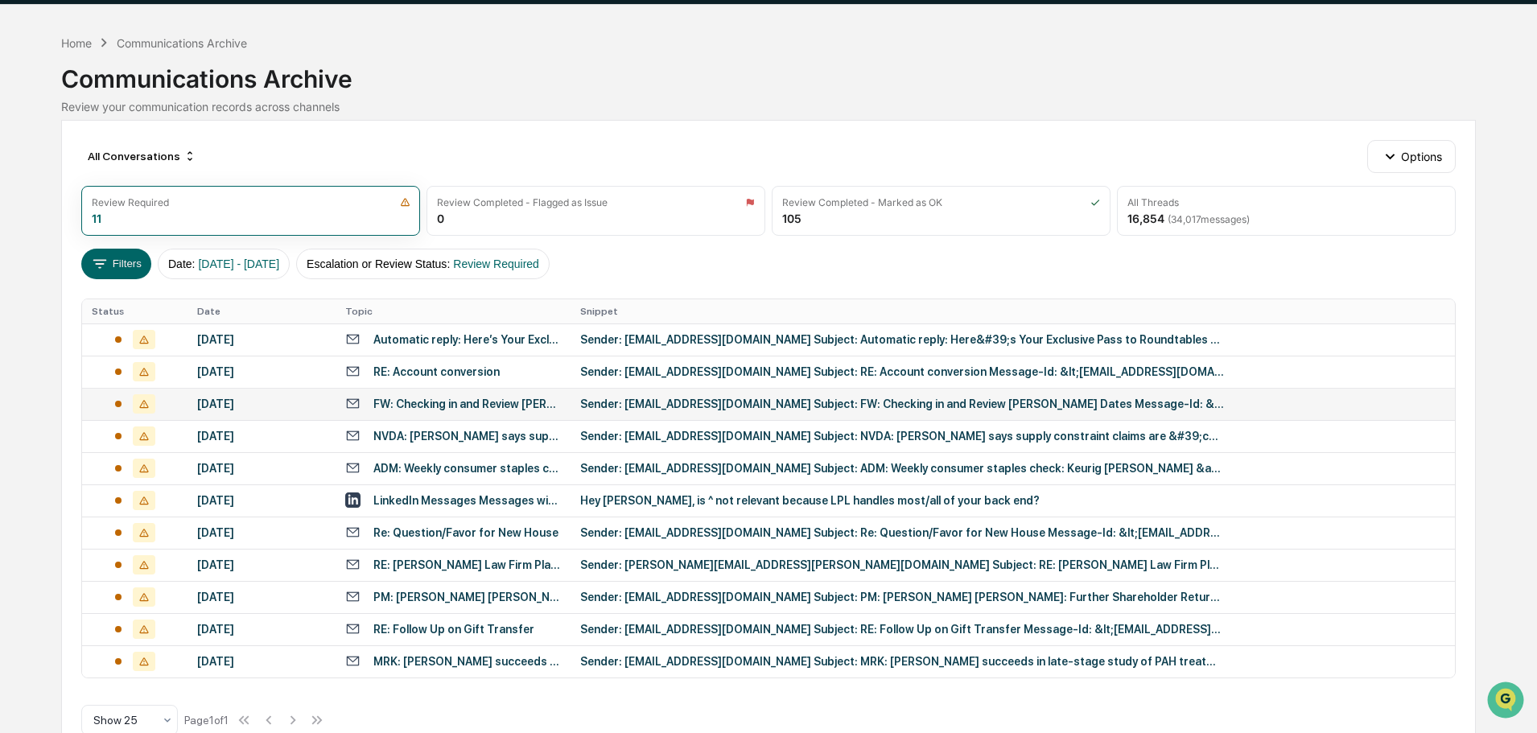
scroll to position [82, 0]
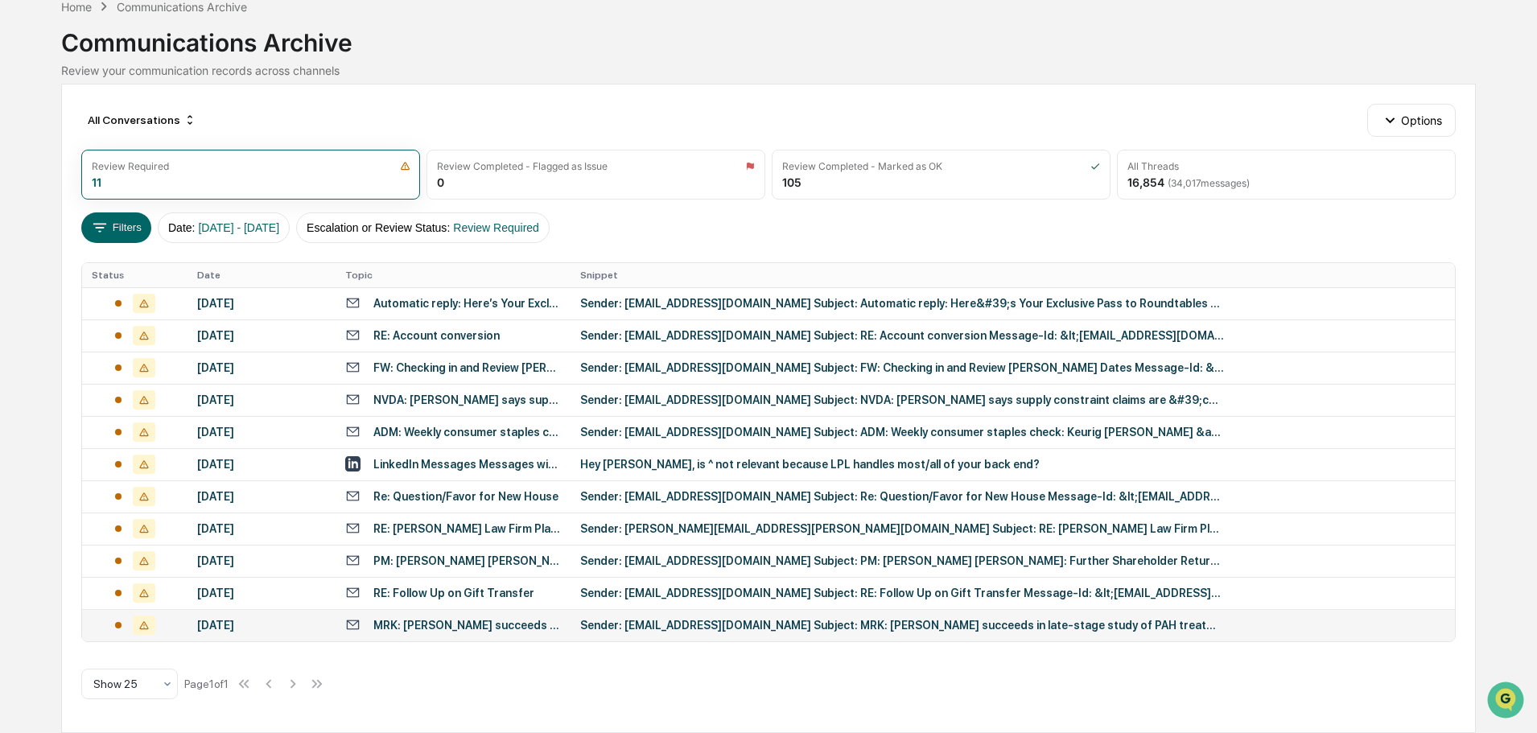
click at [708, 629] on div "Sender: [EMAIL_ADDRESS][DOMAIN_NAME] Subject: MRK: [PERSON_NAME] succeeds in la…" at bounding box center [902, 625] width 644 height 13
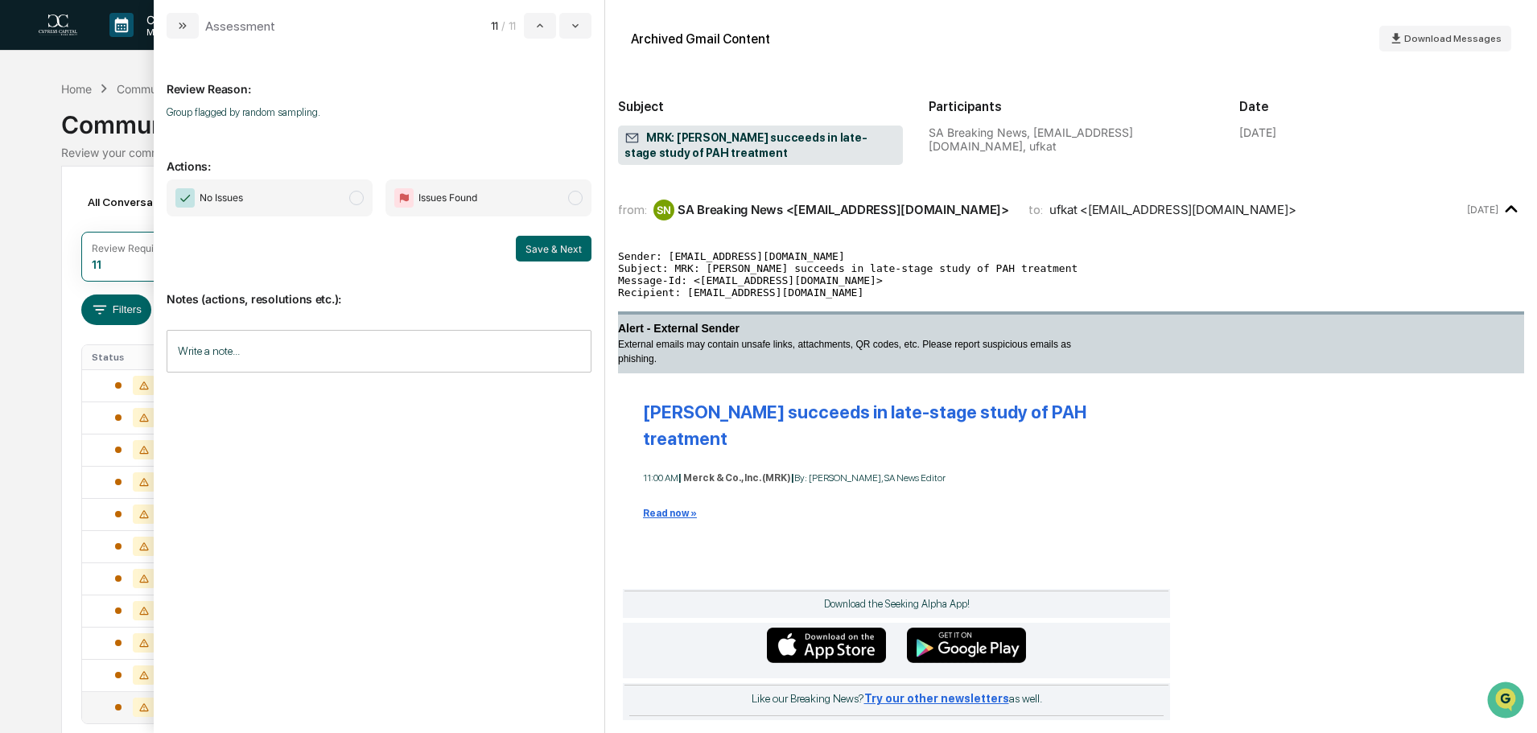
click at [357, 204] on span "modal" at bounding box center [356, 198] width 14 height 14
click at [546, 248] on button "Save & Next" at bounding box center [554, 249] width 76 height 26
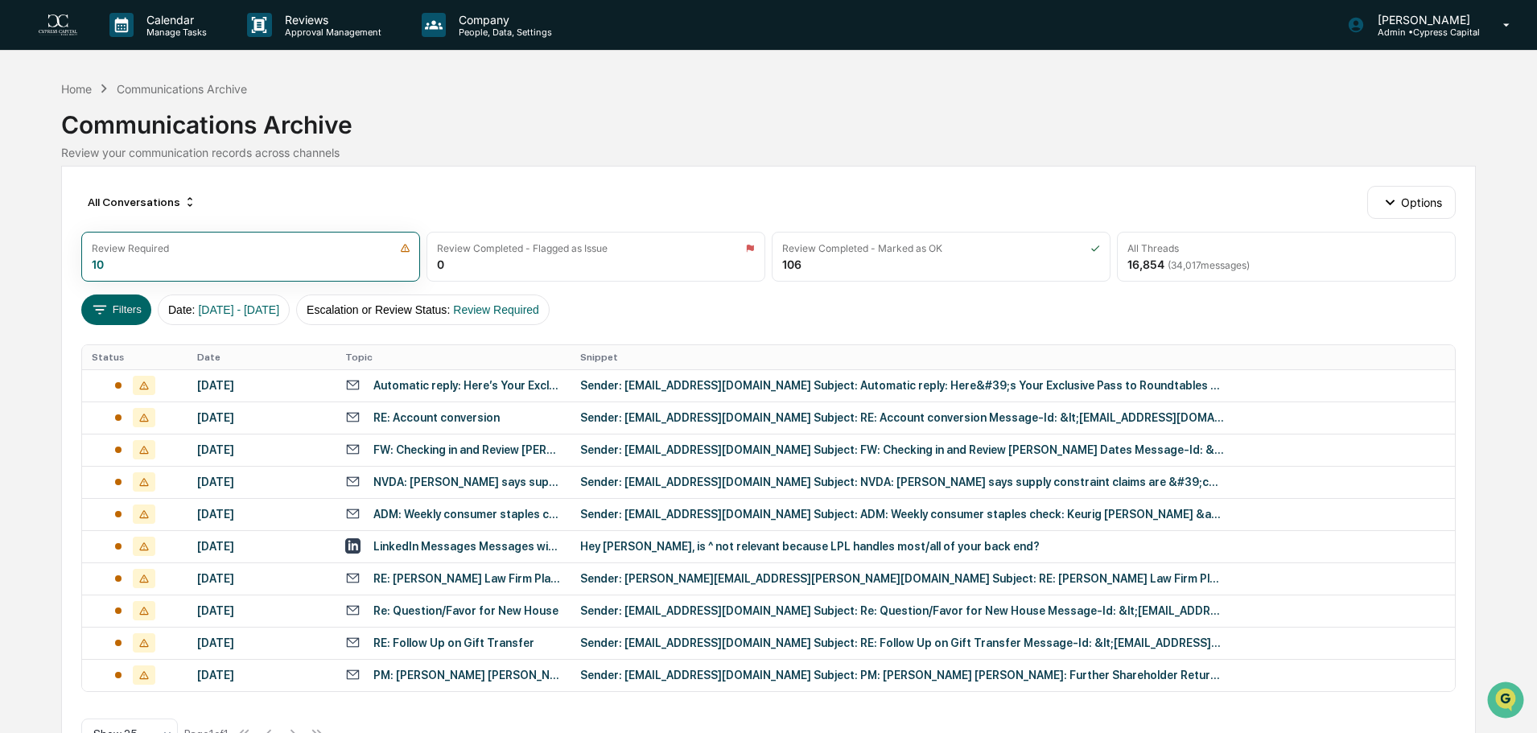
click at [34, 219] on div "Calendar Manage Tasks Reviews Approval Management Company People, Data, Setting…" at bounding box center [768, 391] width 1537 height 783
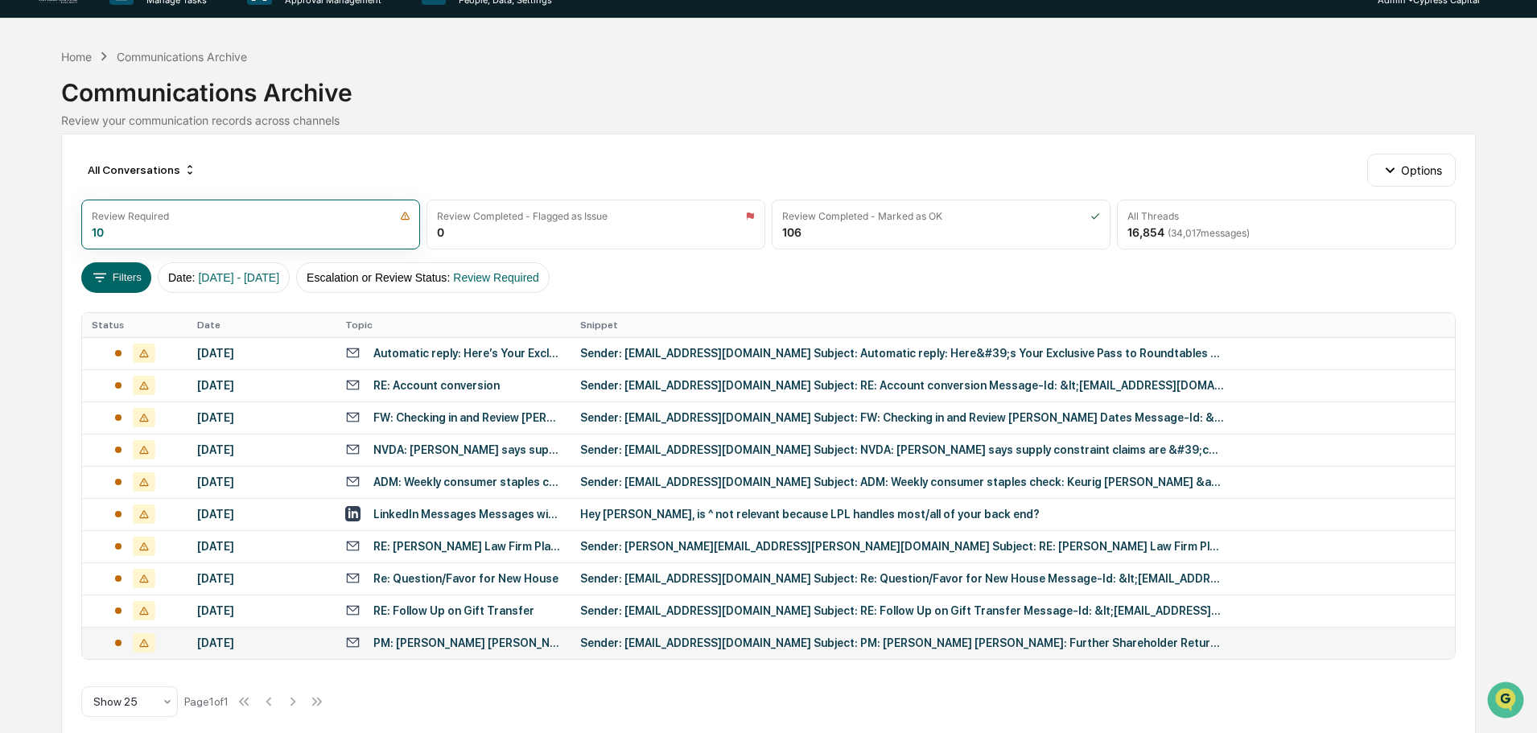
scroll to position [50, 0]
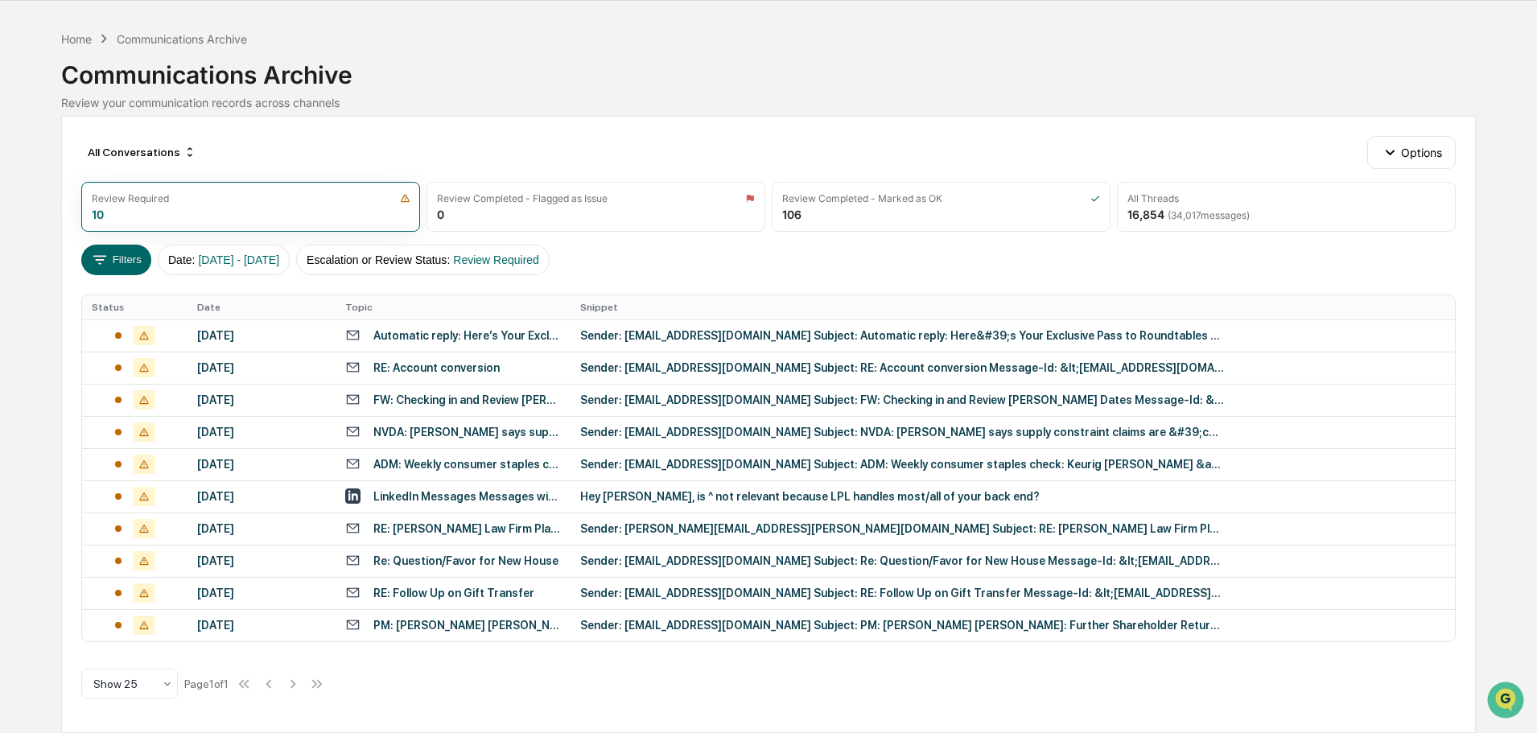
click at [672, 266] on div "Filters Date : [DATE] - [DATE] Escalation or Review Status : Review Required" at bounding box center [768, 260] width 1374 height 31
click at [230, 261] on span "[DATE] - [DATE]" at bounding box center [238, 259] width 81 height 13
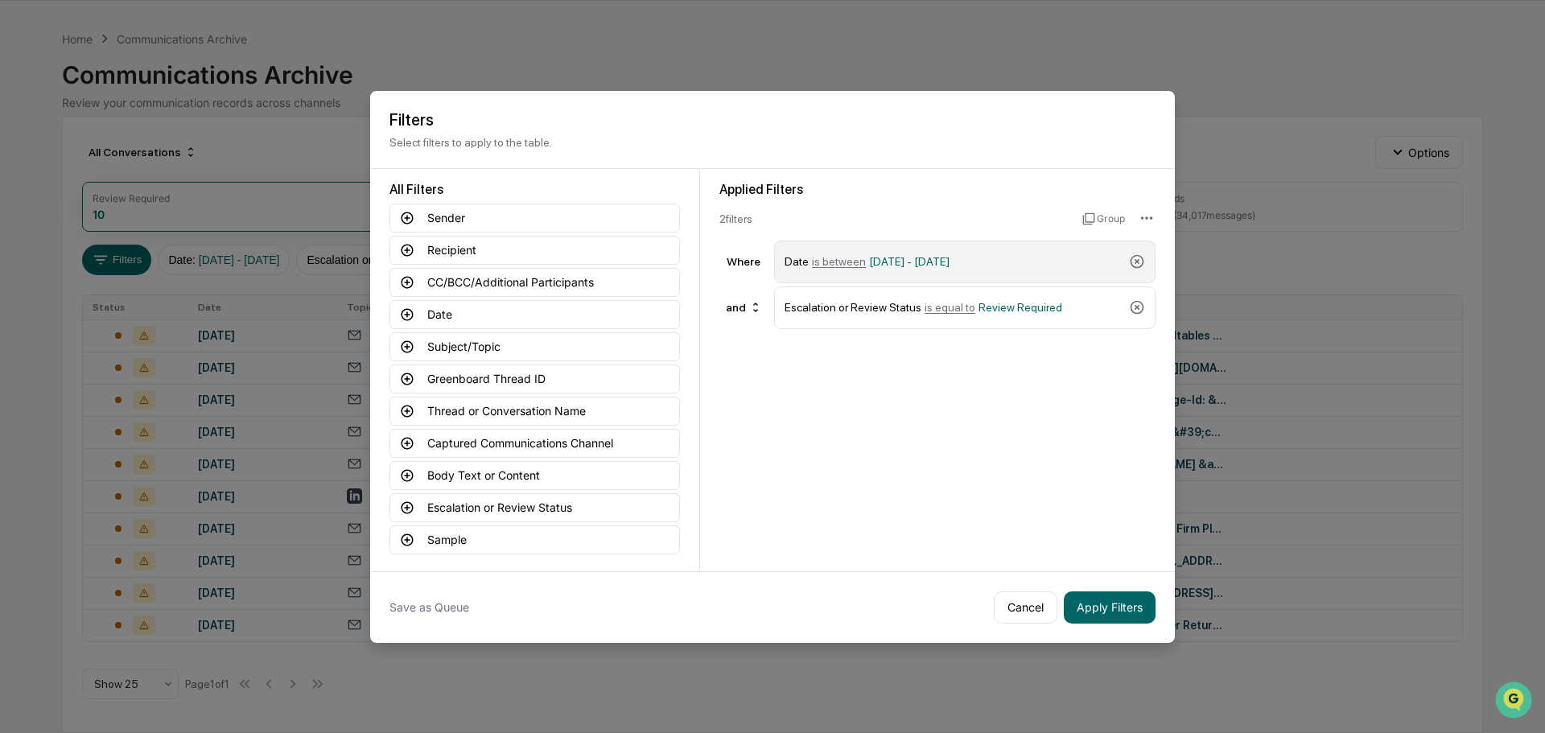
click at [950, 267] on span "[DATE] - [DATE]" at bounding box center [909, 261] width 80 height 13
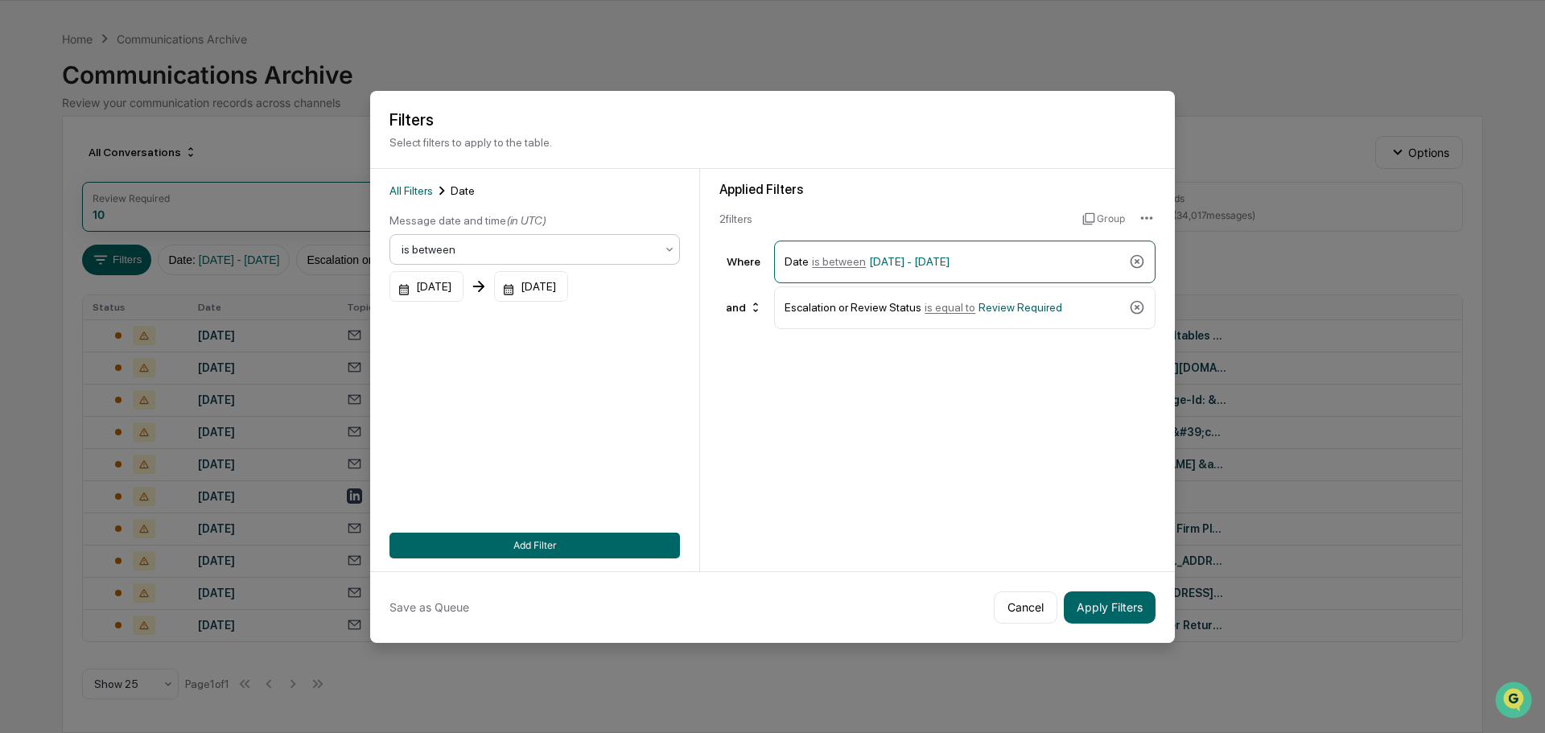
click at [463, 249] on div at bounding box center [528, 249] width 253 height 16
click at [452, 421] on div "All Filters Date Message date and time (in UTC) 3 results available. Use Up and…" at bounding box center [534, 370] width 290 height 377
click at [451, 290] on div "[DATE]" at bounding box center [426, 286] width 74 height 31
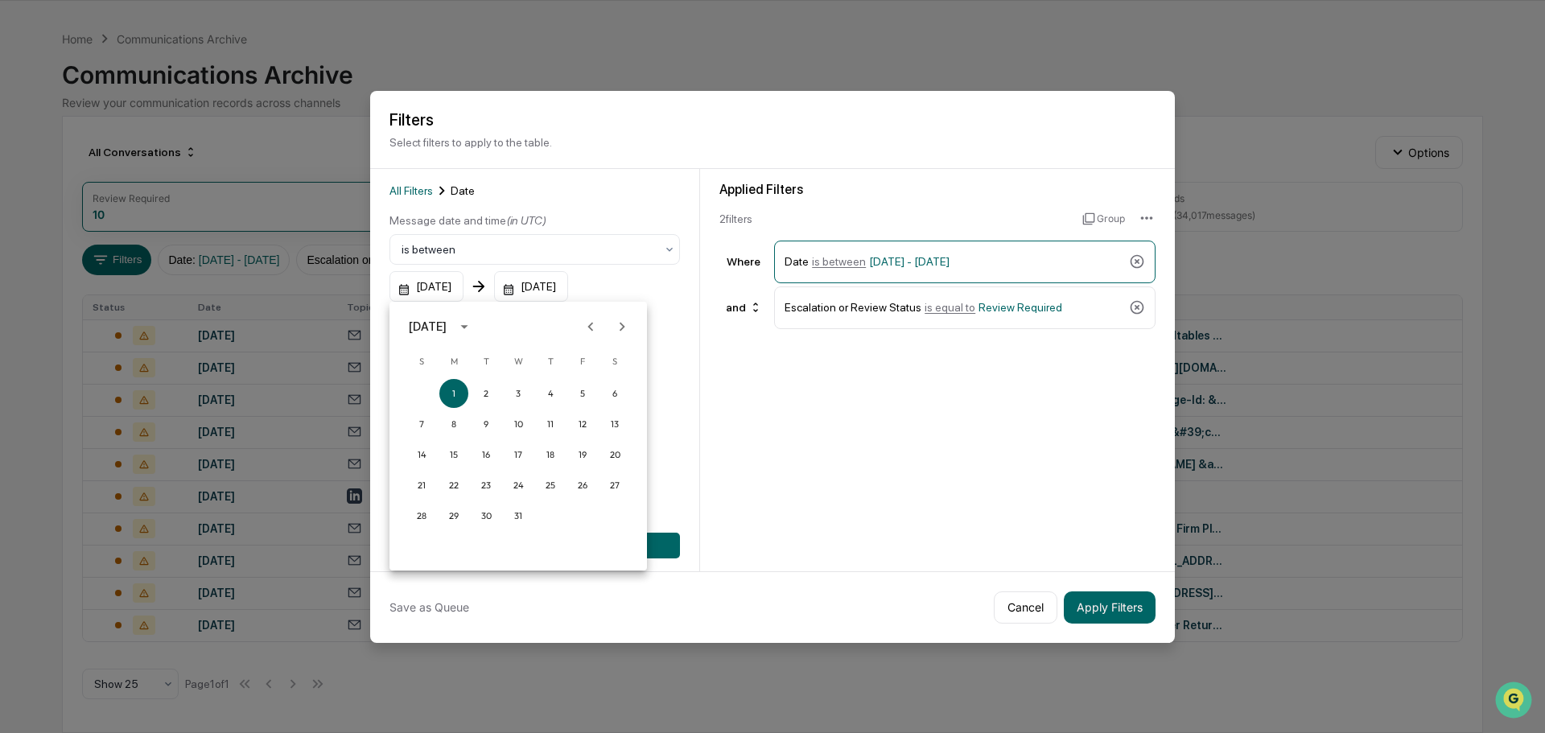
click at [447, 327] on div "[DATE]" at bounding box center [428, 327] width 38 height 18
click at [618, 456] on button "2025" at bounding box center [602, 457] width 58 height 29
click at [430, 407] on button "Apr" at bounding box center [435, 407] width 58 height 29
click at [495, 392] on button "1" at bounding box center [486, 393] width 29 height 29
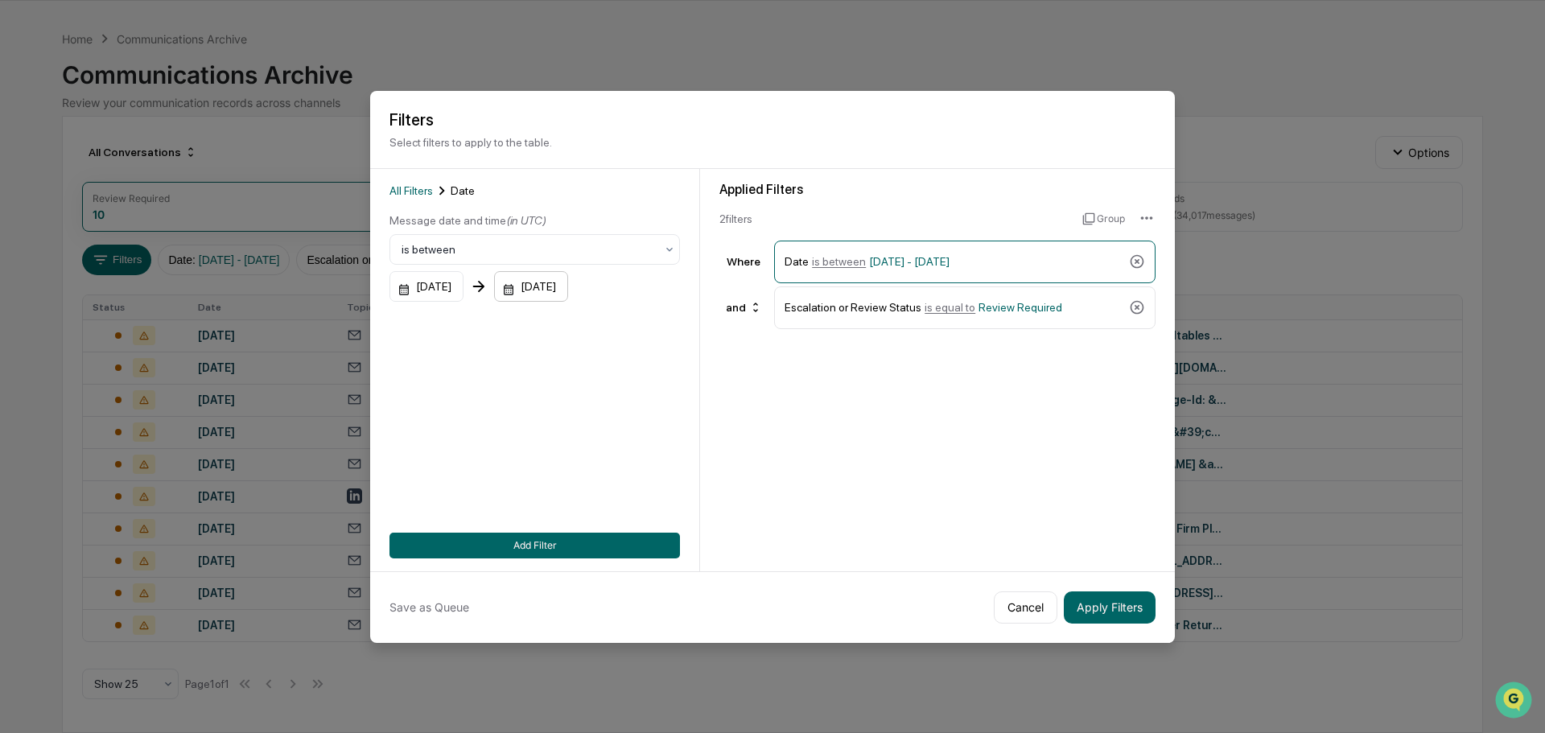
click at [568, 283] on div "[DATE]" at bounding box center [531, 286] width 74 height 31
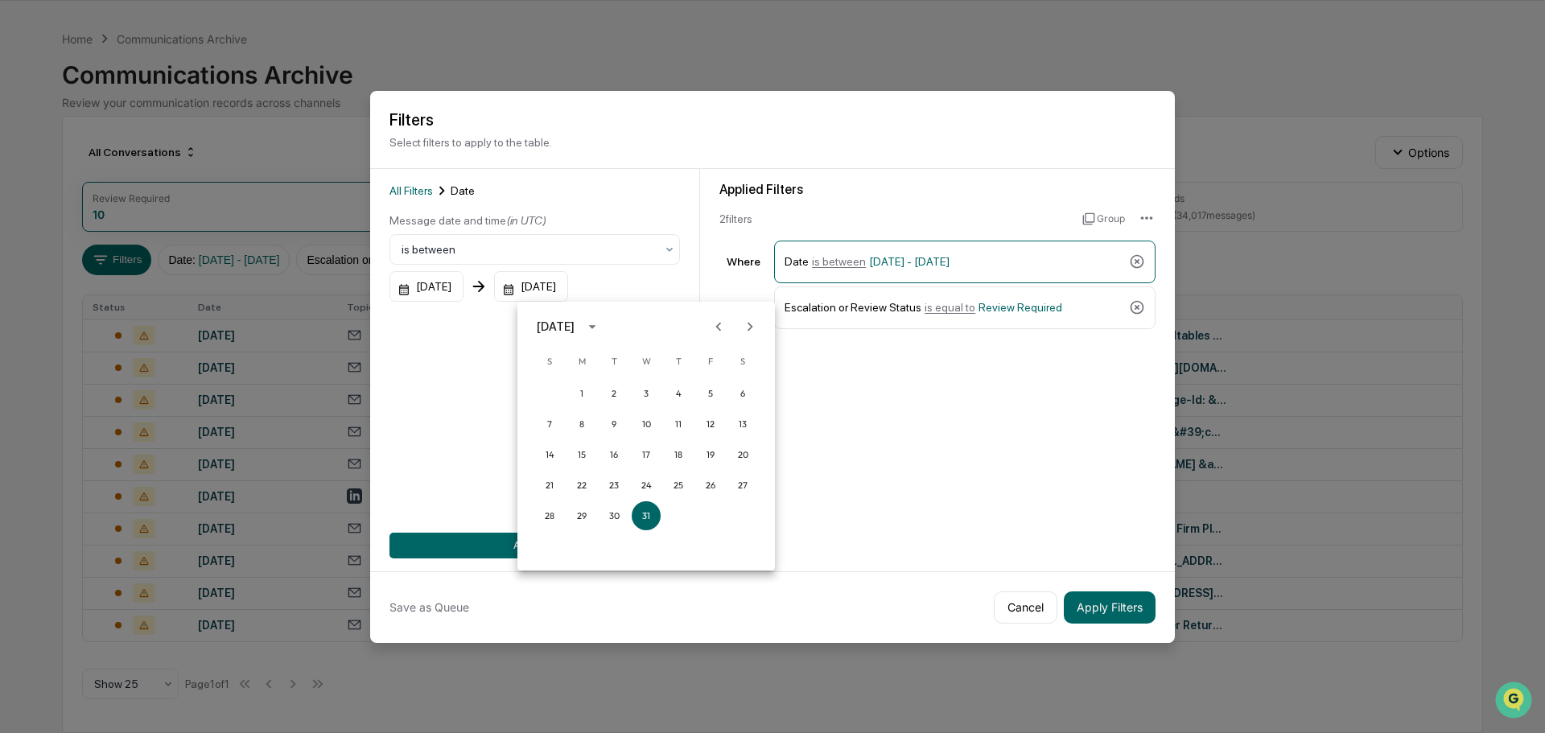
click at [575, 321] on div "[DATE]" at bounding box center [556, 327] width 38 height 18
click at [733, 456] on button "2025" at bounding box center [730, 457] width 58 height 29
click at [741, 398] on button "Jun" at bounding box center [730, 407] width 58 height 29
click at [574, 525] on button "30" at bounding box center [581, 515] width 29 height 29
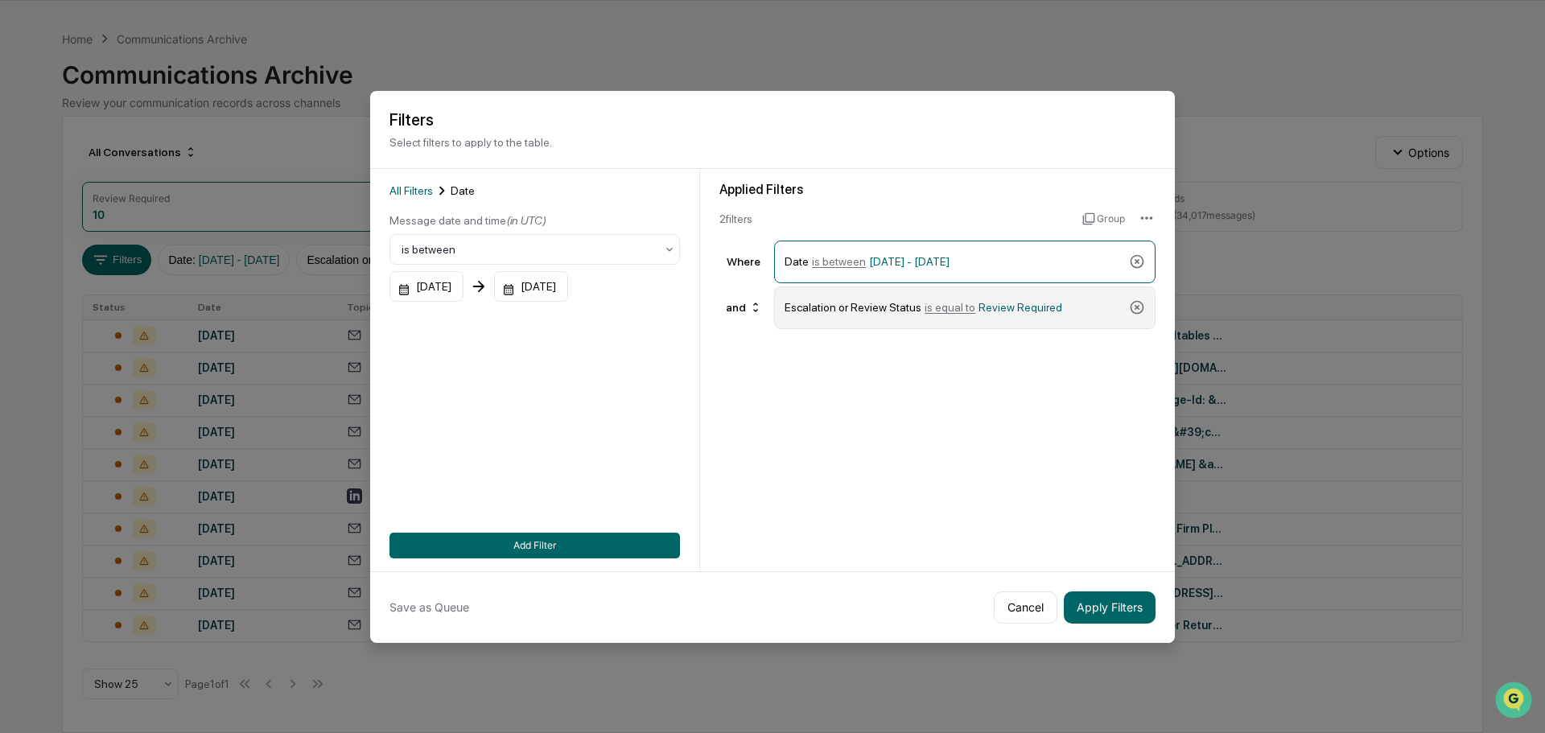
click at [1011, 302] on span "Review Required" at bounding box center [1020, 307] width 84 height 13
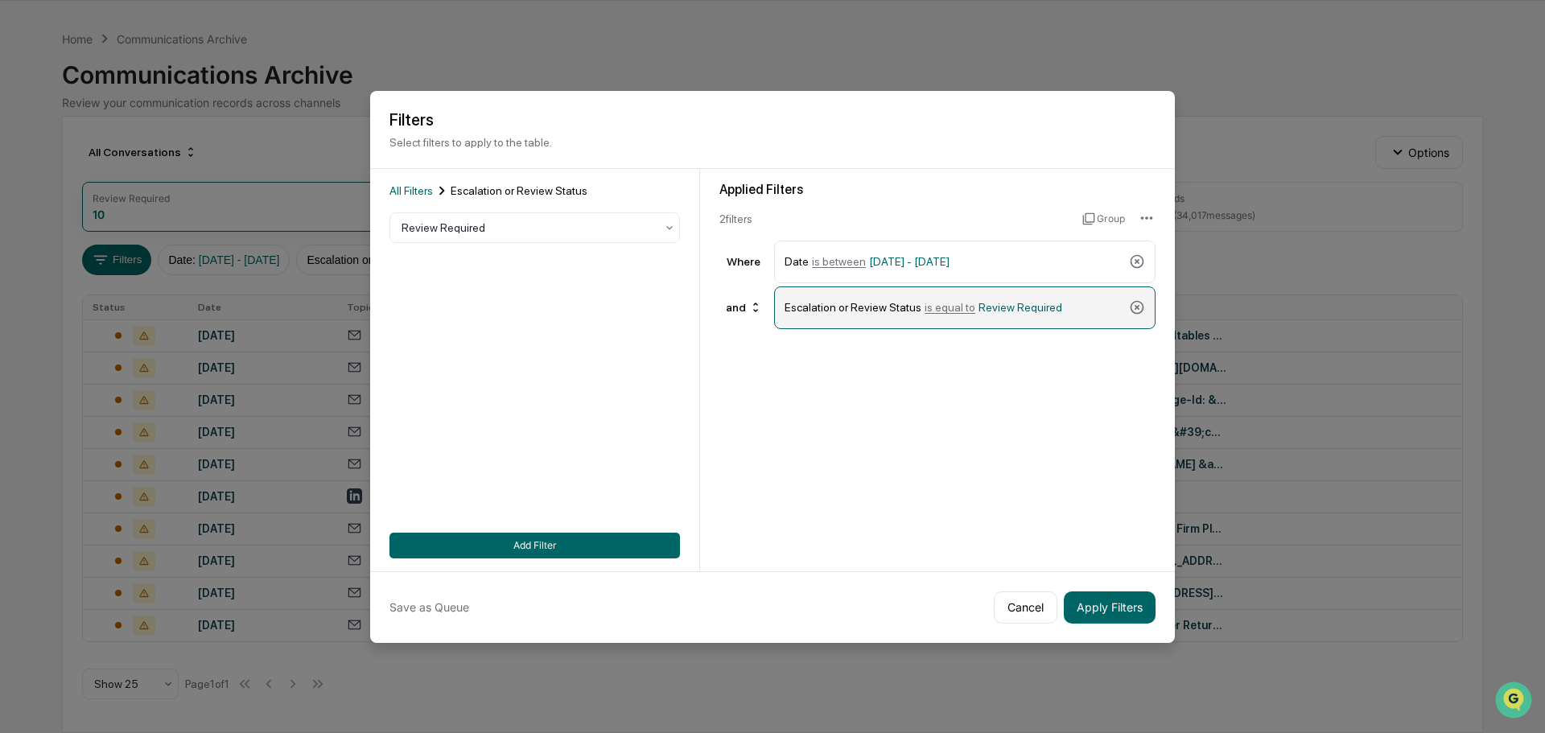
click at [953, 310] on span "is equal to" at bounding box center [950, 307] width 51 height 13
click at [1132, 307] on icon at bounding box center [1137, 307] width 16 height 16
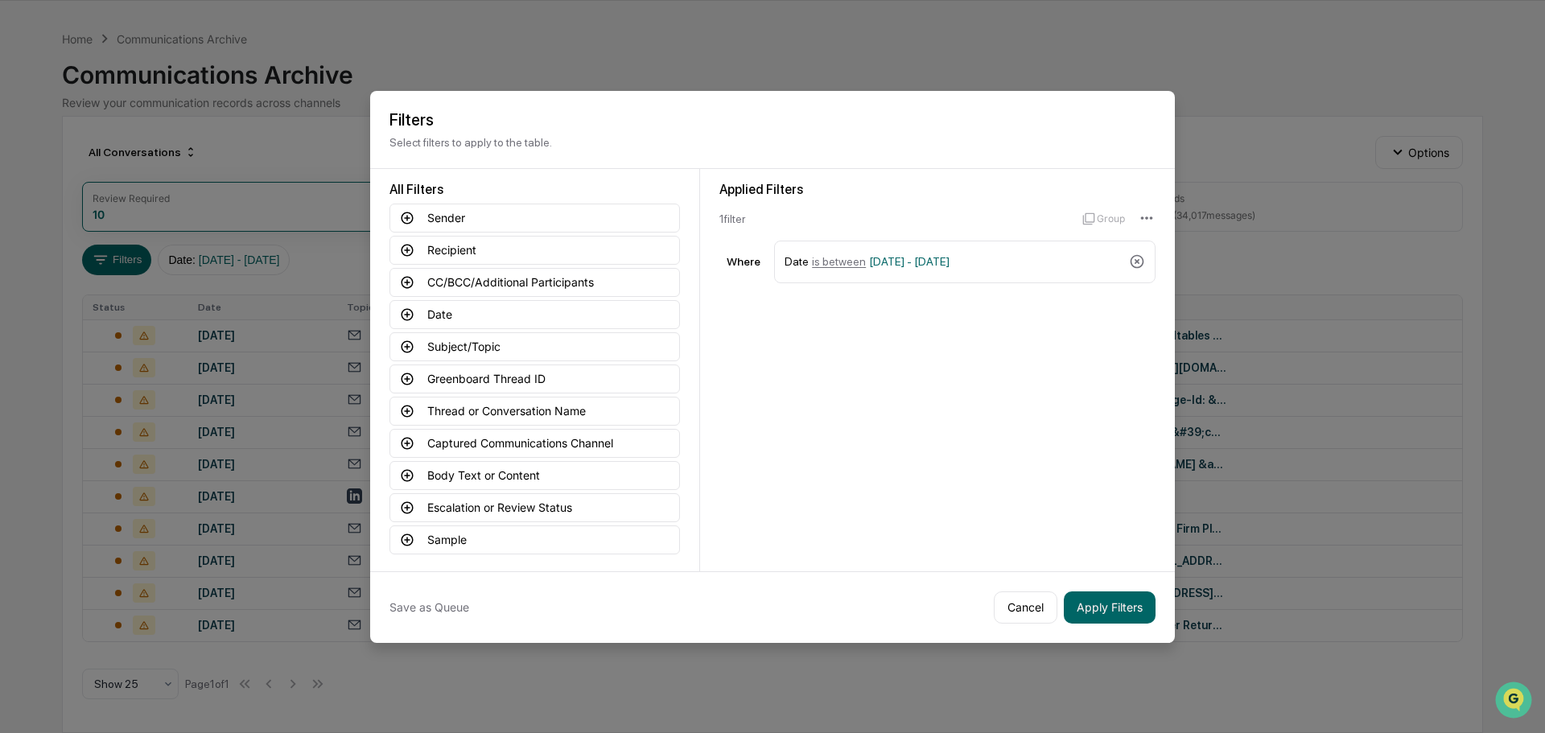
drag, startPoint x: 1105, startPoint y: 607, endPoint x: 1103, endPoint y: 637, distance: 29.8
click at [1102, 643] on body "Calendar Manage Tasks Reviews Approval Management Company People, Data, Setting…" at bounding box center [772, 341] width 1545 height 783
click at [1112, 622] on button "Apply Filters" at bounding box center [1110, 607] width 92 height 32
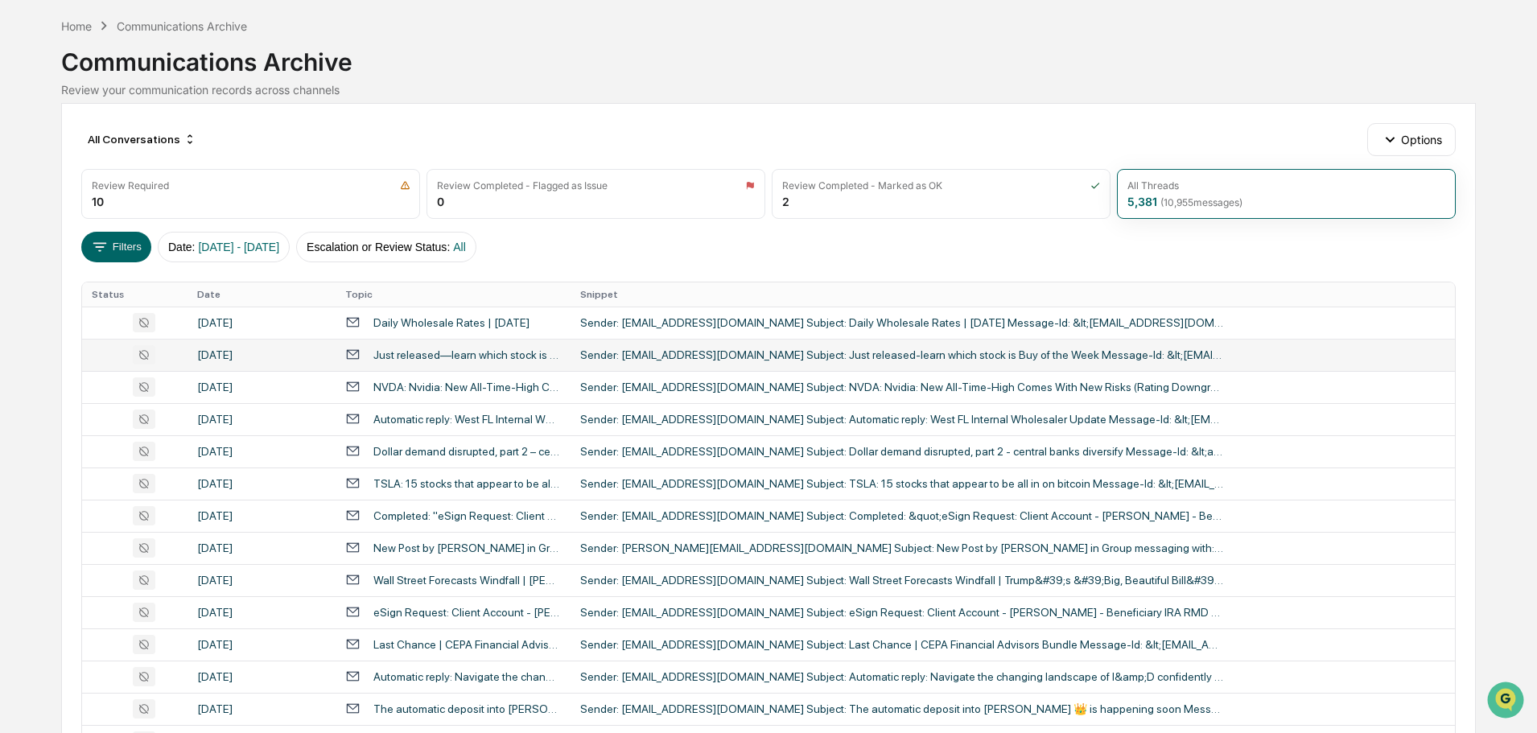
scroll to position [0, 0]
